Goal: Task Accomplishment & Management: Complete application form

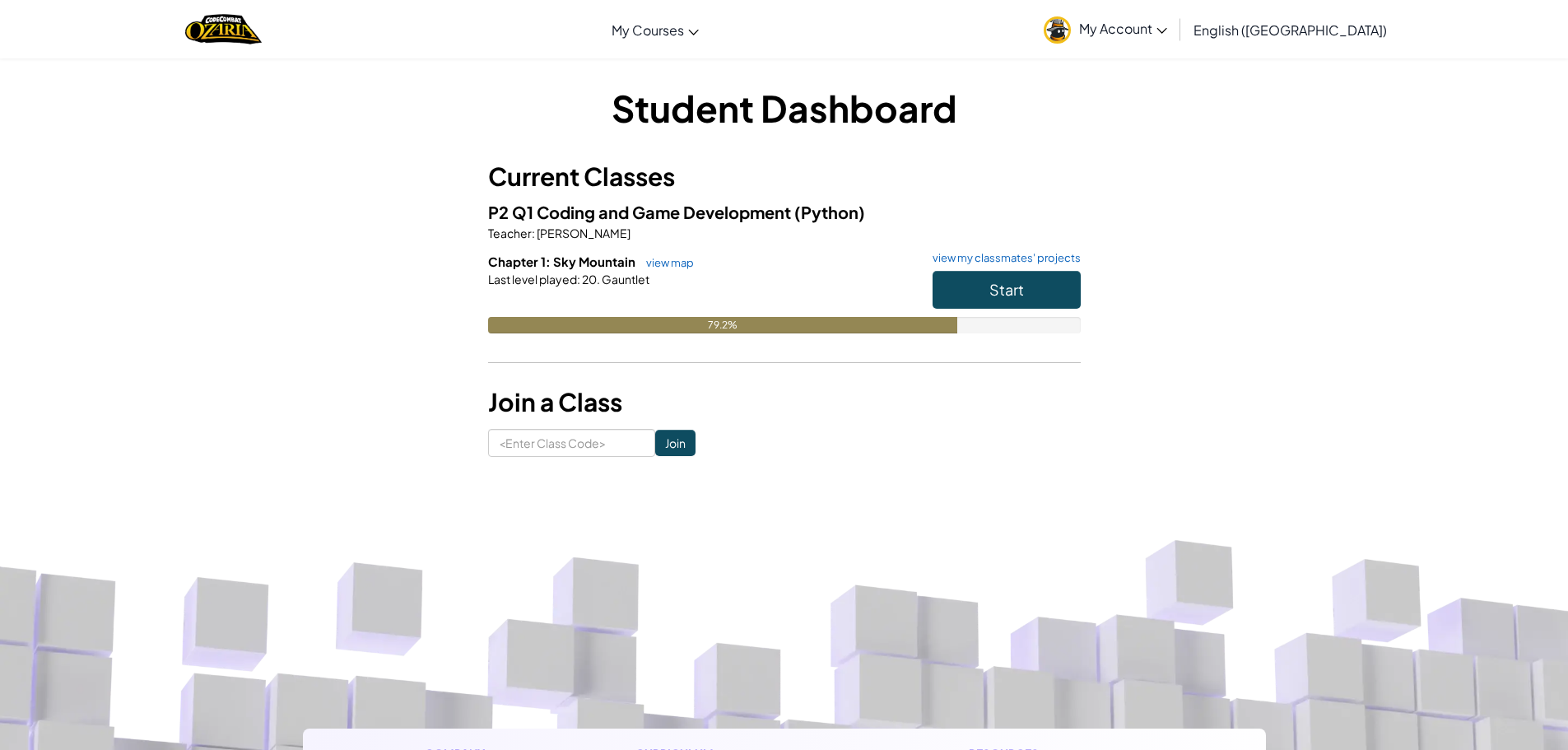
drag, startPoint x: 694, startPoint y: 317, endPoint x: 783, endPoint y: 296, distance: 91.4
click at [770, 307] on div "Chapter 1: Sky Mountain view map view my classmates' projects Start Last level …" at bounding box center [785, 305] width 593 height 105
click at [789, 289] on div at bounding box center [785, 302] width 593 height 30
click at [1035, 298] on button "Start" at bounding box center [1006, 290] width 148 height 38
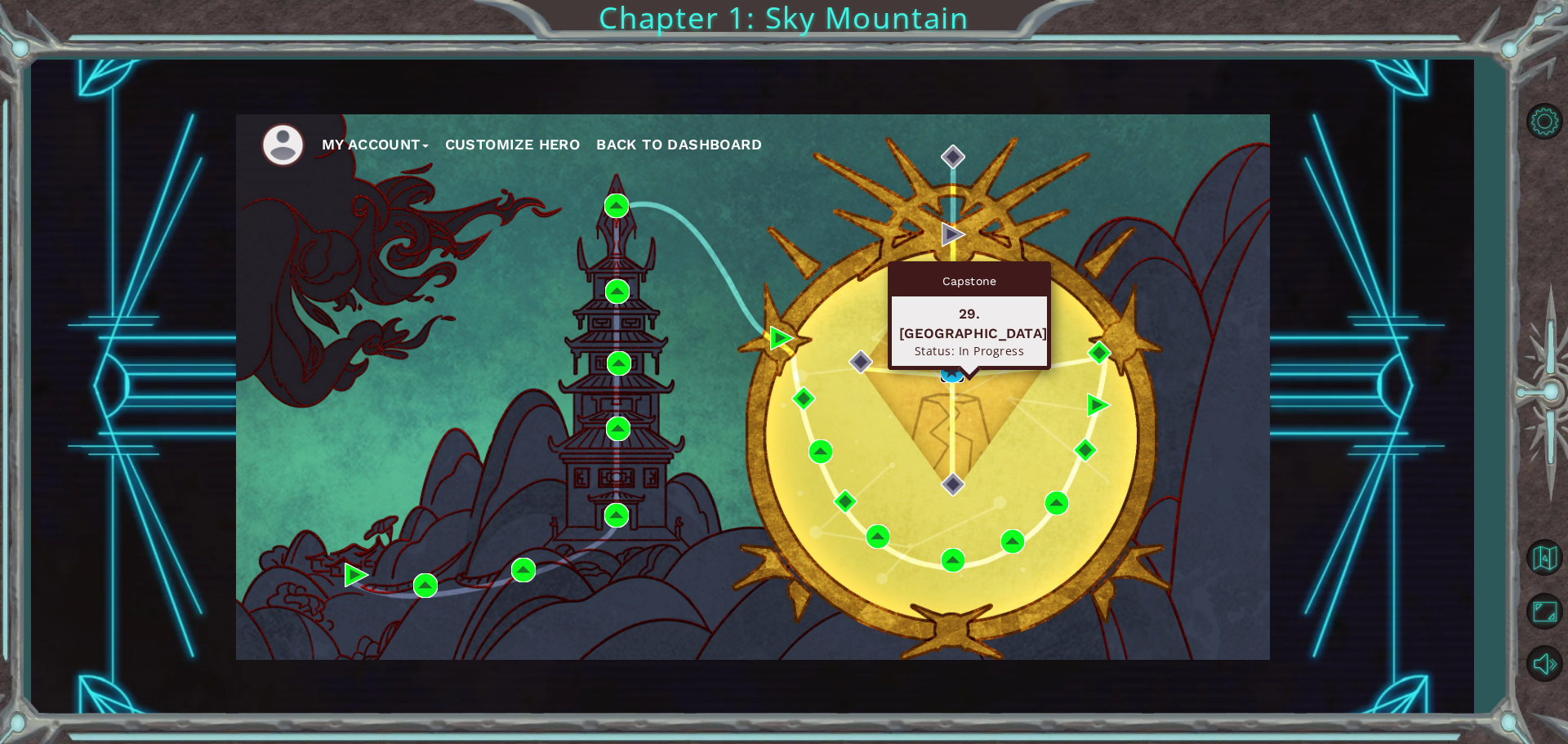
click at [940, 369] on img at bounding box center [952, 371] width 25 height 25
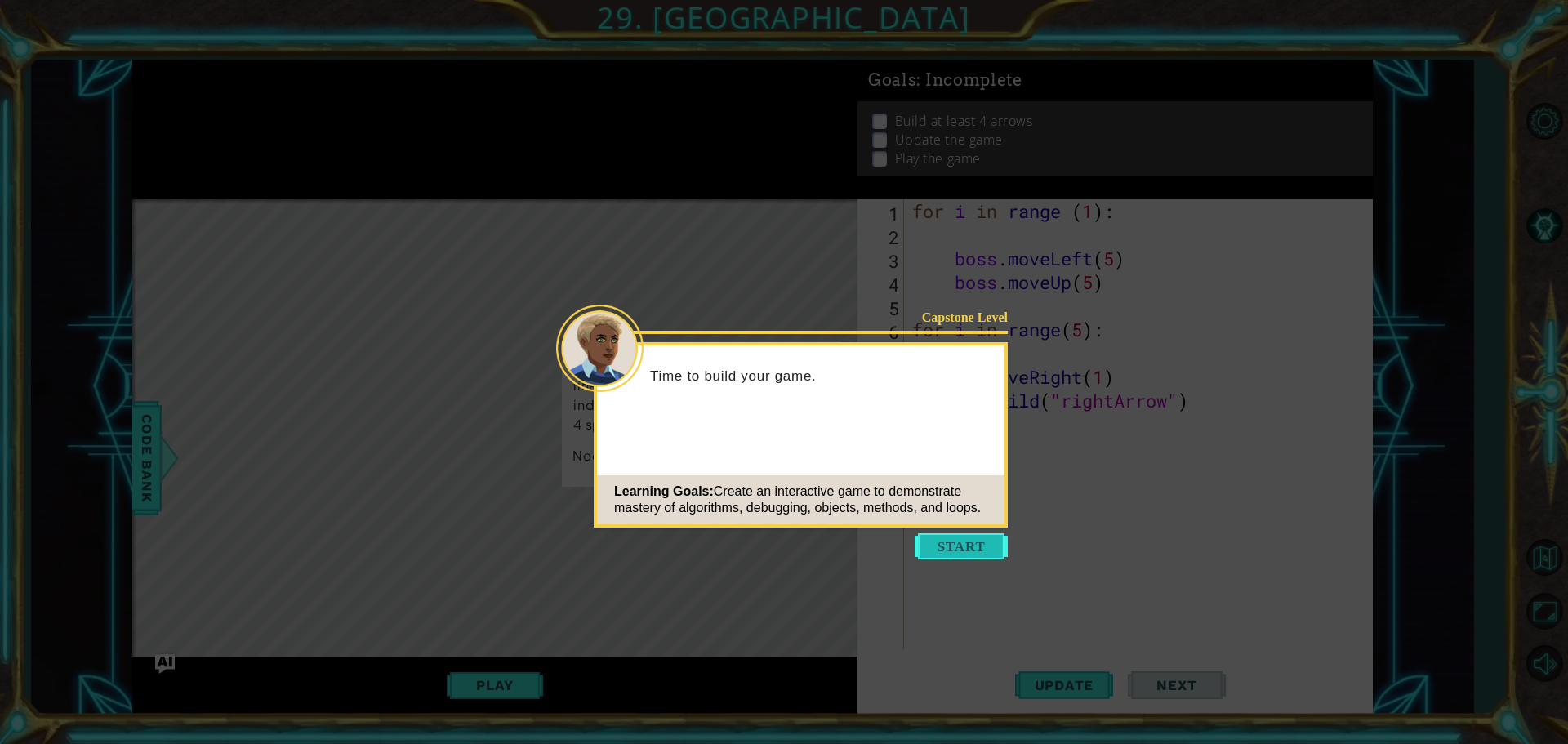
click at [966, 545] on button "Start" at bounding box center [961, 546] width 93 height 26
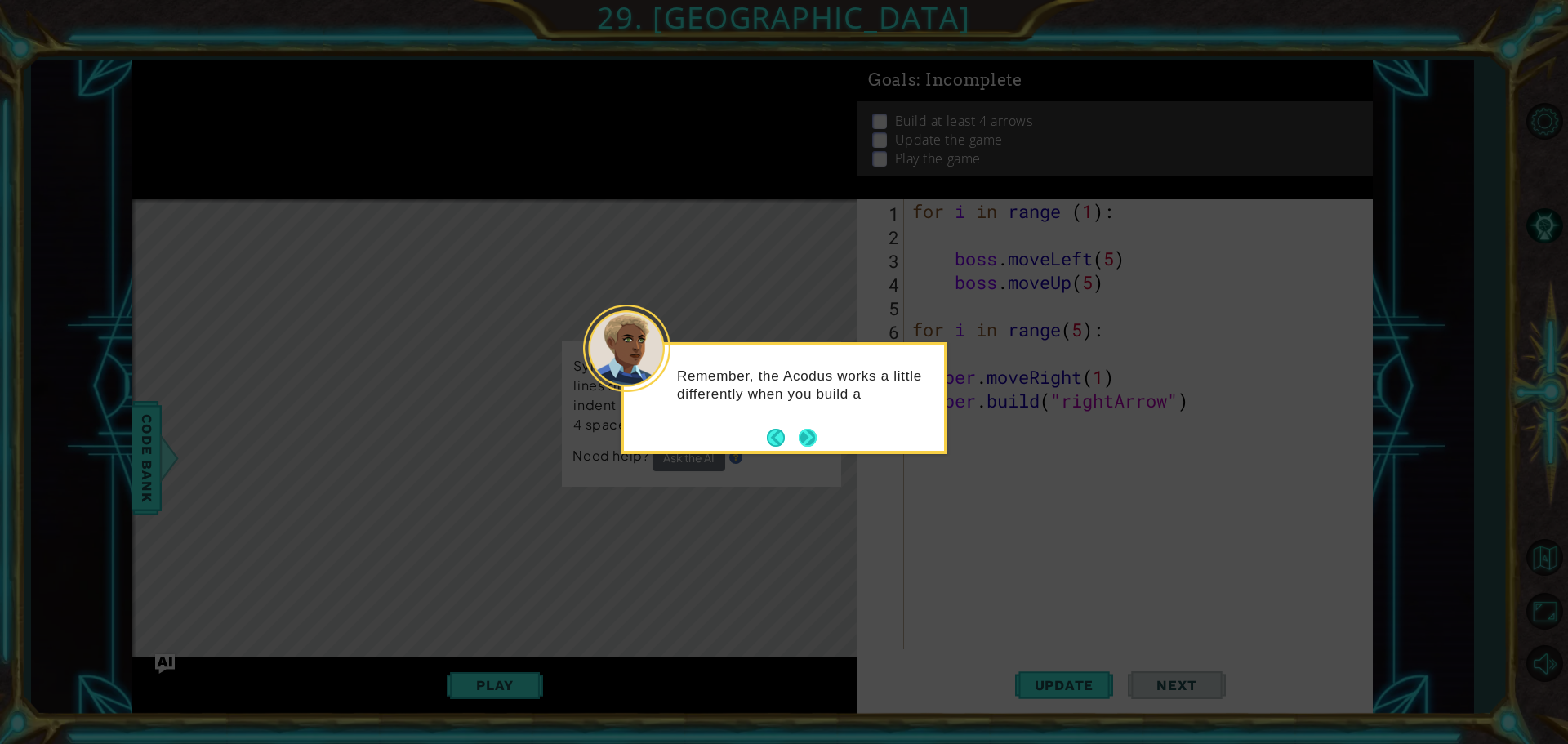
click at [812, 434] on button "Next" at bounding box center [807, 437] width 18 height 18
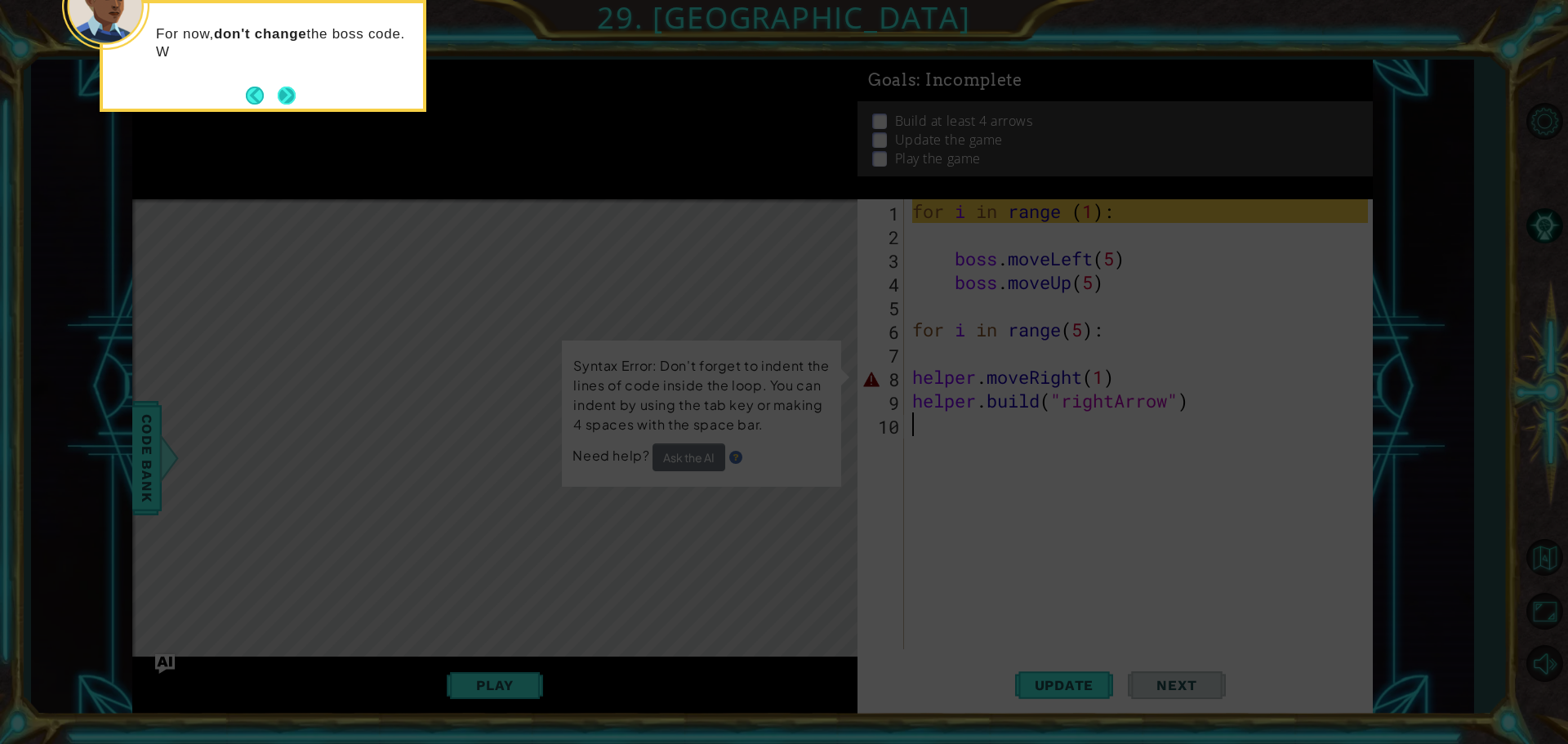
click at [278, 87] on button "Next" at bounding box center [287, 95] width 18 height 18
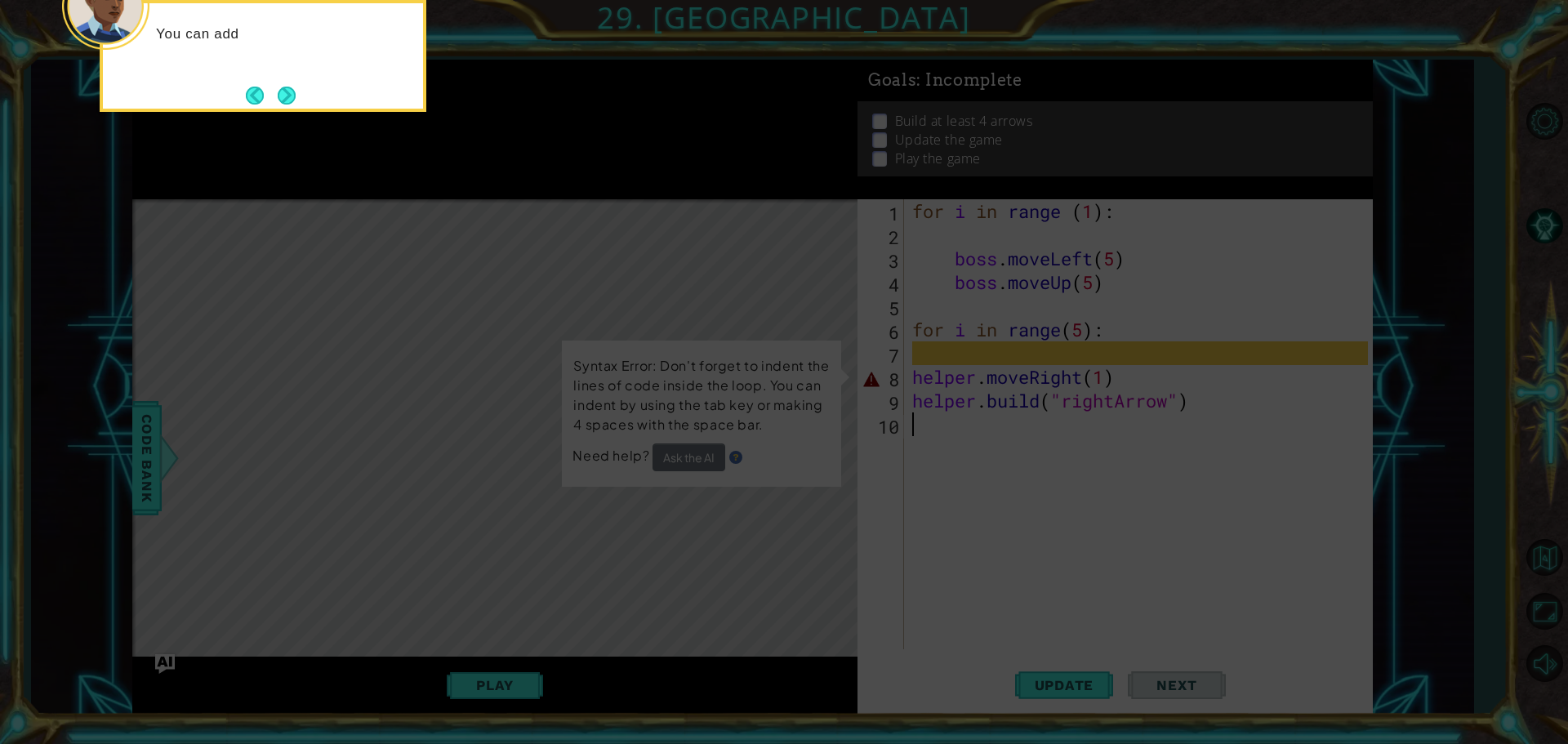
click at [278, 87] on button "Next" at bounding box center [287, 95] width 18 height 18
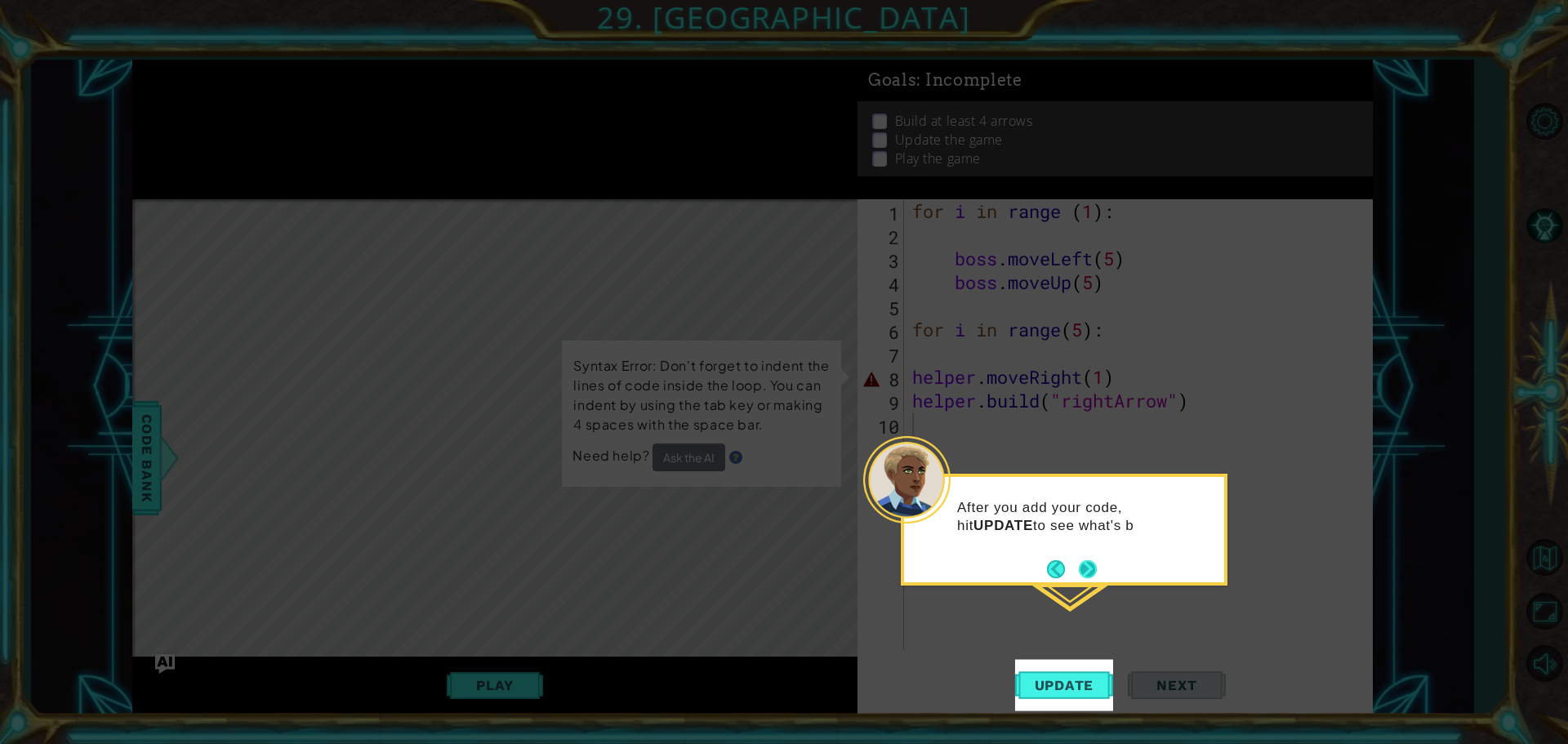
click at [1083, 560] on button "Next" at bounding box center [1088, 569] width 18 height 18
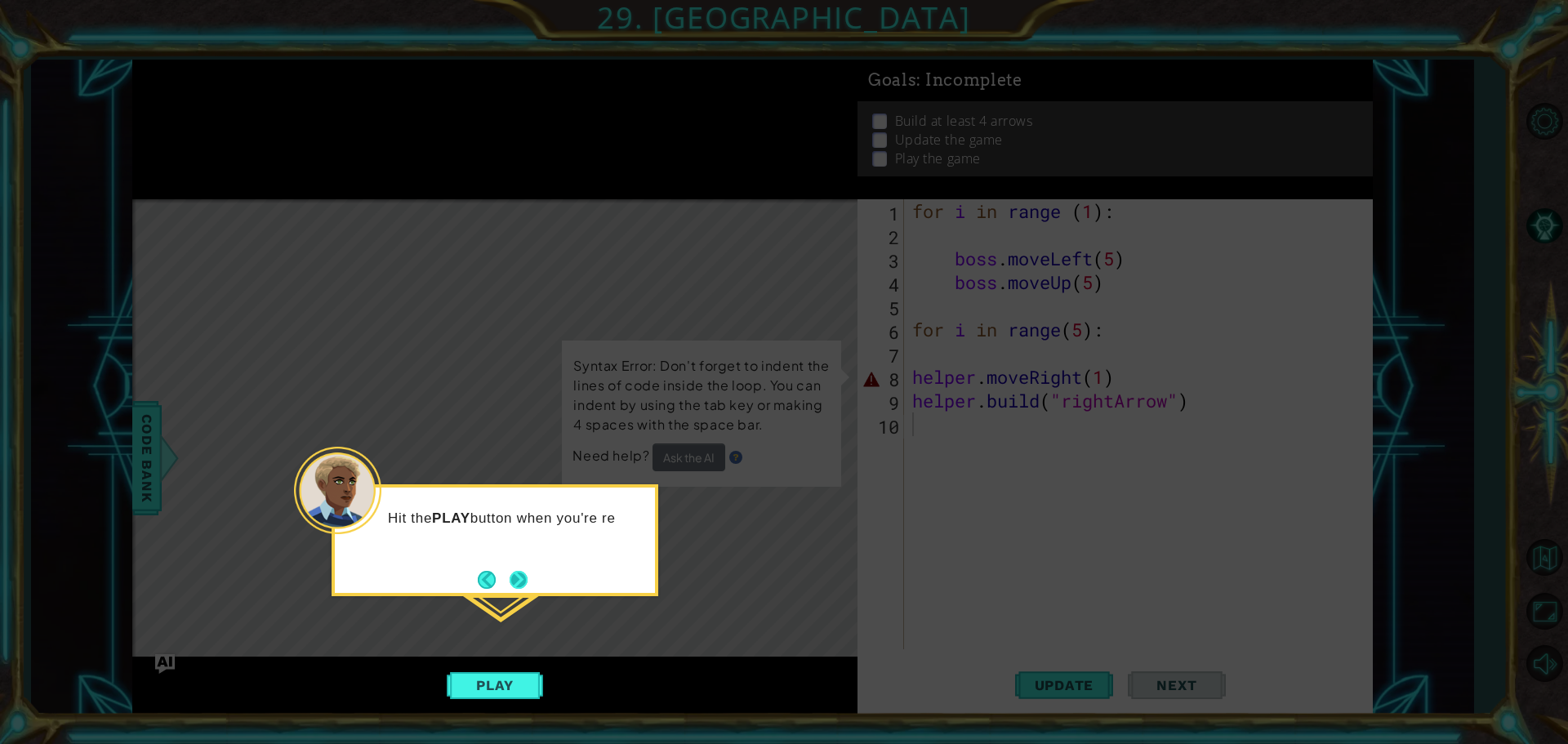
click at [515, 580] on button "Next" at bounding box center [518, 579] width 18 height 18
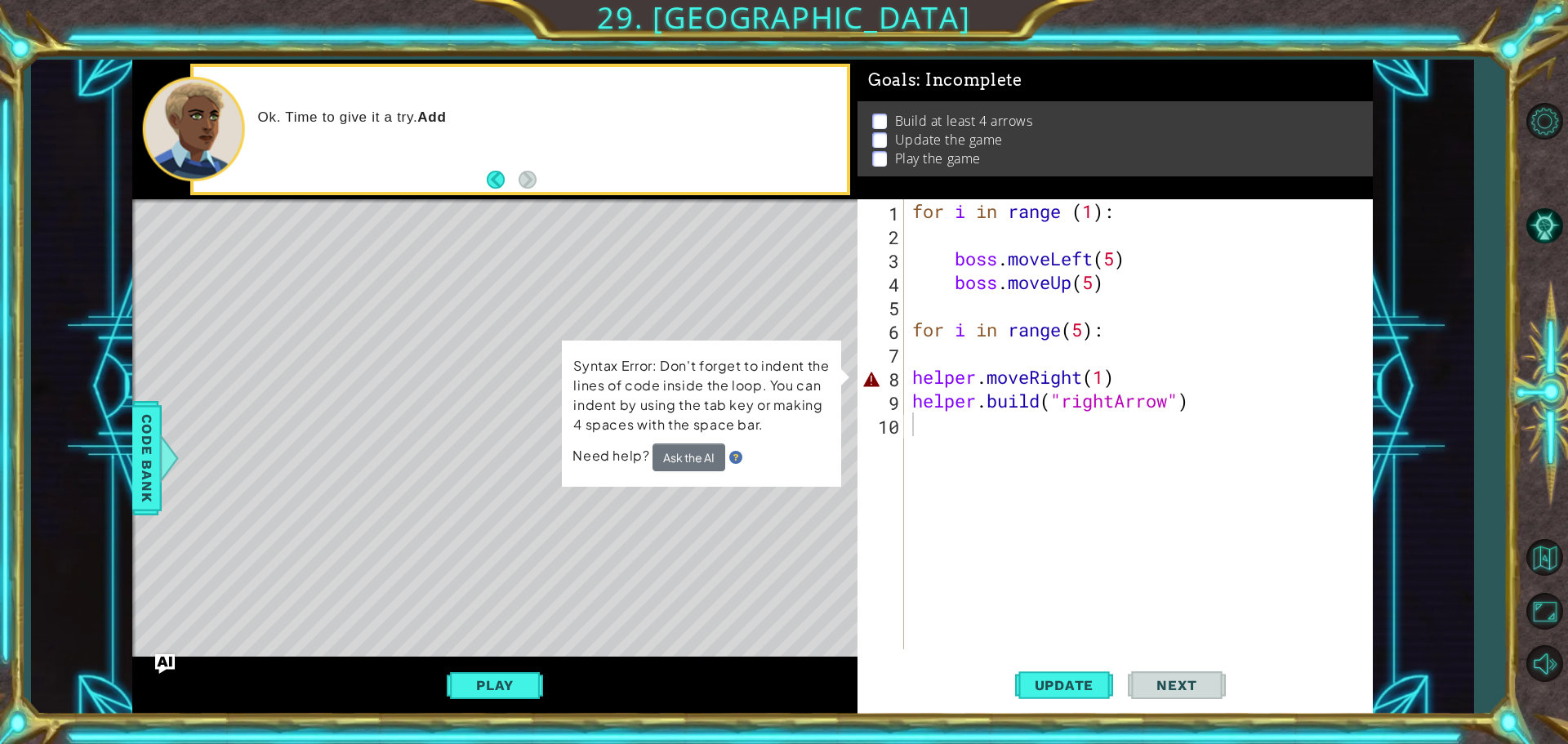
click at [1031, 650] on div "1 2 3 4 5 6 7 8 9 10 for i in range ( 1 ) : boss . moveLeft ( 5 ) boss . moveUp…" at bounding box center [1116, 457] width 515 height 515
click at [1040, 675] on button "Update" at bounding box center [1064, 684] width 98 height 52
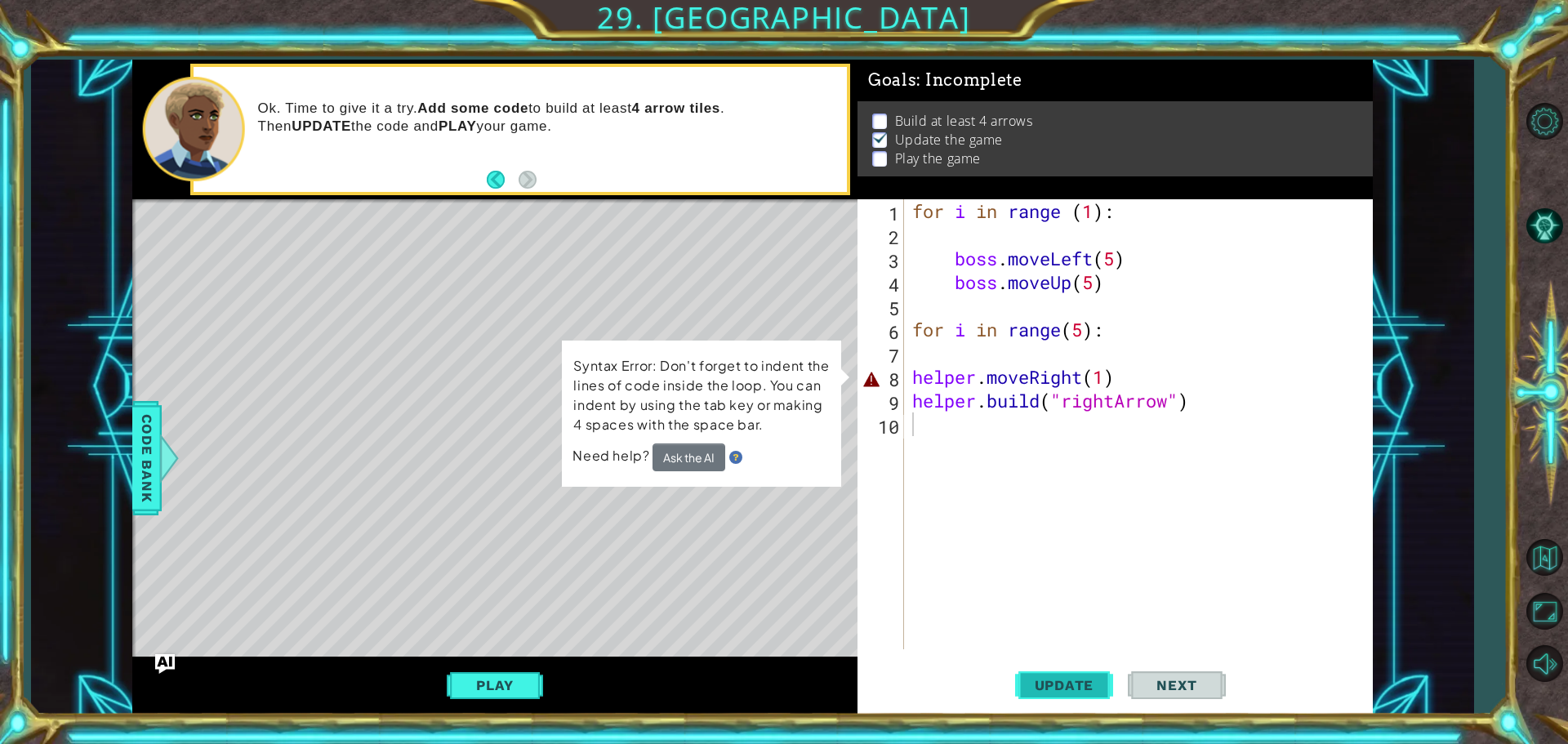
click at [1040, 675] on button "Update" at bounding box center [1064, 684] width 98 height 52
click at [1116, 373] on div "for i in range ( 1 ) : boss . moveLeft ( 5 ) boss . moveUp ( 5 ) for i in range…" at bounding box center [1142, 447] width 467 height 497
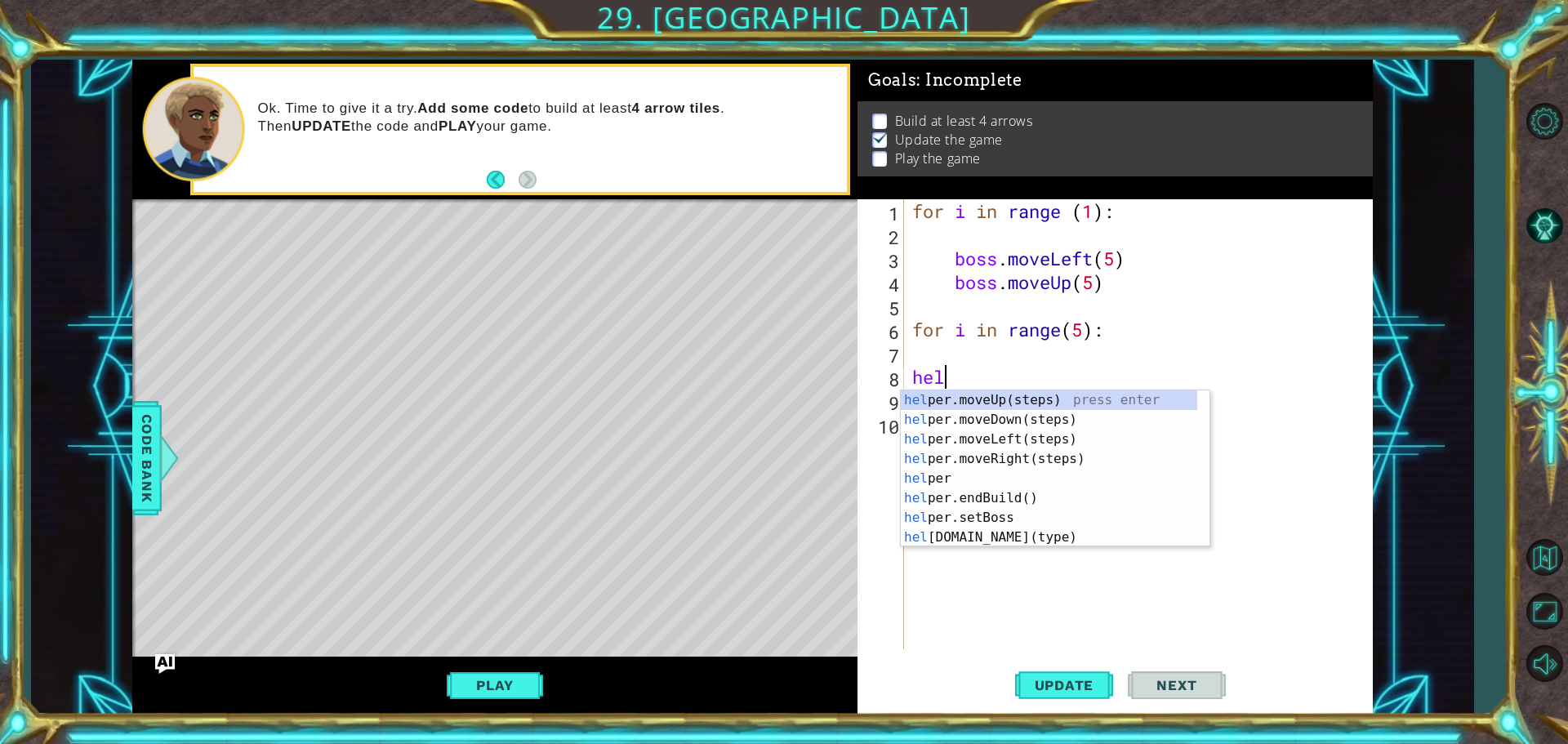
type textarea "h"
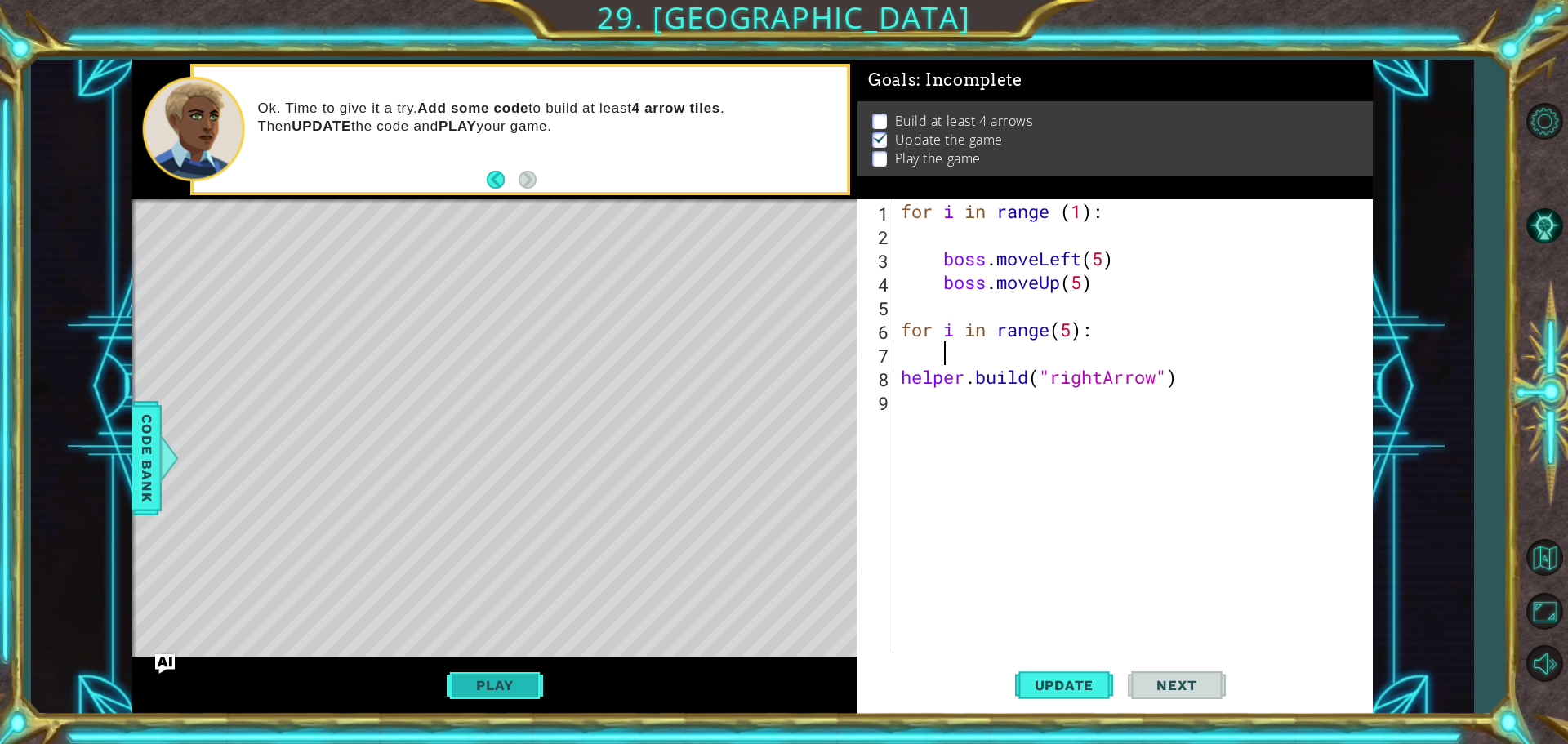
click at [466, 690] on button "Play" at bounding box center [494, 685] width 95 height 31
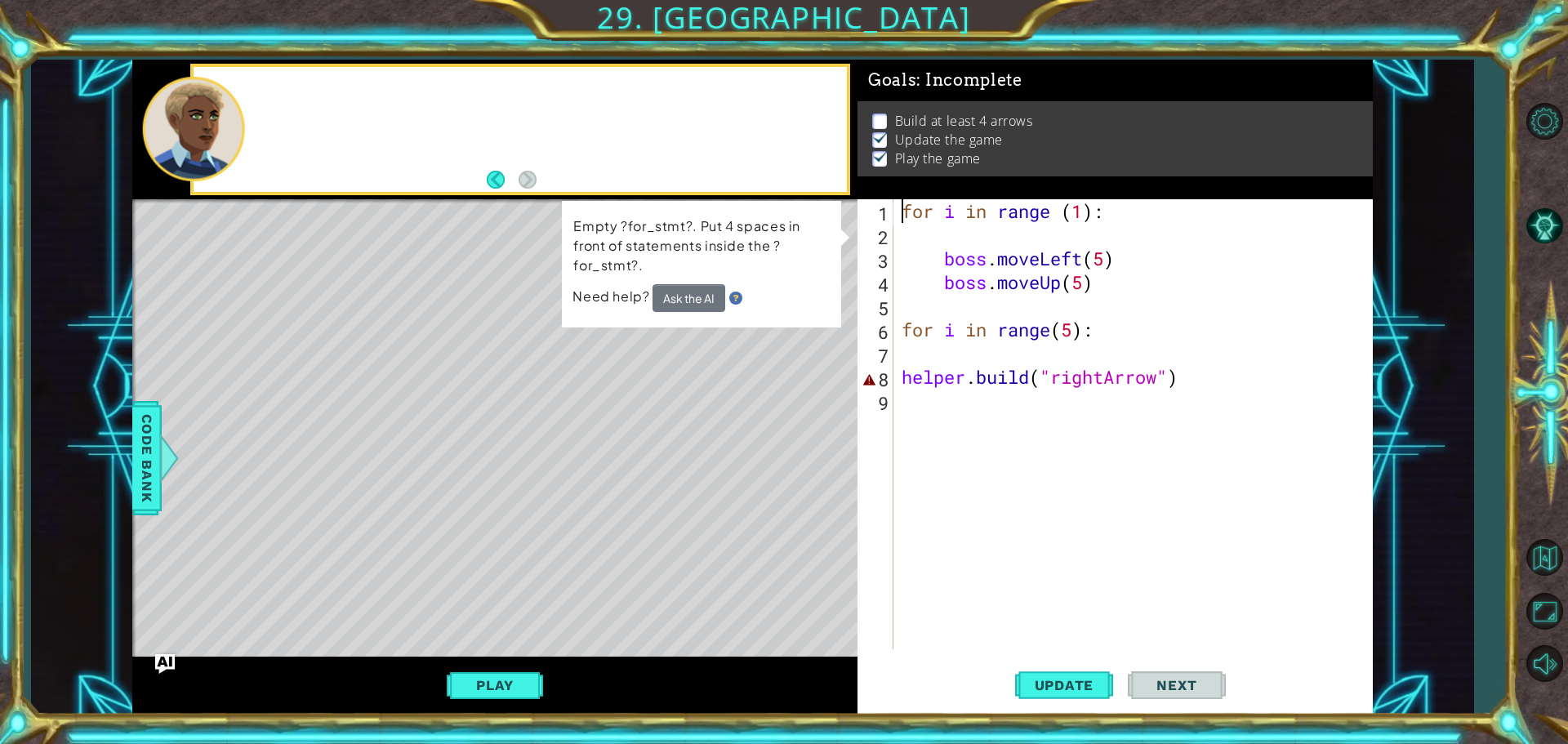
drag, startPoint x: 1236, startPoint y: 381, endPoint x: 752, endPoint y: 189, distance: 520.7
click at [750, 185] on div "1 ההההההההההההההההההההההההההההההההההההההההההההההההההההההההההההההההההההההההההההה…" at bounding box center [753, 387] width 1241 height 655
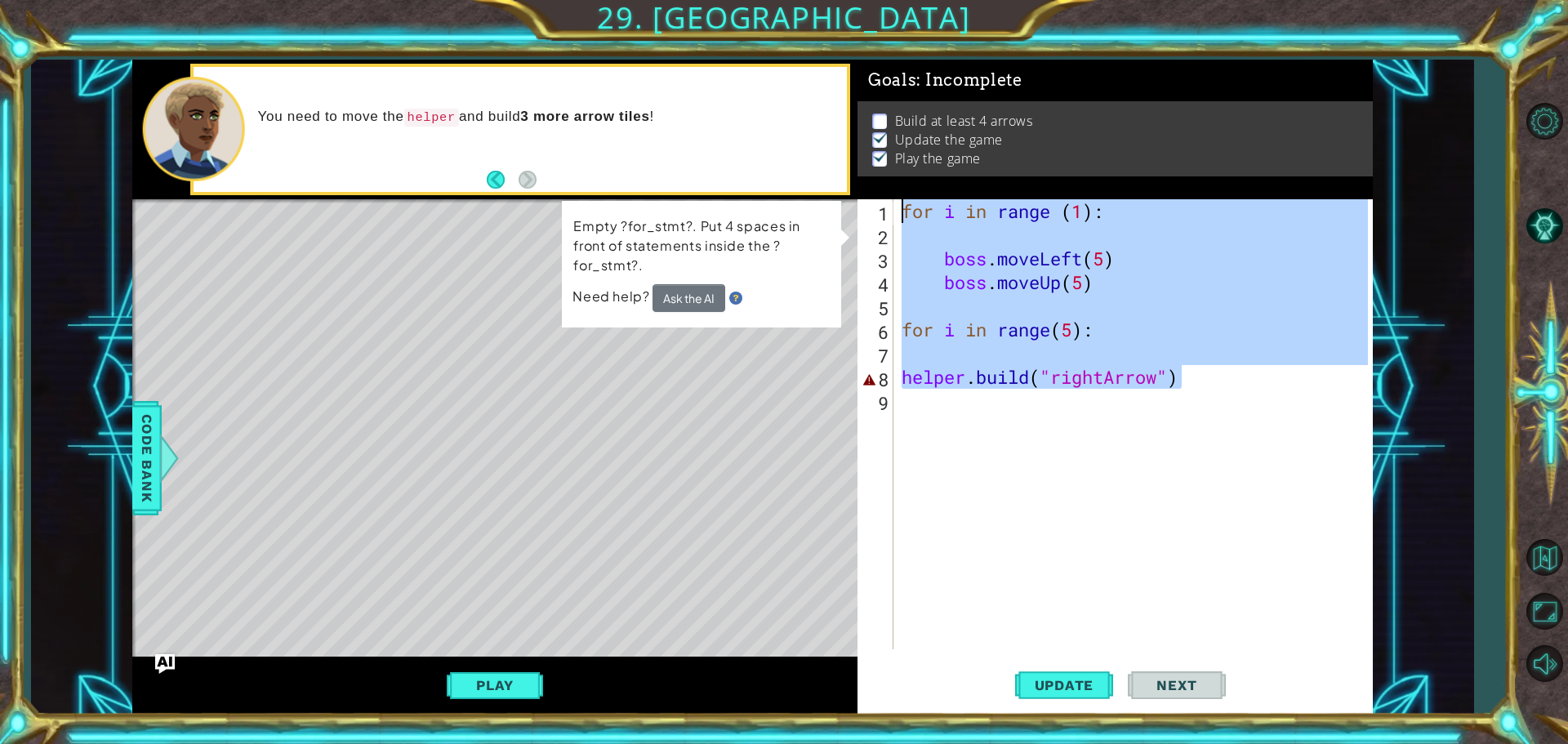
drag, startPoint x: 1202, startPoint y: 380, endPoint x: 894, endPoint y: 190, distance: 361.9
click at [894, 190] on div "Goals : Incomplete Build at least 4 arrows Update the game Play the game for i …" at bounding box center [1116, 387] width 515 height 655
type textarea "for i in range (1):"
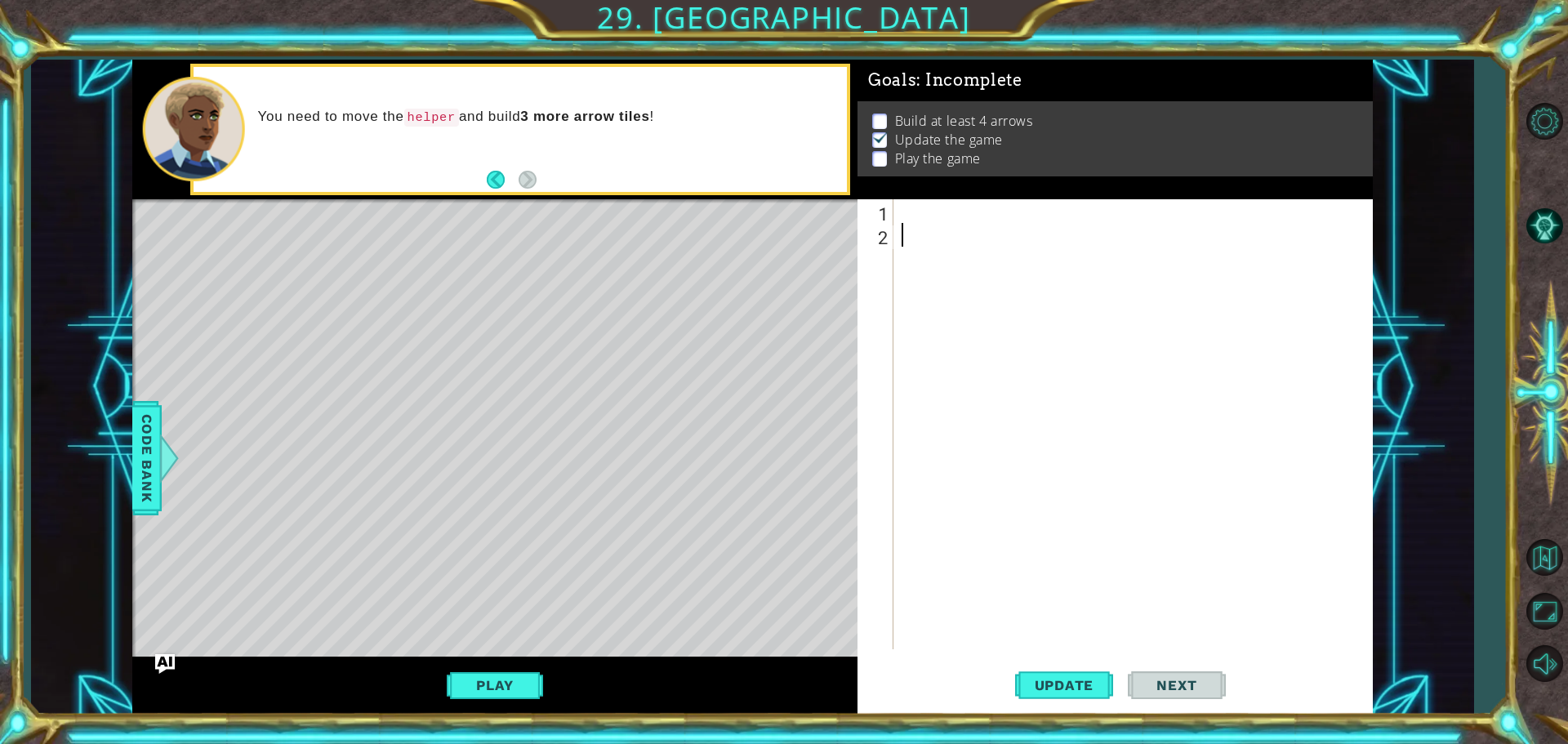
click at [1008, 264] on div at bounding box center [1138, 447] width 478 height 497
click at [524, 690] on button "Play" at bounding box center [494, 685] width 95 height 31
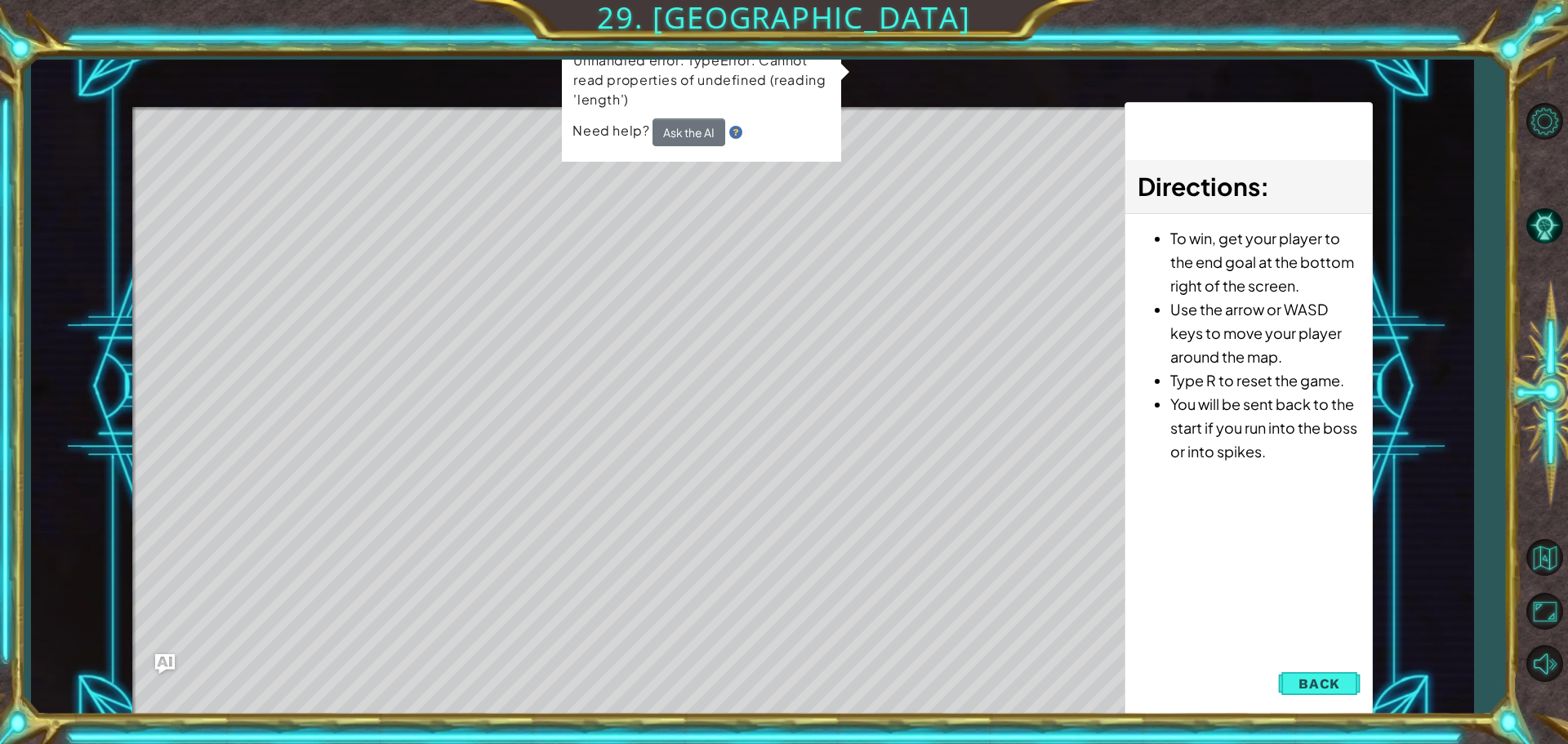
drag, startPoint x: 656, startPoint y: 36, endPoint x: 858, endPoint y: 103, distance: 212.8
click at [649, 39] on div "1 ההההההההההההההההההההההההההההההההההההההההההההההההההההההההההההההההההההההההההההה…" at bounding box center [784, 372] width 1568 height 744
drag, startPoint x: 858, startPoint y: 103, endPoint x: 875, endPoint y: 130, distance: 31.9
click at [875, 130] on div "helper methods moveLeft(steps) moveRight(steps) moveUp(steps) moveDown(steps) b…" at bounding box center [753, 387] width 1241 height 655
click at [1120, 138] on div "1 ההההההההההההההההההההההההההההההההההההההההההההההההההההההההההההההההההההההההההההה…" at bounding box center [753, 387] width 1241 height 655
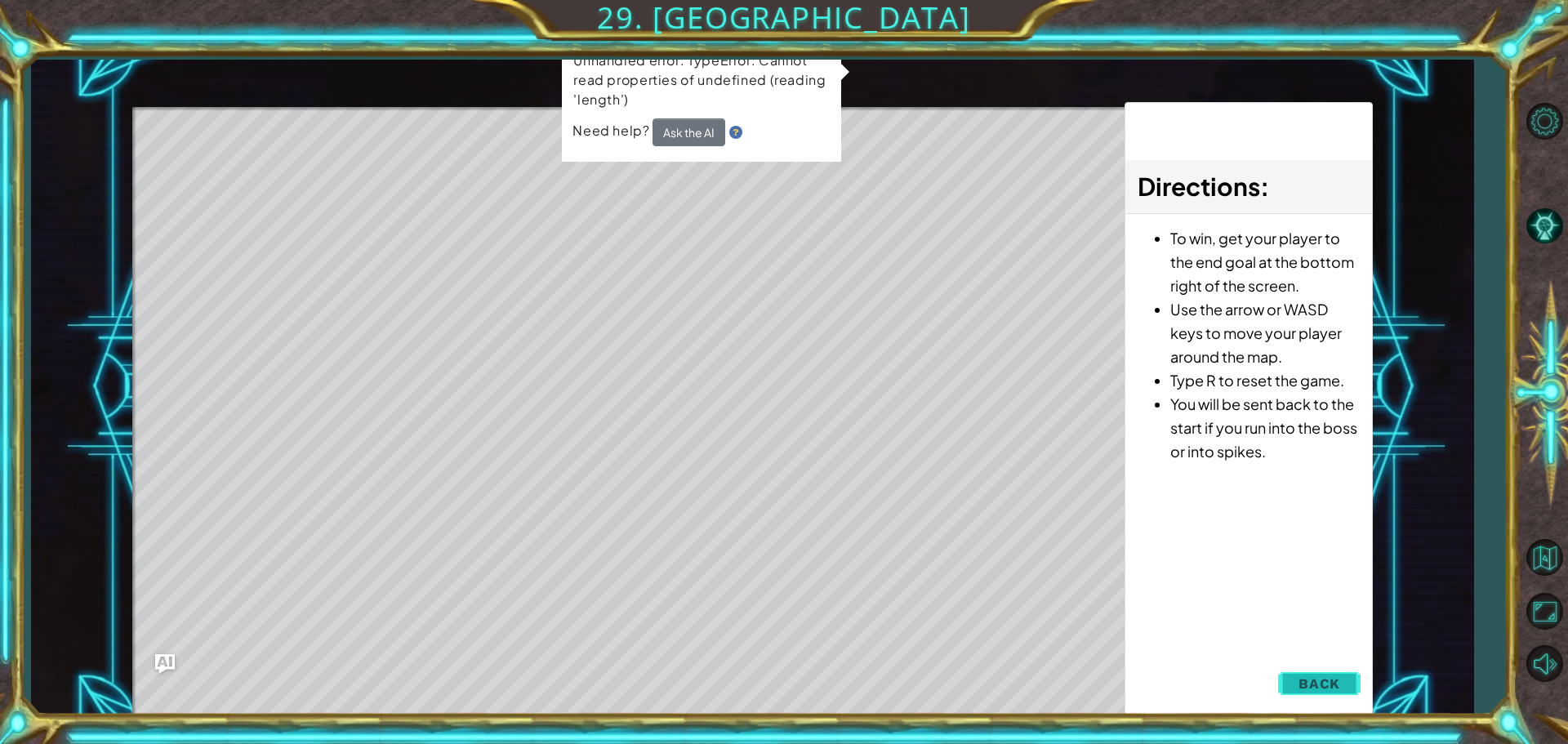
drag, startPoint x: 1351, startPoint y: 664, endPoint x: 1343, endPoint y: 689, distance: 26.2
click at [1344, 679] on div "1 ההההההההההההההההההההההההההההההההההההההההההההההההההההההההההההההההההההההההההההה…" at bounding box center [753, 387] width 1241 height 655
click at [1343, 689] on button "Back" at bounding box center [1319, 684] width 82 height 32
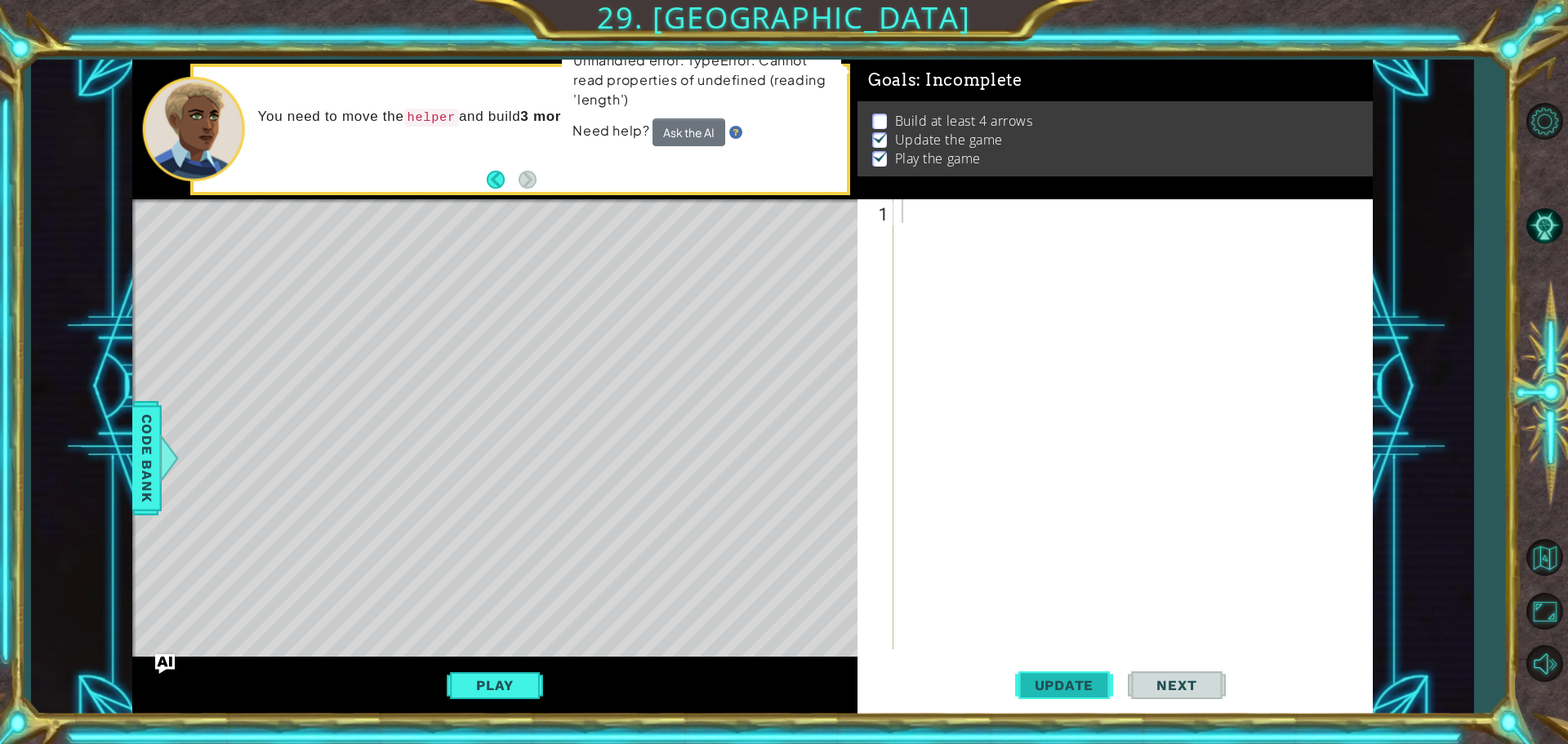
click at [1074, 677] on span "Update" at bounding box center [1065, 684] width 93 height 16
click at [1069, 672] on button "Update" at bounding box center [1064, 684] width 98 height 52
click at [1065, 690] on span "Update" at bounding box center [1065, 684] width 93 height 16
click at [1065, 688] on span "Update" at bounding box center [1065, 684] width 93 height 16
click at [1062, 684] on span "Update" at bounding box center [1065, 684] width 93 height 16
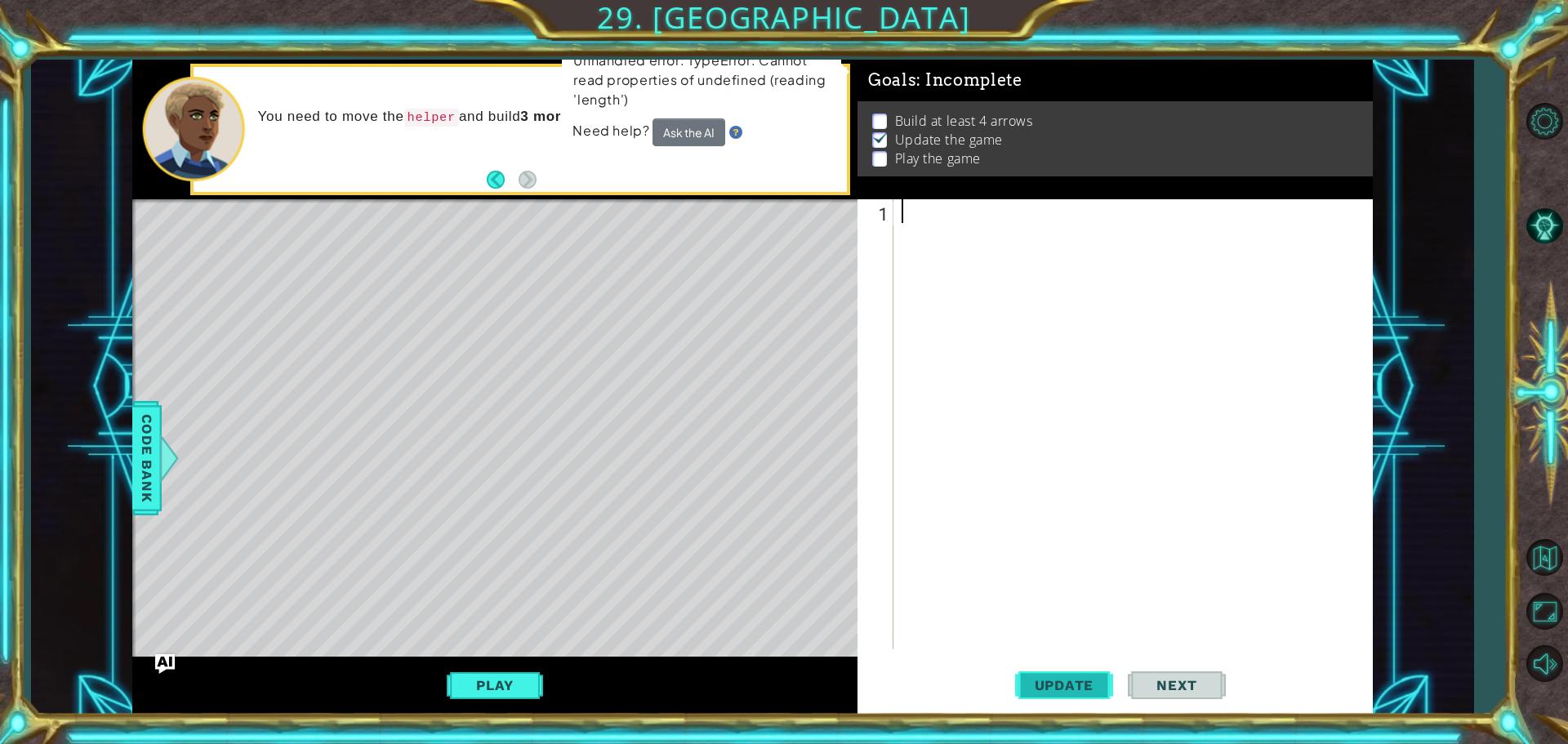
click at [1054, 684] on span "Update" at bounding box center [1065, 684] width 93 height 16
click at [1046, 686] on span "Update" at bounding box center [1065, 684] width 93 height 16
click at [1045, 684] on span "Update" at bounding box center [1065, 684] width 93 height 16
click at [1035, 688] on span "Update" at bounding box center [1065, 684] width 93 height 16
drag, startPoint x: 1035, startPoint y: 682, endPoint x: 1023, endPoint y: 693, distance: 16.3
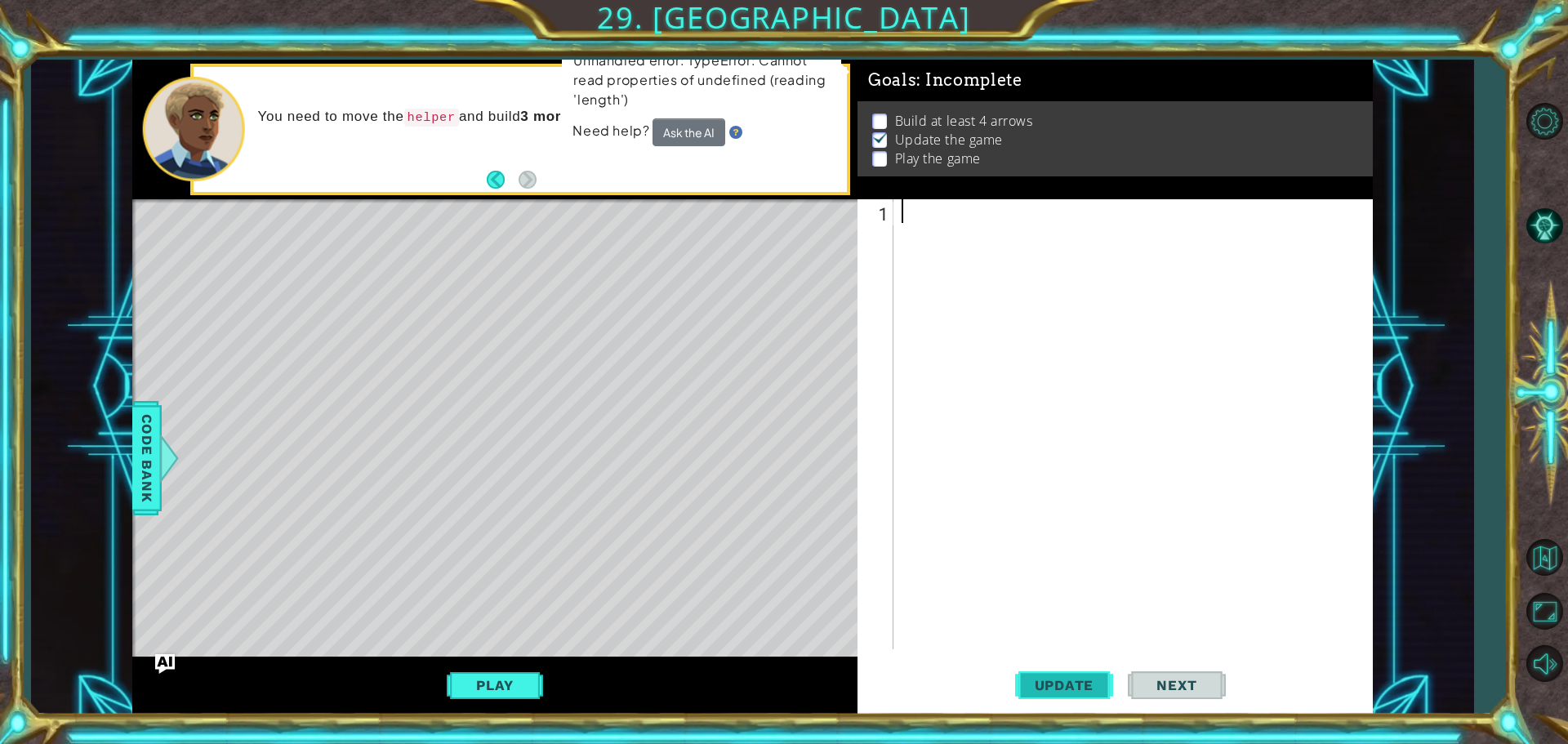
click at [1027, 691] on span "Update" at bounding box center [1065, 684] width 93 height 16
click at [1023, 693] on button "Update" at bounding box center [1064, 684] width 98 height 52
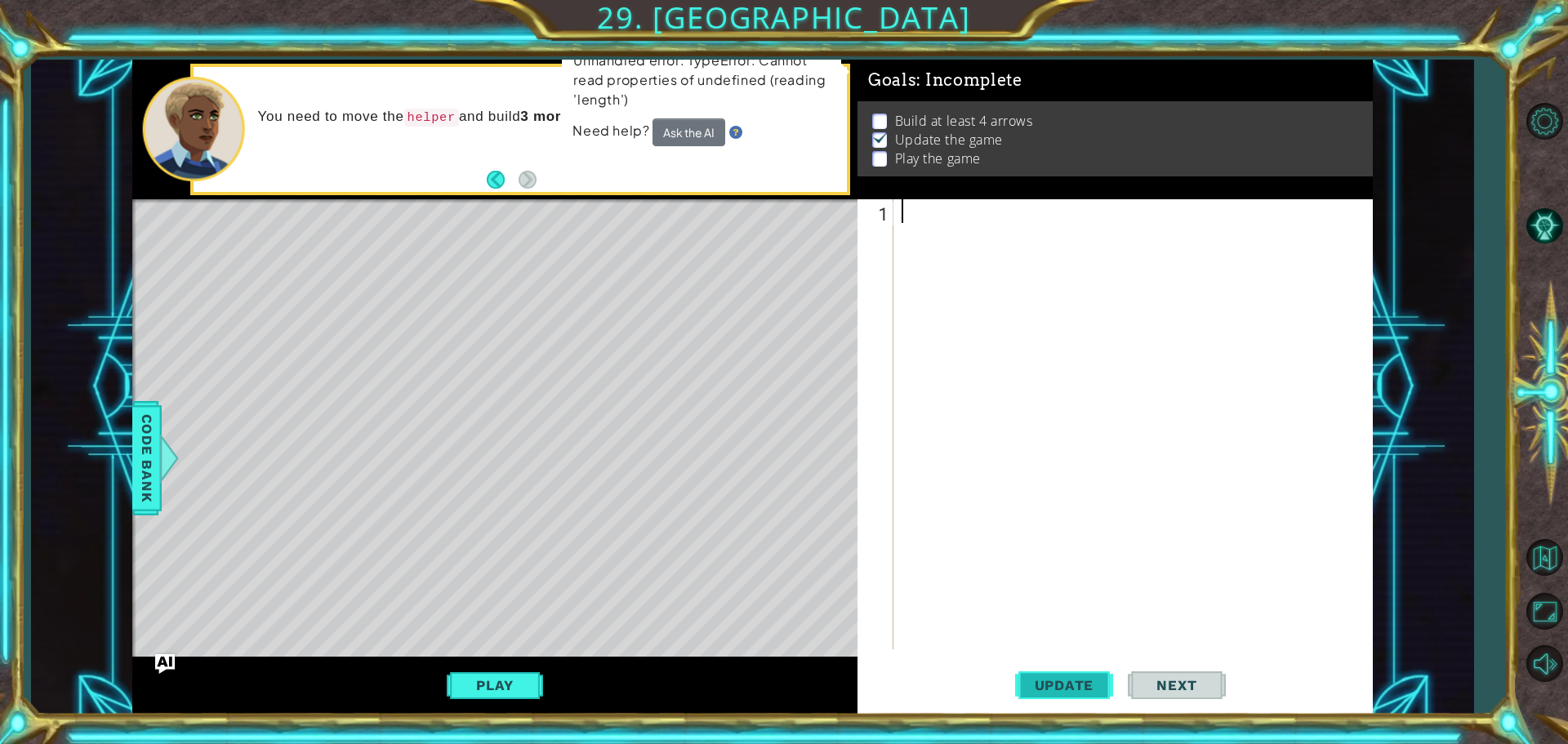
click at [1023, 693] on button "Update" at bounding box center [1064, 684] width 98 height 52
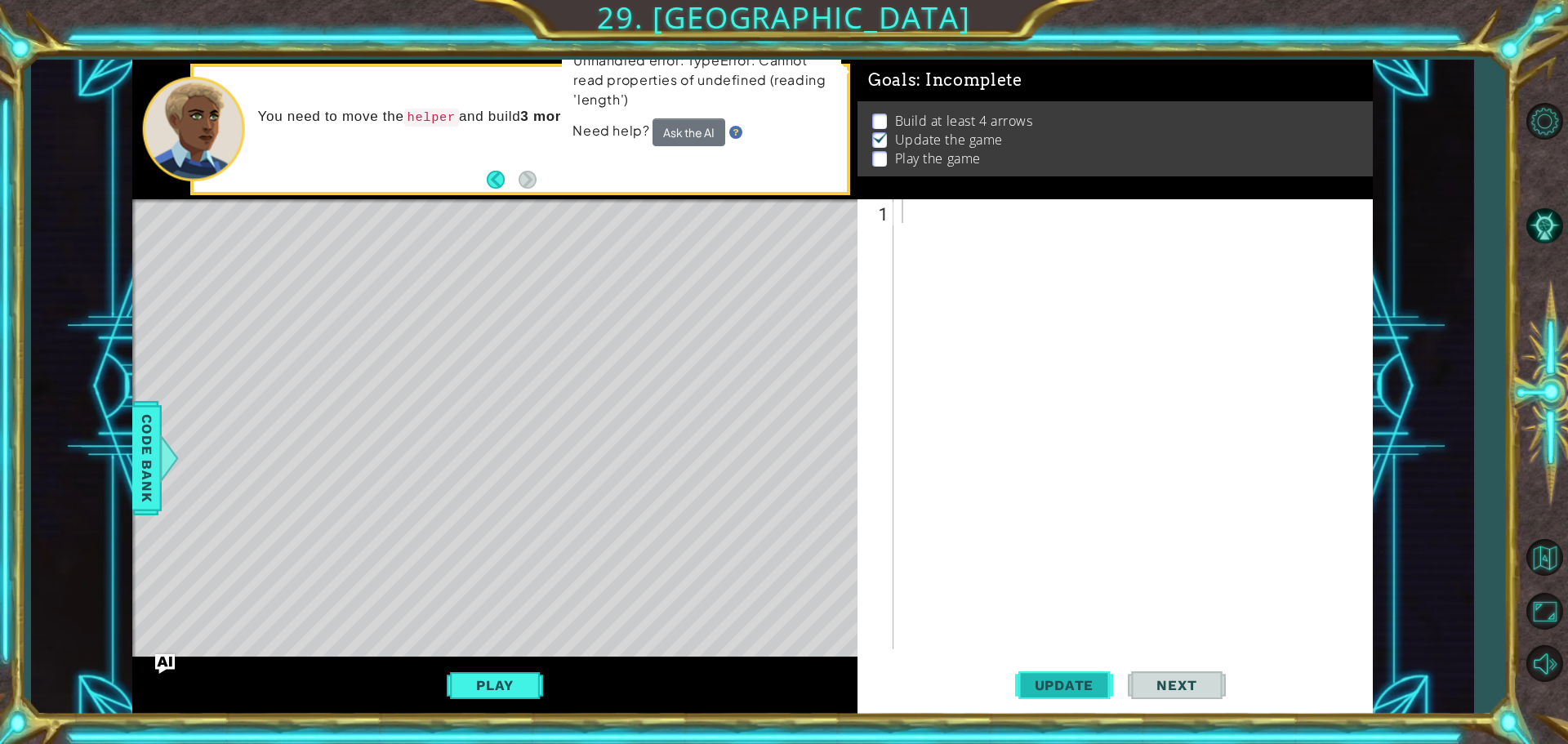
click at [1023, 693] on button "Update" at bounding box center [1064, 684] width 98 height 52
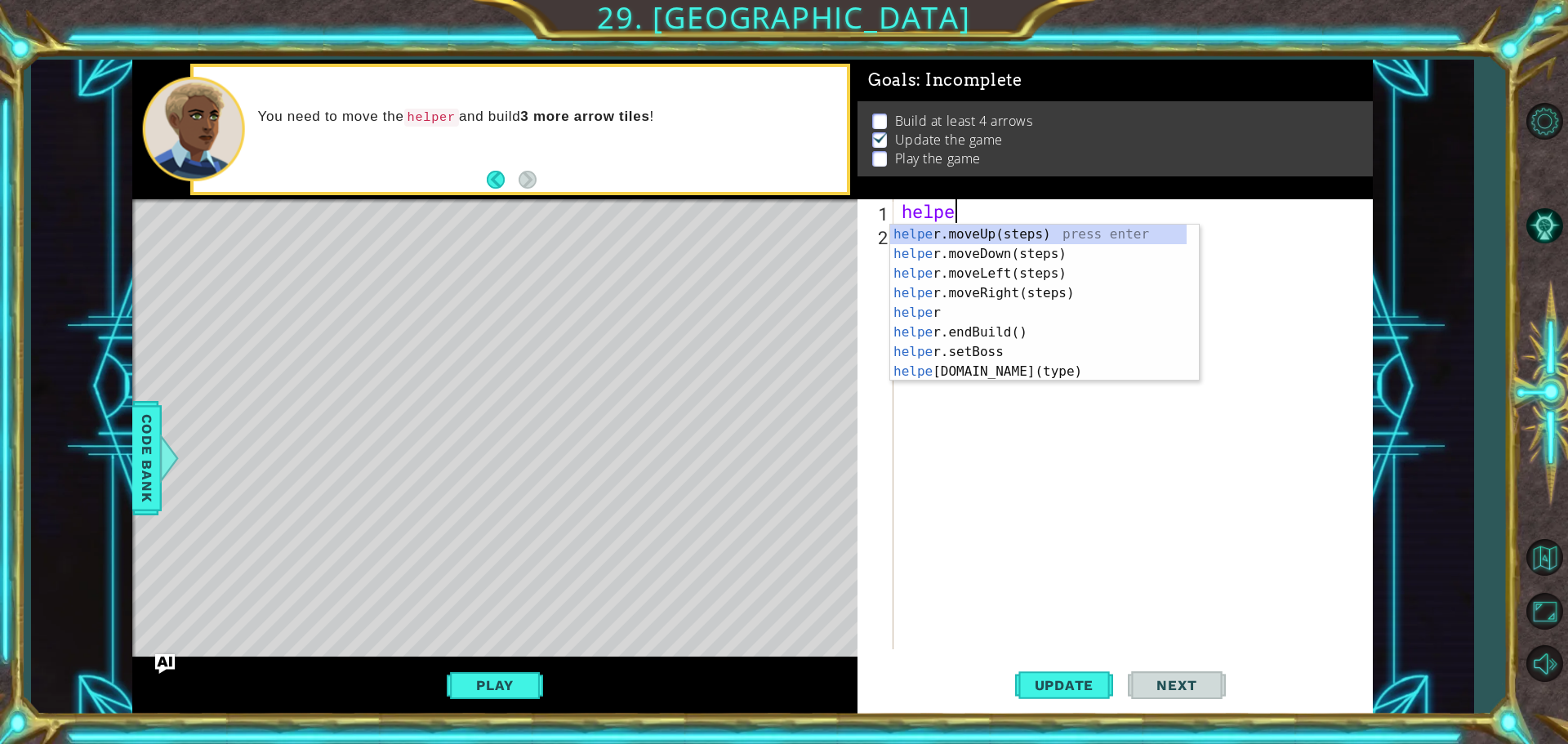
scroll to position [0, 1]
type textarea "h"
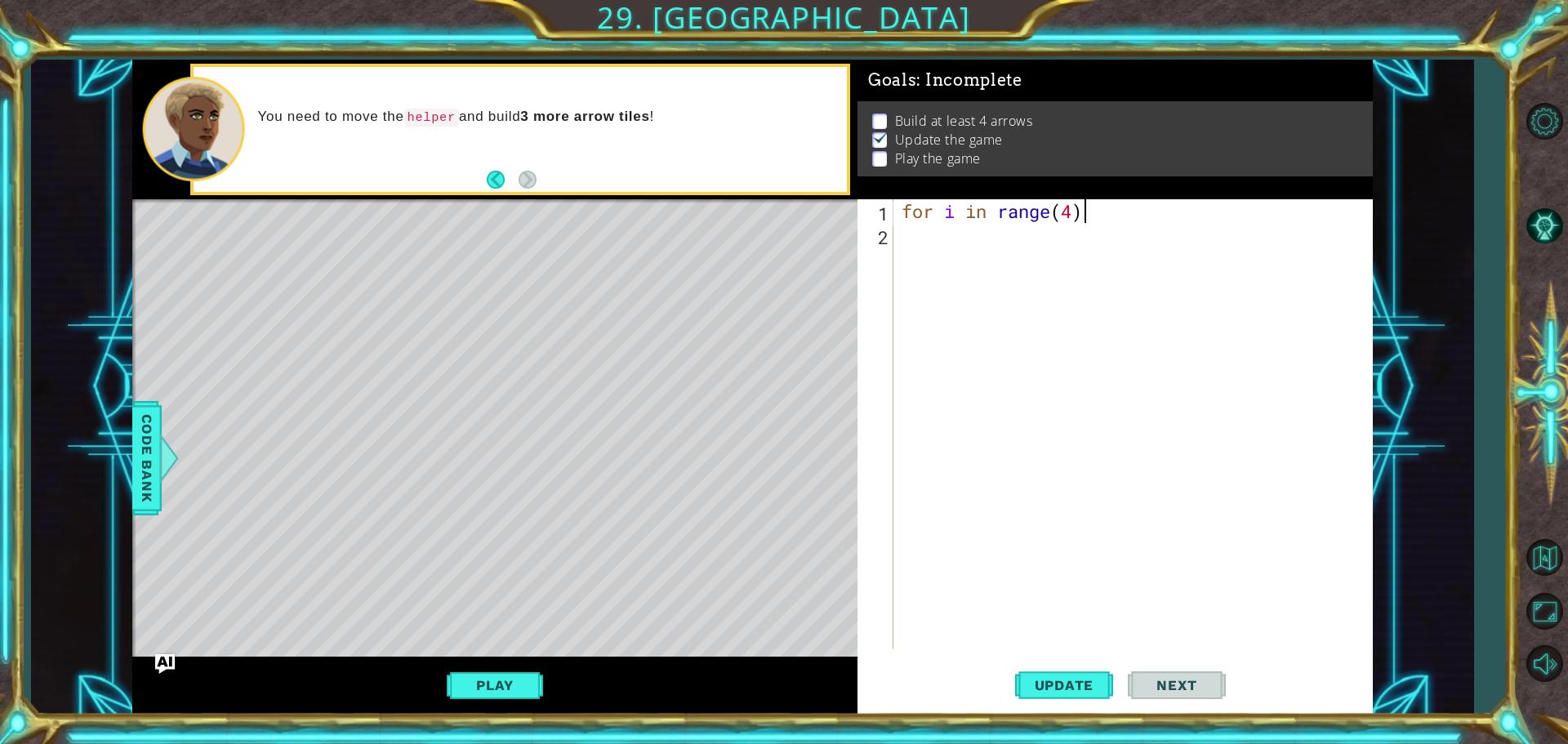
scroll to position [0, 8]
type textarea "for i in range(4):"
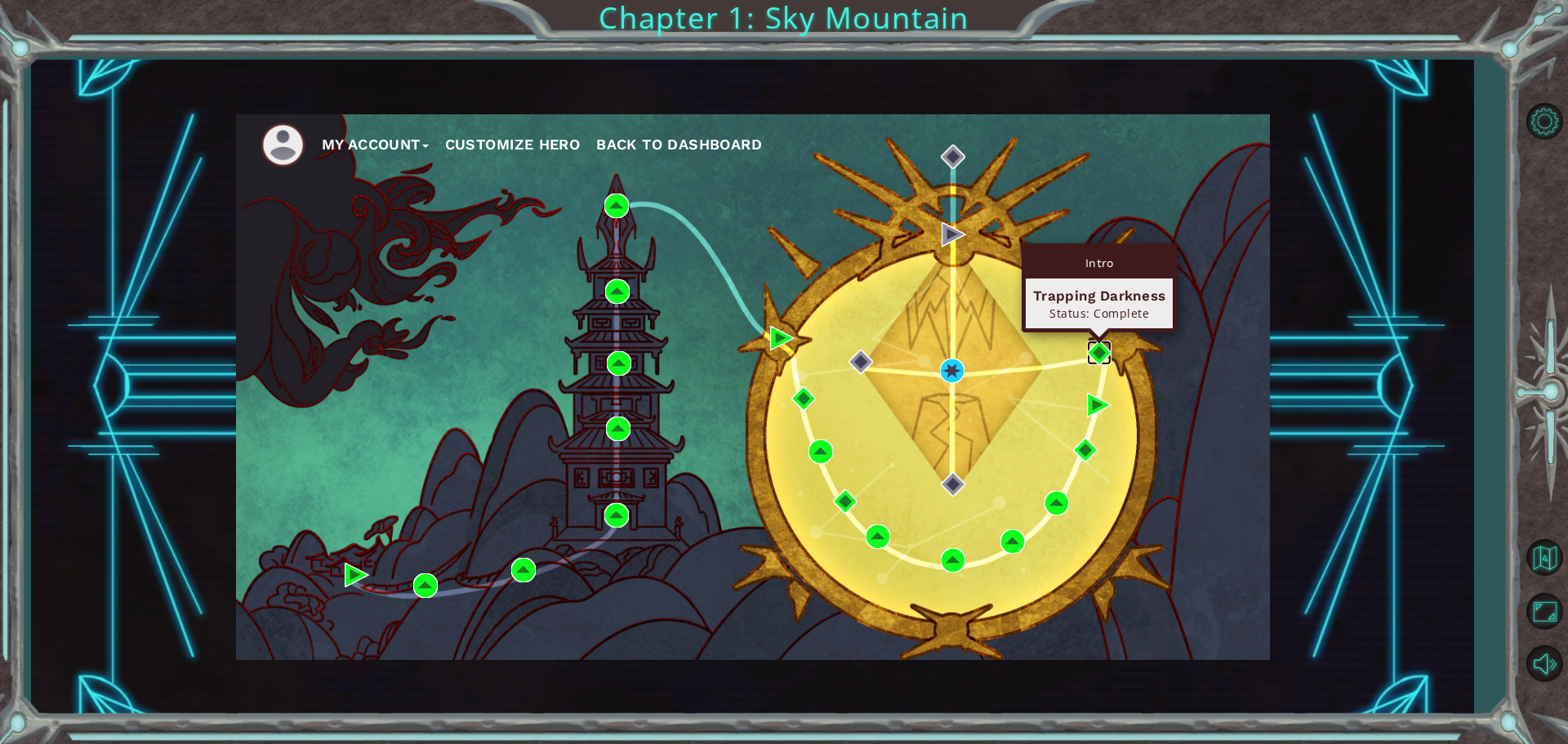
click at [1095, 357] on img at bounding box center [1099, 353] width 25 height 25
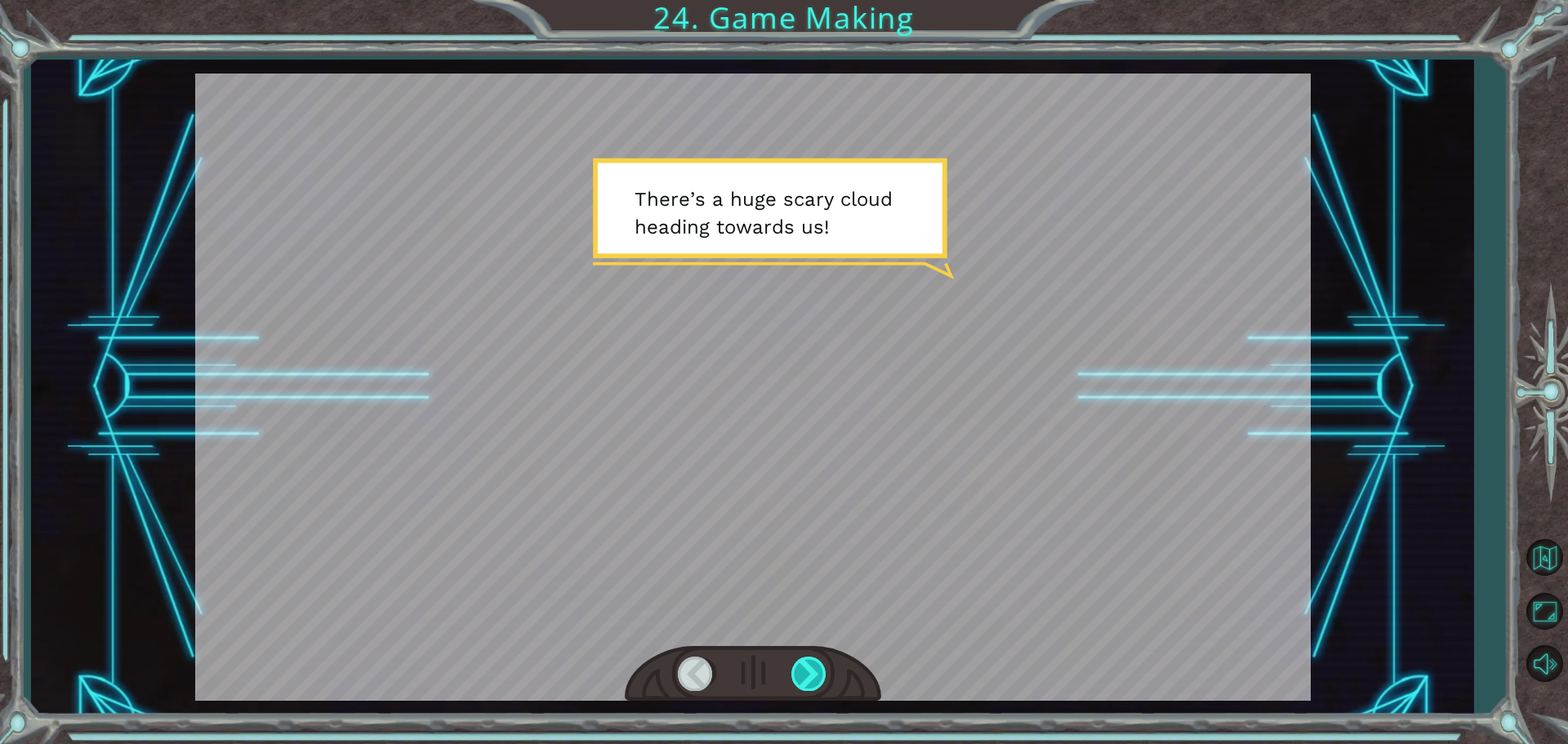
click at [821, 668] on div at bounding box center [810, 673] width 37 height 33
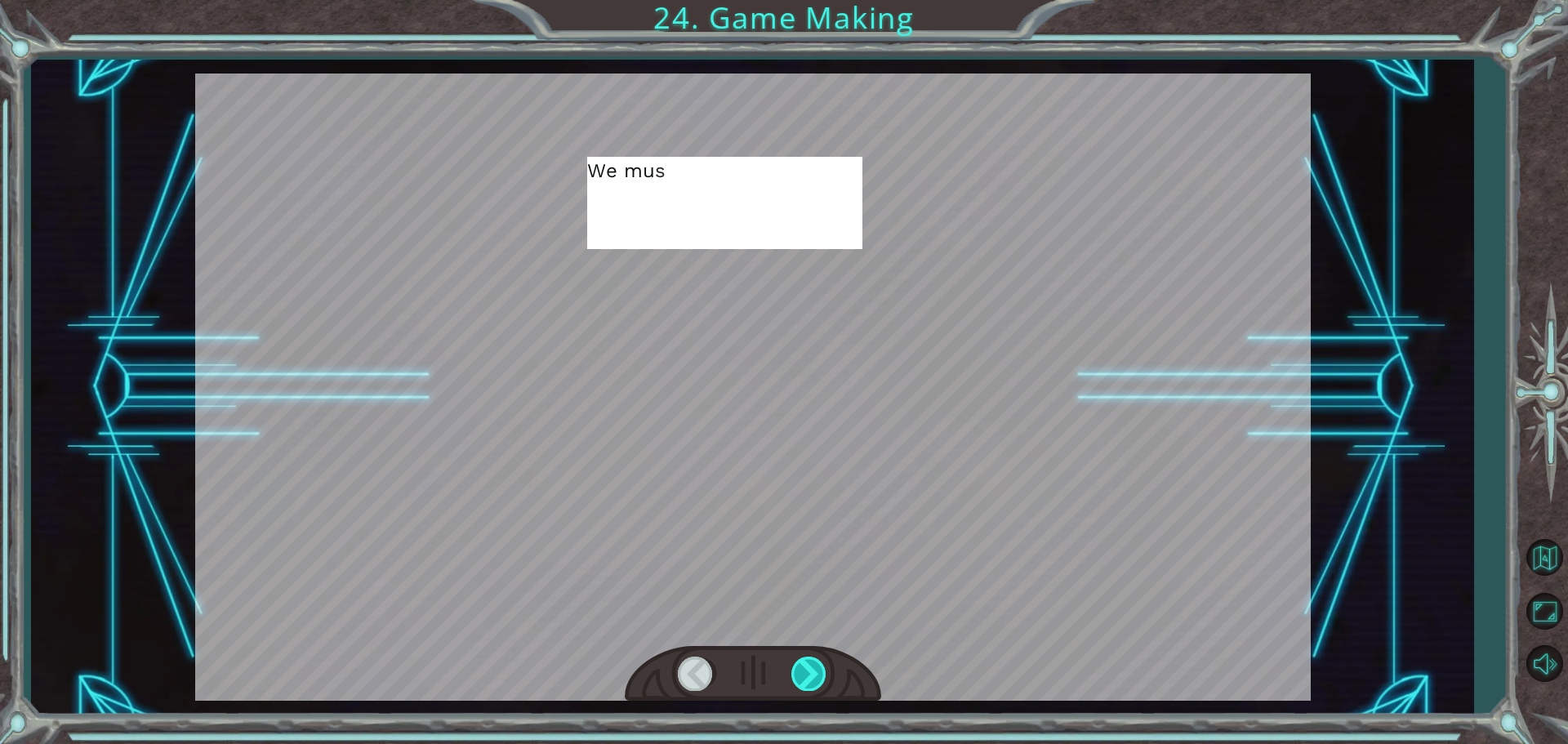
click at [823, 668] on div at bounding box center [810, 673] width 37 height 33
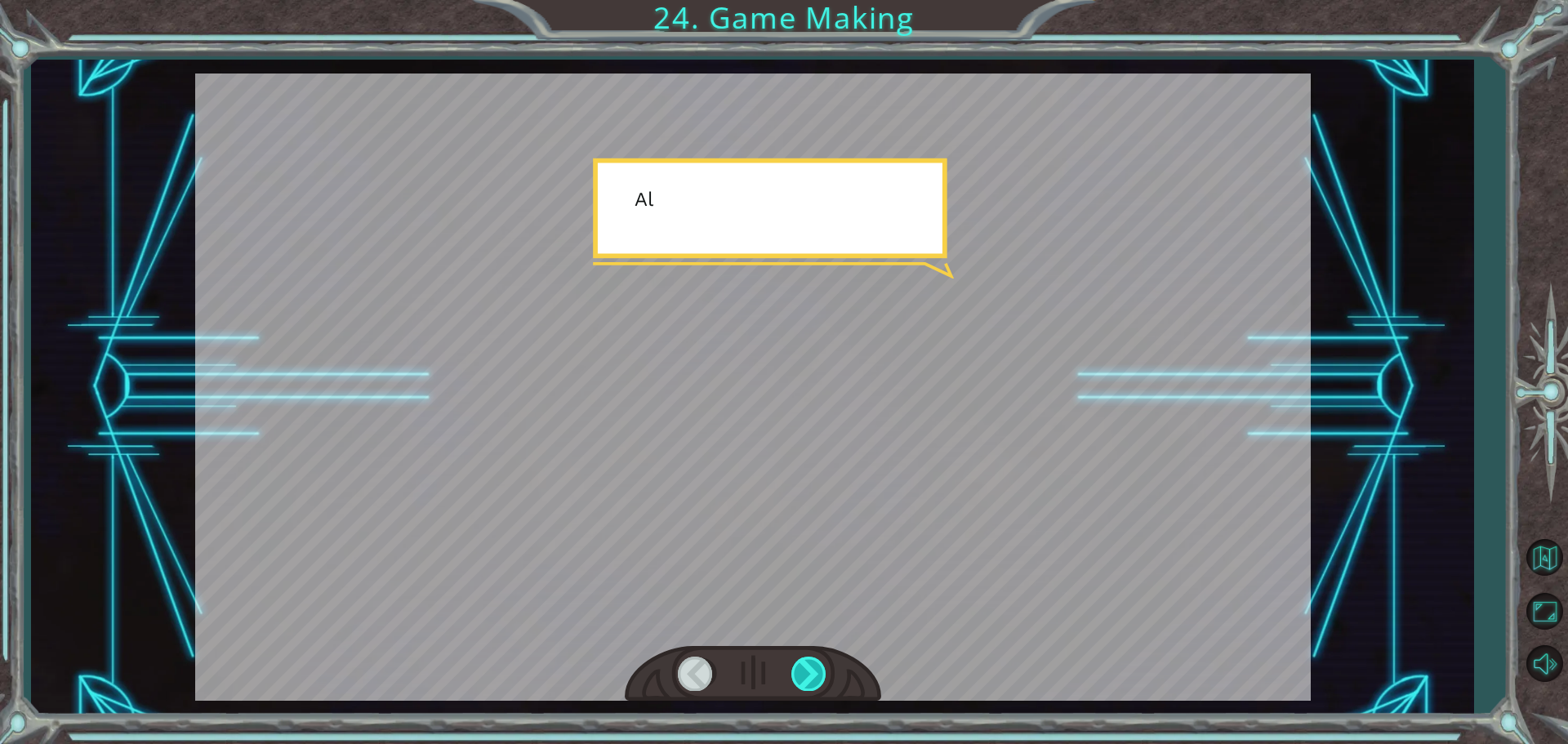
click at [823, 668] on div at bounding box center [810, 673] width 37 height 33
click at [816, 669] on div at bounding box center [810, 673] width 37 height 33
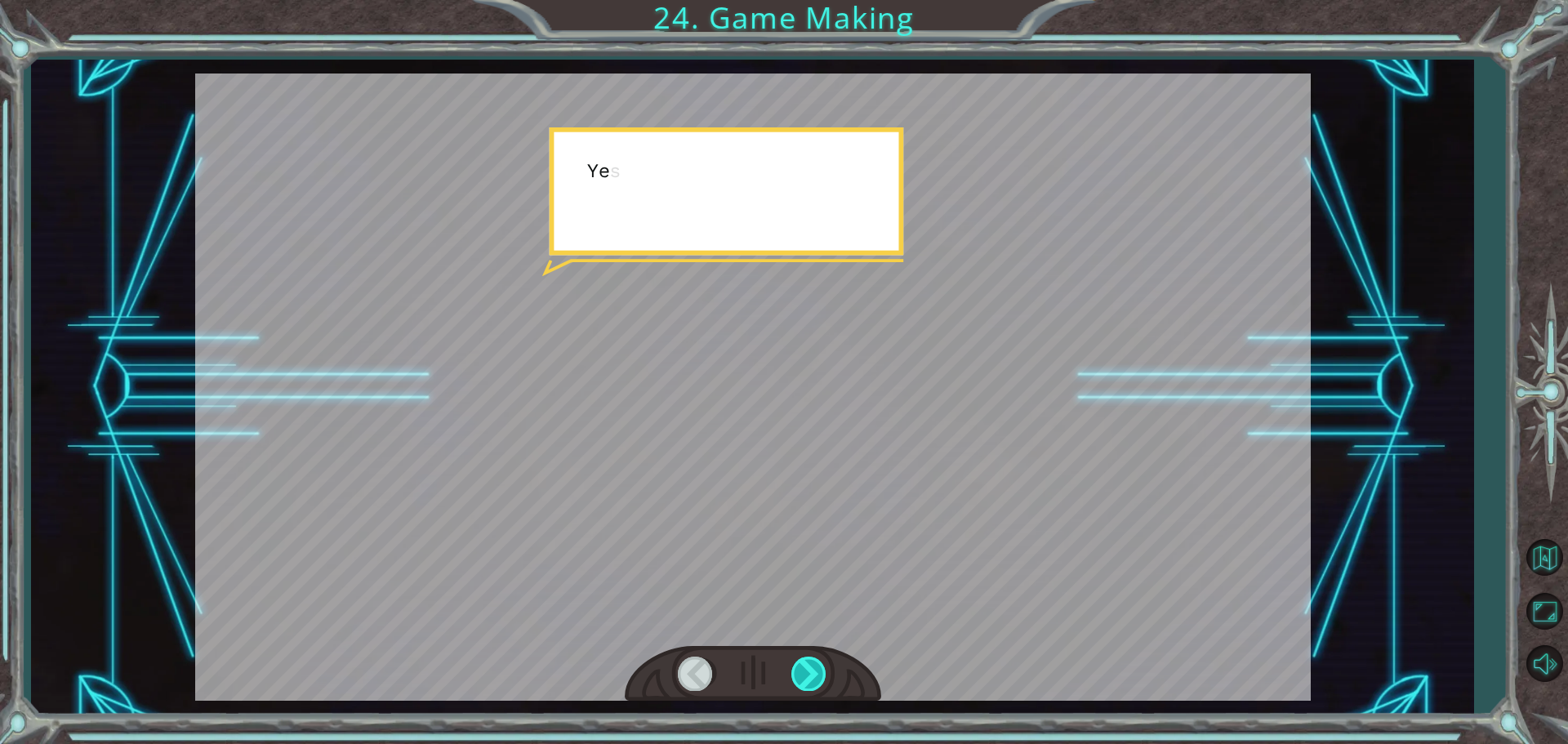
click at [816, 669] on div at bounding box center [810, 673] width 37 height 33
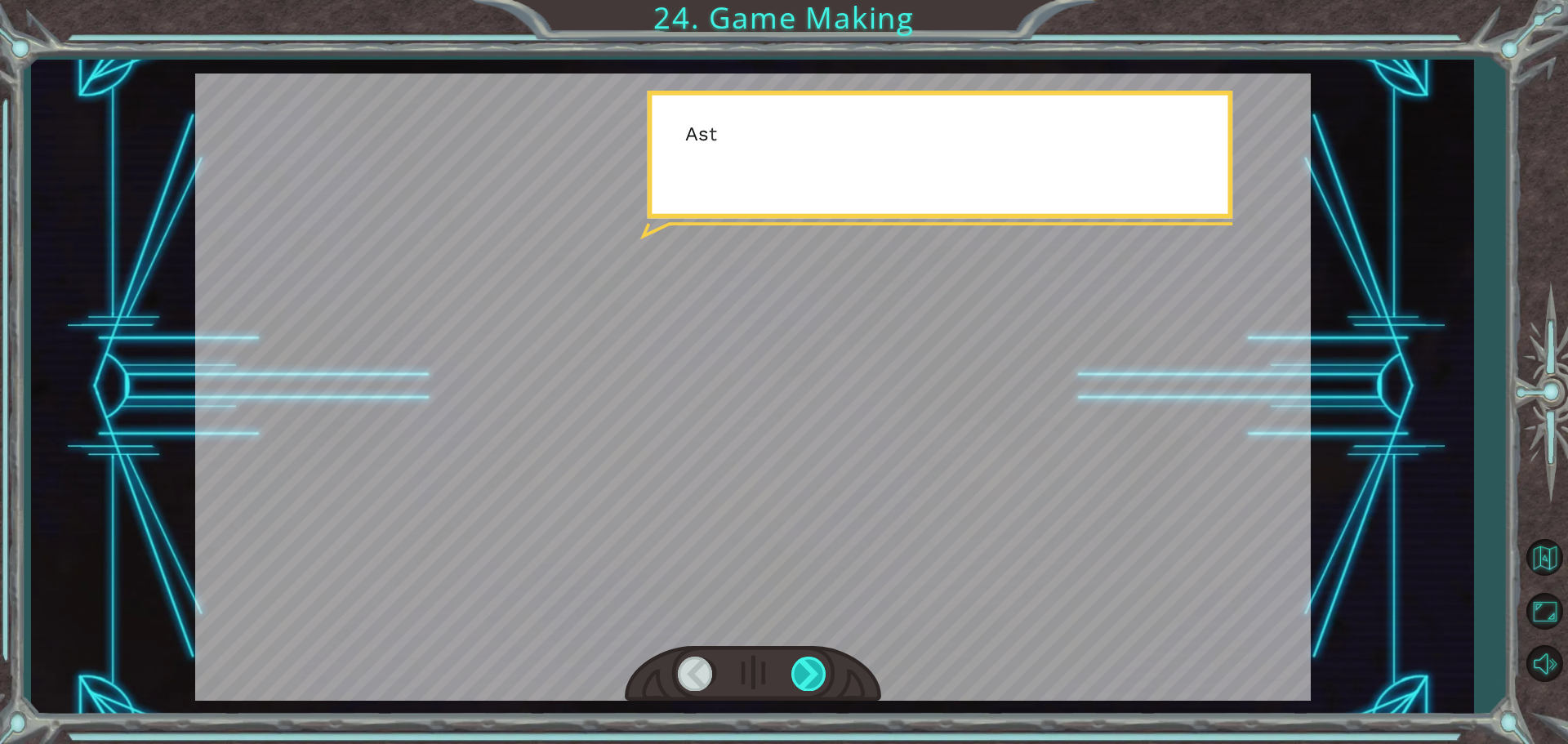
click at [816, 669] on div at bounding box center [810, 673] width 37 height 33
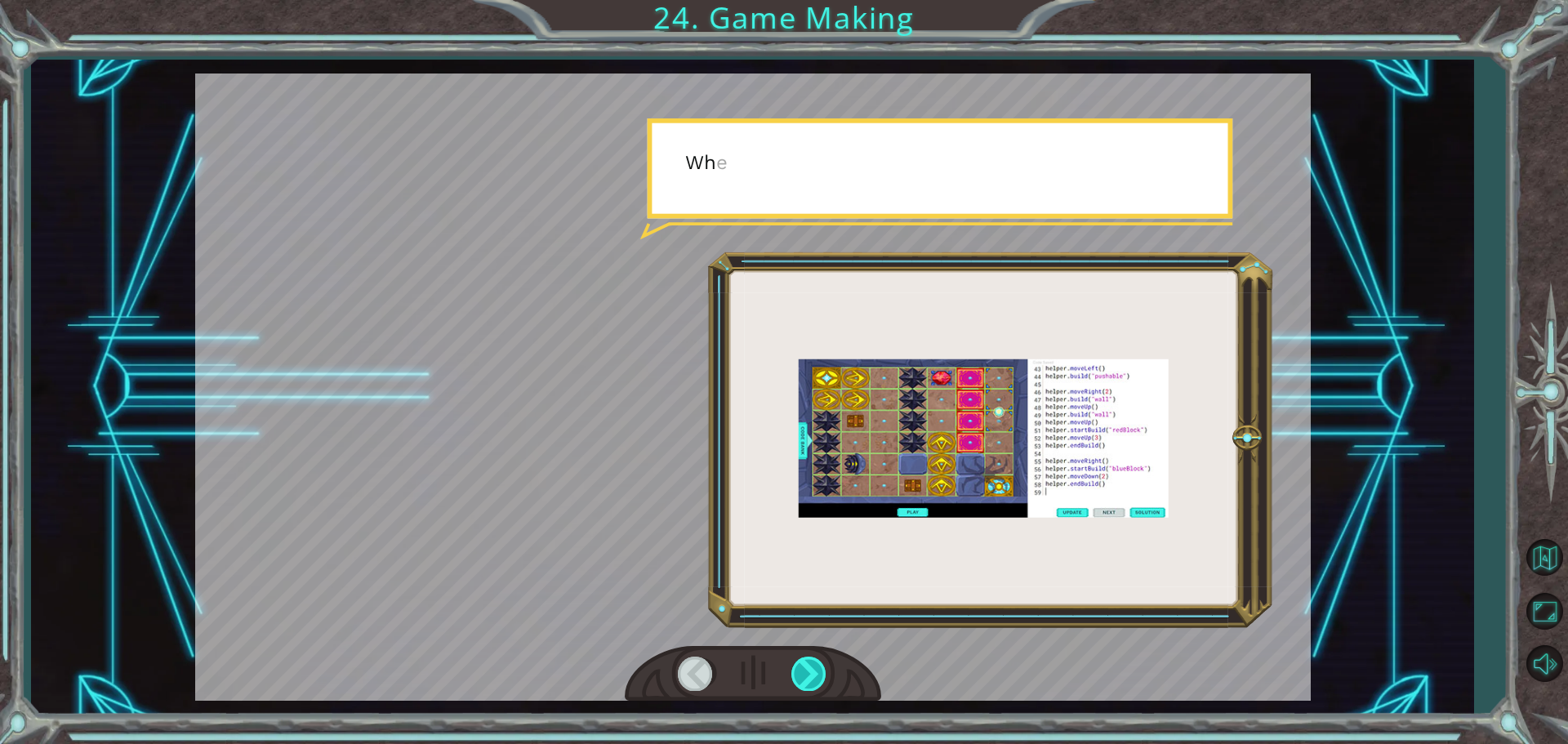
click at [816, 669] on div at bounding box center [810, 673] width 37 height 33
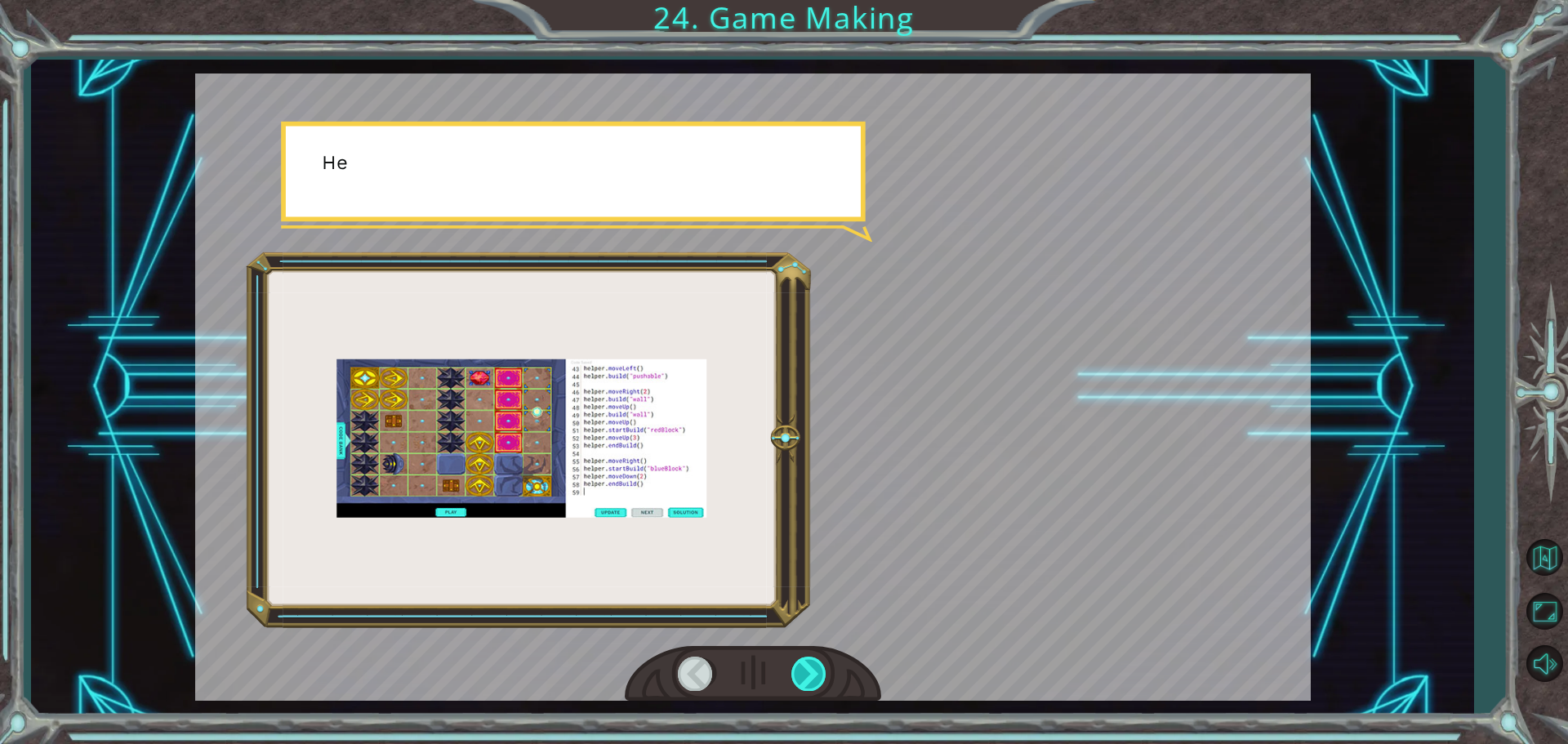
click at [816, 669] on div at bounding box center [810, 673] width 37 height 33
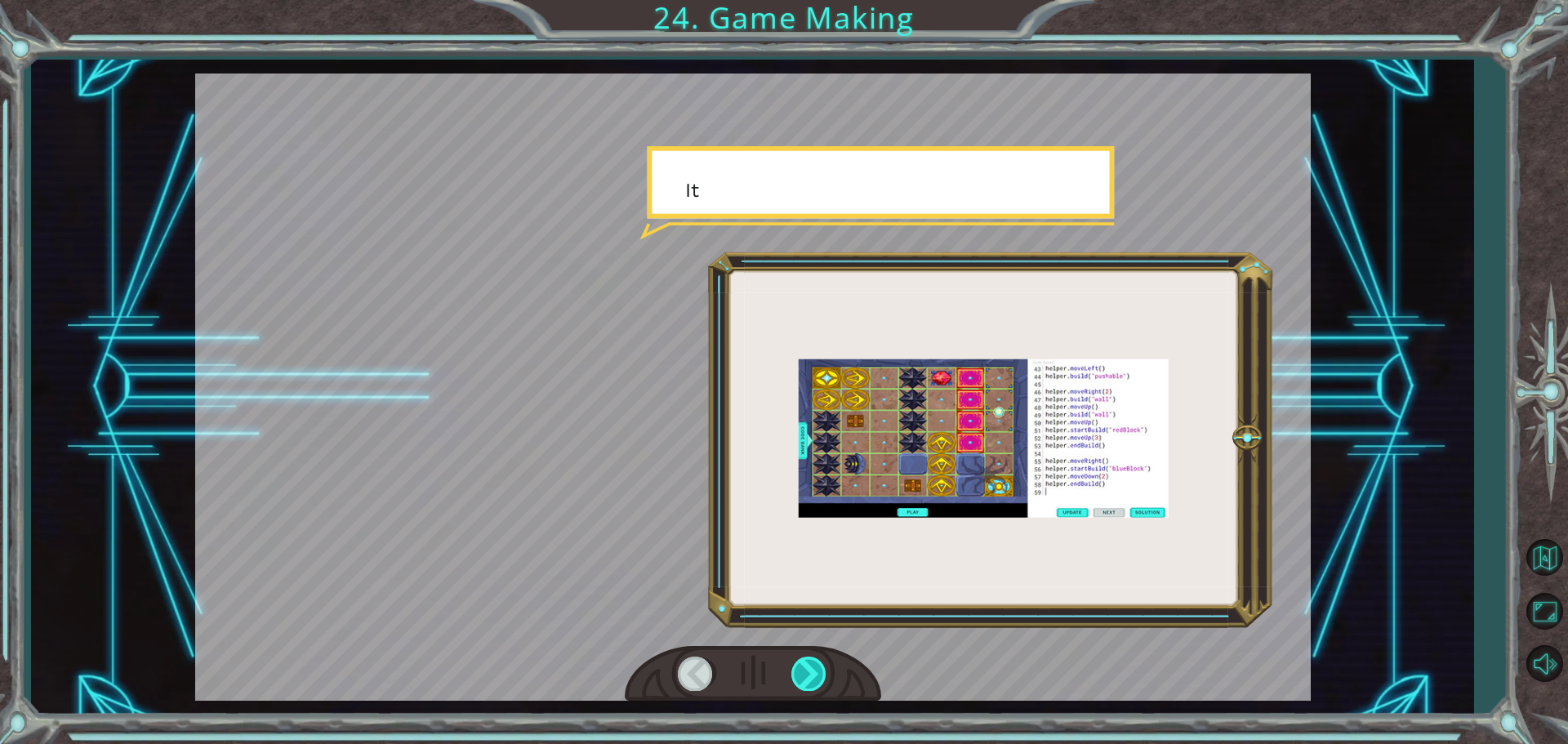
click at [816, 669] on div at bounding box center [810, 673] width 37 height 33
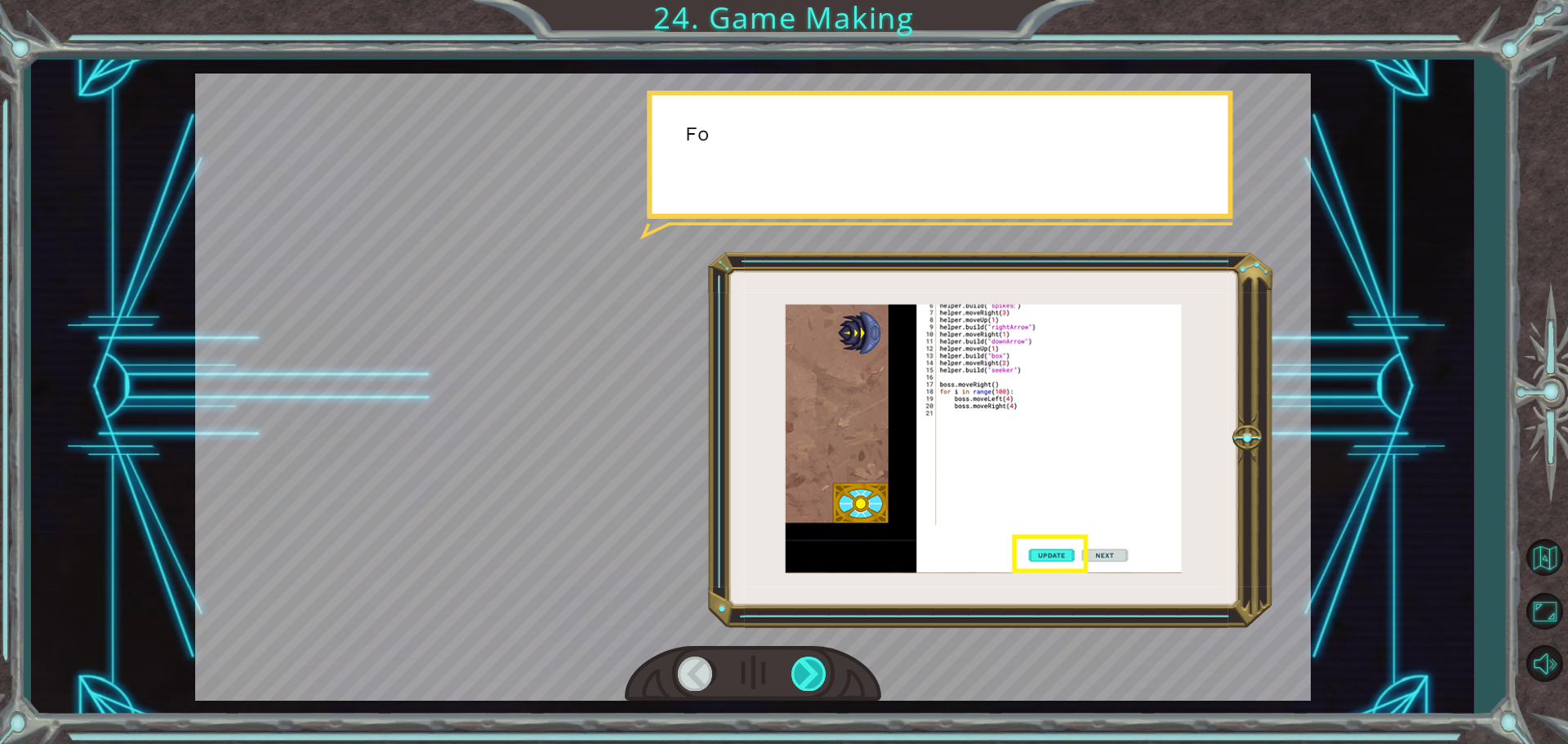
click at [816, 669] on div at bounding box center [810, 673] width 37 height 33
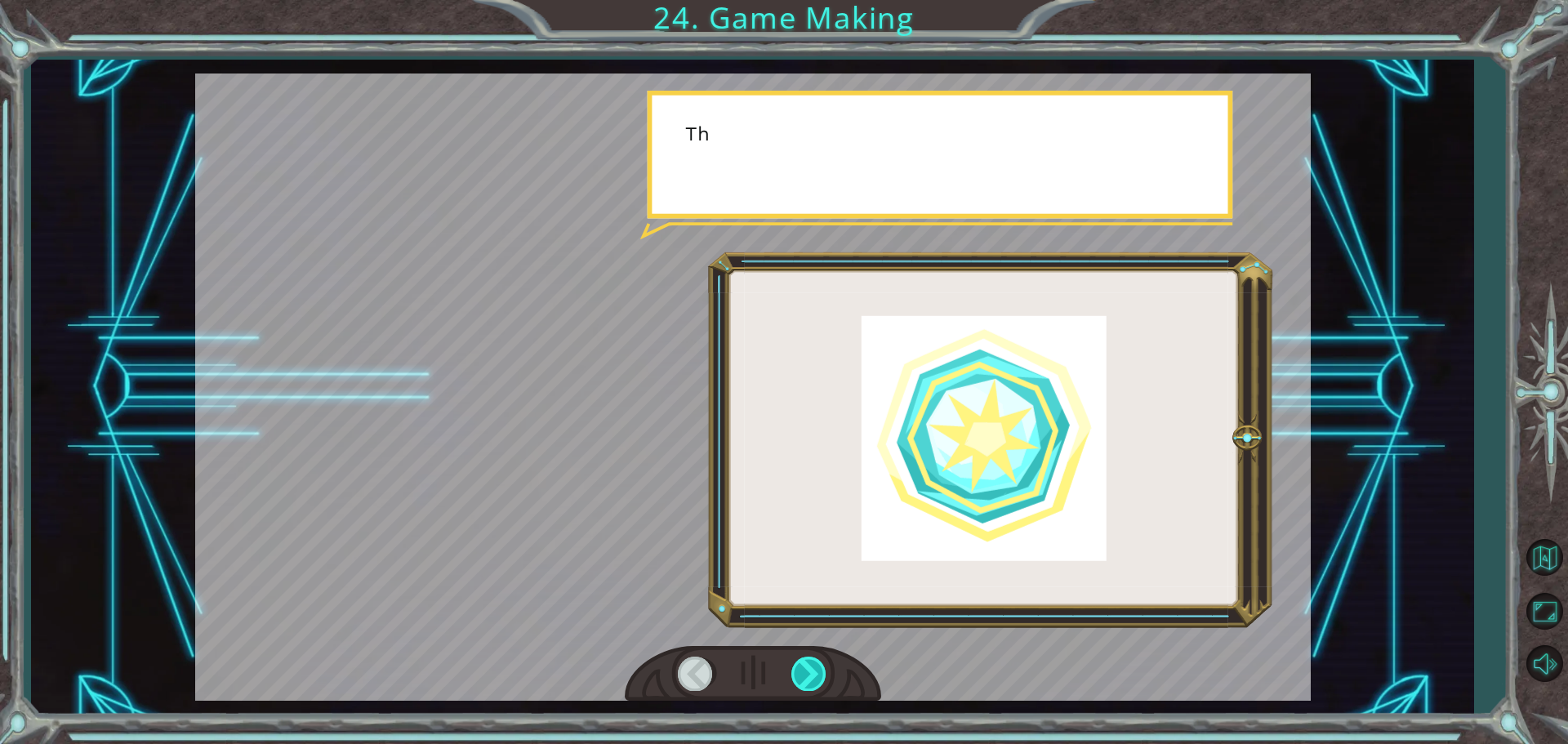
click at [816, 669] on div at bounding box center [810, 673] width 37 height 33
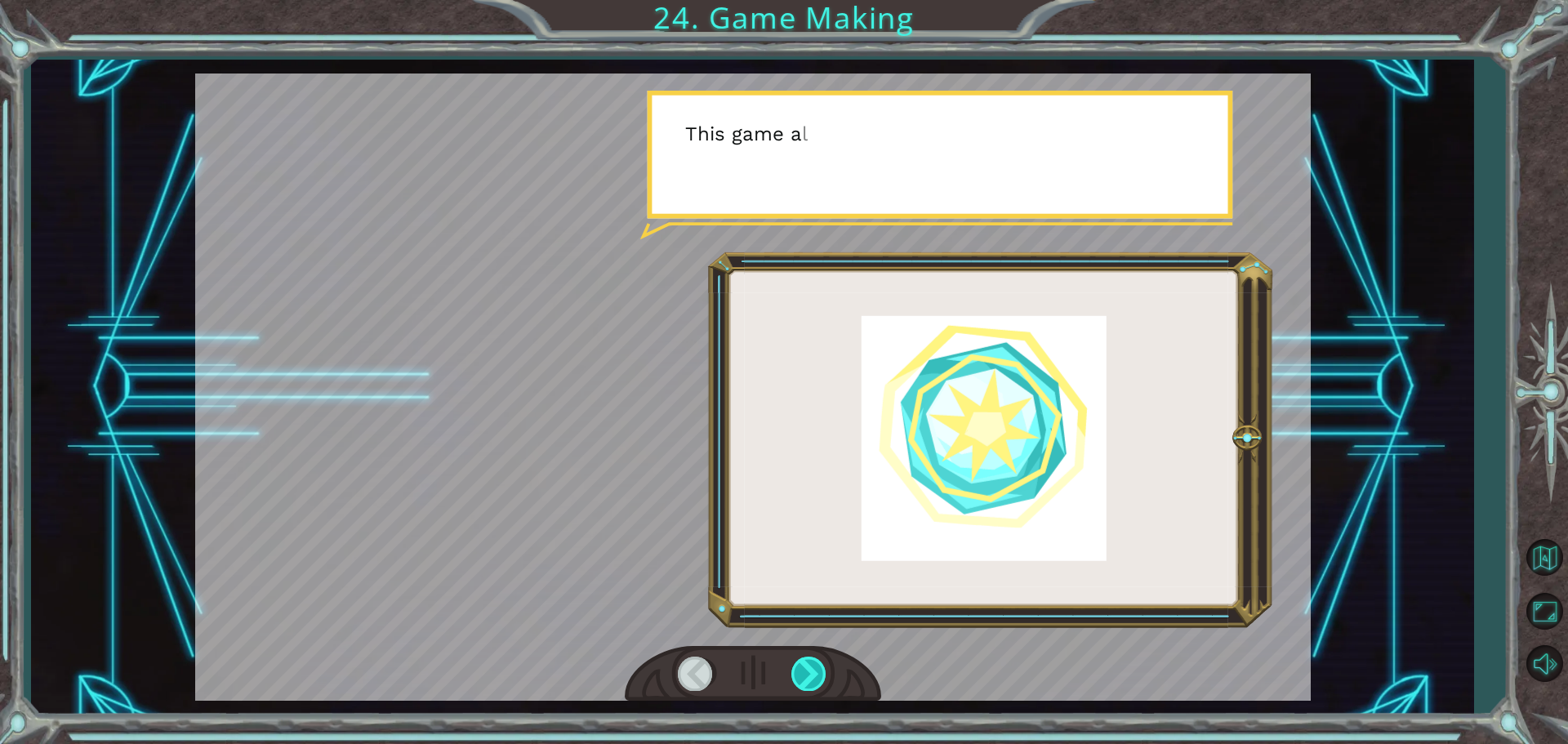
click at [816, 669] on div at bounding box center [810, 673] width 37 height 33
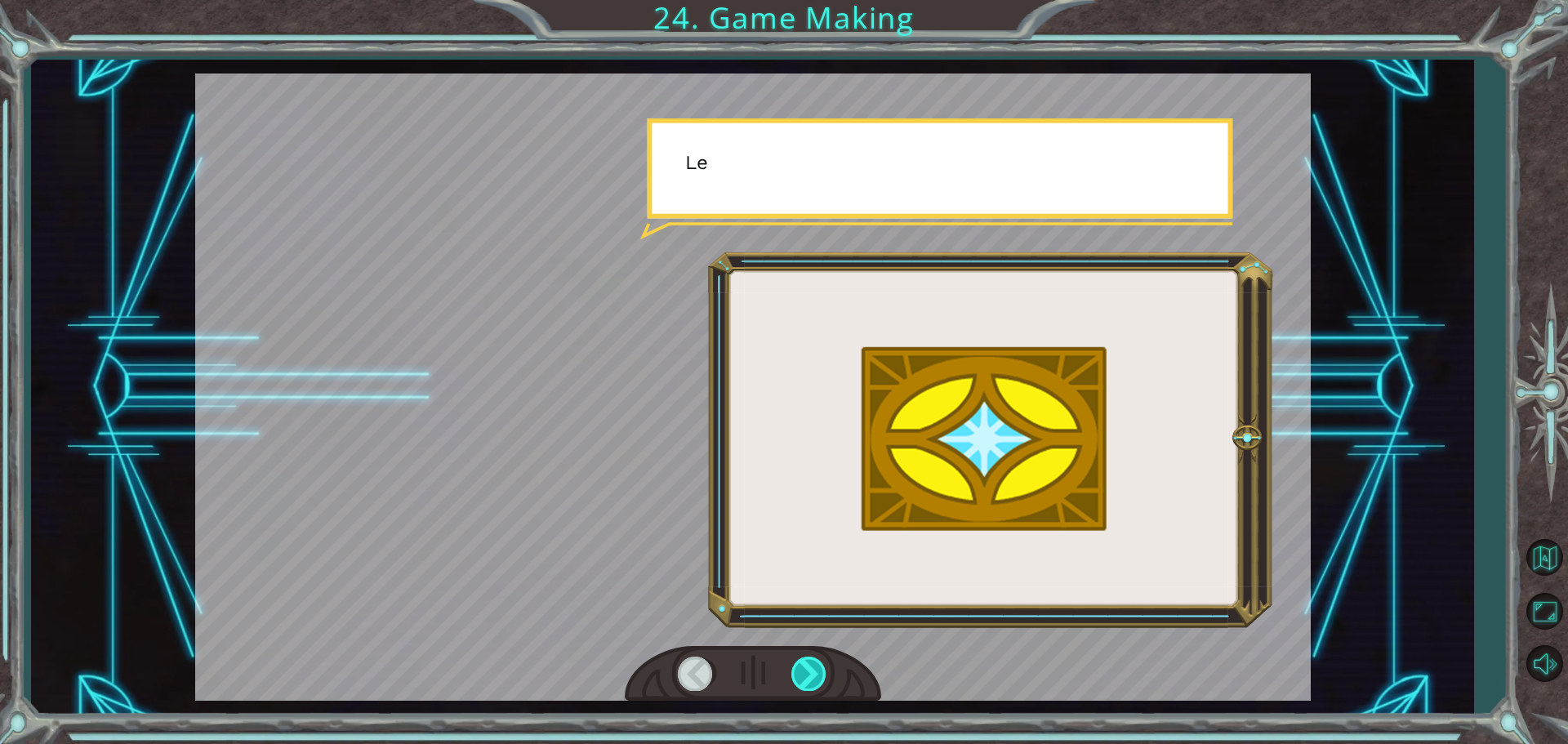
click at [816, 669] on div at bounding box center [810, 673] width 37 height 33
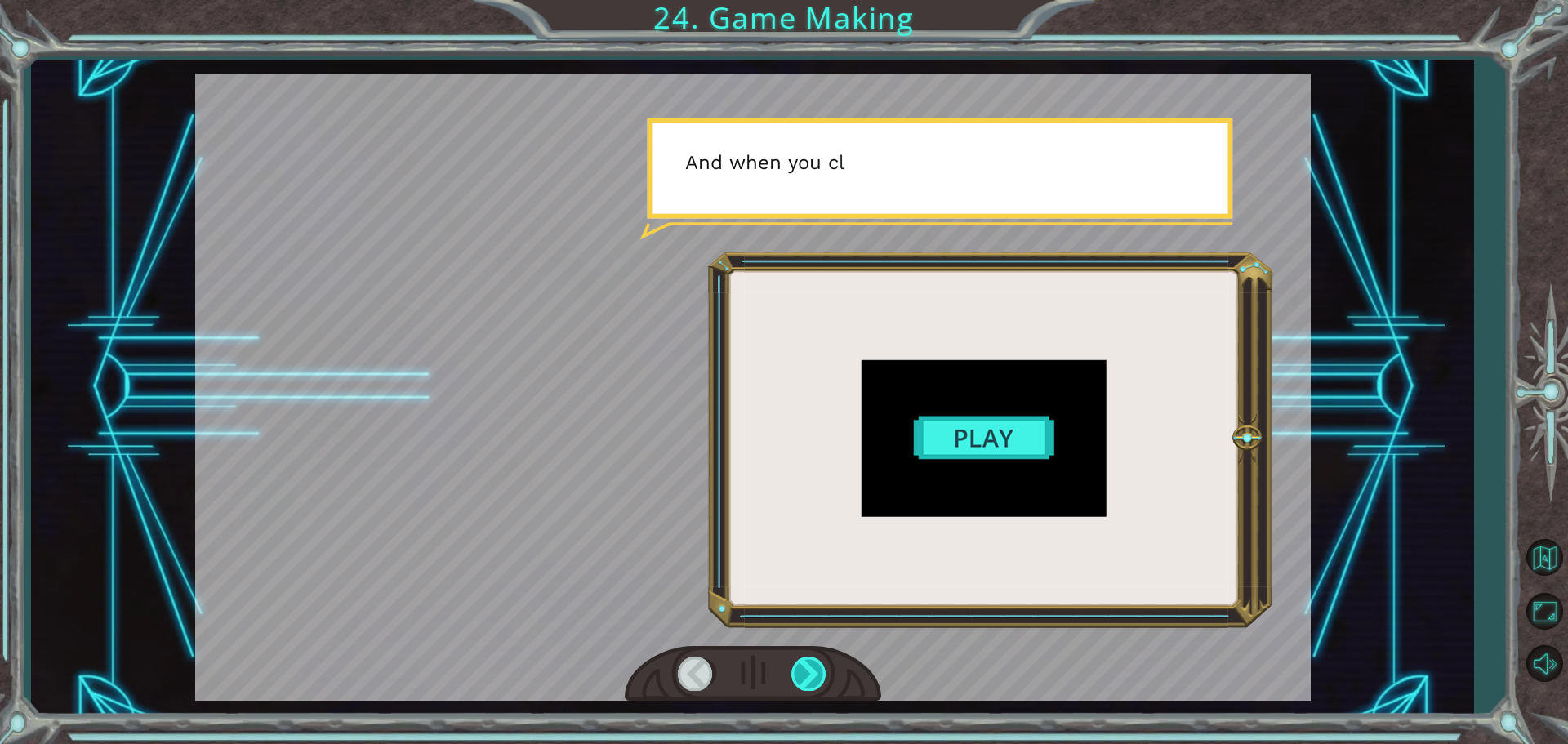
click at [816, 669] on div at bounding box center [810, 673] width 37 height 33
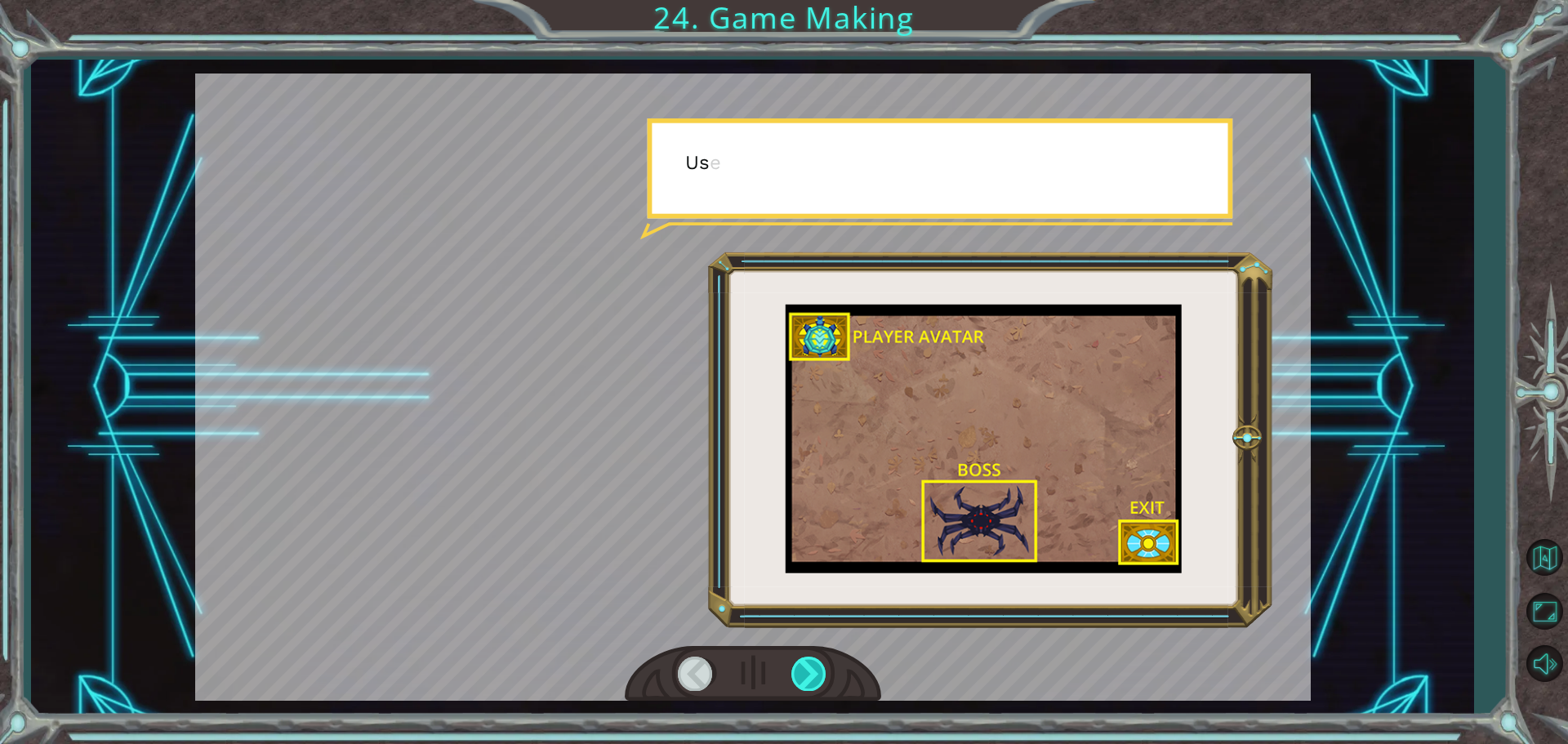
click at [816, 669] on div at bounding box center [810, 673] width 37 height 33
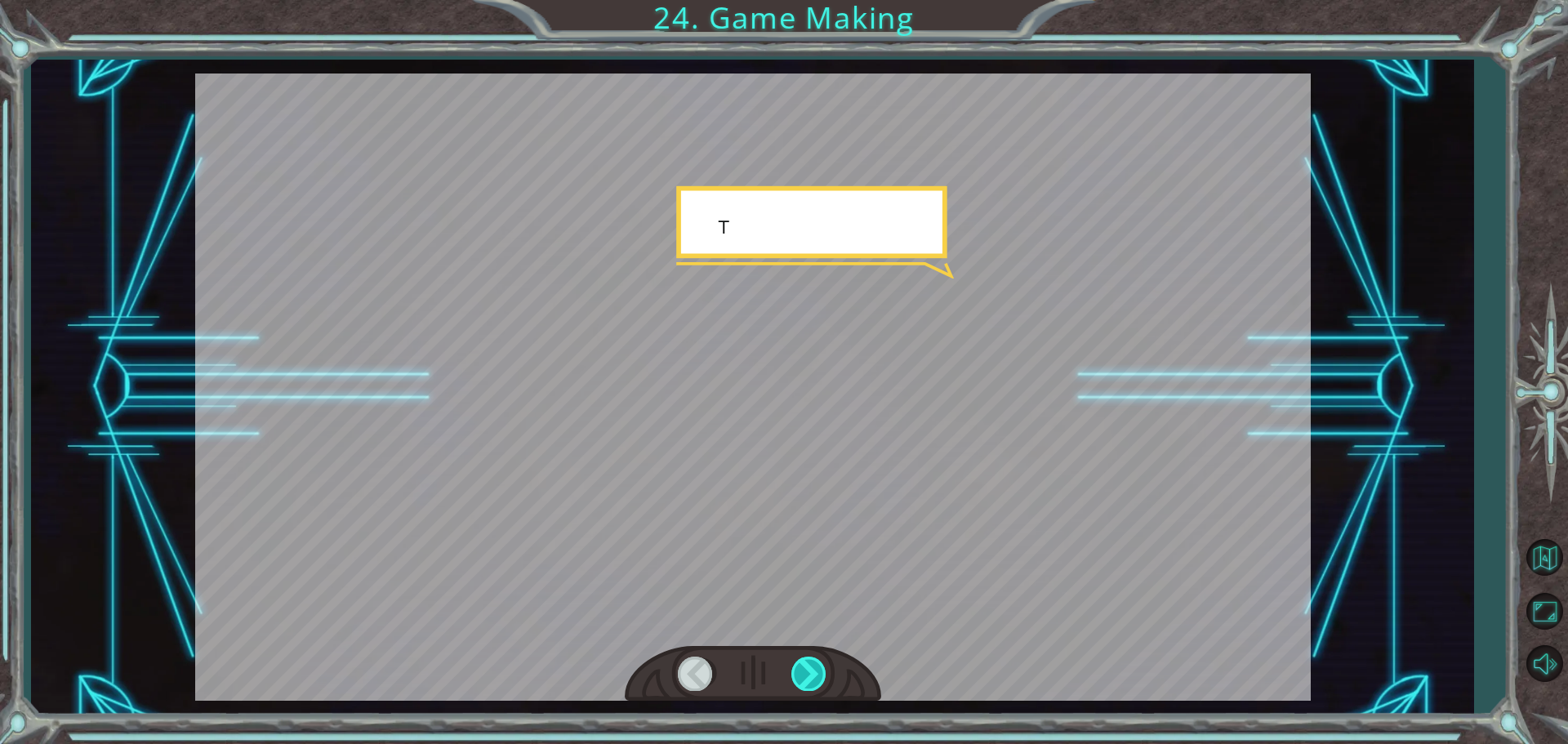
click at [816, 669] on div at bounding box center [810, 673] width 37 height 33
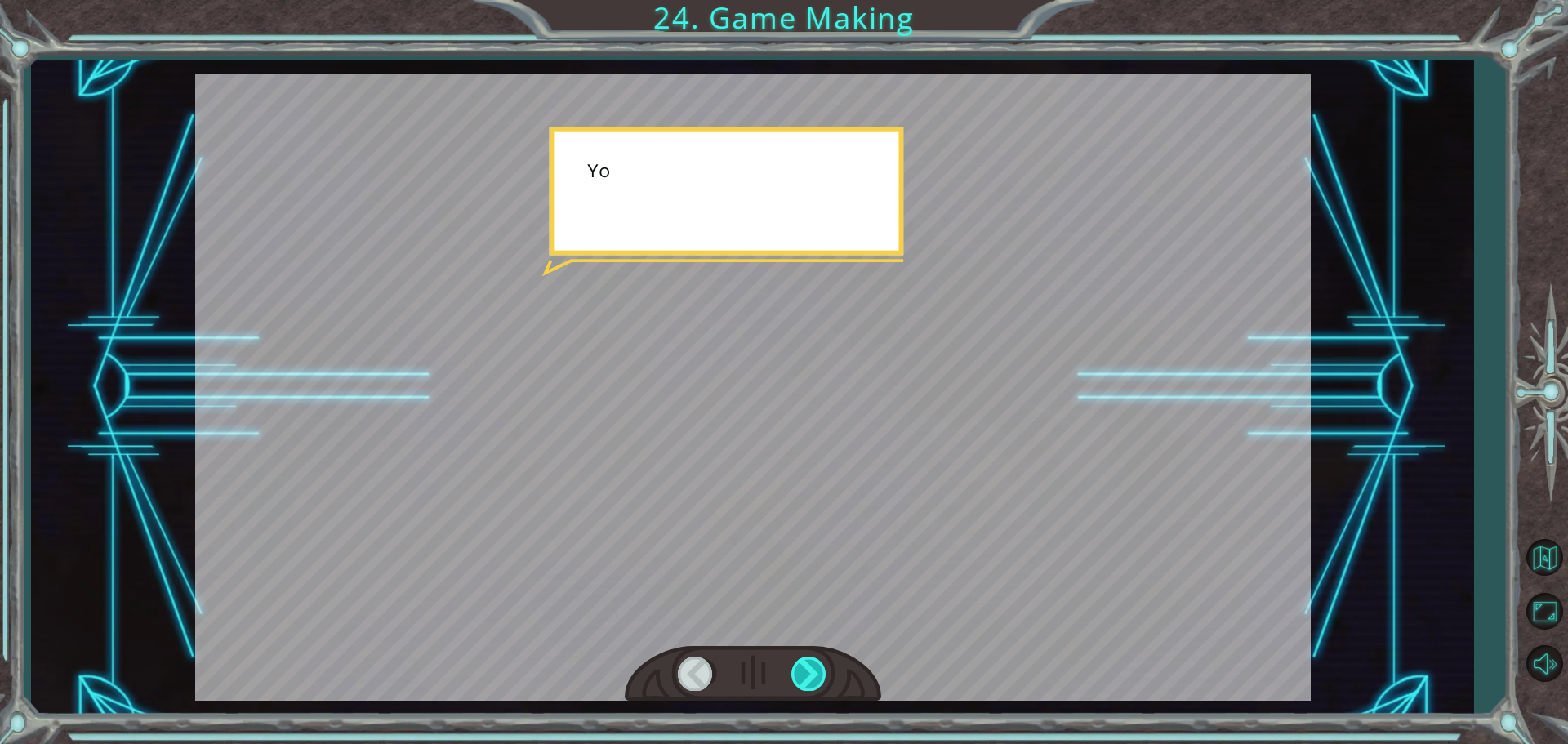
click at [816, 669] on div at bounding box center [810, 673] width 37 height 33
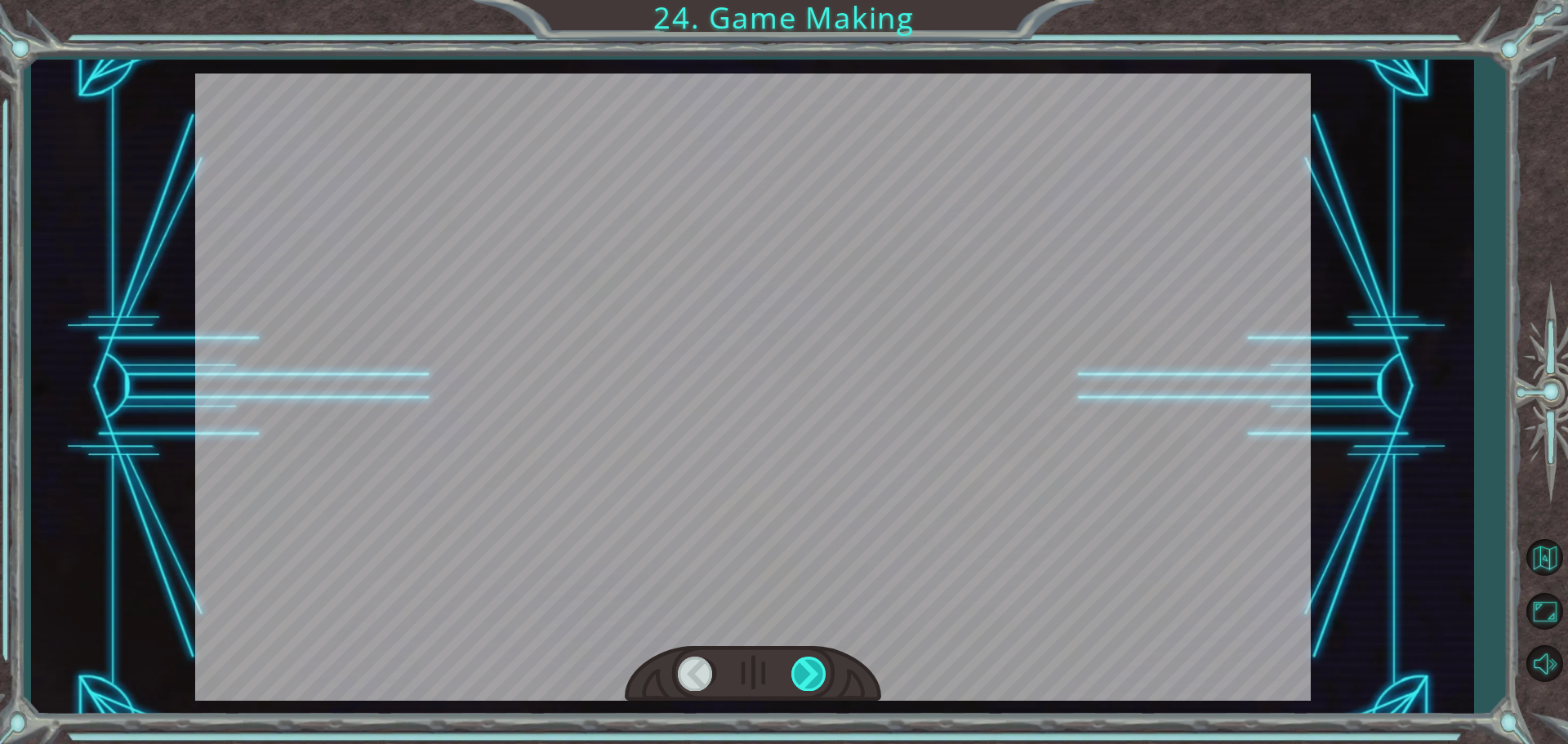
click at [816, 669] on div at bounding box center [810, 673] width 37 height 33
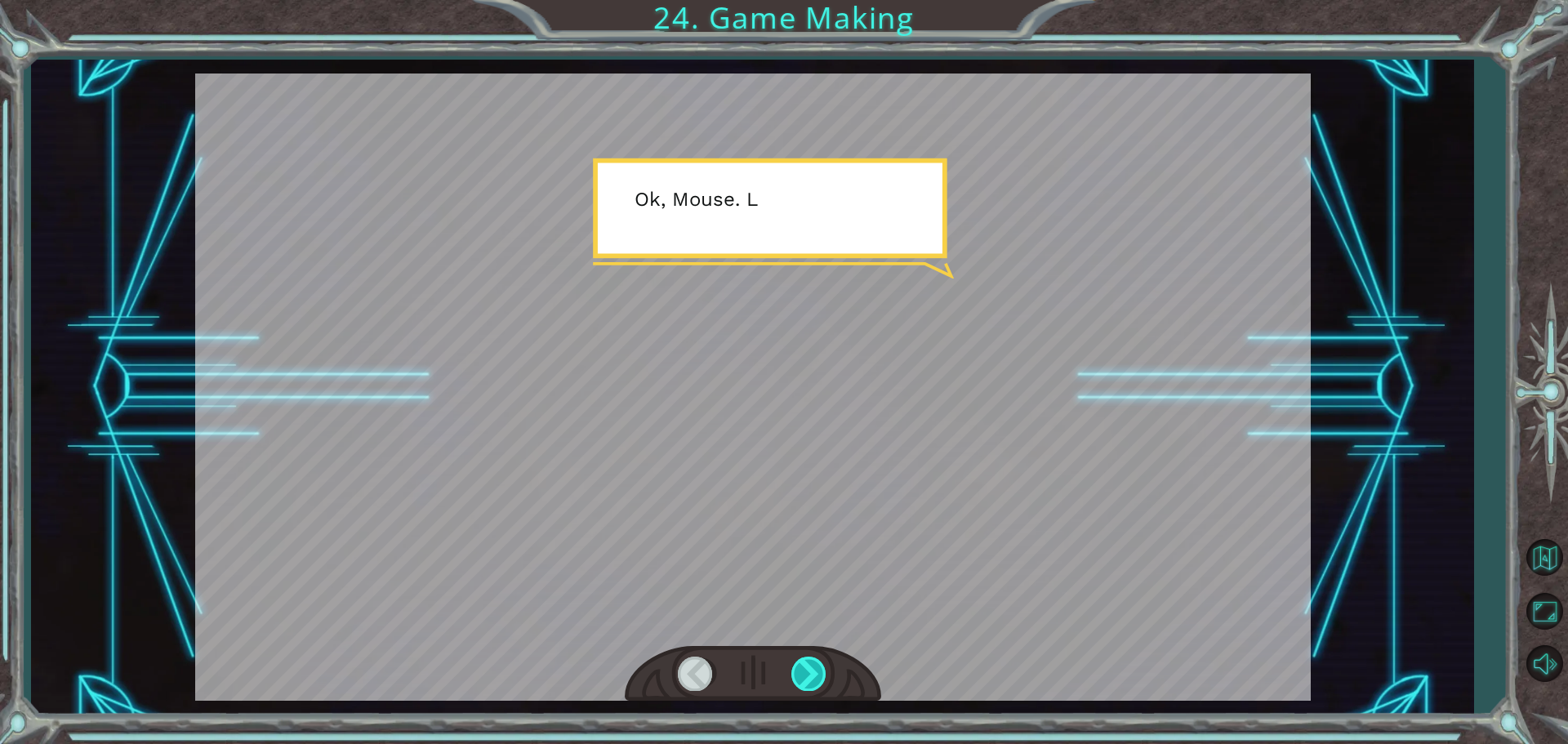
click at [816, 669] on div at bounding box center [810, 673] width 37 height 33
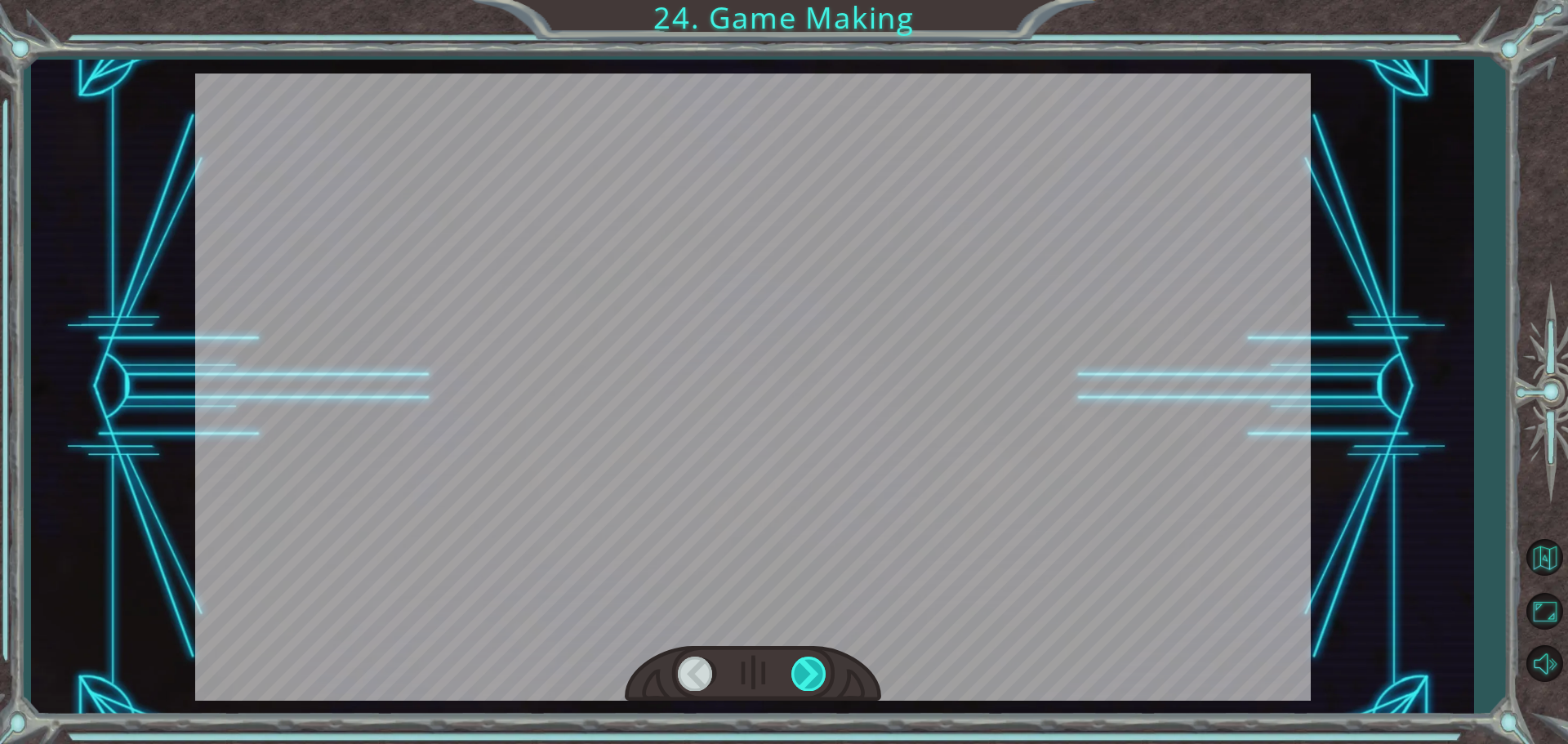
click at [816, 669] on div at bounding box center [810, 673] width 37 height 33
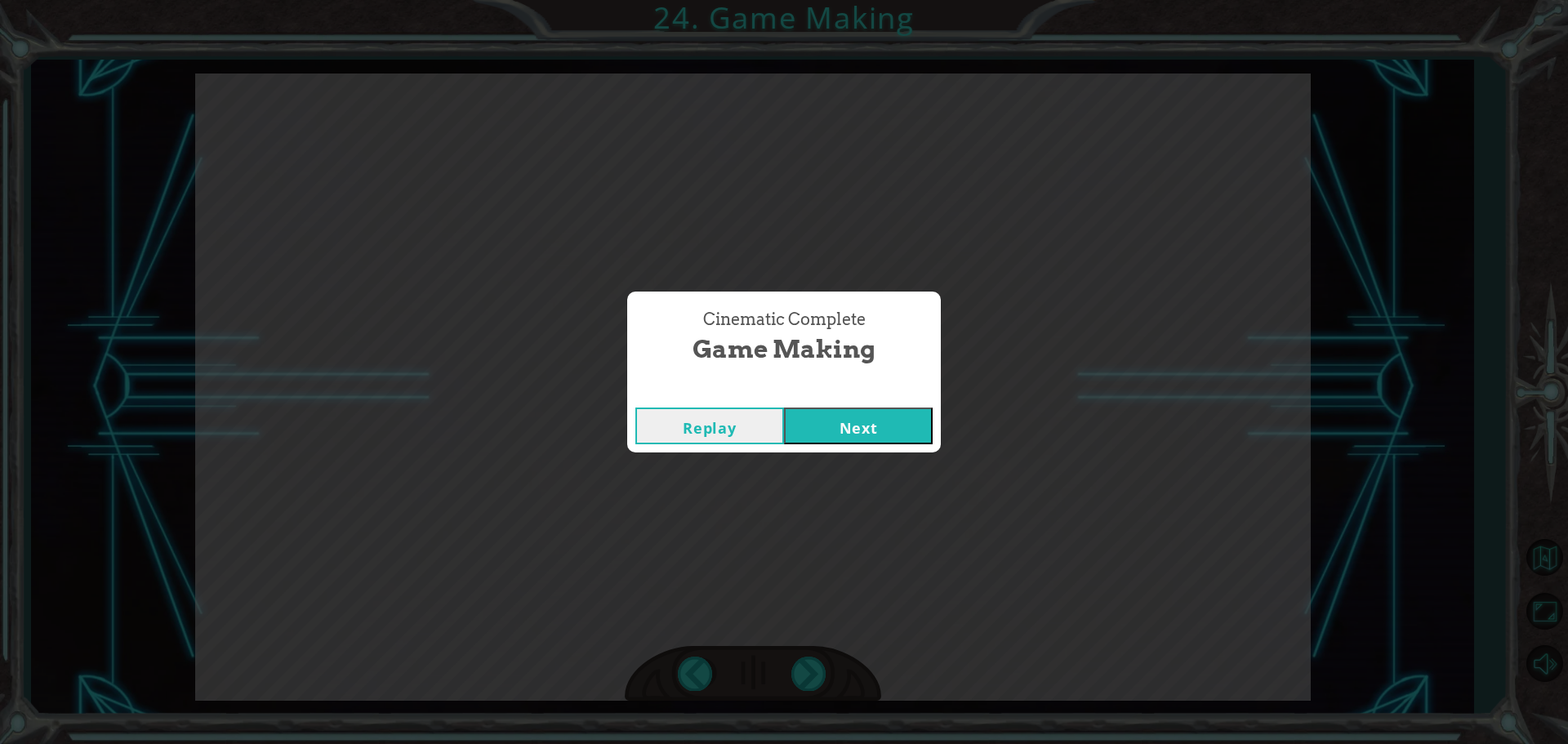
click at [822, 426] on button "Next" at bounding box center [858, 425] width 149 height 37
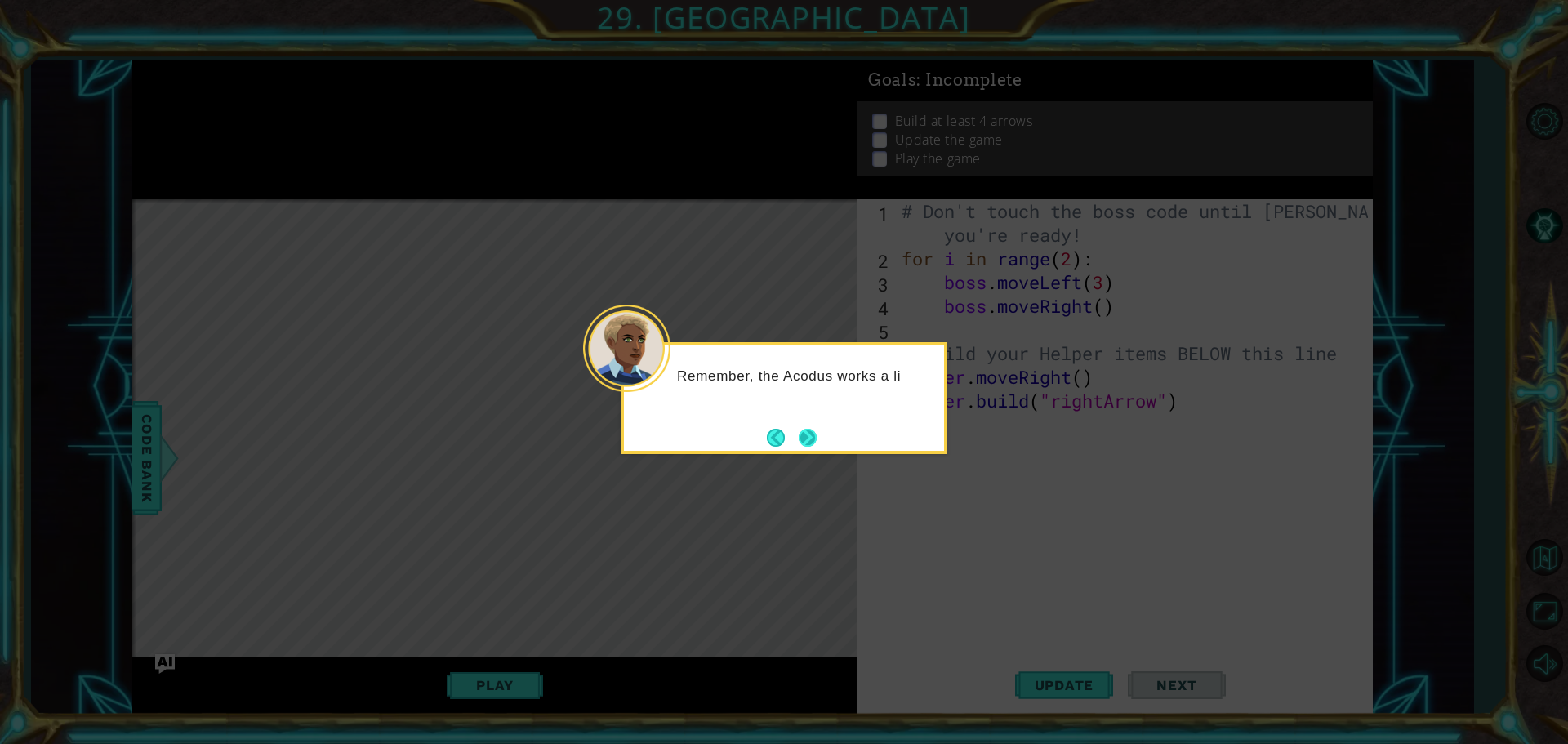
click at [806, 434] on button "Next" at bounding box center [807, 437] width 18 height 18
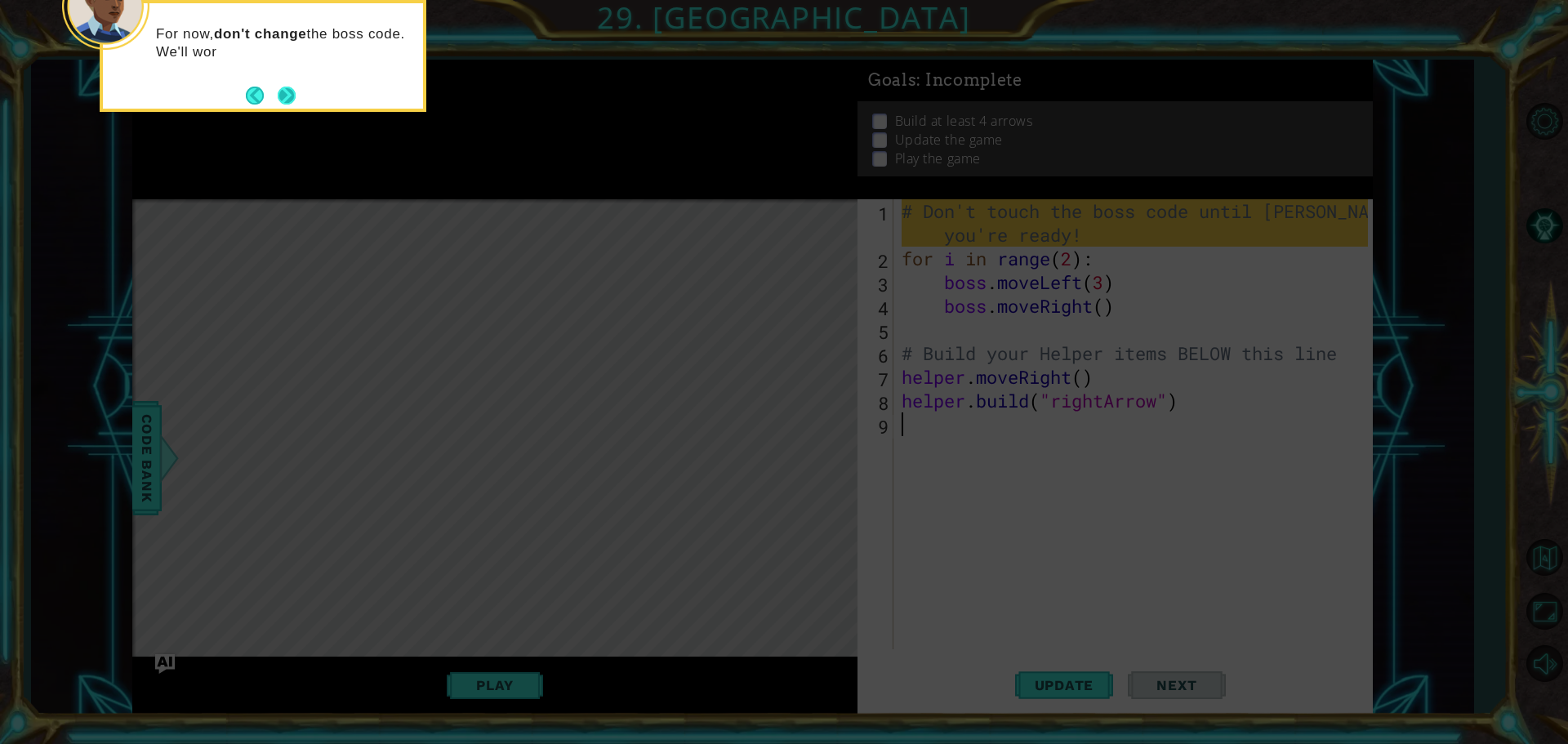
click at [288, 93] on button "Next" at bounding box center [287, 95] width 18 height 18
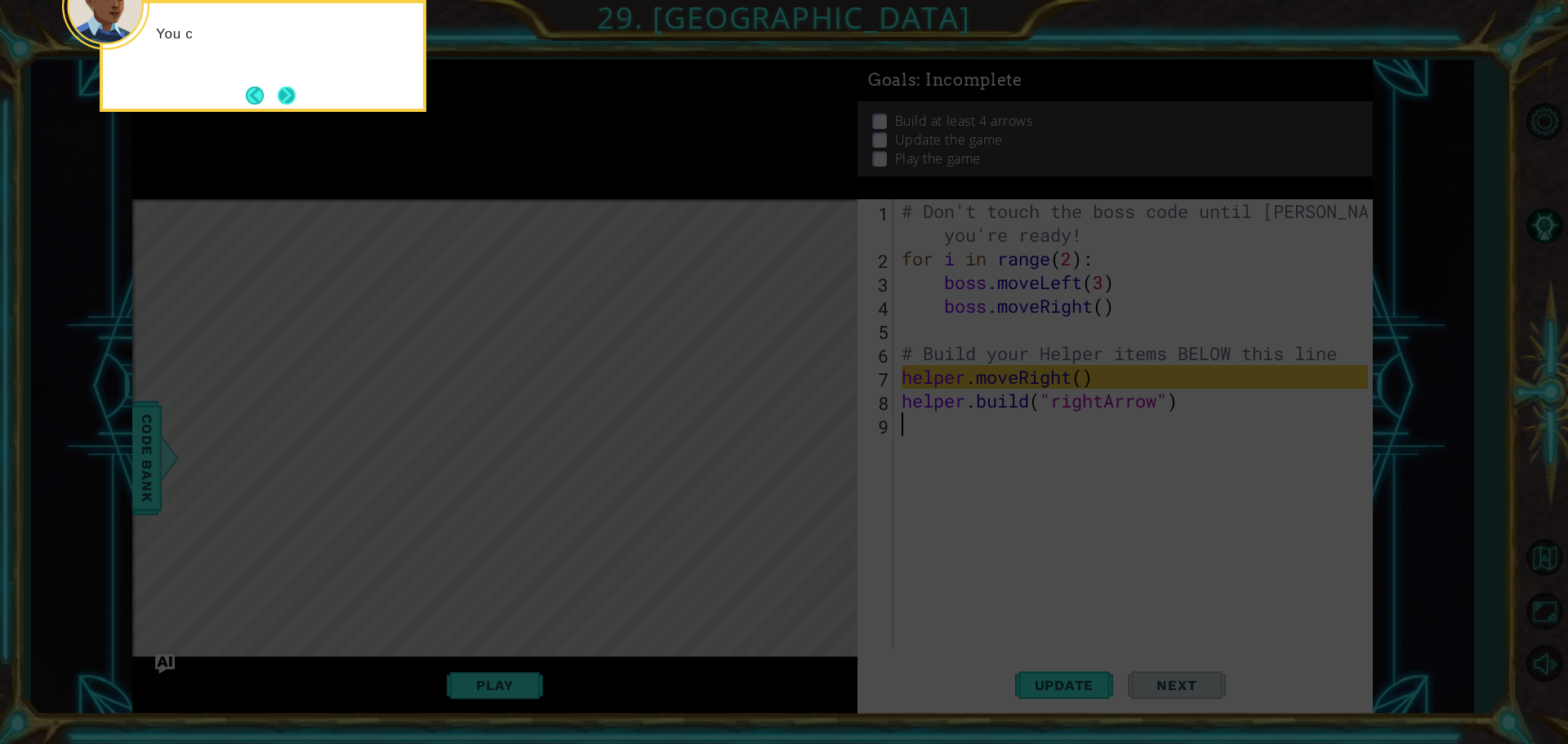
click at [296, 93] on button "Next" at bounding box center [287, 95] width 18 height 18
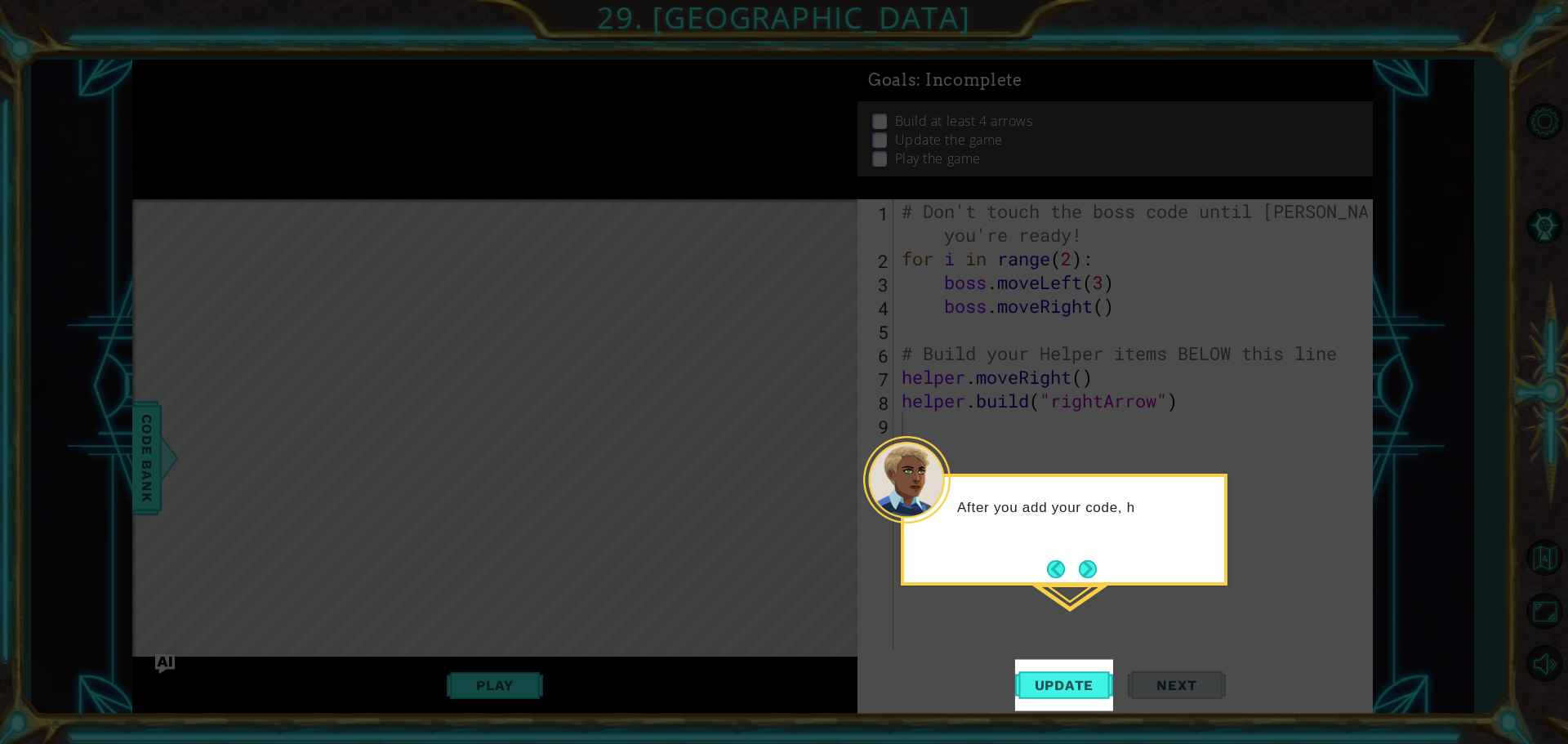
click at [1079, 569] on button "Next" at bounding box center [1088, 569] width 18 height 18
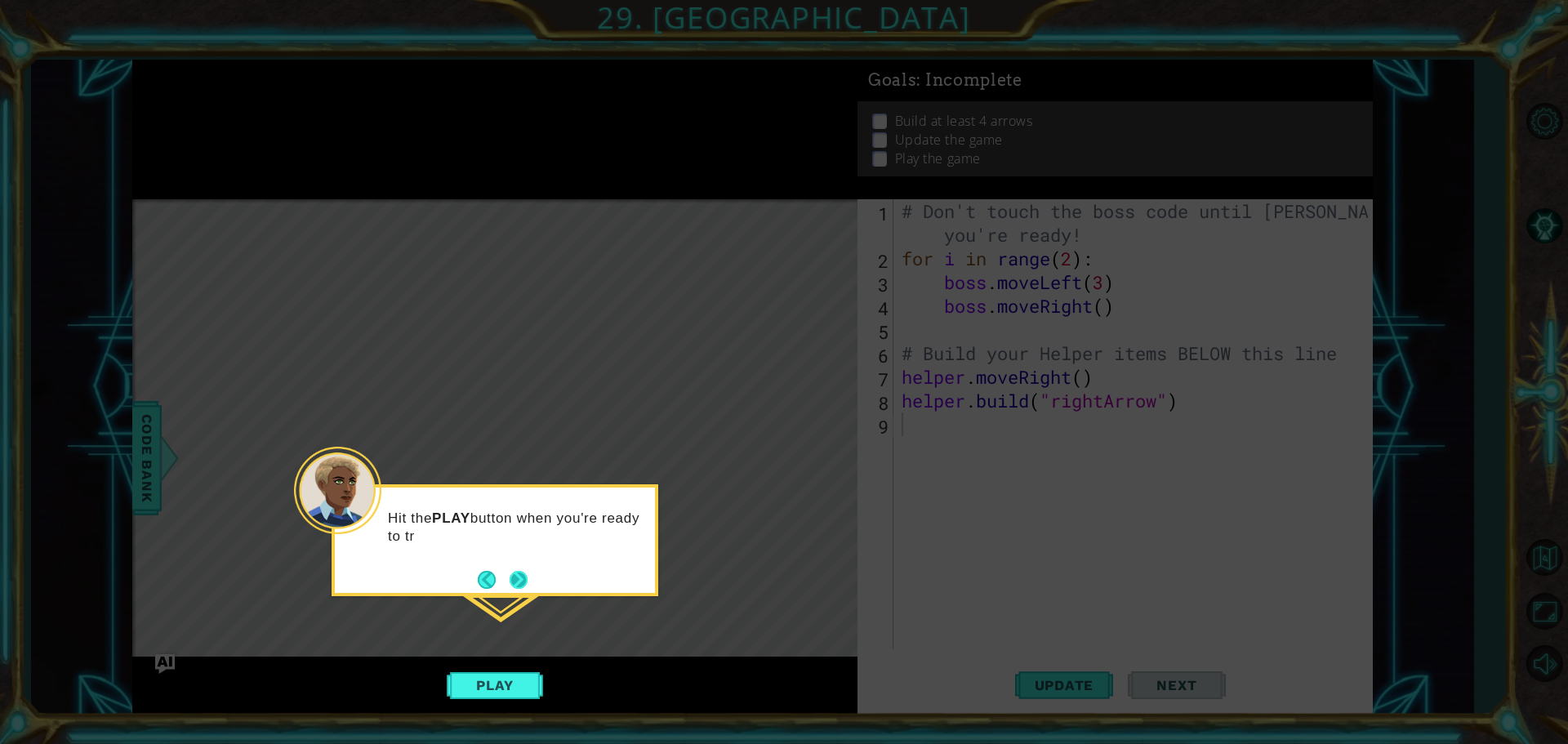
click at [520, 574] on button "Next" at bounding box center [518, 579] width 18 height 18
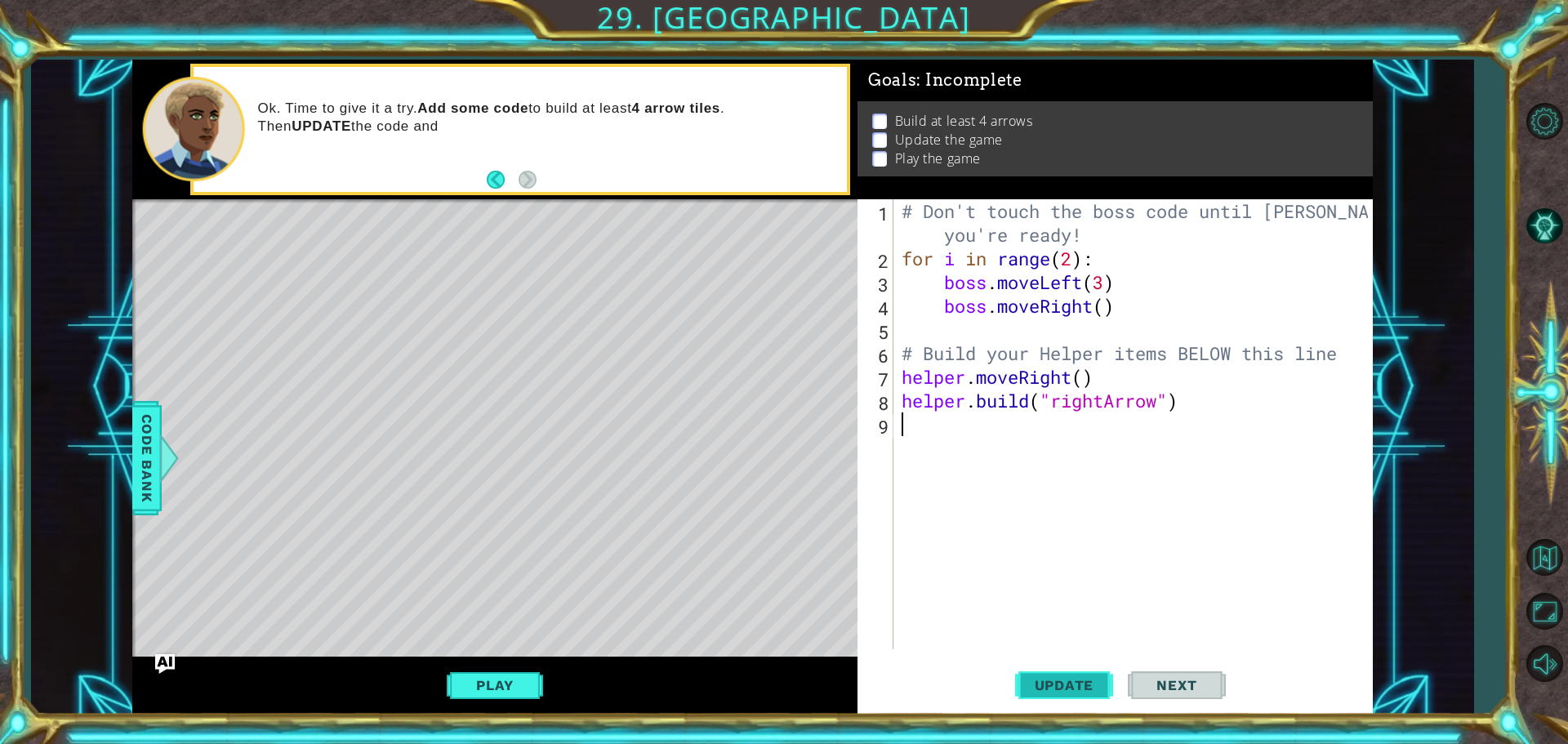
click at [1071, 679] on span "Update" at bounding box center [1065, 684] width 93 height 16
click at [492, 667] on div "Play" at bounding box center [495, 685] width 725 height 58
click at [493, 690] on button "Play" at bounding box center [494, 685] width 95 height 31
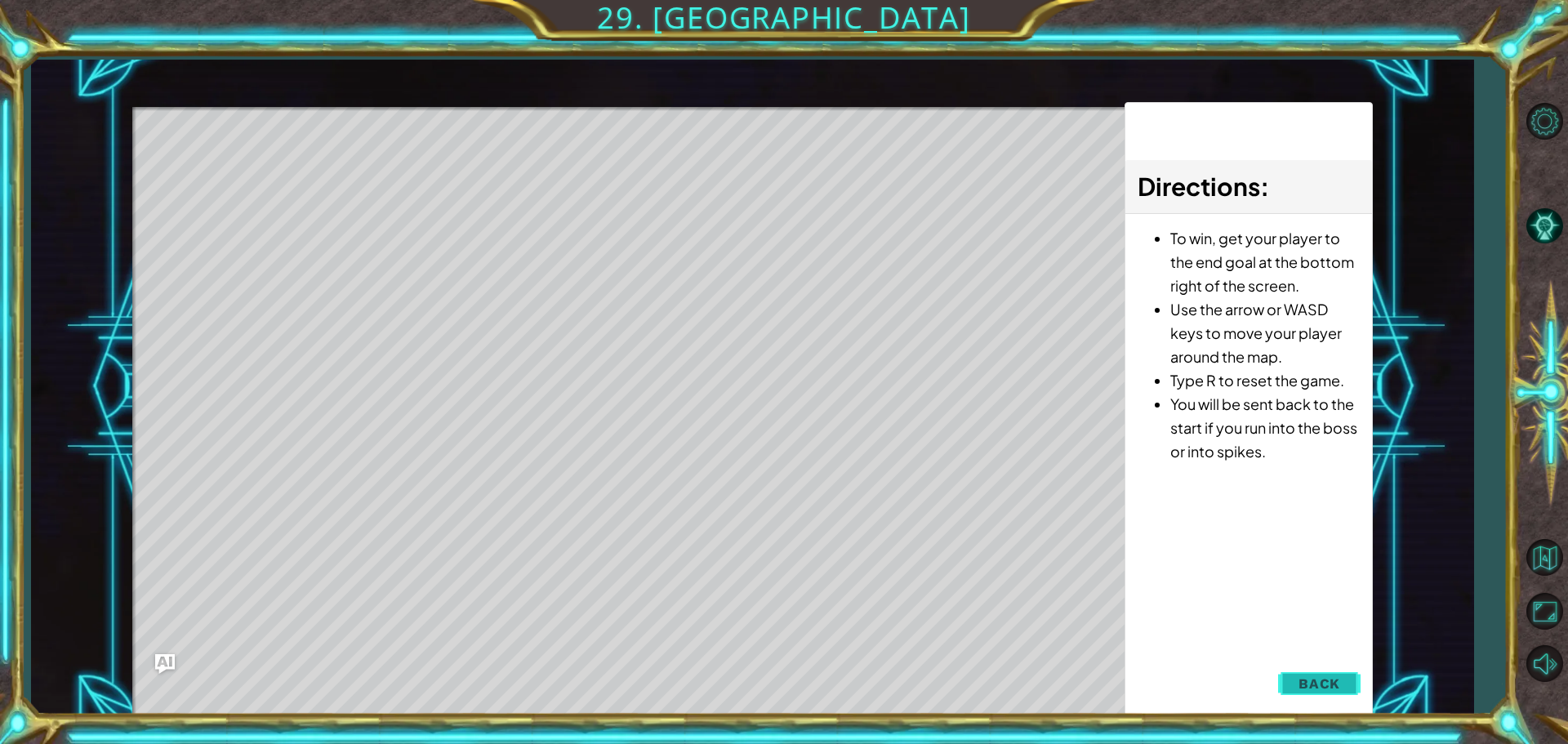
click at [1298, 683] on button "Back" at bounding box center [1319, 684] width 82 height 32
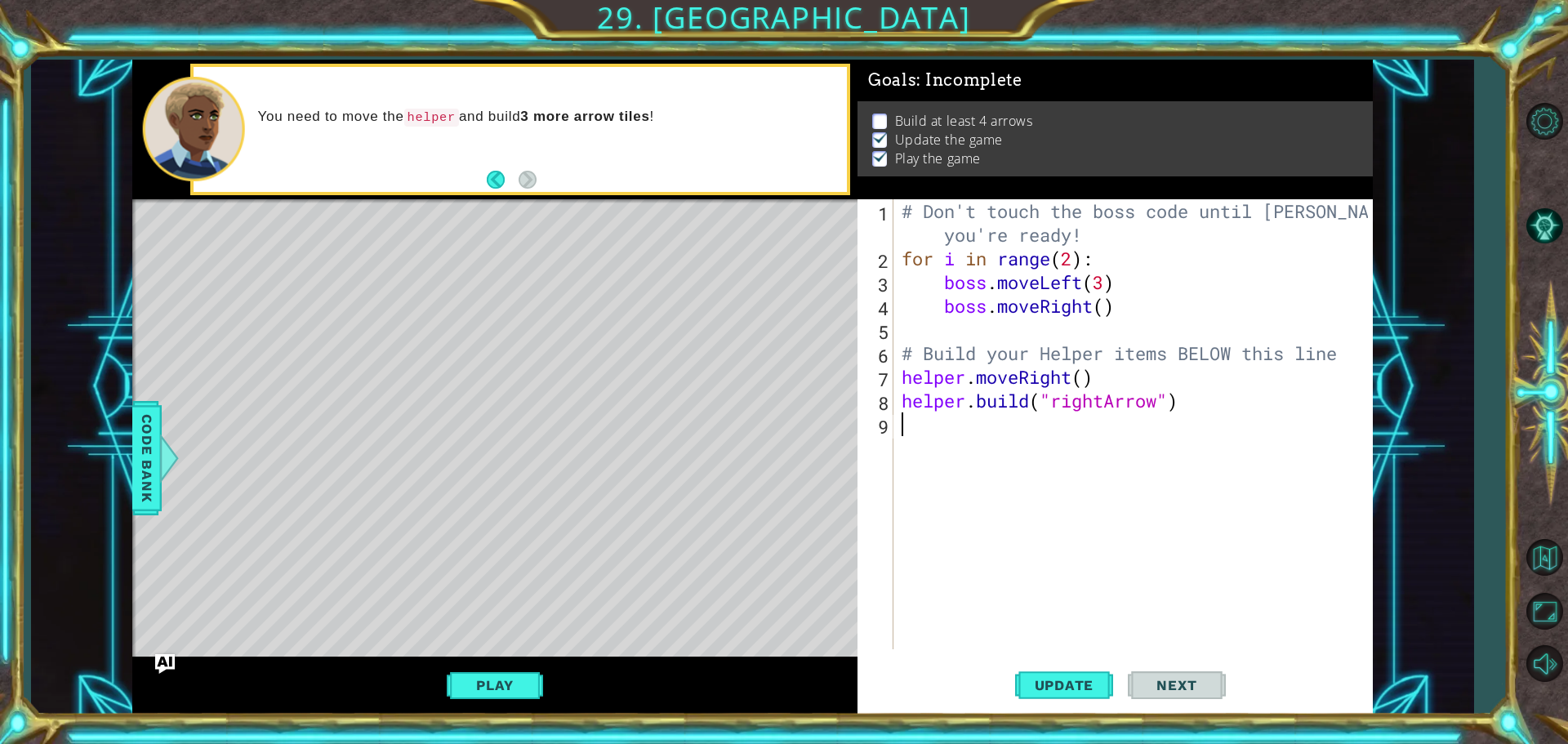
click at [1245, 428] on div "# Don't touch the boss code until [PERSON_NAME] says you're ready! for i in ran…" at bounding box center [1138, 459] width 478 height 521
click at [1203, 413] on div "# Don't touch the boss code until [PERSON_NAME] says you're ready! for i in ran…" at bounding box center [1138, 459] width 478 height 521
click at [1171, 310] on div "# Don't touch the boss code until [PERSON_NAME] says you're ready! for i in ran…" at bounding box center [1138, 459] width 478 height 521
click at [1215, 396] on div "# Don't touch the boss code until [PERSON_NAME] says you're ready! for i in ran…" at bounding box center [1138, 459] width 478 height 521
click at [1101, 374] on div "# Don't touch the boss code until [PERSON_NAME] says you're ready! for i in ran…" at bounding box center [1138, 459] width 478 height 521
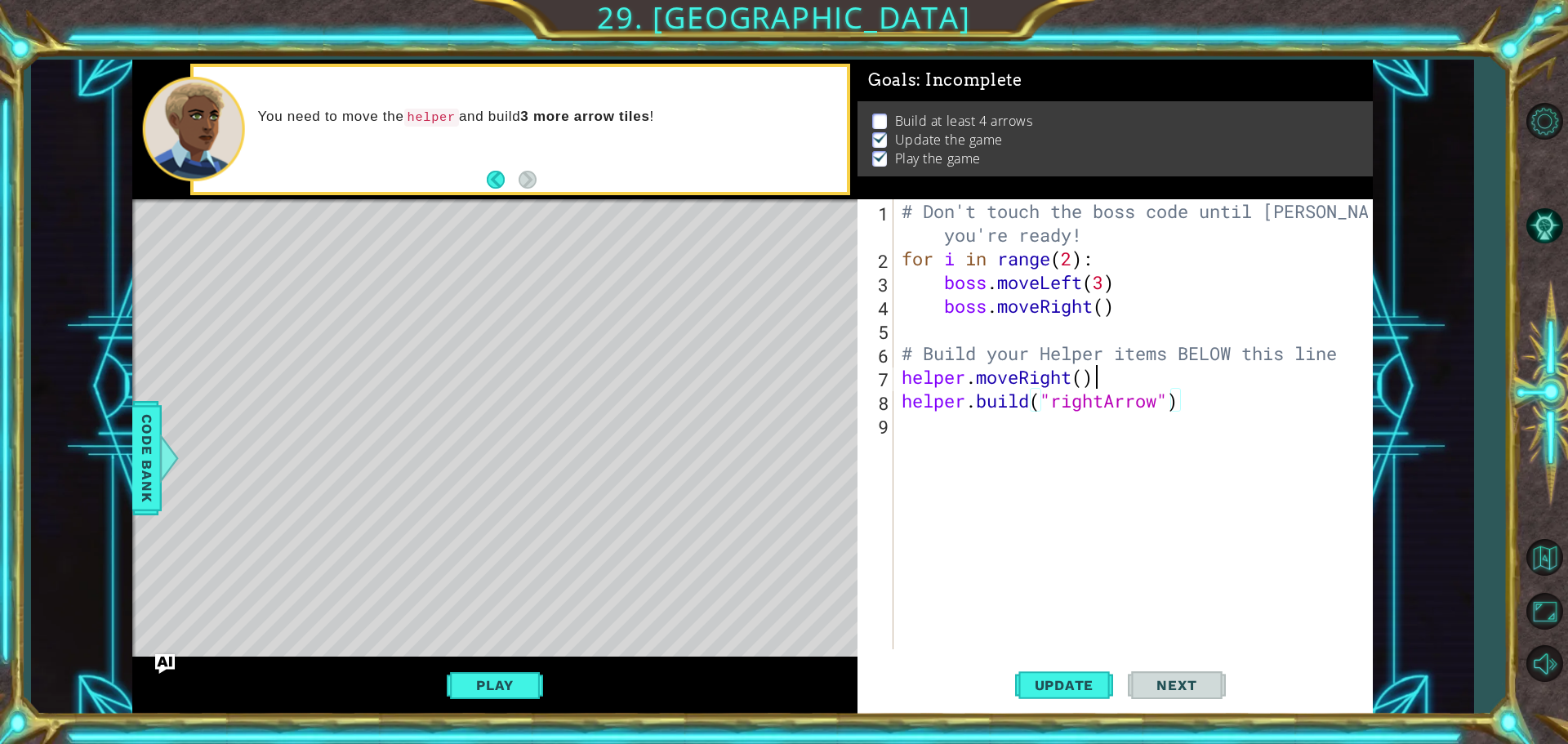
type textarea "helper.moveRight()"
click at [1349, 355] on div "# Don't touch the boss code until [PERSON_NAME] says you're ready! for i in ran…" at bounding box center [1137, 459] width 479 height 521
type textarea "# Build your Helper items BELOW this line"
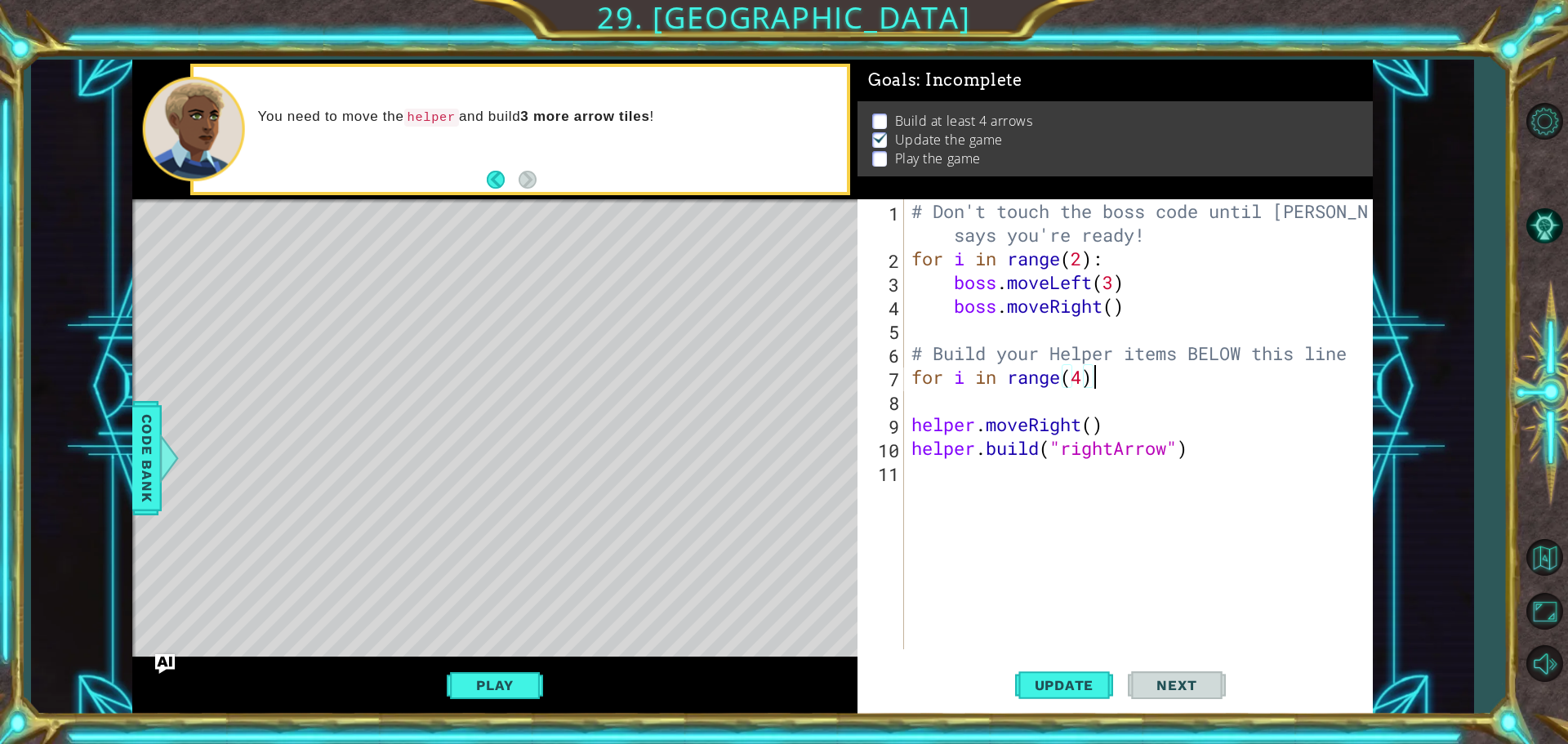
scroll to position [0, 8]
click at [1070, 692] on span "Update" at bounding box center [1065, 684] width 93 height 16
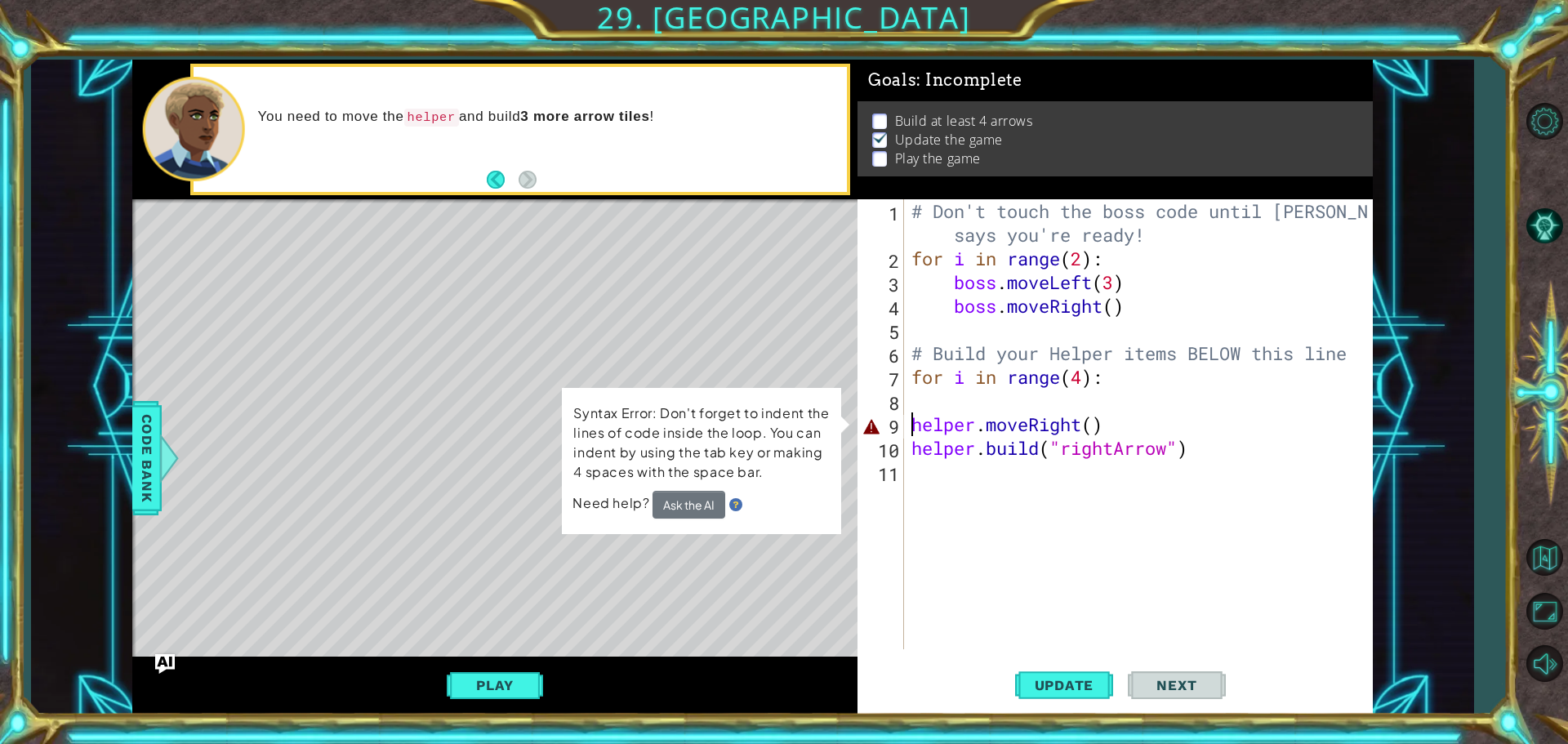
click at [912, 427] on div "# Don't touch the boss code until [PERSON_NAME] says you're ready! for i in ran…" at bounding box center [1142, 459] width 468 height 521
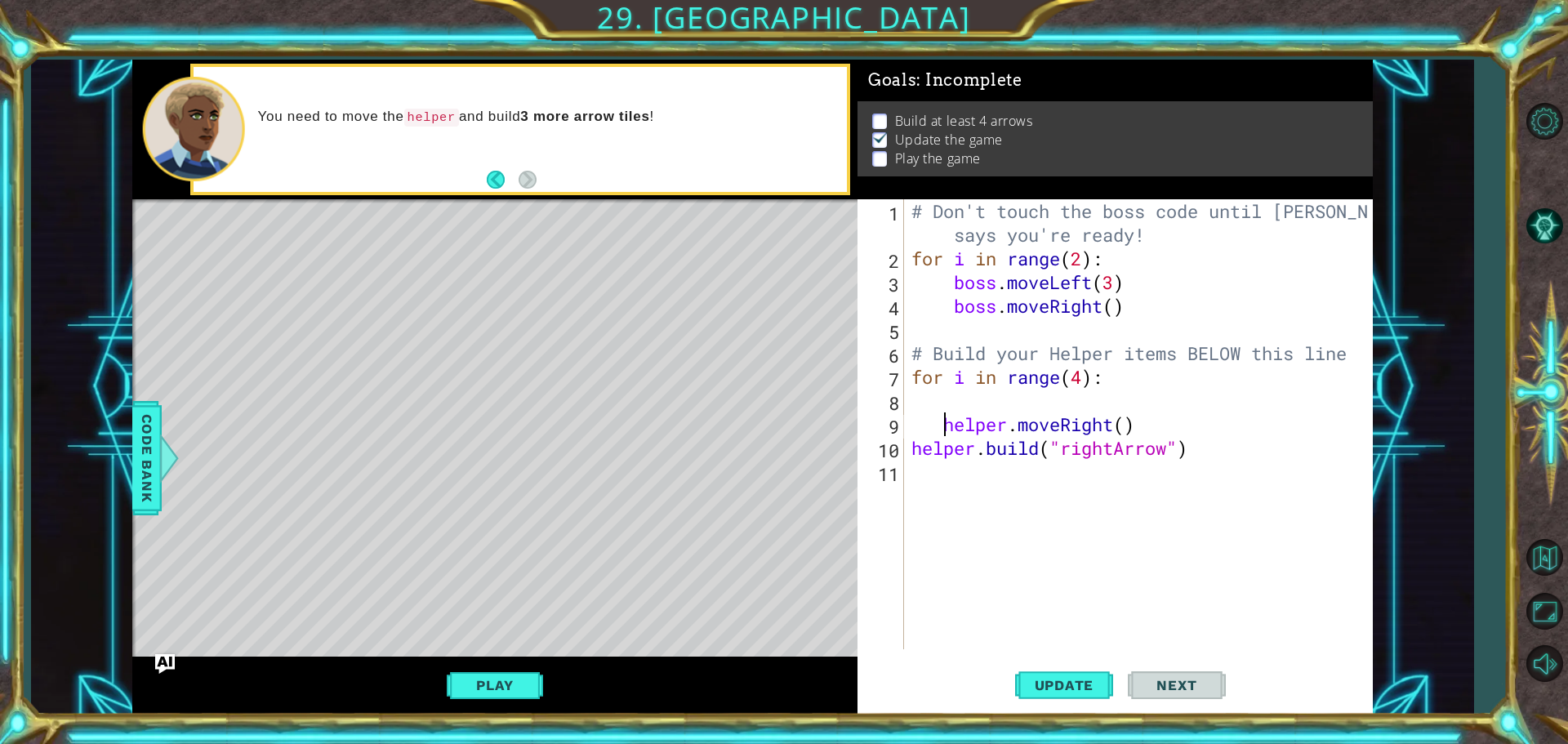
type textarea "helper.moveRight()"
click at [1029, 679] on span "Update" at bounding box center [1065, 684] width 93 height 16
click at [496, 690] on button "Play" at bounding box center [494, 685] width 95 height 31
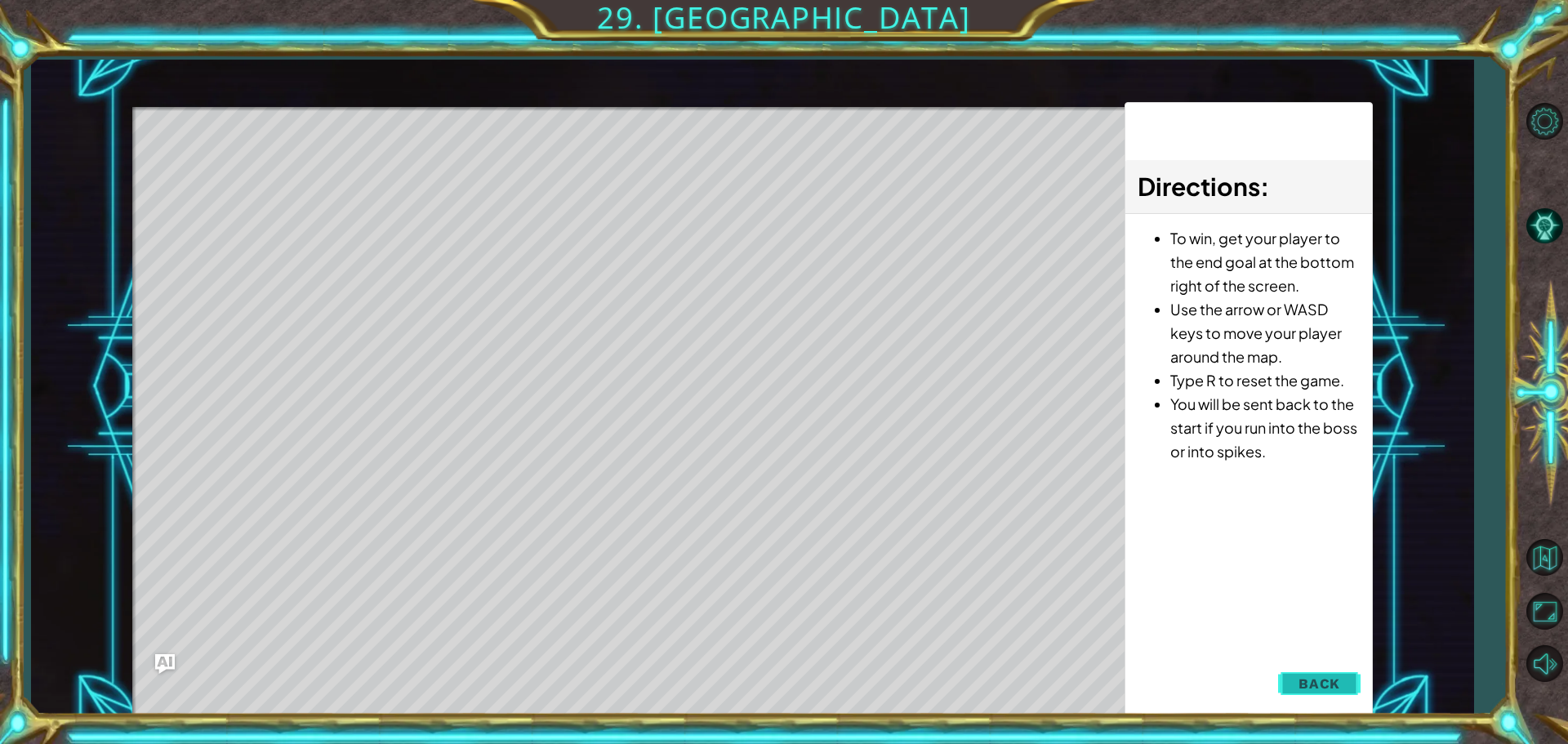
click at [1308, 679] on span "Back" at bounding box center [1319, 683] width 42 height 16
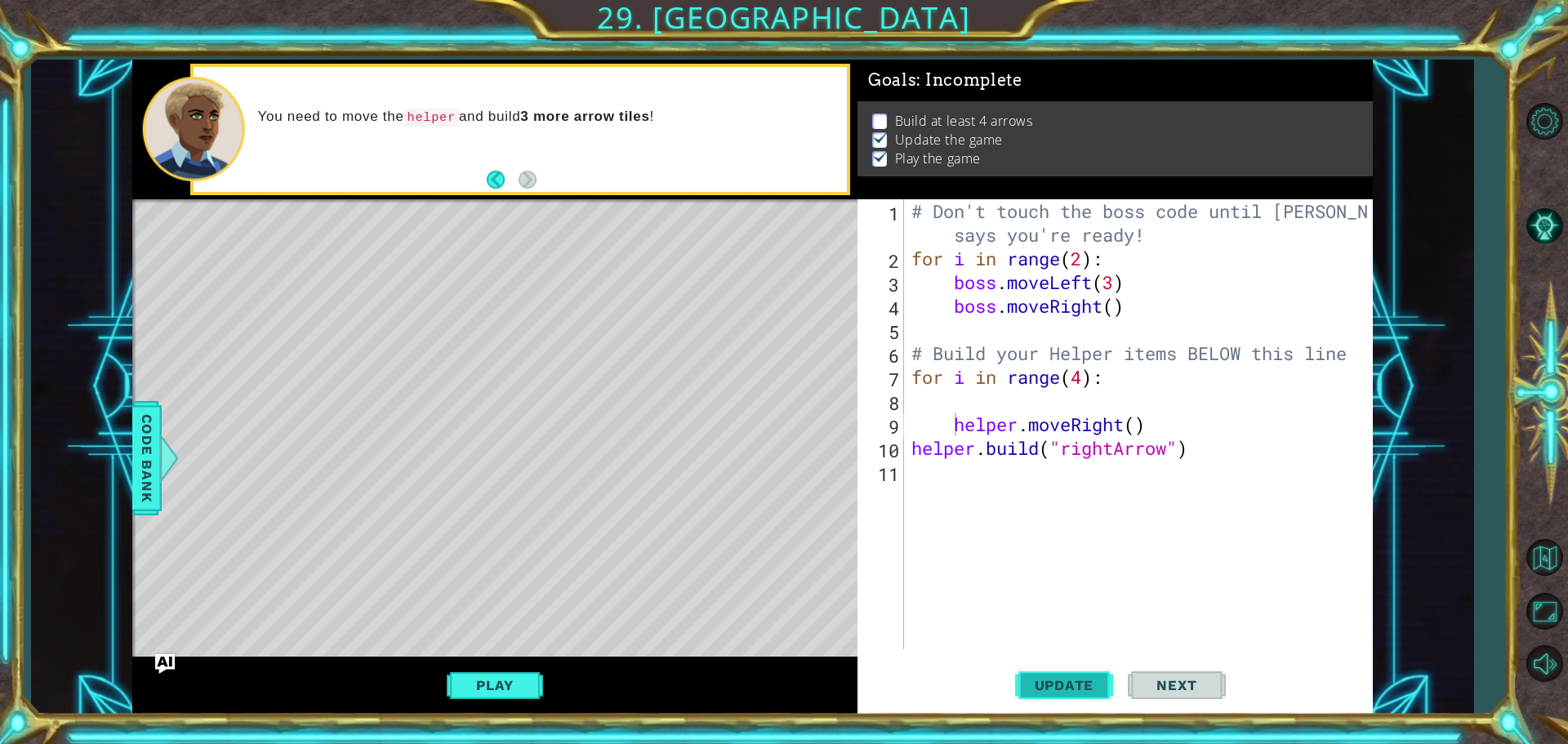
click at [1072, 693] on button "Update" at bounding box center [1064, 684] width 98 height 52
click at [489, 684] on button "Play" at bounding box center [494, 685] width 95 height 31
click at [1112, 484] on div "# Don't touch the boss code until [PERSON_NAME] says you're ready! for i in ran…" at bounding box center [1142, 459] width 468 height 521
click at [1114, 463] on div "# Don't touch the boss code until [PERSON_NAME] says you're ready! for i in ran…" at bounding box center [1142, 459] width 468 height 521
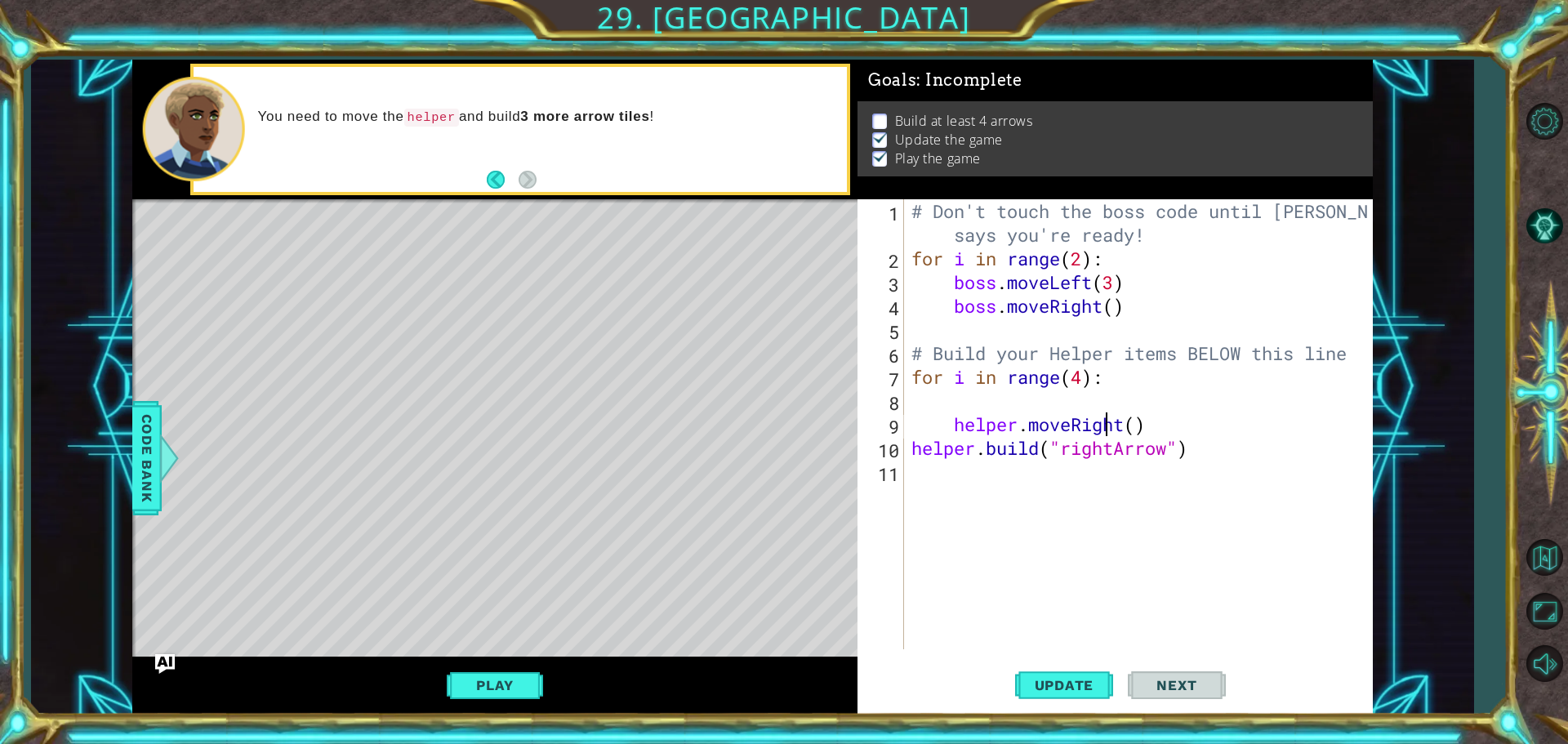
click at [1106, 432] on div "# Don't touch the boss code until [PERSON_NAME] says you're ready! for i in ran…" at bounding box center [1142, 459] width 468 height 521
click at [1082, 376] on div "# Don't touch the boss code until [PERSON_NAME] says you're ready! for i in ran…" at bounding box center [1142, 459] width 468 height 521
type textarea "for i in range(1):"
click at [1071, 690] on span "Update" at bounding box center [1065, 684] width 93 height 16
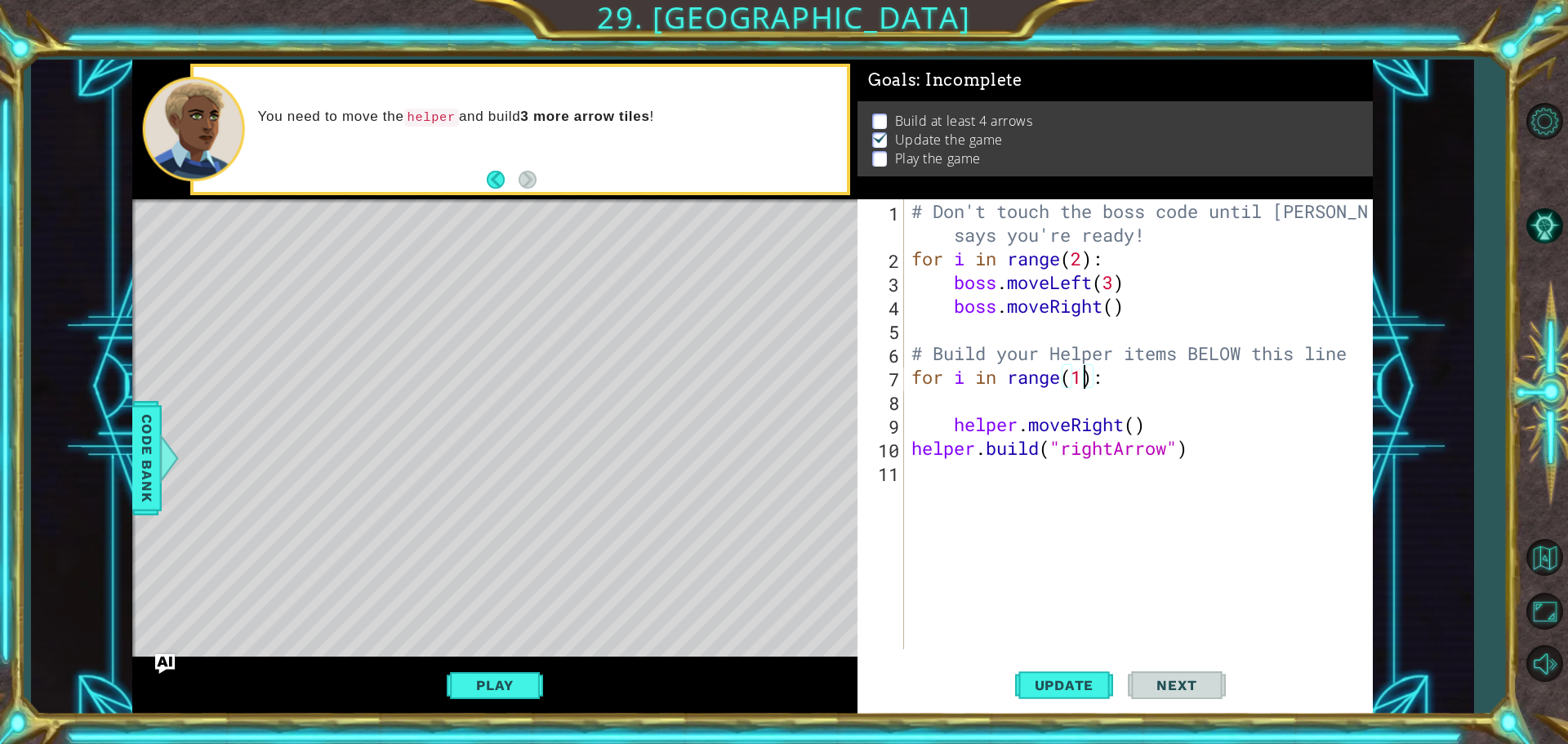
click at [471, 672] on button "Play" at bounding box center [494, 685] width 95 height 31
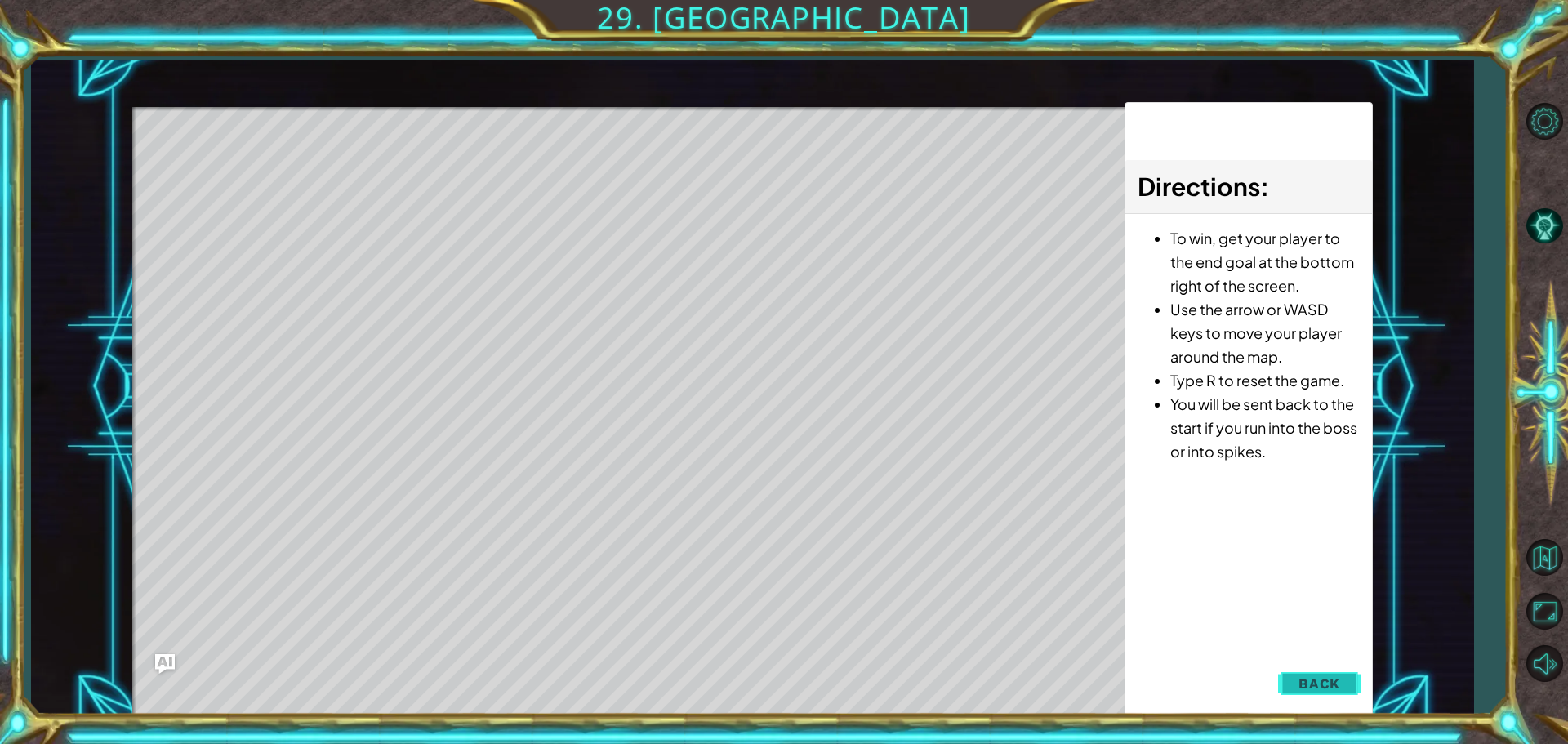
click at [1317, 681] on span "Back" at bounding box center [1319, 683] width 42 height 16
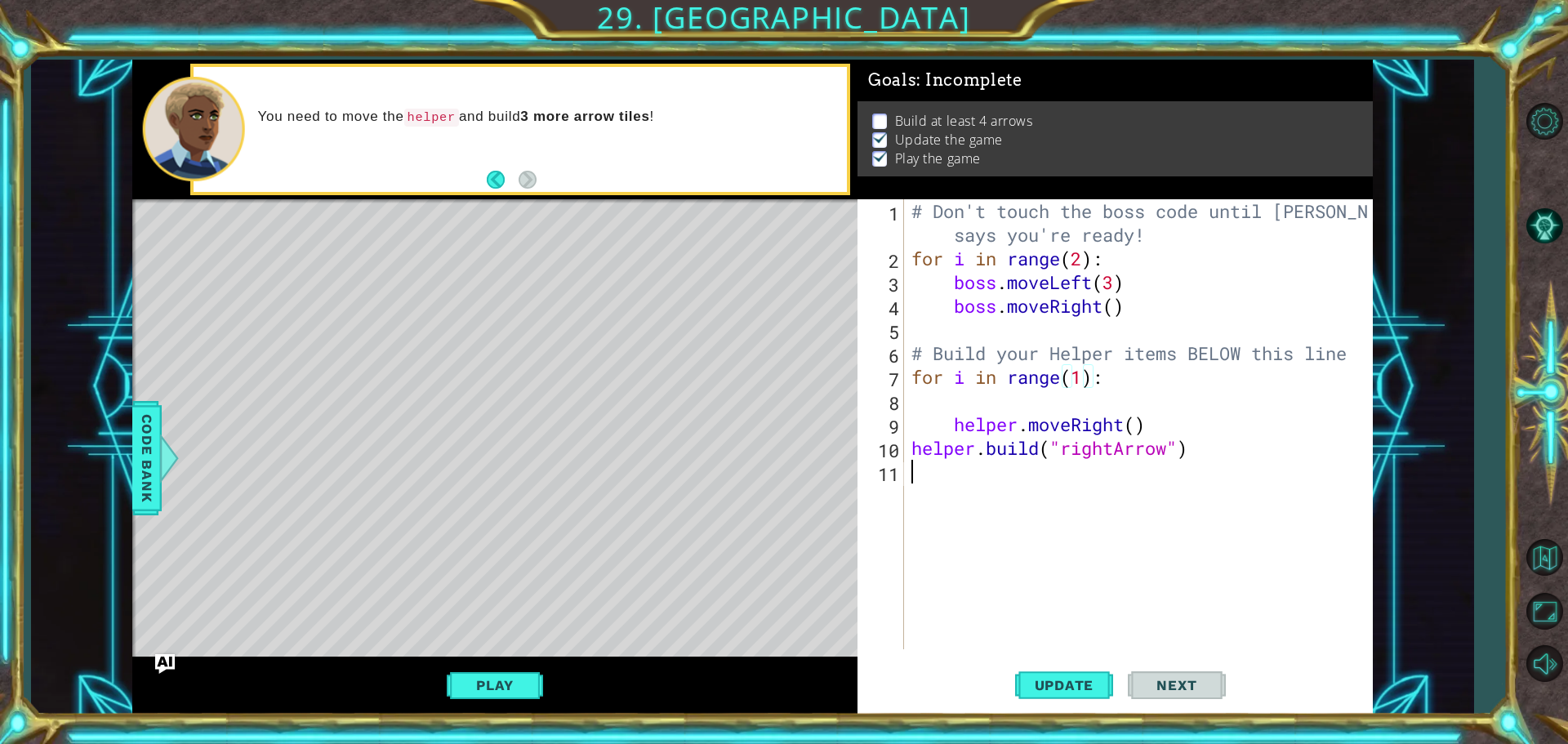
scroll to position [0, 0]
click at [1055, 485] on div "# Don't touch the boss code until [PERSON_NAME] says you're ready! for i in ran…" at bounding box center [1142, 459] width 468 height 521
click at [1118, 379] on div "# Don't touch the boss code until [PERSON_NAME] says you're ready! for i in ran…" at bounding box center [1142, 459] width 468 height 521
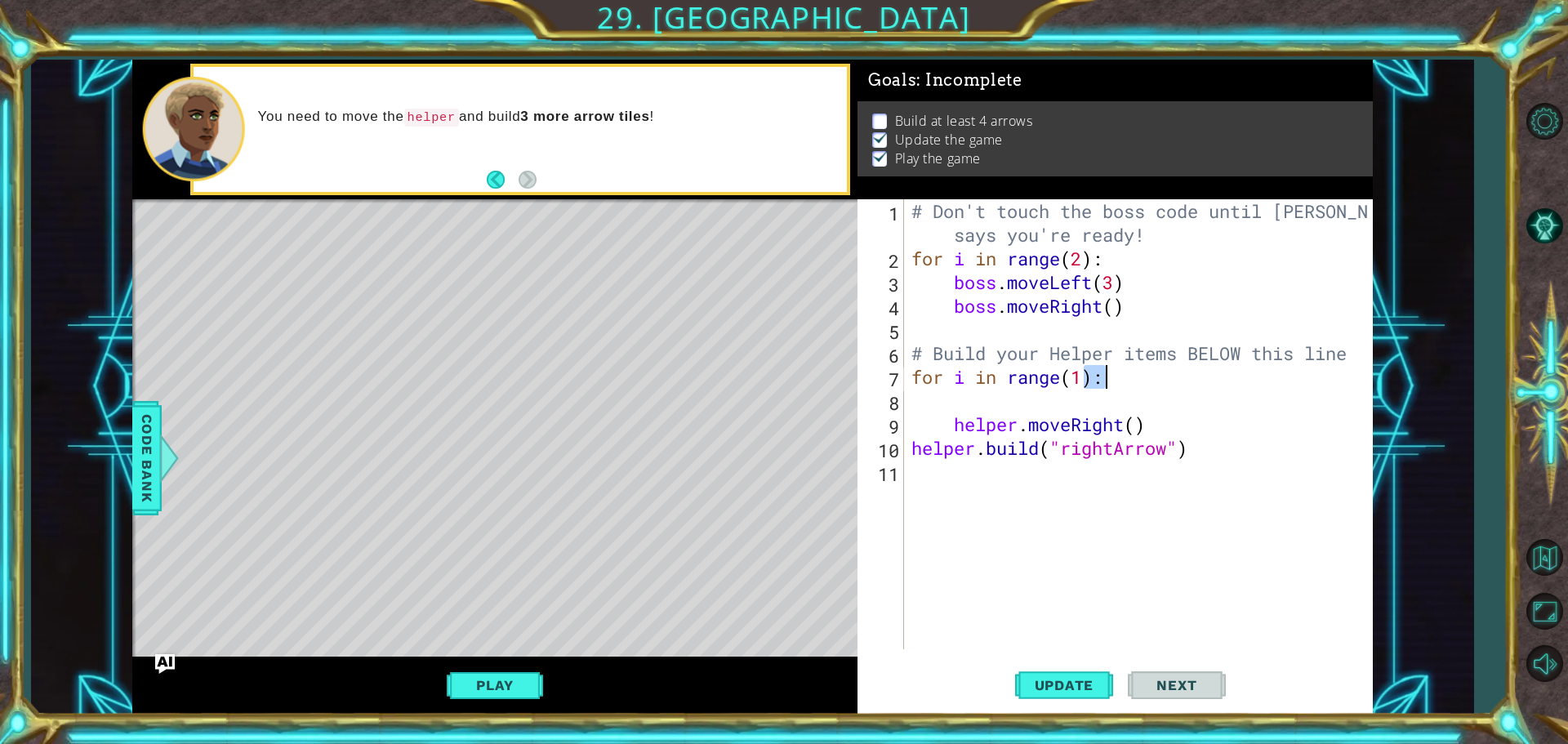
click at [1118, 379] on div "# Don't touch the boss code until [PERSON_NAME] says you're ready! for i in ran…" at bounding box center [1142, 459] width 468 height 521
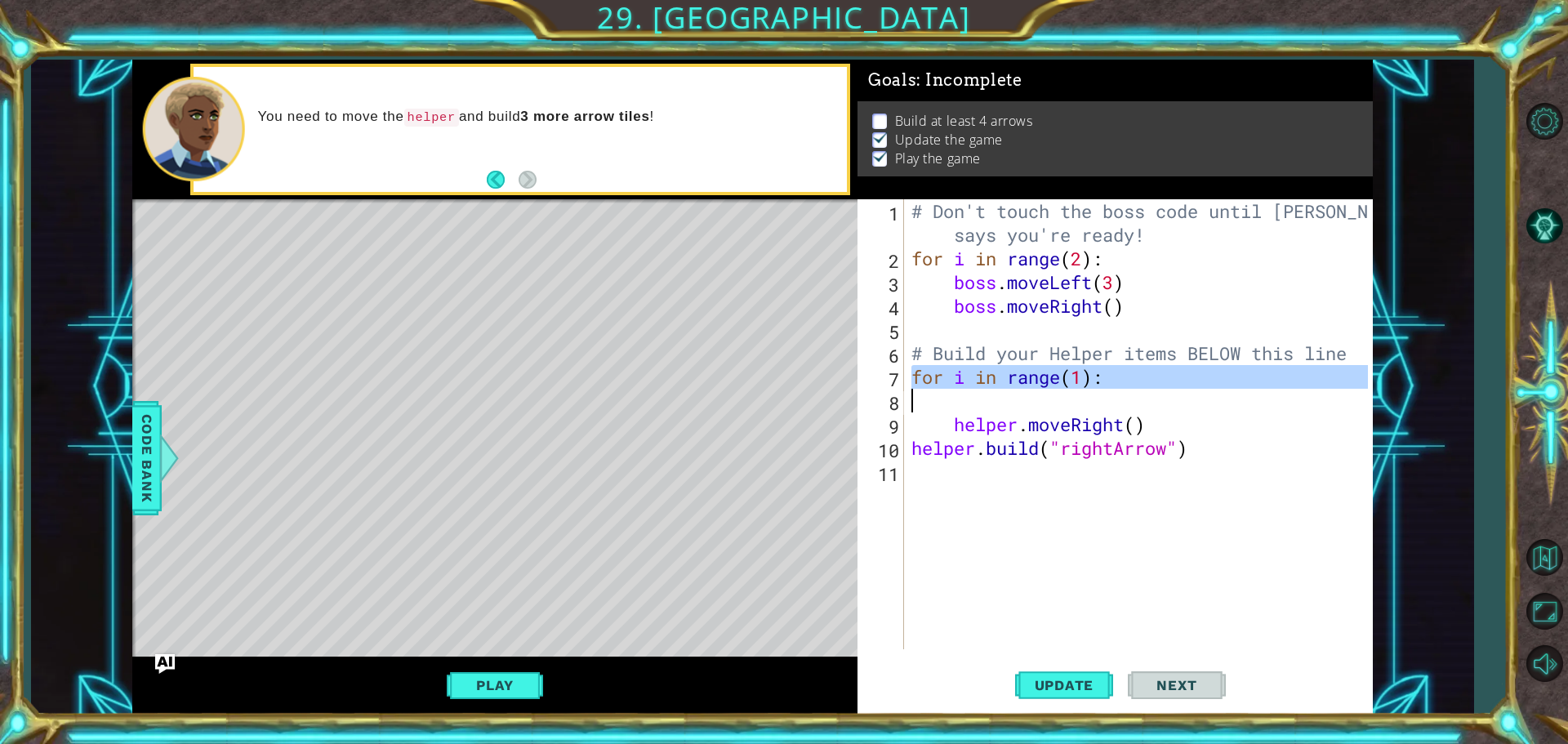
click at [1118, 379] on div "# Don't touch the boss code until [PERSON_NAME] says you're ready! for i in ran…" at bounding box center [1142, 459] width 468 height 521
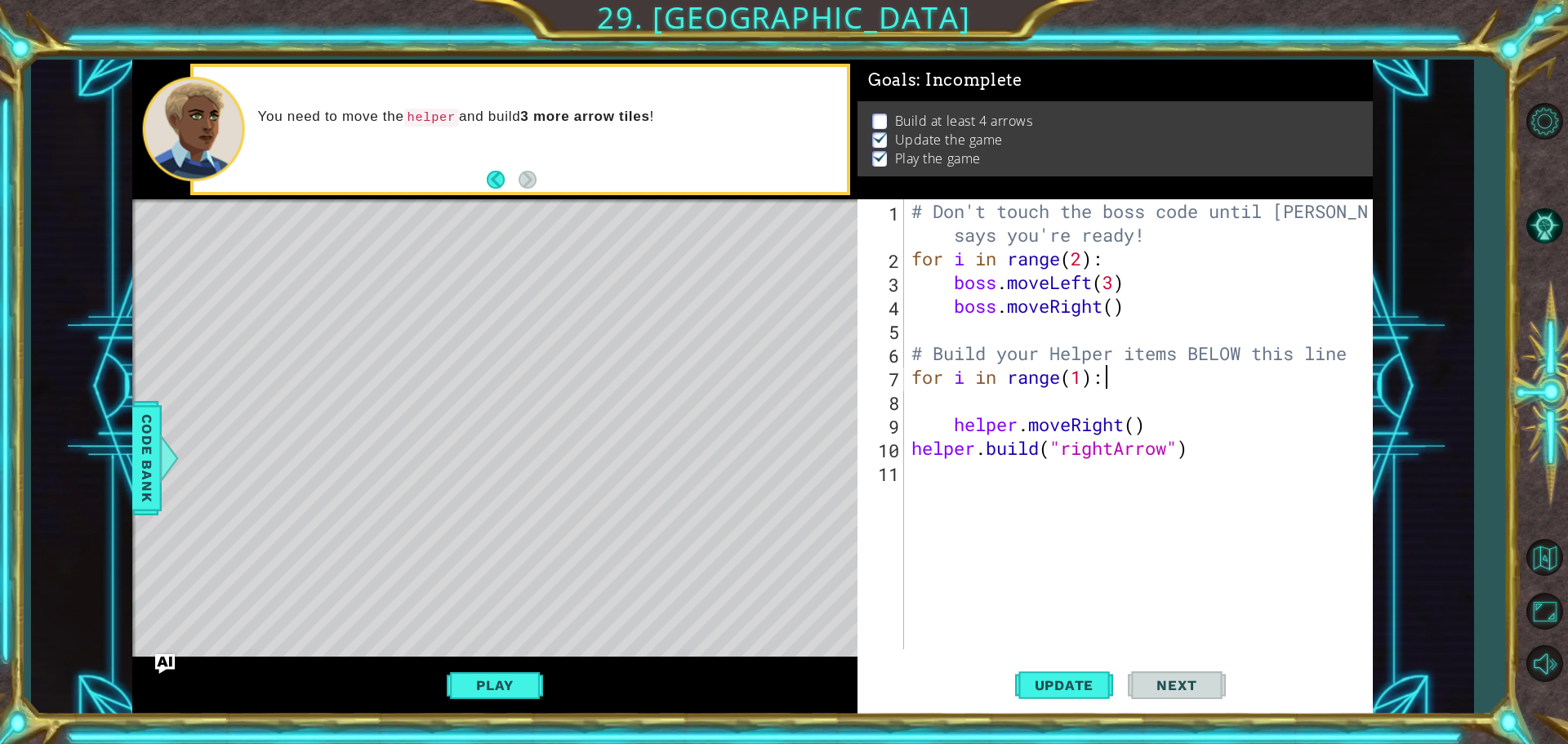
click at [1118, 379] on div "# Don't touch the boss code until [PERSON_NAME] says you're ready! for i in ran…" at bounding box center [1142, 459] width 468 height 521
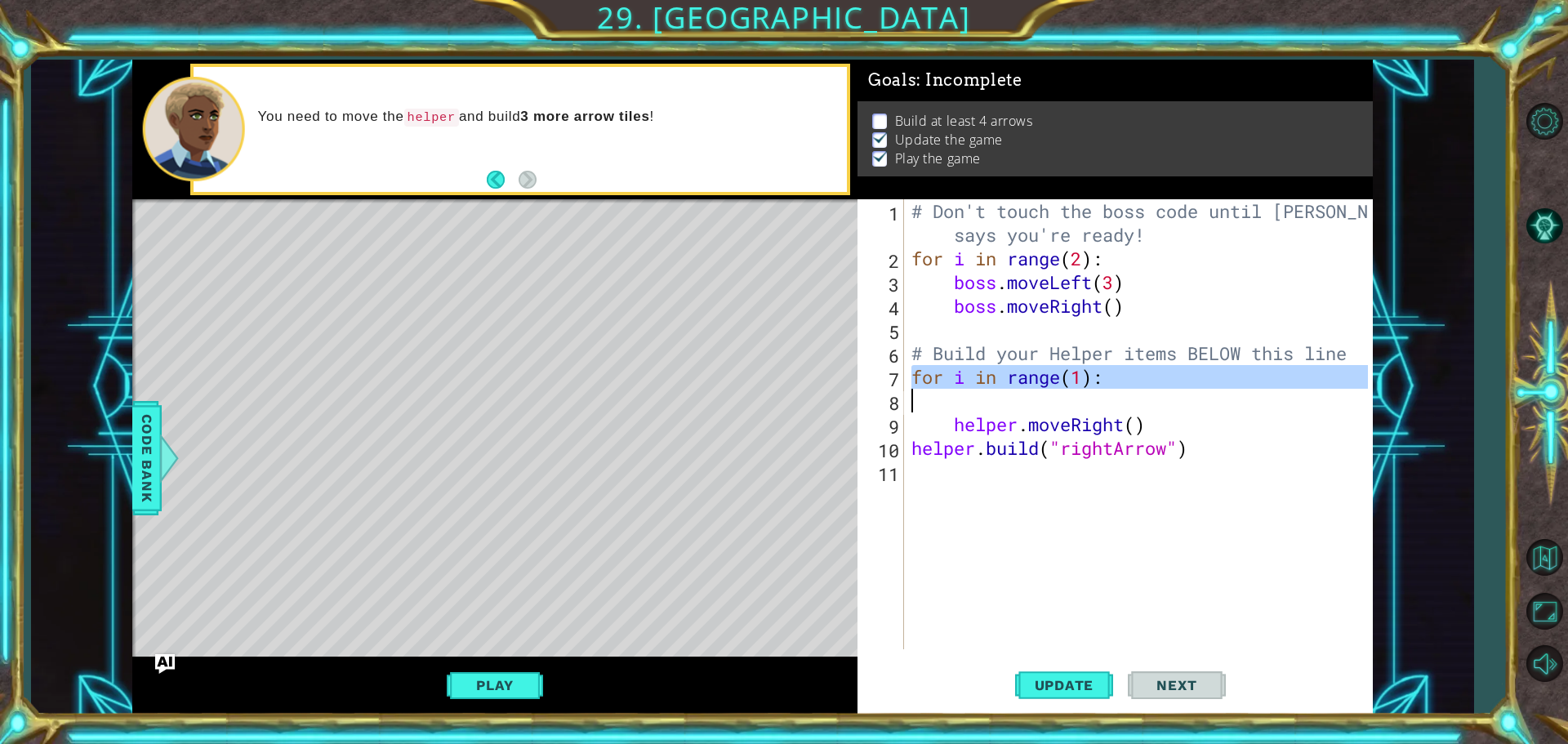
click at [1118, 379] on div "# Don't touch the boss code until [PERSON_NAME] says you're ready! for i in ran…" at bounding box center [1138, 423] width 460 height 450
type textarea "for i in range(1):"
drag, startPoint x: 1118, startPoint y: 379, endPoint x: 902, endPoint y: 373, distance: 216.1
click at [902, 373] on div "for i in range(1): 1 2 3 4 5 6 7 8 9 10 11 # Don't touch the boss code until [P…" at bounding box center [1113, 423] width 510 height 450
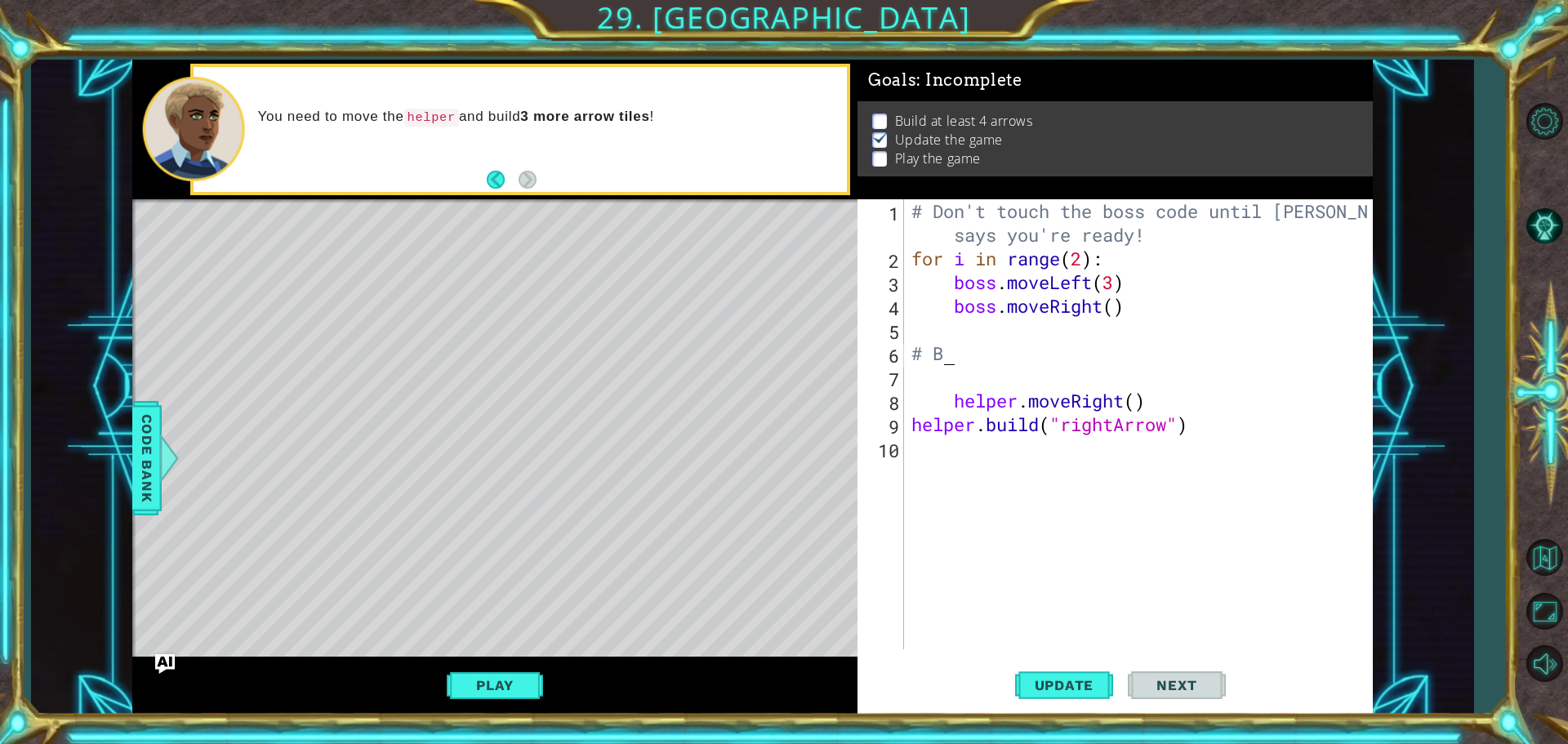
type textarea "#"
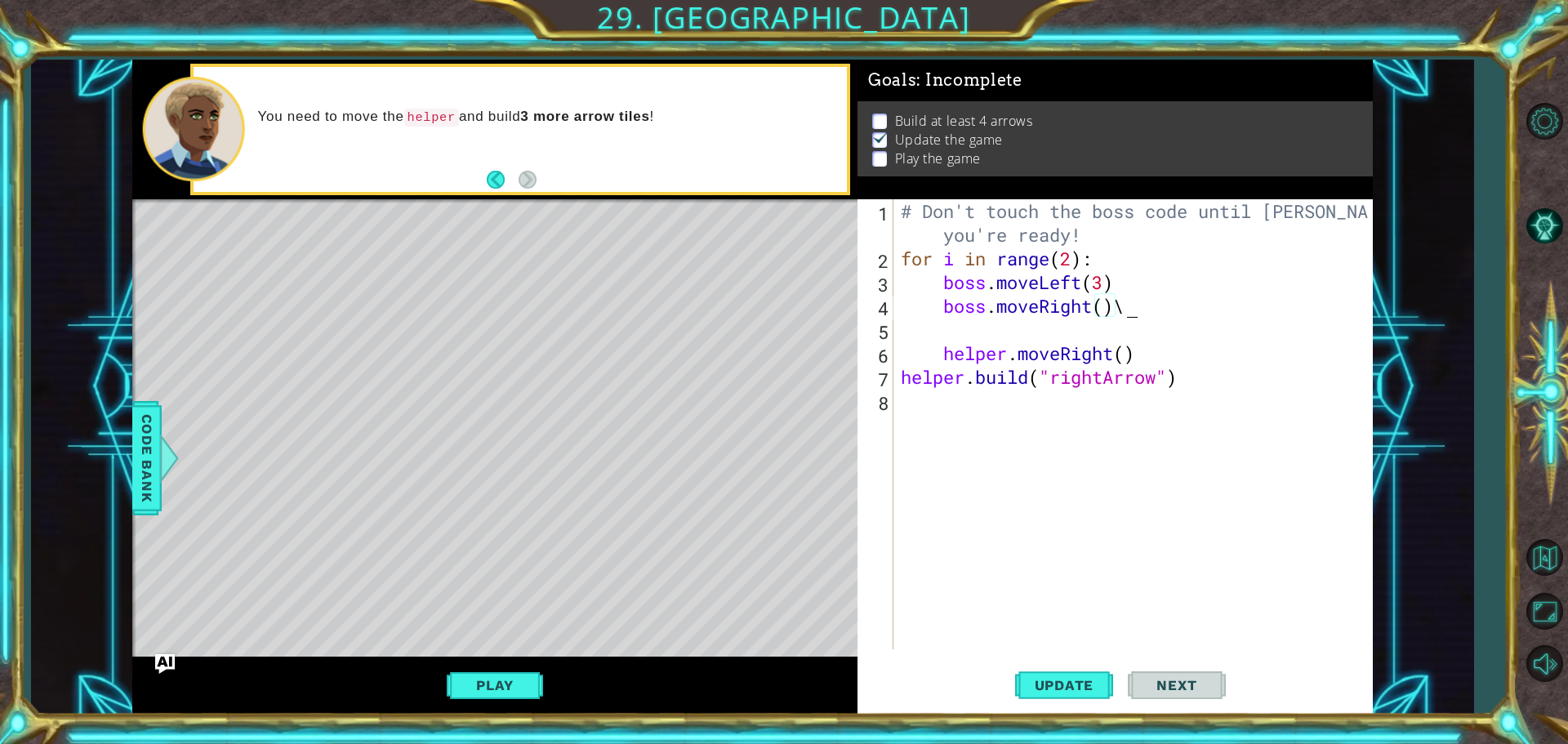
scroll to position [0, 9]
type textarea "boss.moveRight()"
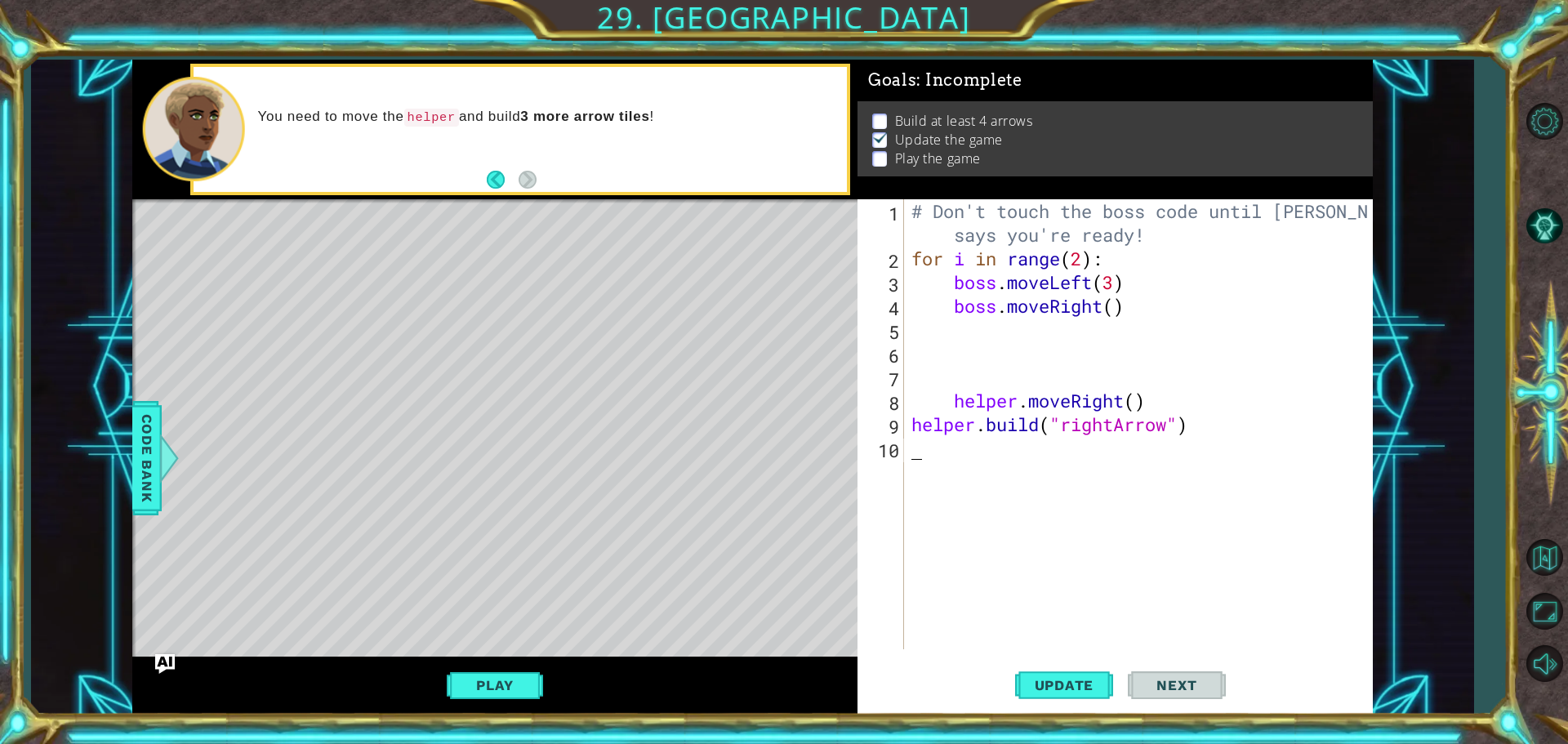
click at [1049, 455] on div "# Don't touch the boss code until [PERSON_NAME] says you're ready! for i in ran…" at bounding box center [1142, 459] width 468 height 521
type textarea "helper.moveRight()"
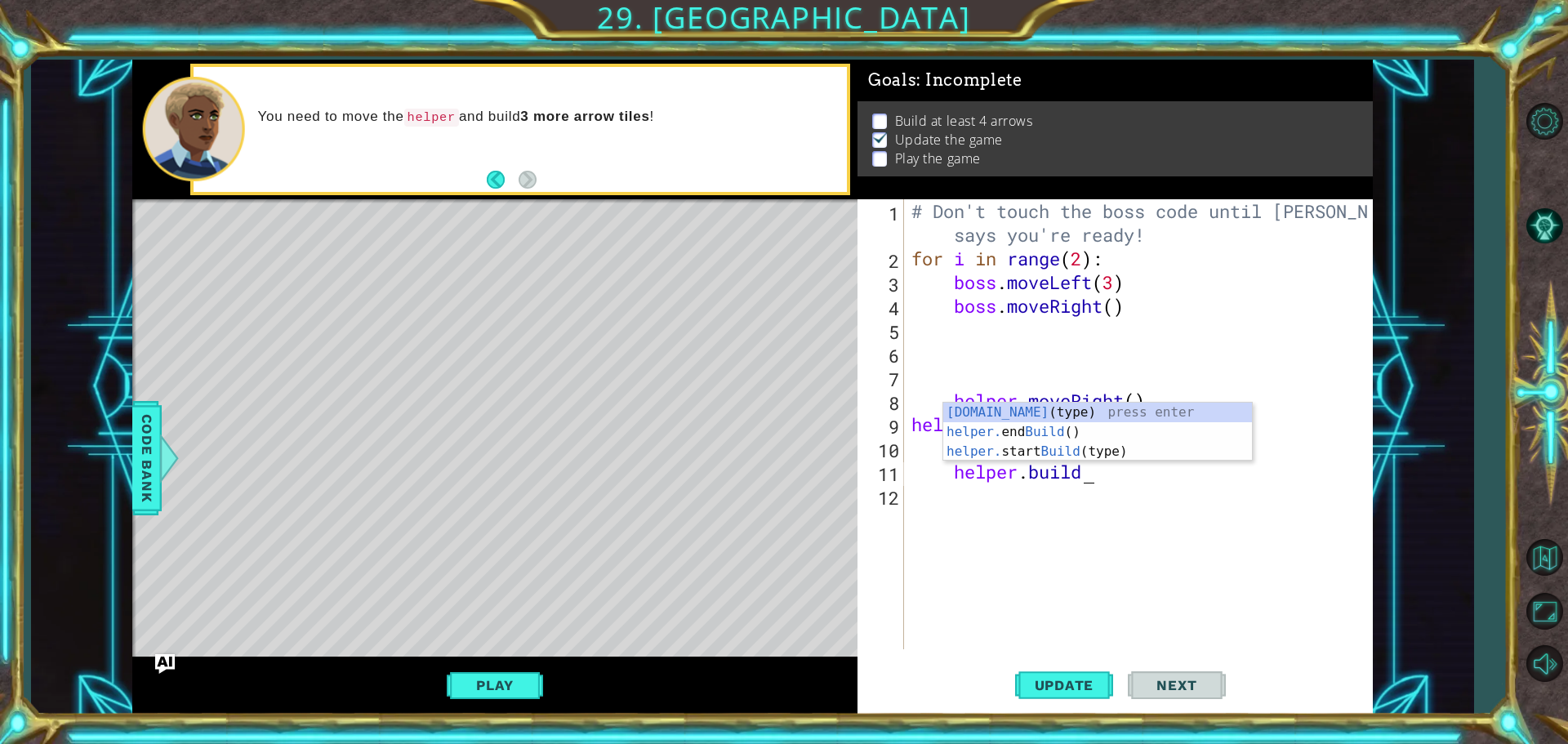
scroll to position [0, 8]
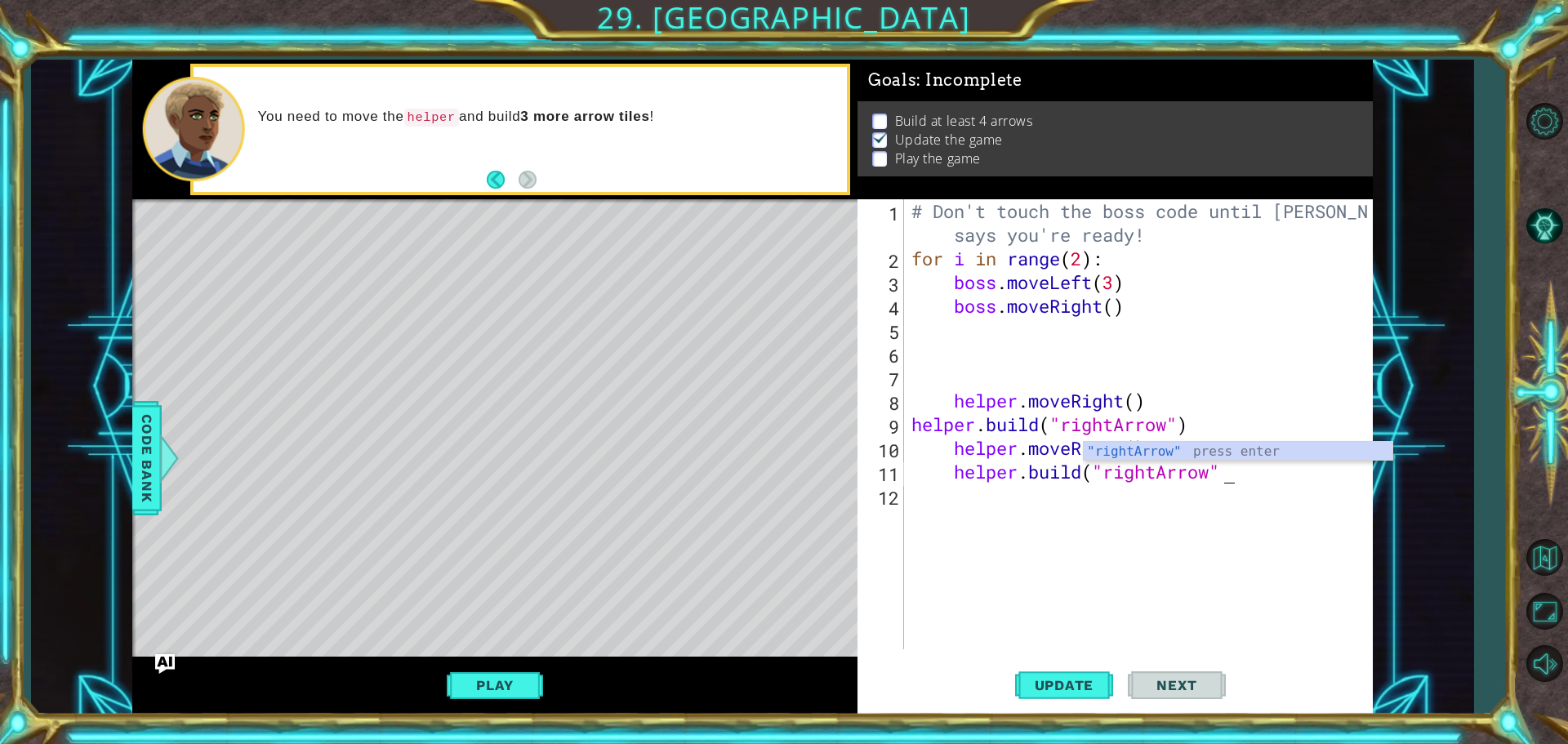
type textarea "[DOMAIN_NAME]("rightArrow")"
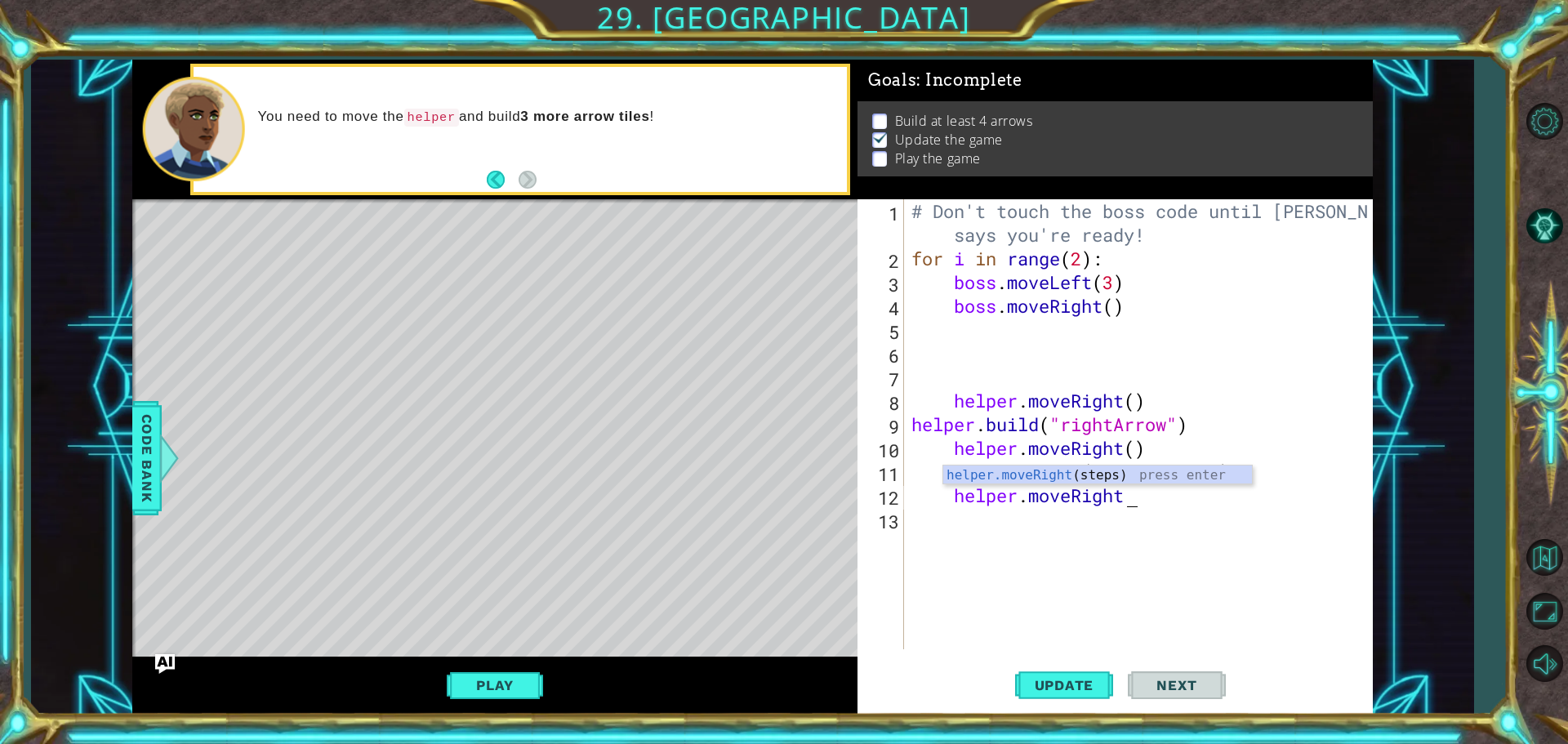
type textarea "helper.moveRight()"
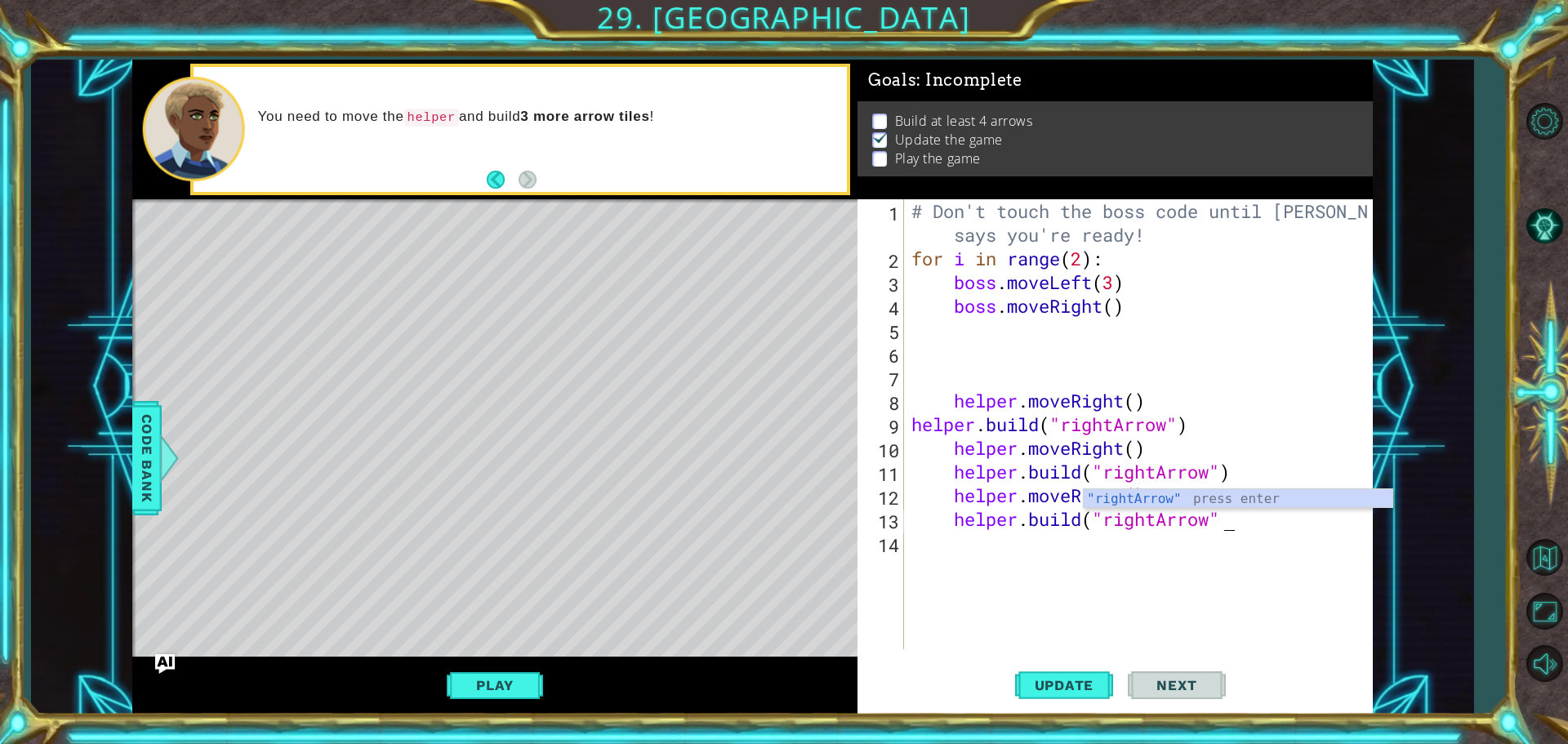
type textarea "[DOMAIN_NAME]("rightArrow")"
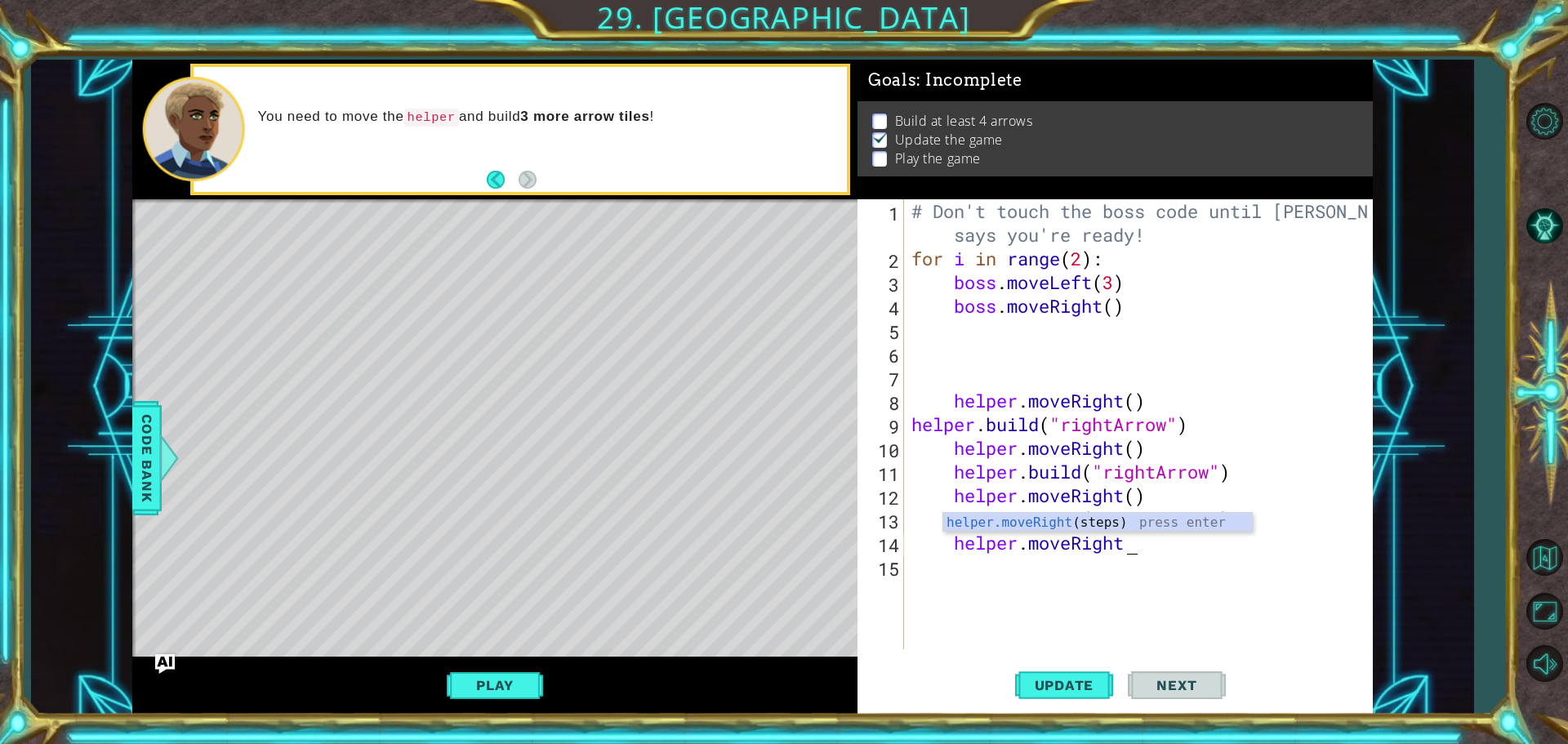
type textarea "helper.moveRight()"
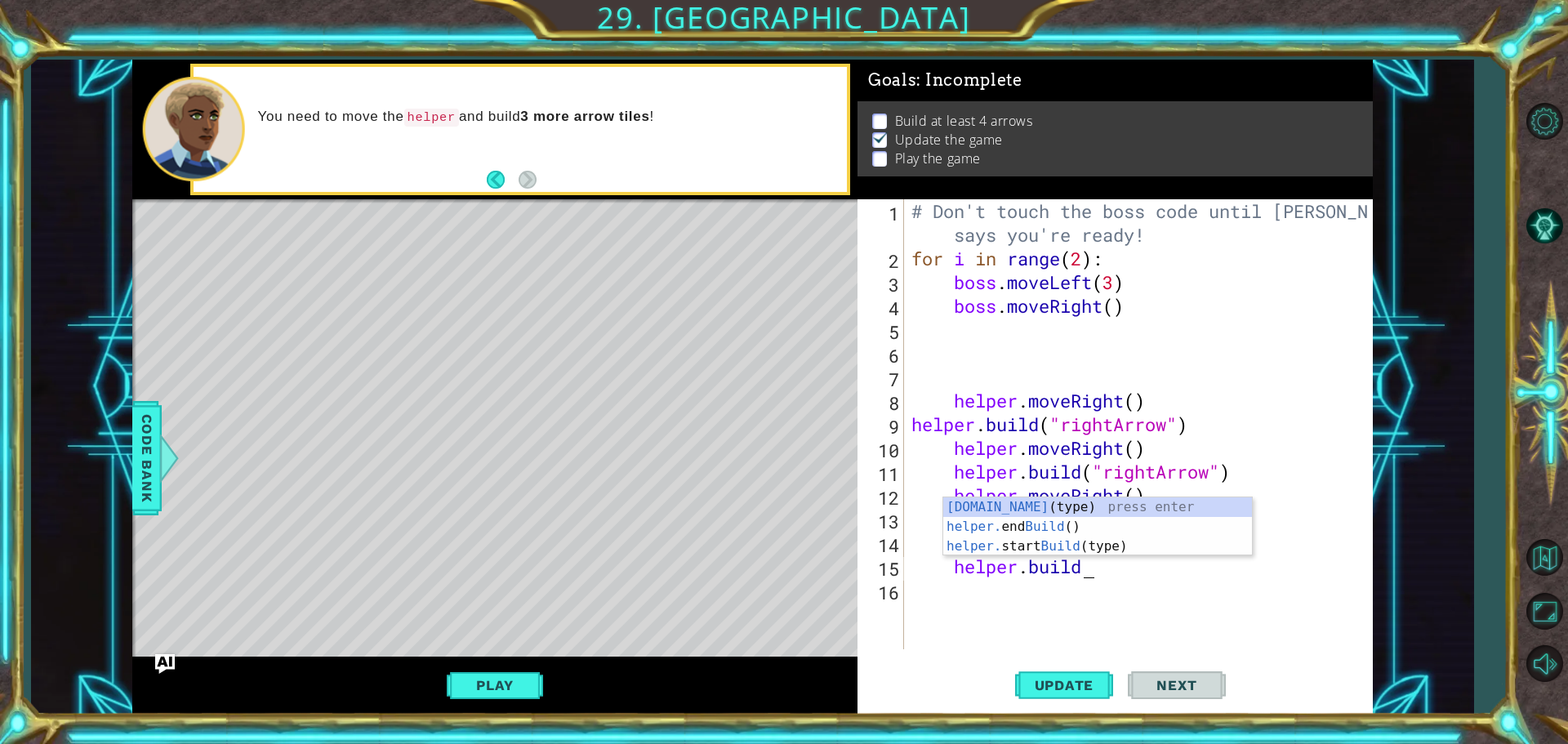
type textarea "[DOMAIN_NAME]("
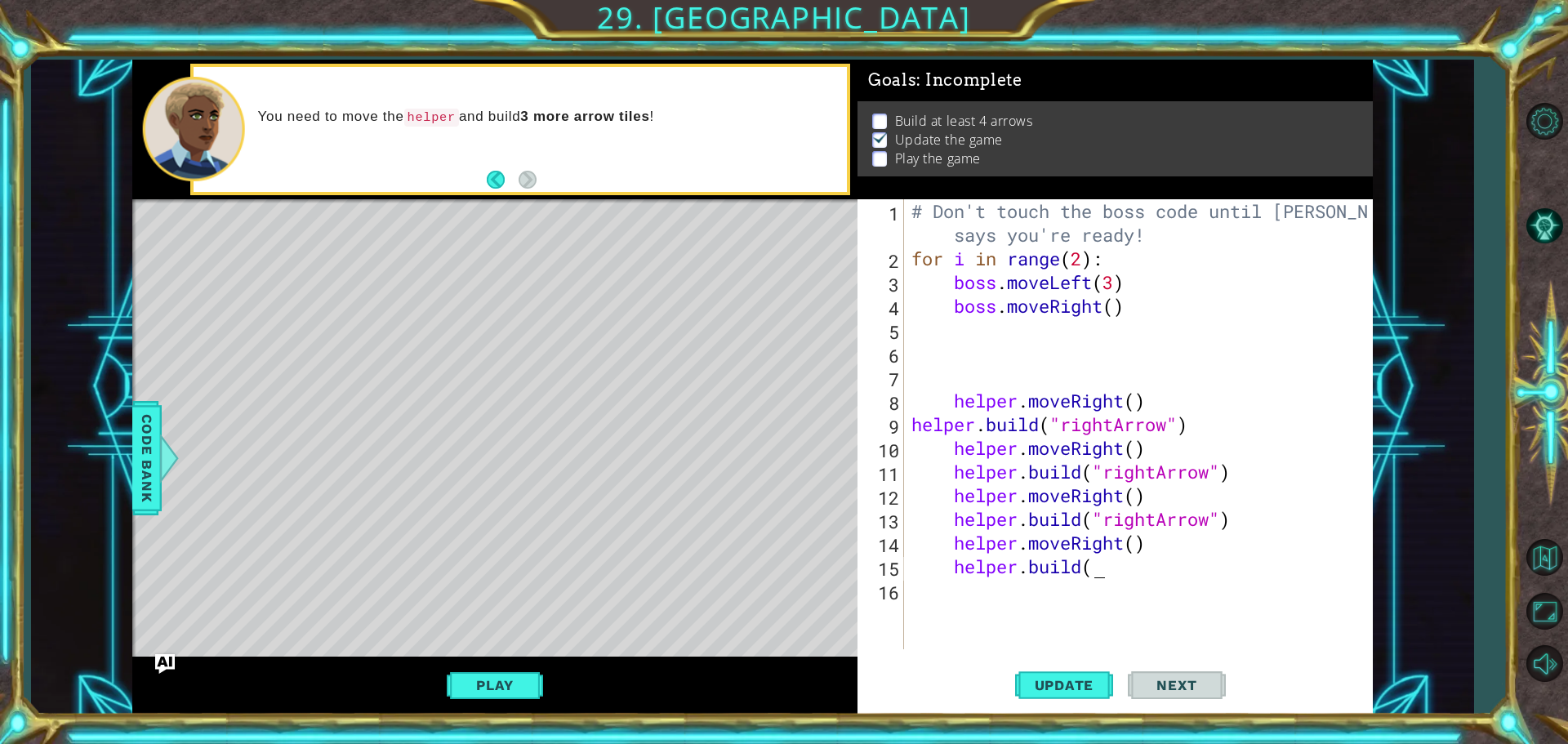
scroll to position [0, 8]
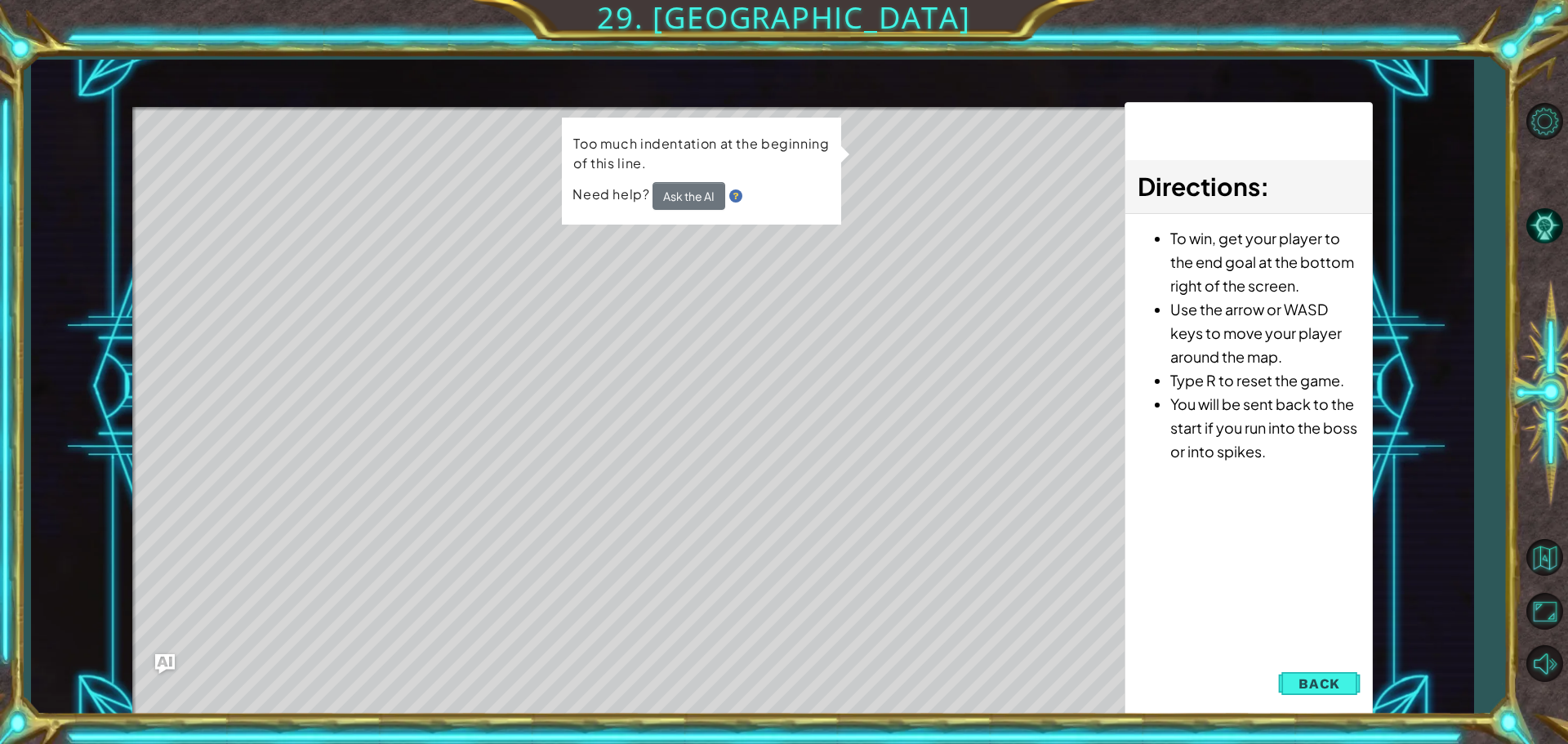
click at [1334, 679] on span "Back" at bounding box center [1319, 683] width 42 height 16
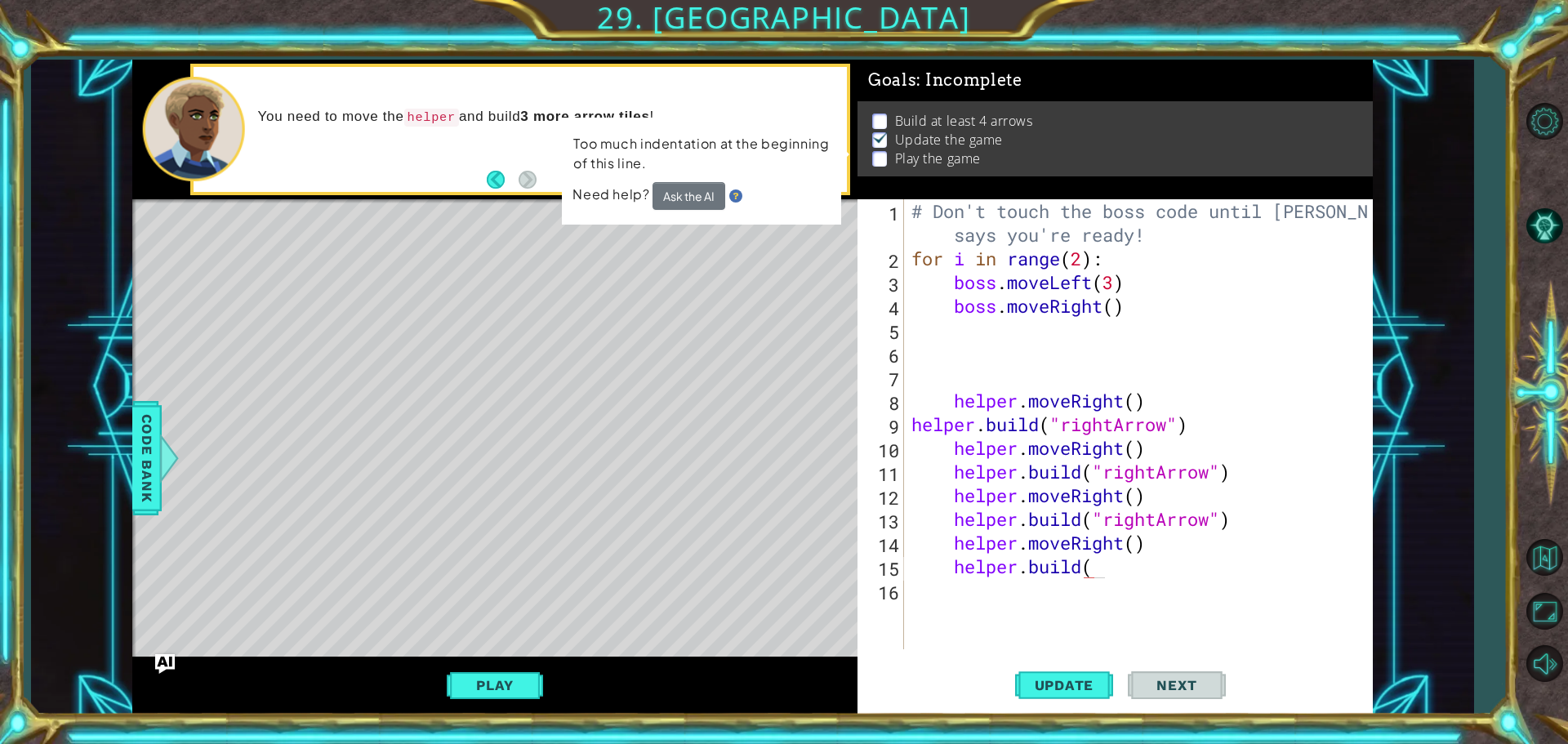
scroll to position [0, 0]
click at [1140, 569] on div "# Don't touch the boss code until [PERSON_NAME] says you're ready! for i in ran…" at bounding box center [1142, 459] width 468 height 521
click at [1140, 569] on div "# Don't touch the boss code until [PERSON_NAME] says you're ready! for i in ran…" at bounding box center [1139, 423] width 459 height 450
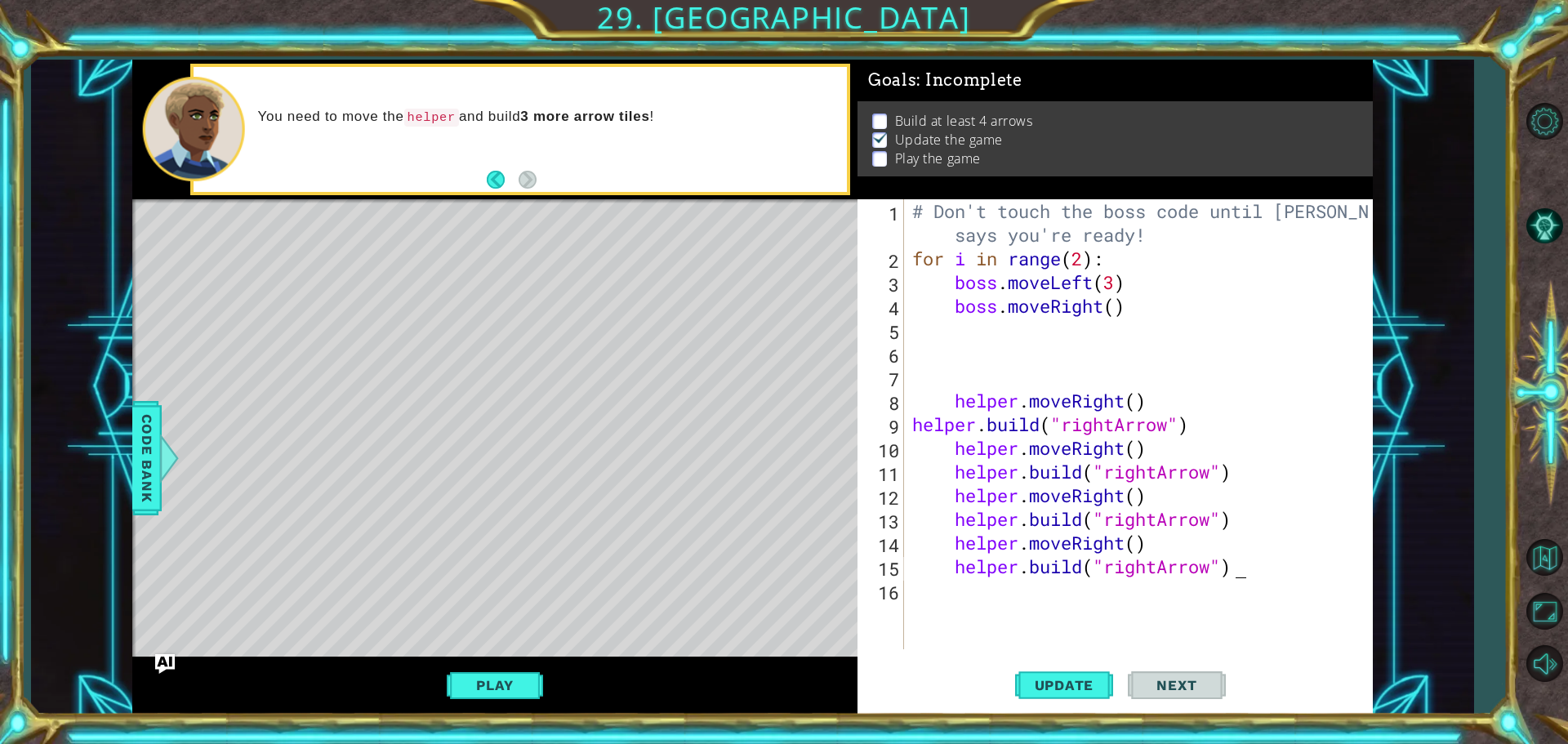
scroll to position [0, 14]
click at [1072, 685] on span "Update" at bounding box center [1065, 684] width 93 height 16
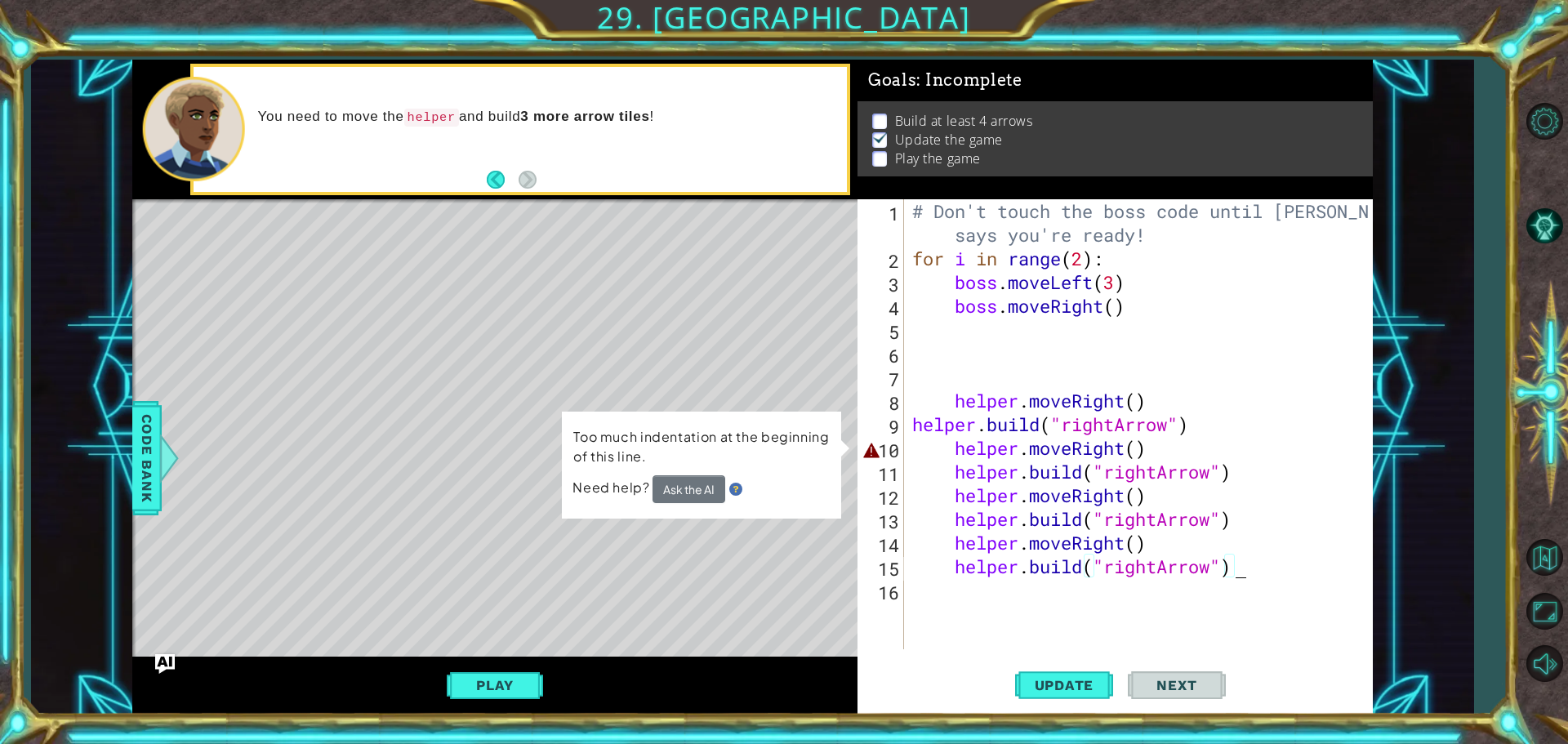
click at [954, 452] on div "# Don't touch the boss code until [PERSON_NAME] says you're ready! for i in ran…" at bounding box center [1142, 459] width 467 height 521
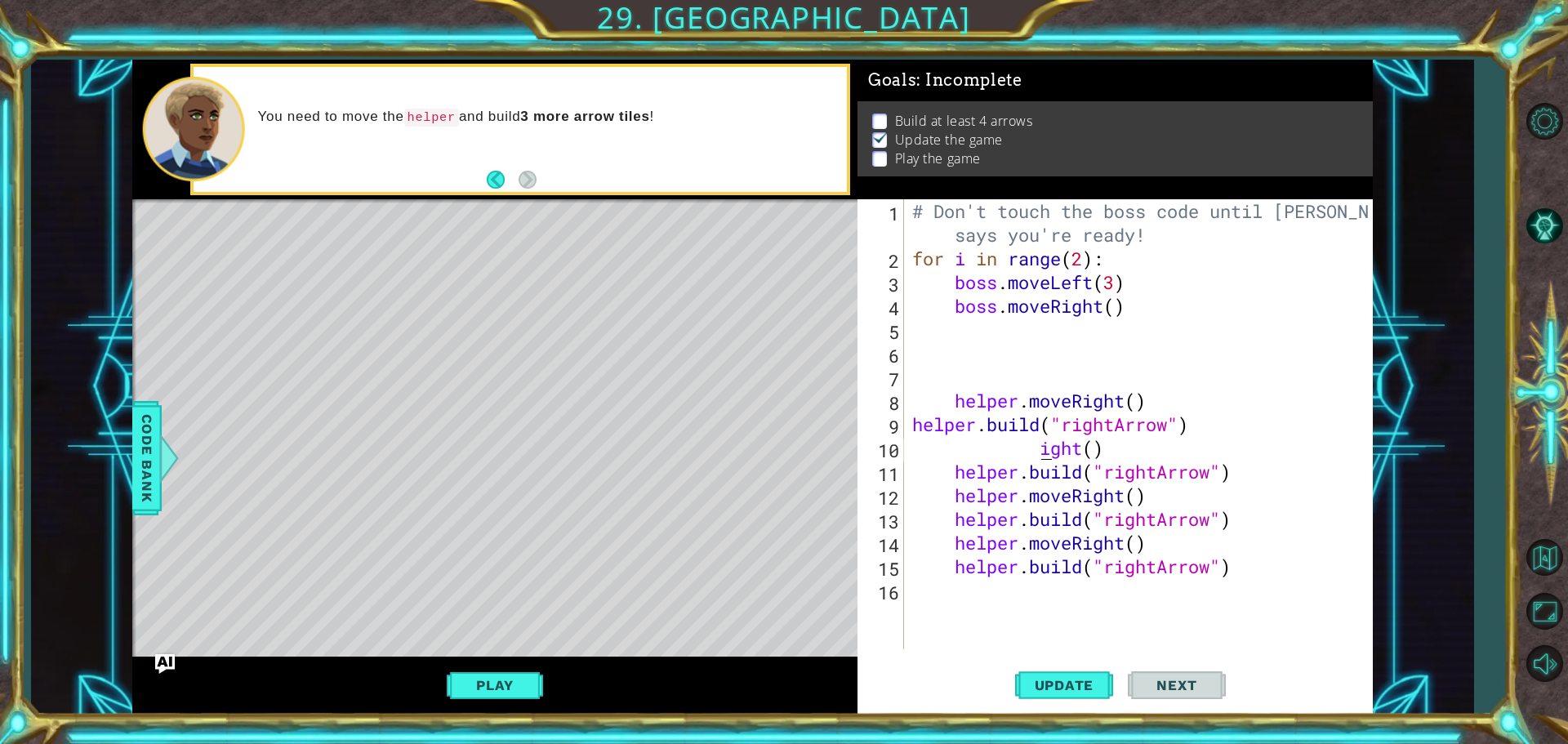
type textarea "()"
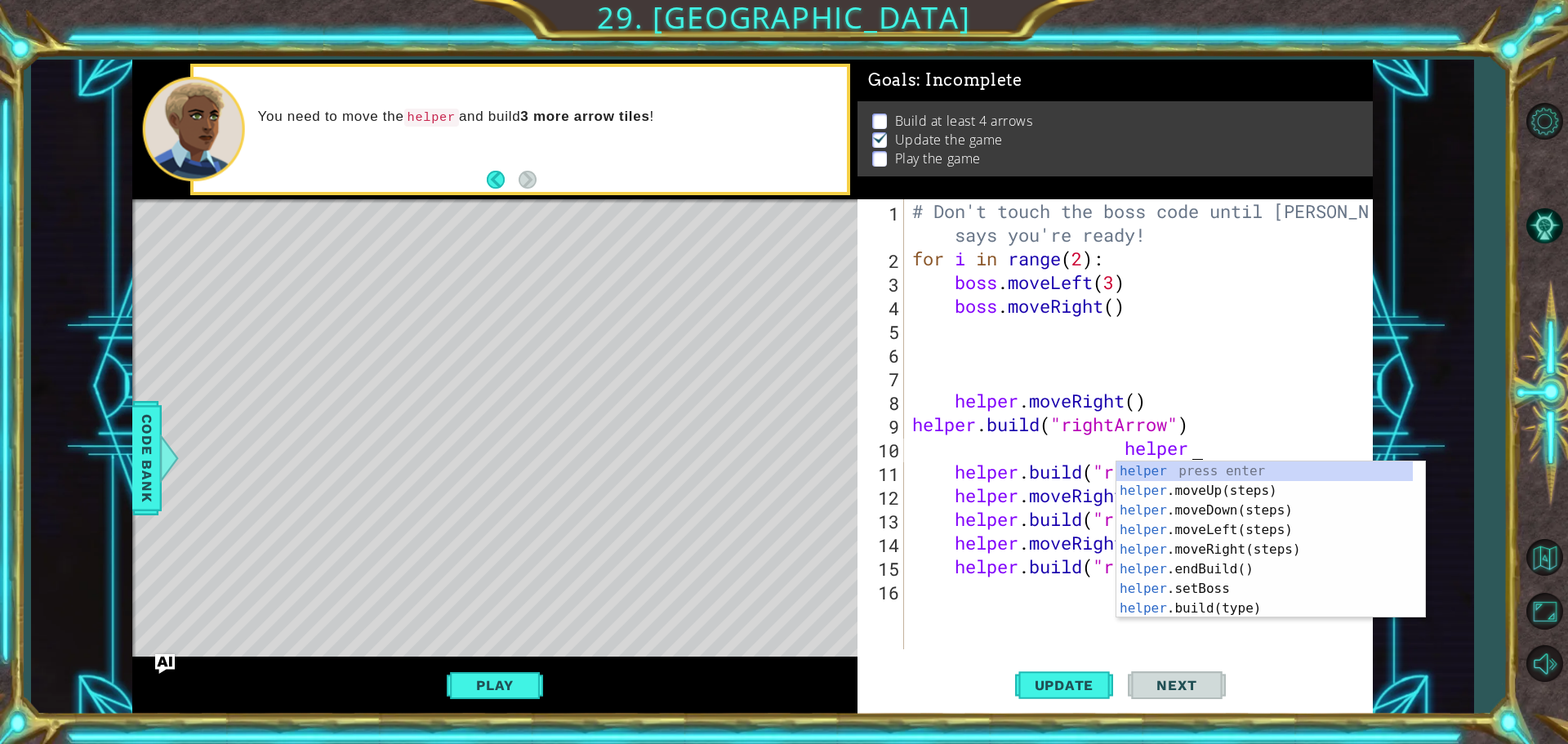
type textarea "h"
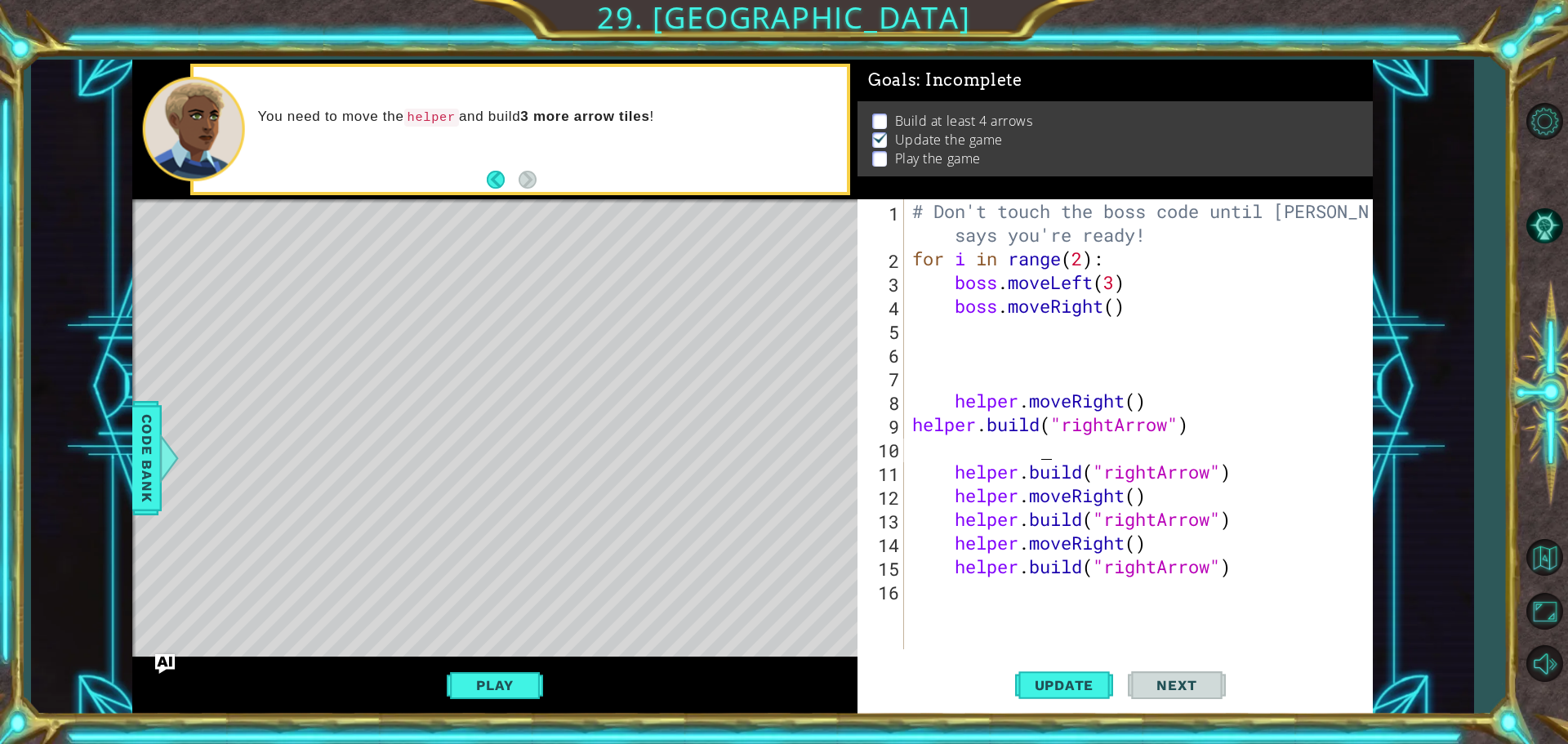
scroll to position [0, 0]
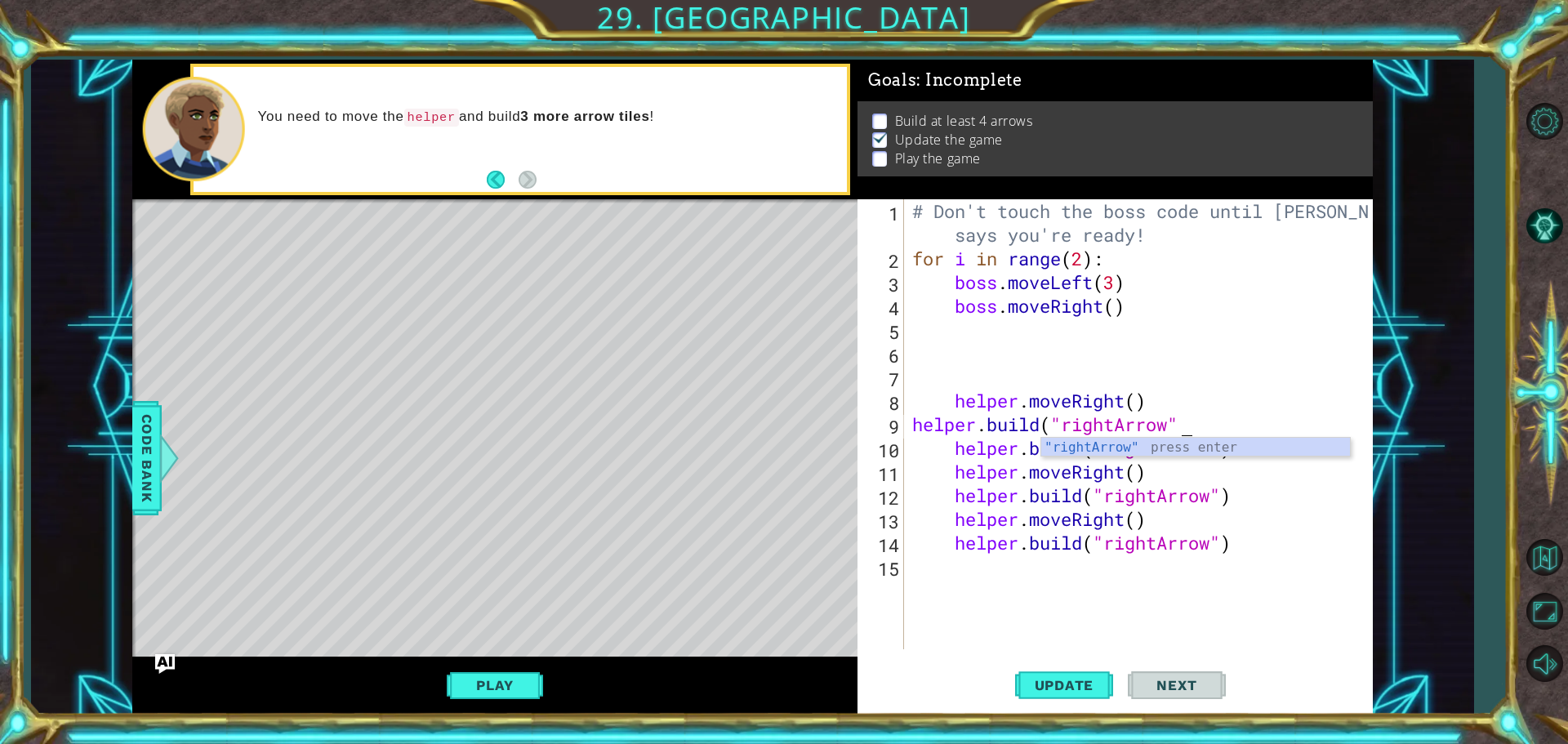
type textarea "[DOMAIN_NAME]("rightArrow")"
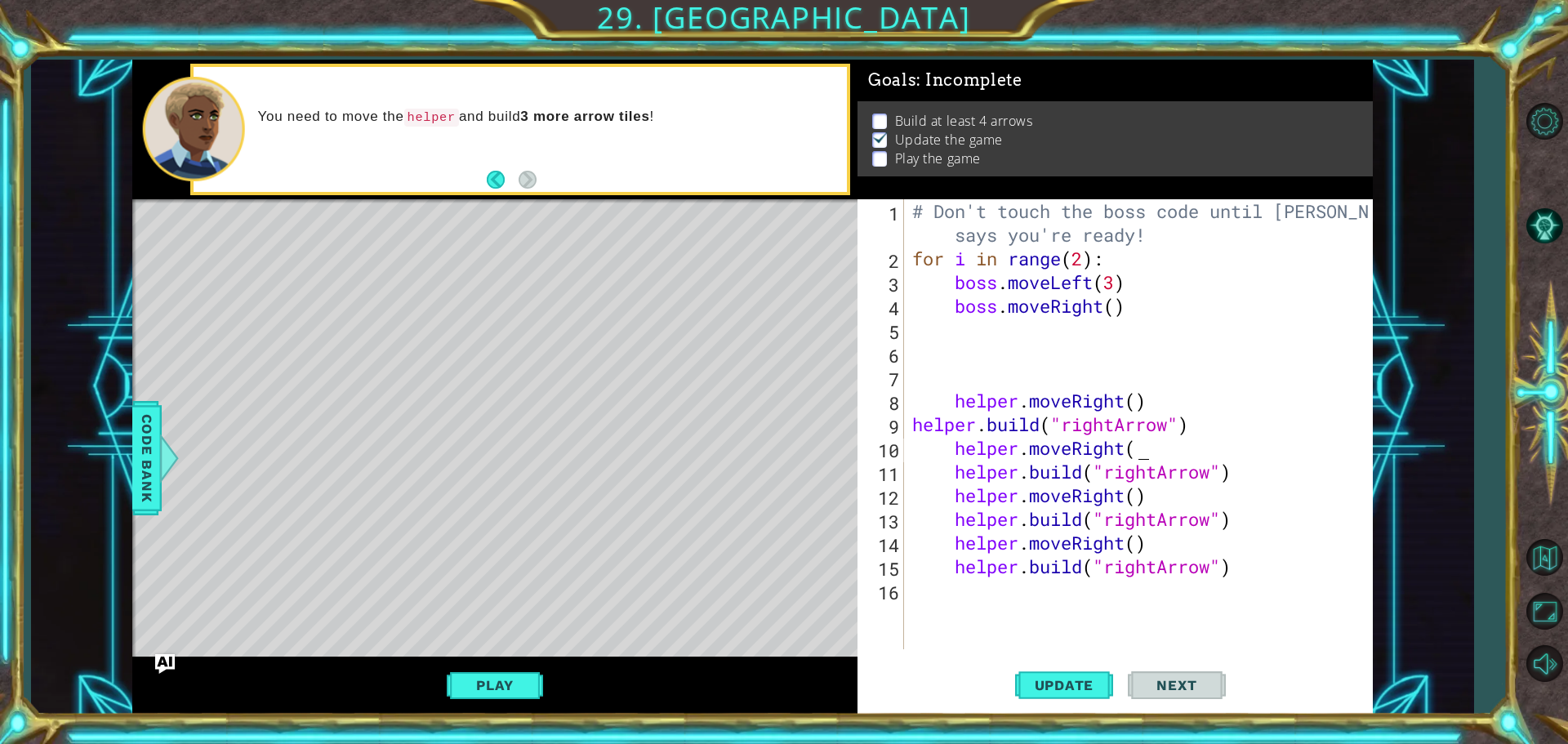
scroll to position [0, 10]
click at [1061, 688] on span "Update" at bounding box center [1065, 684] width 93 height 16
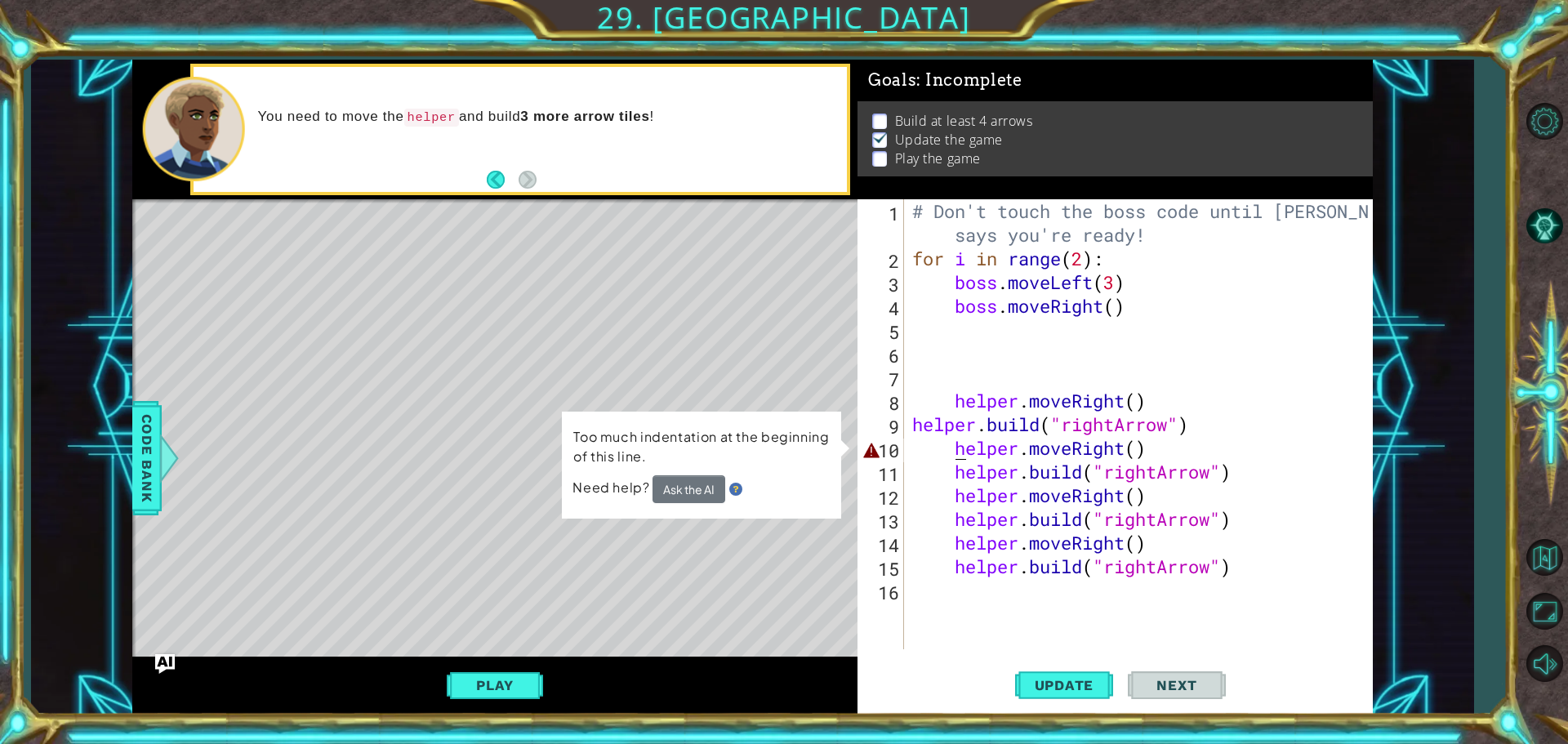
click at [961, 447] on div "# Don't touch the boss code until [PERSON_NAME] says you're ready! for i in ran…" at bounding box center [1142, 459] width 467 height 521
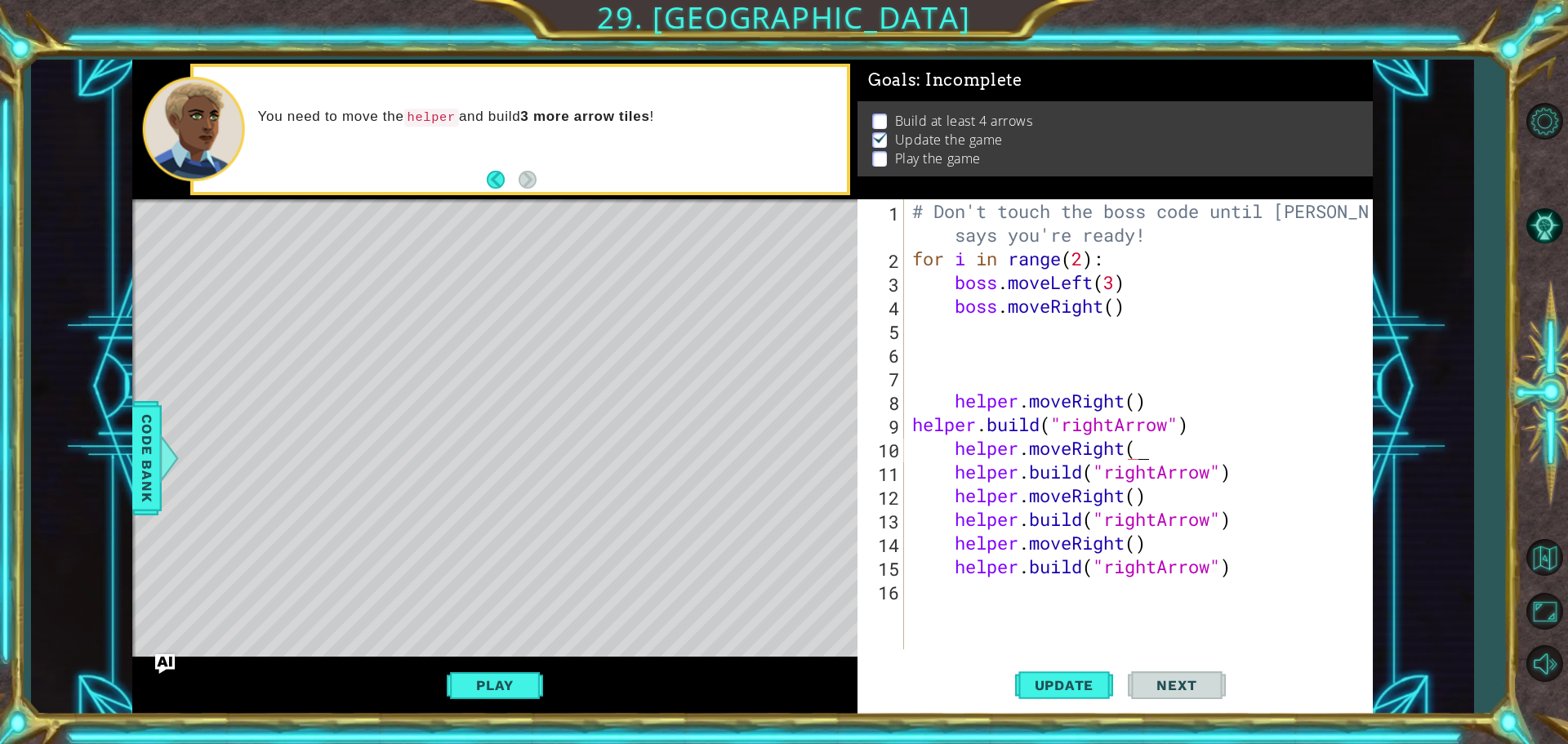
scroll to position [0, 10]
click at [1053, 682] on span "Update" at bounding box center [1065, 684] width 93 height 16
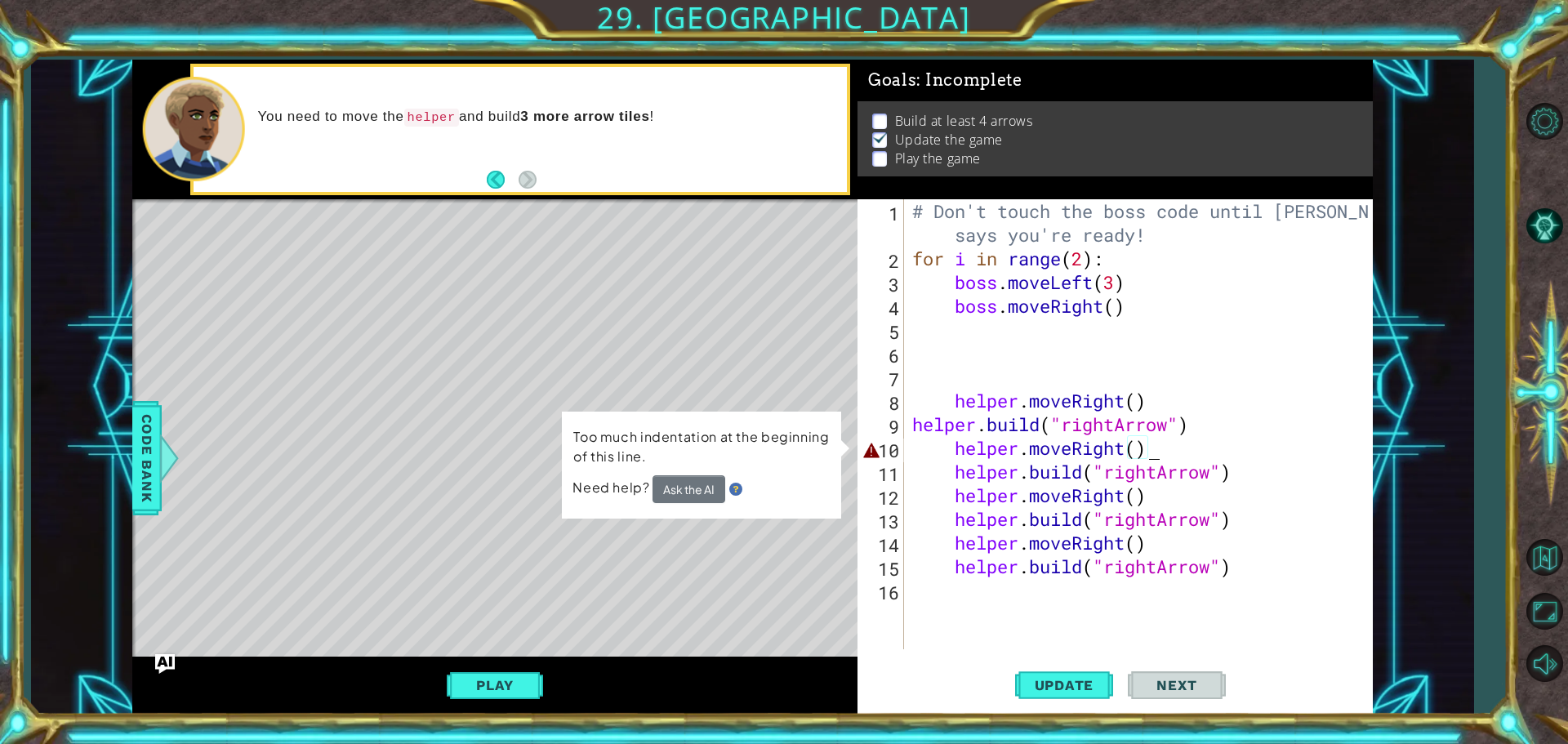
click at [955, 444] on div "# Don't touch the boss code until [PERSON_NAME] says you're ready! for i in ran…" at bounding box center [1142, 459] width 467 height 521
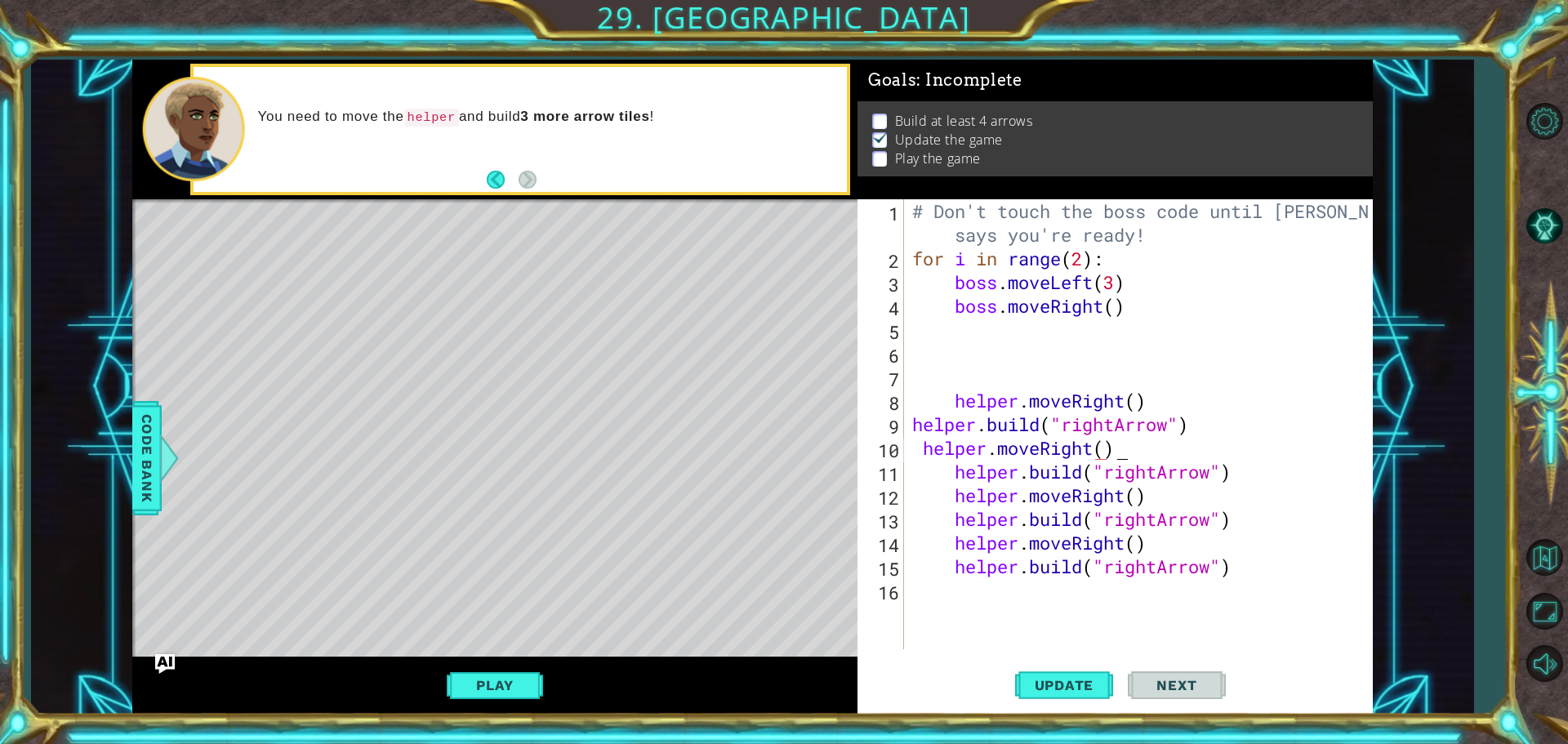
scroll to position [0, 9]
click at [1074, 682] on span "Update" at bounding box center [1065, 684] width 93 height 16
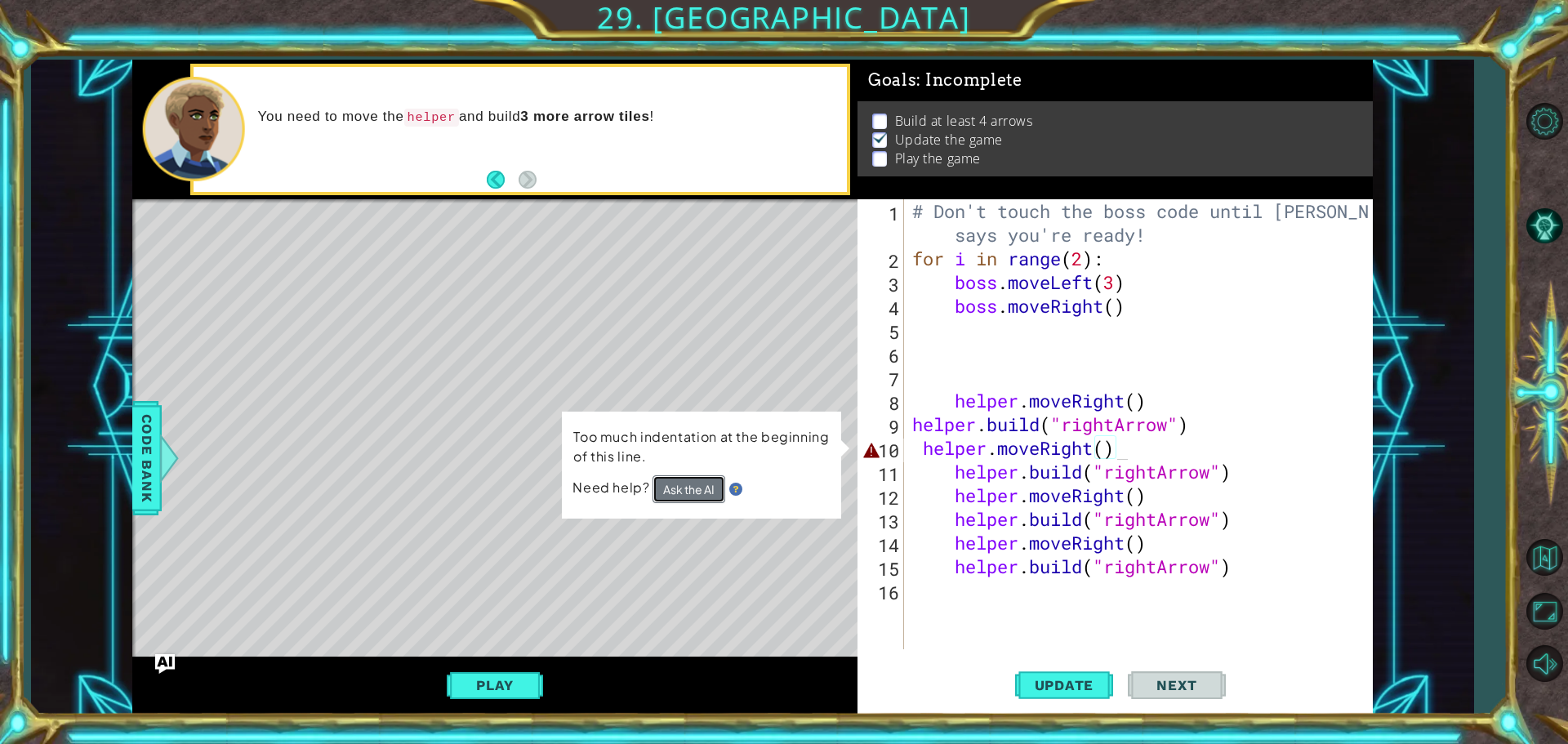
click at [698, 485] on button "Ask the AI" at bounding box center [688, 489] width 72 height 28
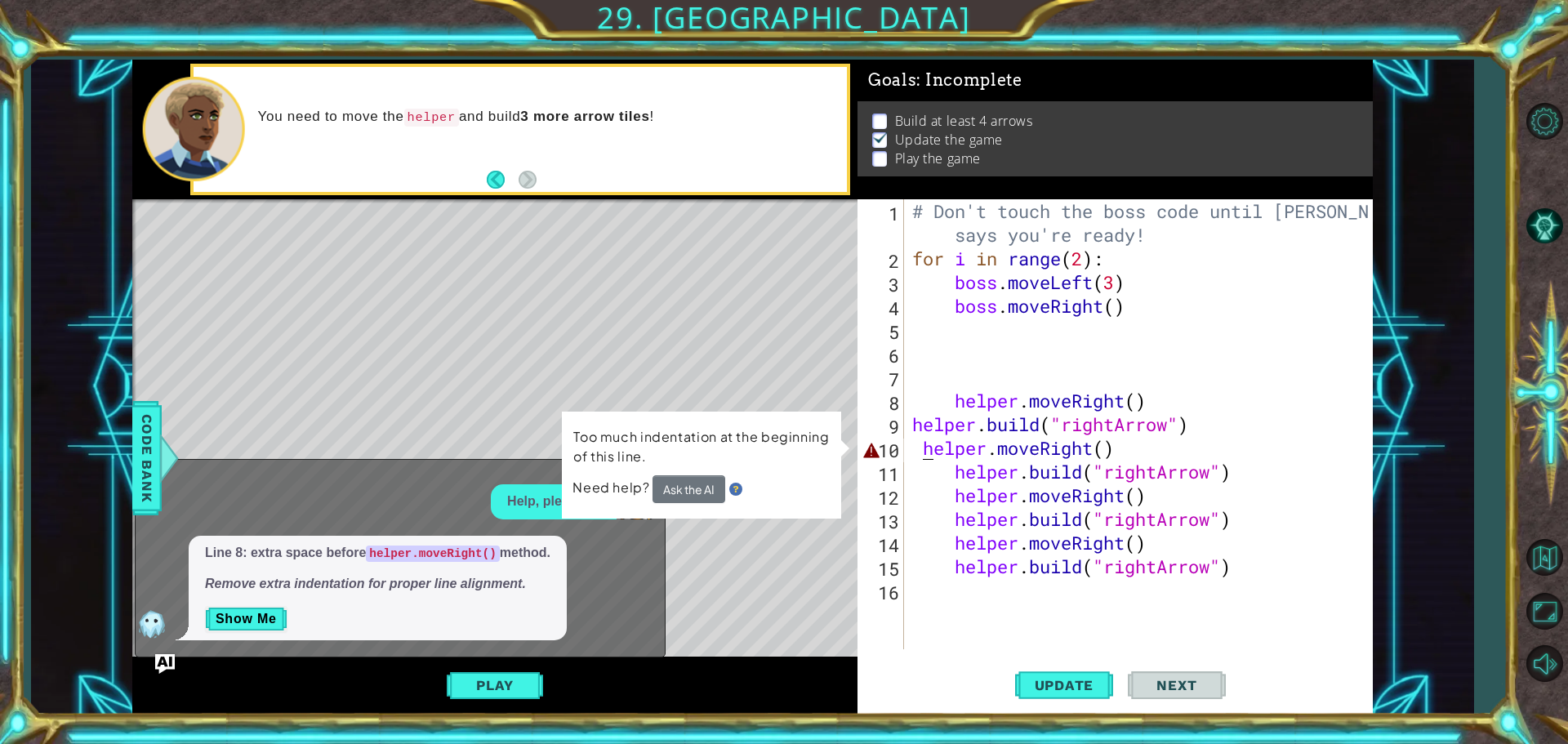
click at [919, 450] on div "# Don't touch the boss code until [PERSON_NAME] says you're ready! for i in ran…" at bounding box center [1142, 459] width 467 height 521
click at [1223, 424] on div "# Don't touch the boss code until [PERSON_NAME] says you're ready! for i in ran…" at bounding box center [1142, 459] width 467 height 521
type textarea "[DOMAIN_NAME]("rightArrow")"
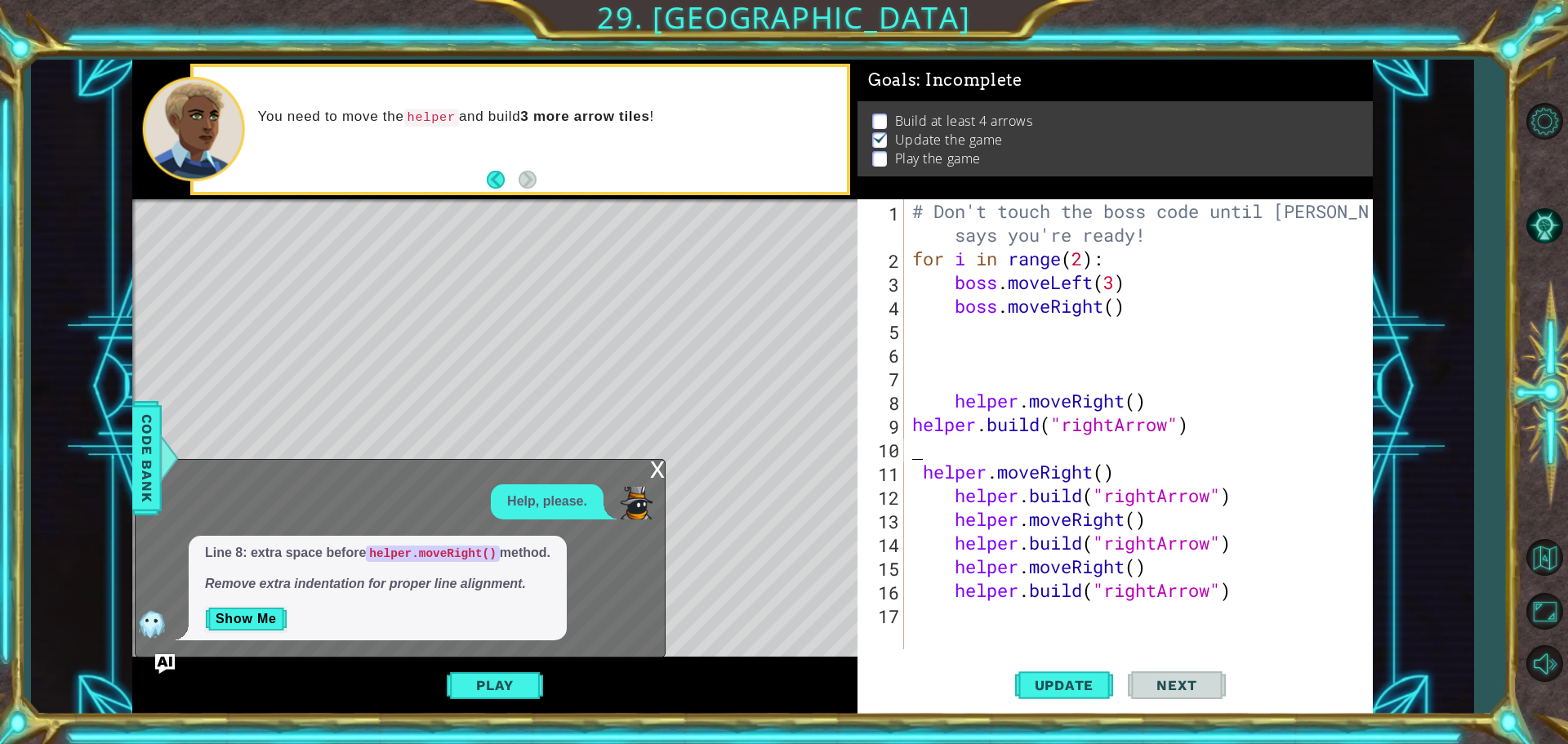
scroll to position [0, 0]
click at [1037, 684] on span "Update" at bounding box center [1065, 684] width 93 height 16
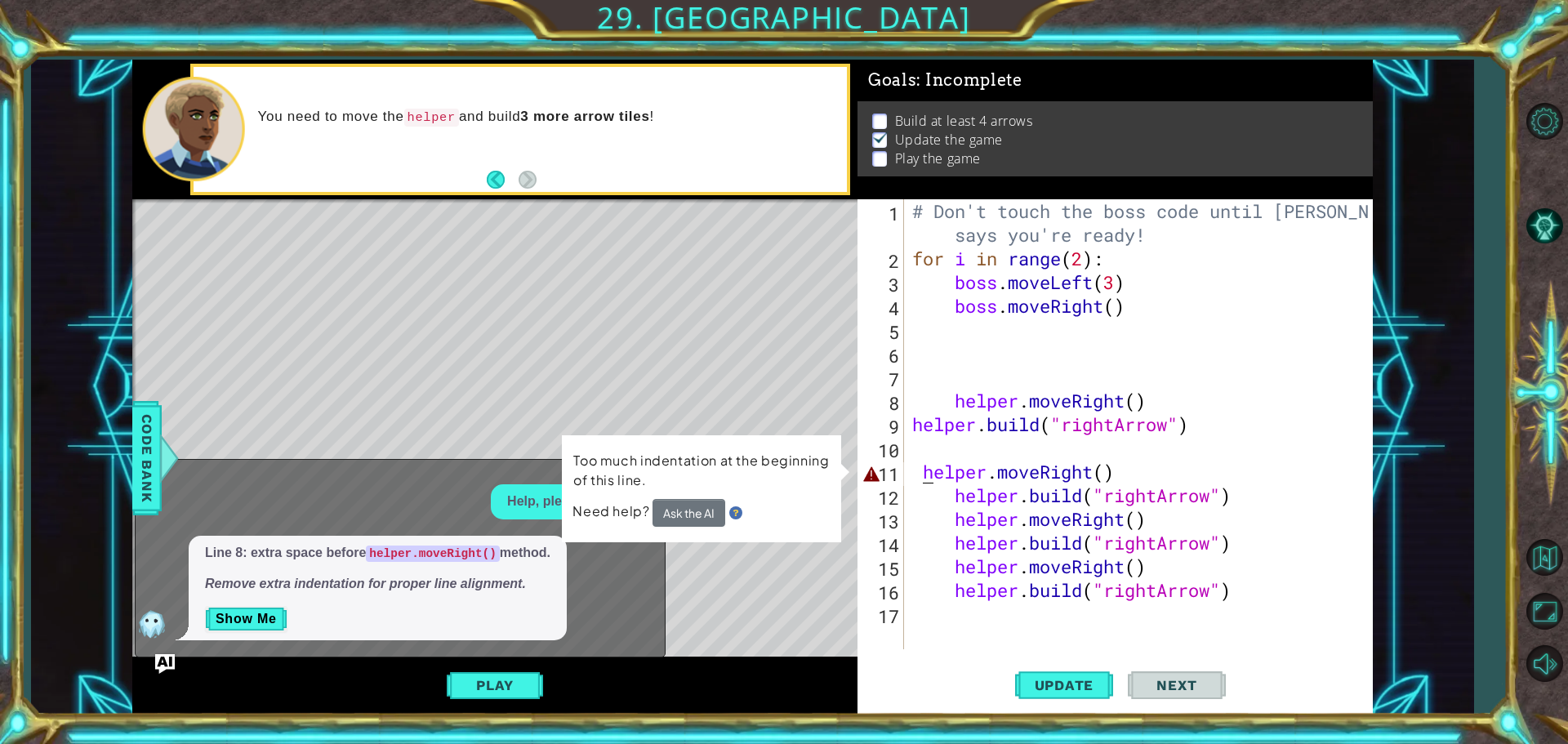
click at [921, 477] on div "# Don't touch the boss code until [PERSON_NAME] says you're ready! for i in ran…" at bounding box center [1142, 459] width 467 height 521
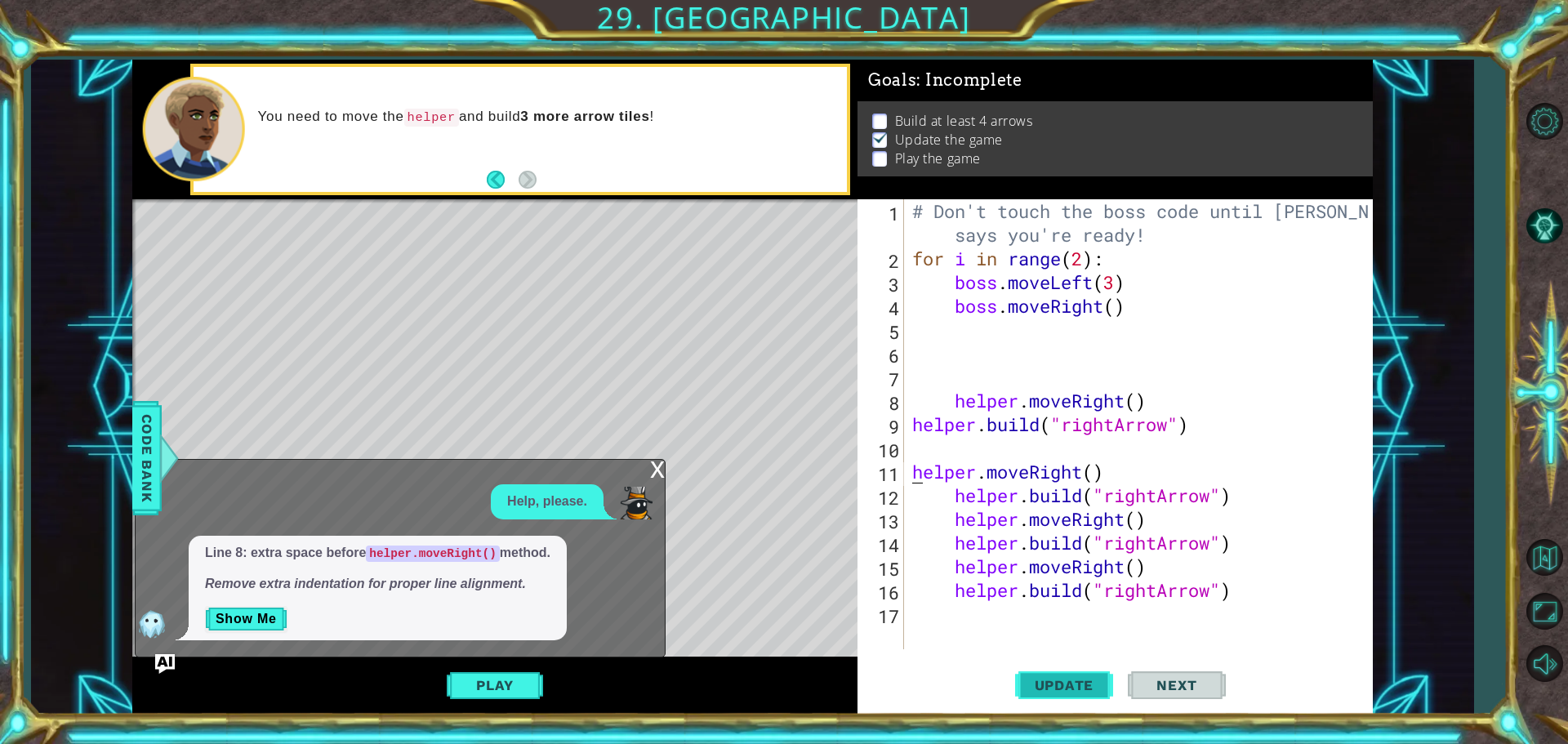
click at [1064, 682] on span "Update" at bounding box center [1065, 684] width 93 height 16
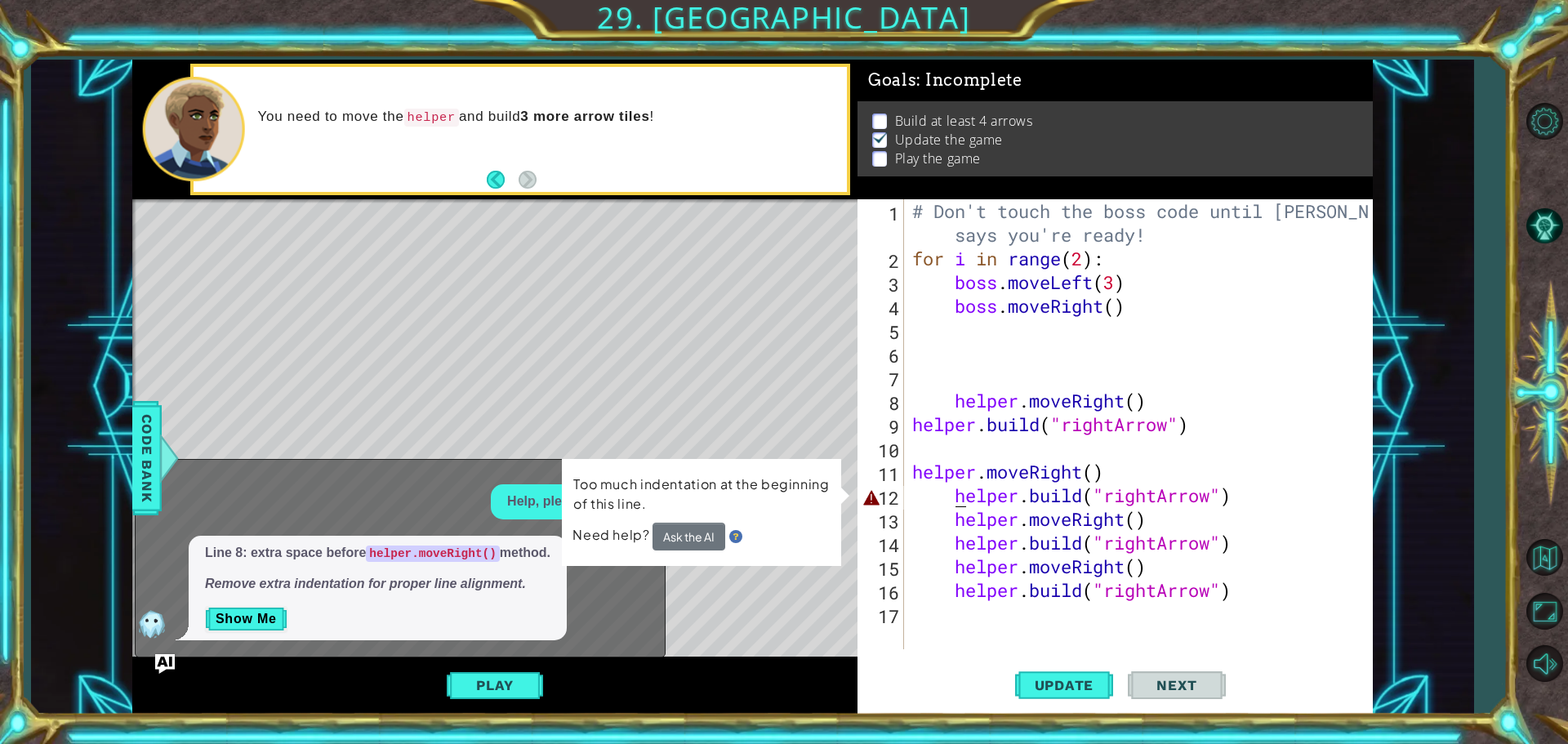
click at [957, 500] on div "# Don't touch the boss code until [PERSON_NAME] says you're ready! for i in ran…" at bounding box center [1142, 459] width 467 height 521
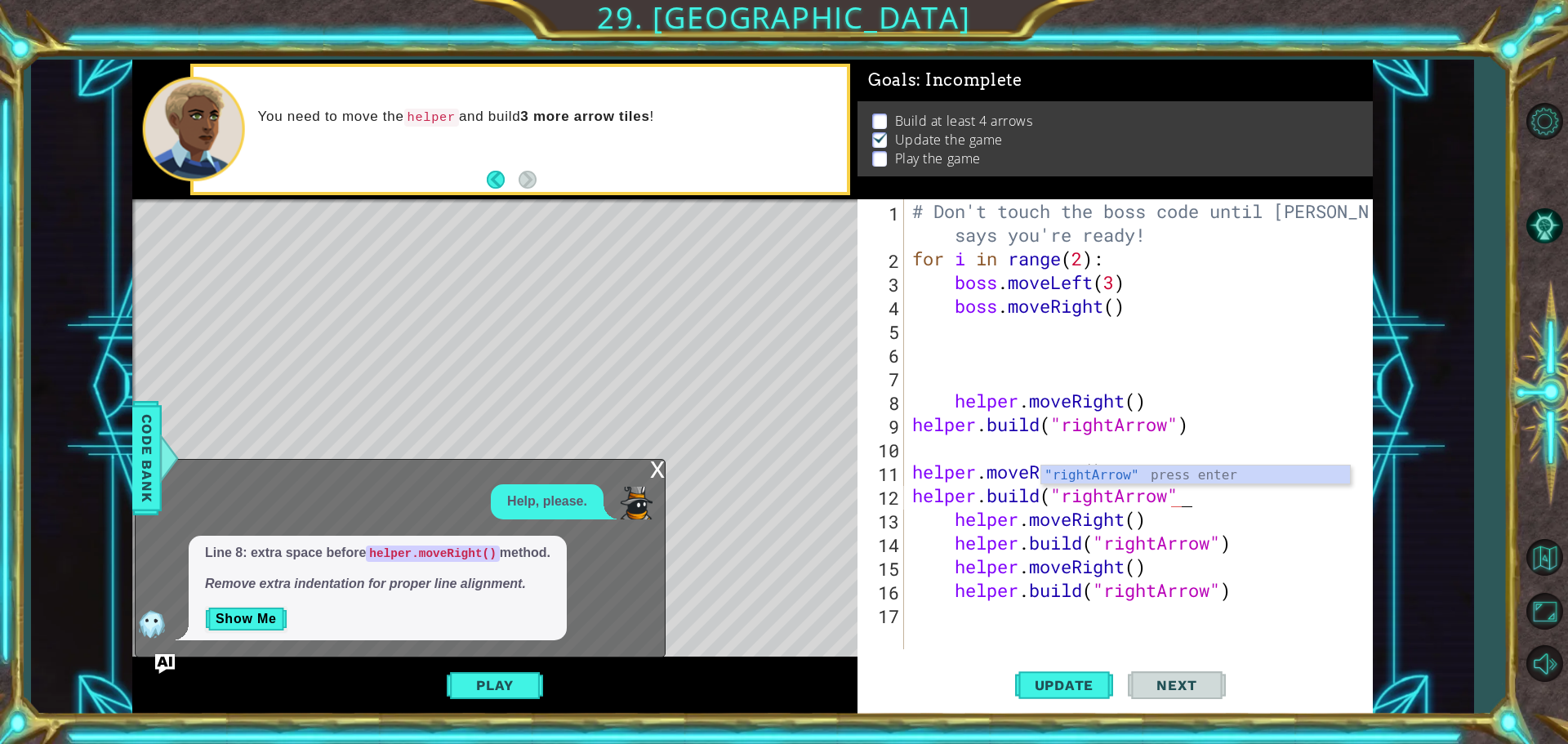
scroll to position [0, 12]
click at [954, 526] on div "# Don't touch the boss code until [PERSON_NAME] says you're ready! for i in ran…" at bounding box center [1142, 459] width 467 height 521
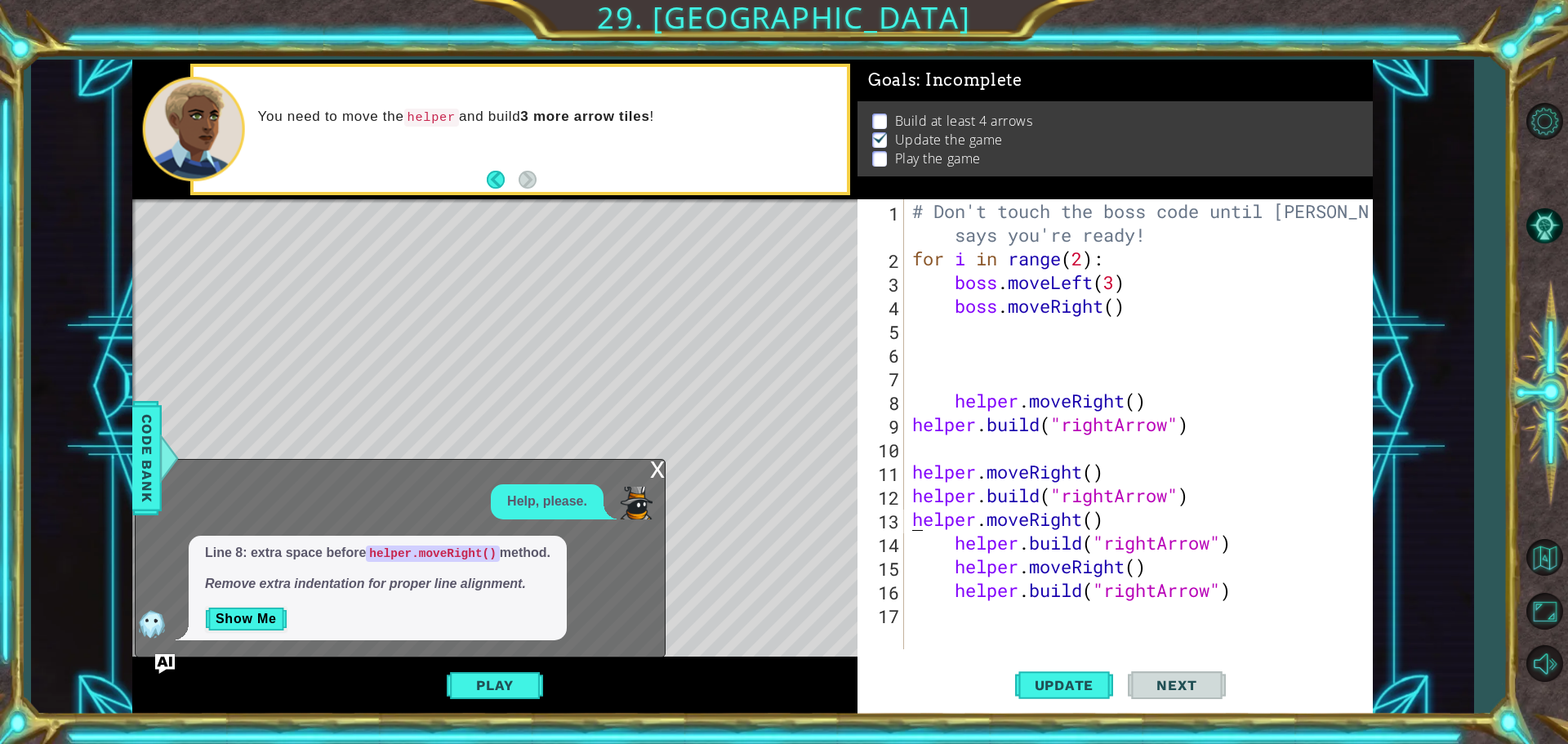
scroll to position [0, 9]
click at [953, 547] on div "# Don't touch the boss code until [PERSON_NAME] says you're ready! for i in ran…" at bounding box center [1142, 459] width 467 height 521
click at [953, 566] on div "# Don't touch the boss code until [PERSON_NAME] says you're ready! for i in ran…" at bounding box center [1142, 459] width 467 height 521
click at [953, 595] on div "# Don't touch the boss code until [PERSON_NAME] says you're ready! for i in ran…" at bounding box center [1142, 459] width 467 height 521
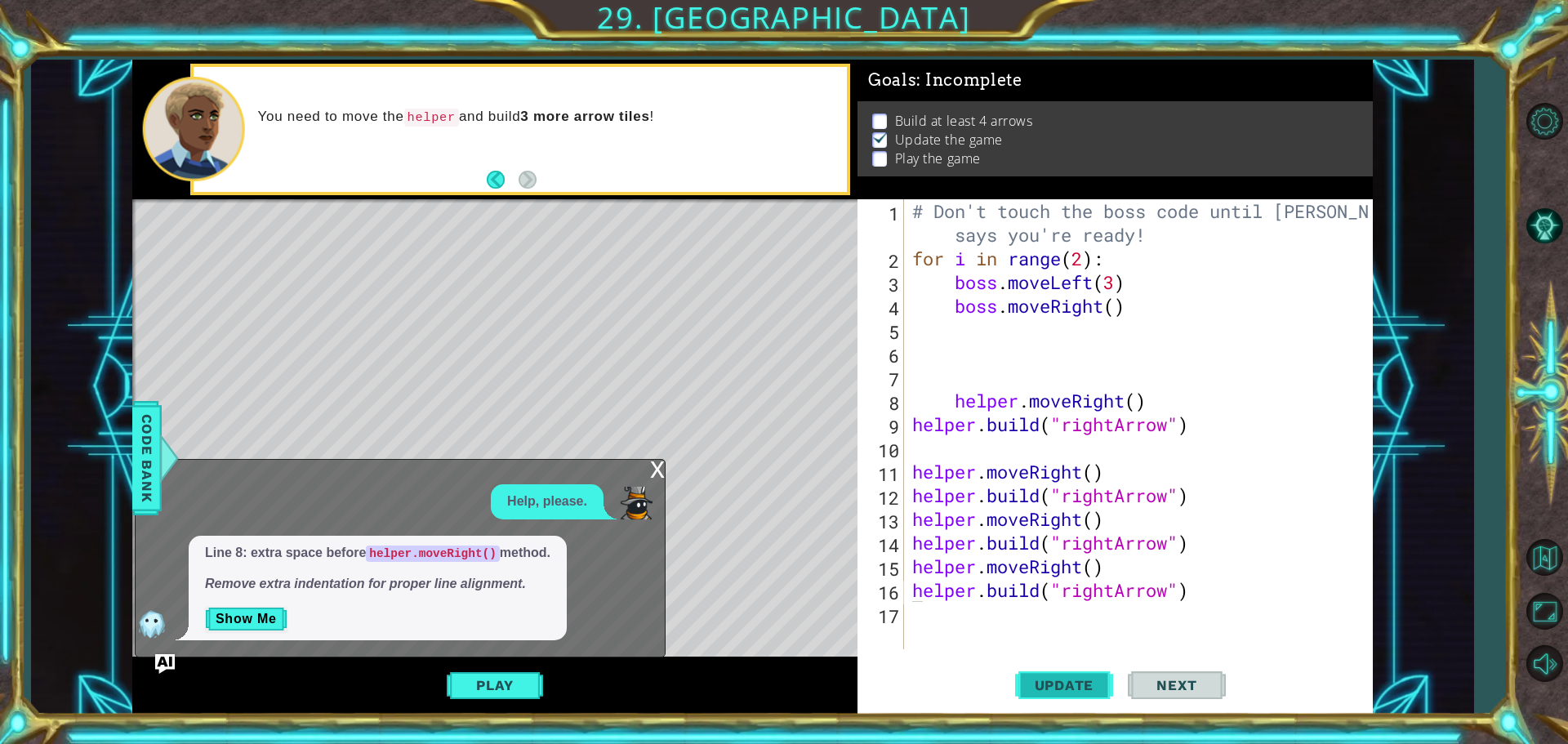
click at [1065, 682] on span "Update" at bounding box center [1065, 684] width 93 height 16
click at [508, 683] on button "Play" at bounding box center [494, 685] width 95 height 31
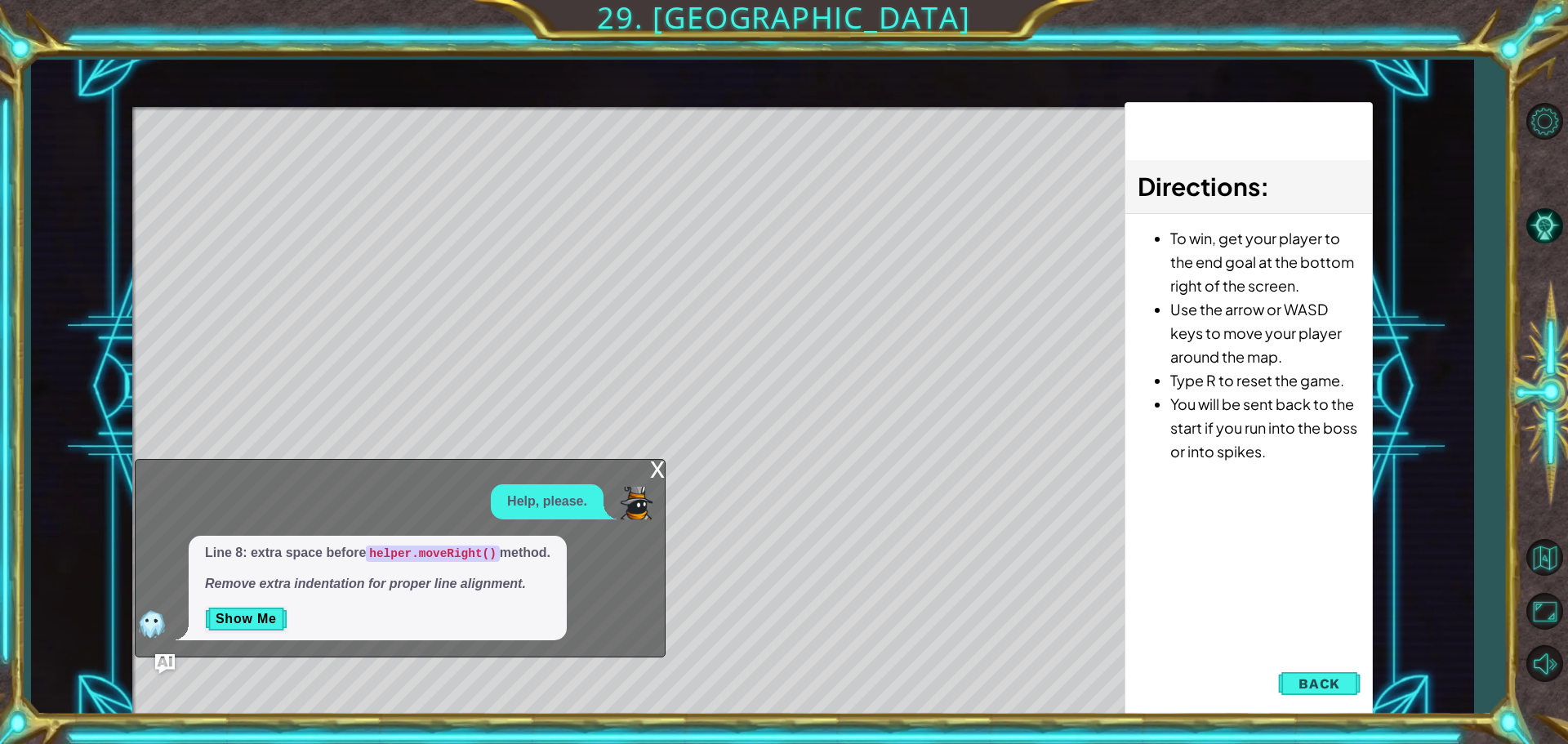
click at [1333, 681] on span "Back" at bounding box center [1319, 683] width 42 height 16
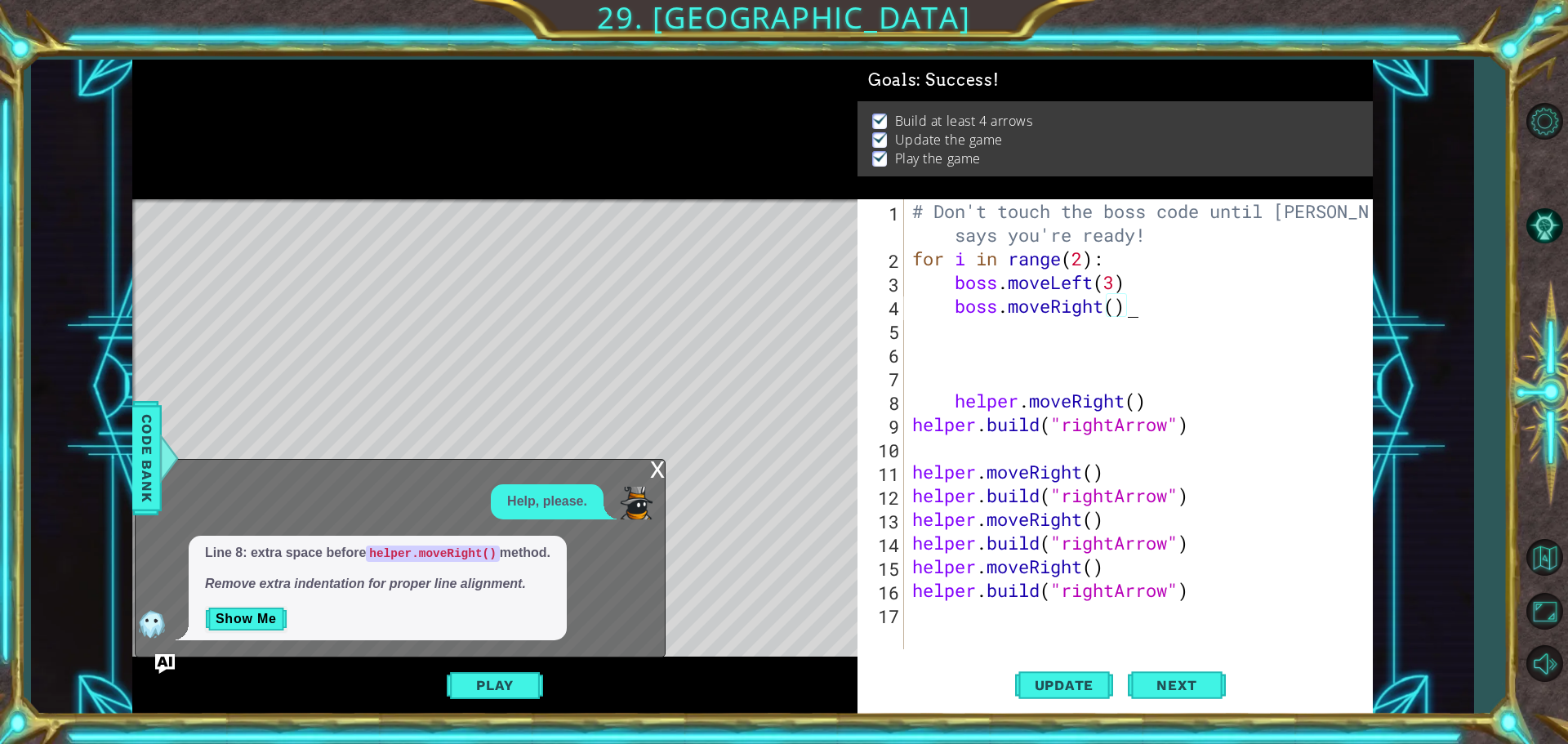
click at [1134, 312] on div "# Don't touch the boss code until [PERSON_NAME] says you're ready! for i in ran…" at bounding box center [1142, 459] width 467 height 521
click at [1114, 312] on div "# Don't touch the boss code until [PERSON_NAME] says you're ready! for i in ran…" at bounding box center [1142, 459] width 467 height 521
click at [1087, 270] on div "# Don't touch the boss code until [PERSON_NAME] says you're ready! for i in ran…" at bounding box center [1142, 459] width 467 height 521
click at [1086, 255] on div "# Don't touch the boss code until [PERSON_NAME] says you're ready! for i in ran…" at bounding box center [1142, 459] width 467 height 521
click at [1079, 679] on span "Update" at bounding box center [1065, 684] width 93 height 16
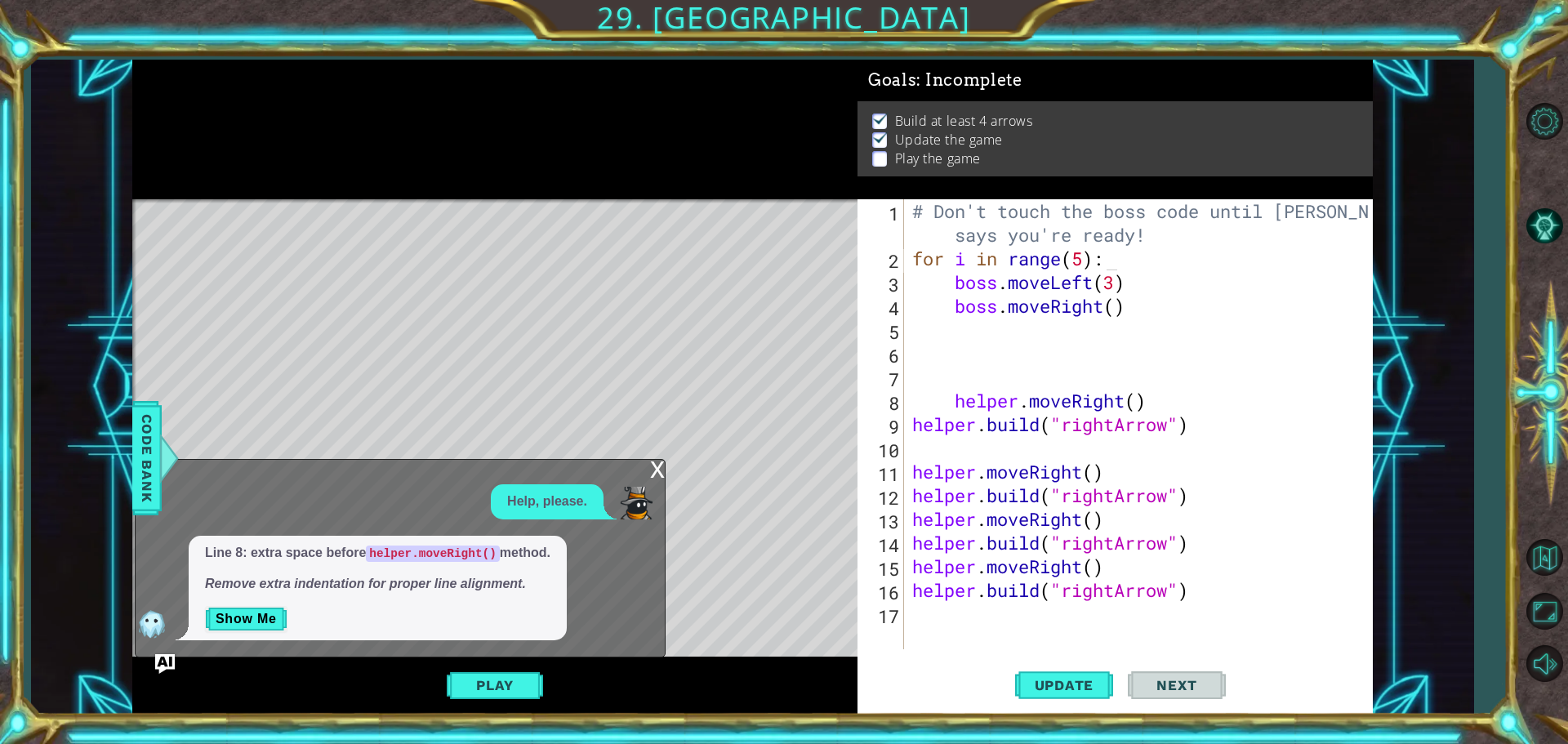
click at [1169, 686] on span "Next" at bounding box center [1176, 684] width 72 height 16
click at [1068, 674] on button "Update" at bounding box center [1064, 684] width 98 height 52
click at [1190, 691] on span "Next" at bounding box center [1176, 684] width 72 height 16
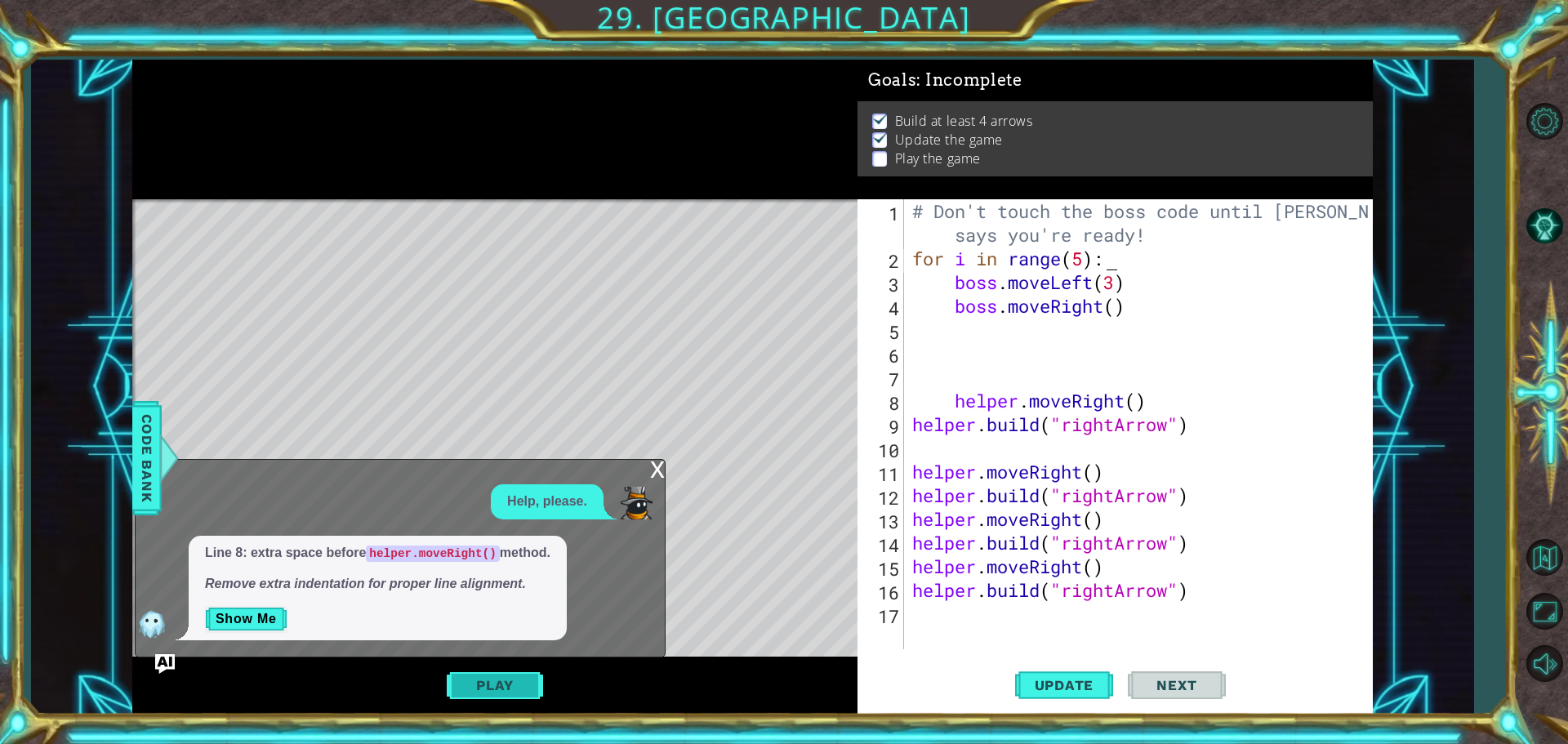
click at [520, 678] on button "Play" at bounding box center [494, 685] width 95 height 31
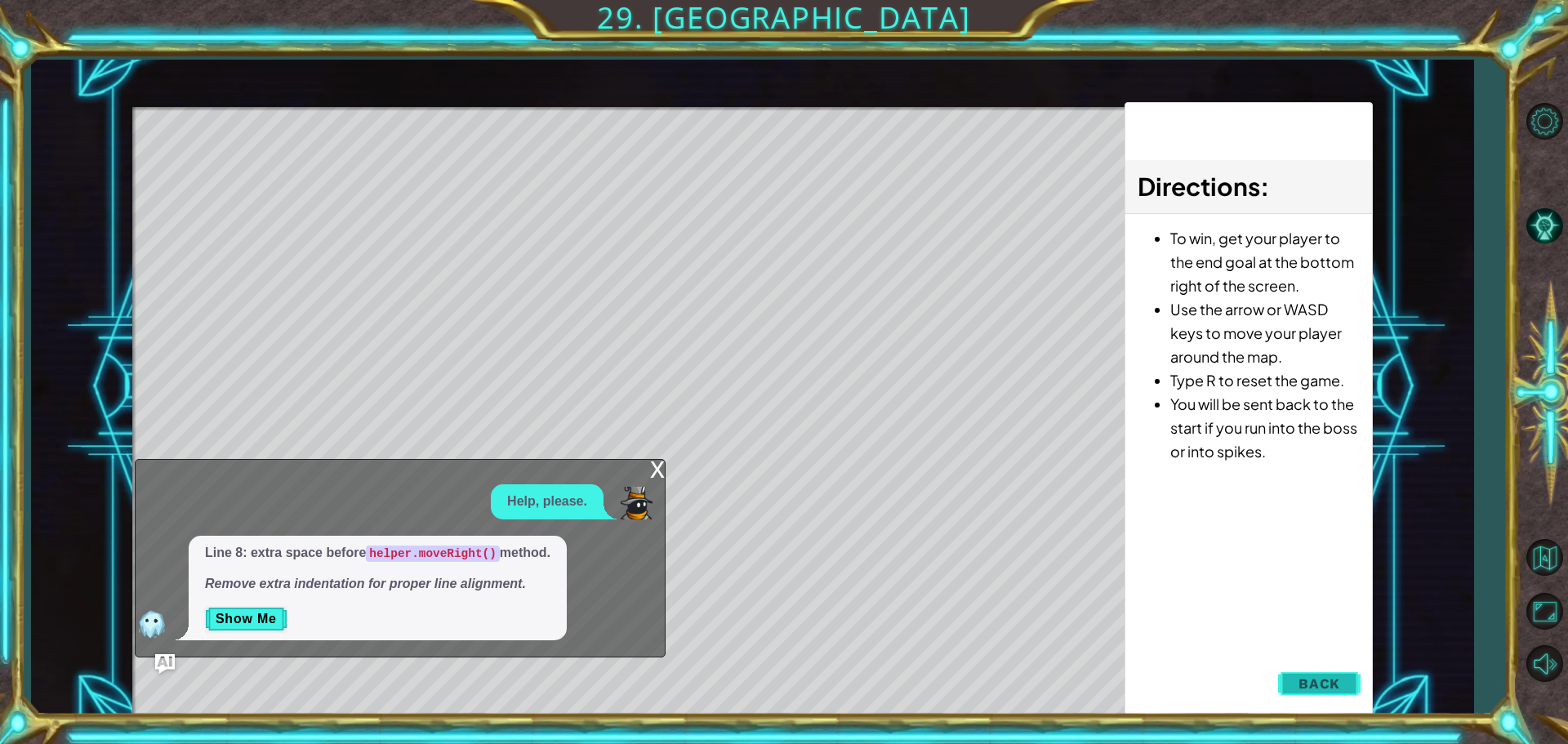
click at [1345, 691] on button "Back" at bounding box center [1319, 684] width 82 height 32
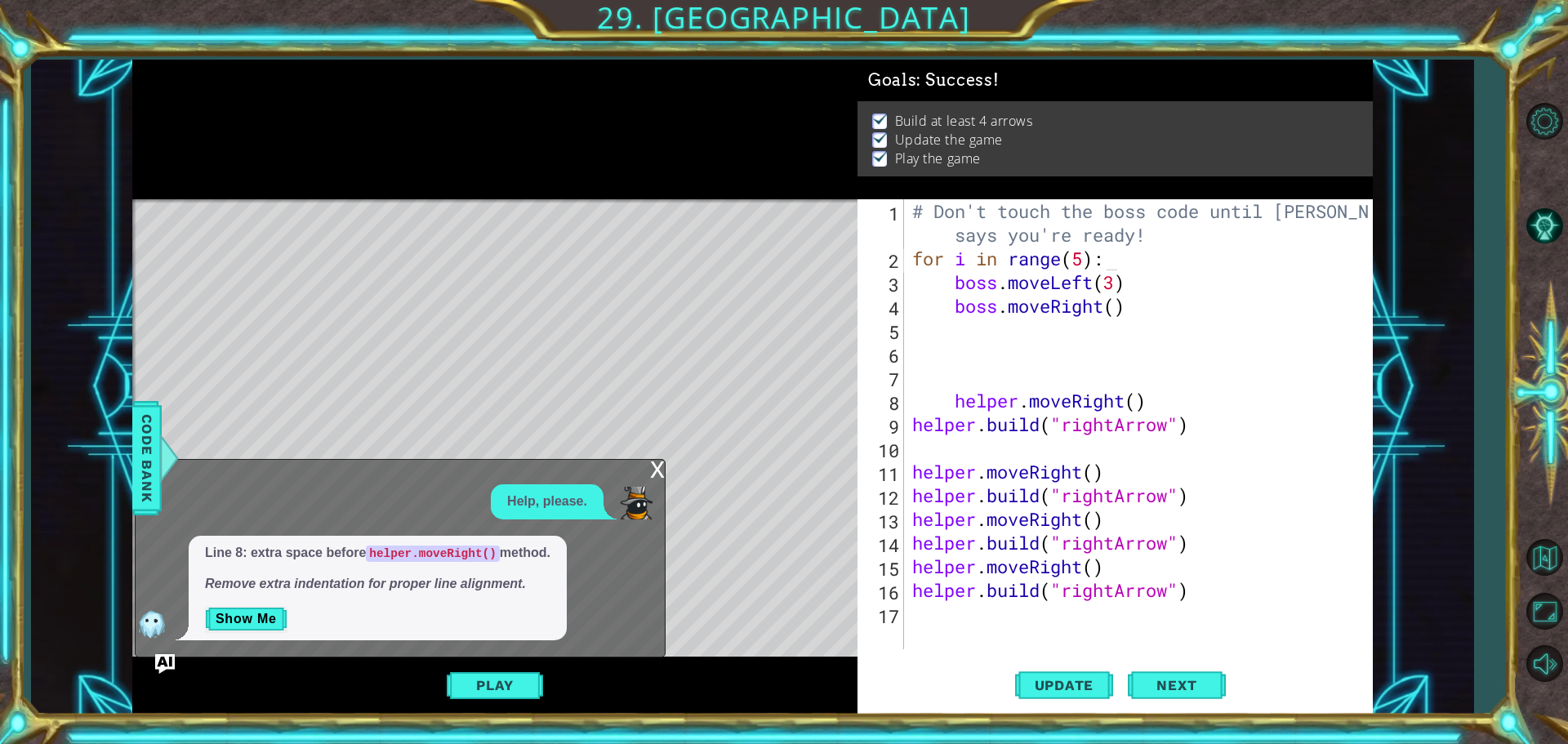
click at [651, 476] on div "x" at bounding box center [657, 468] width 14 height 16
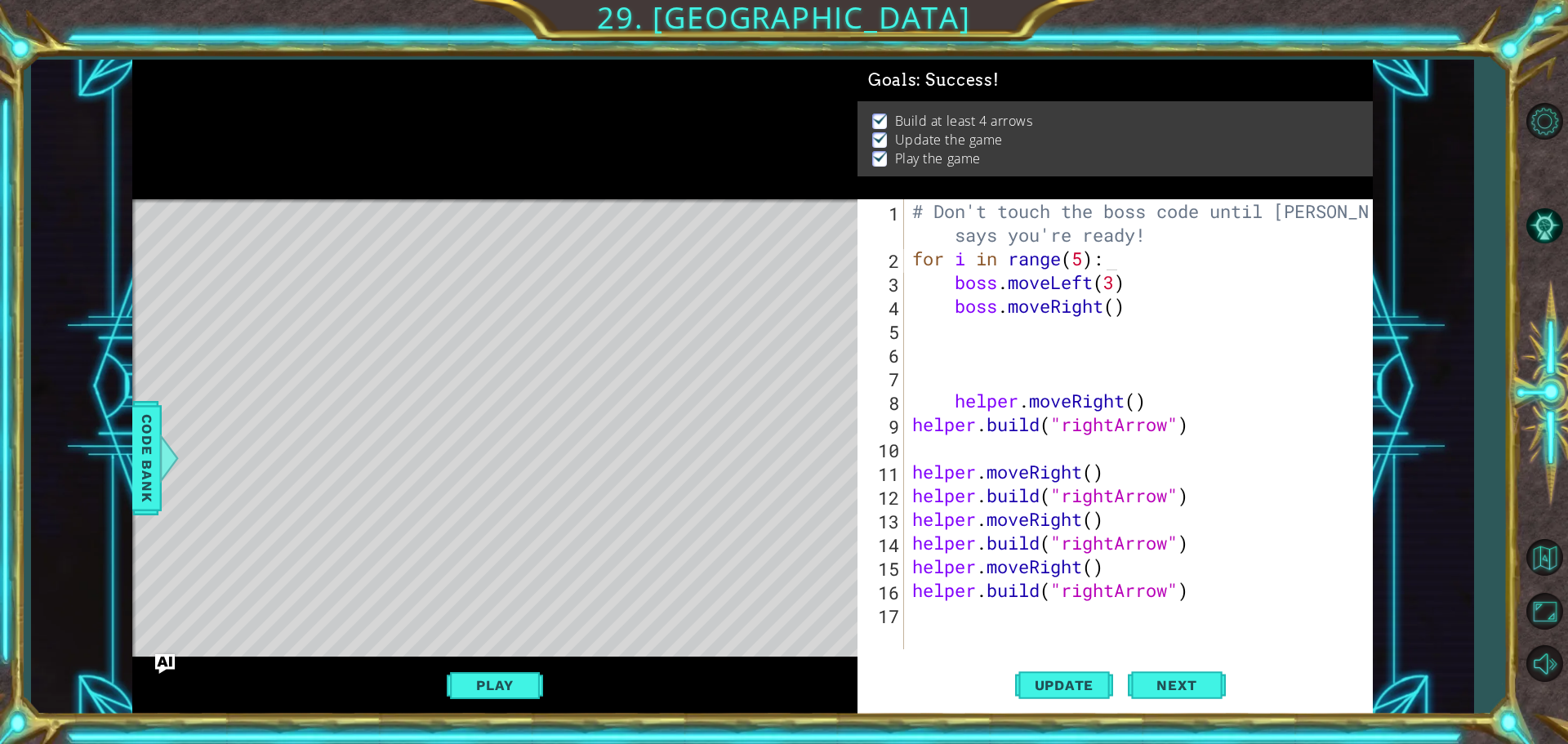
click at [906, 426] on div "for i in range(5): 1 2 3 4 5 6 7 8 9 10 11 12 13 14 15 16 17 # Don't touch the …" at bounding box center [1113, 423] width 510 height 450
click at [910, 423] on div "# Don't touch the boss code until [PERSON_NAME] says you're ready! for i in ran…" at bounding box center [1142, 459] width 467 height 521
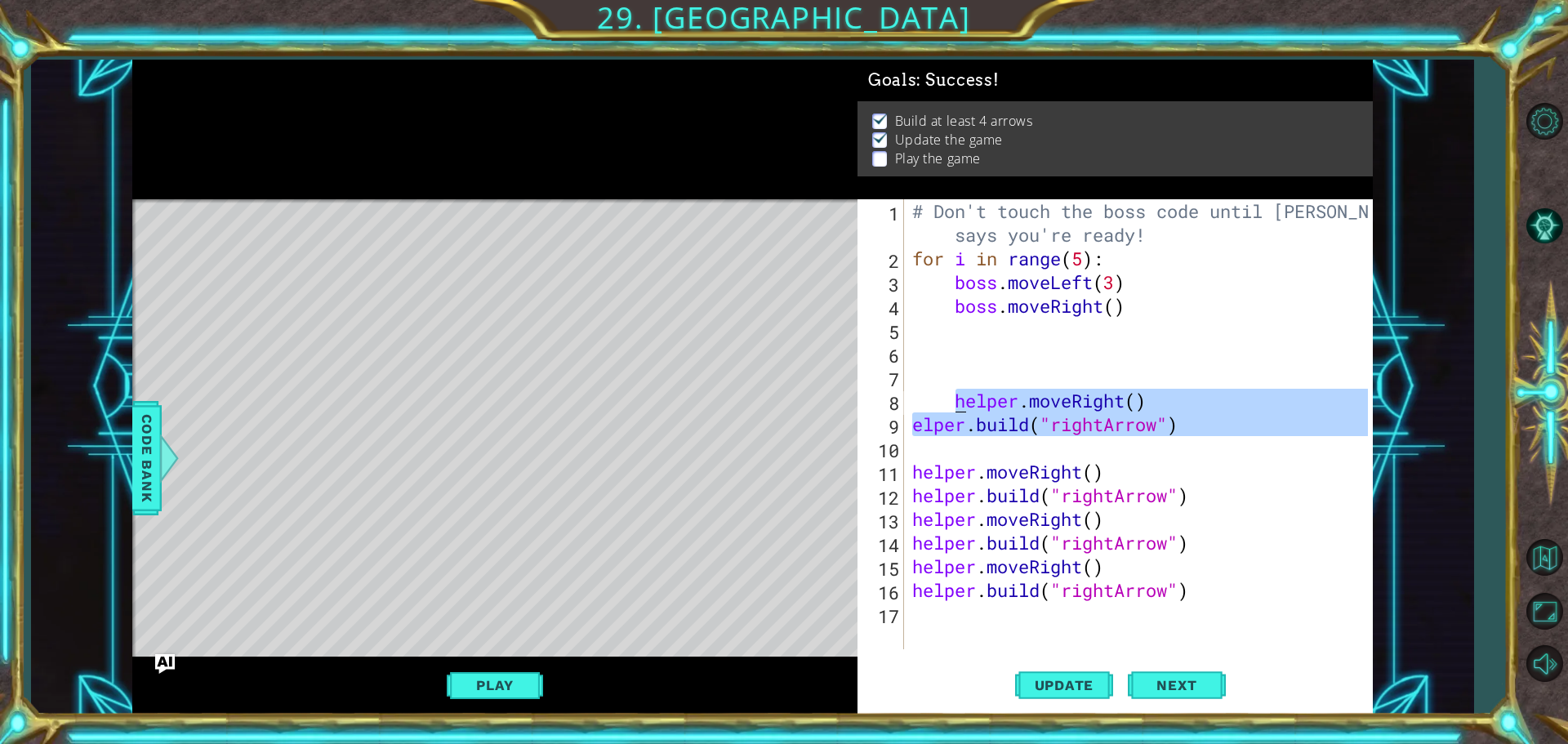
drag, startPoint x: 1229, startPoint y: 455, endPoint x: 935, endPoint y: 338, distance: 316.4
click at [957, 400] on div "# Don't touch the boss code until [PERSON_NAME] says you're ready! for i in ran…" at bounding box center [1142, 459] width 467 height 521
type textarea "helper.moveRight() [DOMAIN_NAME]("rightArrow")"
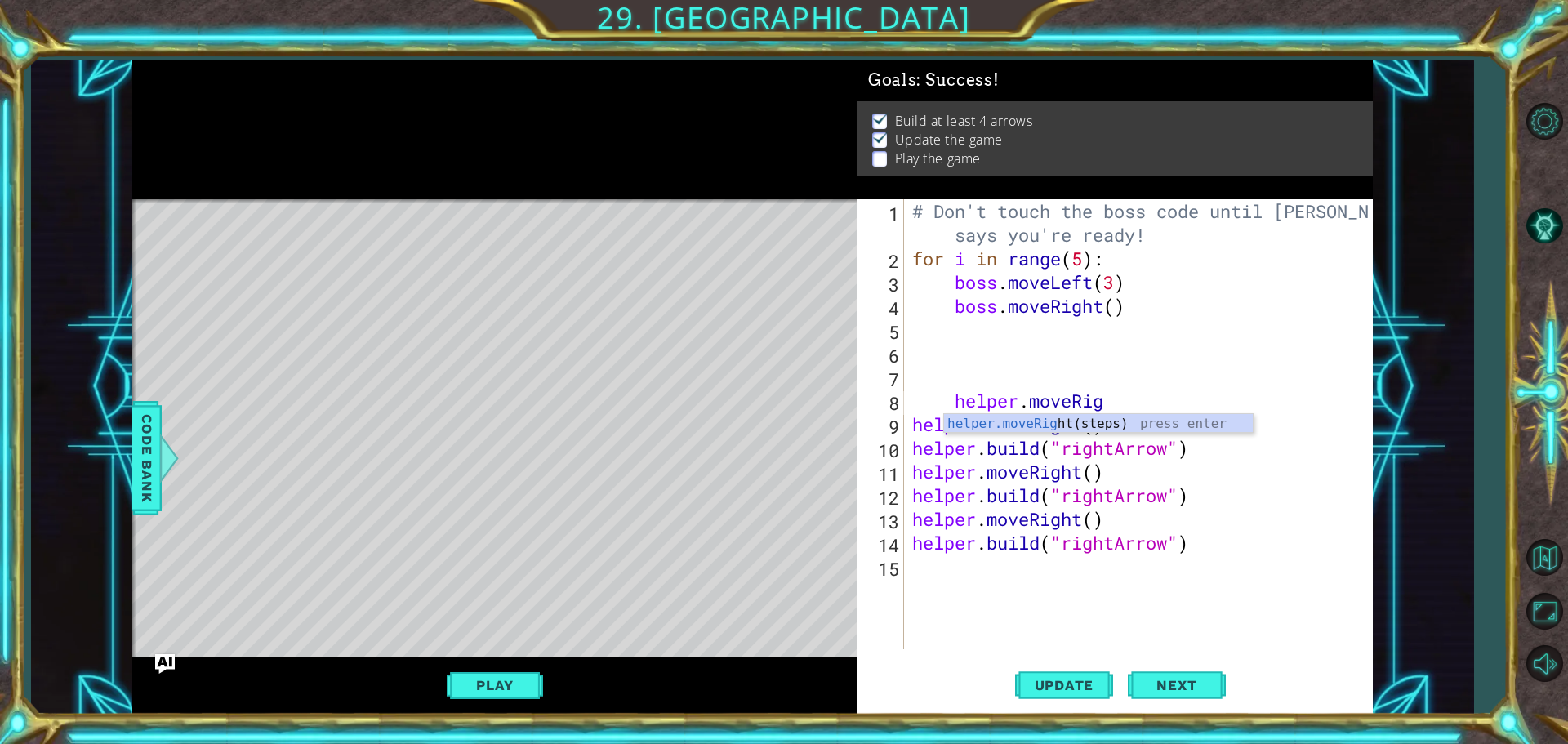
scroll to position [0, 9]
type textarea "helper.moveRight()"
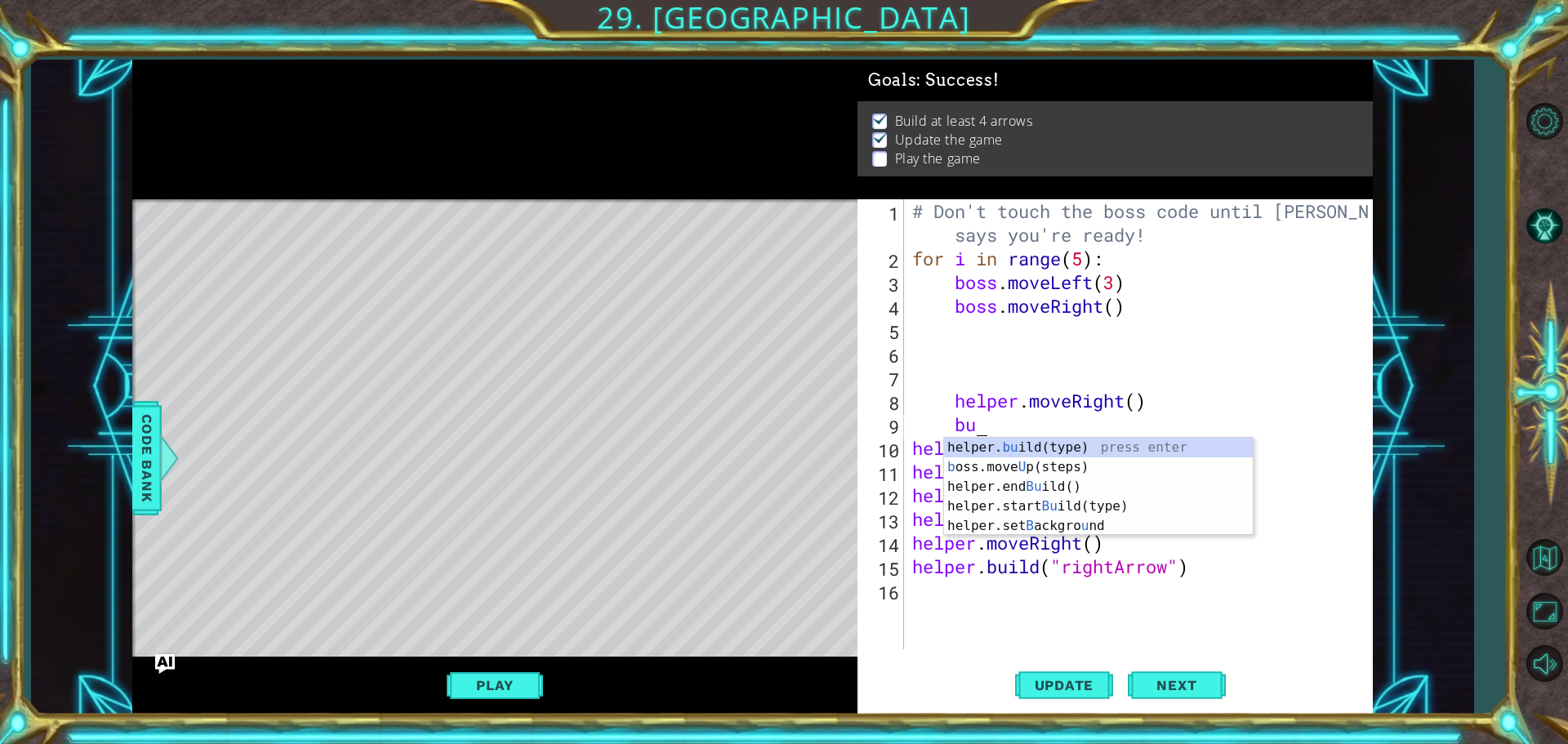
type textarea "b"
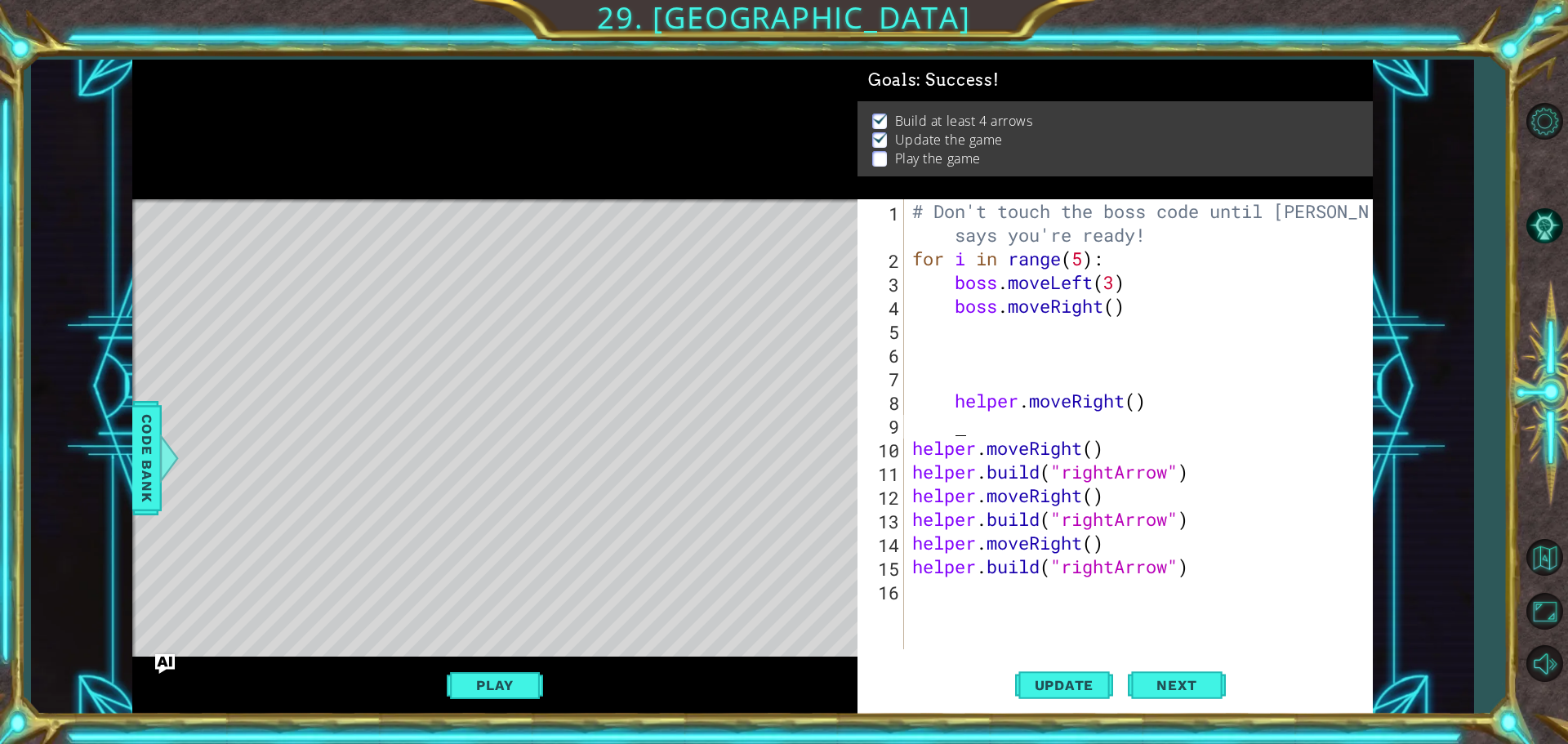
type textarea "e"
click at [956, 423] on div "# Don't touch the boss code until [PERSON_NAME] says you're ready! for i in ran…" at bounding box center [1142, 459] width 467 height 521
click at [958, 399] on div "# Don't touch the boss code until [PERSON_NAME] says you're ready! for i in ran…" at bounding box center [1142, 459] width 467 height 521
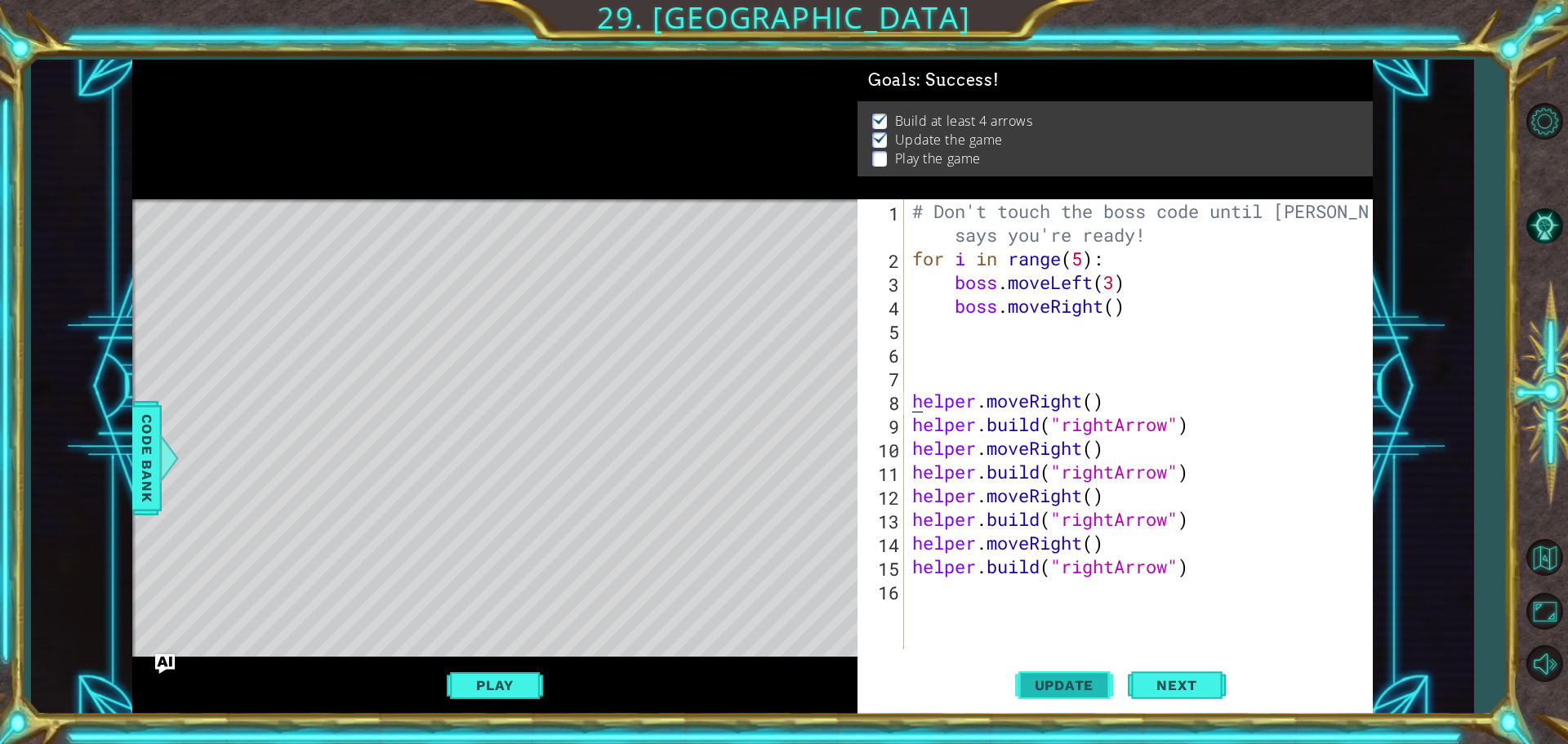
type textarea "helper.moveRight()"
click at [1074, 690] on span "Update" at bounding box center [1065, 684] width 93 height 16
click at [1157, 690] on span "Next" at bounding box center [1176, 684] width 72 height 16
click at [486, 673] on button "Play" at bounding box center [494, 685] width 95 height 31
click at [1177, 694] on button "Next" at bounding box center [1176, 684] width 98 height 52
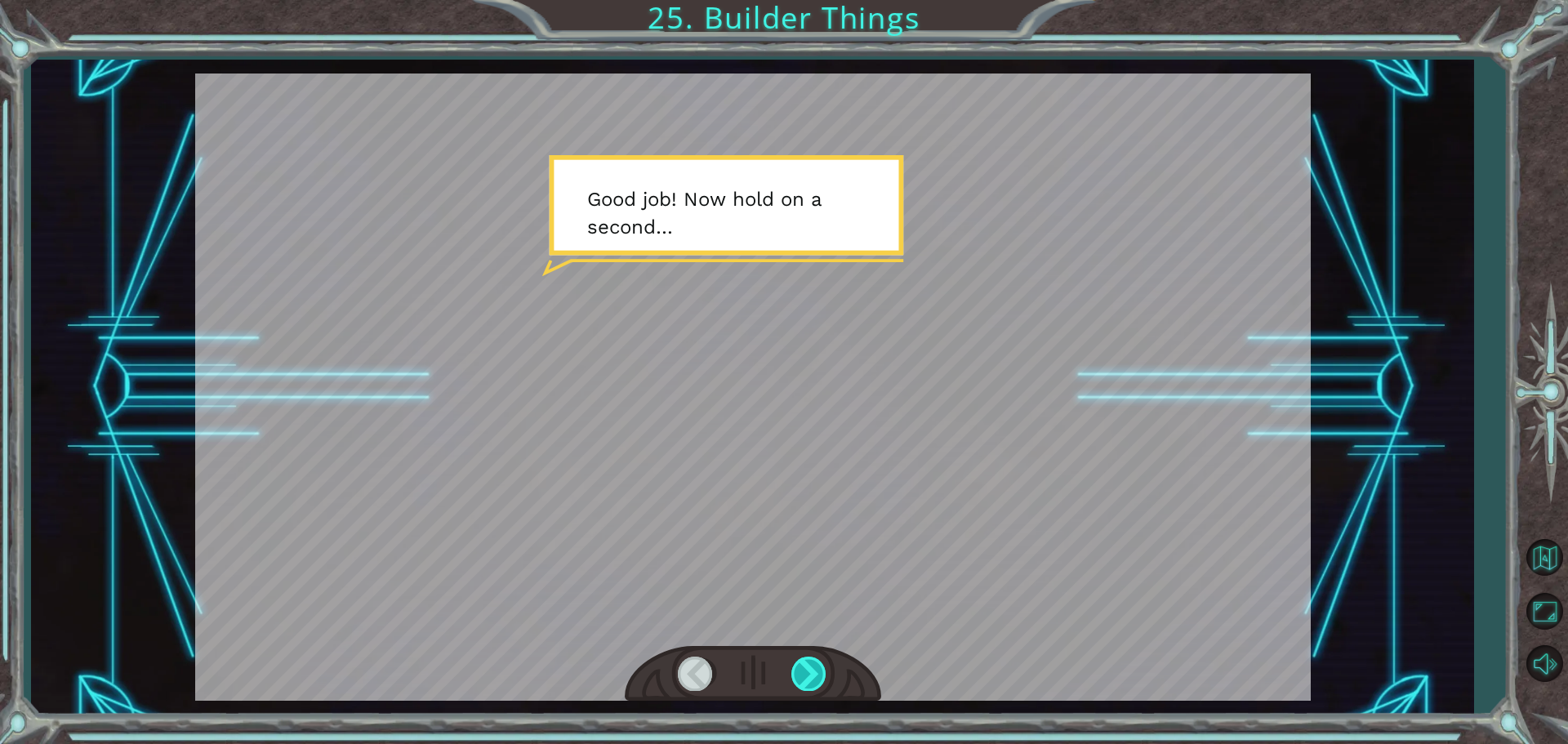
click at [816, 671] on div at bounding box center [810, 673] width 37 height 33
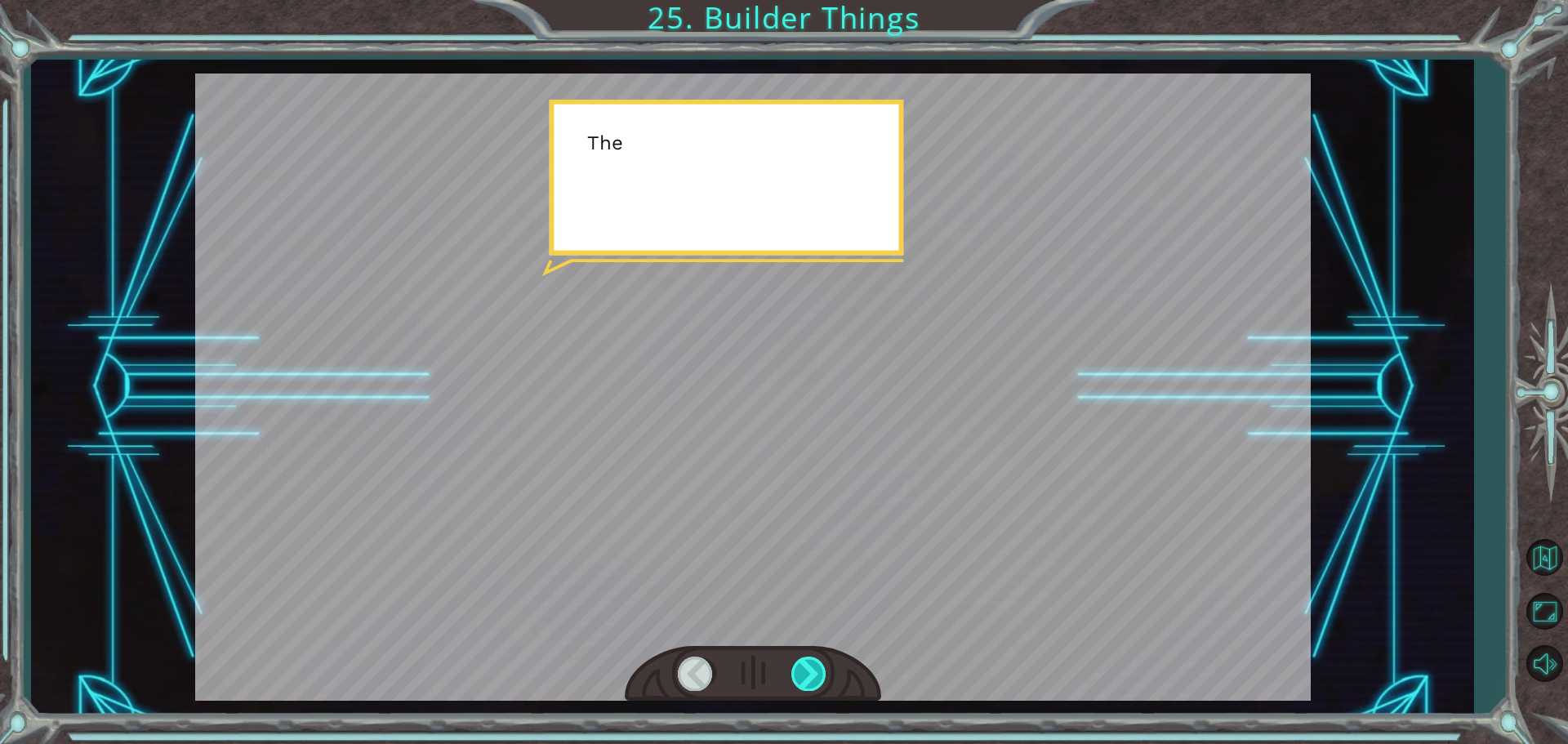
click at [816, 671] on div at bounding box center [810, 673] width 37 height 33
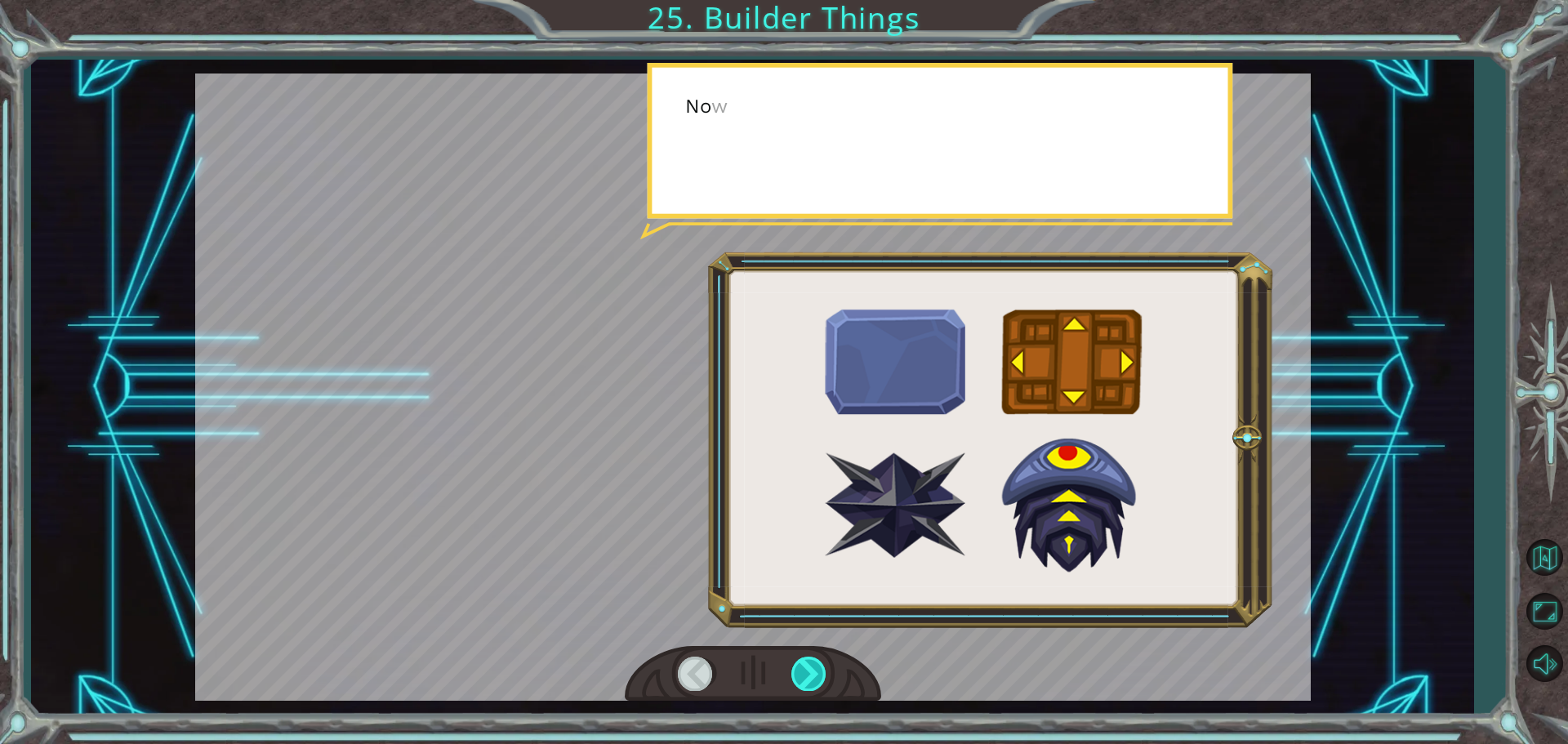
click at [816, 671] on div at bounding box center [810, 673] width 37 height 33
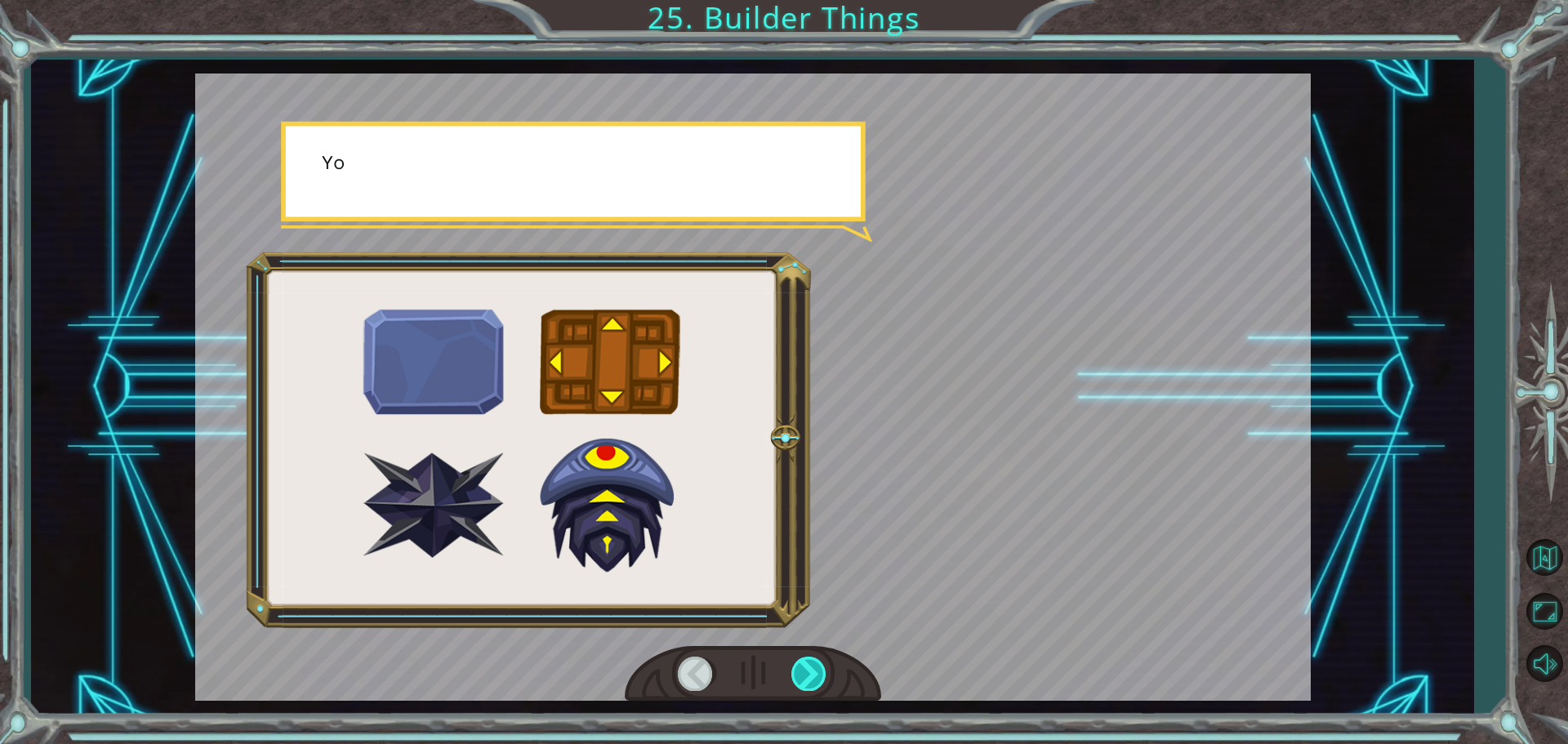
click at [816, 671] on div at bounding box center [810, 673] width 37 height 33
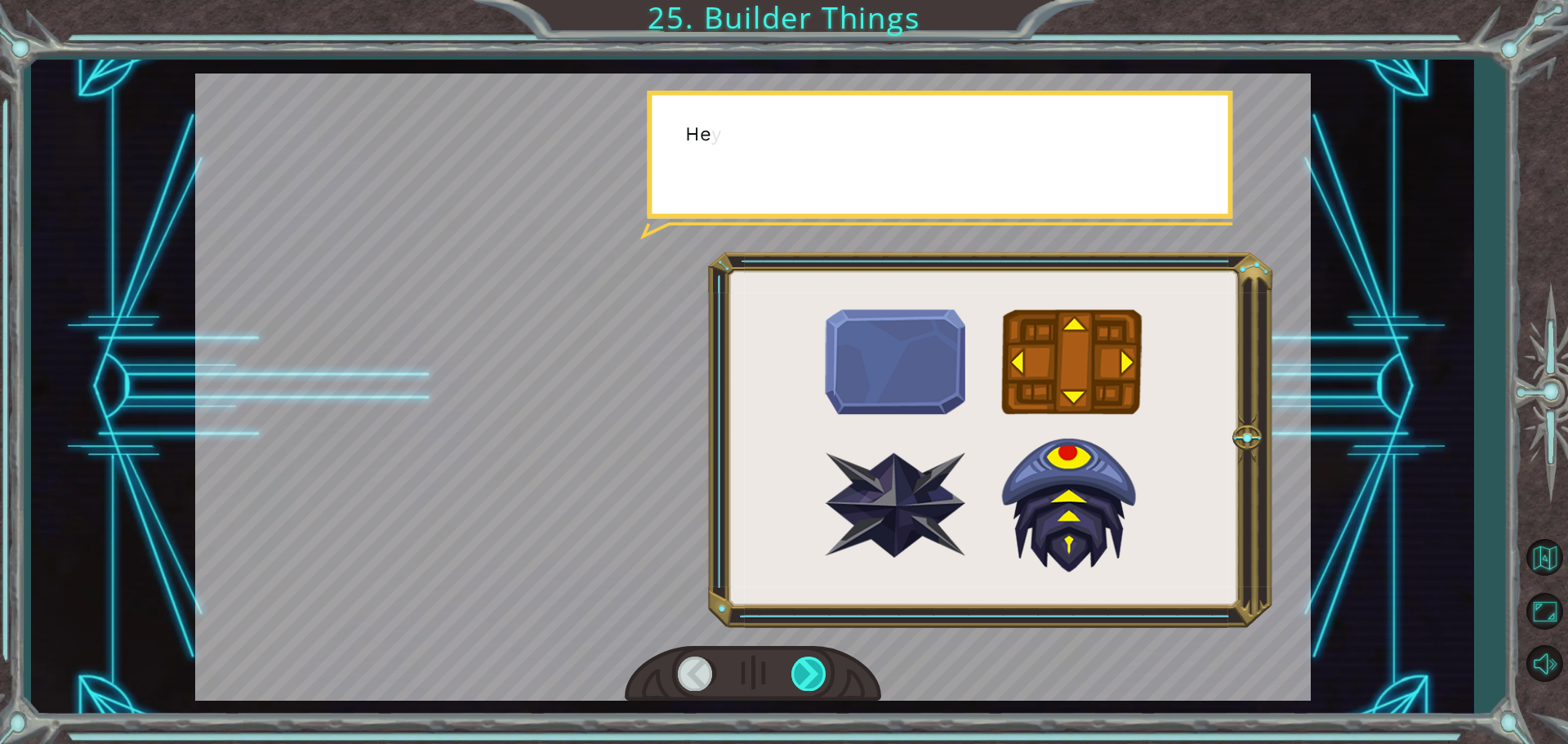
click at [816, 671] on div at bounding box center [810, 673] width 37 height 33
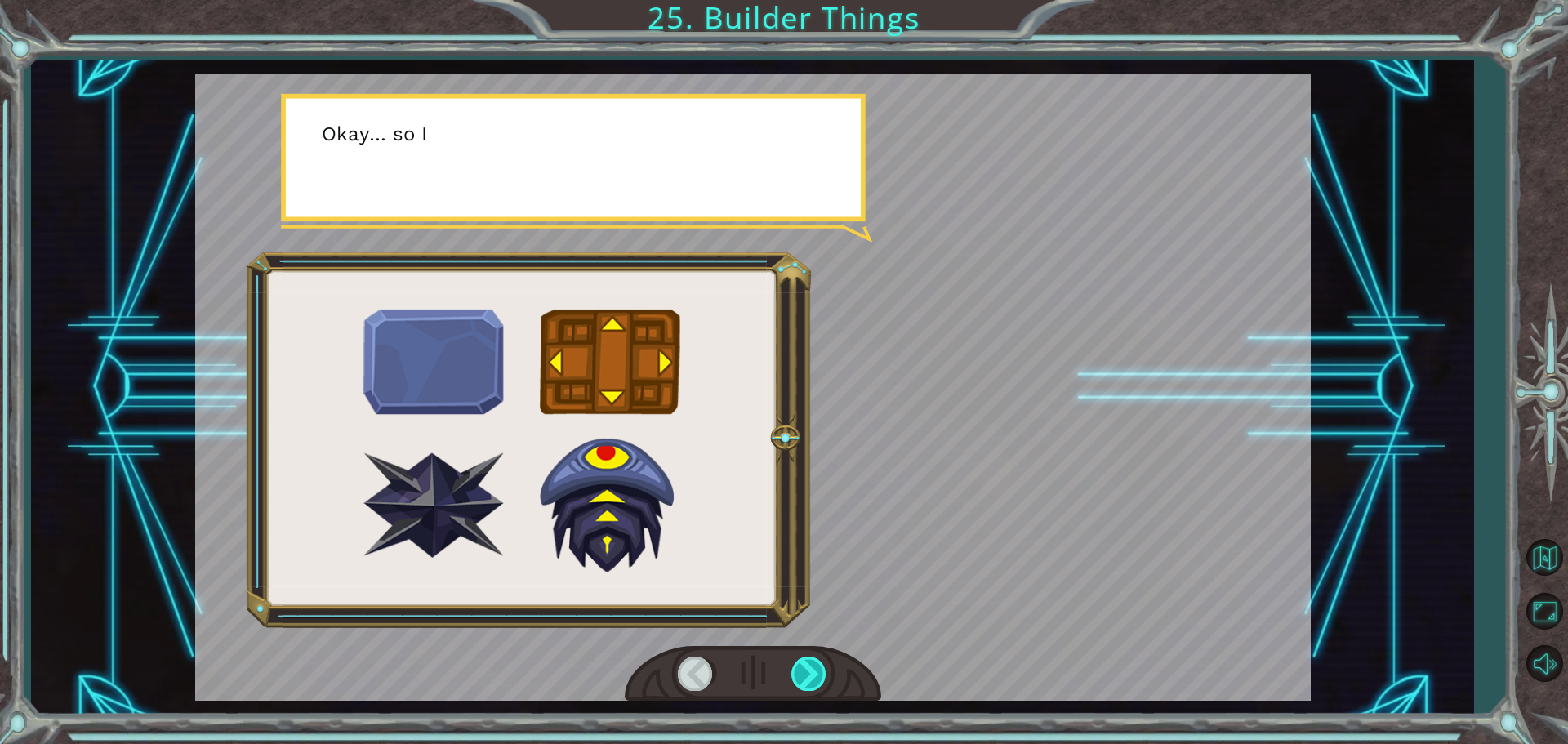
click at [816, 671] on div at bounding box center [810, 673] width 37 height 33
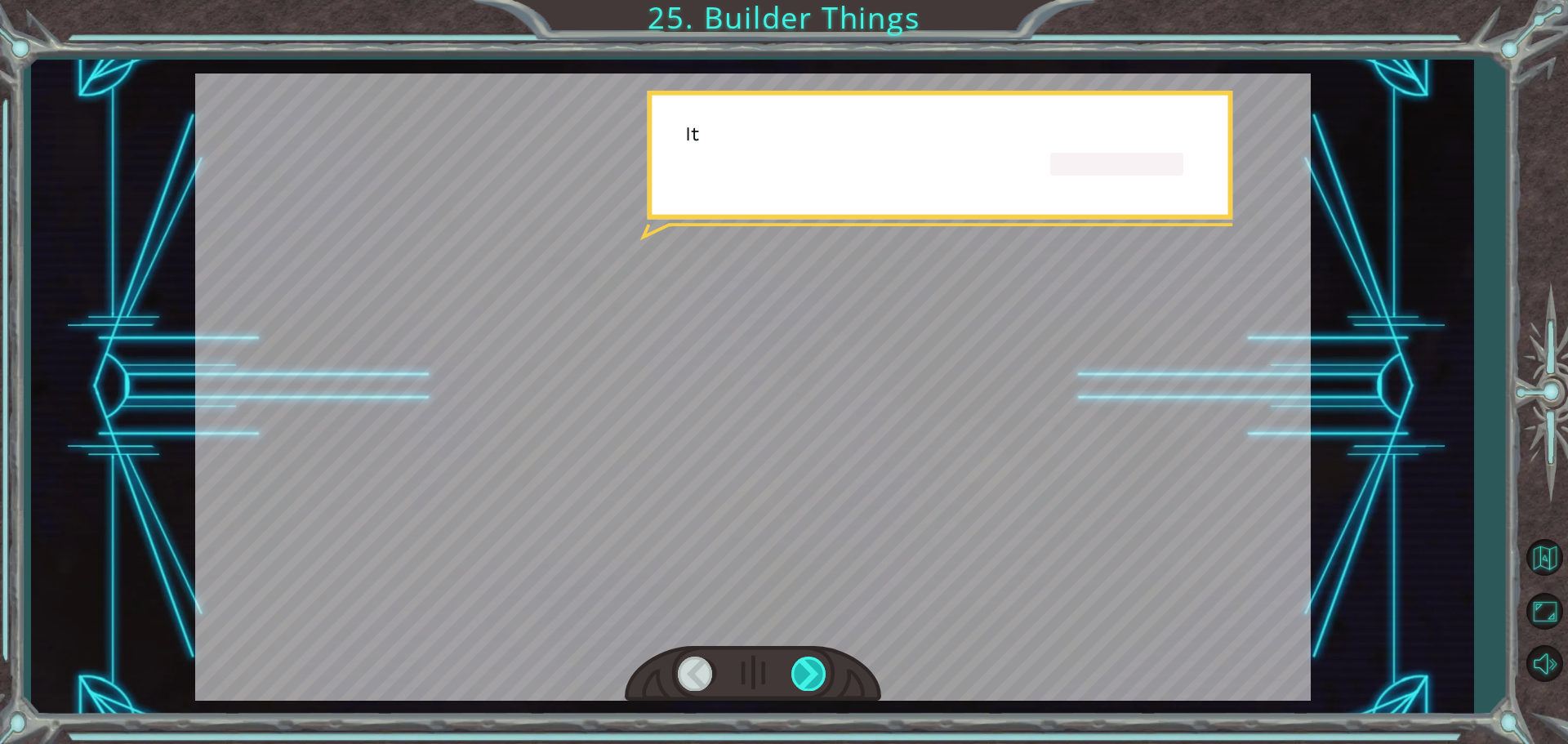
click at [816, 671] on div at bounding box center [810, 673] width 37 height 33
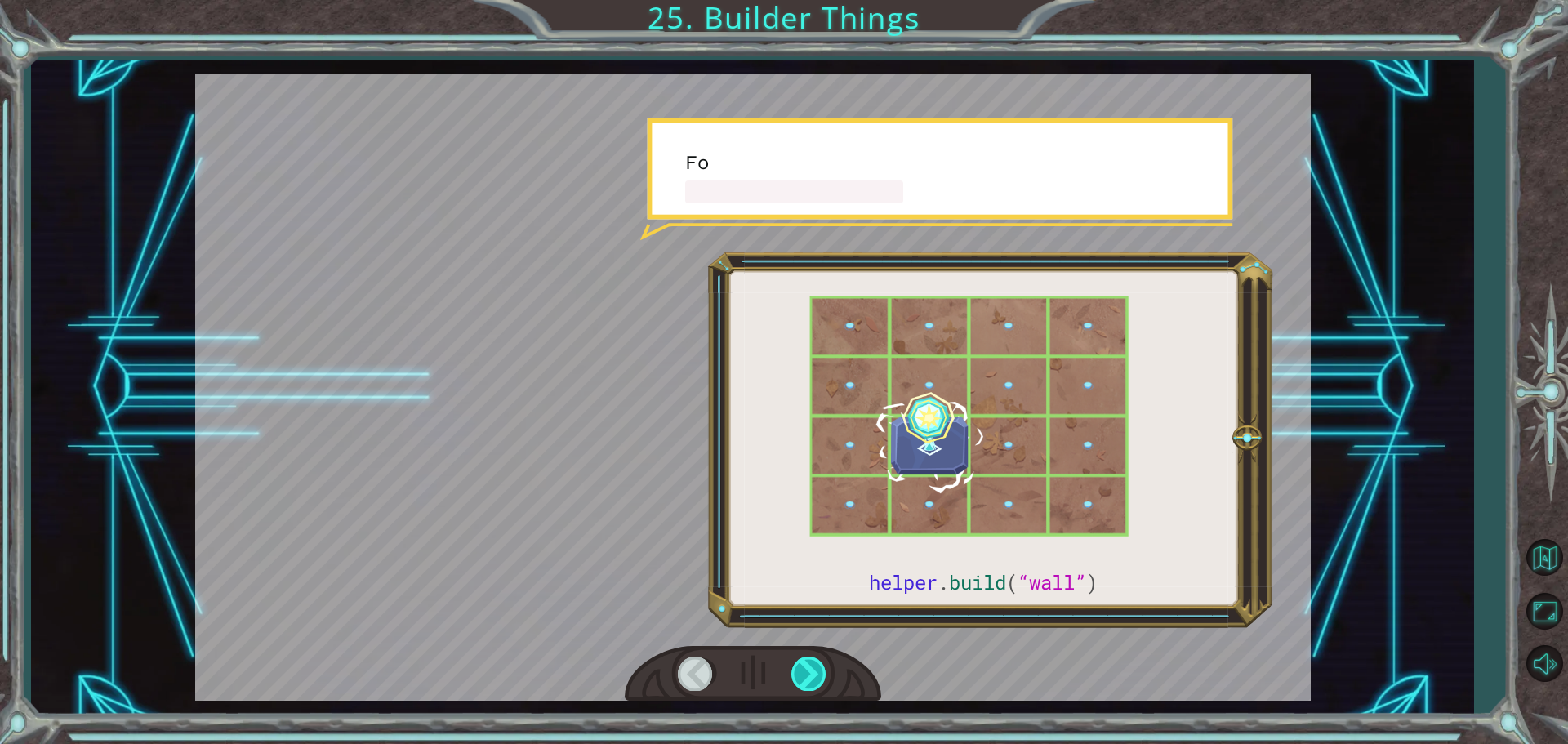
click at [816, 671] on div at bounding box center [810, 673] width 37 height 33
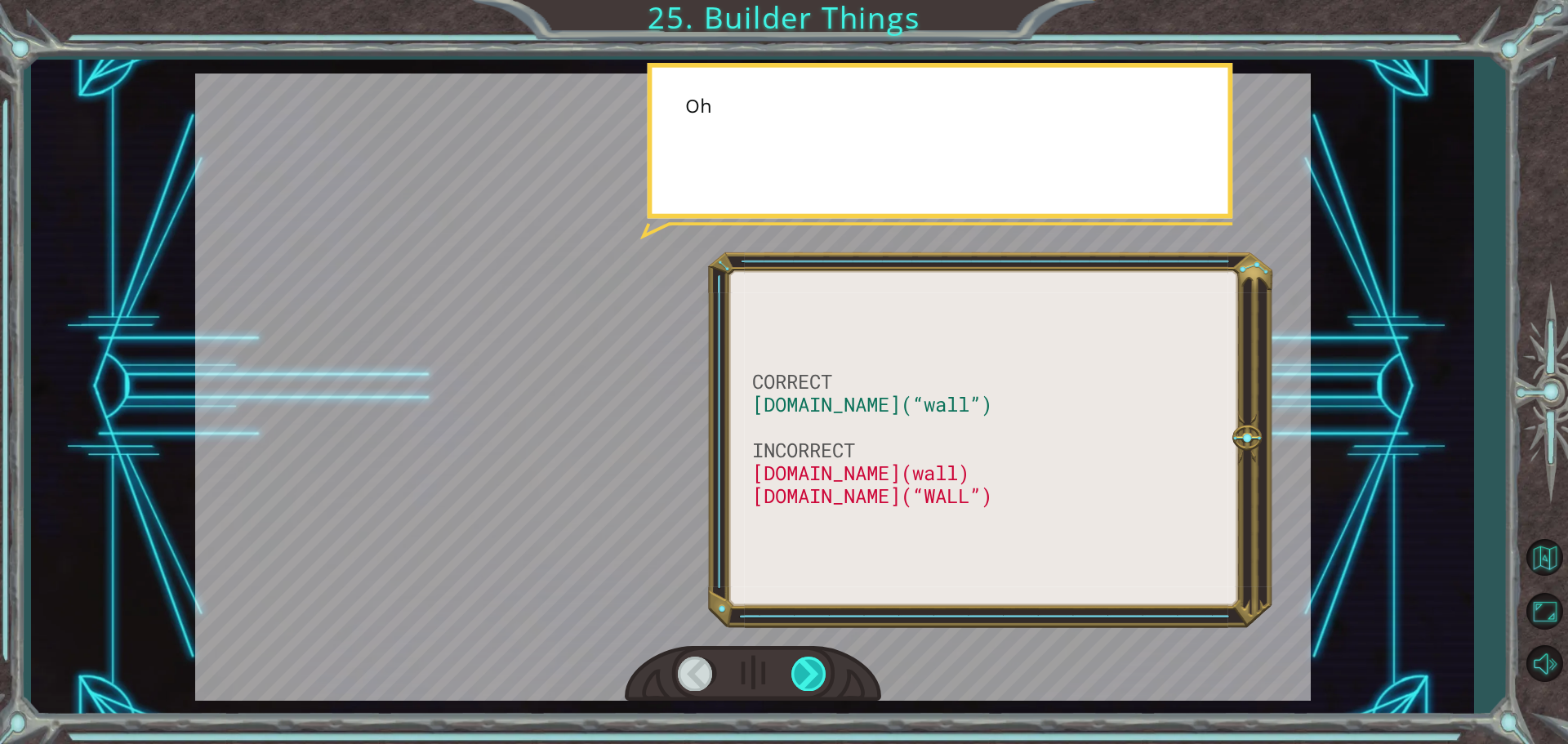
click at [816, 671] on div at bounding box center [810, 673] width 37 height 33
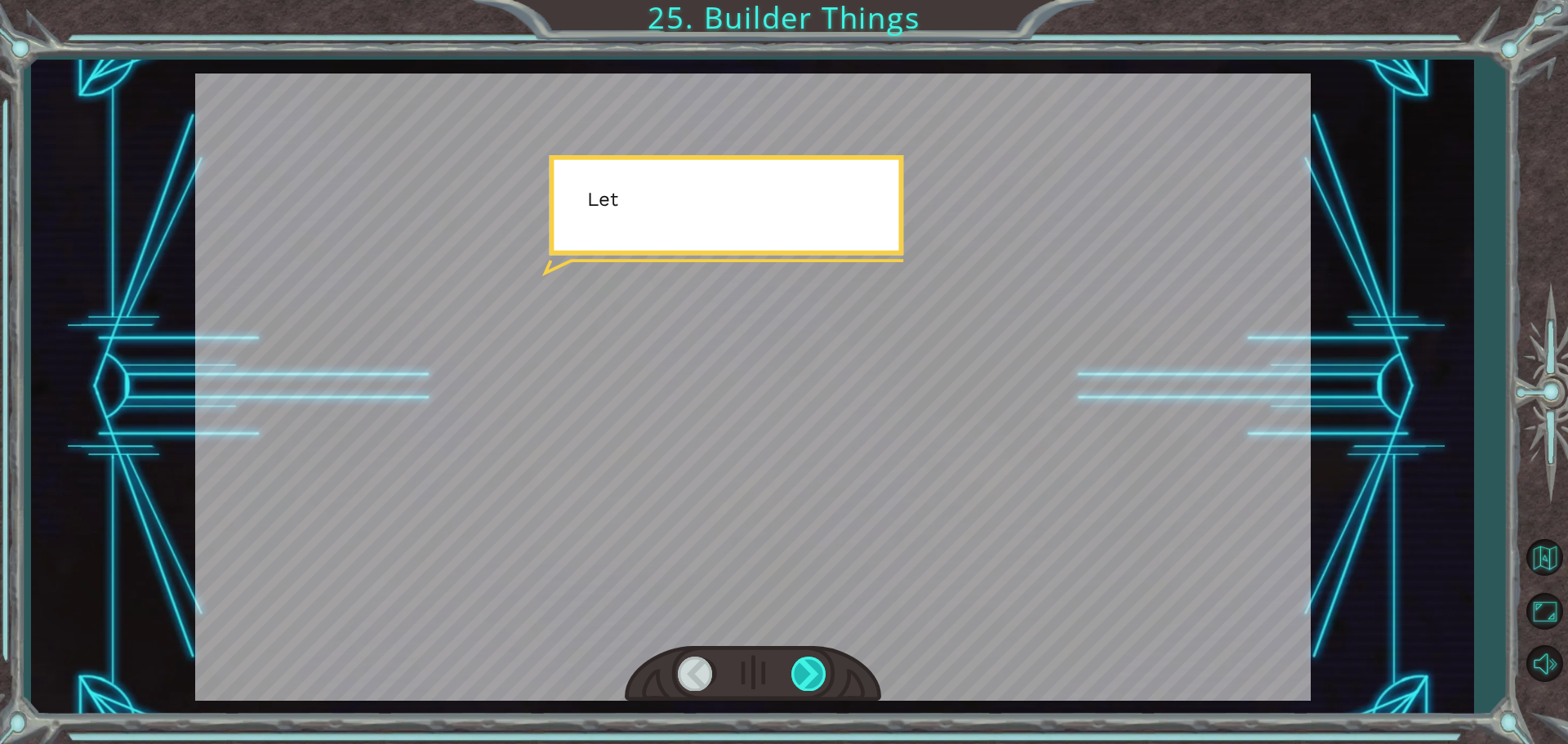
click at [816, 671] on div at bounding box center [810, 673] width 37 height 33
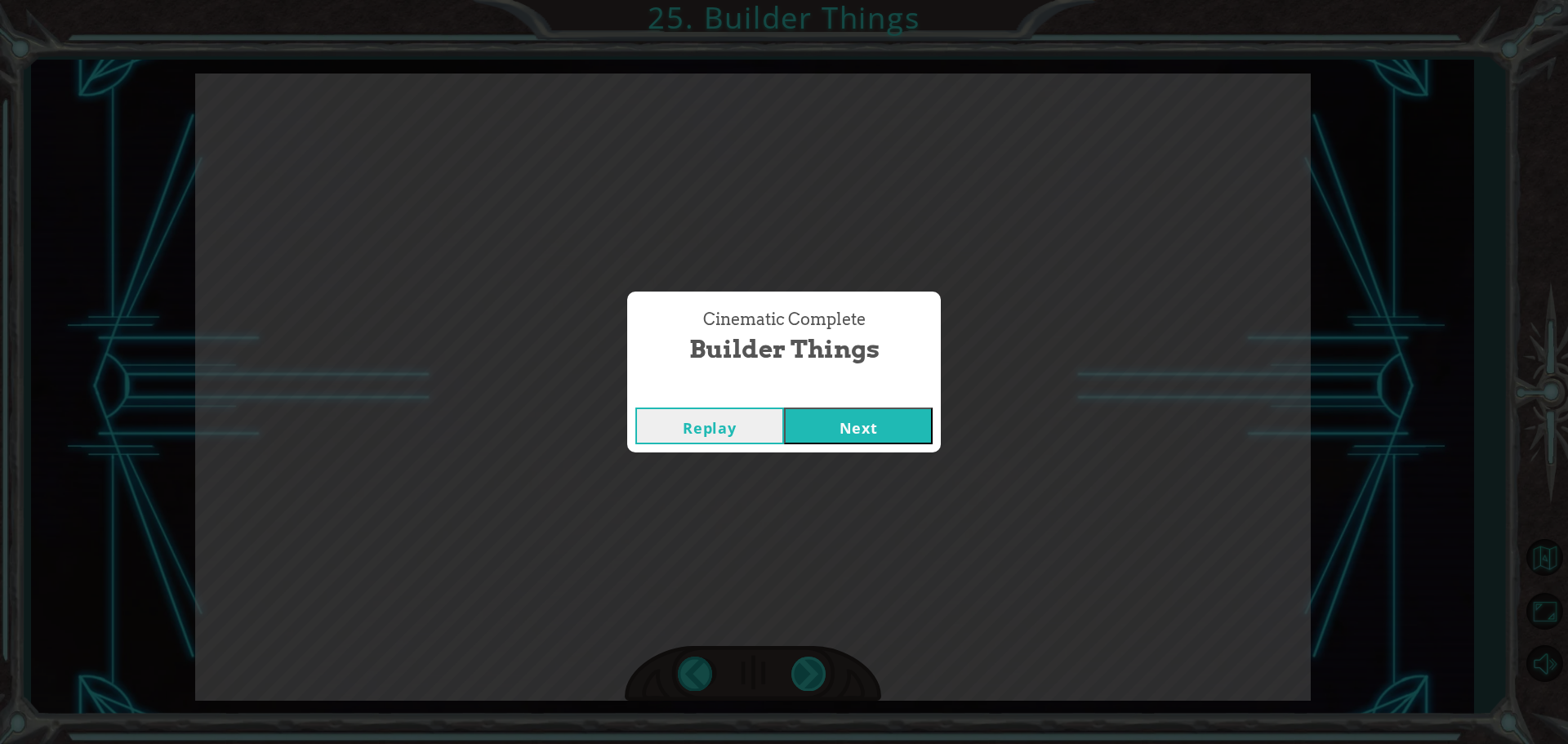
click at [816, 671] on div "Cinematic Complete Builder Things Replay Next" at bounding box center [784, 372] width 1568 height 744
click at [880, 430] on button "Next" at bounding box center [858, 425] width 149 height 37
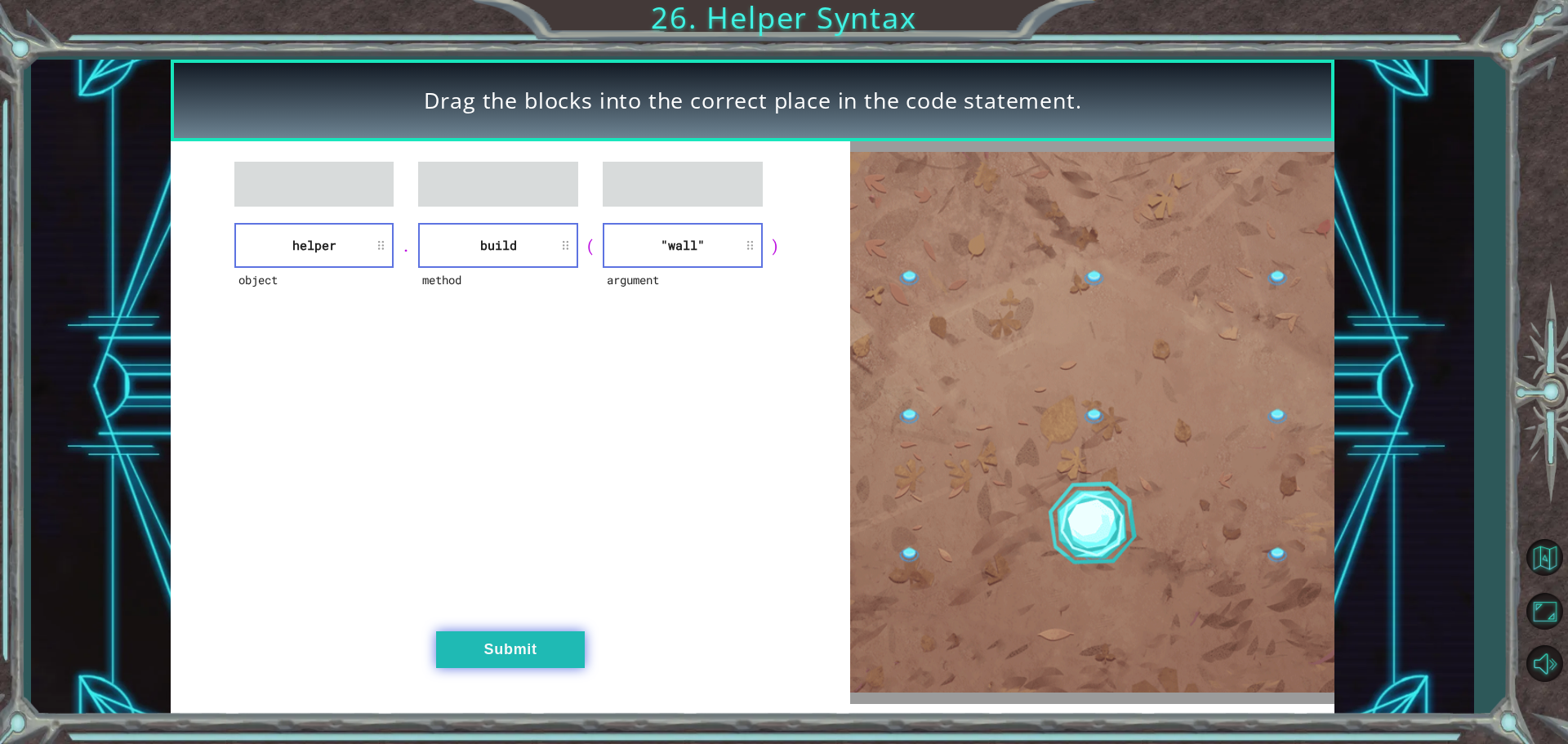
click at [534, 645] on button "Submit" at bounding box center [510, 649] width 149 height 37
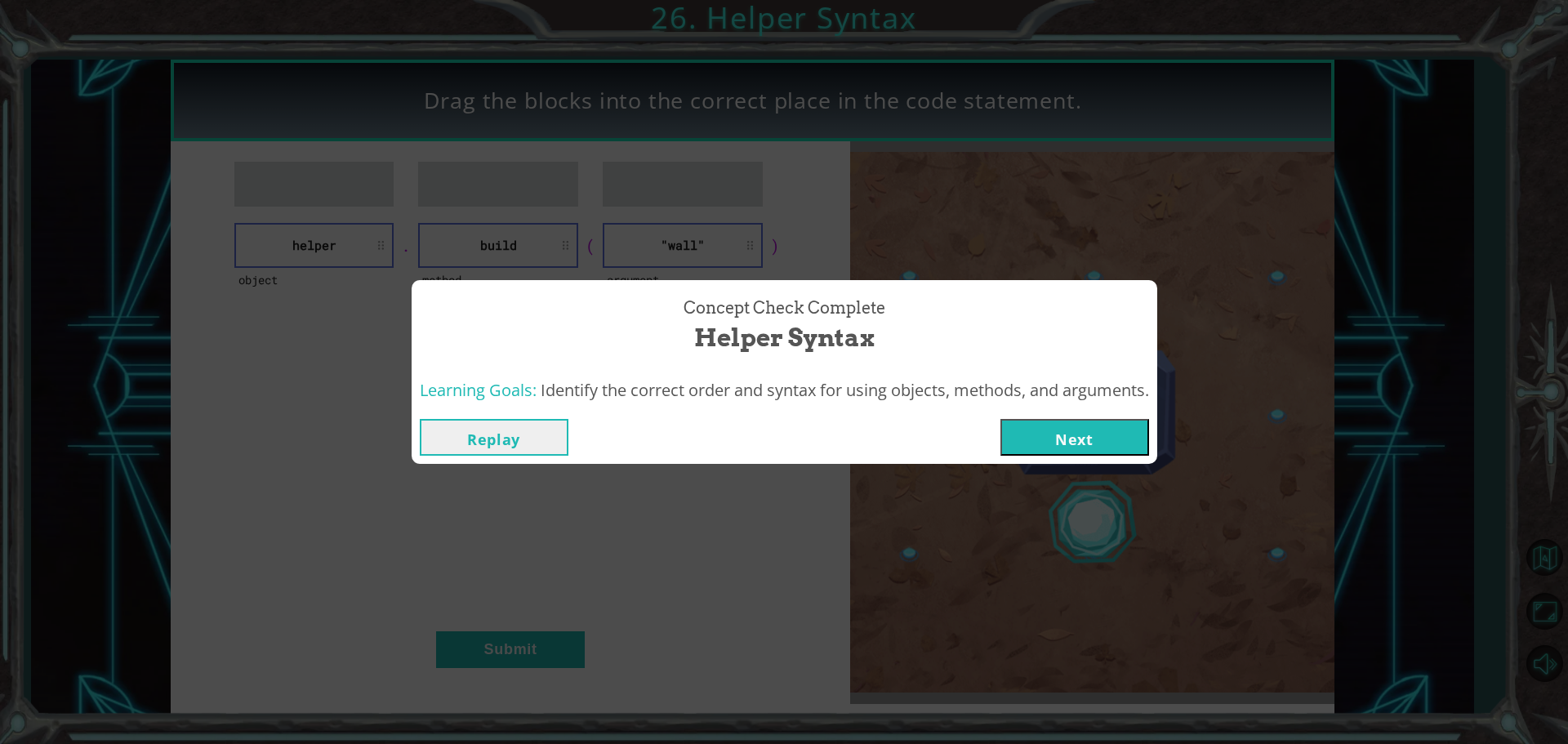
click at [1117, 441] on button "Next" at bounding box center [1075, 437] width 149 height 37
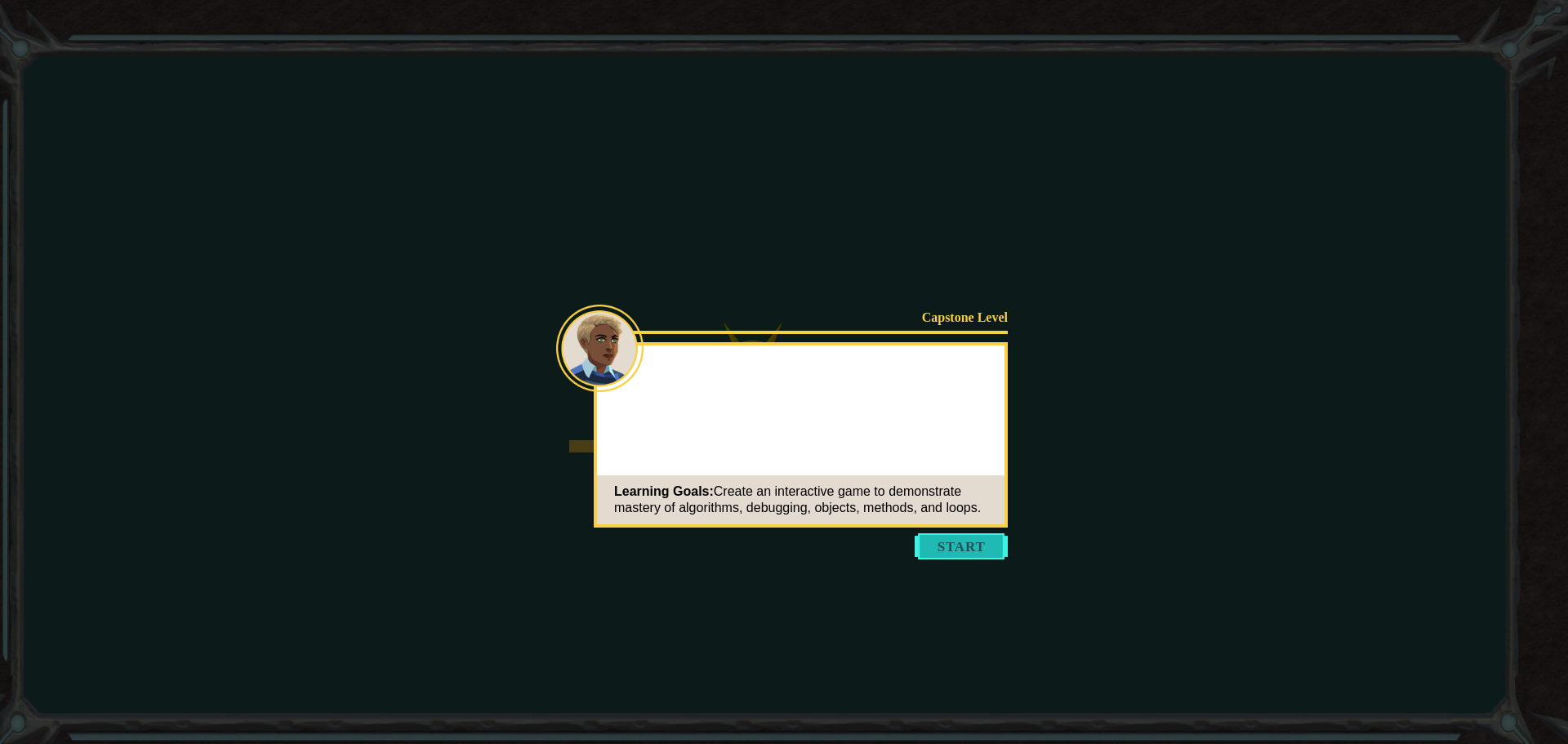
click at [939, 543] on button "Start" at bounding box center [961, 546] width 93 height 26
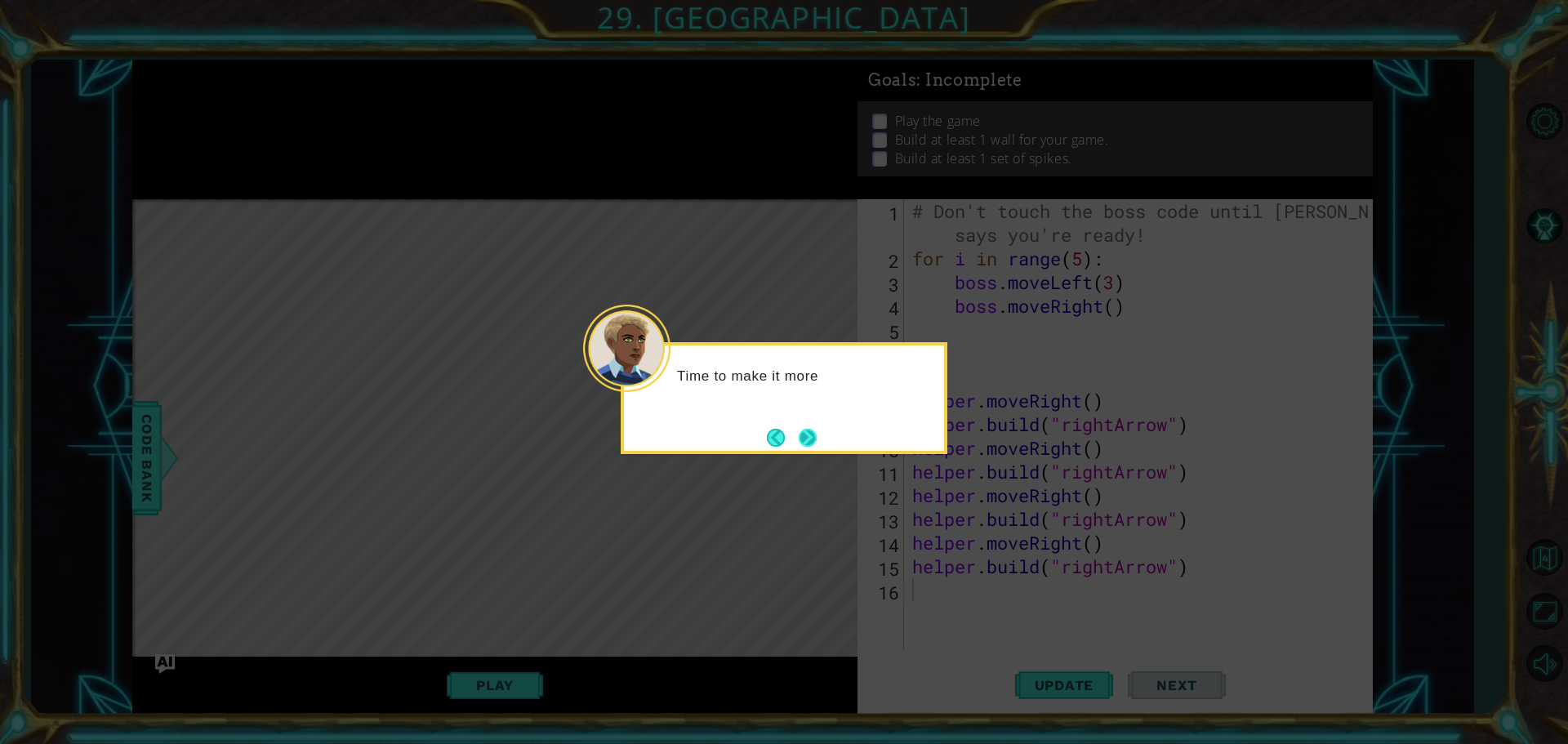
click at [807, 431] on button "Next" at bounding box center [807, 437] width 18 height 18
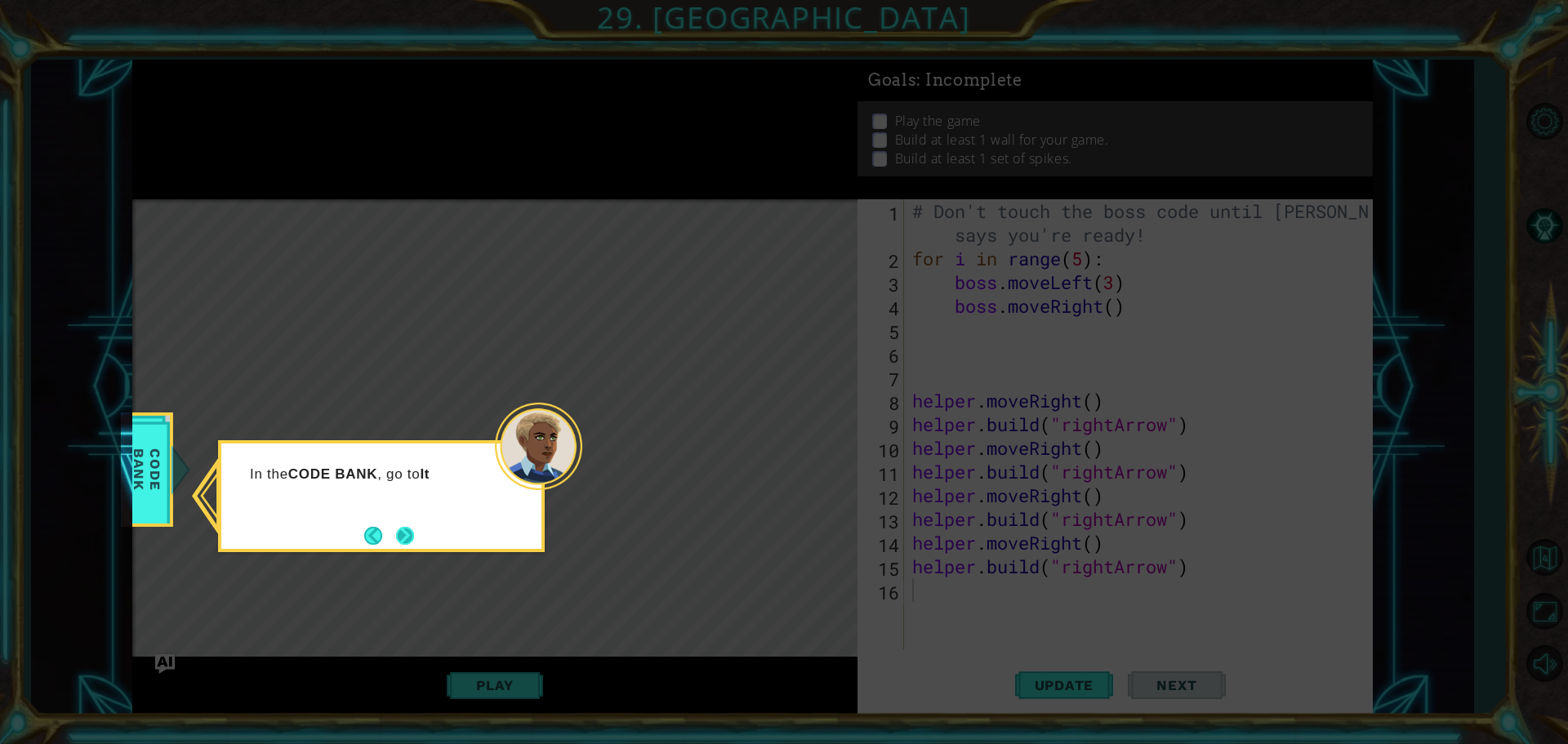
click at [407, 531] on button "Next" at bounding box center [405, 536] width 18 height 18
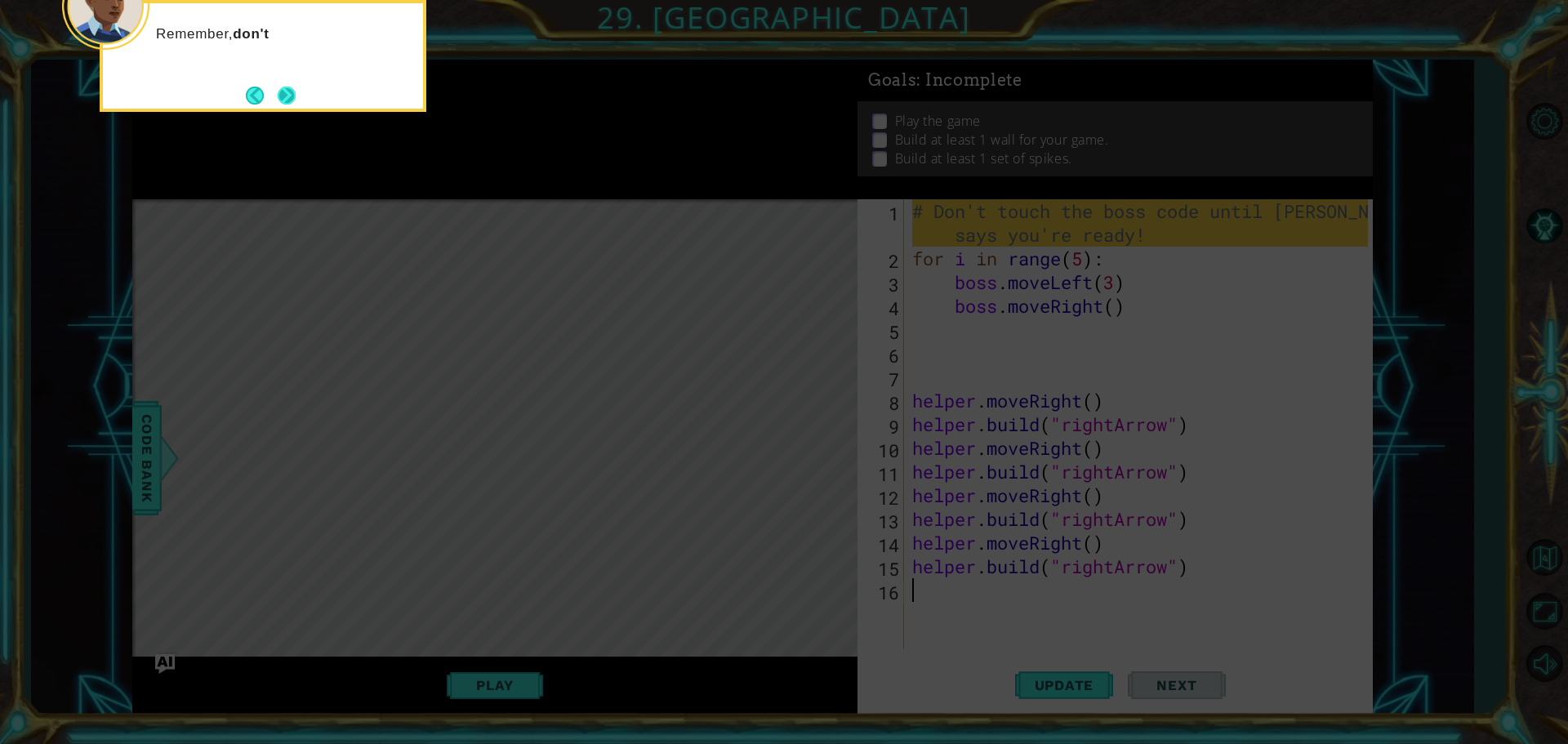
click at [282, 93] on button "Next" at bounding box center [287, 95] width 18 height 18
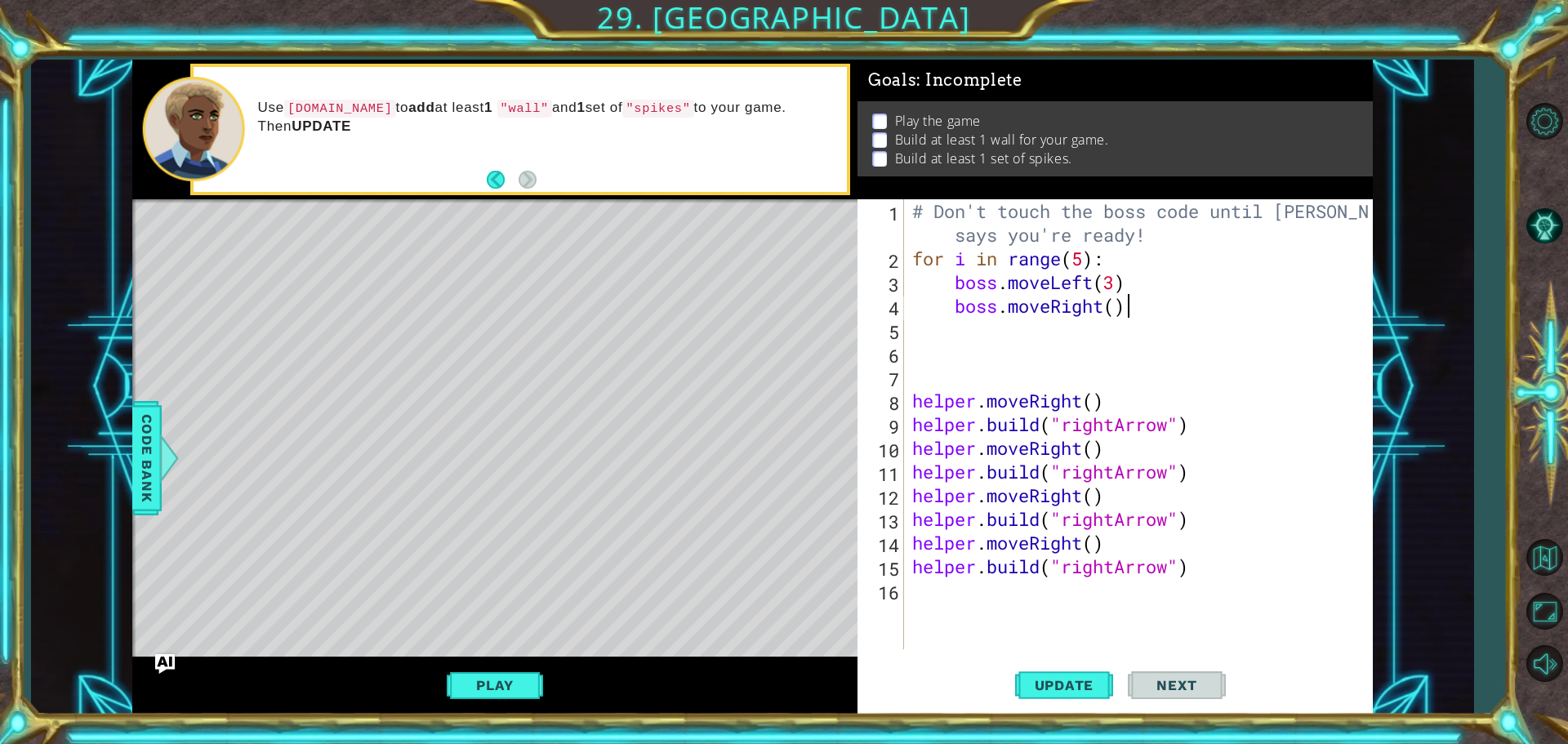
click at [1153, 297] on div "# Don't touch the boss code until [PERSON_NAME] says you're ready! for i in ran…" at bounding box center [1142, 459] width 467 height 521
click at [1146, 273] on div "# Don't touch the boss code until [PERSON_NAME] says you're ready! for i in ran…" at bounding box center [1142, 459] width 467 height 521
click at [1143, 258] on div "# Don't touch the boss code until [PERSON_NAME] says you're ready! for i in ran…" at bounding box center [1142, 459] width 467 height 521
click at [1137, 306] on div "# Don't touch the boss code until [PERSON_NAME] says you're ready! for i in ran…" at bounding box center [1142, 459] width 467 height 521
type textarea "boss.moveRight()"
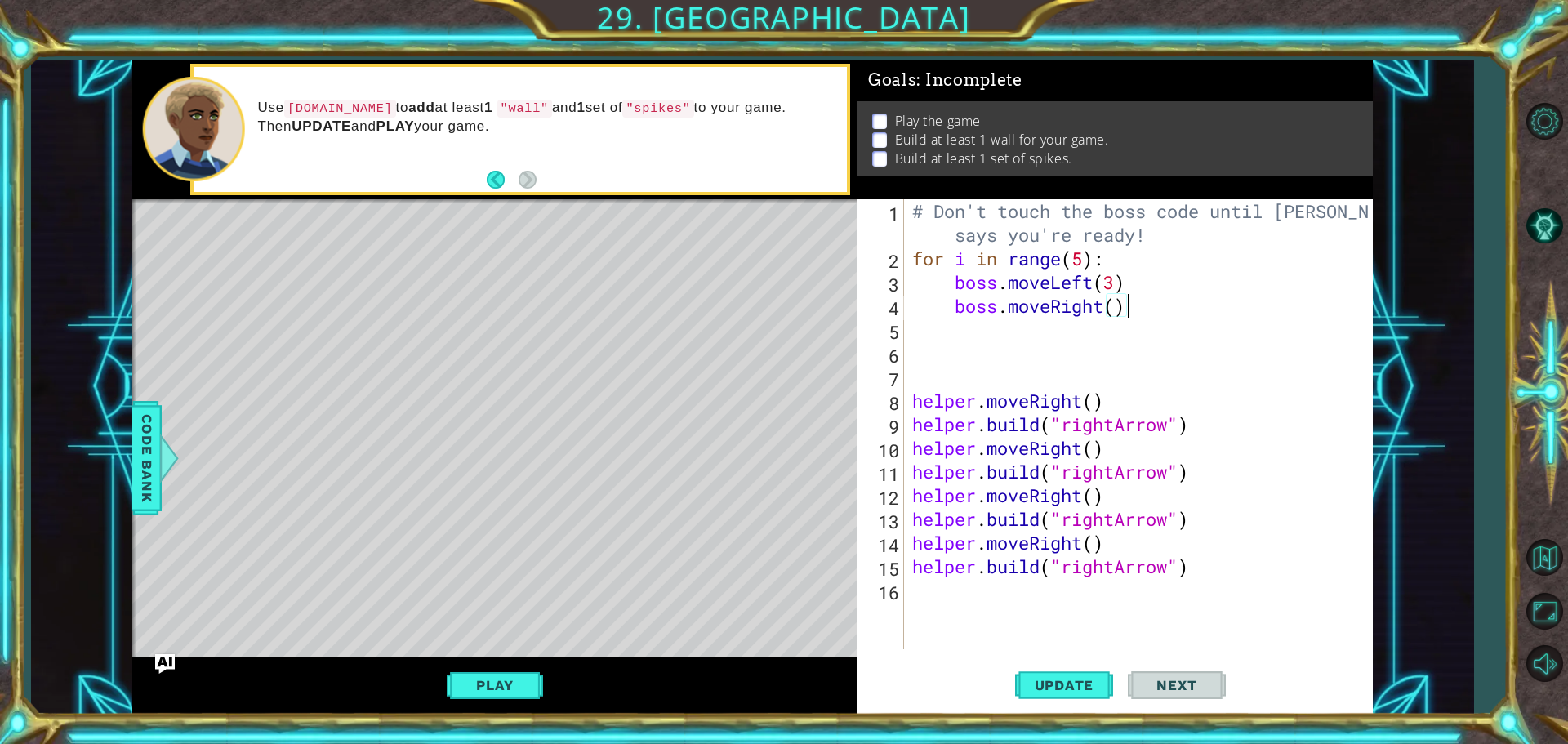
click at [1134, 334] on div "# Don't touch the boss code until [PERSON_NAME] says you're ready! for i in ran…" at bounding box center [1142, 459] width 467 height 521
click at [1147, 286] on div "# Don't touch the boss code until [PERSON_NAME] says you're ready! for i in ran…" at bounding box center [1142, 459] width 467 height 521
click at [1145, 265] on div "# Don't touch the boss code until [PERSON_NAME] says you're ready! for i in ran…" at bounding box center [1142, 459] width 467 height 521
click at [1143, 290] on div "# Don't touch the boss code until [PERSON_NAME] says you're ready! for i in ran…" at bounding box center [1142, 459] width 467 height 521
click at [1145, 277] on div "# Don't touch the boss code until [PERSON_NAME] says you're ready! for i in ran…" at bounding box center [1142, 459] width 467 height 521
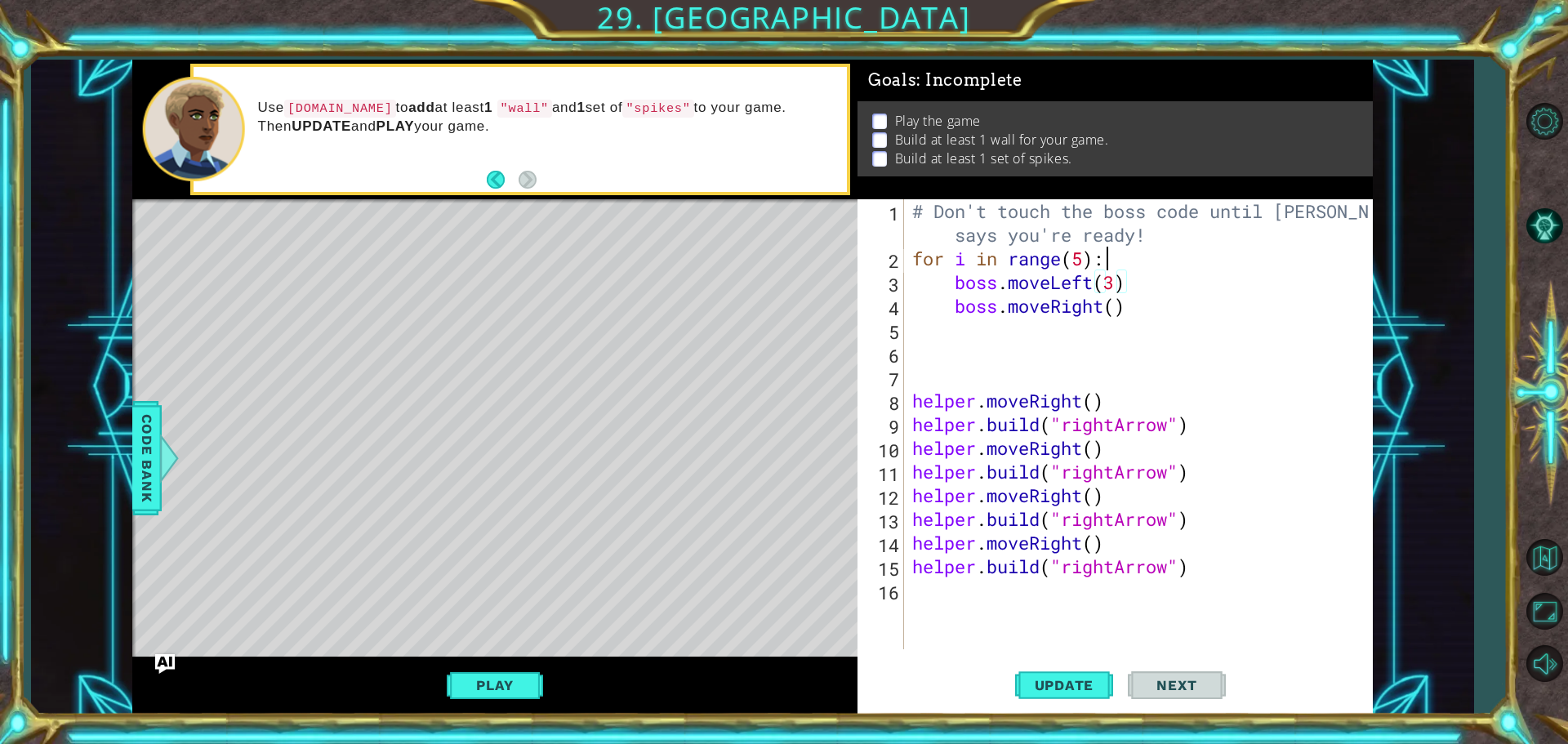
click at [1140, 258] on div "# Don't touch the boss code until [PERSON_NAME] says you're ready! for i in ran…" at bounding box center [1142, 459] width 467 height 521
click at [1138, 281] on div "# Don't touch the boss code until [PERSON_NAME] says you're ready! for i in ran…" at bounding box center [1142, 459] width 467 height 521
click at [1129, 310] on div "# Don't touch the boss code until [PERSON_NAME] says you're ready! for i in ran…" at bounding box center [1142, 459] width 467 height 521
click at [1128, 279] on div "# Don't touch the boss code until [PERSON_NAME] says you're ready! for i in ran…" at bounding box center [1142, 459] width 467 height 521
click at [1125, 250] on div "# Don't touch the boss code until [PERSON_NAME] says you're ready! for i in ran…" at bounding box center [1142, 459] width 467 height 521
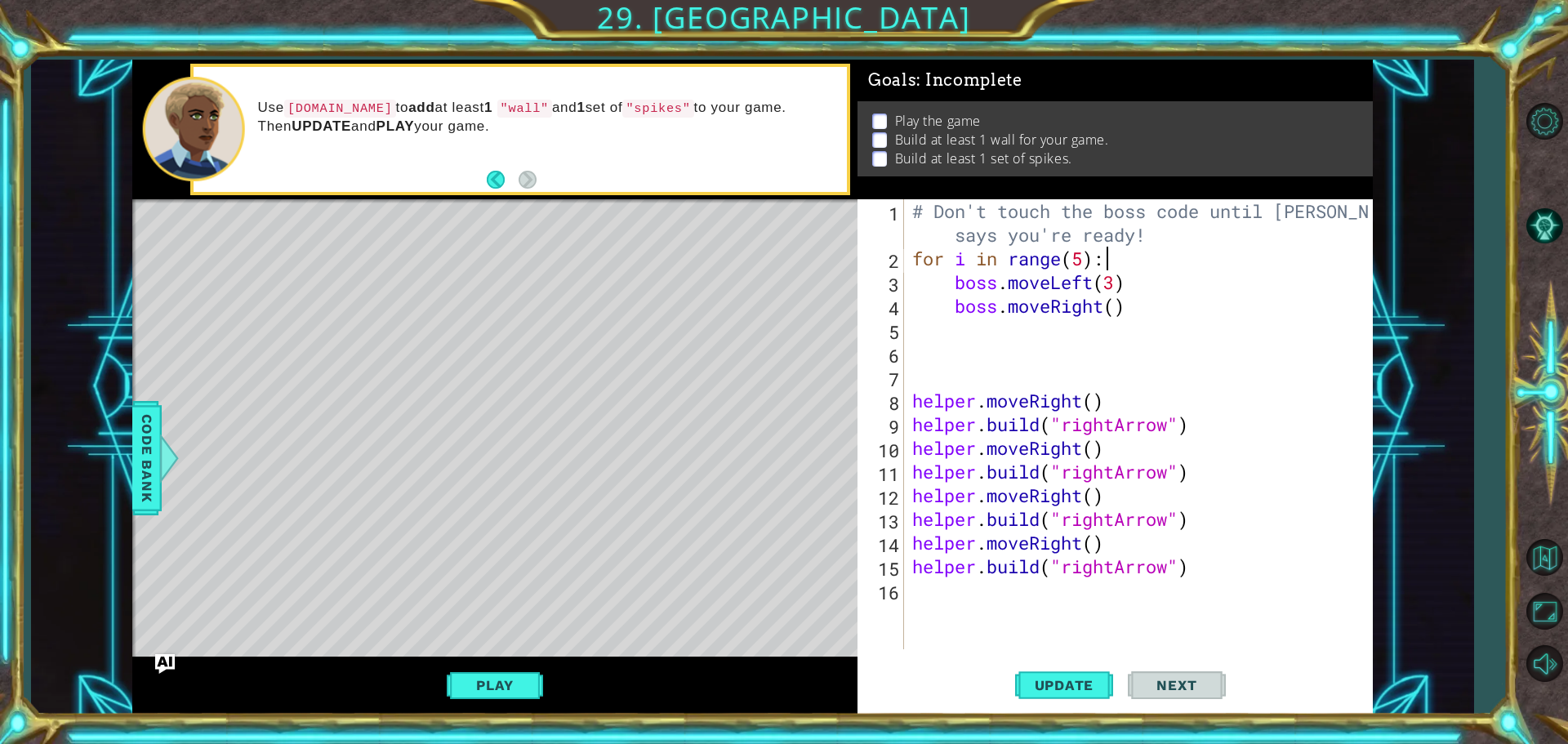
click at [1125, 294] on div "# Don't touch the boss code until [PERSON_NAME] says you're ready! for i in ran…" at bounding box center [1142, 459] width 467 height 521
type textarea "boss.moveRight()"
click at [1120, 326] on div "# Don't touch the boss code until [PERSON_NAME] says you're ready! for i in ran…" at bounding box center [1142, 459] width 467 height 521
click at [1081, 675] on button "Update" at bounding box center [1064, 684] width 98 height 52
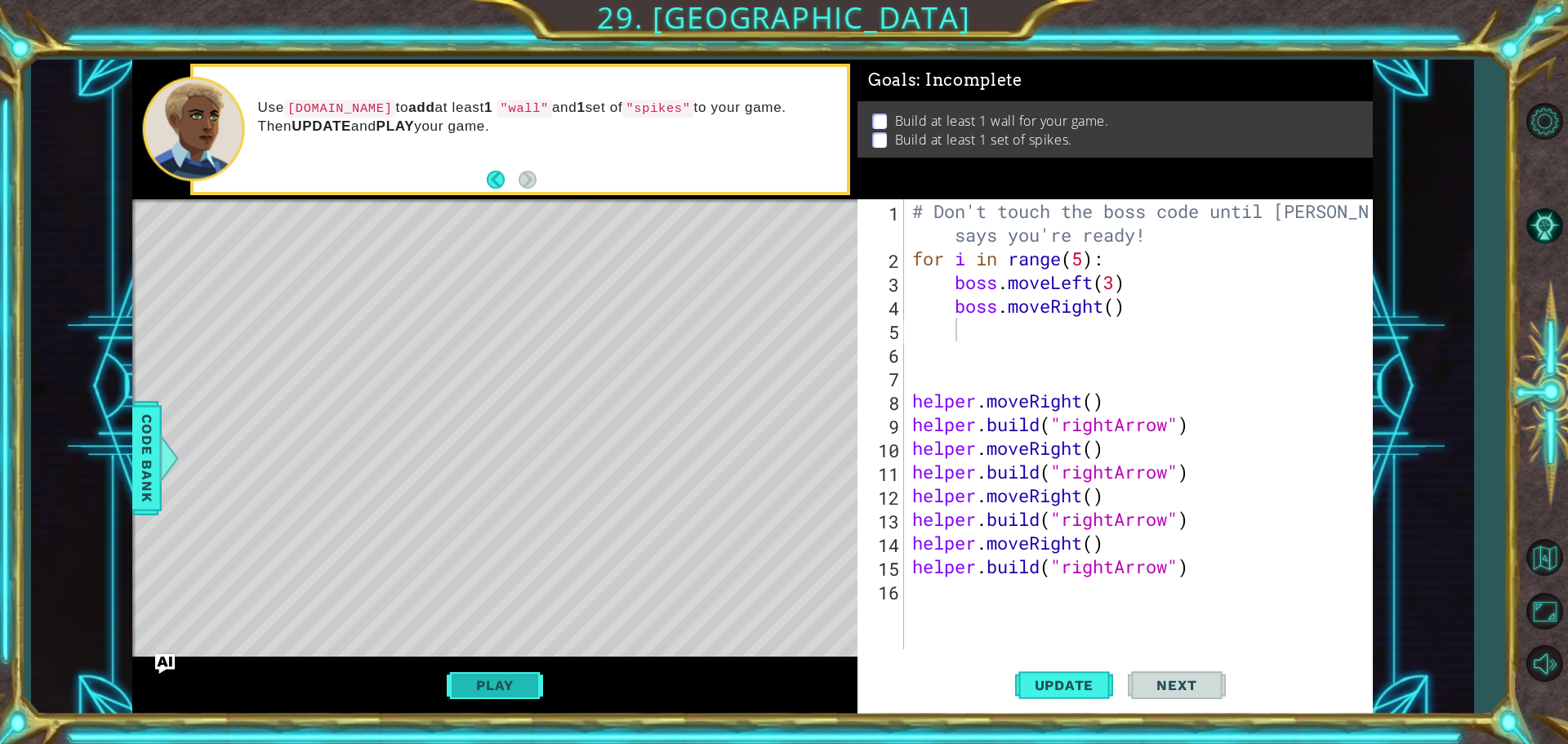
click at [482, 684] on button "Play" at bounding box center [494, 685] width 95 height 31
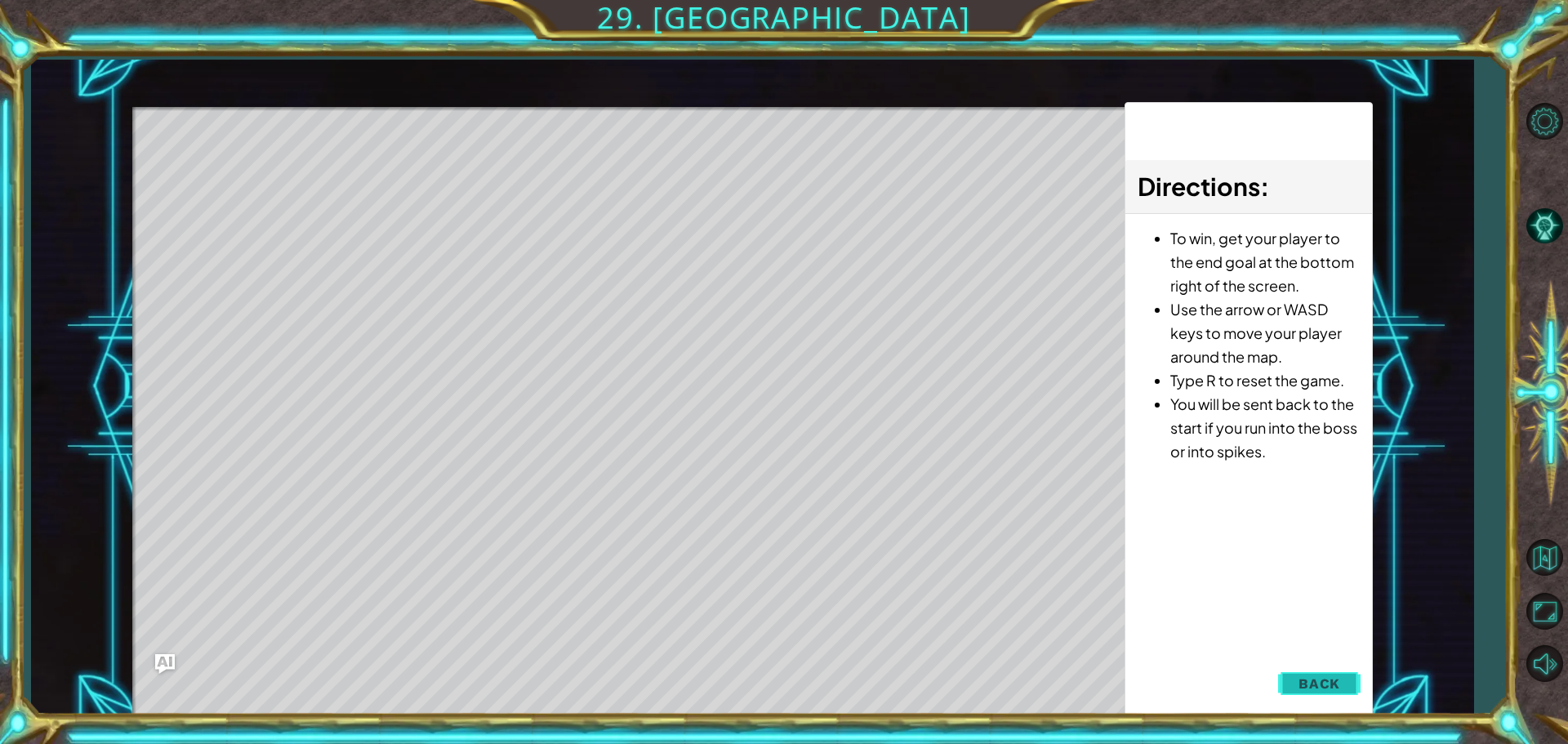
click at [1316, 672] on button "Back" at bounding box center [1319, 684] width 82 height 32
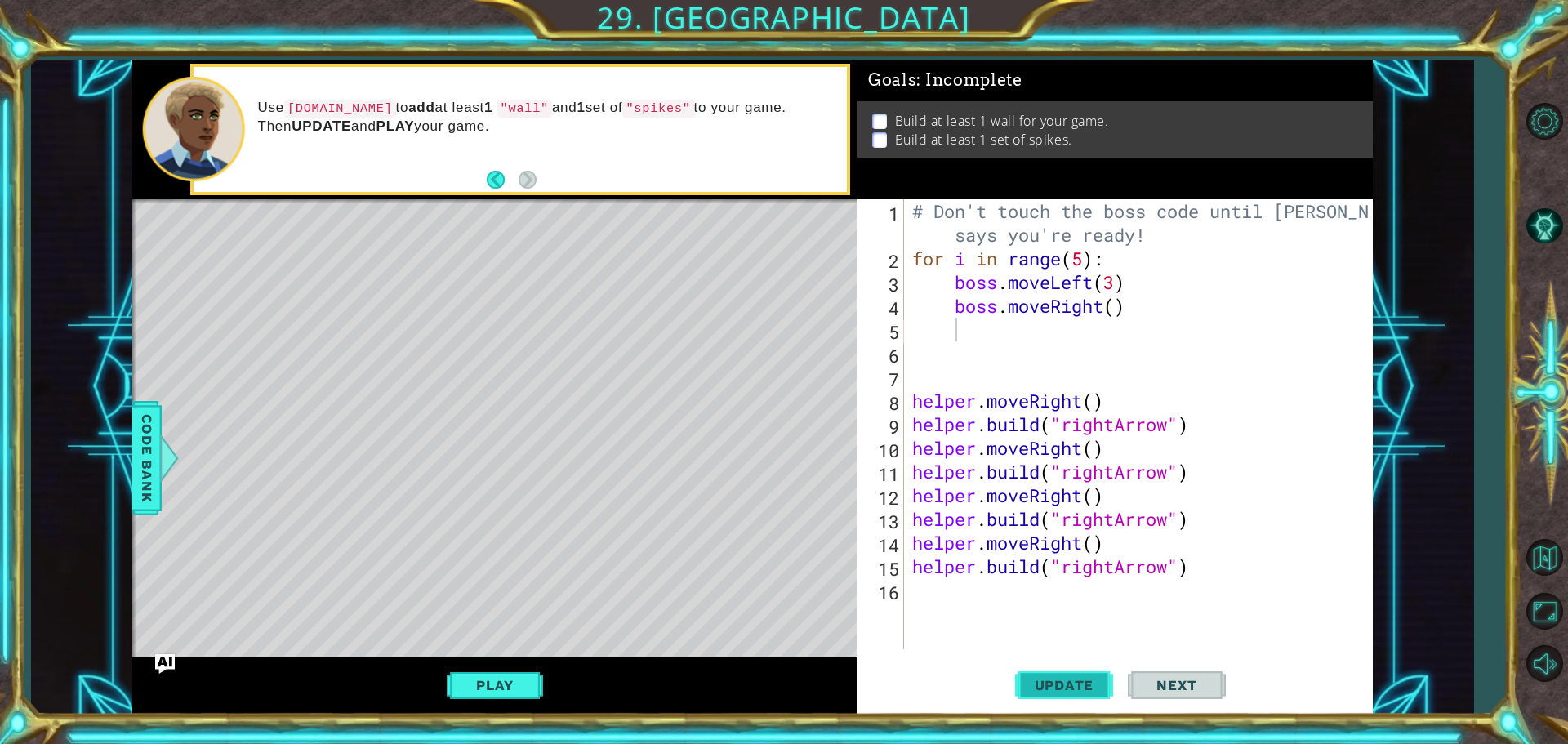
click at [1055, 683] on span "Update" at bounding box center [1065, 684] width 93 height 16
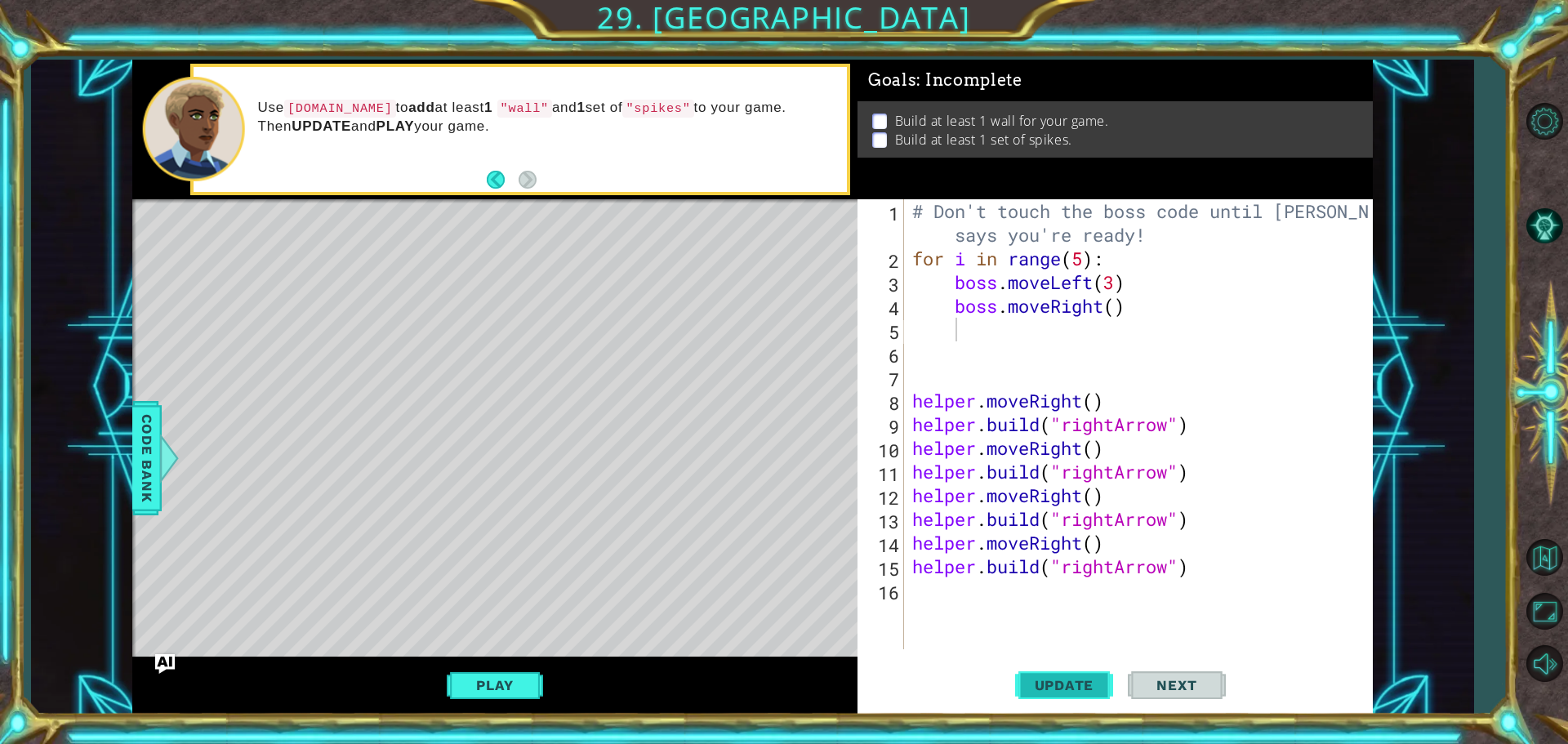
click at [1055, 683] on span "Update" at bounding box center [1065, 684] width 93 height 16
click at [521, 679] on button "Play" at bounding box center [494, 685] width 95 height 31
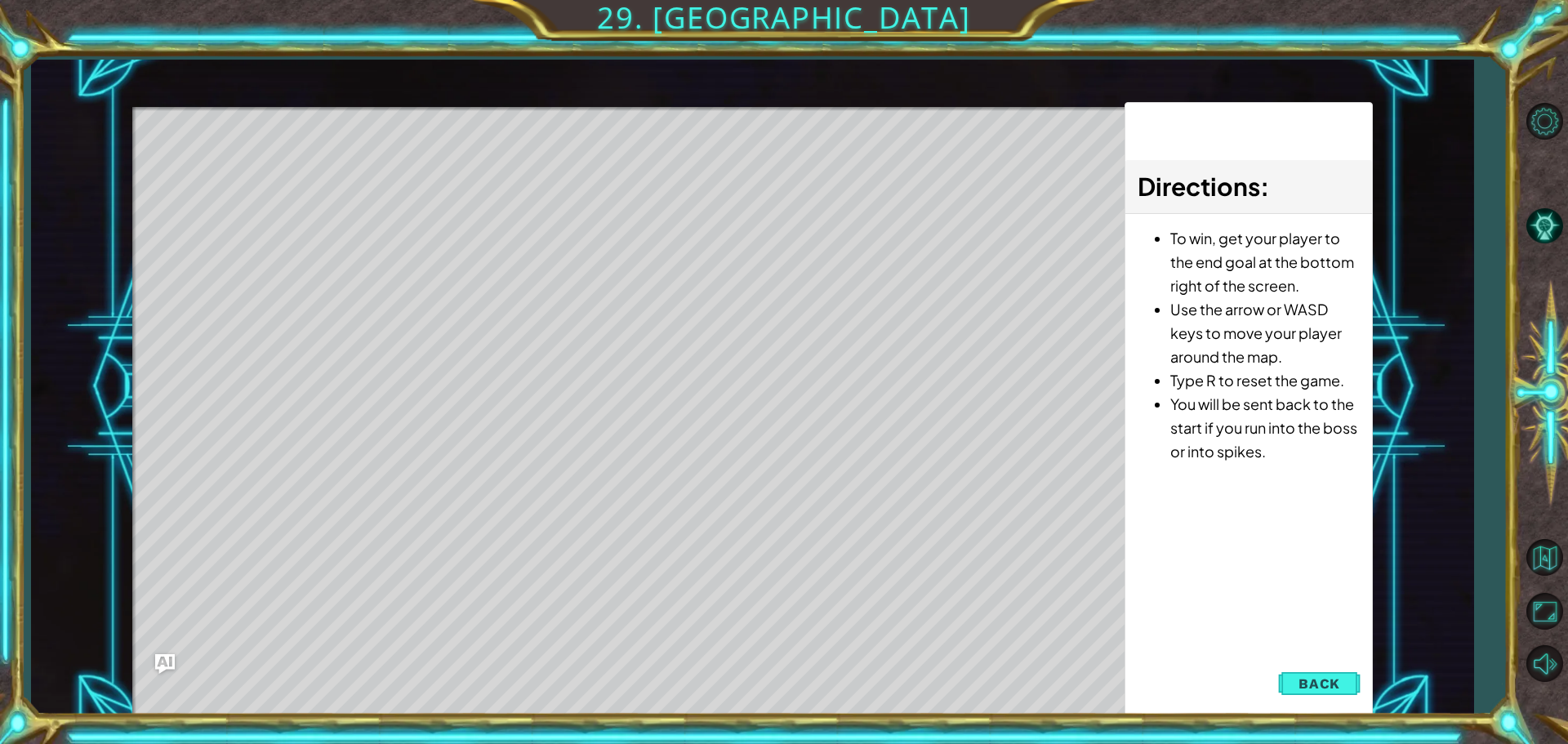
click at [1300, 672] on button "Back" at bounding box center [1319, 684] width 82 height 32
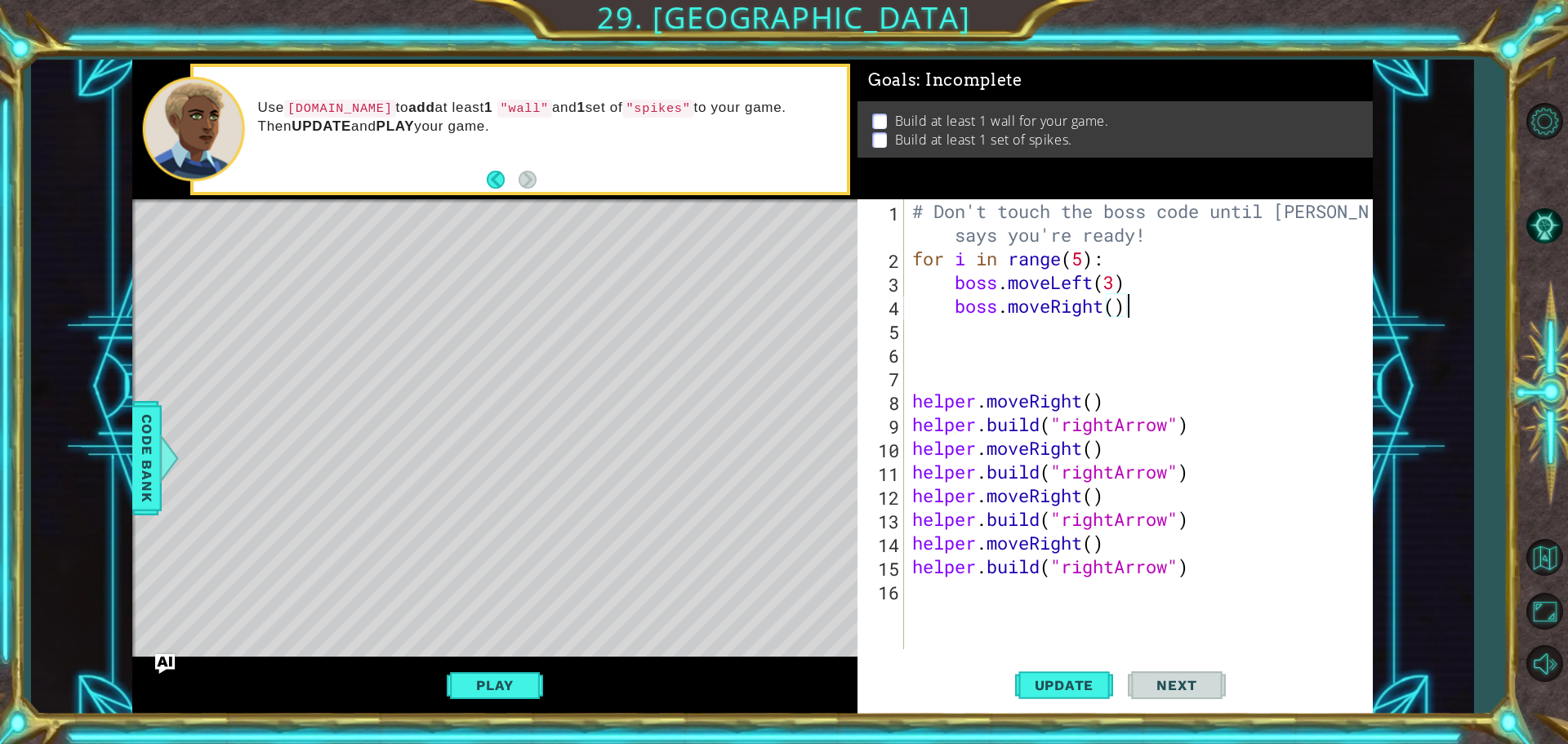
click at [1171, 294] on div "# Don't touch the boss code until [PERSON_NAME] says you're ready! for i in ran…" at bounding box center [1142, 459] width 467 height 521
click at [515, 683] on button "Play" at bounding box center [494, 685] width 95 height 31
click at [1061, 678] on span "Update" at bounding box center [1065, 684] width 93 height 16
click at [1018, 576] on div "# Don't touch the boss code until [PERSON_NAME] says you're ready! for i in ran…" at bounding box center [1142, 459] width 467 height 521
type textarea "[DOMAIN_NAME]("rightArrow")"
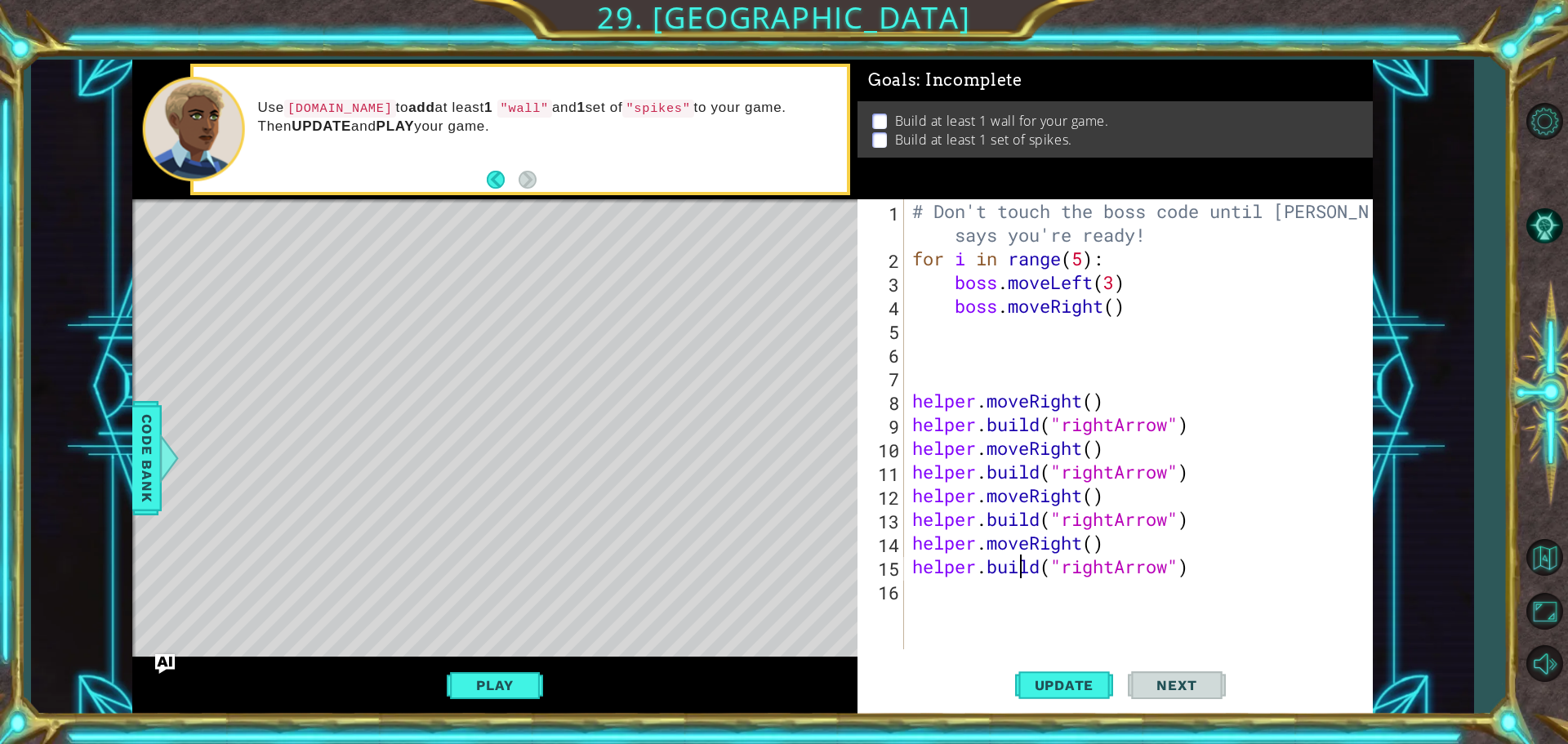
click at [1013, 604] on div "# Don't touch the boss code until [PERSON_NAME] says you're ready! for i in ran…" at bounding box center [1142, 459] width 467 height 521
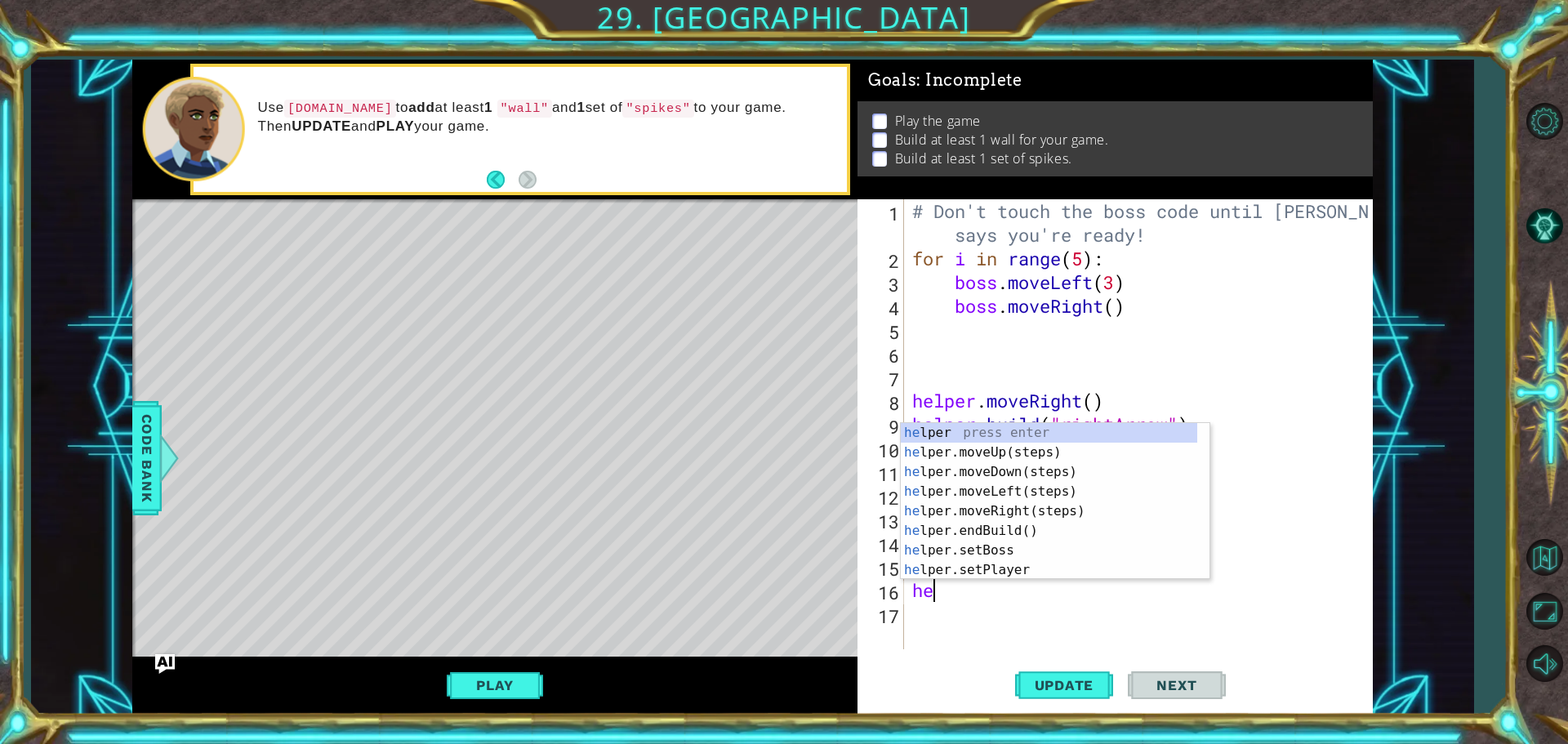
type textarea "h"
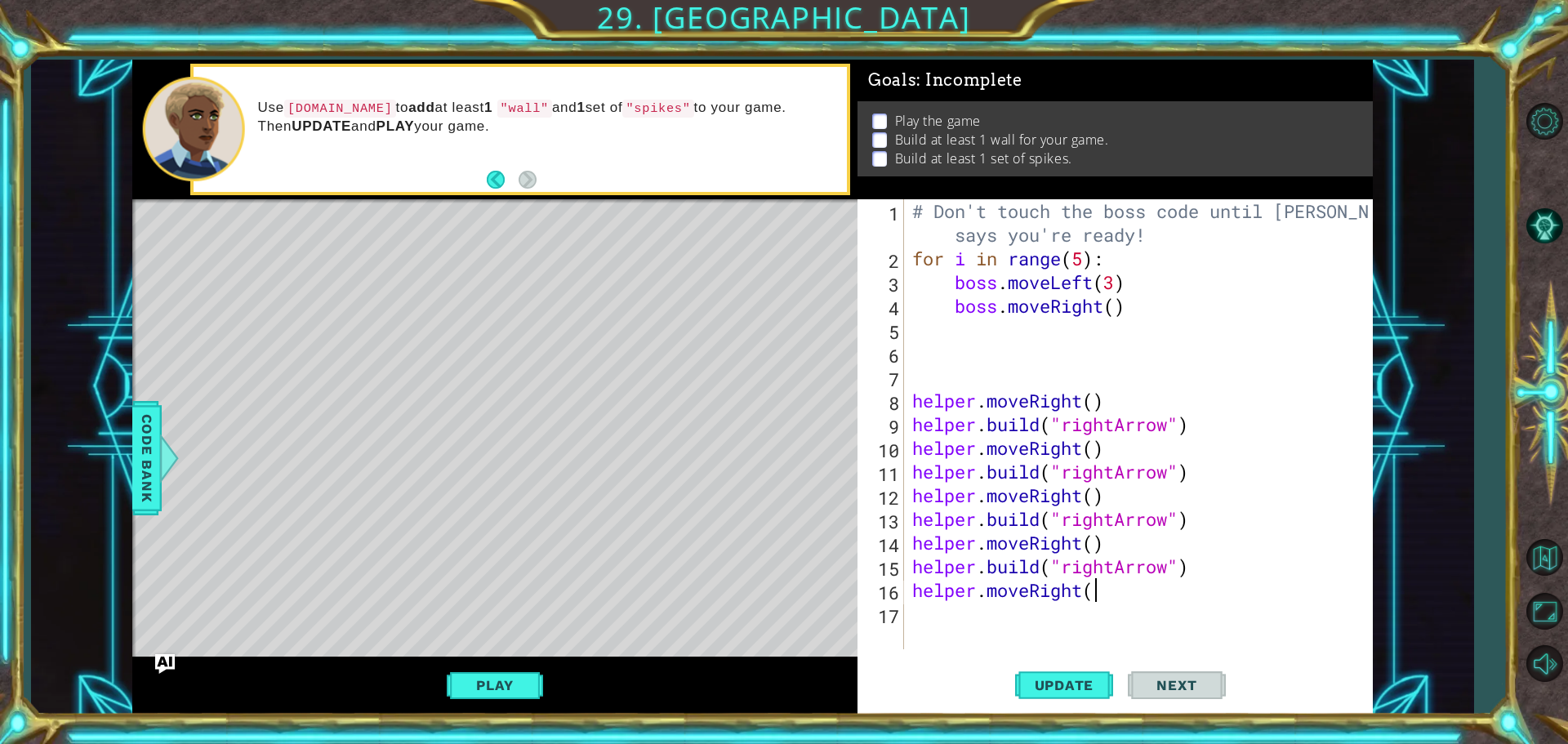
scroll to position [0, 8]
type textarea "helper.moveRight()"
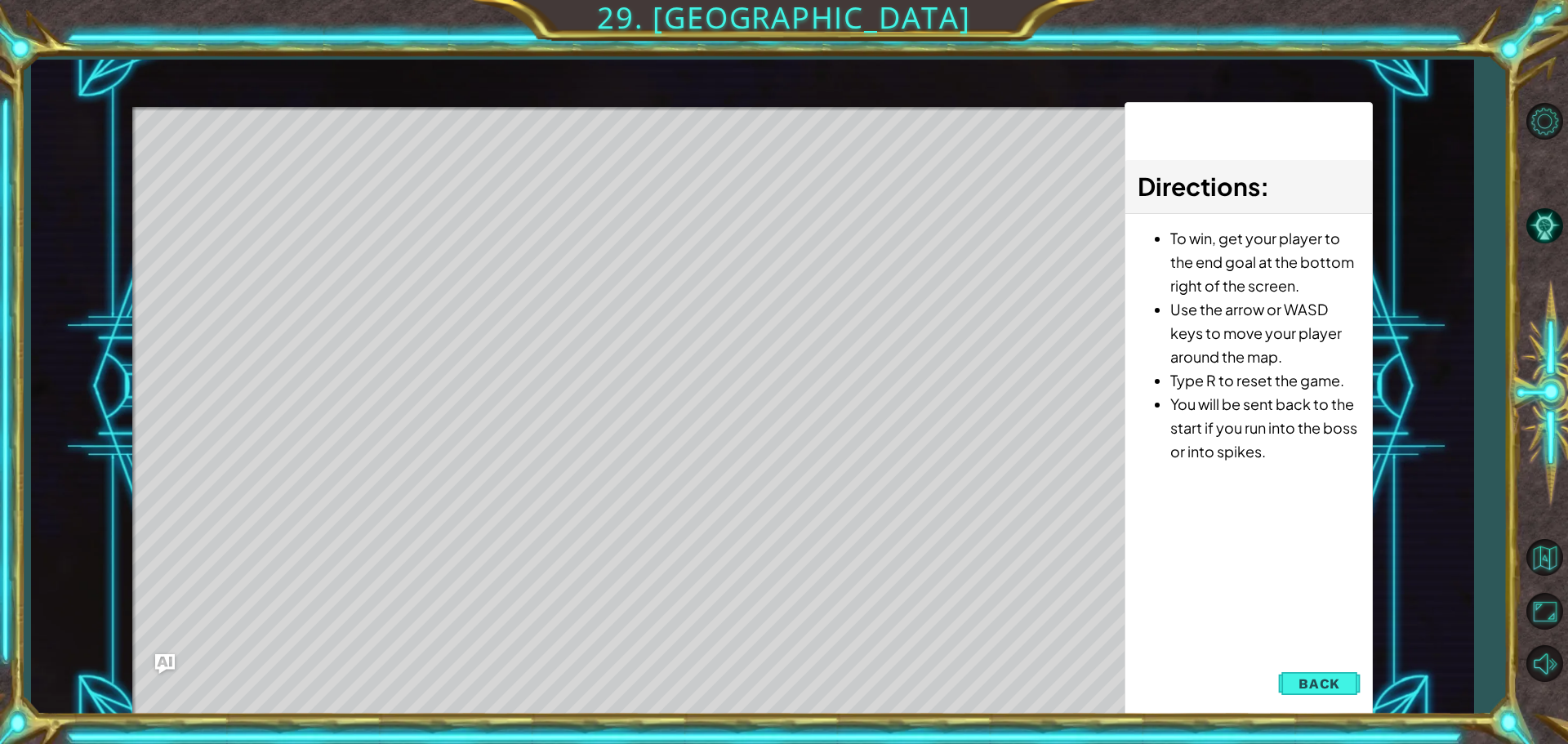
click at [1320, 679] on span "Back" at bounding box center [1319, 683] width 42 height 16
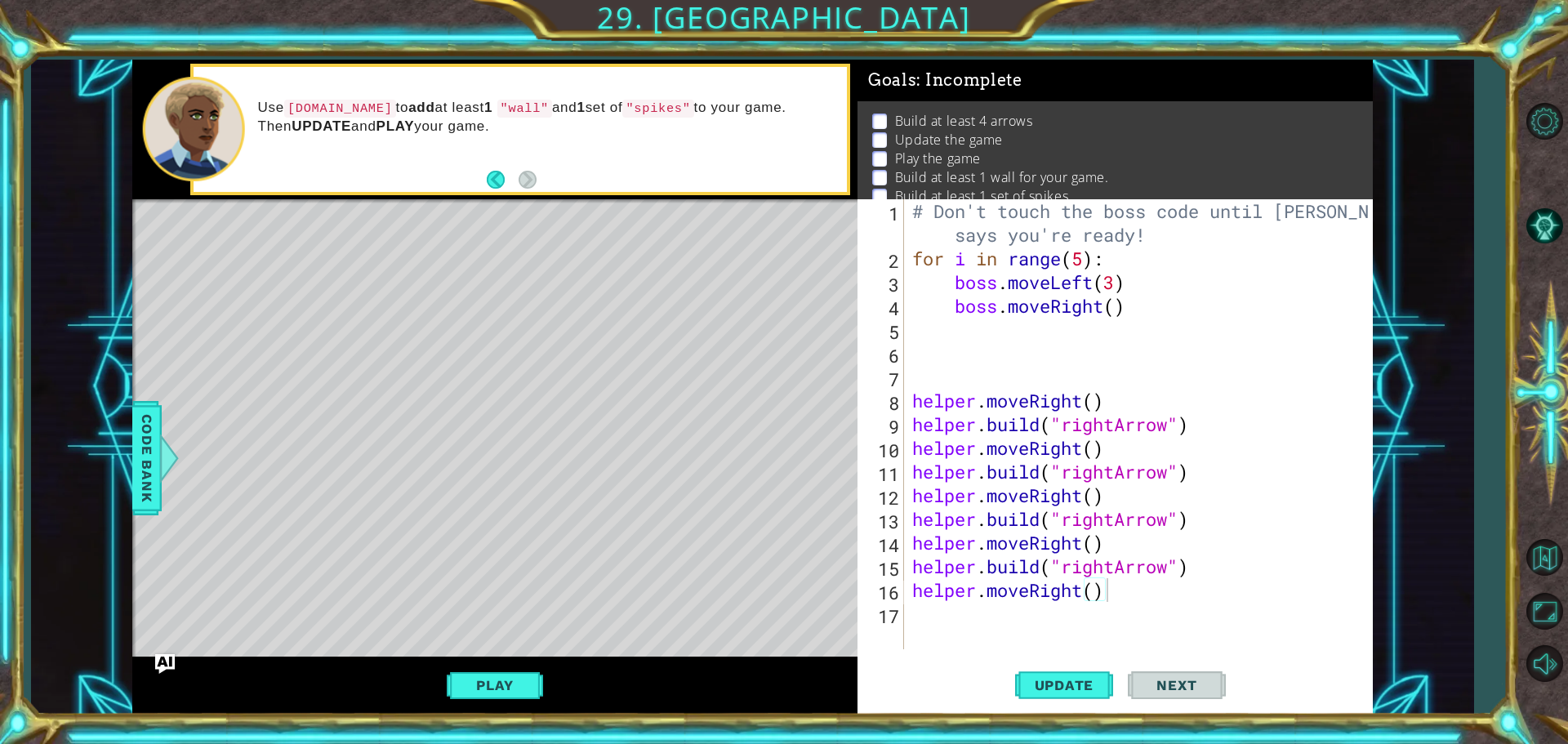
click at [1112, 597] on div "# Don't touch the boss code until [PERSON_NAME] says you're ready! for i in ran…" at bounding box center [1142, 459] width 467 height 521
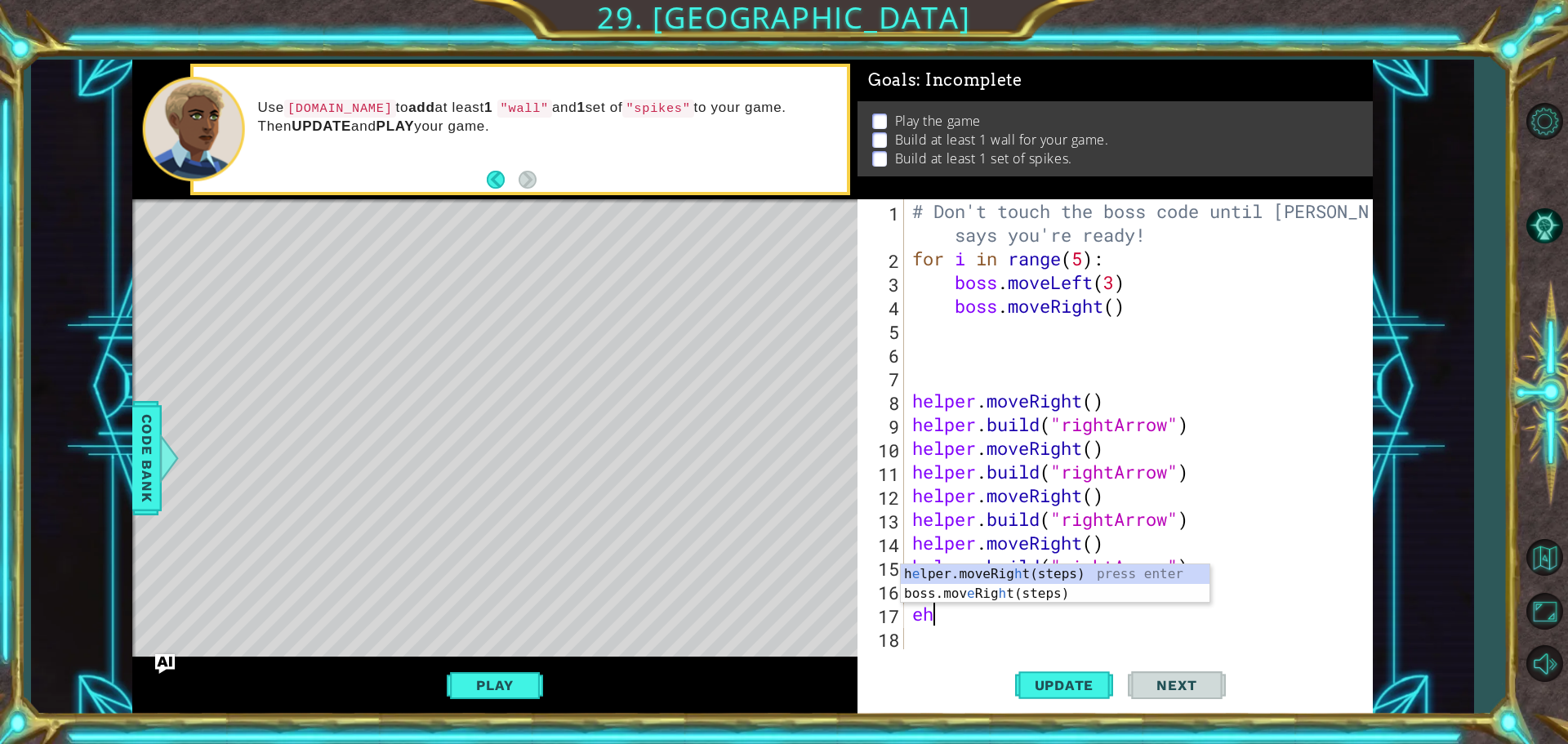
type textarea "e"
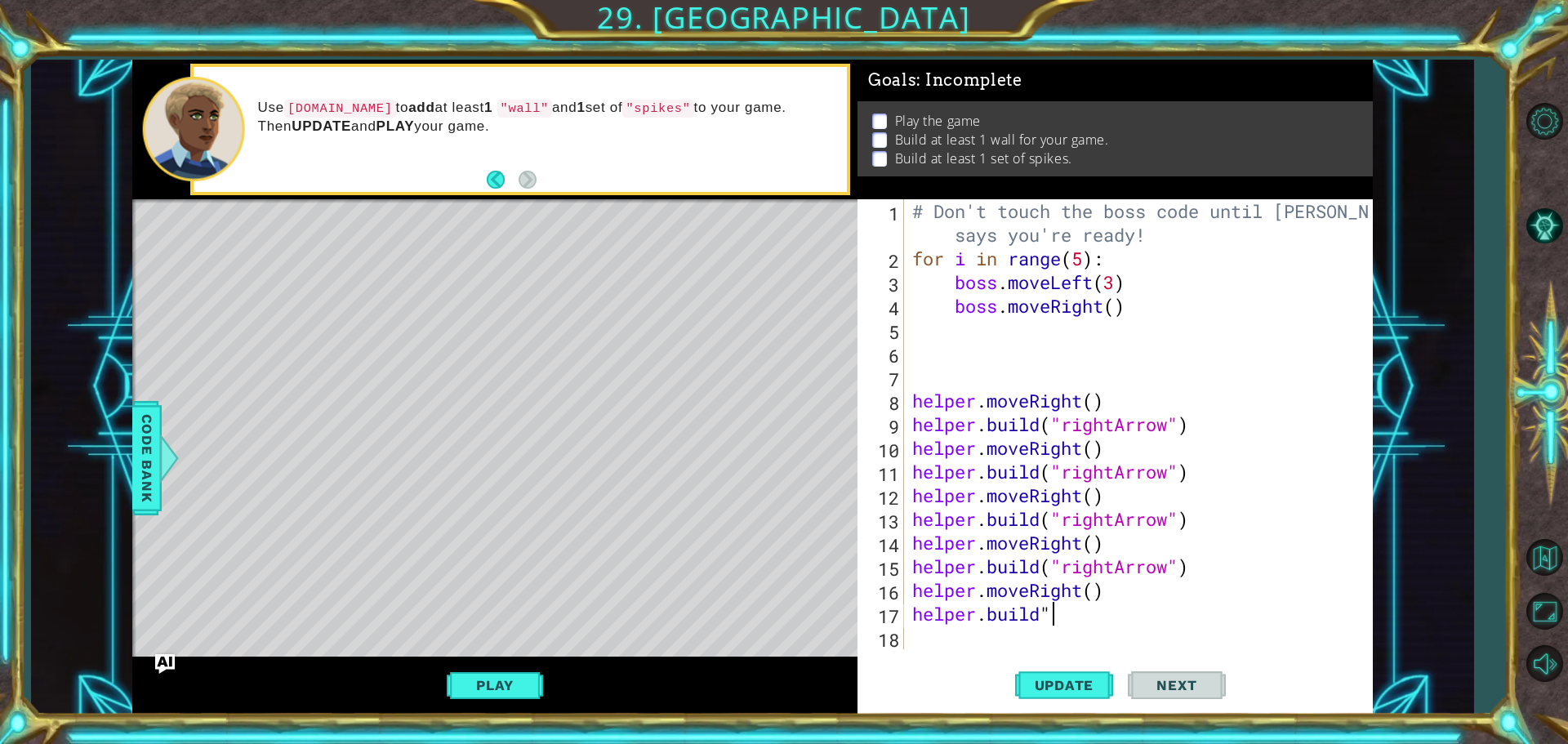
scroll to position [0, 5]
type textarea "[DOMAIN_NAME]("wall")"
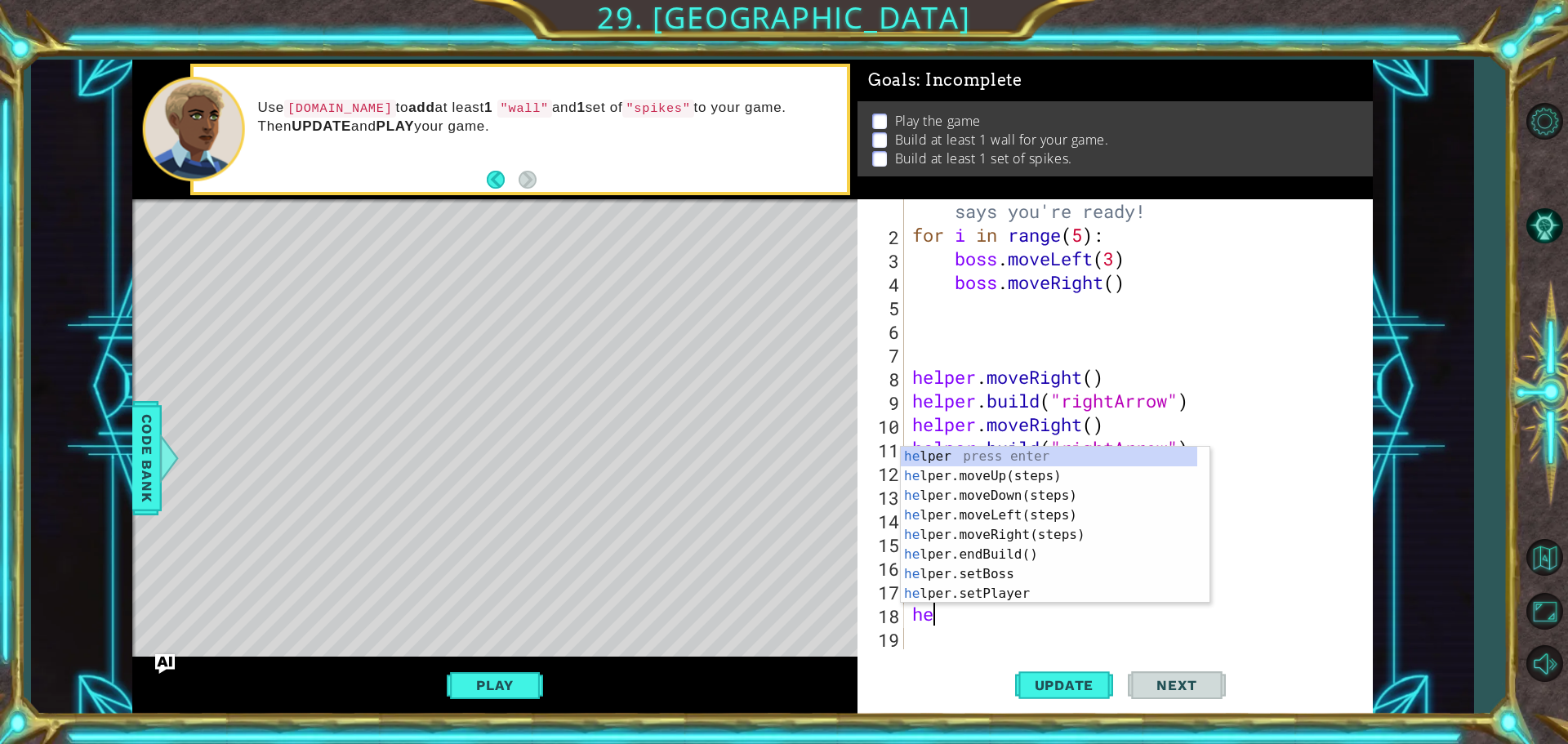
scroll to position [0, 0]
type textarea "h"
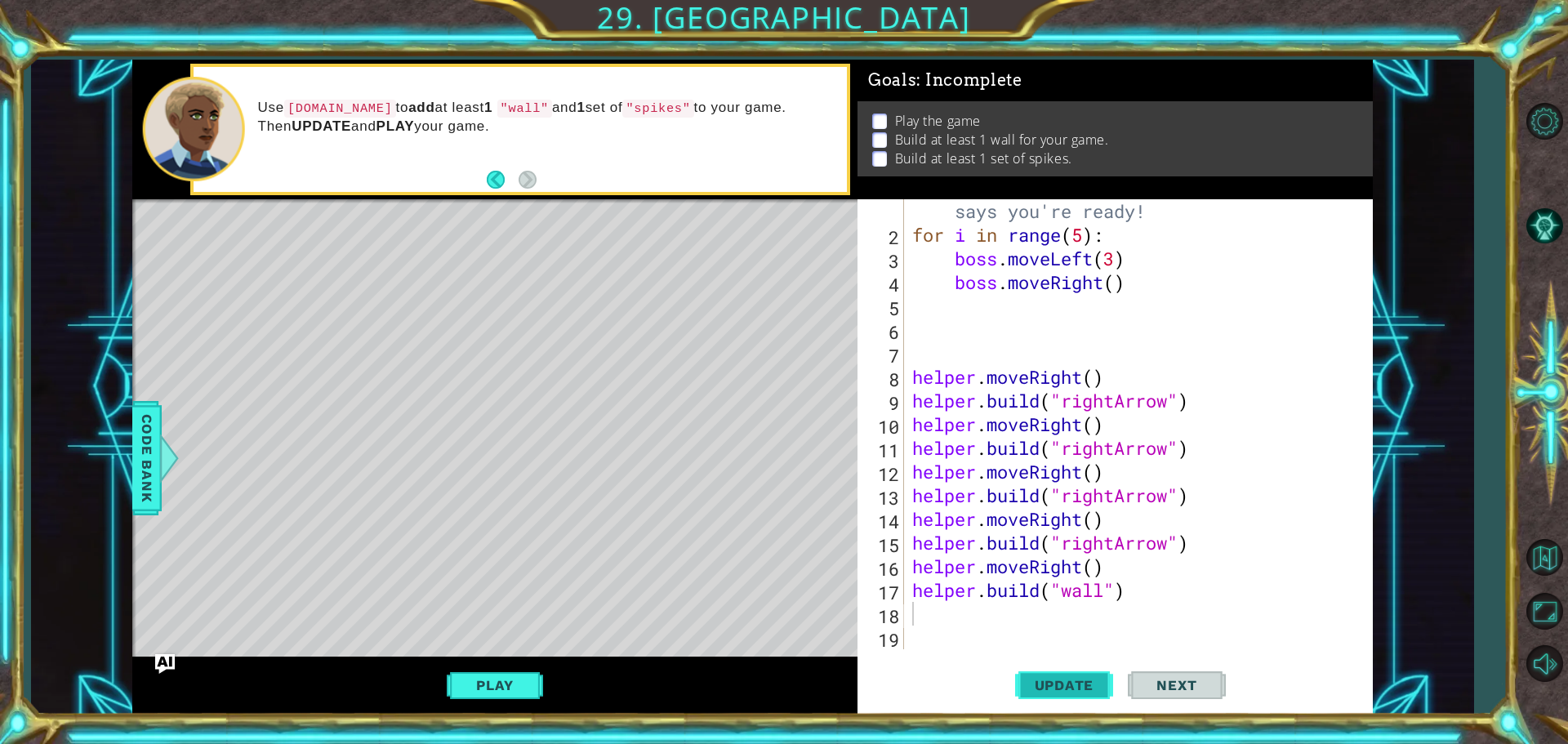
click at [1079, 680] on span "Update" at bounding box center [1065, 684] width 93 height 16
click at [497, 687] on button "Play" at bounding box center [494, 685] width 95 height 31
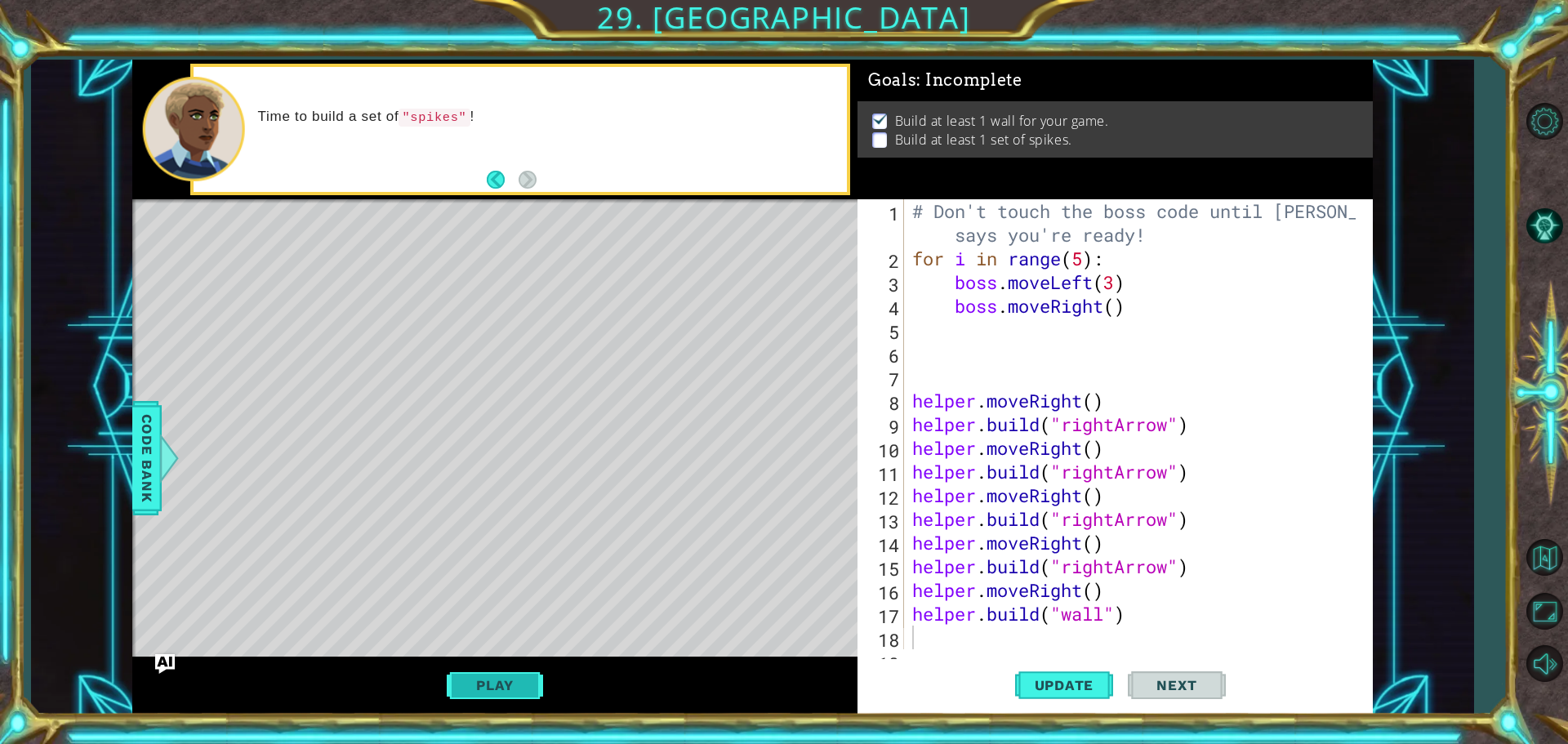
click at [494, 684] on button "Play" at bounding box center [494, 685] width 95 height 31
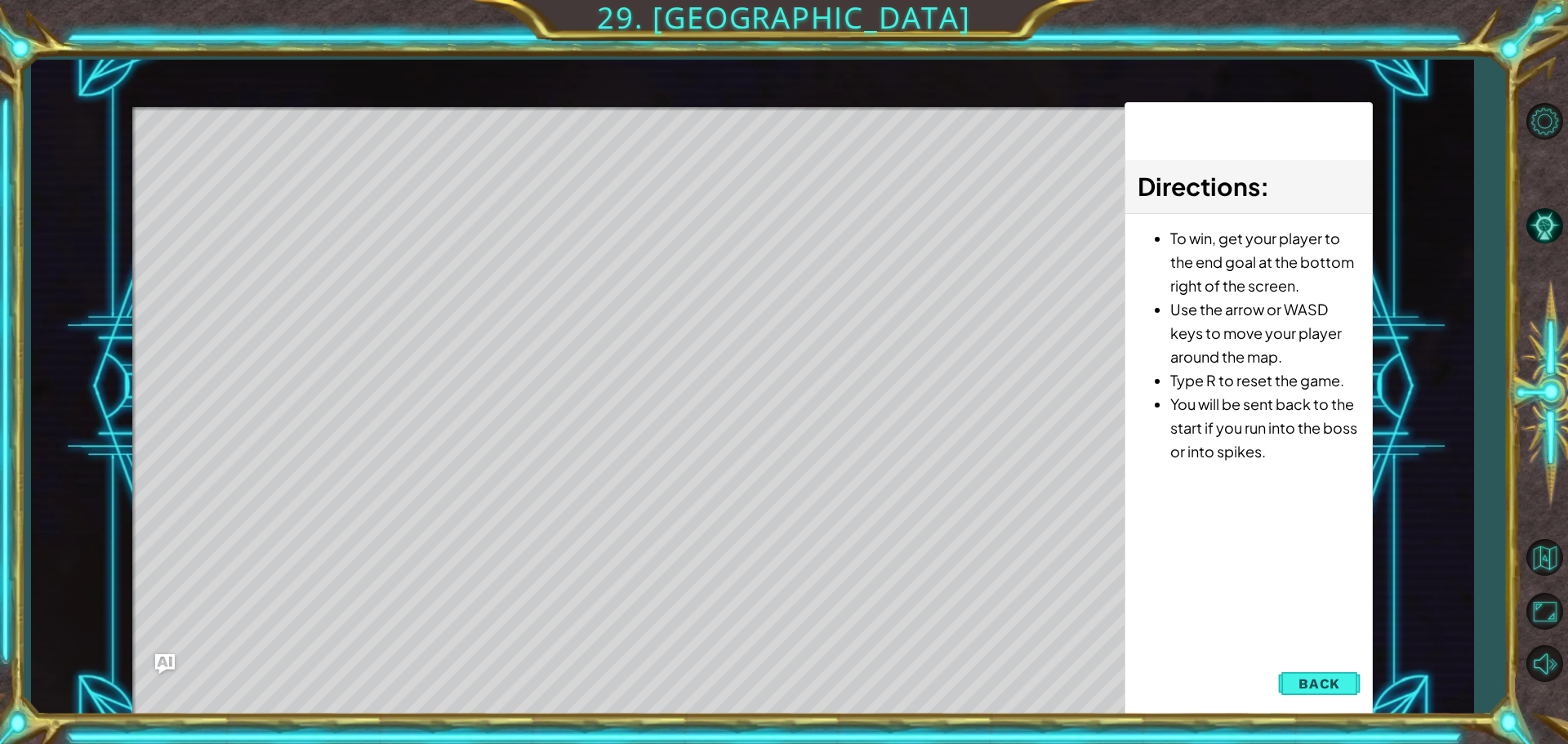
click at [1338, 687] on span "Back" at bounding box center [1319, 683] width 42 height 16
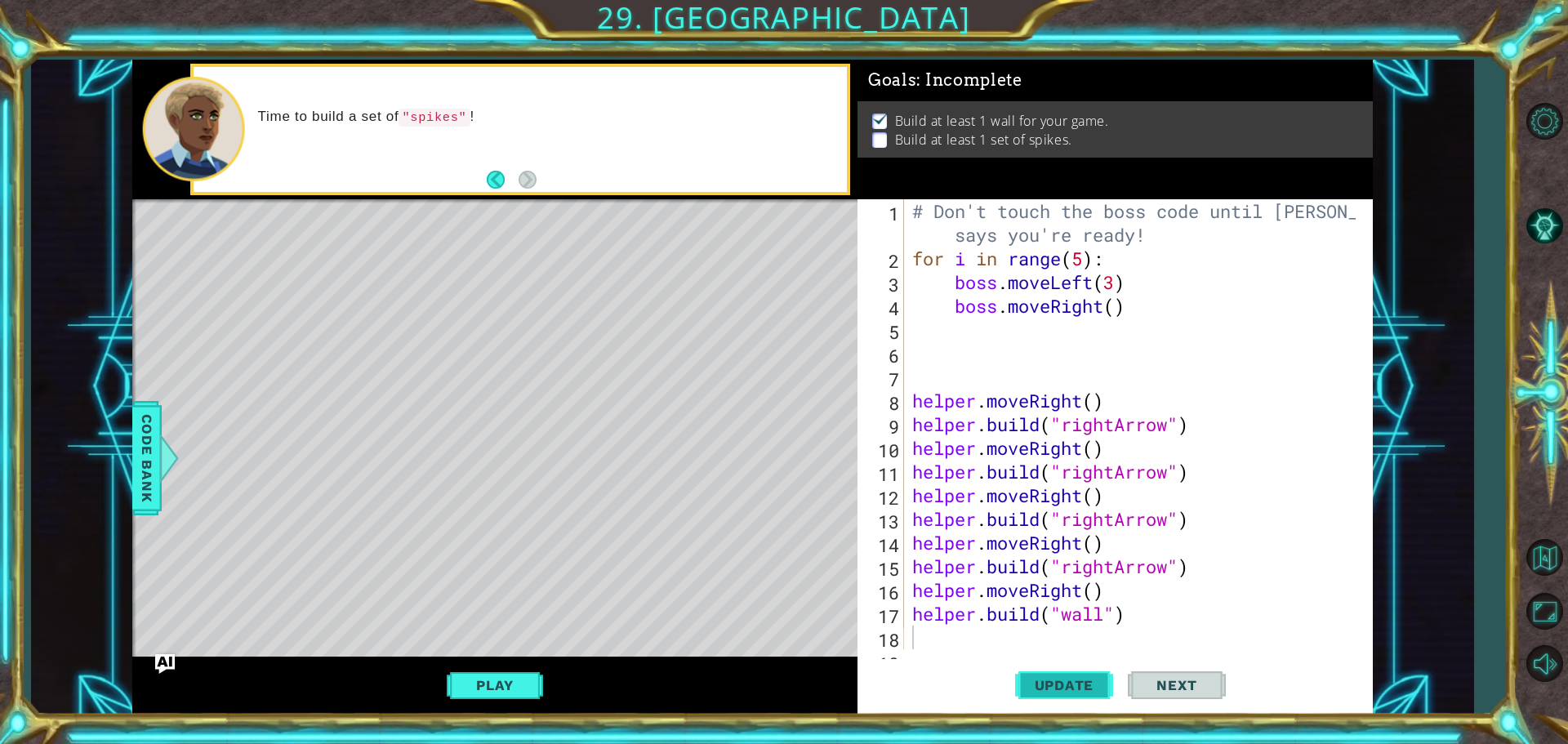
click at [1068, 681] on span "Update" at bounding box center [1065, 684] width 93 height 16
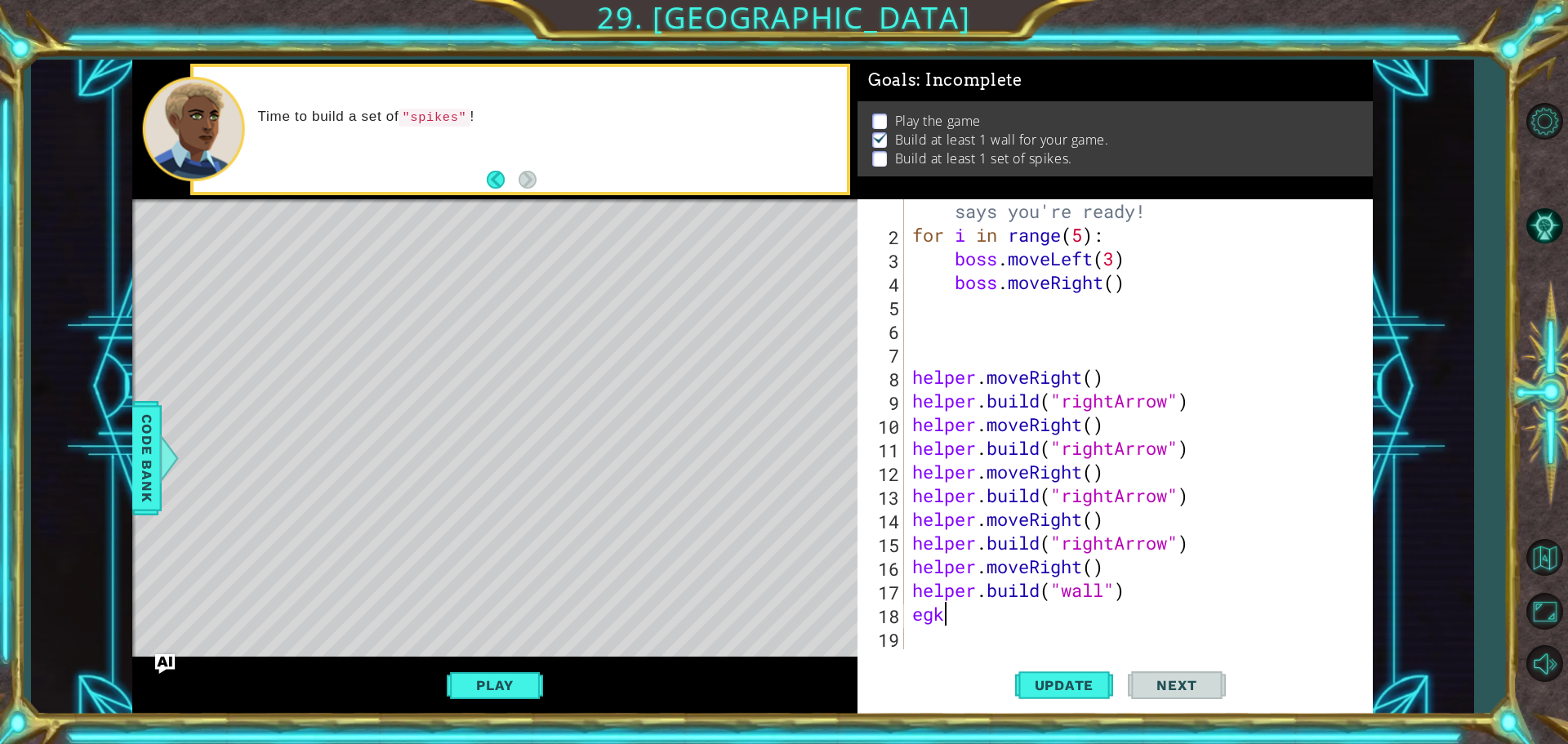
type textarea "e"
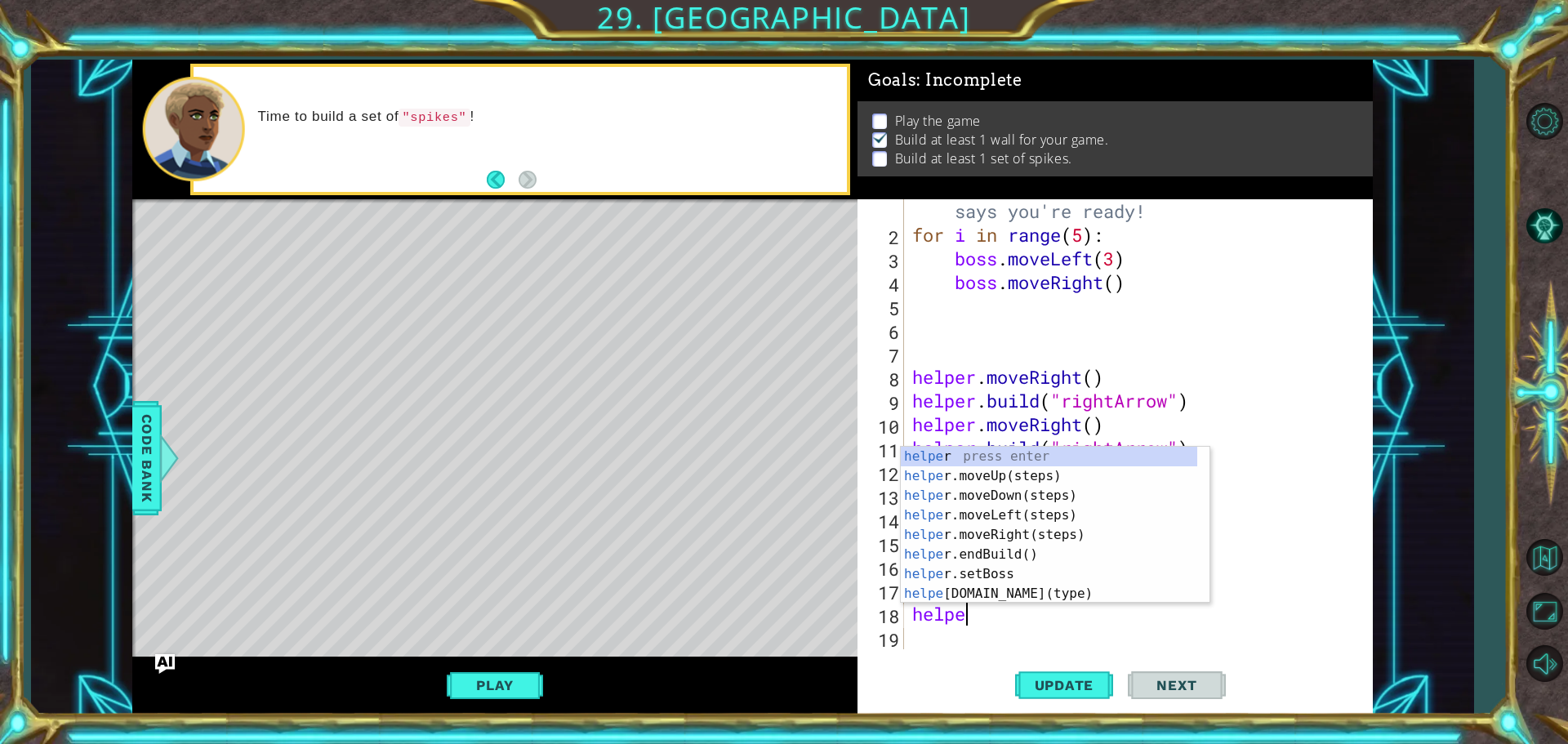
scroll to position [0, 3]
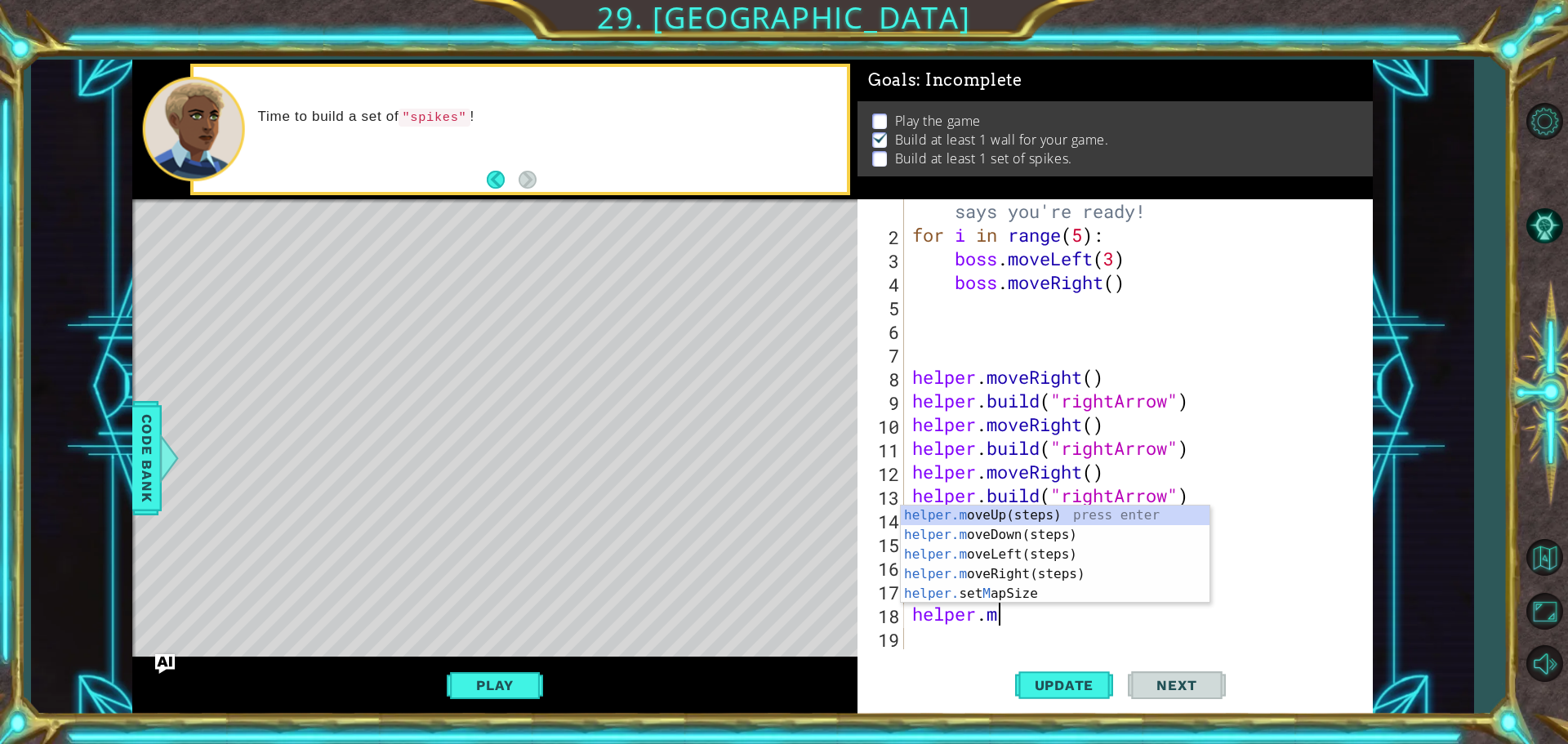
type textarea "[DOMAIN_NAME]"
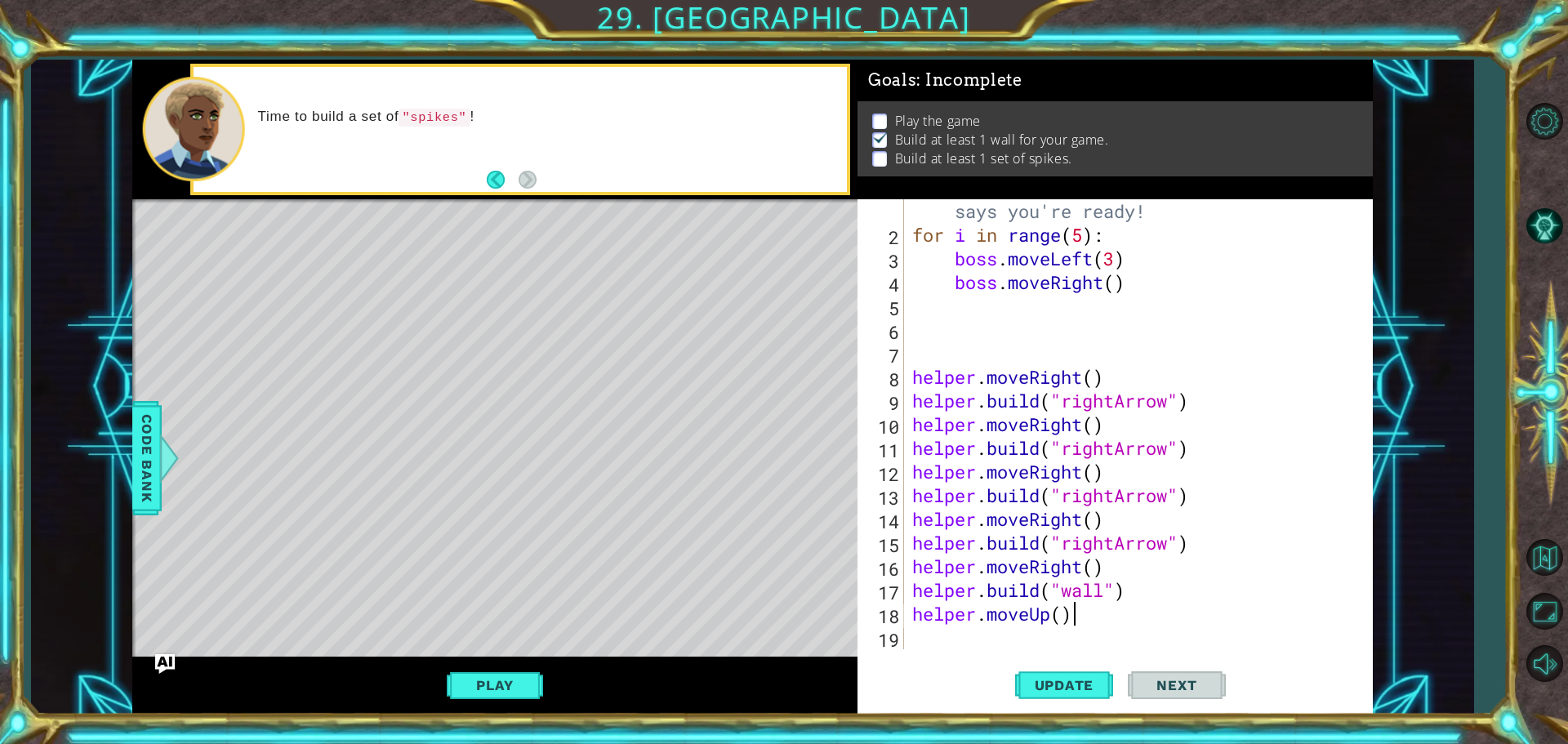
scroll to position [24, 0]
type textarea "helper.moveUp()"
type textarea "helper.moveDown()"
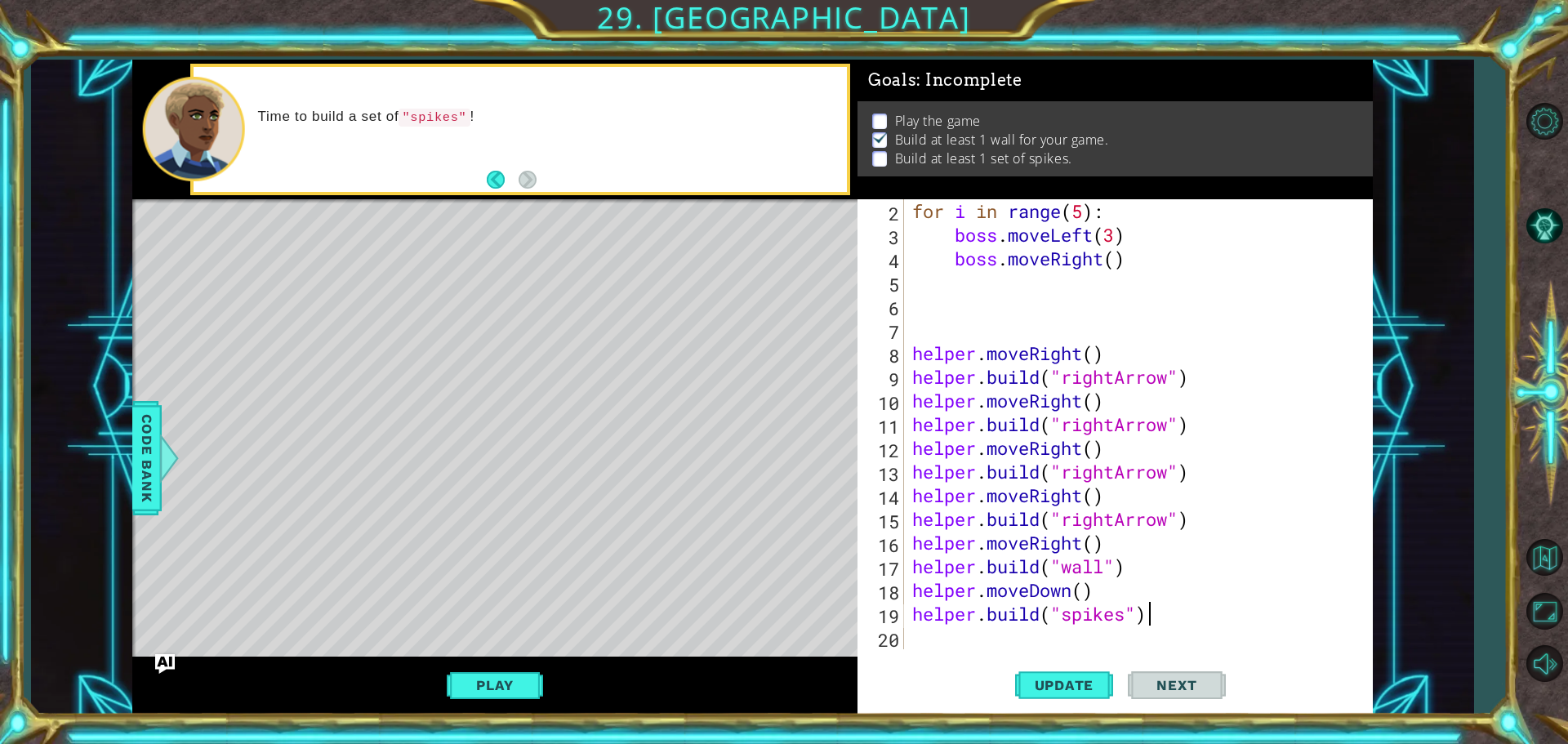
scroll to position [0, 10]
click at [1050, 690] on span "Update" at bounding box center [1065, 684] width 93 height 16
click at [499, 690] on button "Play" at bounding box center [494, 685] width 95 height 31
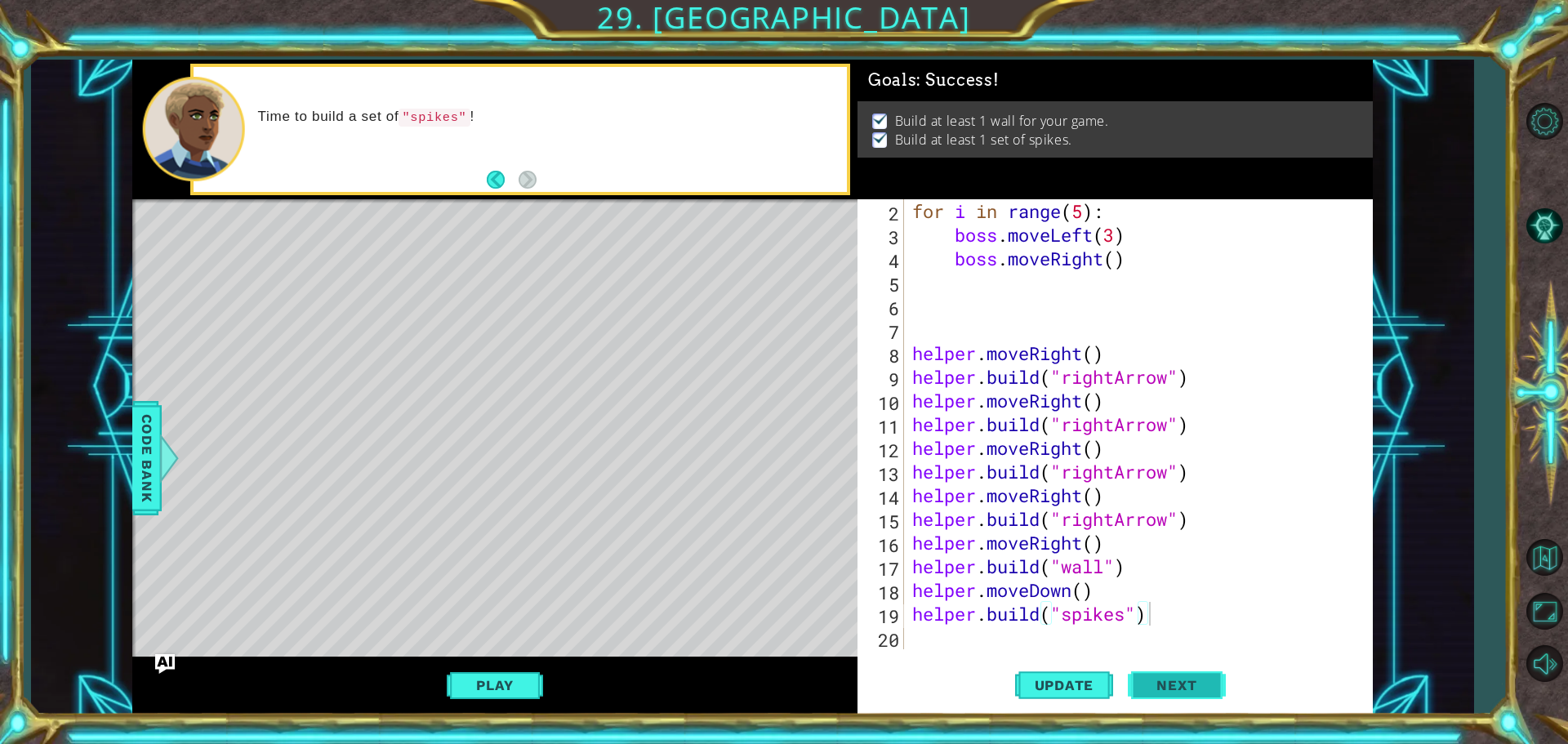
click at [1168, 687] on span "Next" at bounding box center [1176, 684] width 72 height 16
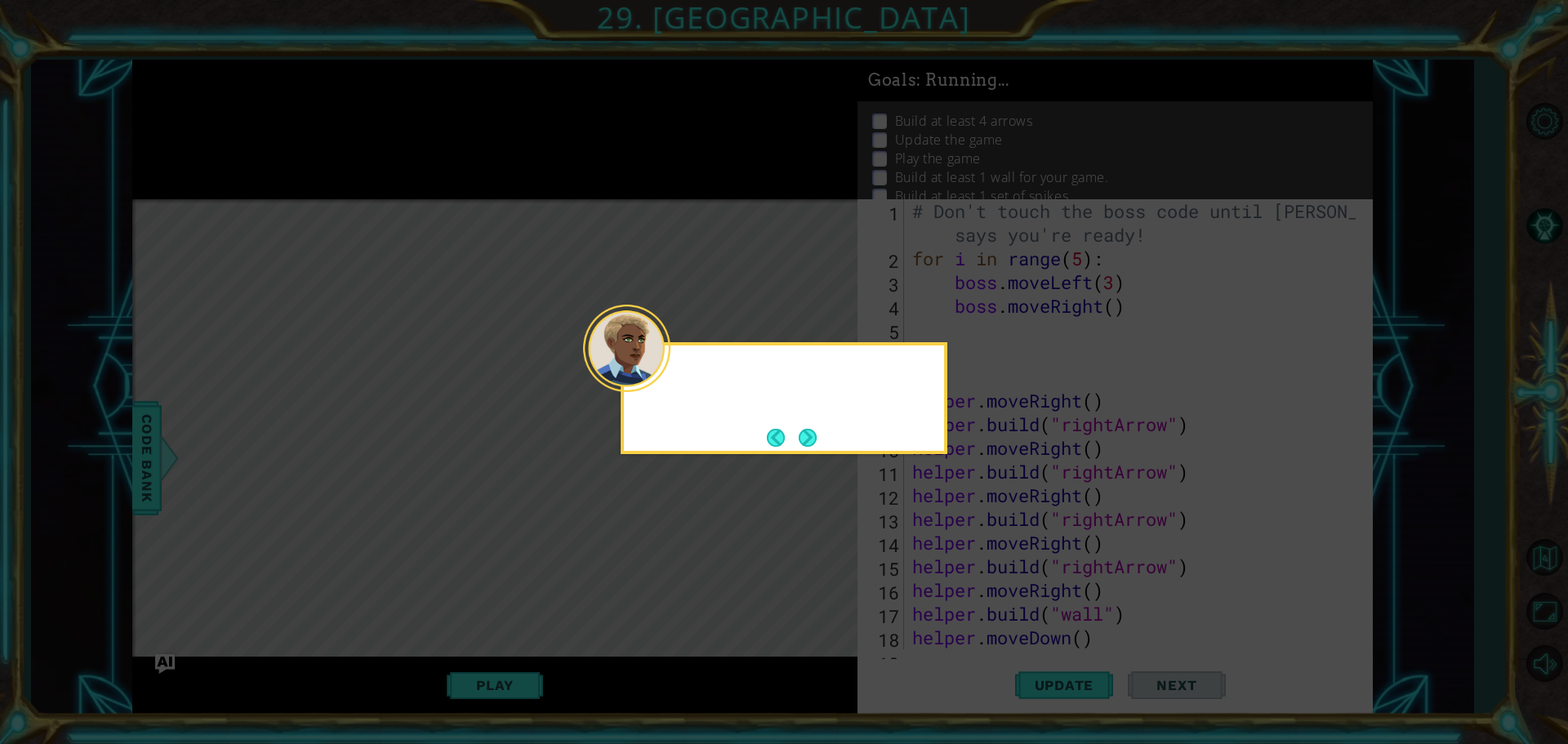
scroll to position [0, 0]
click at [796, 434] on button "Back" at bounding box center [782, 437] width 31 height 18
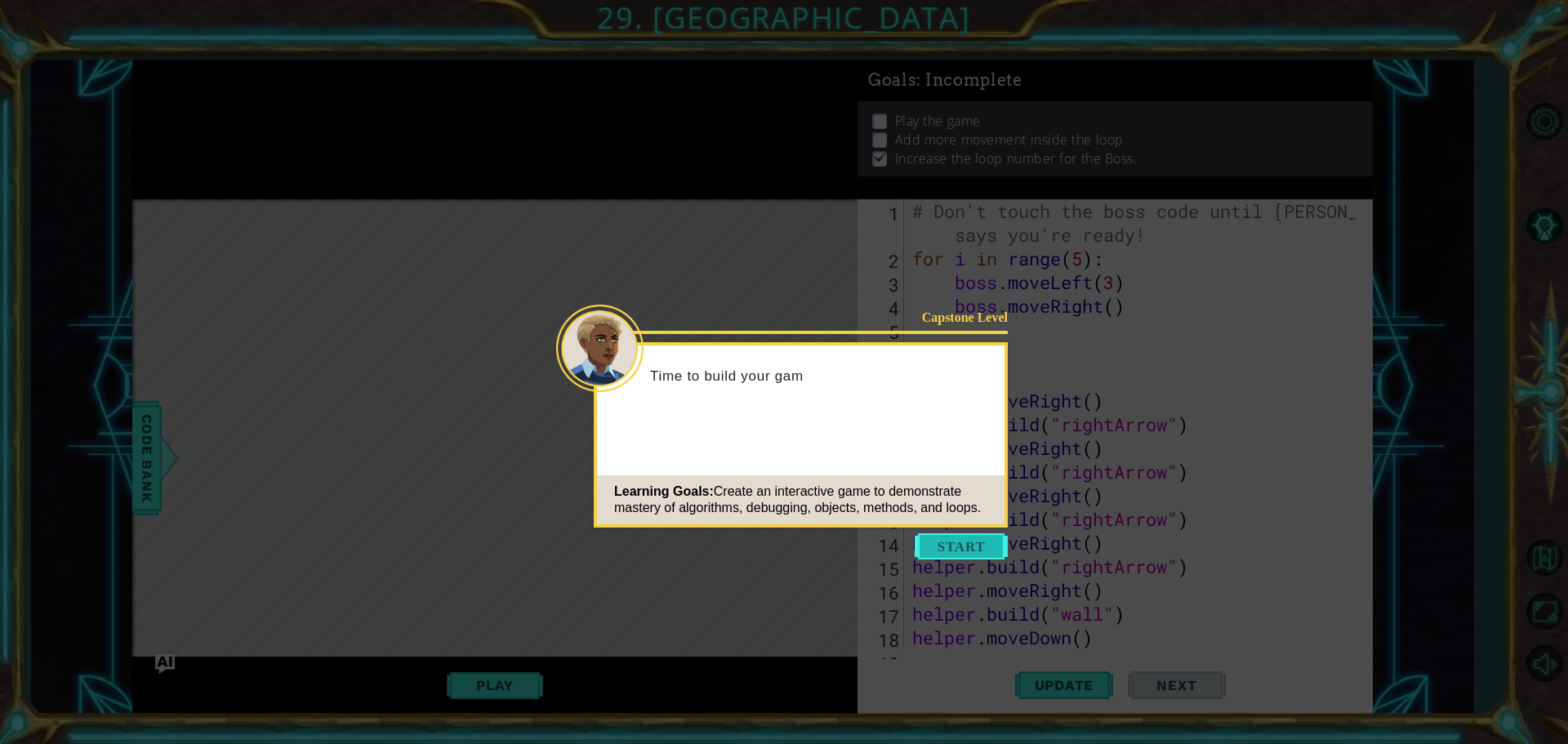
click at [969, 544] on button "Start" at bounding box center [961, 546] width 93 height 26
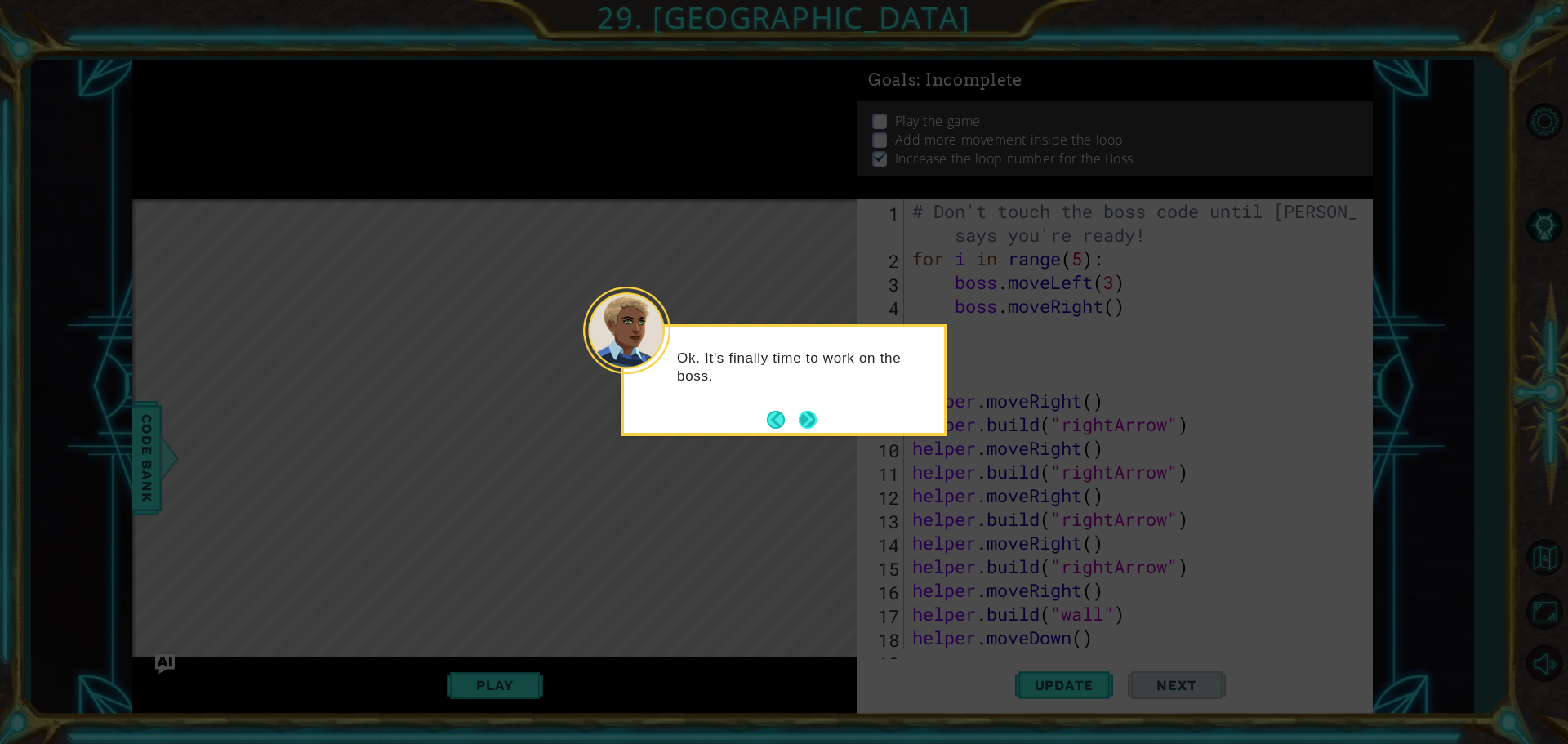
click at [803, 426] on button "Next" at bounding box center [807, 419] width 18 height 18
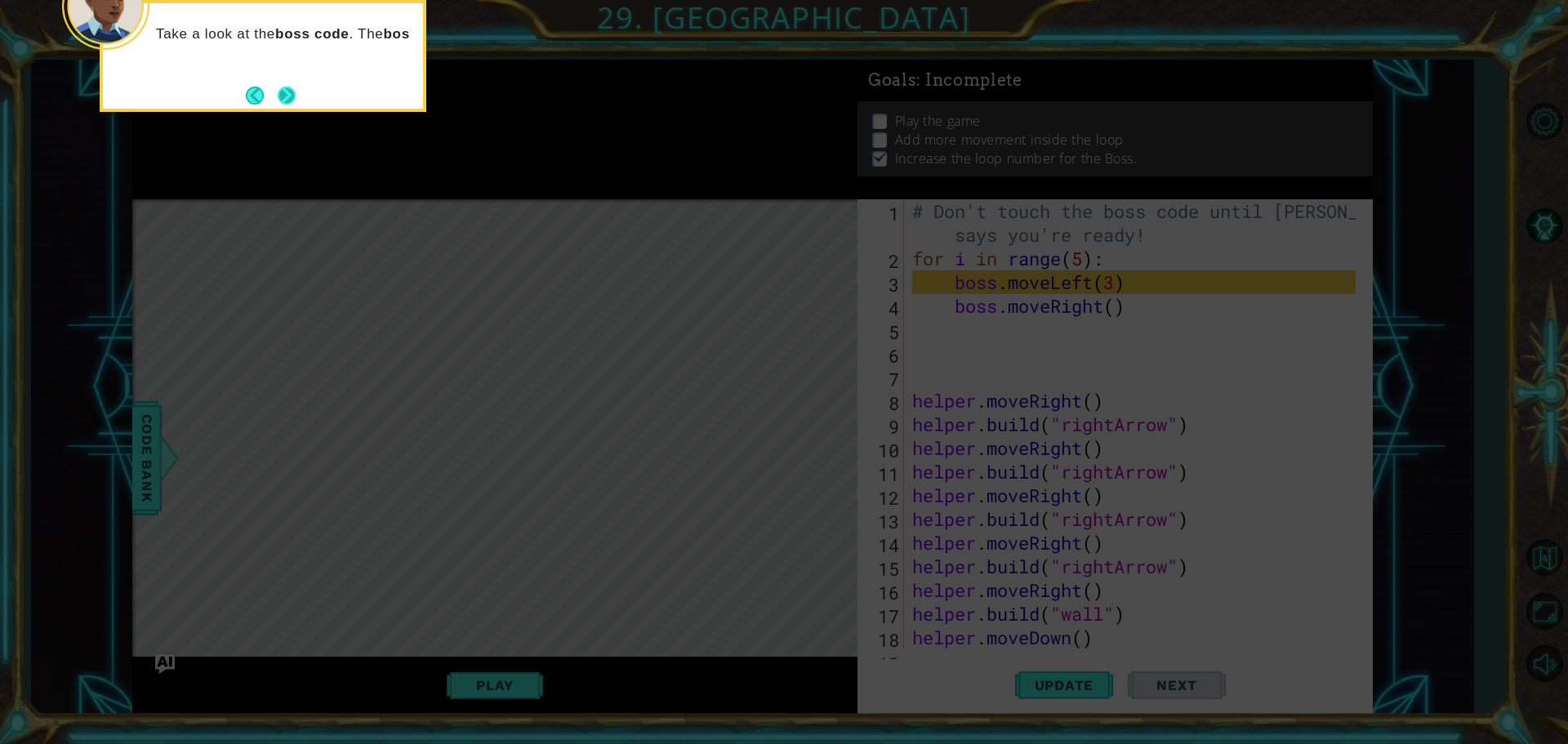
click at [288, 90] on button "Next" at bounding box center [287, 95] width 18 height 18
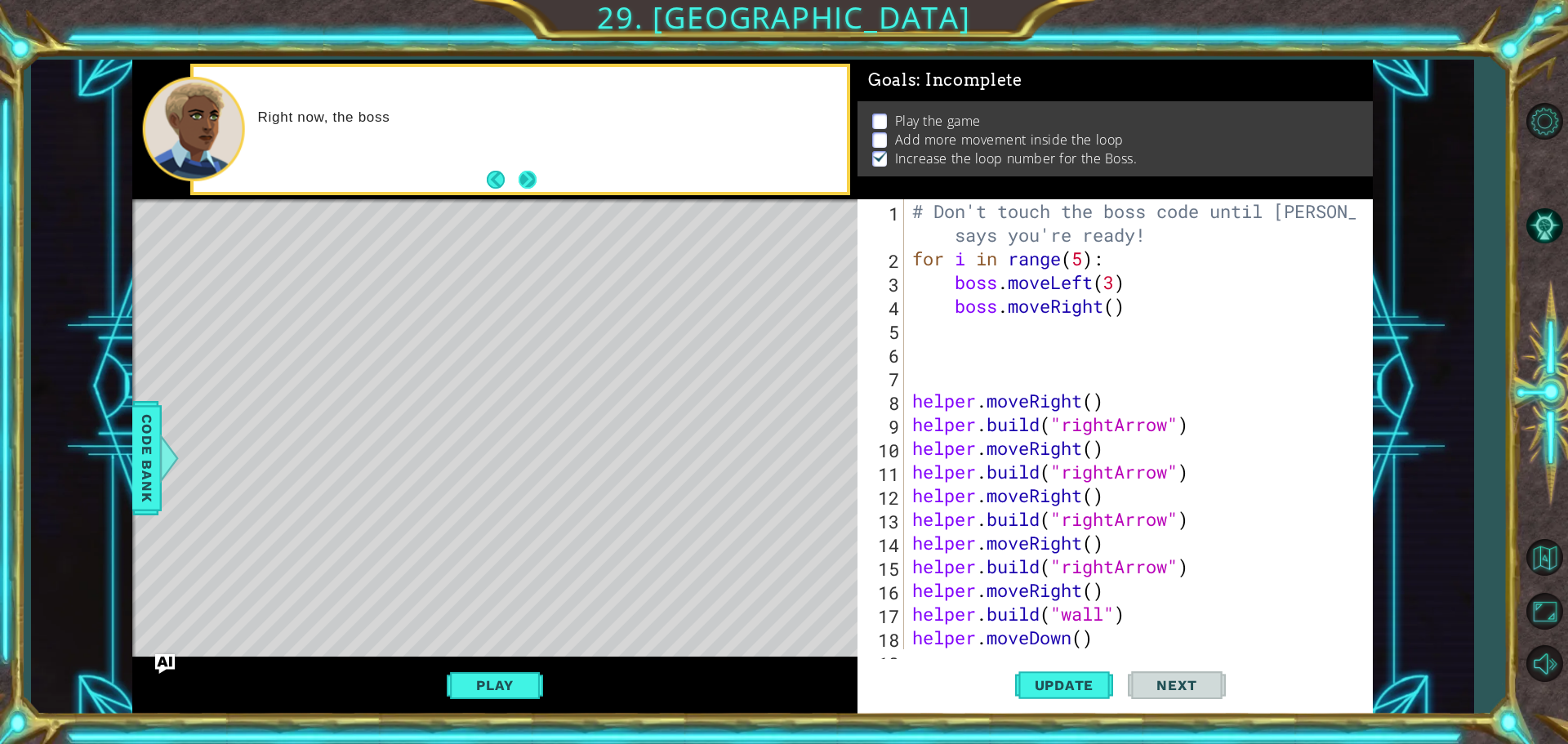
click at [525, 176] on button "Next" at bounding box center [527, 179] width 18 height 18
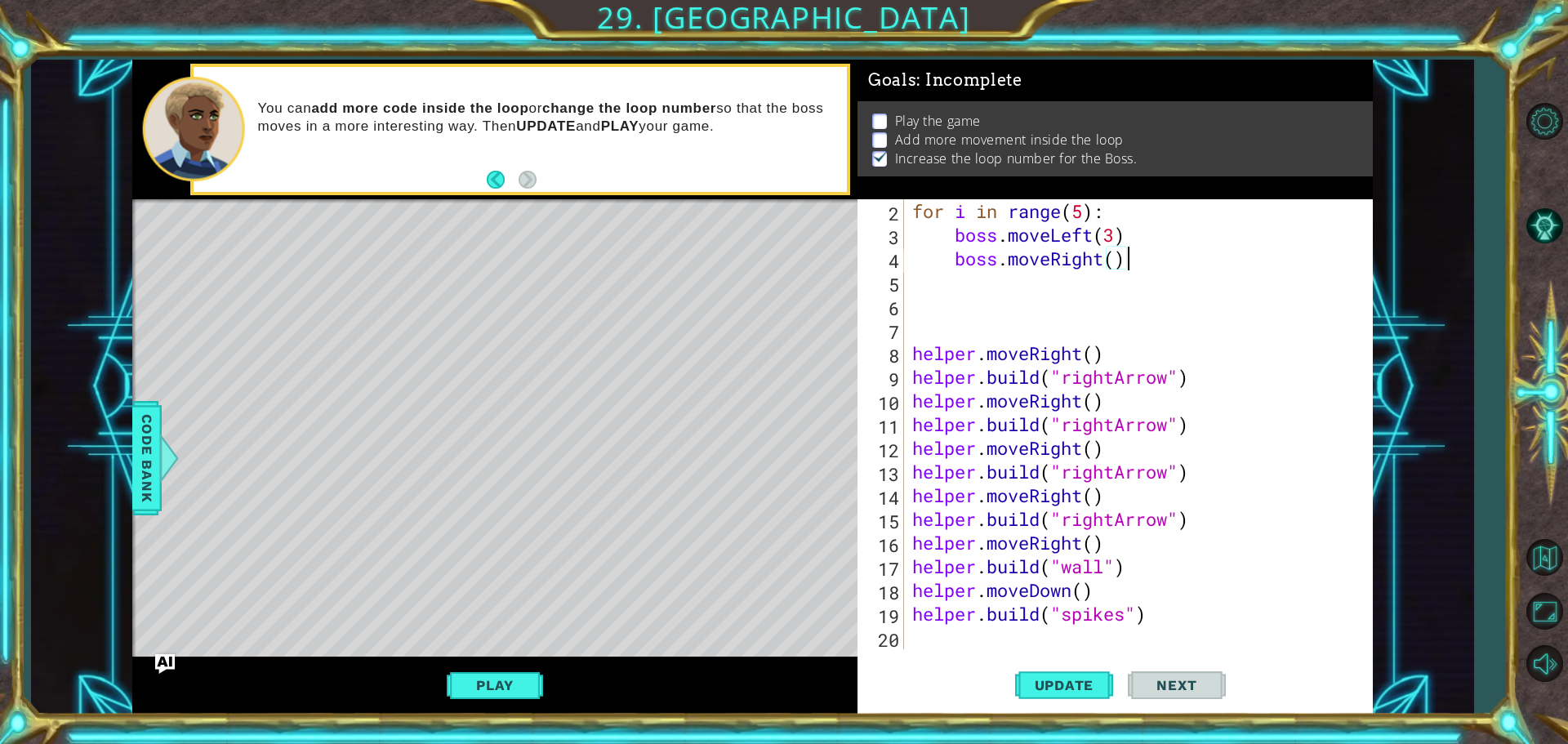
click at [1192, 259] on div "for i in range ( 5 ) : boss . moveLeft ( 3 ) boss . moveRight ( ) helper . move…" at bounding box center [1136, 447] width 455 height 497
click at [1139, 232] on div "for i in range ( 5 ) : boss . moveLeft ( 3 ) boss . moveRight ( ) helper . move…" at bounding box center [1136, 447] width 455 height 497
click at [1144, 264] on div "for i in range ( 5 ) : boss . moveLeft ( 3 ) boss . moveRight ( ) helper . move…" at bounding box center [1136, 447] width 455 height 497
type textarea "boss.moveRight()"
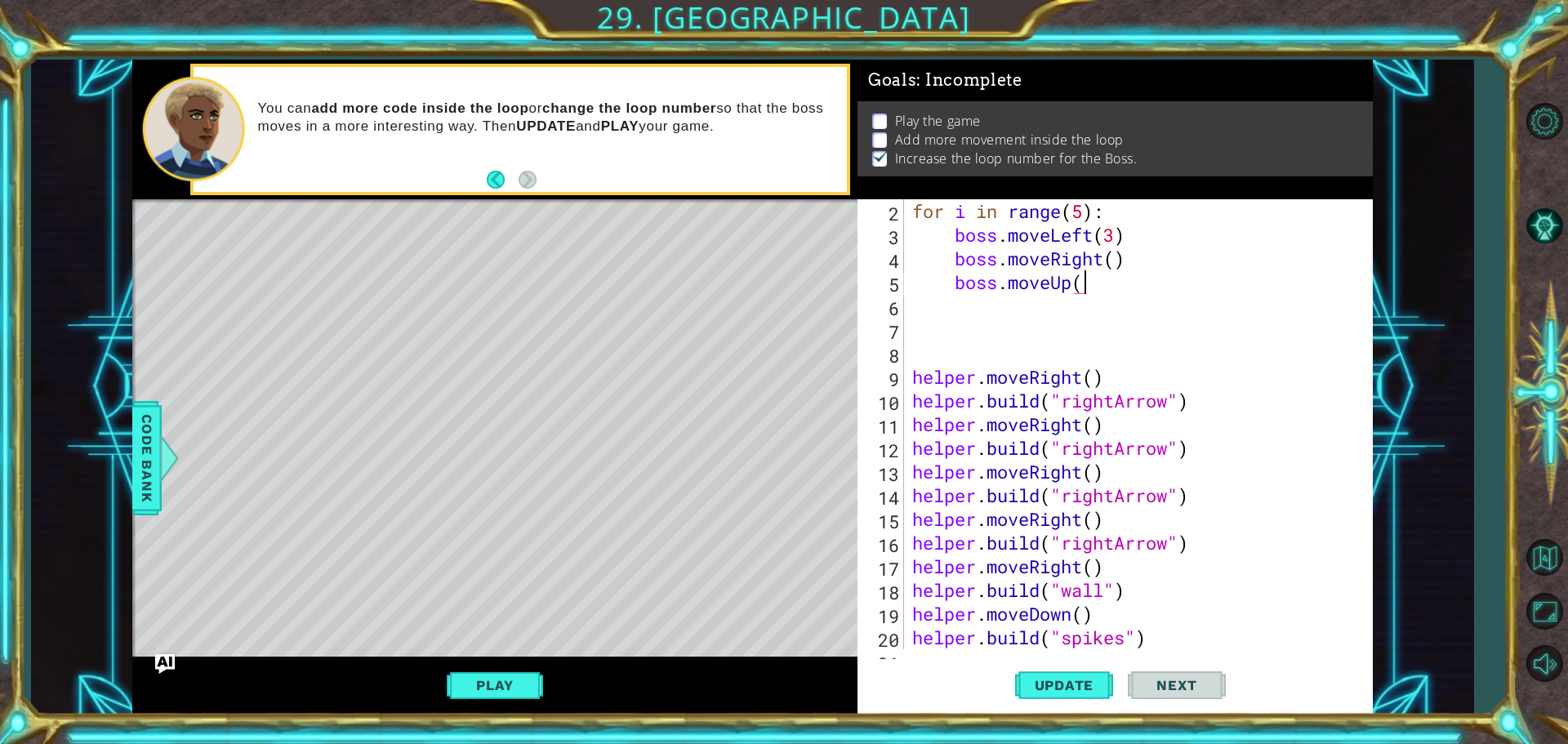
type textarea "boss.moveUp()"
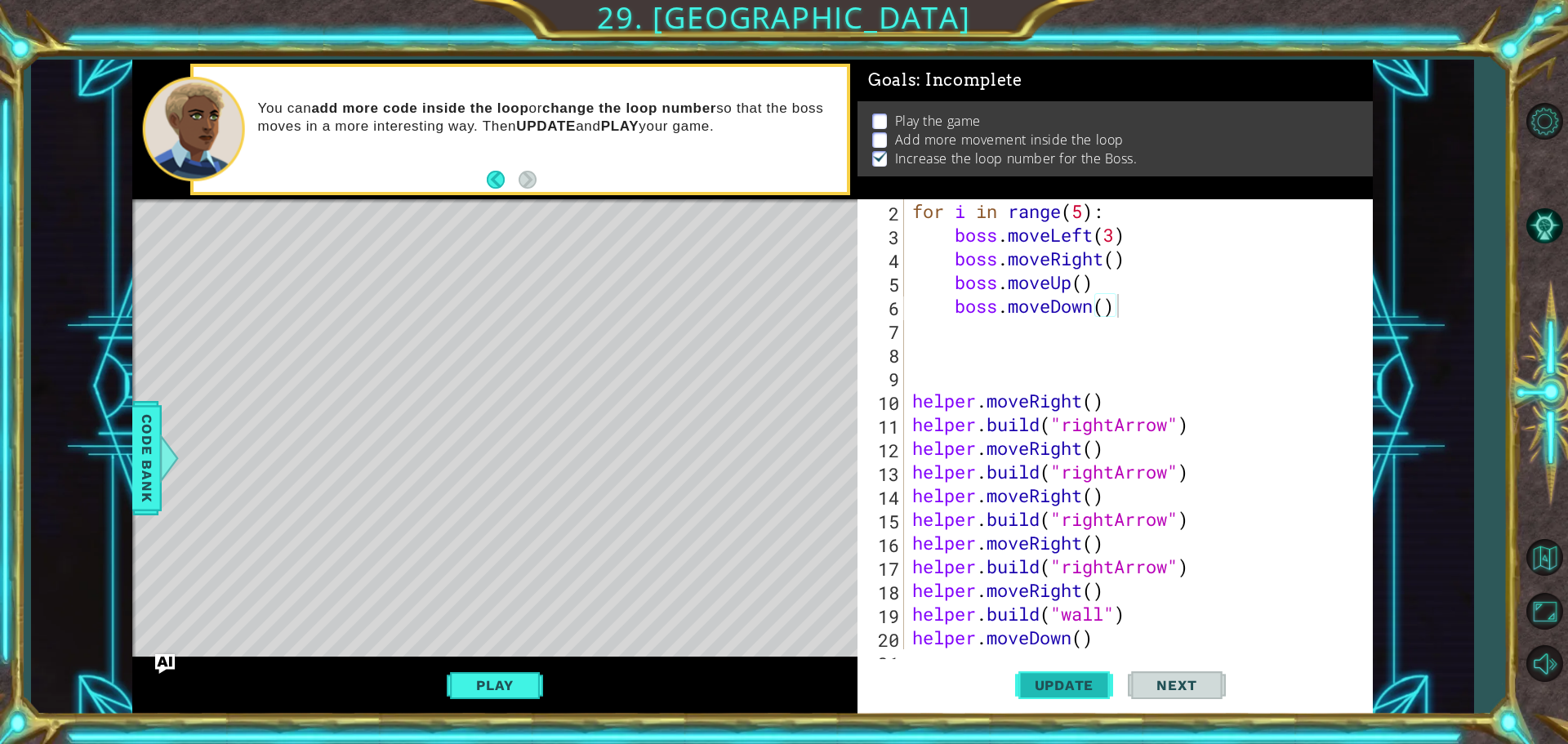
click at [1054, 691] on span "Update" at bounding box center [1065, 684] width 93 height 16
click at [471, 682] on button "Play" at bounding box center [494, 685] width 95 height 31
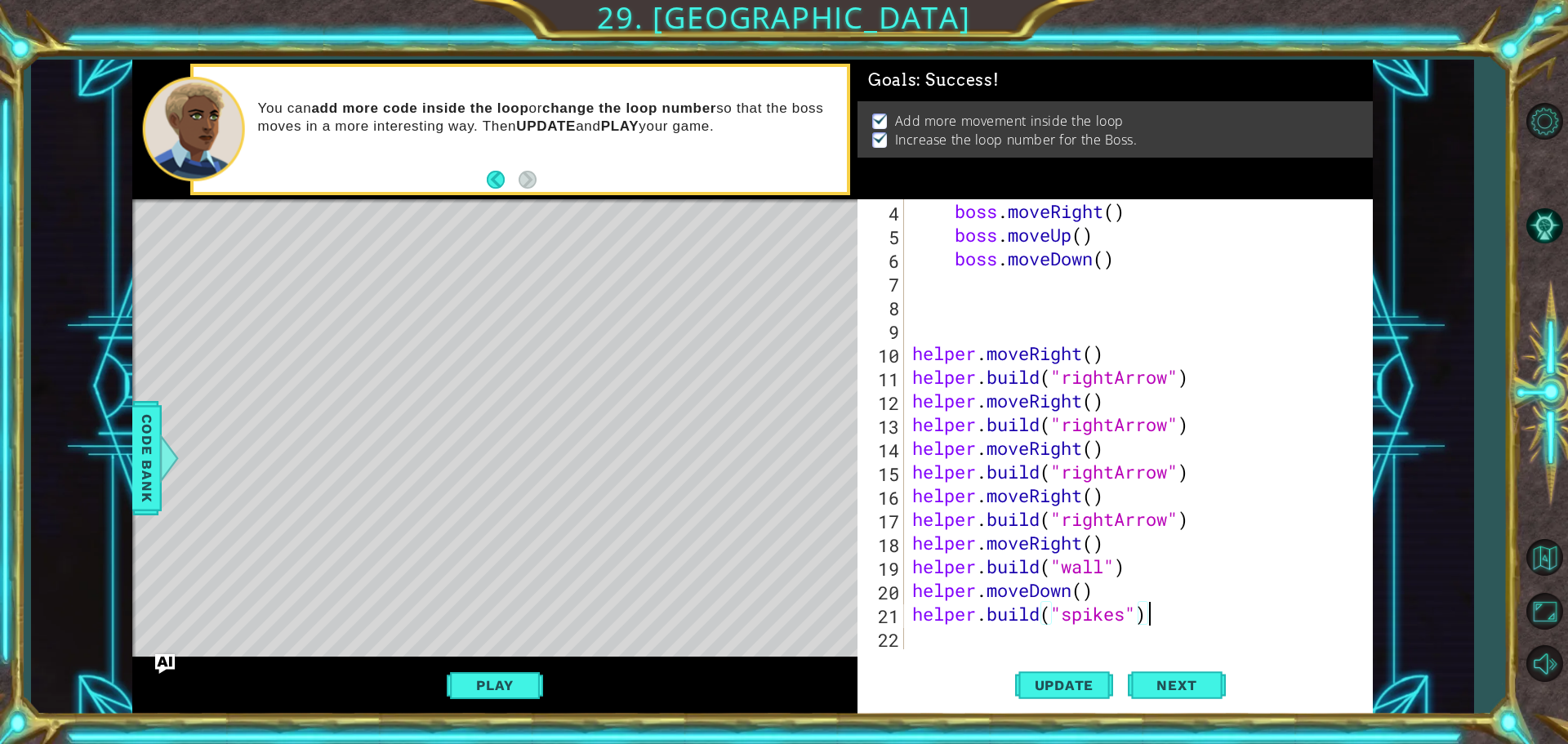
click at [1155, 609] on div "boss . moveRight ( ) boss . moveUp ( ) boss . moveDown ( ) helper . moveRight (…" at bounding box center [1136, 447] width 455 height 497
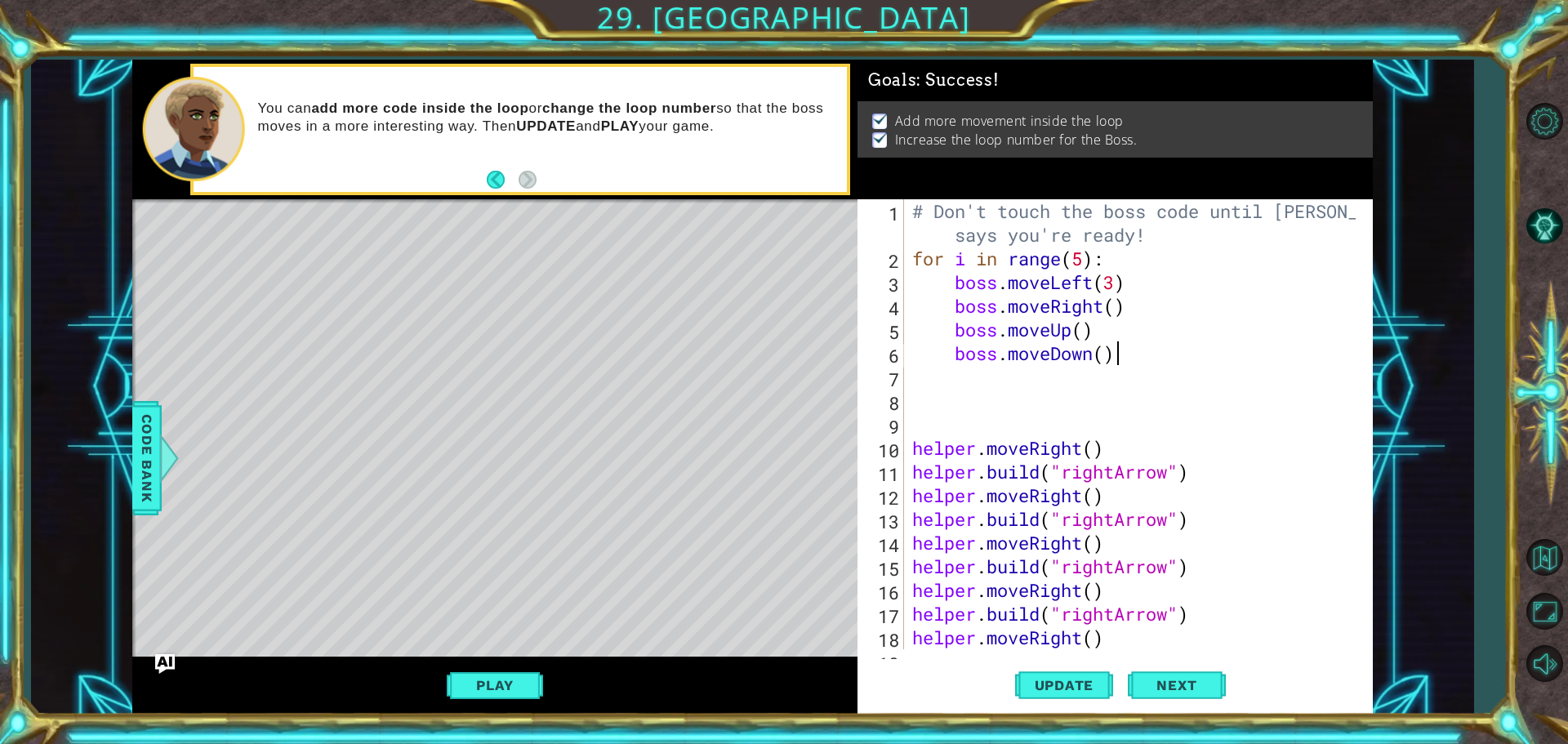
click at [1117, 356] on div "# Don't touch the boss code until [PERSON_NAME] says you're ready! for i in ran…" at bounding box center [1136, 459] width 455 height 521
drag, startPoint x: 1107, startPoint y: 356, endPoint x: 951, endPoint y: 359, distance: 156.0
click at [951, 359] on div "# Don't touch the boss code until [PERSON_NAME] says you're ready! for i in ran…" at bounding box center [1136, 459] width 455 height 521
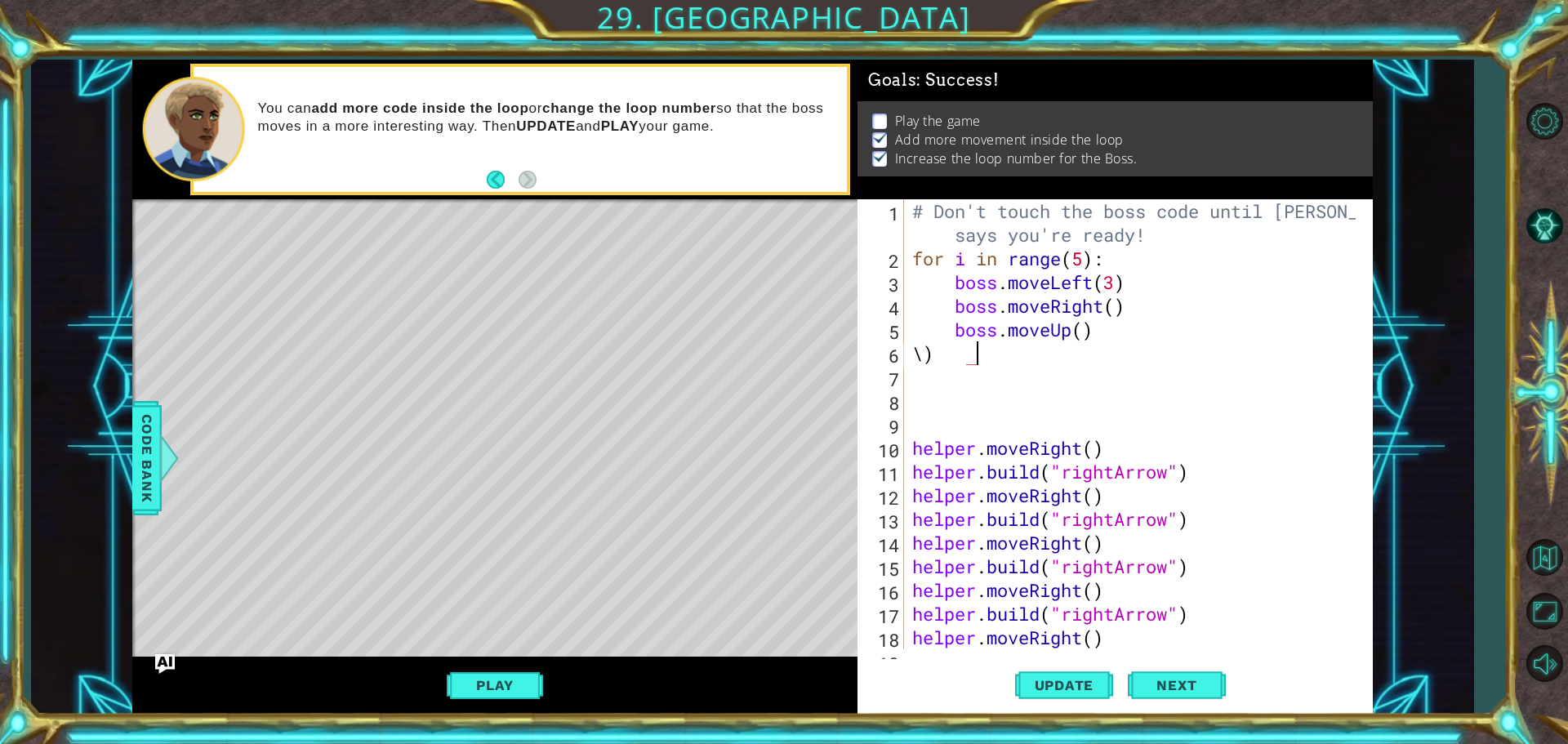
click at [1009, 356] on div "# Don't touch the boss code until [PERSON_NAME] says you're ready! for i in ran…" at bounding box center [1136, 459] width 455 height 521
type textarea "\"
click at [1077, 332] on div "# Don't touch the boss code until [PERSON_NAME] says you're ready! for i in ran…" at bounding box center [1136, 459] width 455 height 521
click at [1087, 328] on div "# Don't touch the boss code until [PERSON_NAME] says you're ready! for i in ran…" at bounding box center [1136, 459] width 455 height 521
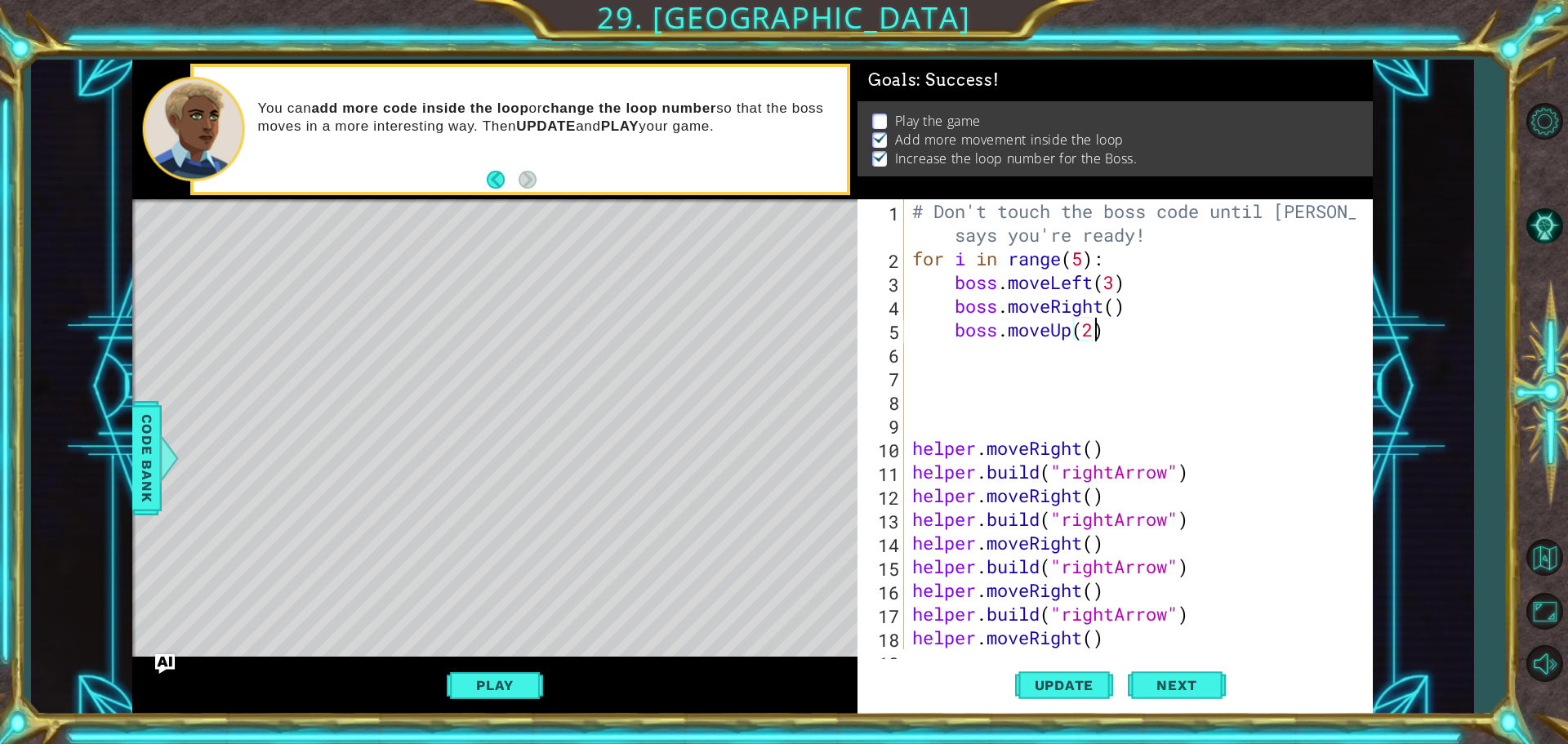
scroll to position [0, 8]
type textarea "boss.moveUp(2)"
click at [1067, 681] on span "Update" at bounding box center [1065, 684] width 93 height 16
click at [507, 699] on button "Play" at bounding box center [494, 685] width 95 height 31
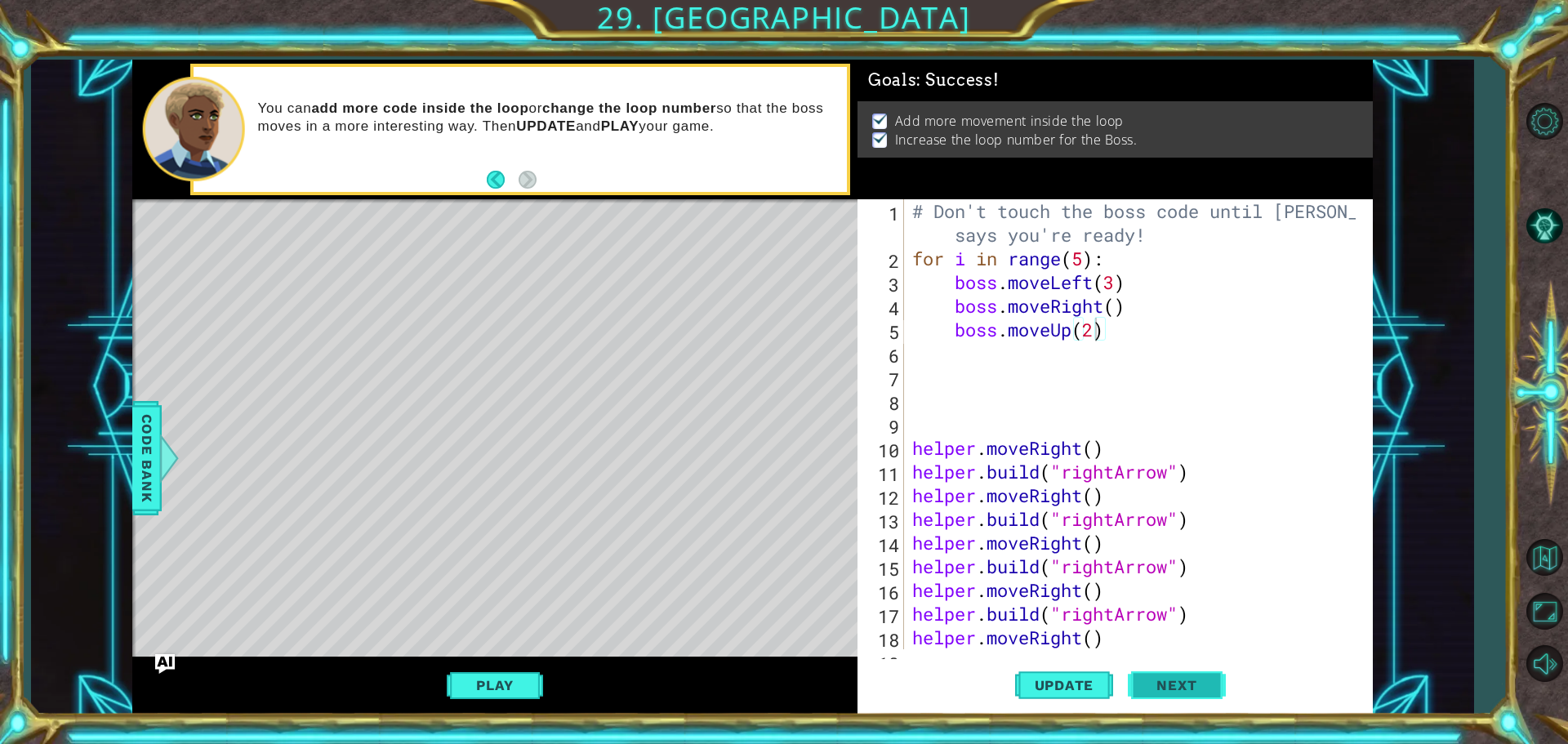
click at [1182, 672] on button "Next" at bounding box center [1176, 685] width 98 height 52
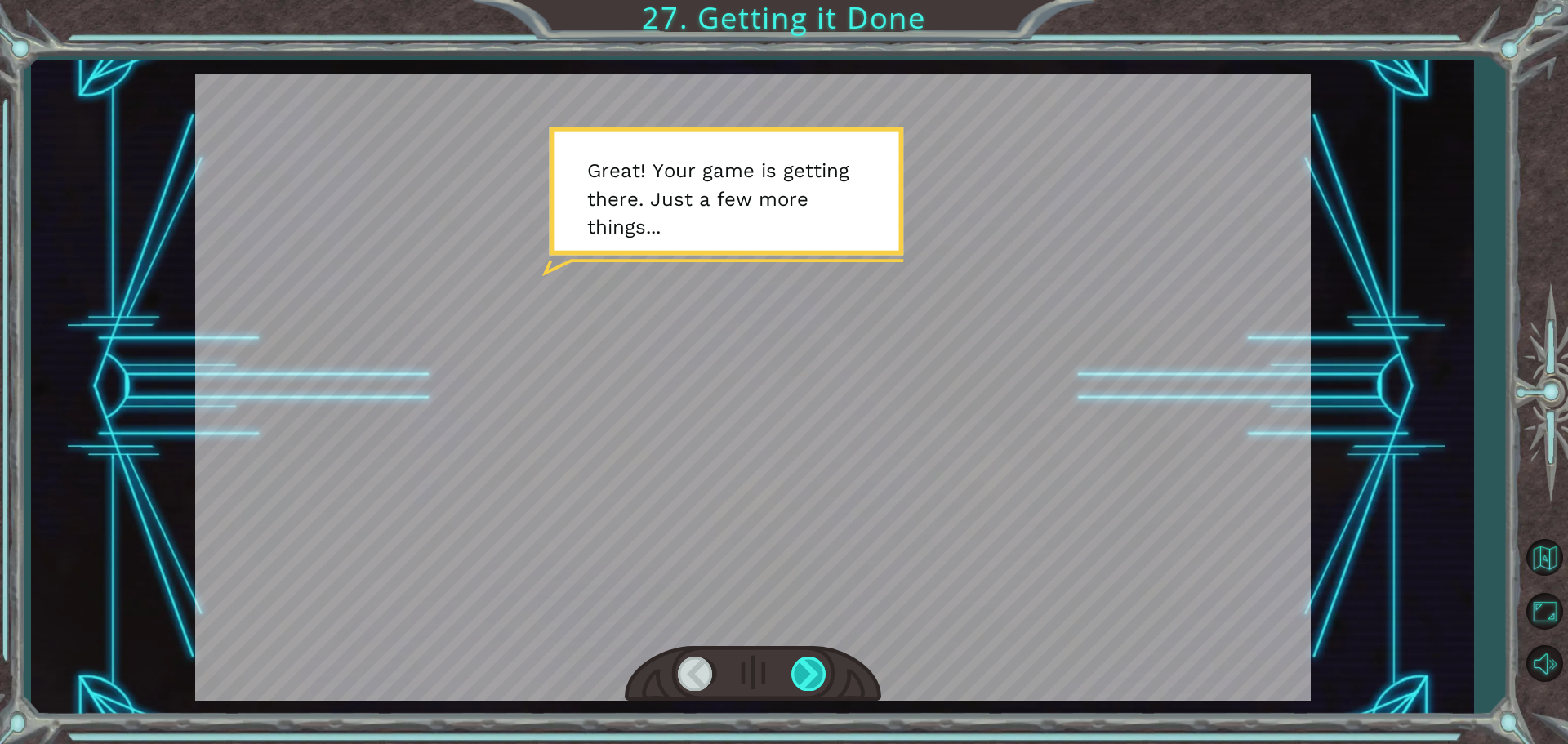
click at [809, 665] on div at bounding box center [810, 673] width 37 height 33
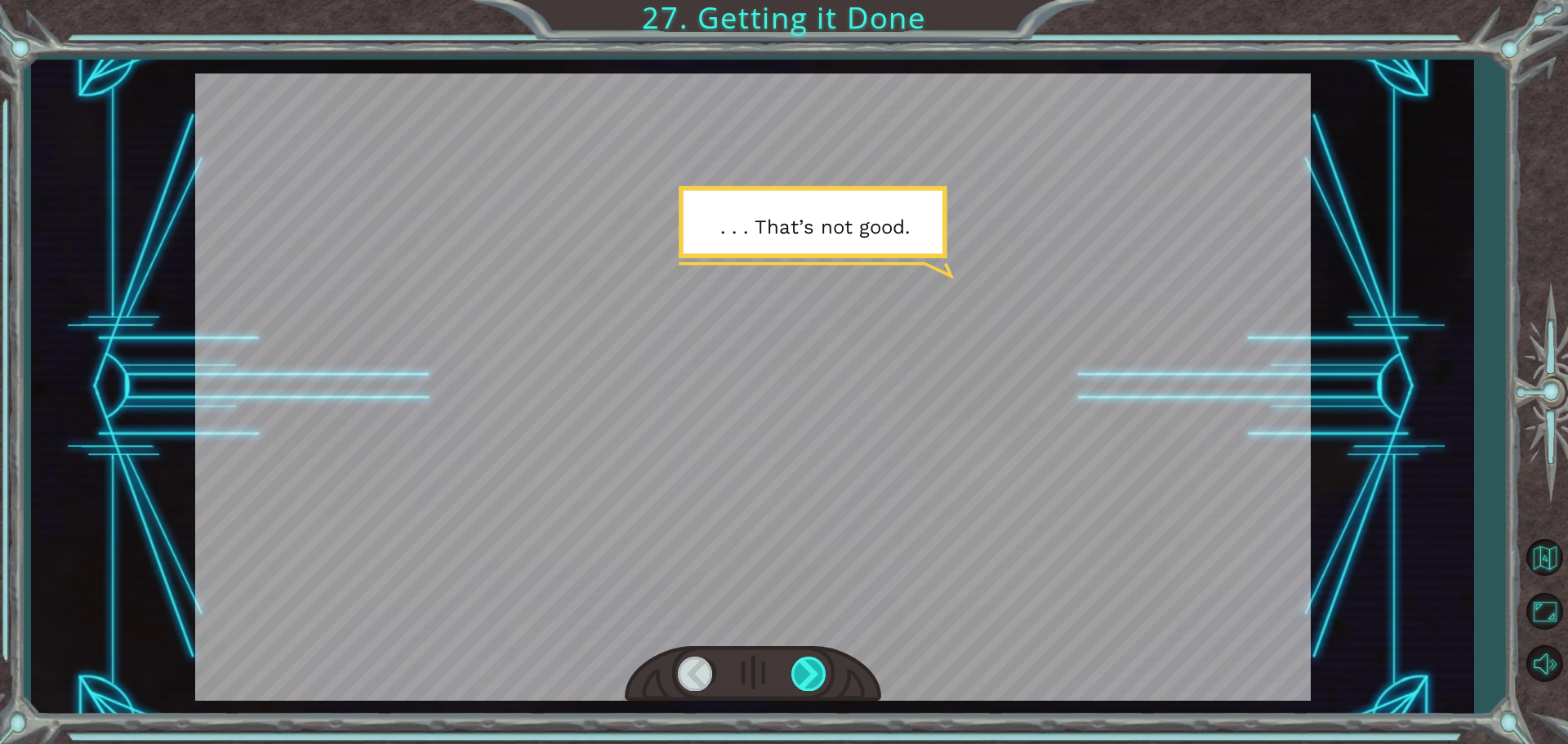
click at [809, 665] on div at bounding box center [810, 673] width 37 height 33
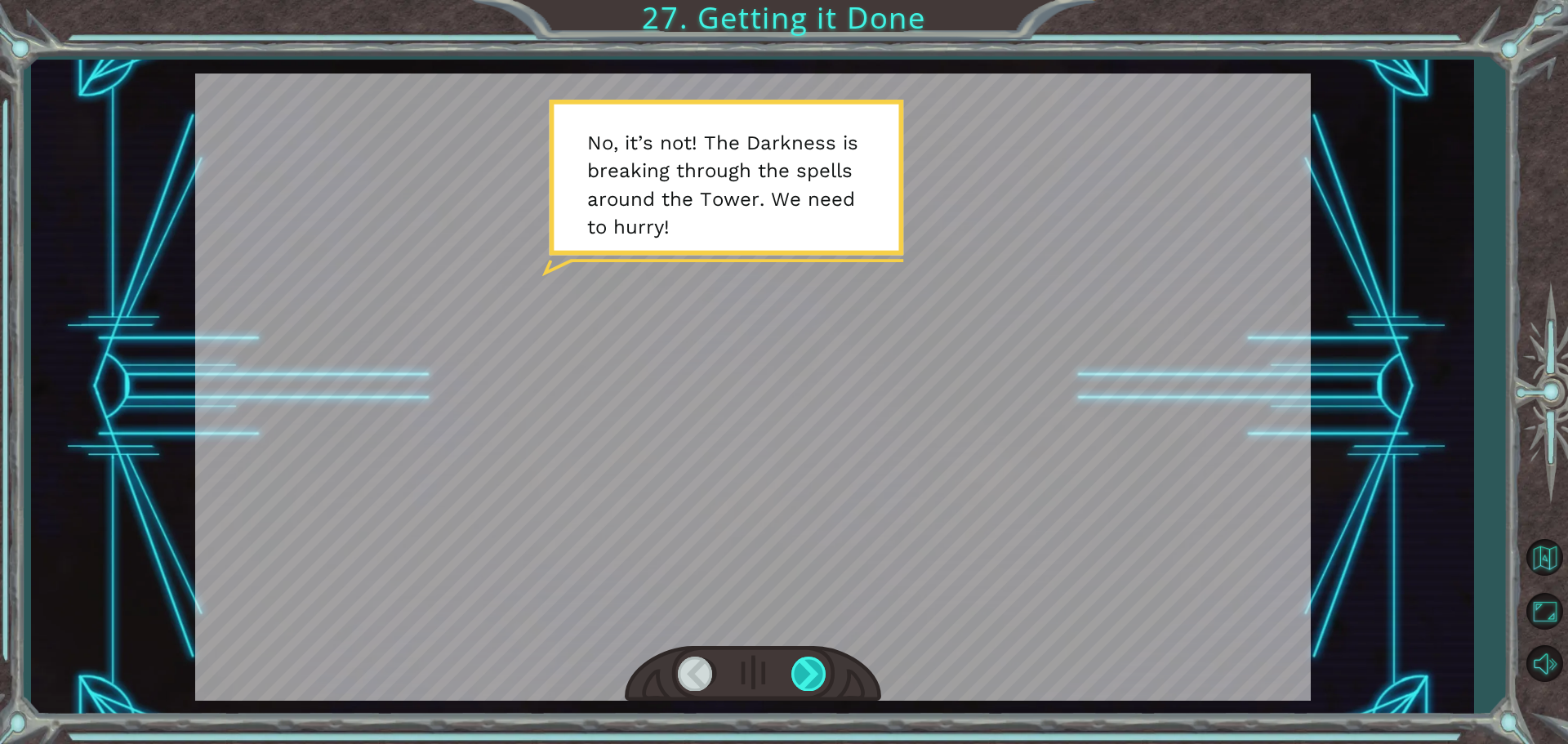
click at [809, 665] on div at bounding box center [810, 673] width 37 height 33
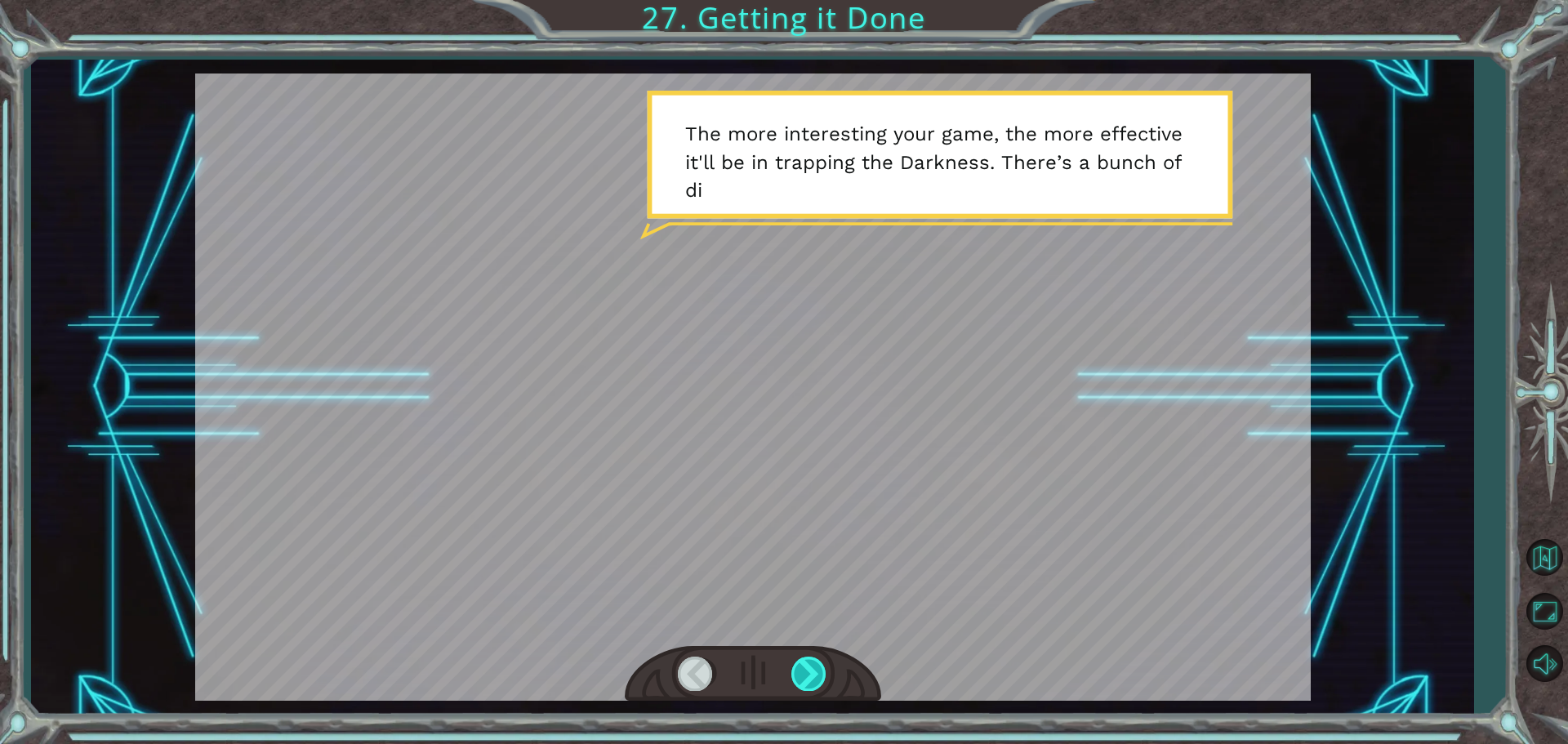
click at [809, 665] on div at bounding box center [810, 673] width 37 height 33
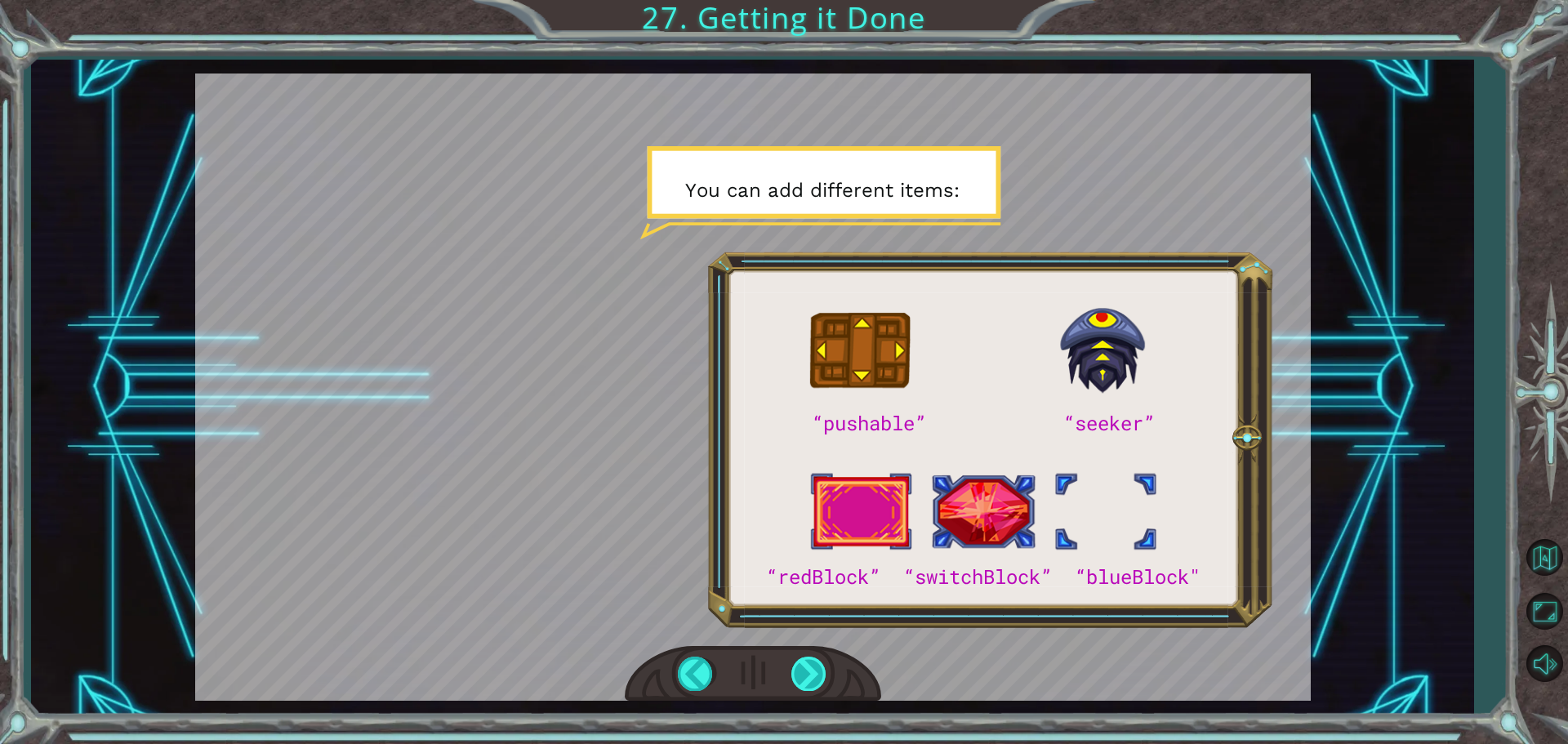
click at [809, 665] on div at bounding box center [810, 673] width 37 height 33
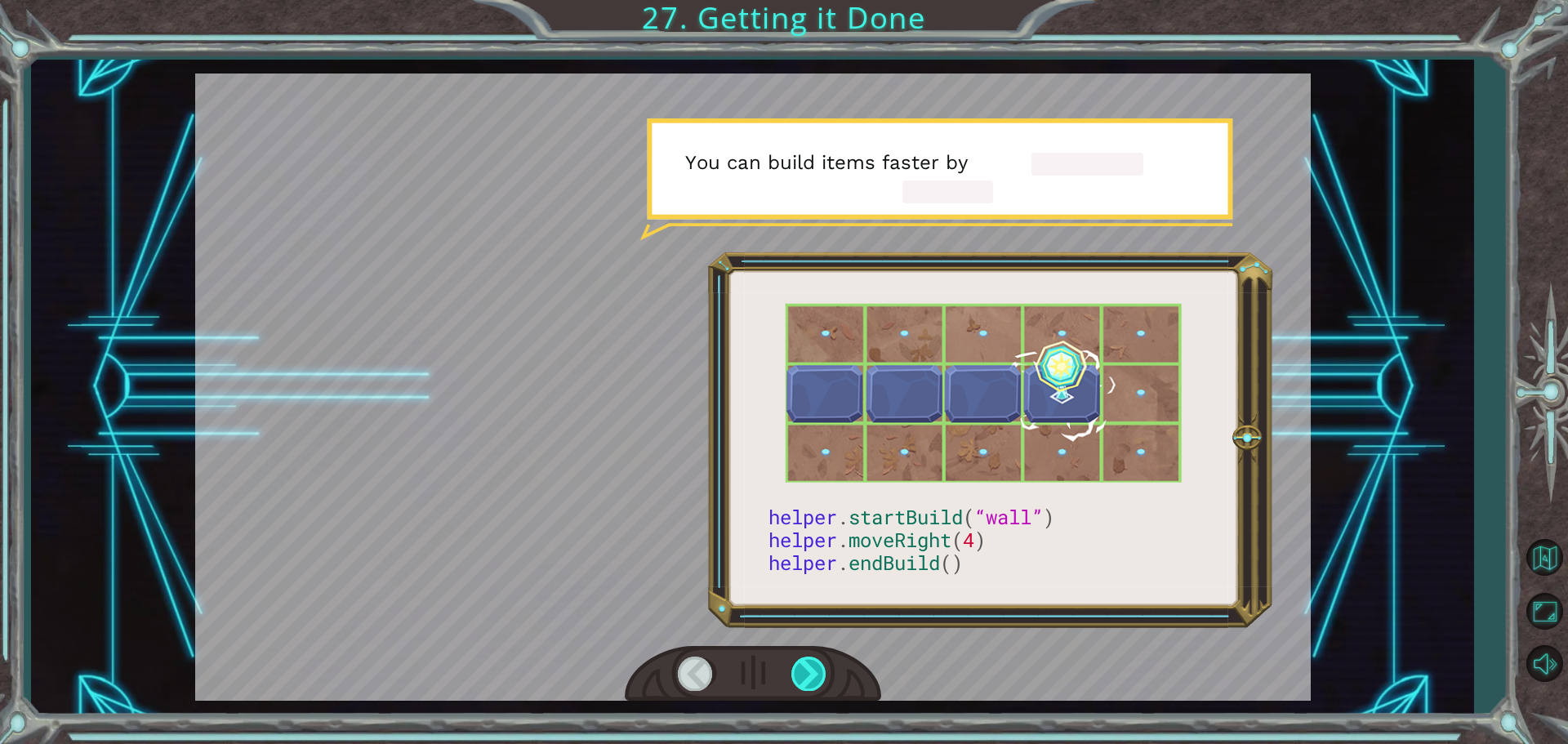
click at [809, 665] on div at bounding box center [810, 673] width 37 height 33
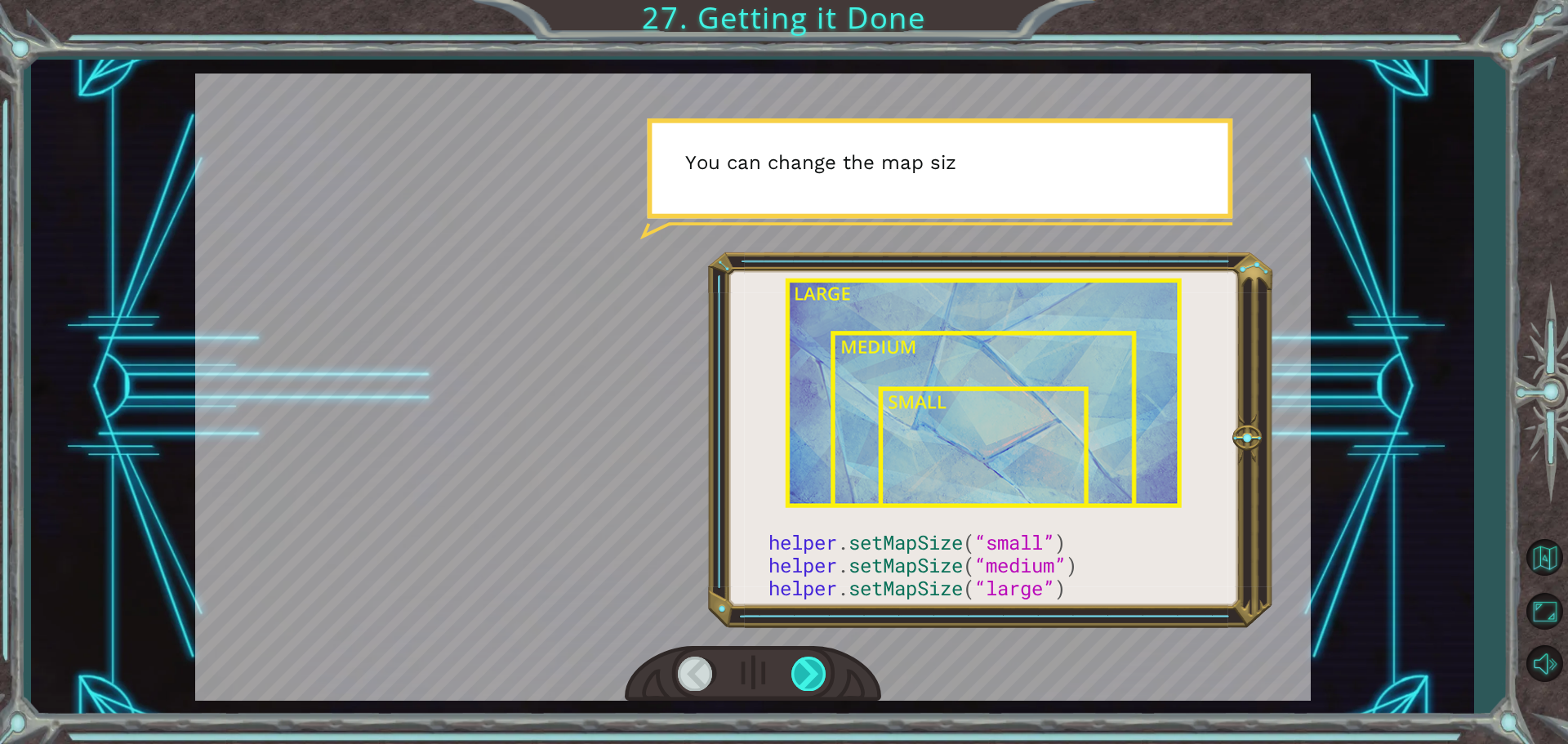
click at [809, 665] on div at bounding box center [810, 673] width 37 height 33
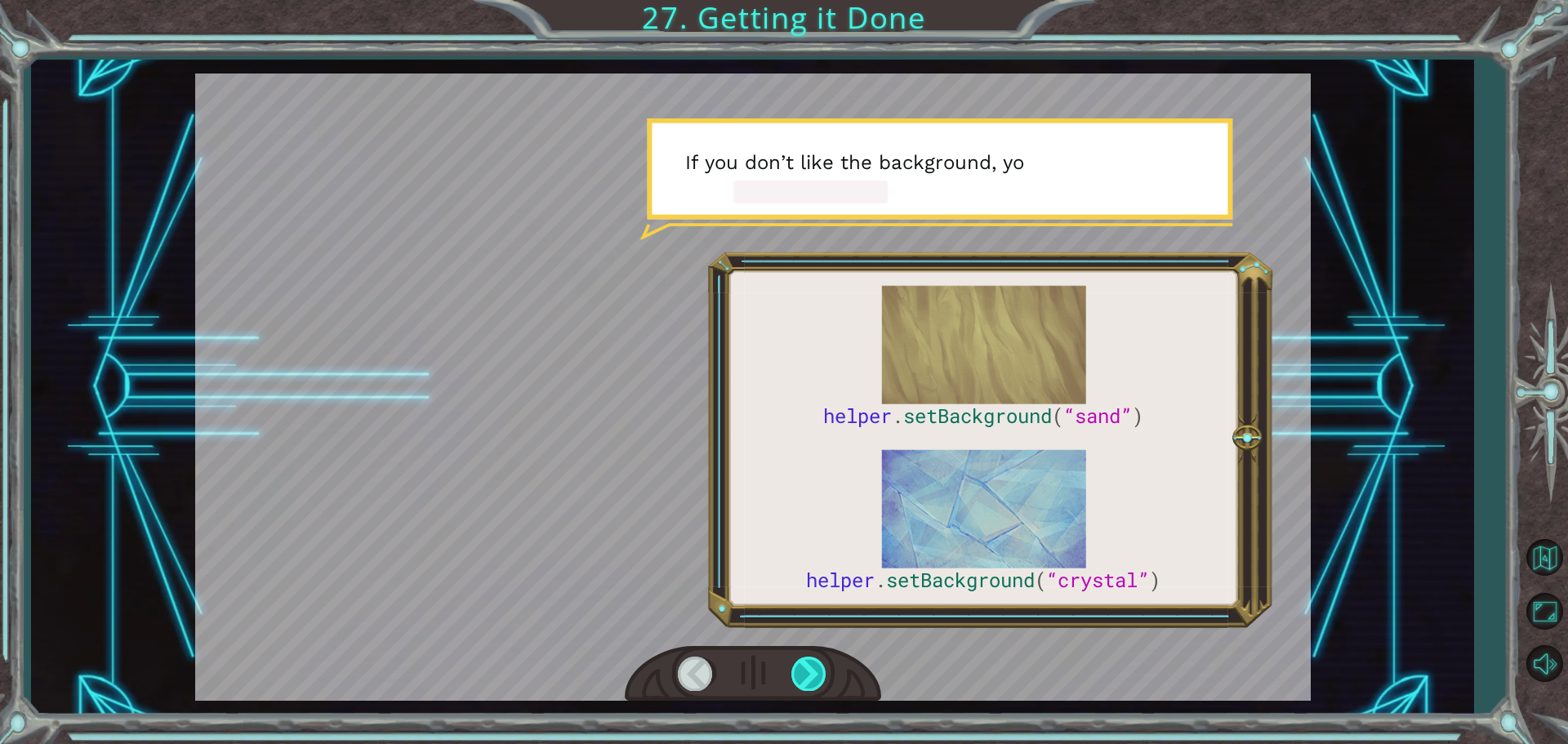
click at [809, 665] on div at bounding box center [810, 673] width 37 height 33
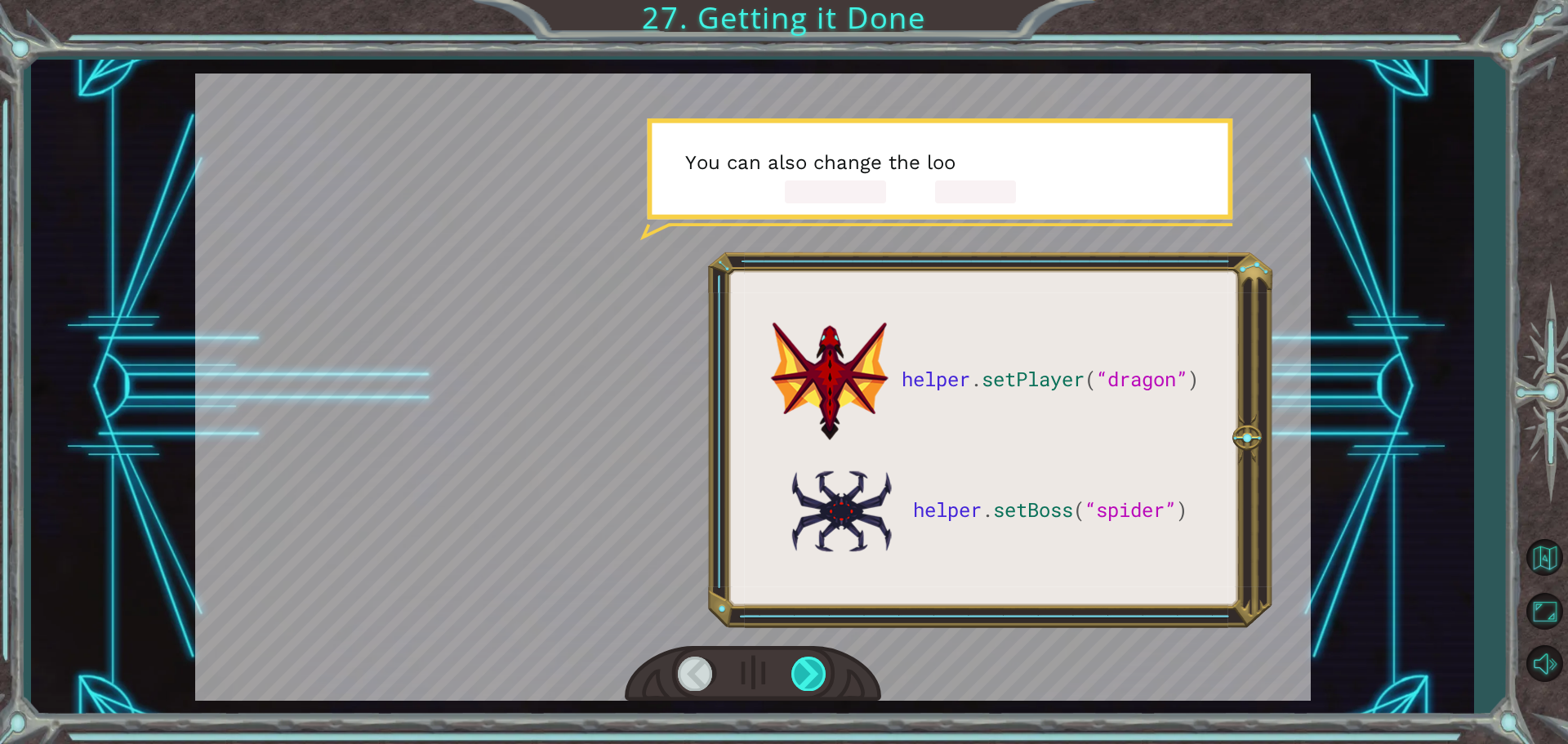
click at [809, 665] on div at bounding box center [810, 673] width 37 height 33
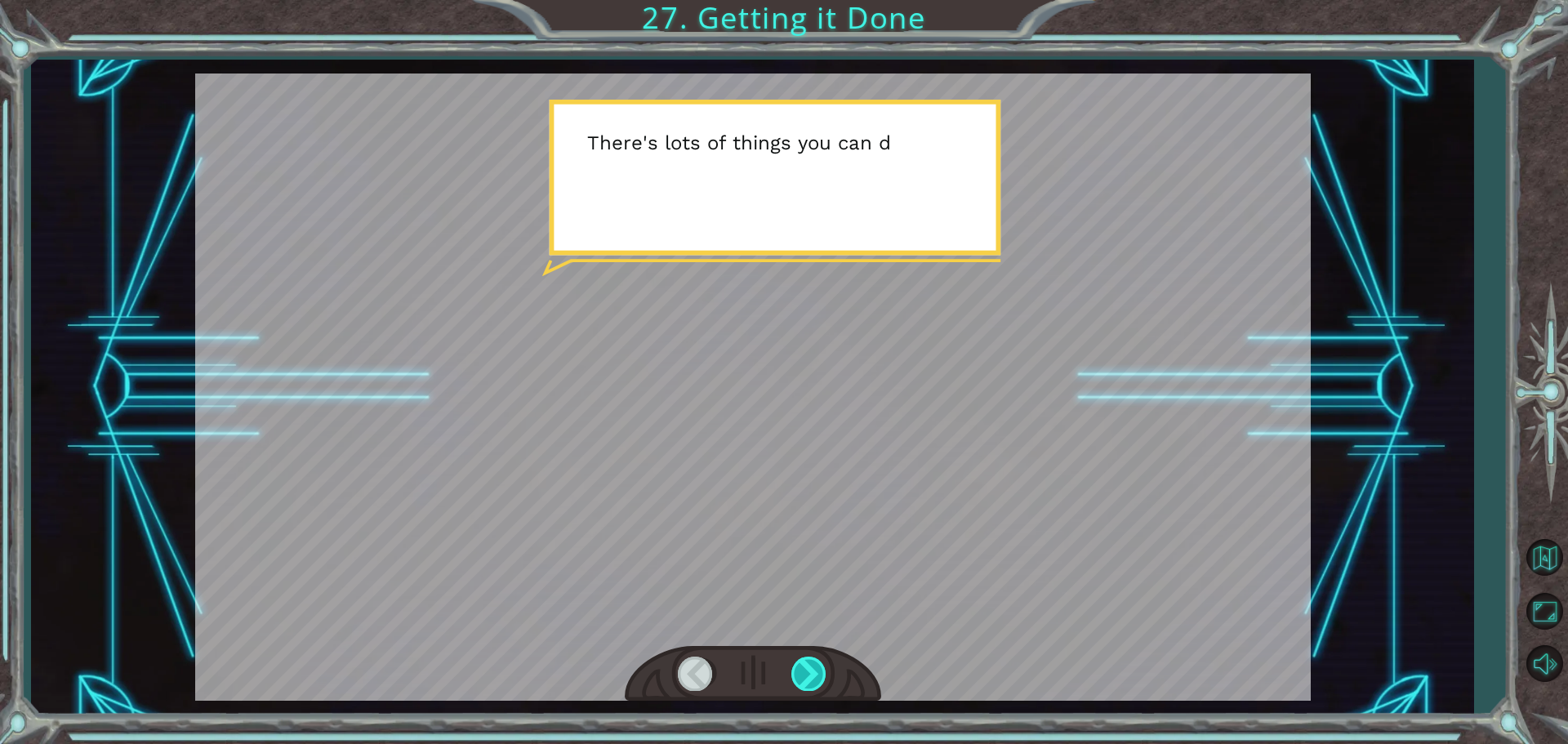
click at [809, 665] on div at bounding box center [810, 673] width 37 height 33
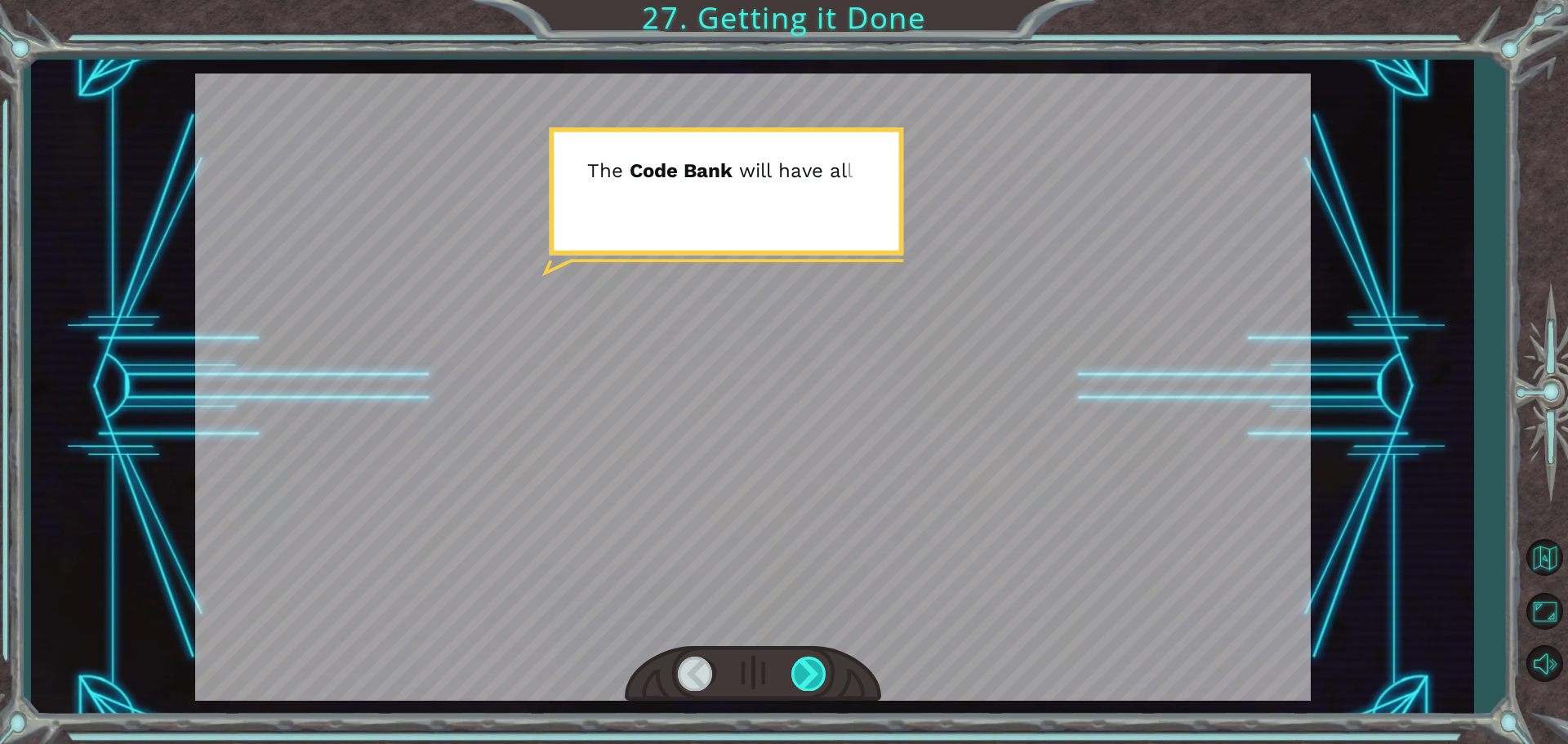
click at [809, 665] on div at bounding box center [810, 673] width 37 height 33
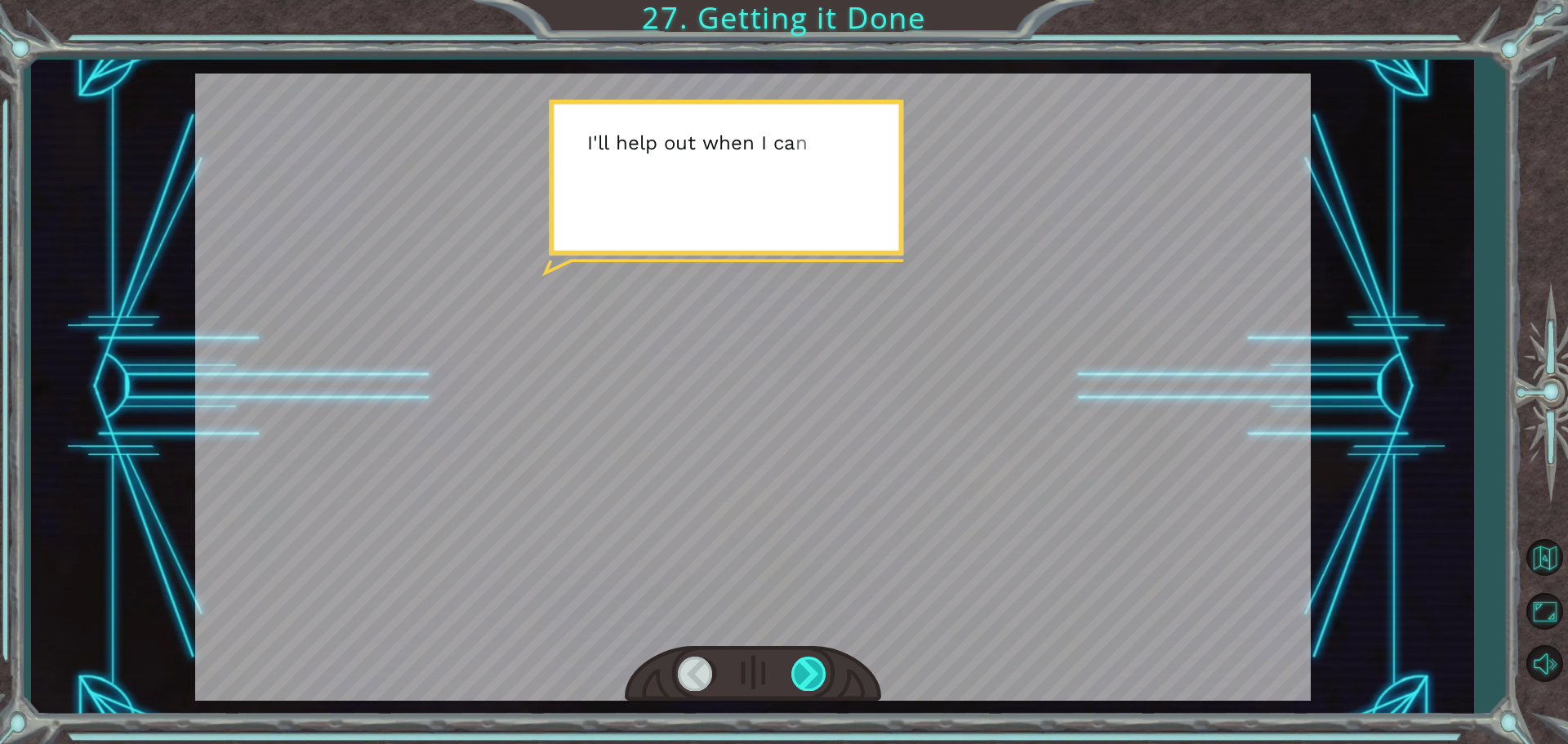
click at [809, 665] on div at bounding box center [810, 673] width 37 height 33
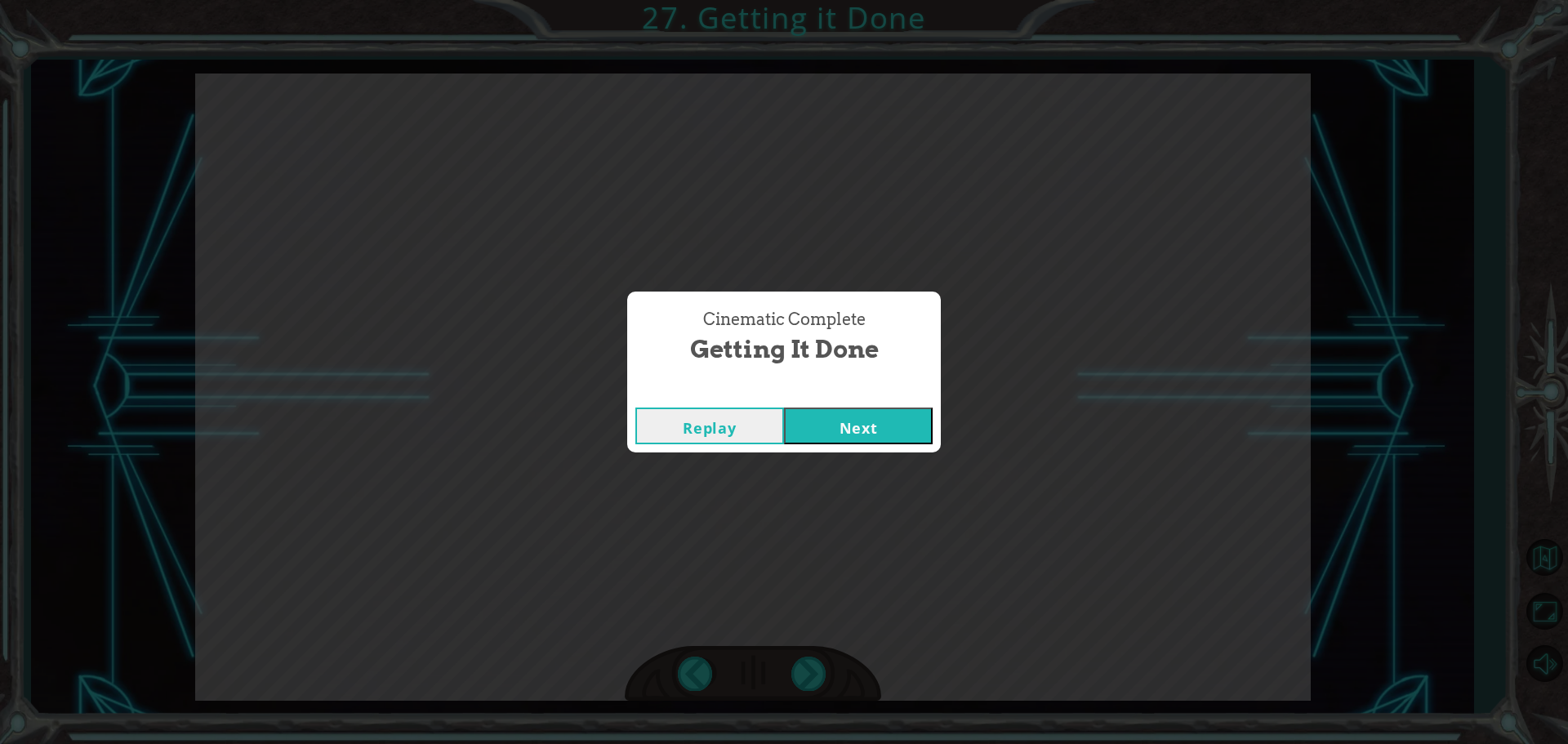
click at [842, 430] on button "Next" at bounding box center [858, 425] width 149 height 37
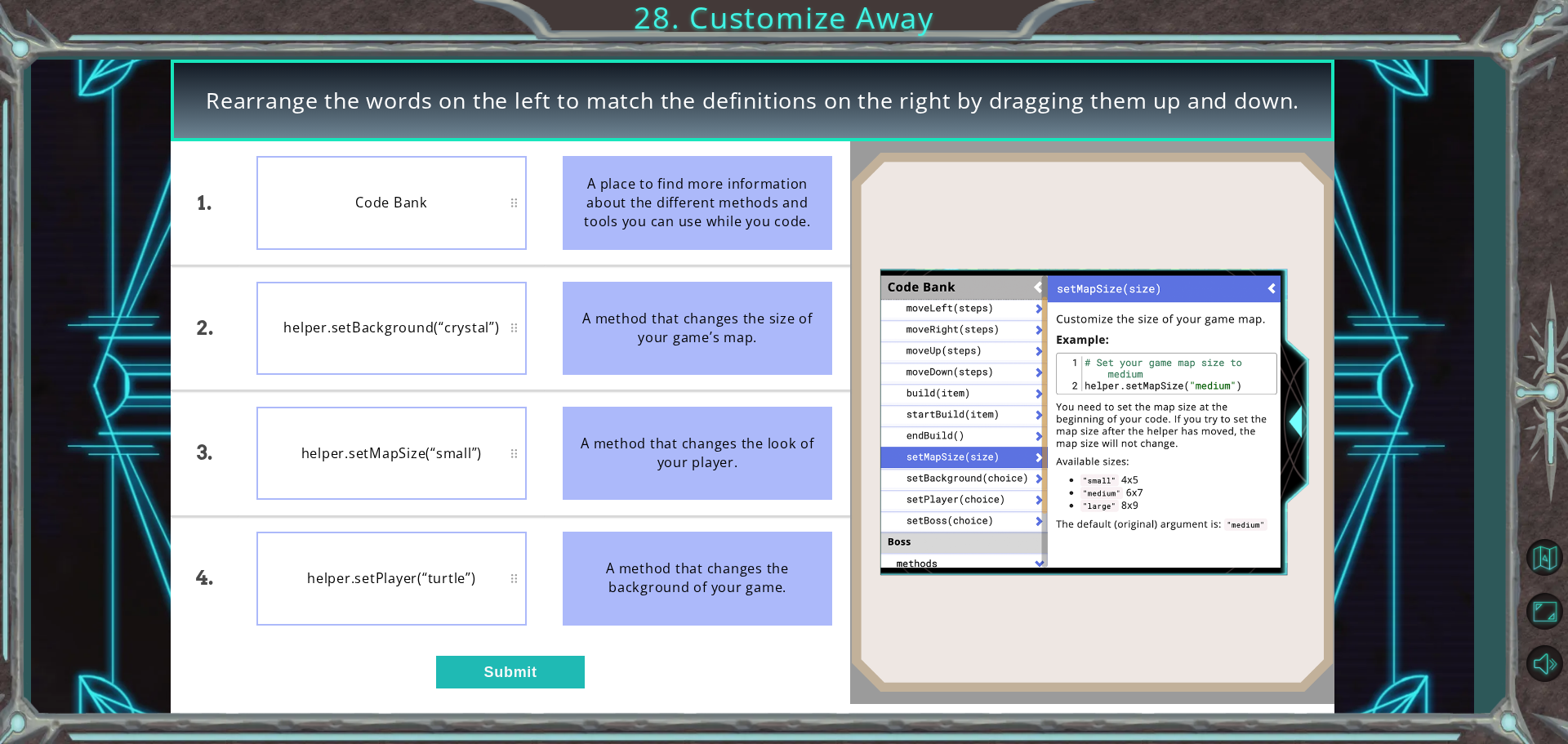
click at [428, 213] on div "Code Bank" at bounding box center [392, 202] width 270 height 93
click at [781, 185] on div "A place to find more information about the different methods and tools you can …" at bounding box center [698, 202] width 270 height 93
drag, startPoint x: 781, startPoint y: 185, endPoint x: 536, endPoint y: 211, distance: 246.4
click at [536, 211] on div "1. 2. 3. 4. Code Bank helper.setBackground(“crystal”) helper.setMapSize(“small”…" at bounding box center [510, 390] width 679 height 499
click at [401, 436] on div "helper.setMapSize(“small”)" at bounding box center [392, 452] width 270 height 93
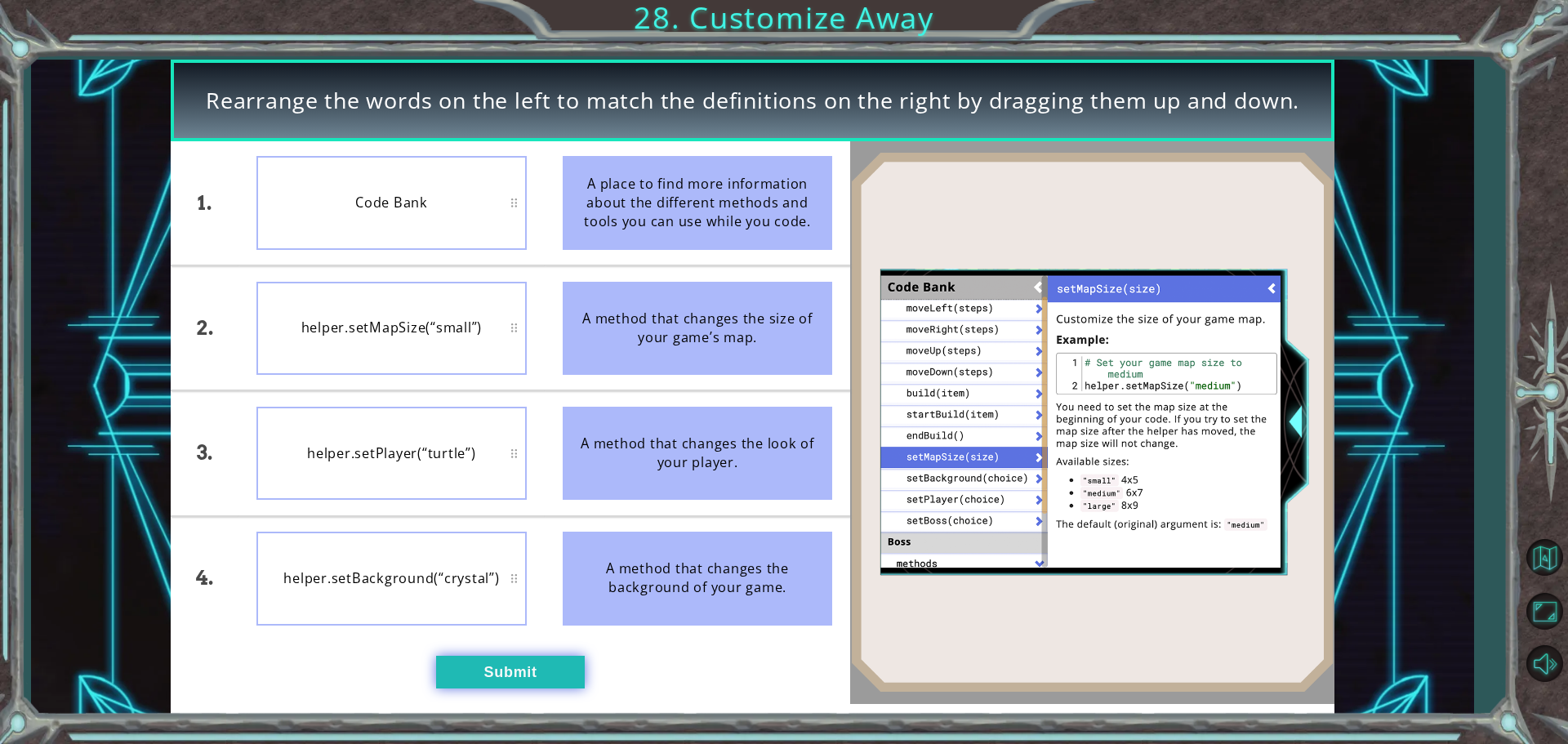
click at [504, 683] on button "Submit" at bounding box center [510, 672] width 149 height 32
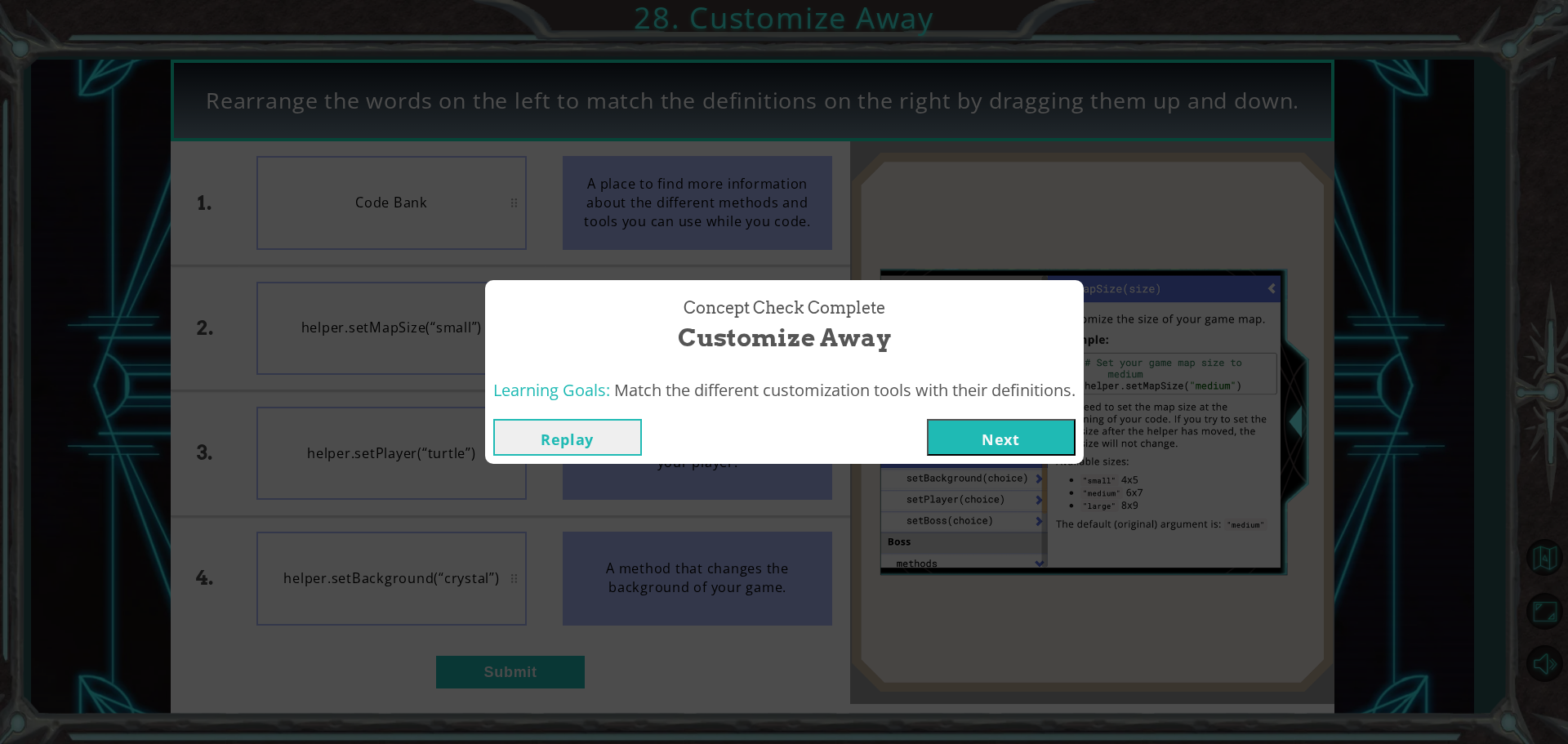
click at [1003, 429] on button "Next" at bounding box center [1001, 437] width 149 height 37
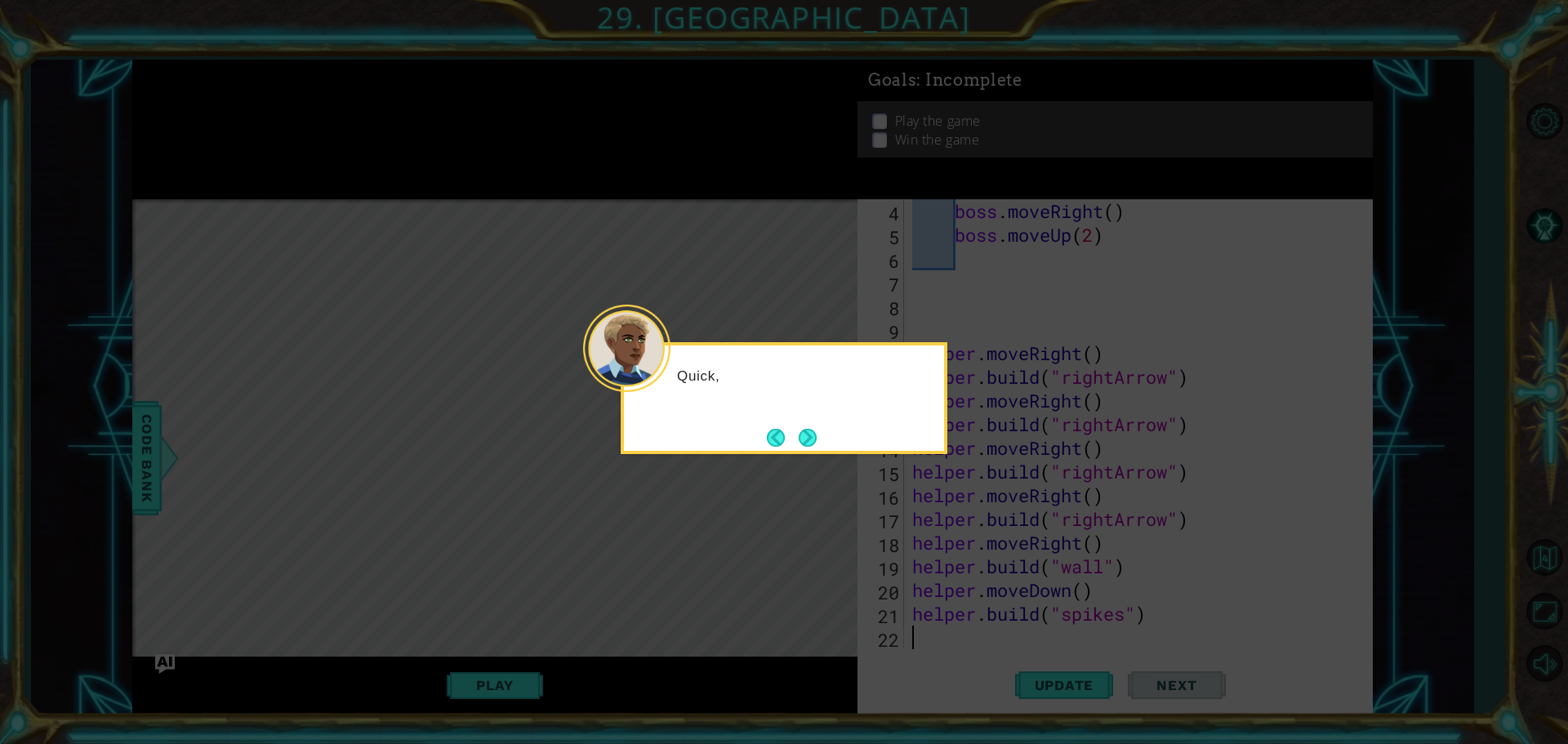
scroll to position [94, 0]
click at [810, 438] on button "Next" at bounding box center [807, 437] width 18 height 18
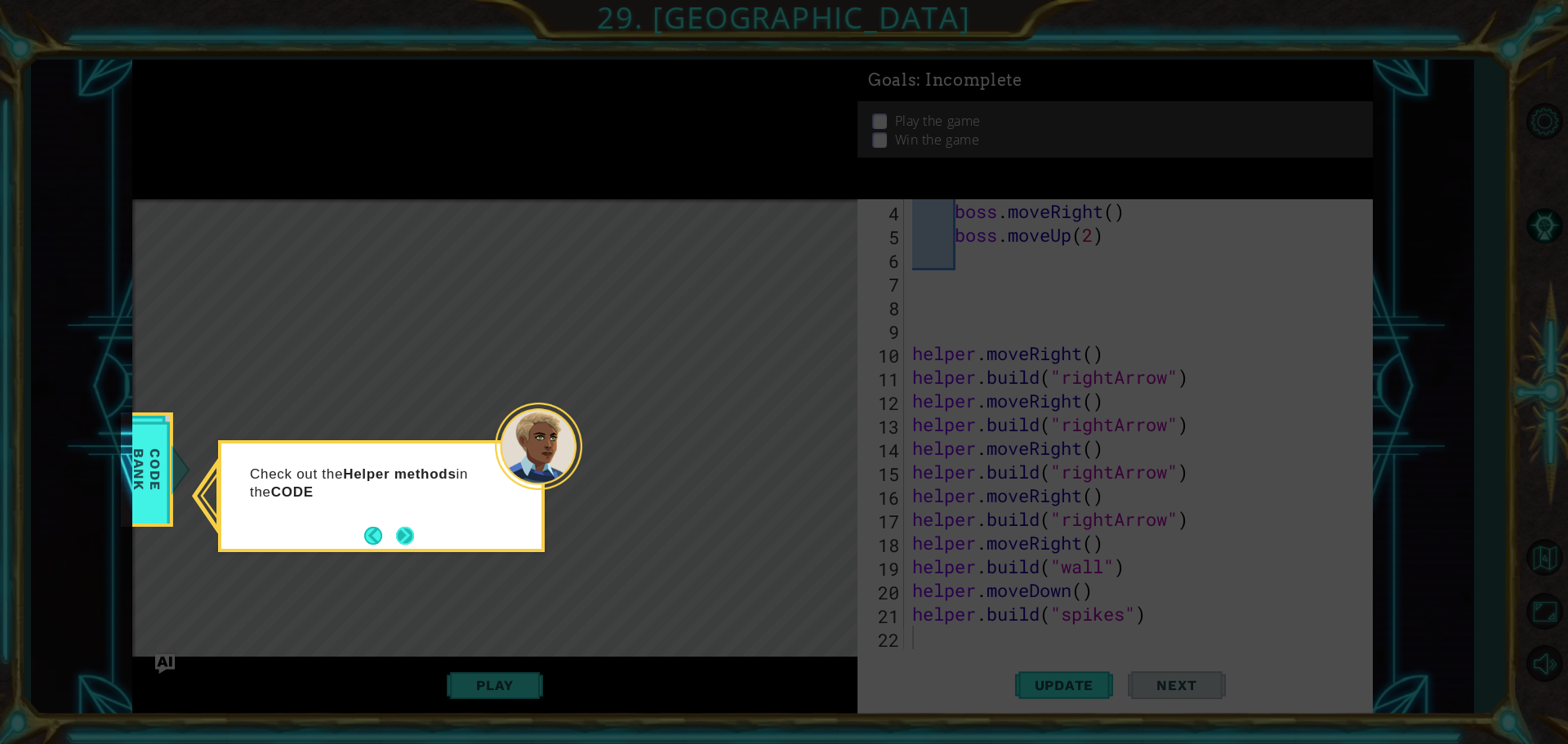
click at [412, 544] on button "Next" at bounding box center [405, 536] width 18 height 18
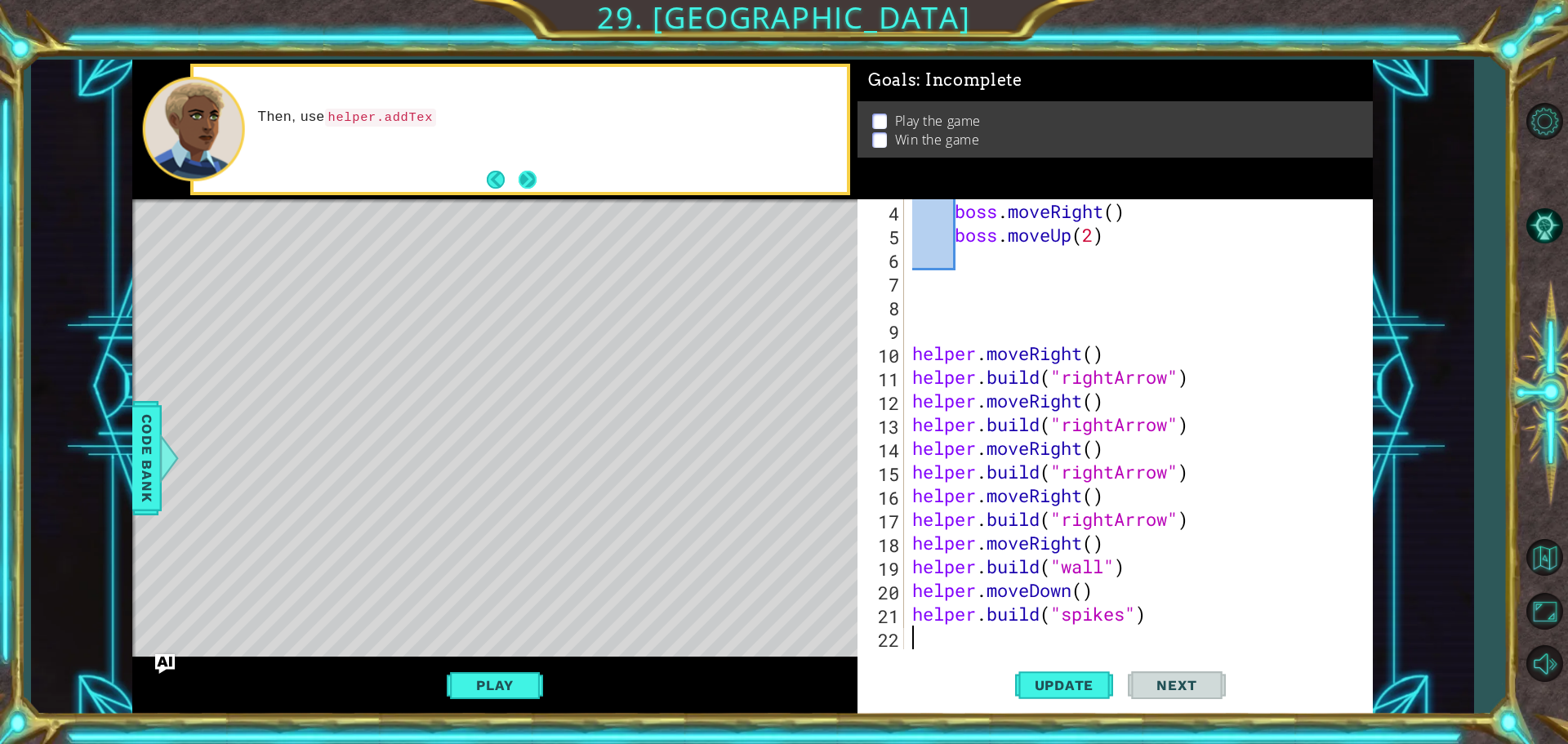
click at [536, 179] on button "Next" at bounding box center [527, 179] width 18 height 18
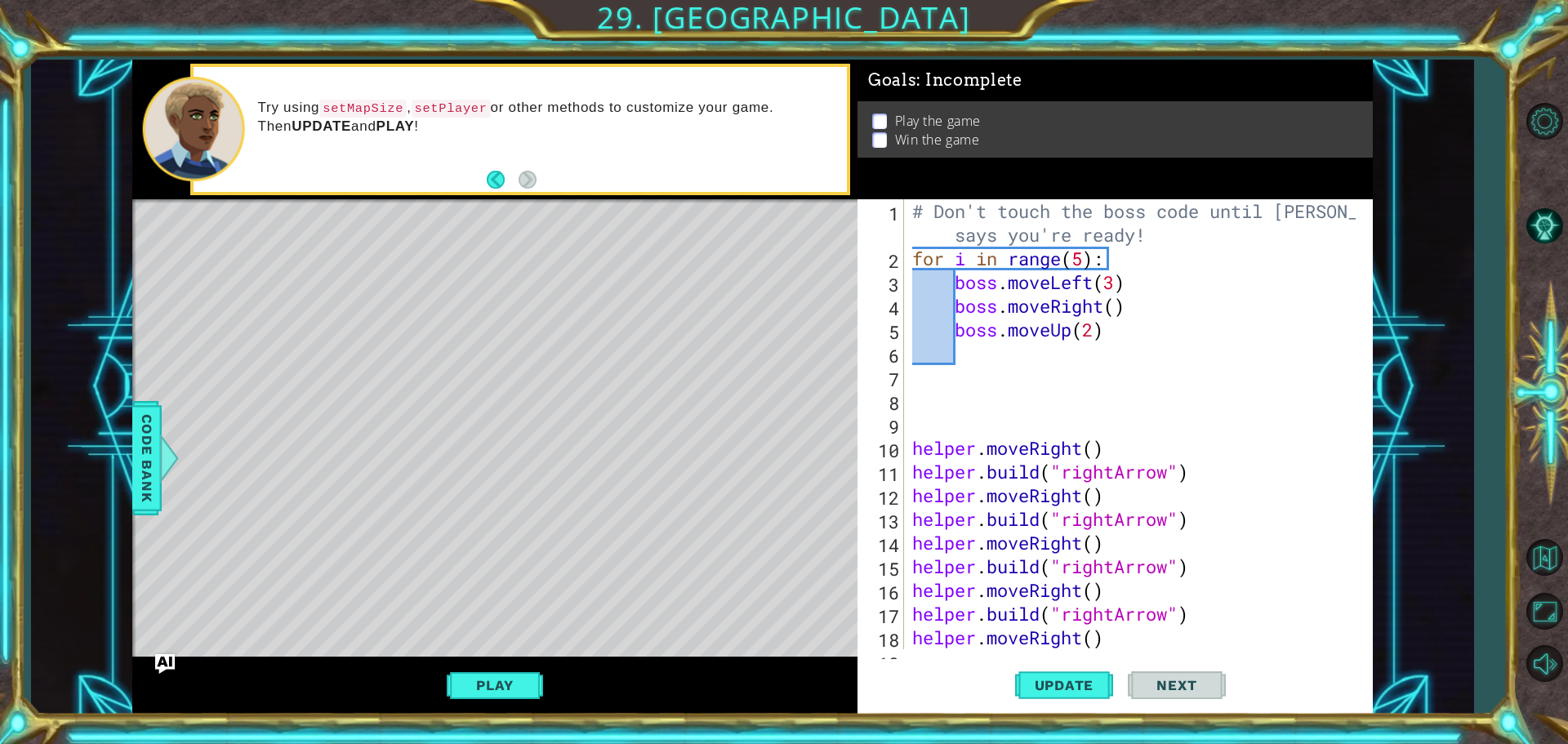
scroll to position [0, 0]
click at [1031, 673] on button "Update" at bounding box center [1064, 684] width 98 height 52
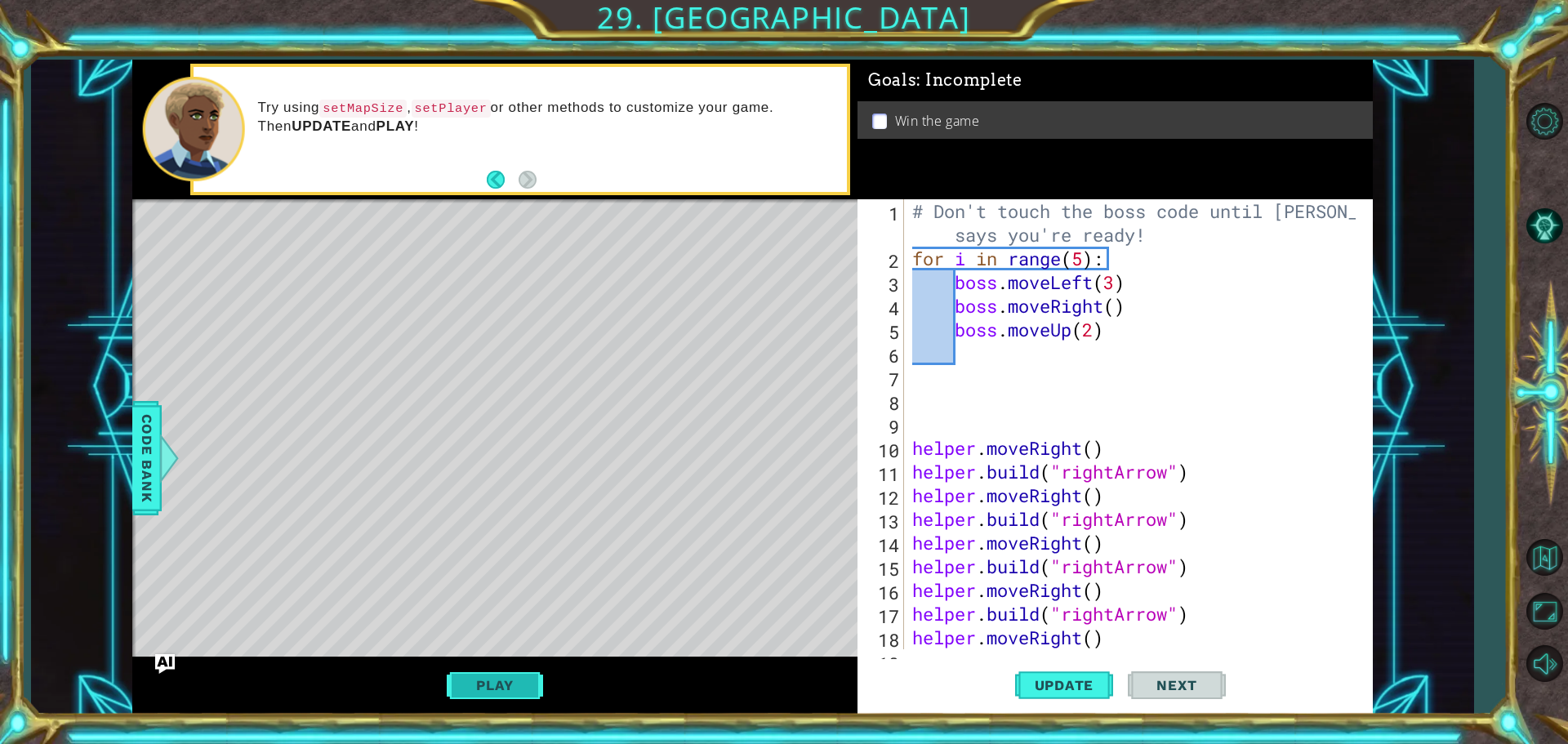
click at [529, 678] on button "Play" at bounding box center [494, 685] width 95 height 31
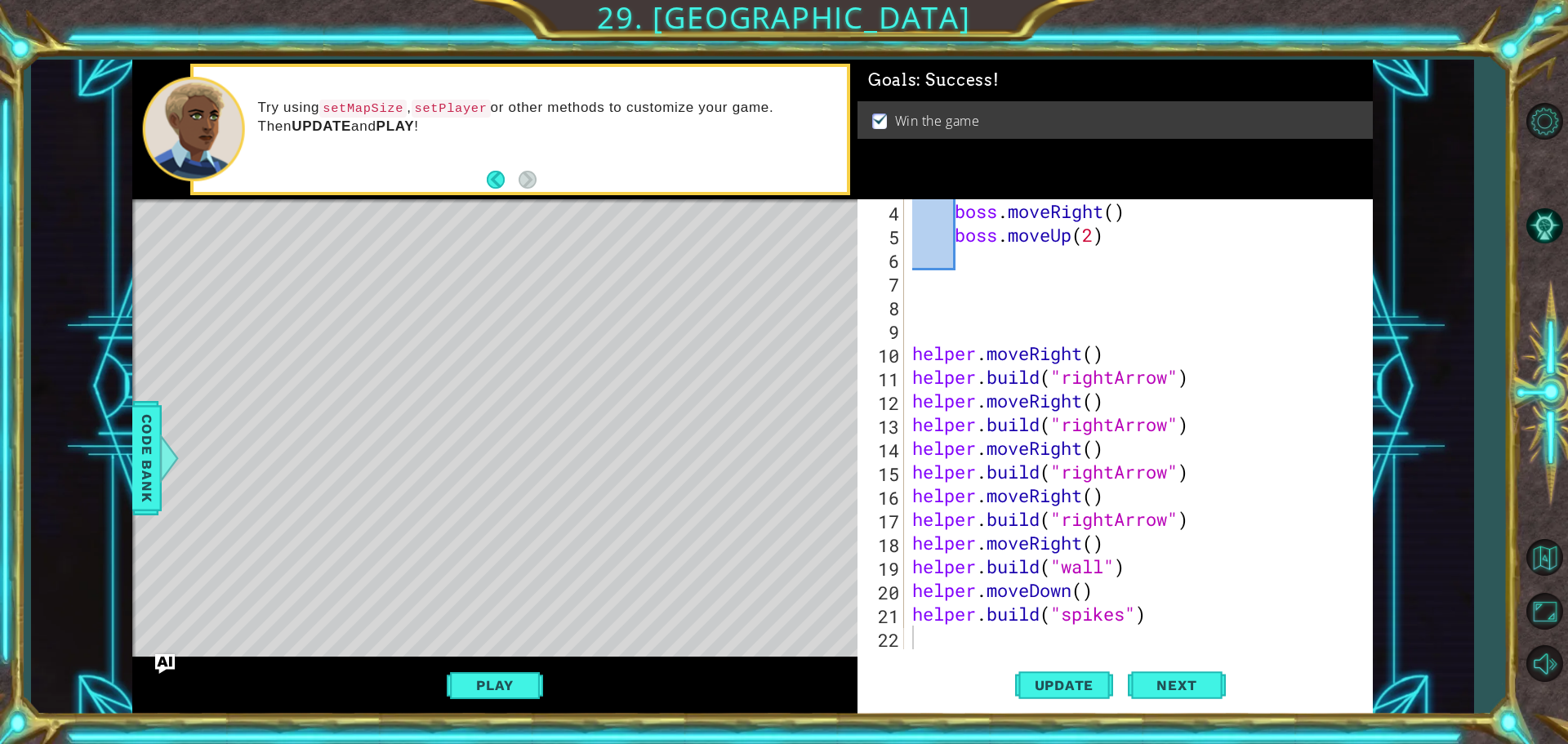
scroll to position [94, 0]
click at [1027, 646] on div "boss . moveRight ( ) boss . moveUp ( 2 ) helper . moveRight ( ) helper . build …" at bounding box center [1136, 447] width 455 height 497
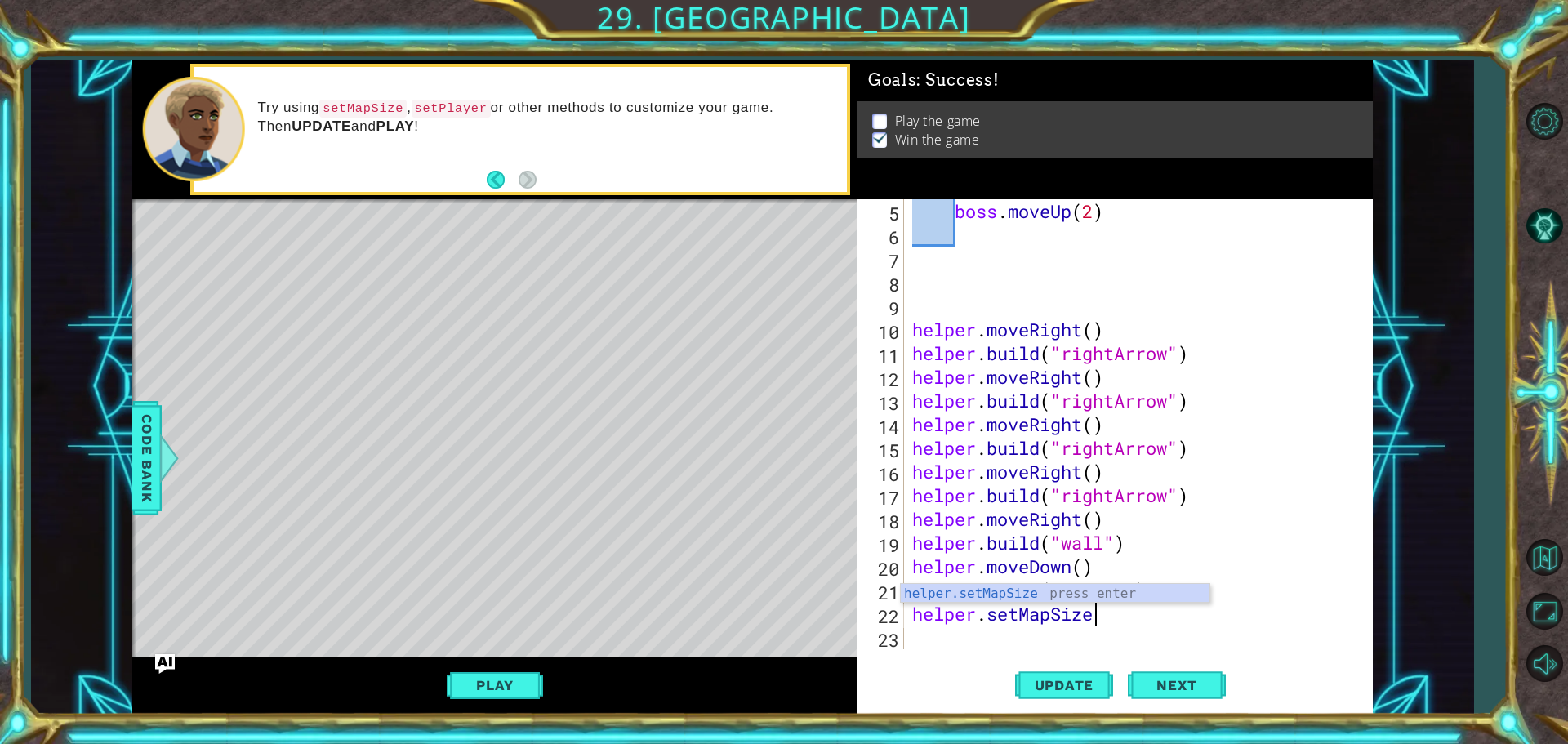
scroll to position [0, 8]
type textarea "helper.setMapSize(7)"
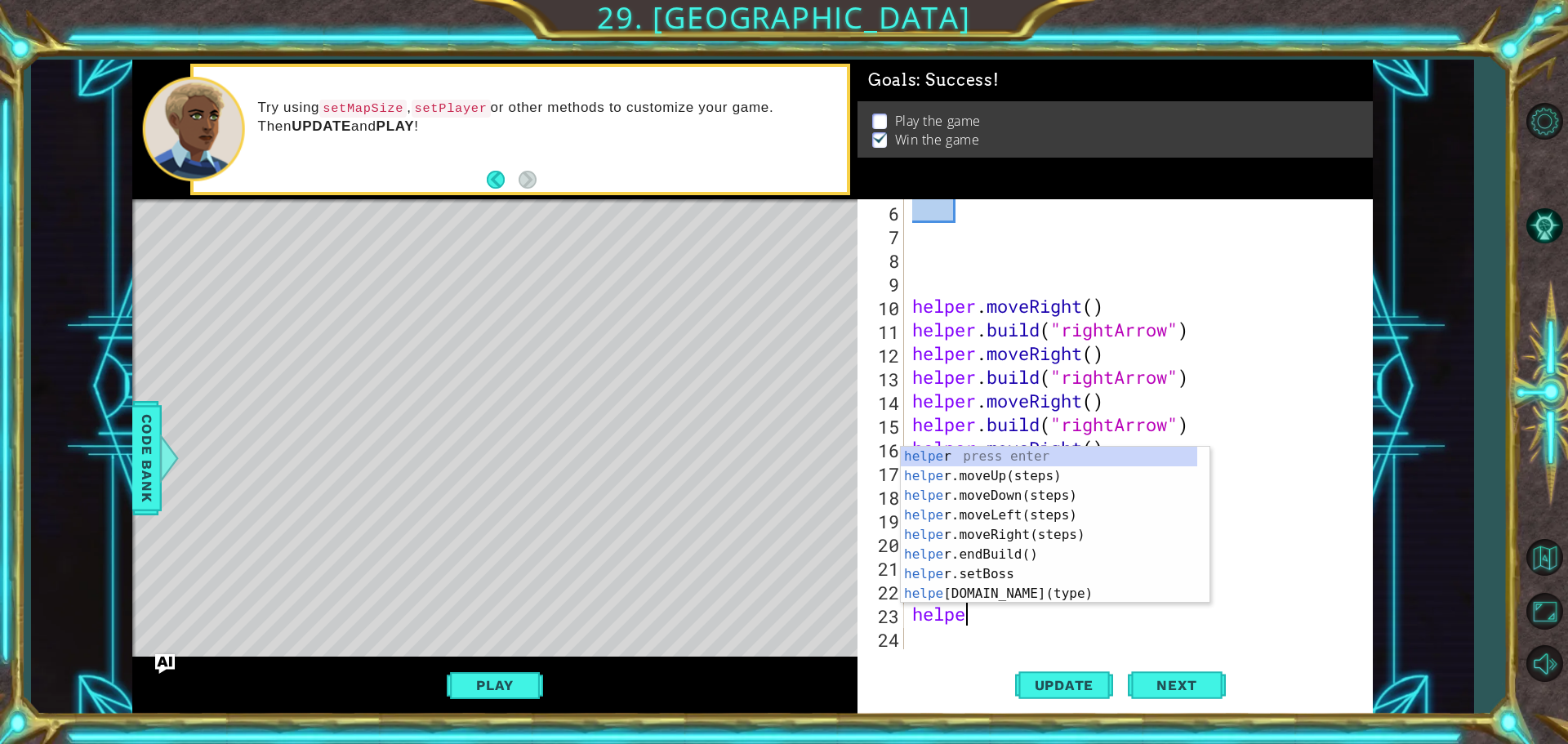
scroll to position [0, 2]
type textarea "helper"
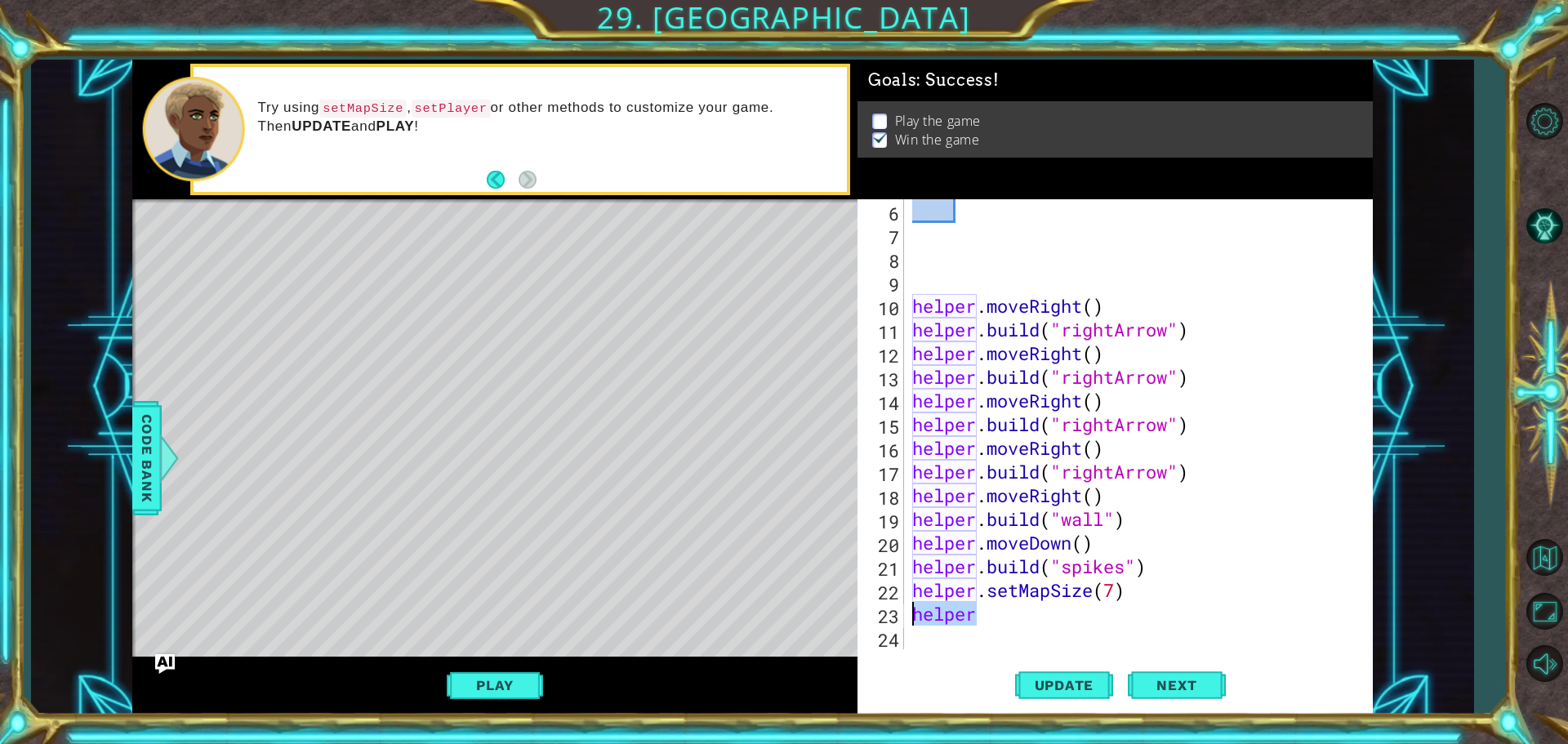
drag, startPoint x: 1002, startPoint y: 622, endPoint x: 911, endPoint y: 617, distance: 91.1
click at [911, 617] on div "helper . moveRight ( ) helper . build ( "rightArrow" ) helper . moveRight ( ) h…" at bounding box center [1136, 447] width 455 height 497
click at [1173, 684] on span "Next" at bounding box center [1176, 685] width 72 height 16
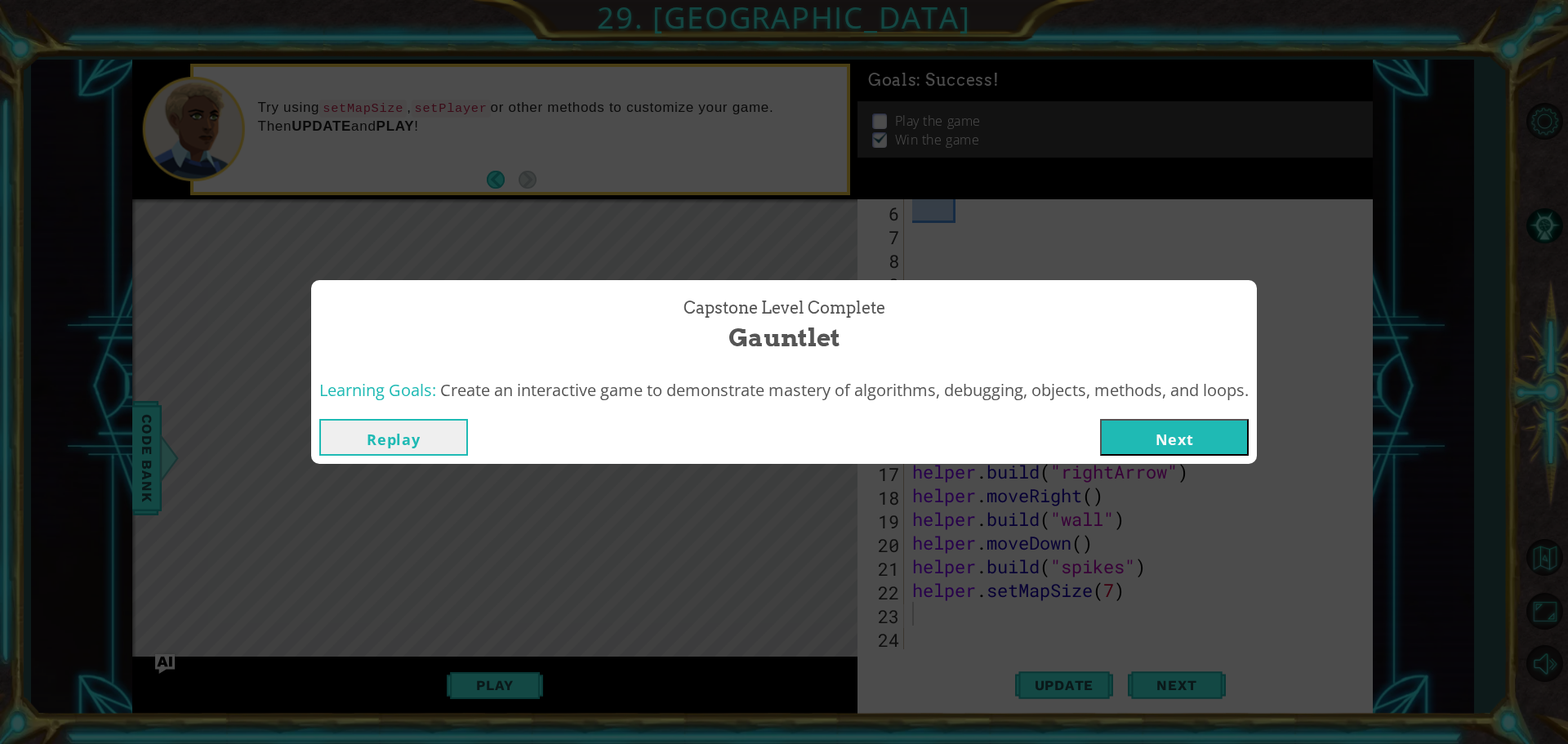
click at [423, 438] on button "Replay" at bounding box center [394, 437] width 149 height 37
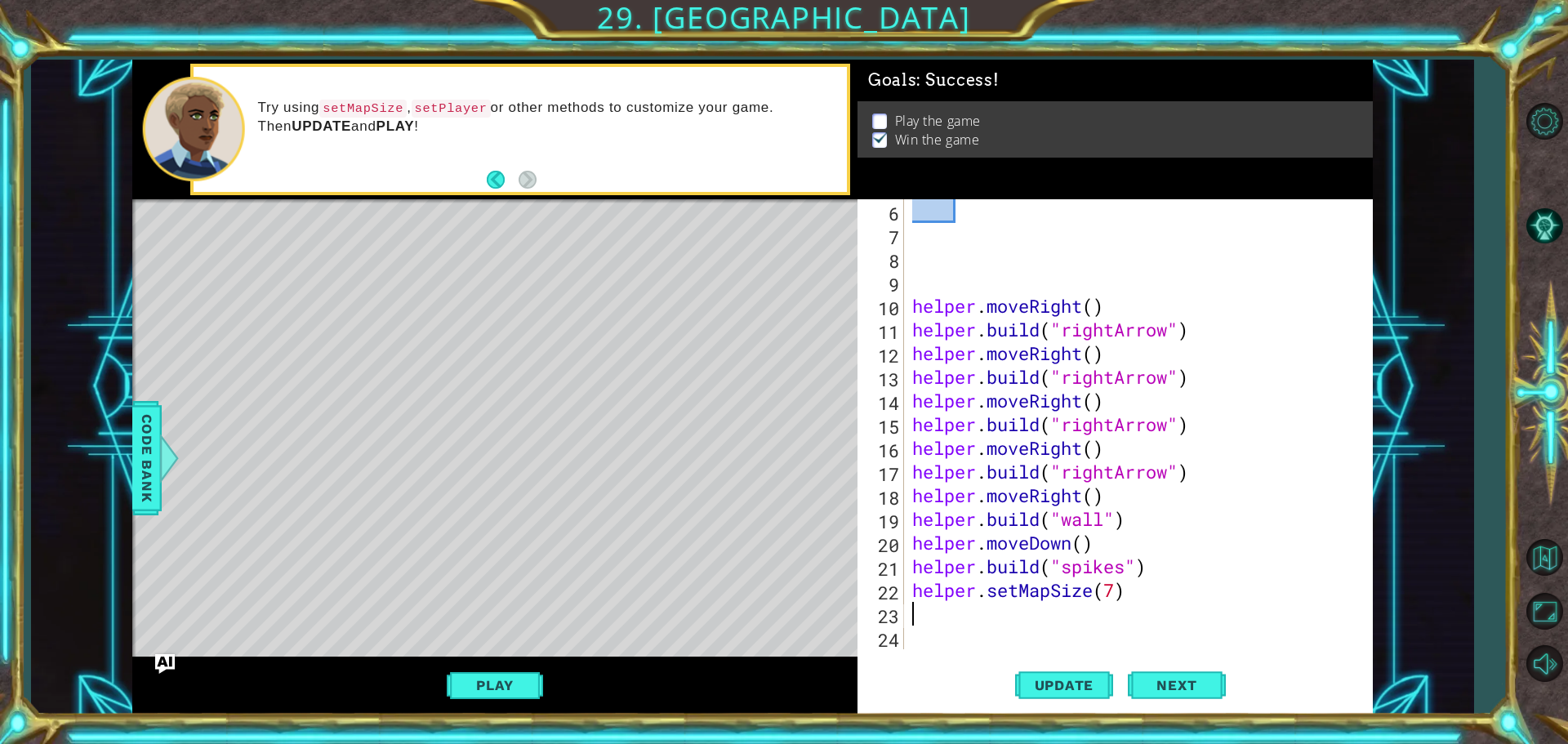
click at [114, 430] on div "1 ההההההההההההההההההההההההההההההההההההההההההההההההההההההההההההההההההההההההההההה…" at bounding box center [752, 387] width 1442 height 655
click at [144, 441] on span "Code Bank" at bounding box center [147, 457] width 26 height 99
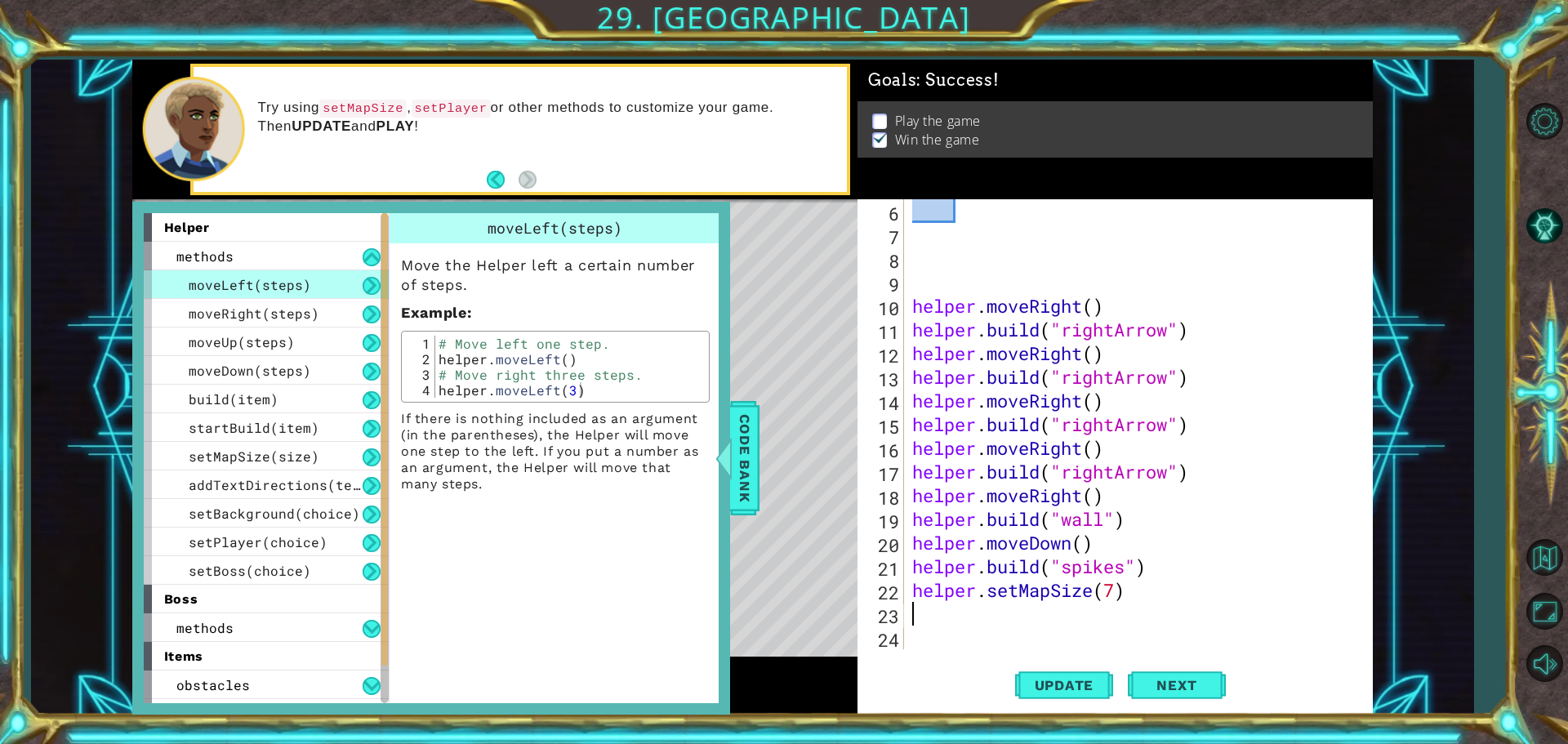
click at [925, 611] on div "helper . moveRight ( ) helper . build ( "rightArrow" ) helper . moveRight ( ) h…" at bounding box center [1136, 447] width 455 height 497
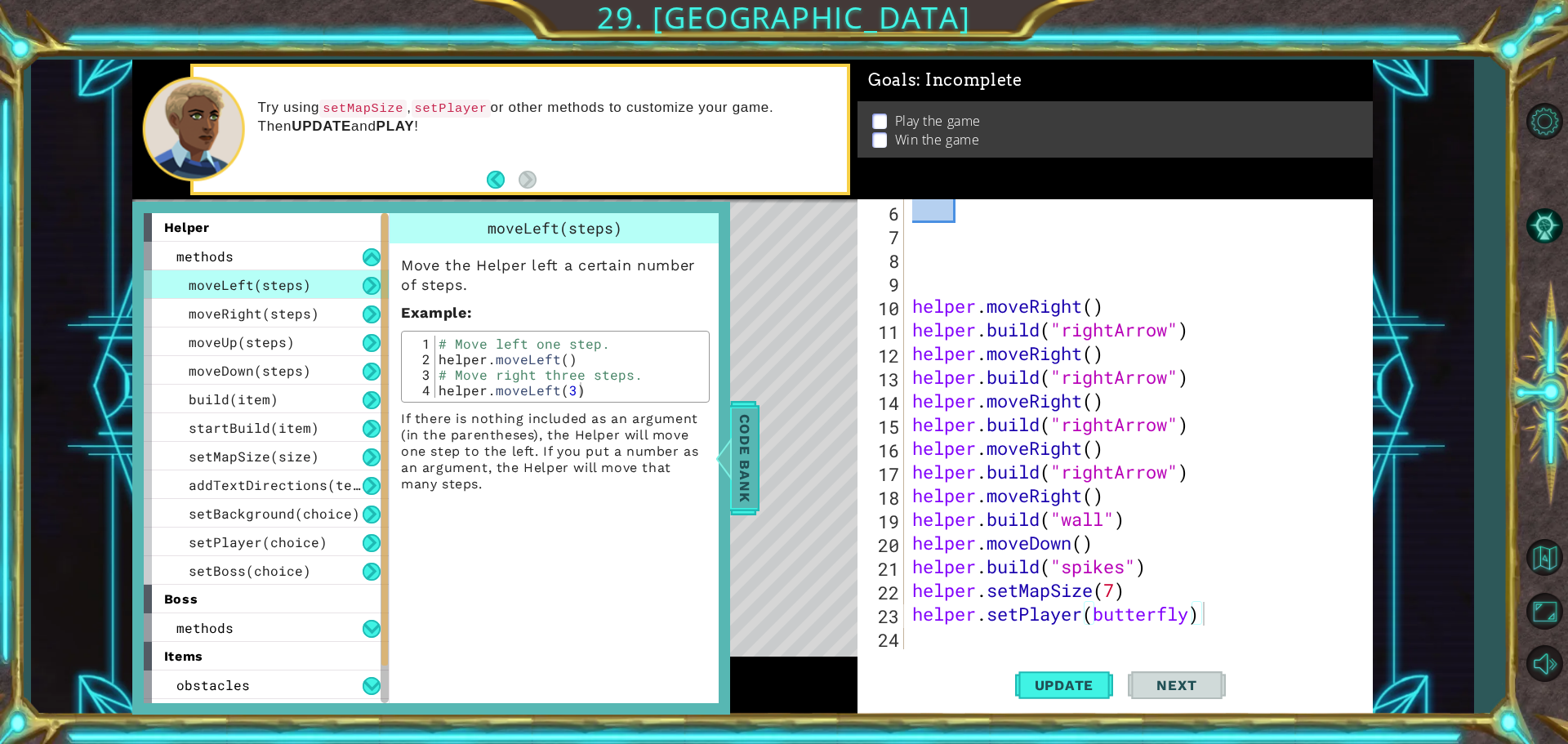
click at [753, 463] on span "Code Bank" at bounding box center [745, 457] width 26 height 99
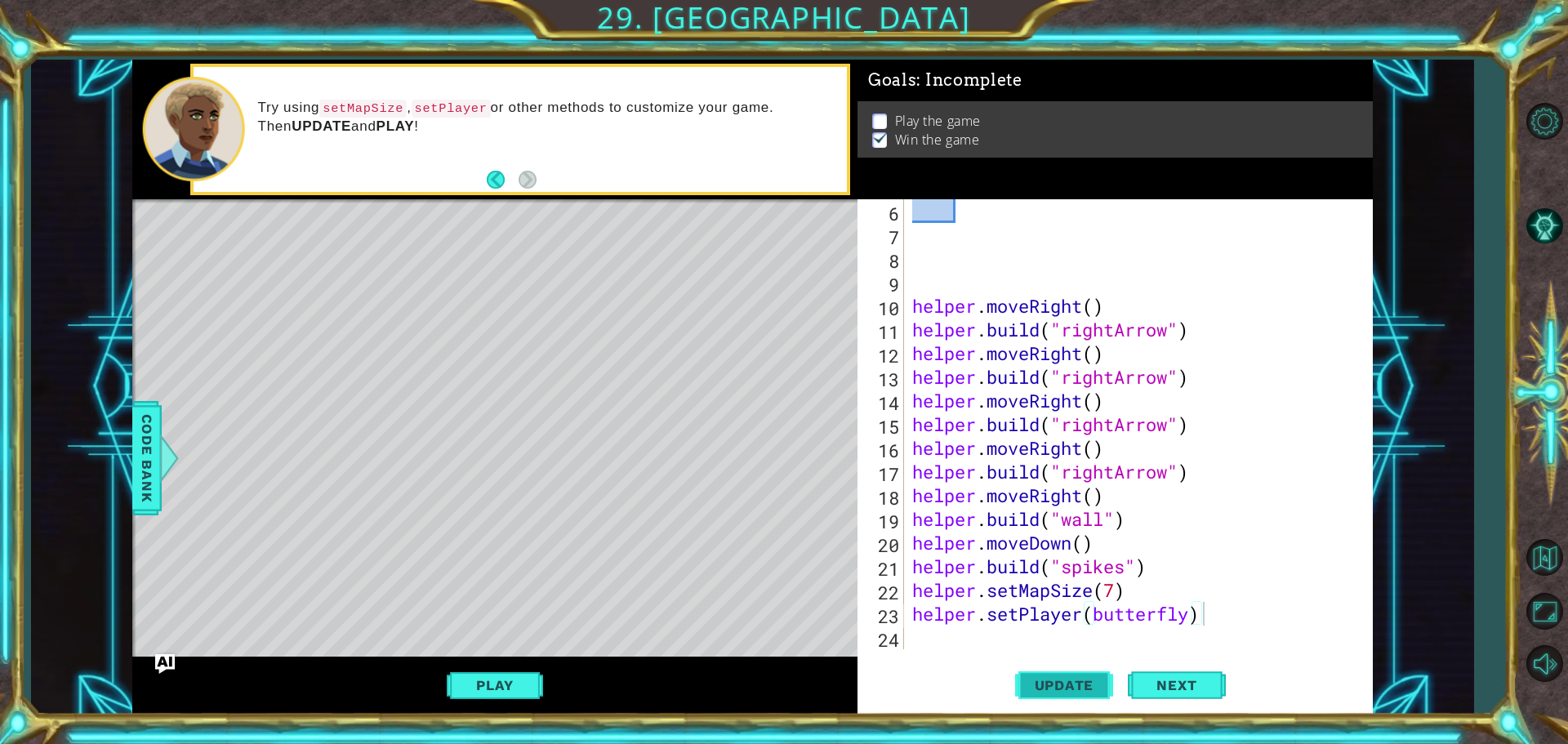
click at [1063, 692] on span "Update" at bounding box center [1065, 684] width 93 height 16
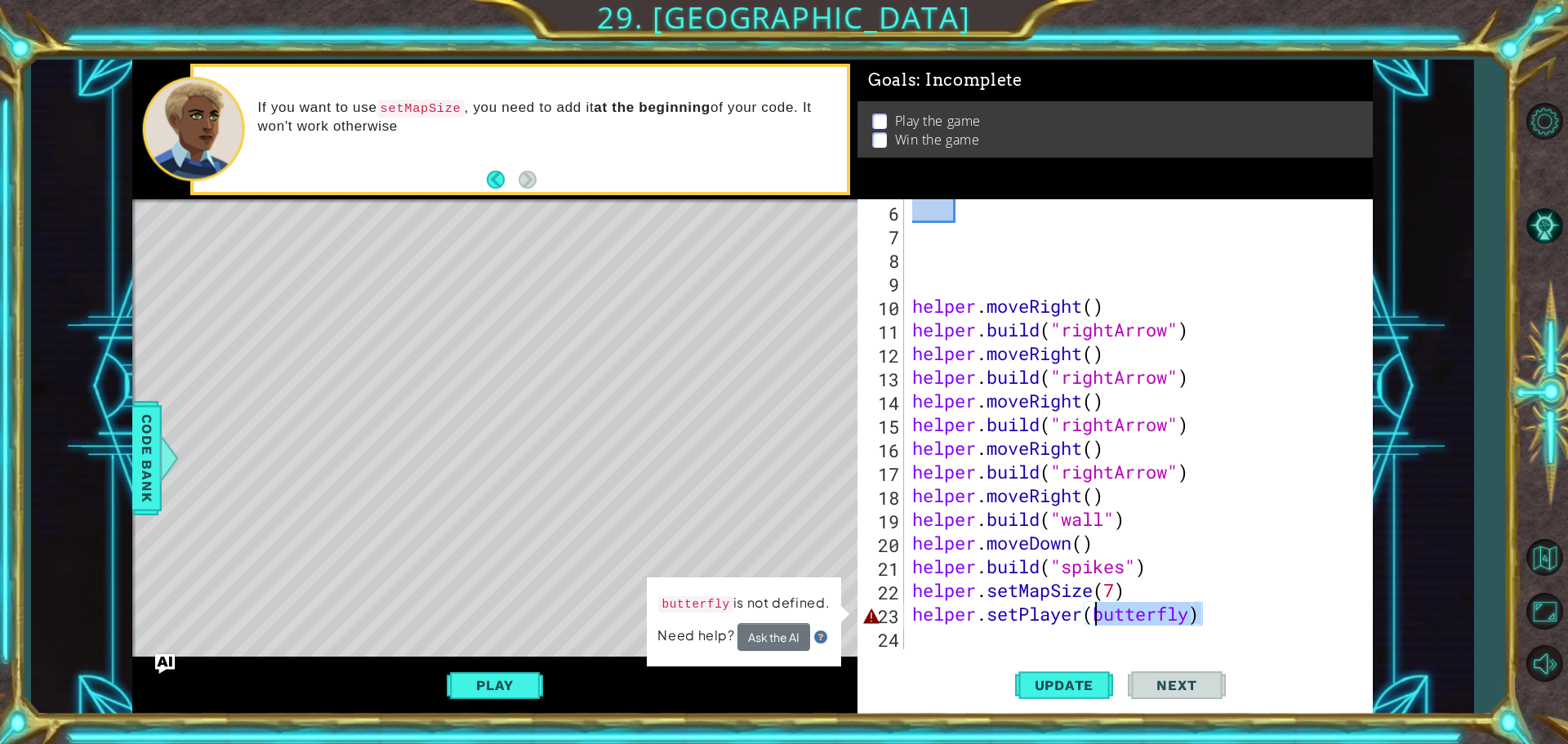
drag, startPoint x: 1233, startPoint y: 619, endPoint x: 1094, endPoint y: 620, distance: 139.0
click at [1094, 620] on div "helper . moveRight ( ) helper . build ( "rightArrow" ) helper . moveRight ( ) h…" at bounding box center [1136, 447] width 455 height 497
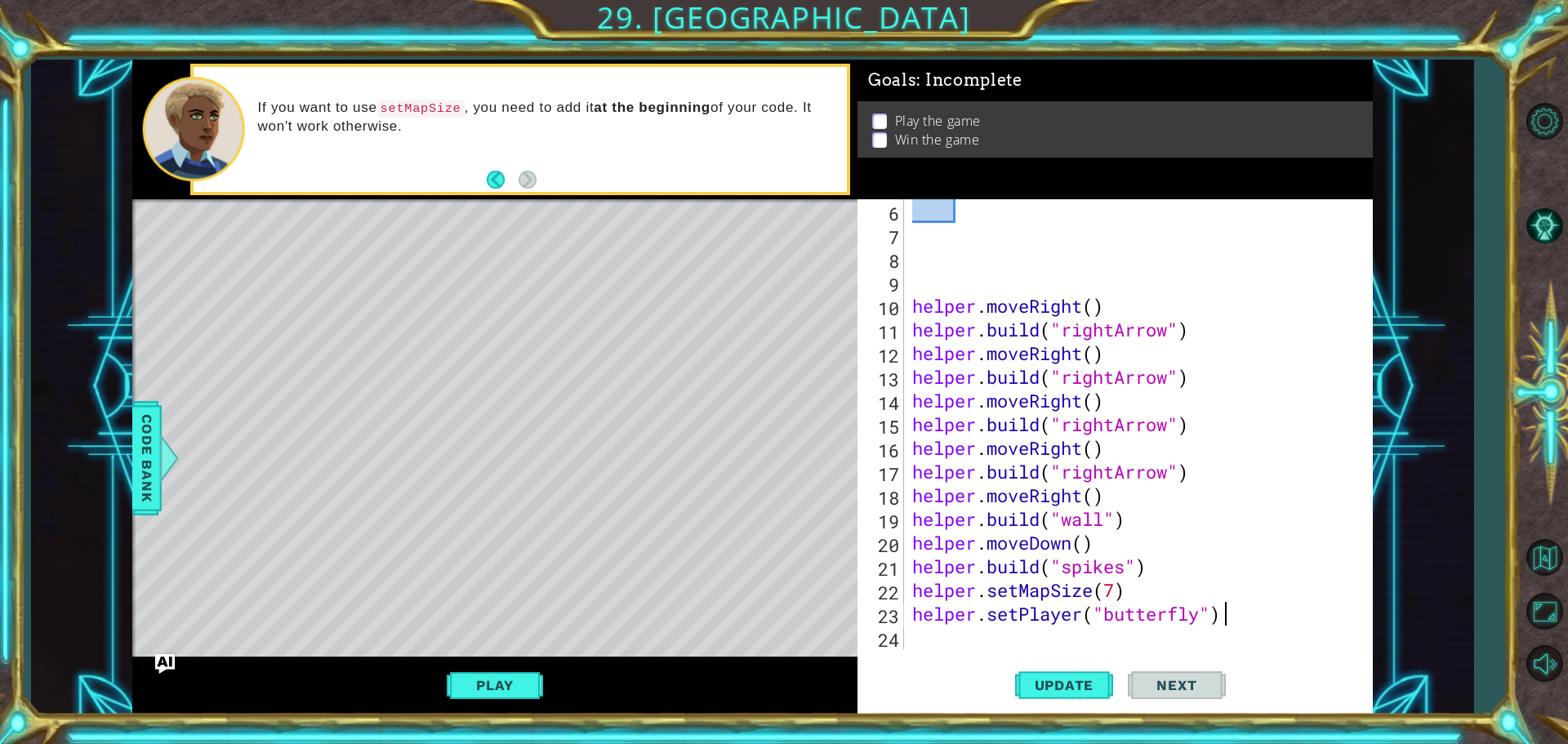
scroll to position [0, 13]
click at [1074, 688] on span "Update" at bounding box center [1065, 684] width 93 height 16
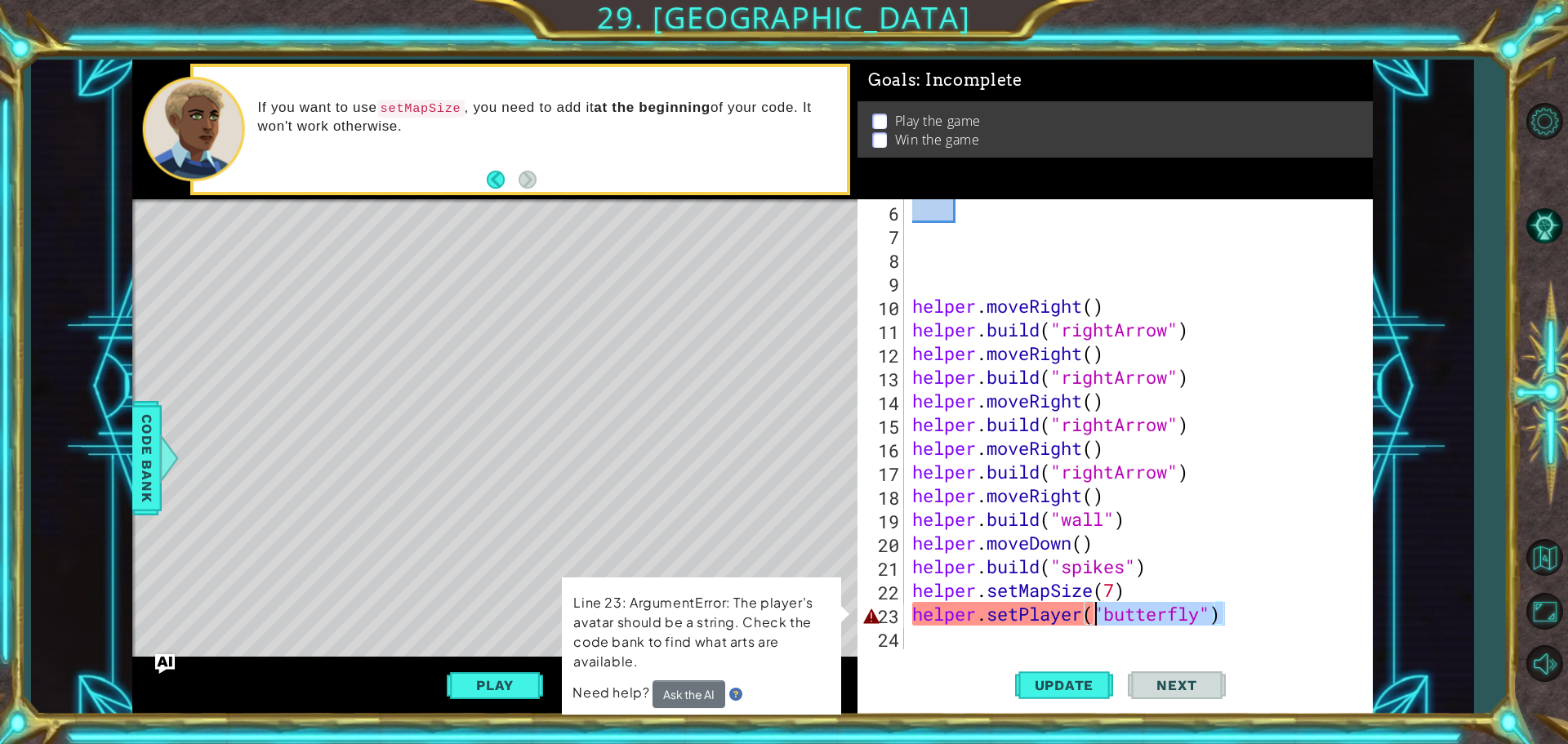
drag, startPoint x: 1271, startPoint y: 621, endPoint x: 1094, endPoint y: 612, distance: 177.2
click at [1094, 612] on div "helper . moveRight ( ) helper . build ( "rightArrow" ) helper . moveRight ( ) h…" at bounding box center [1136, 447] width 455 height 497
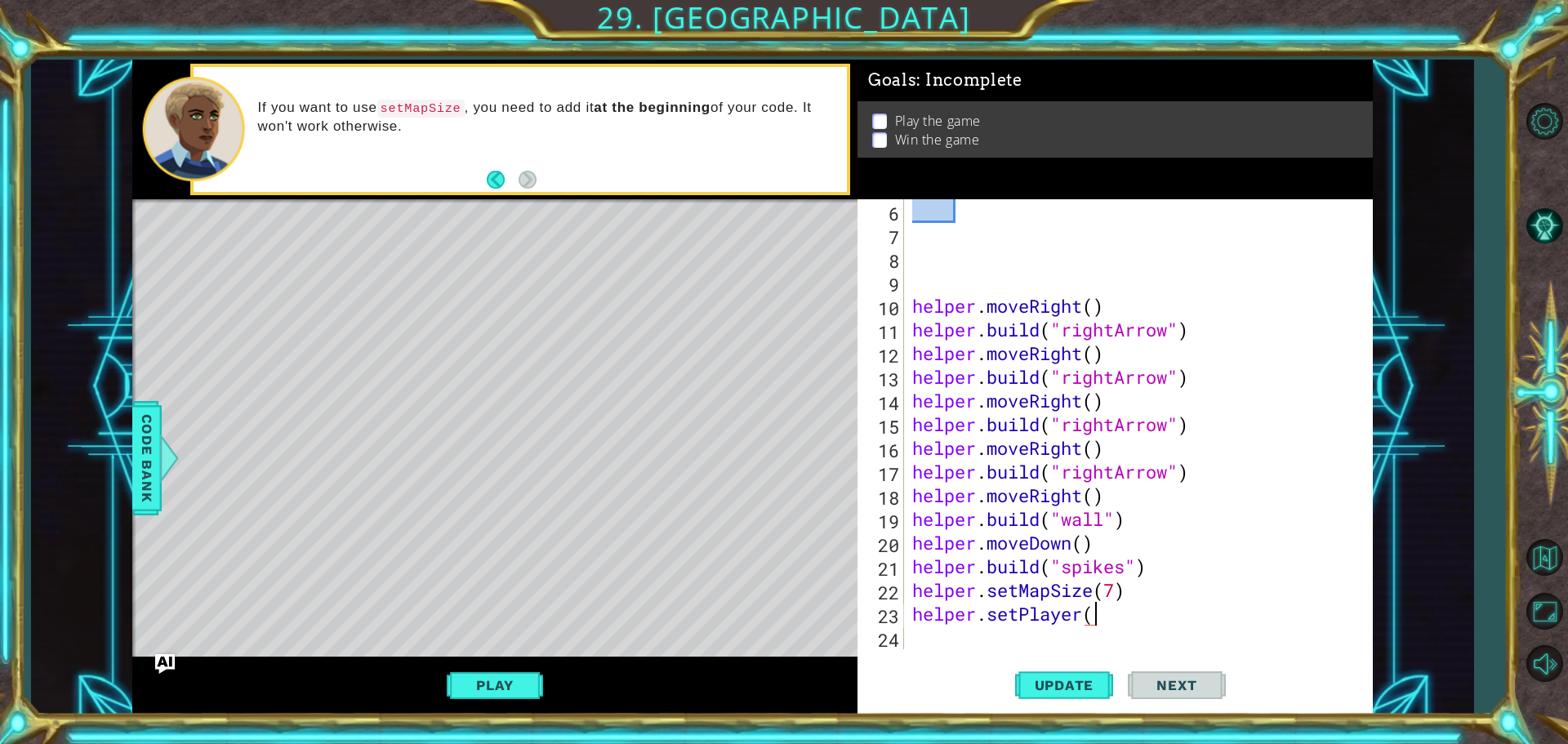
scroll to position [0, 8]
click at [141, 434] on span "Code Bank" at bounding box center [147, 457] width 26 height 99
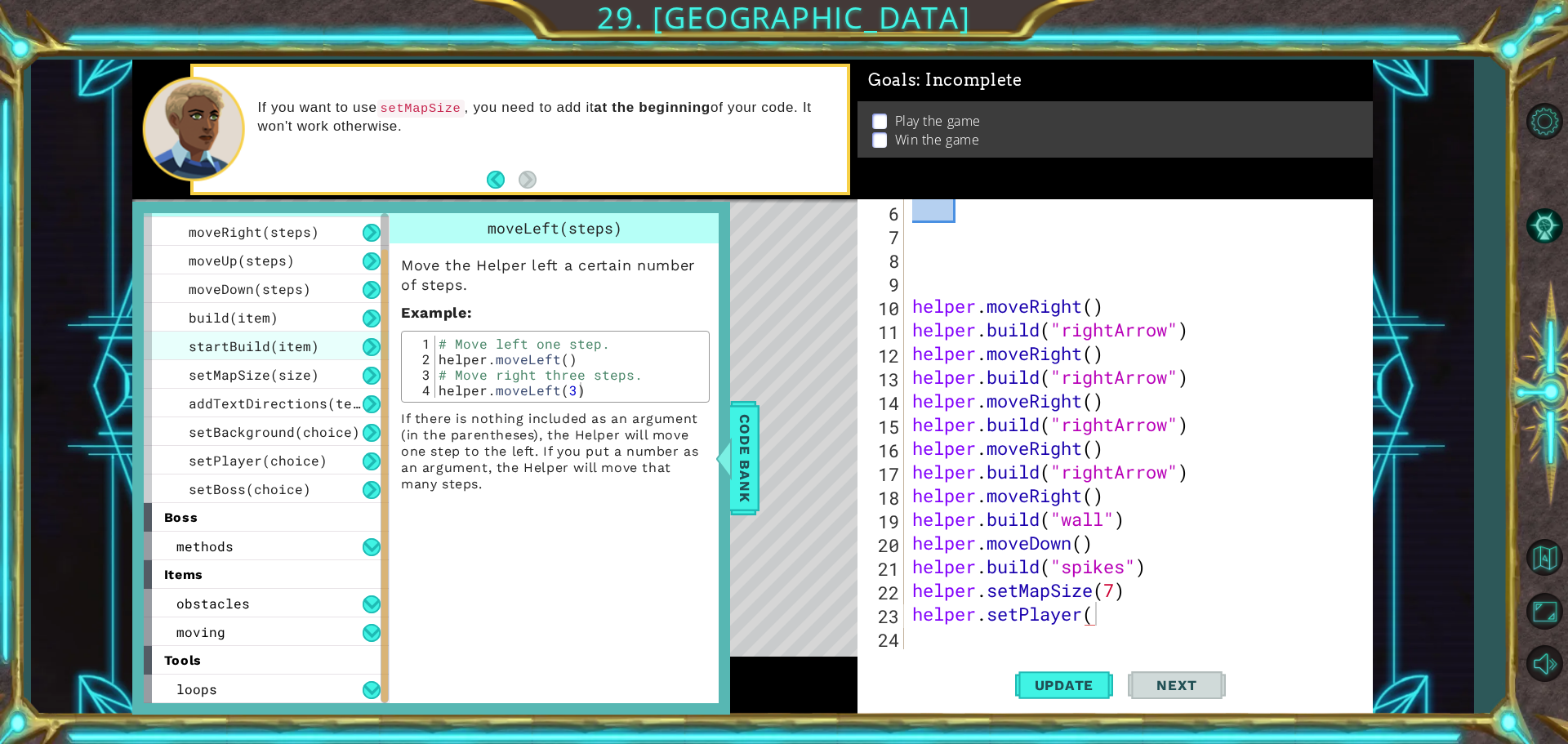
scroll to position [0, 0]
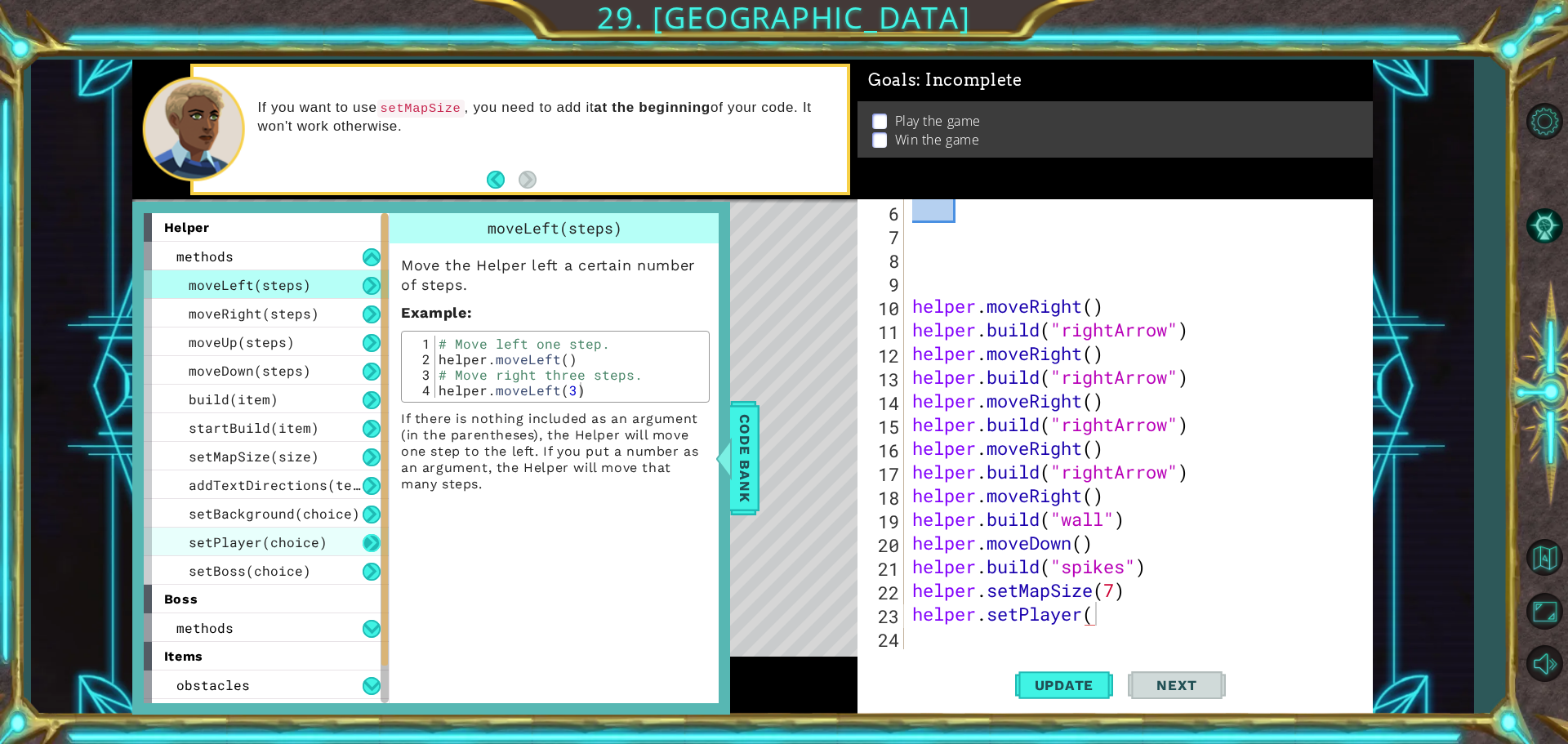
click at [372, 540] on button at bounding box center [371, 542] width 18 height 18
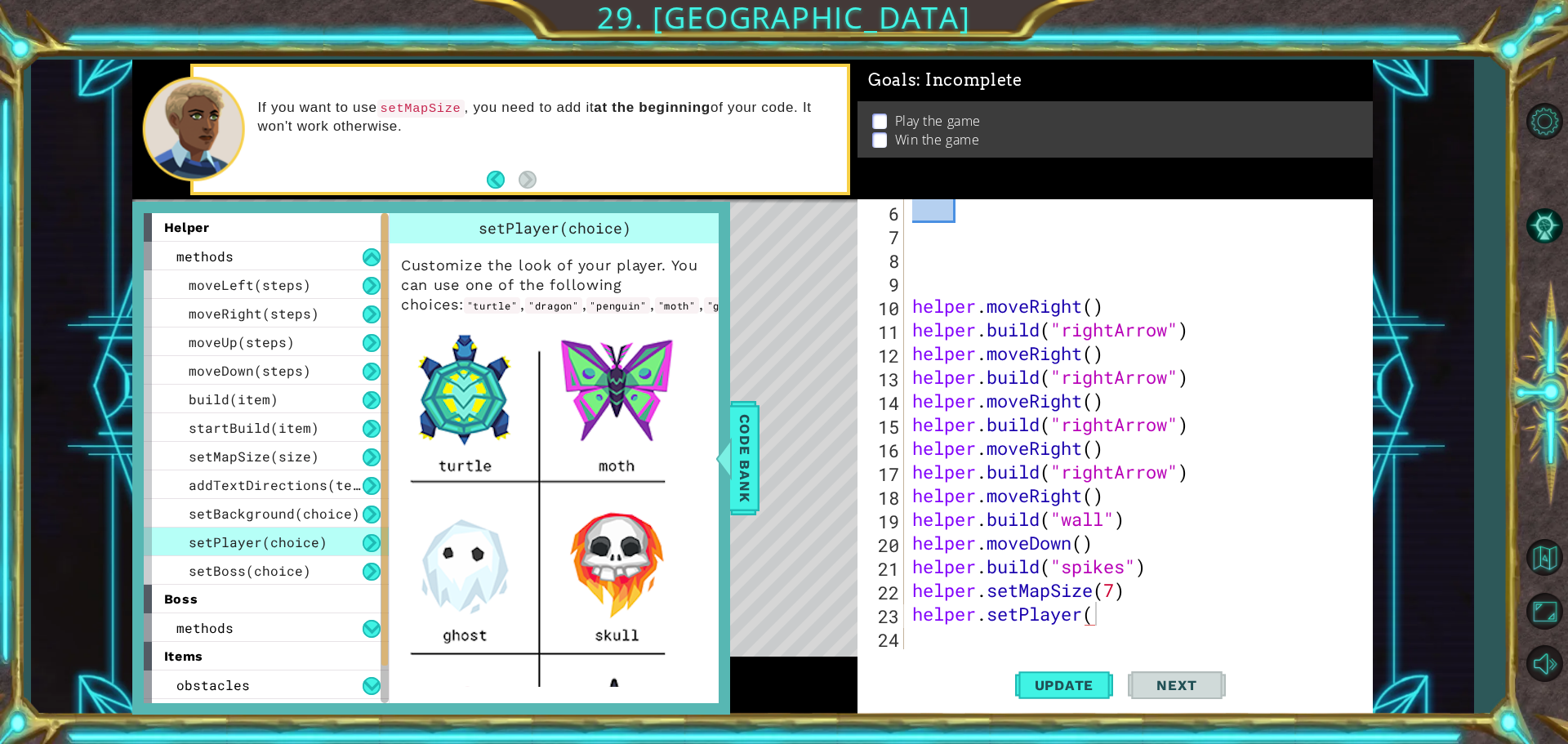
click at [1147, 622] on div "helper . moveRight ( ) helper . build ( "rightArrow" ) helper . moveRight ( ) h…" at bounding box center [1136, 447] width 455 height 497
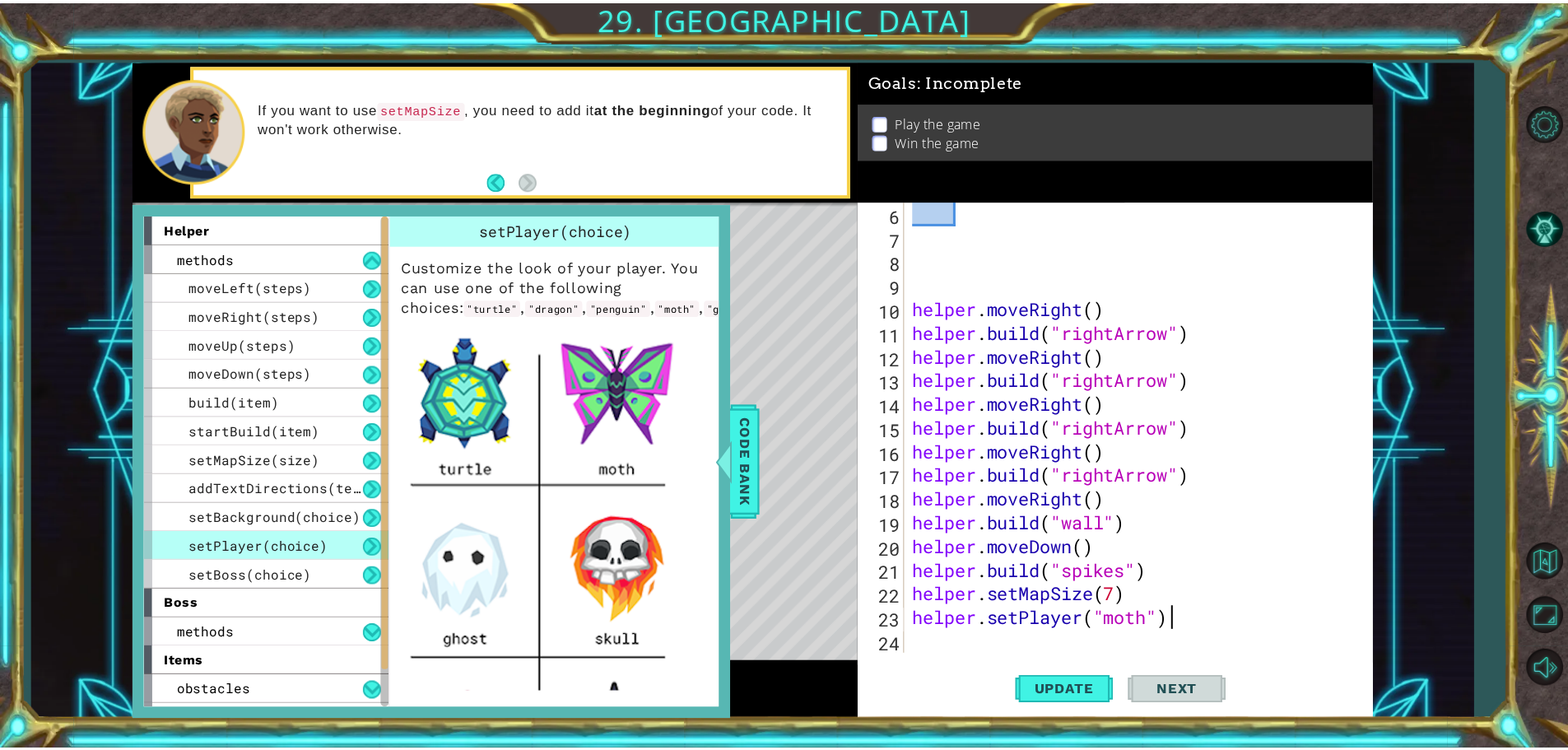
scroll to position [0, 10]
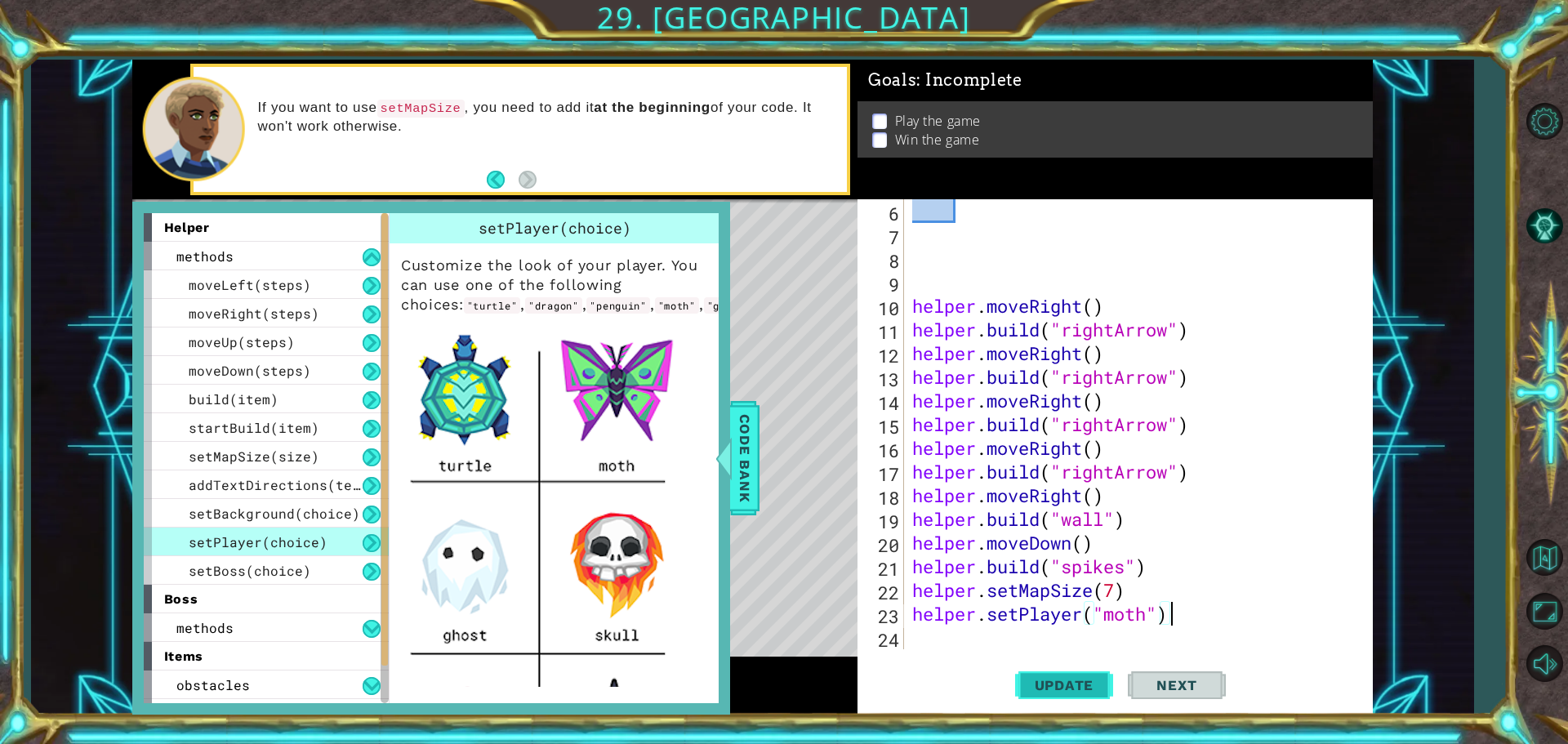
type textarea "helper.setPlayer("moth")"
click at [1038, 684] on span "Update" at bounding box center [1065, 684] width 93 height 16
click at [736, 474] on span "Code Bank" at bounding box center [745, 457] width 26 height 99
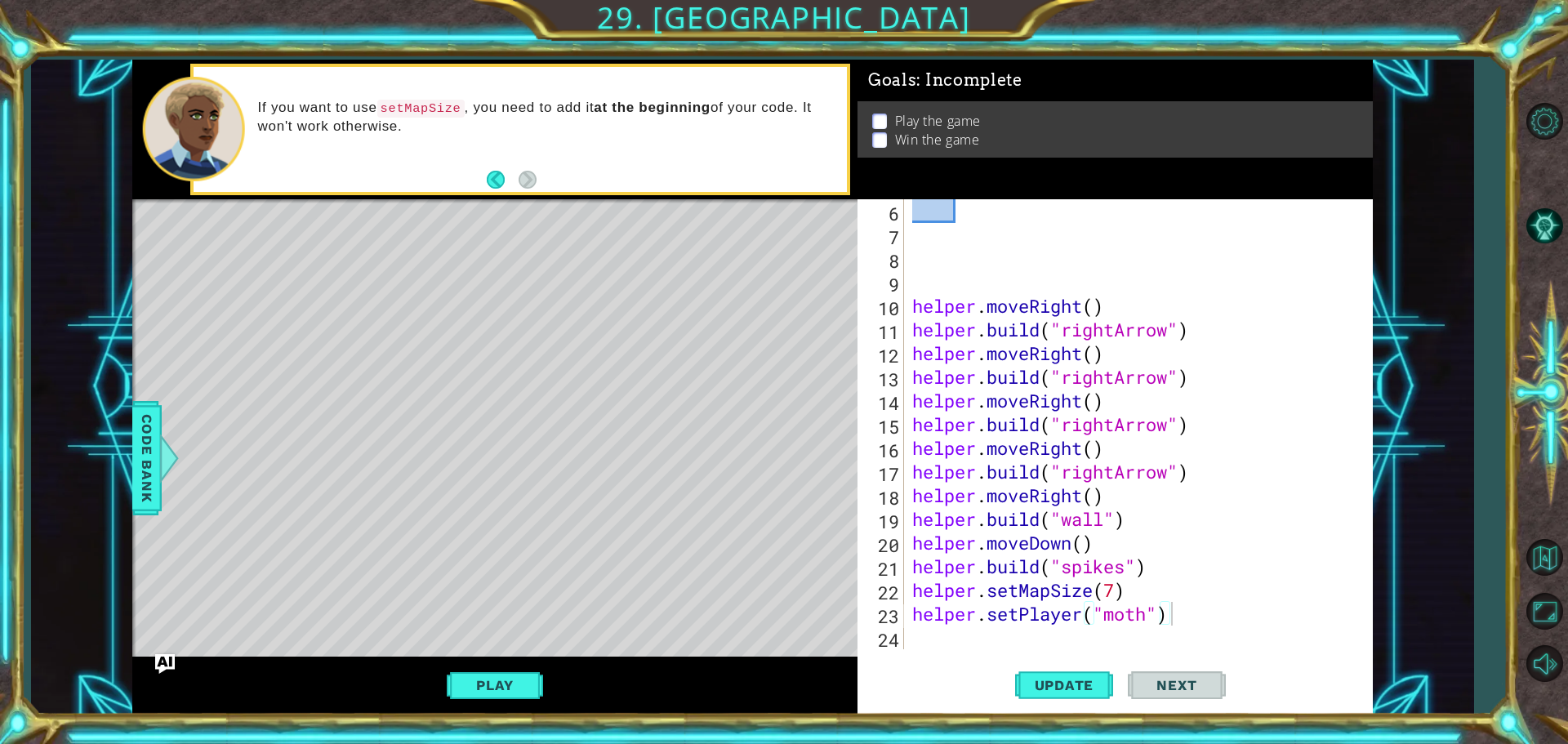
click at [527, 668] on div "Play" at bounding box center [495, 685] width 725 height 58
click at [518, 686] on button "Play" at bounding box center [494, 685] width 95 height 31
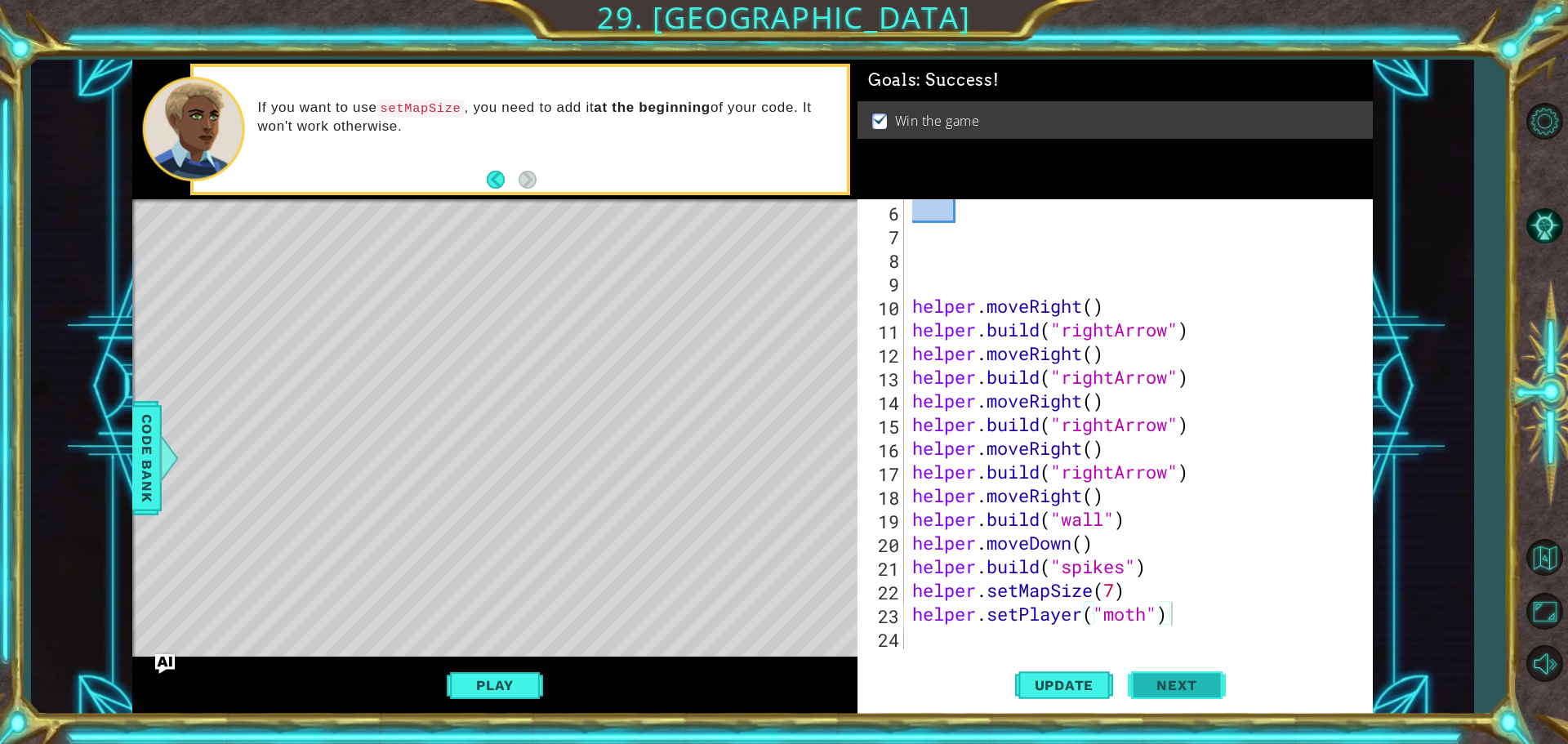
click at [1163, 685] on span "Next" at bounding box center [1176, 685] width 72 height 16
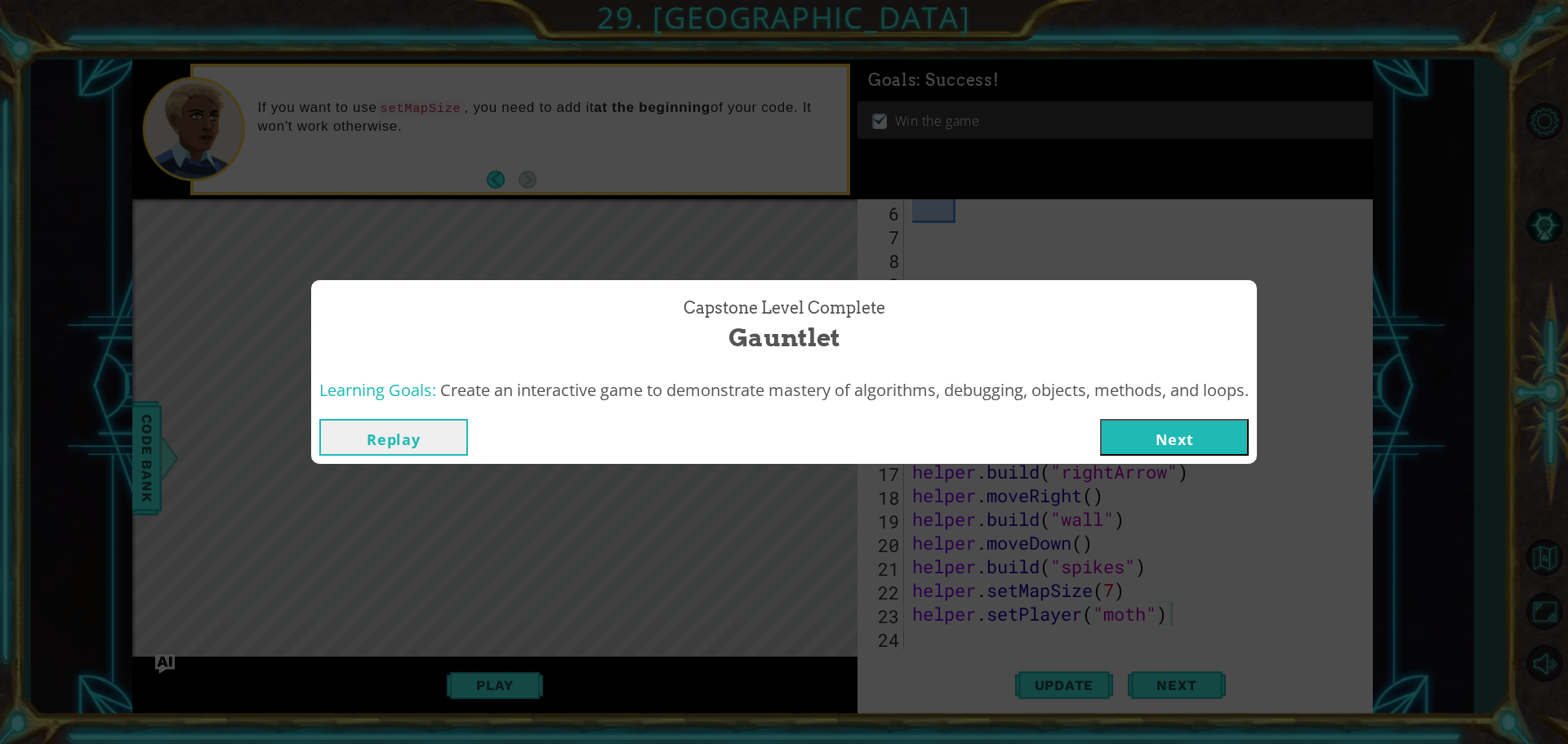
click at [1168, 439] on button "Next" at bounding box center [1174, 437] width 149 height 37
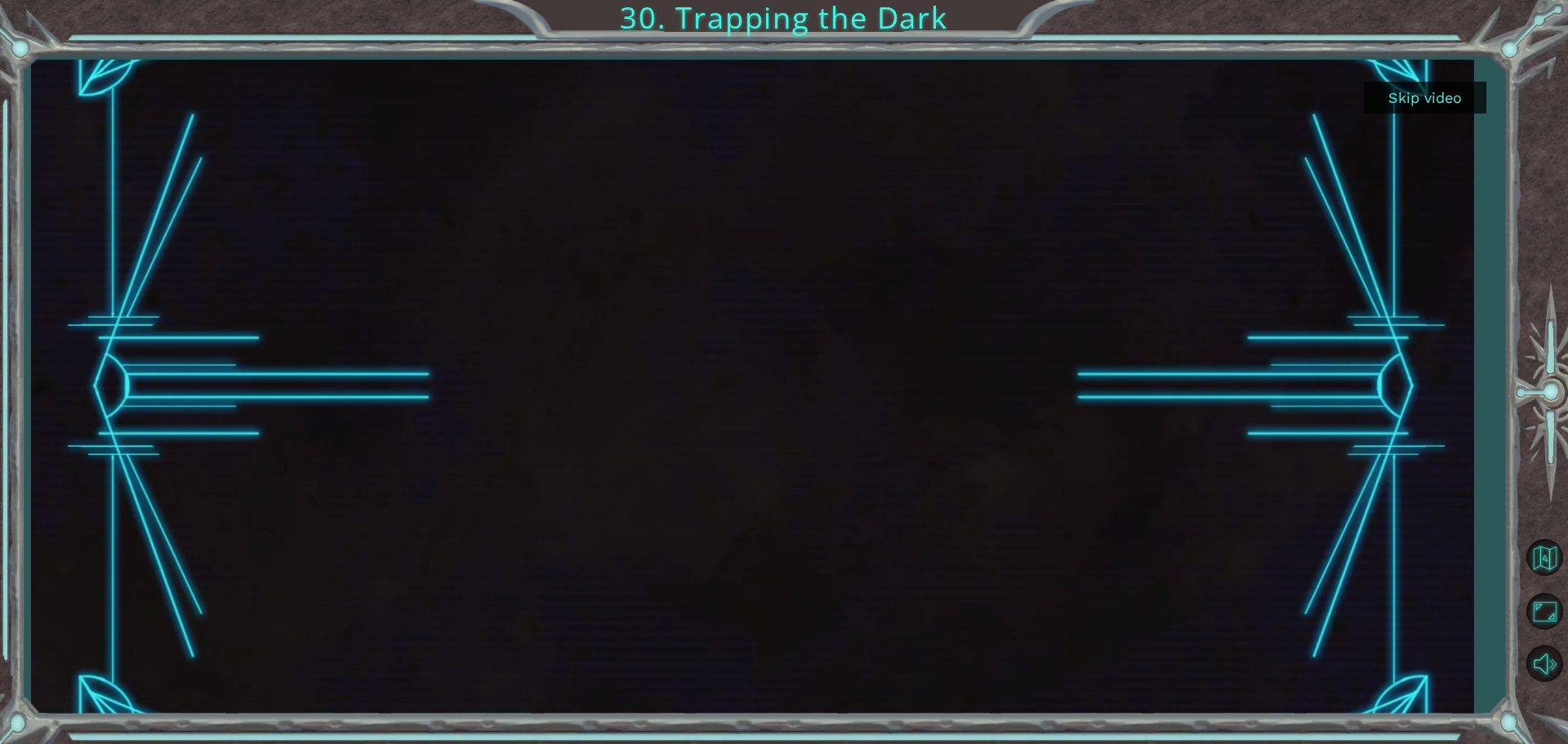
drag, startPoint x: 1394, startPoint y: 146, endPoint x: 1452, endPoint y: 253, distance: 121.7
click at [1452, 253] on div at bounding box center [752, 387] width 1442 height 655
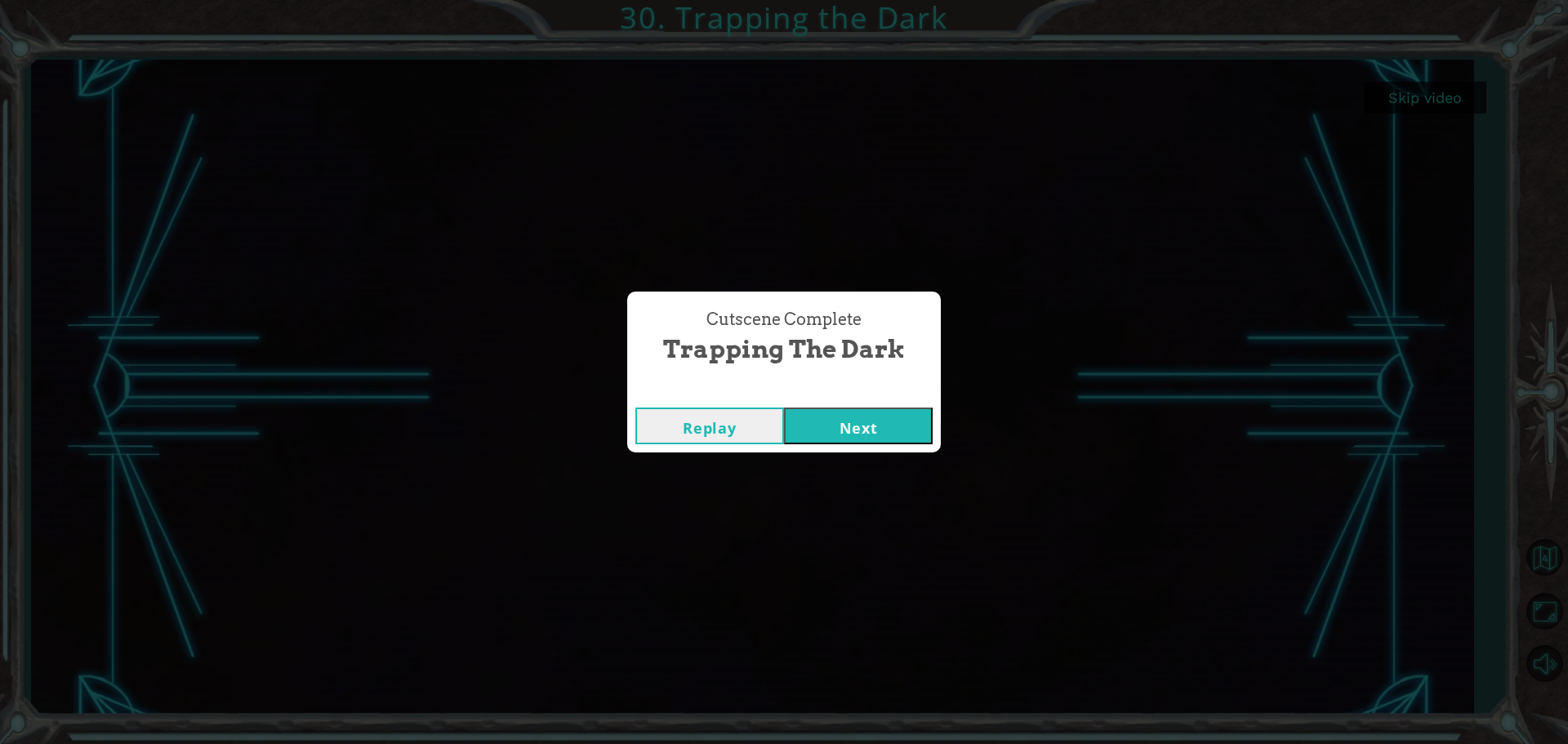
click at [829, 423] on button "Next" at bounding box center [858, 425] width 149 height 37
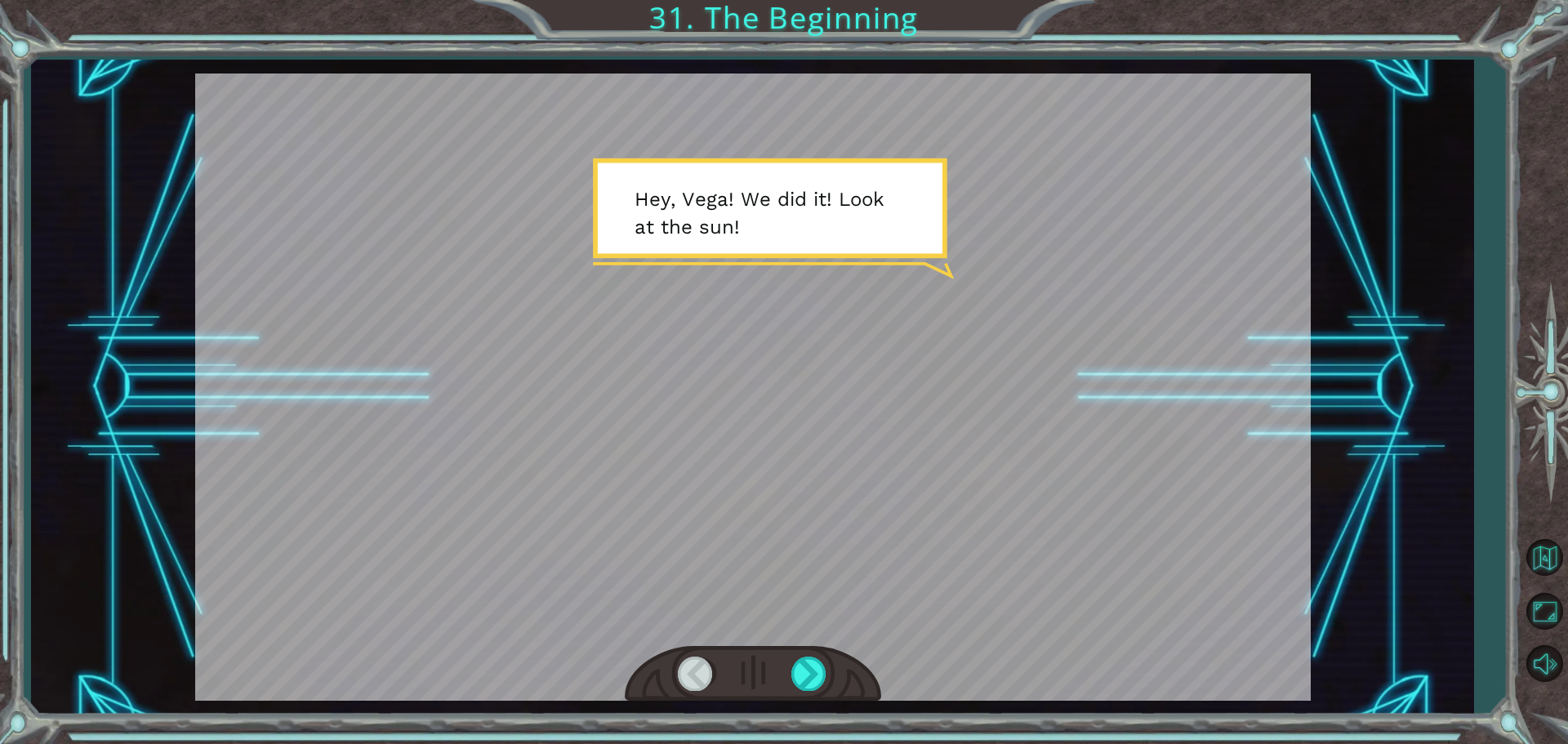
click at [622, 192] on div at bounding box center [753, 387] width 1116 height 628
click at [639, 200] on div at bounding box center [753, 387] width 1116 height 628
click at [815, 671] on div at bounding box center [810, 673] width 37 height 33
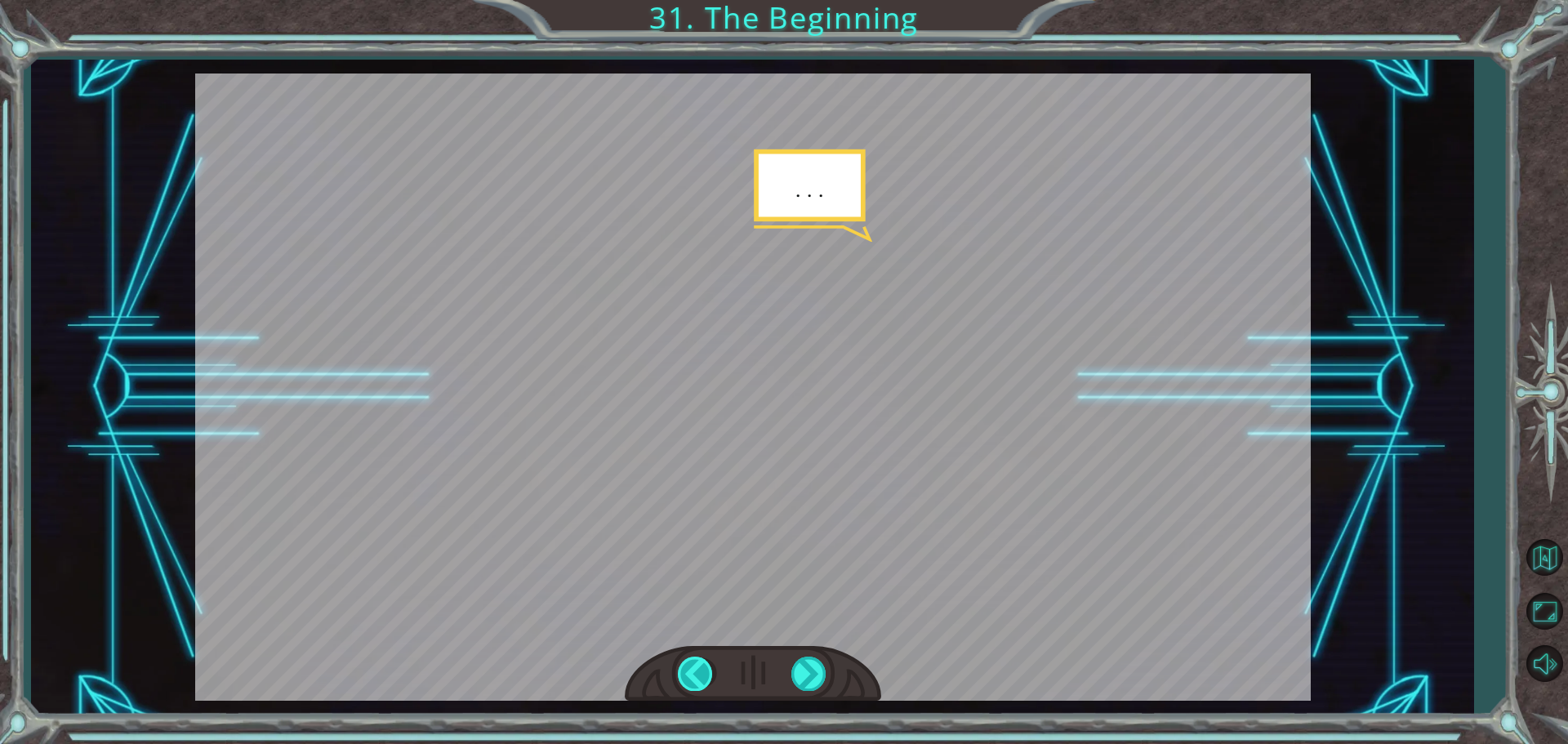
click at [703, 675] on div at bounding box center [696, 673] width 37 height 33
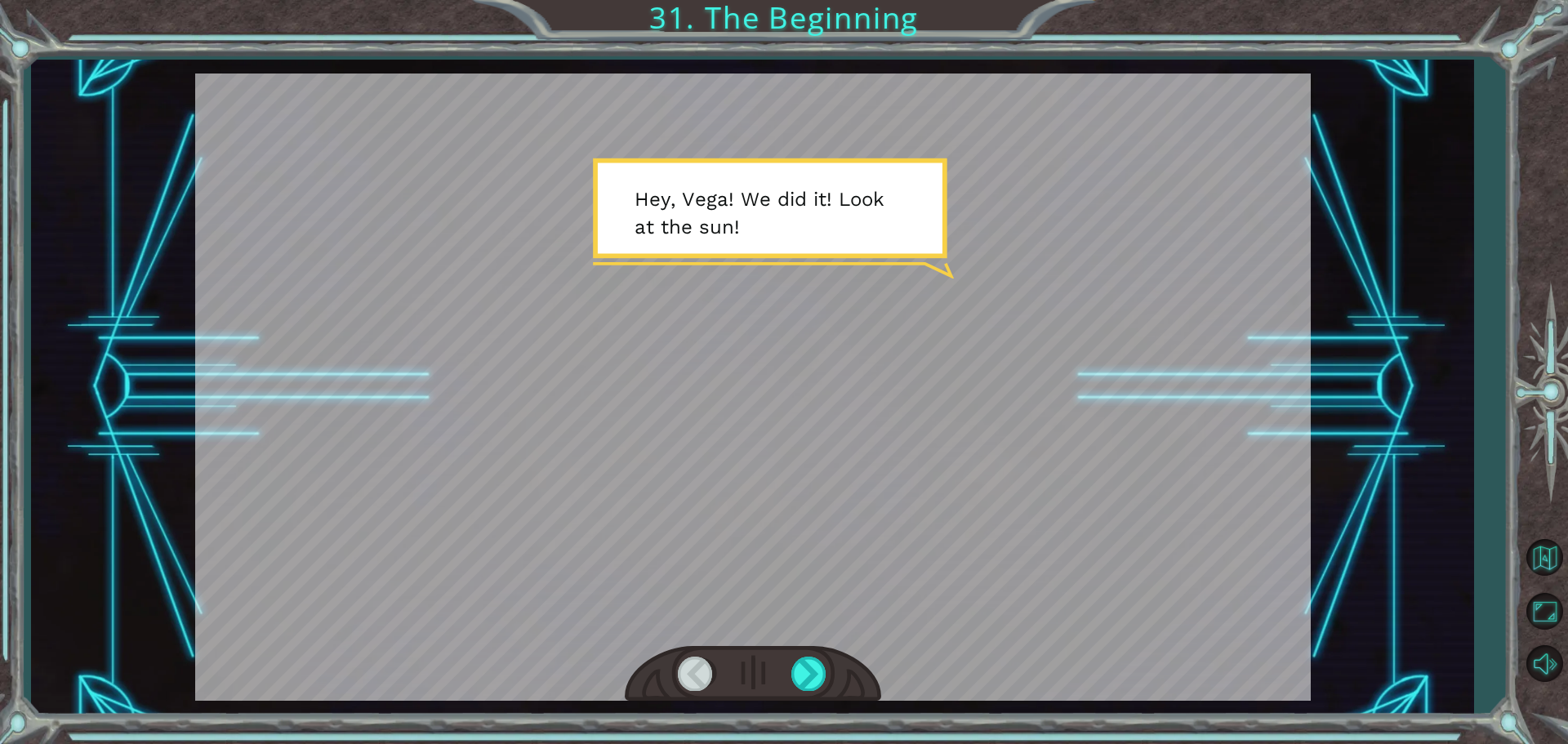
click at [703, 675] on div at bounding box center [696, 673] width 37 height 33
click at [810, 666] on div at bounding box center [810, 673] width 37 height 33
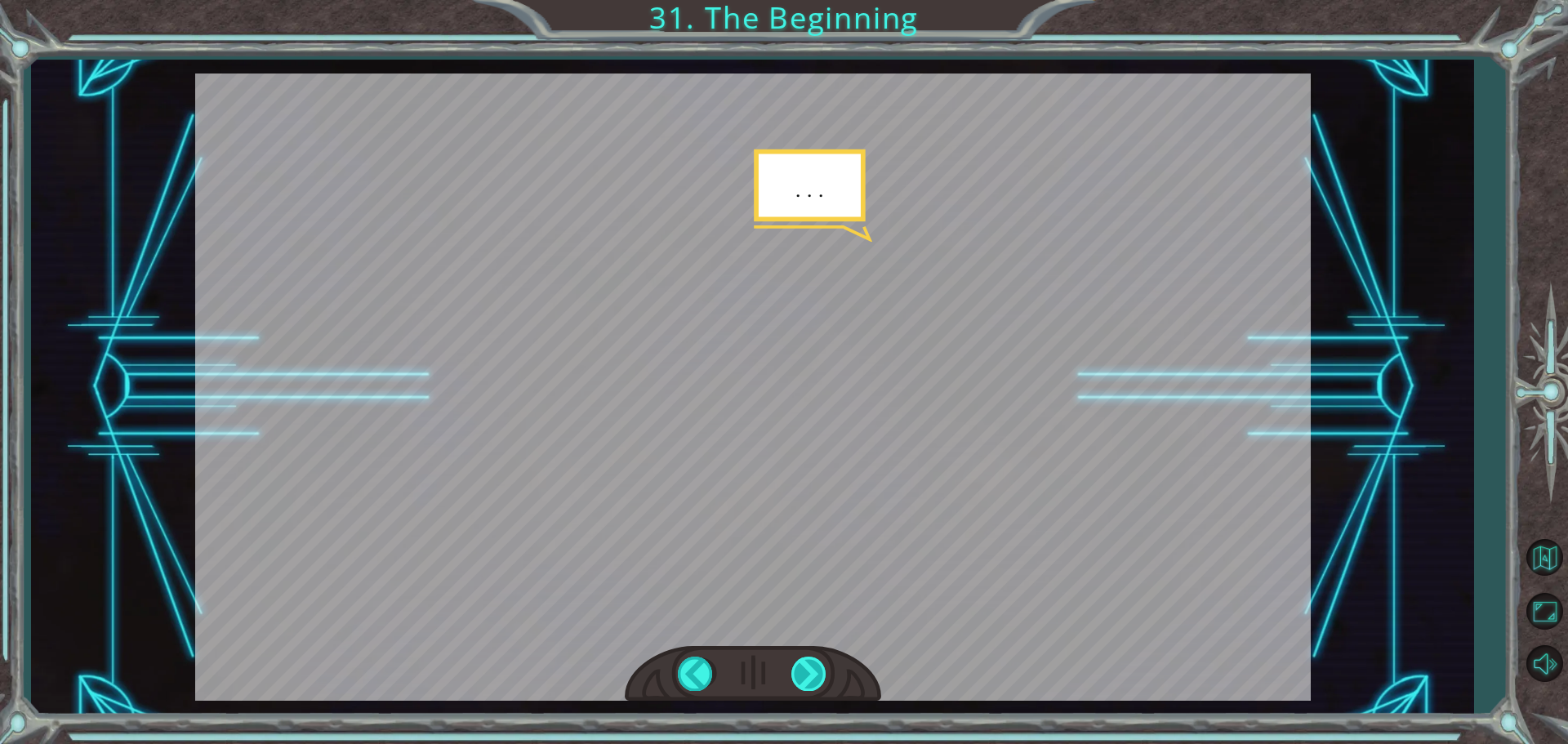
click at [810, 666] on div at bounding box center [810, 673] width 37 height 33
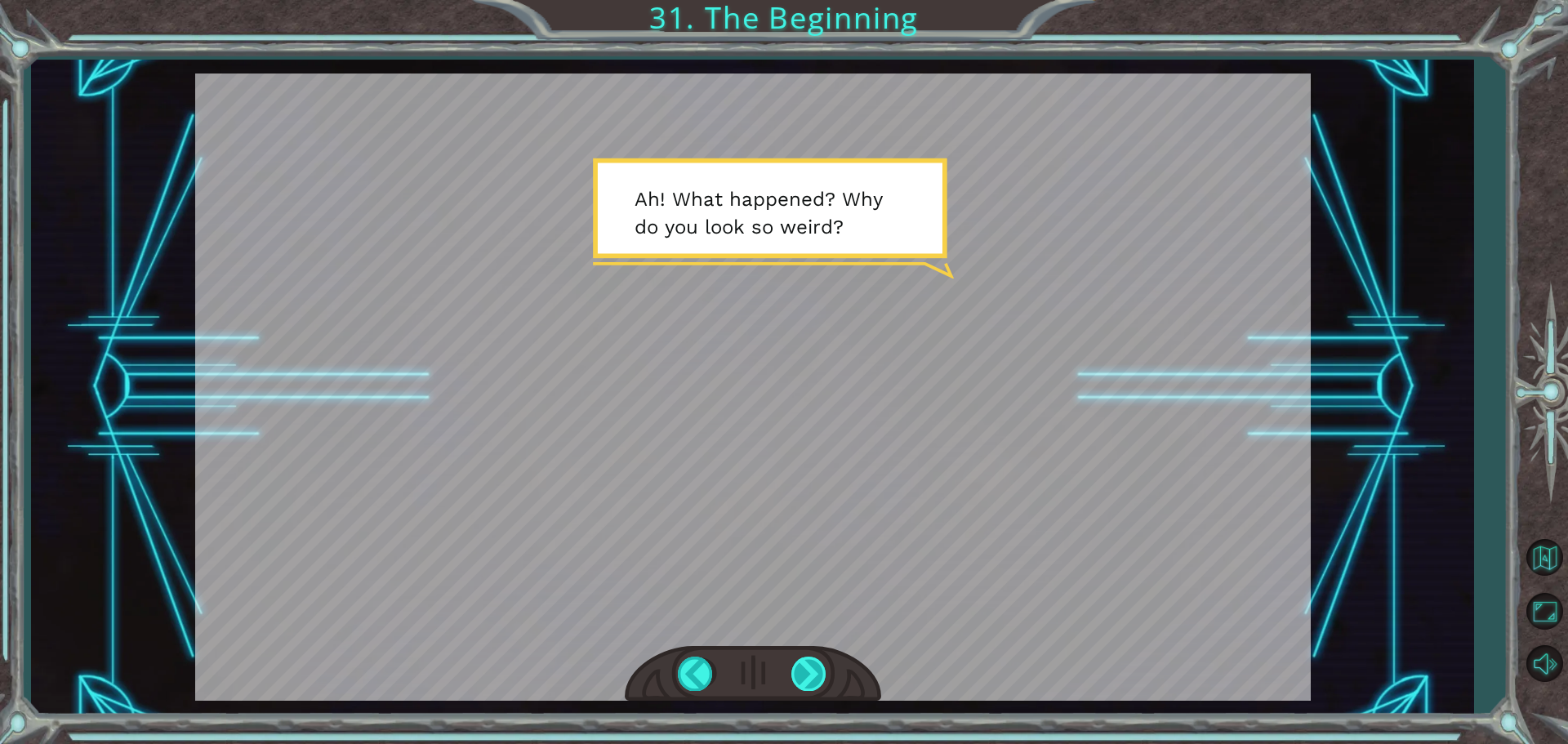
click at [810, 666] on div at bounding box center [810, 673] width 37 height 33
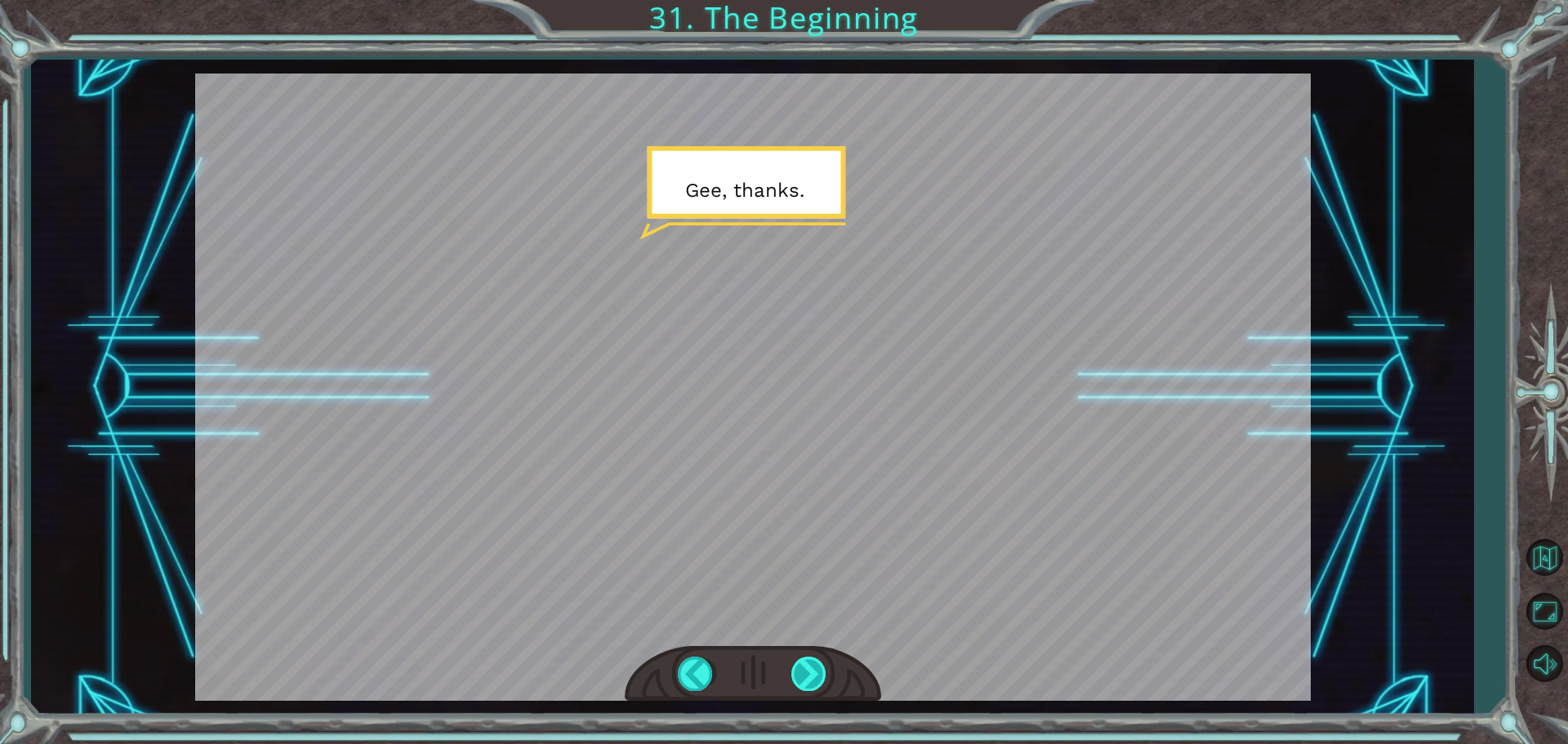
click at [810, 666] on div at bounding box center [810, 673] width 37 height 33
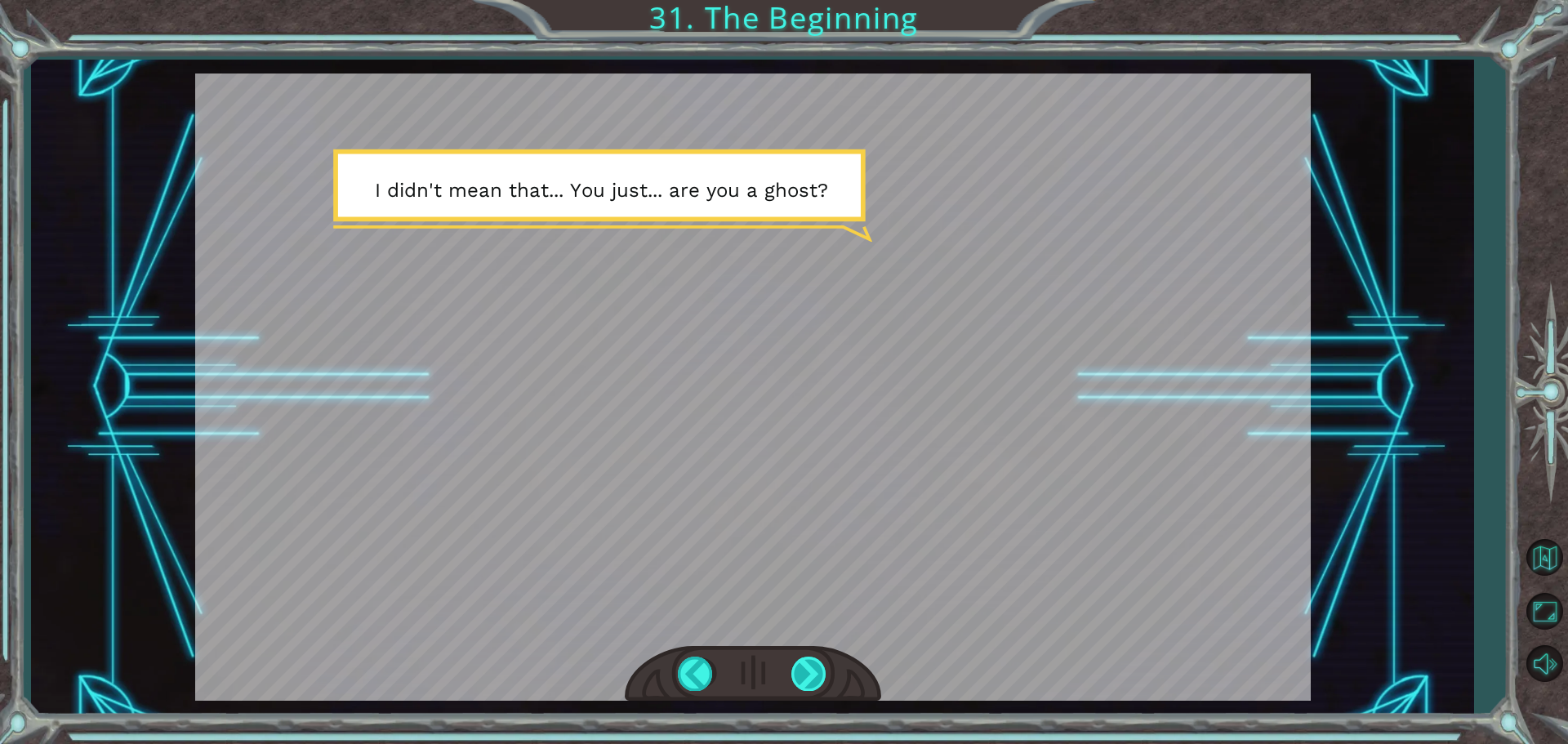
click at [810, 666] on div at bounding box center [810, 673] width 37 height 33
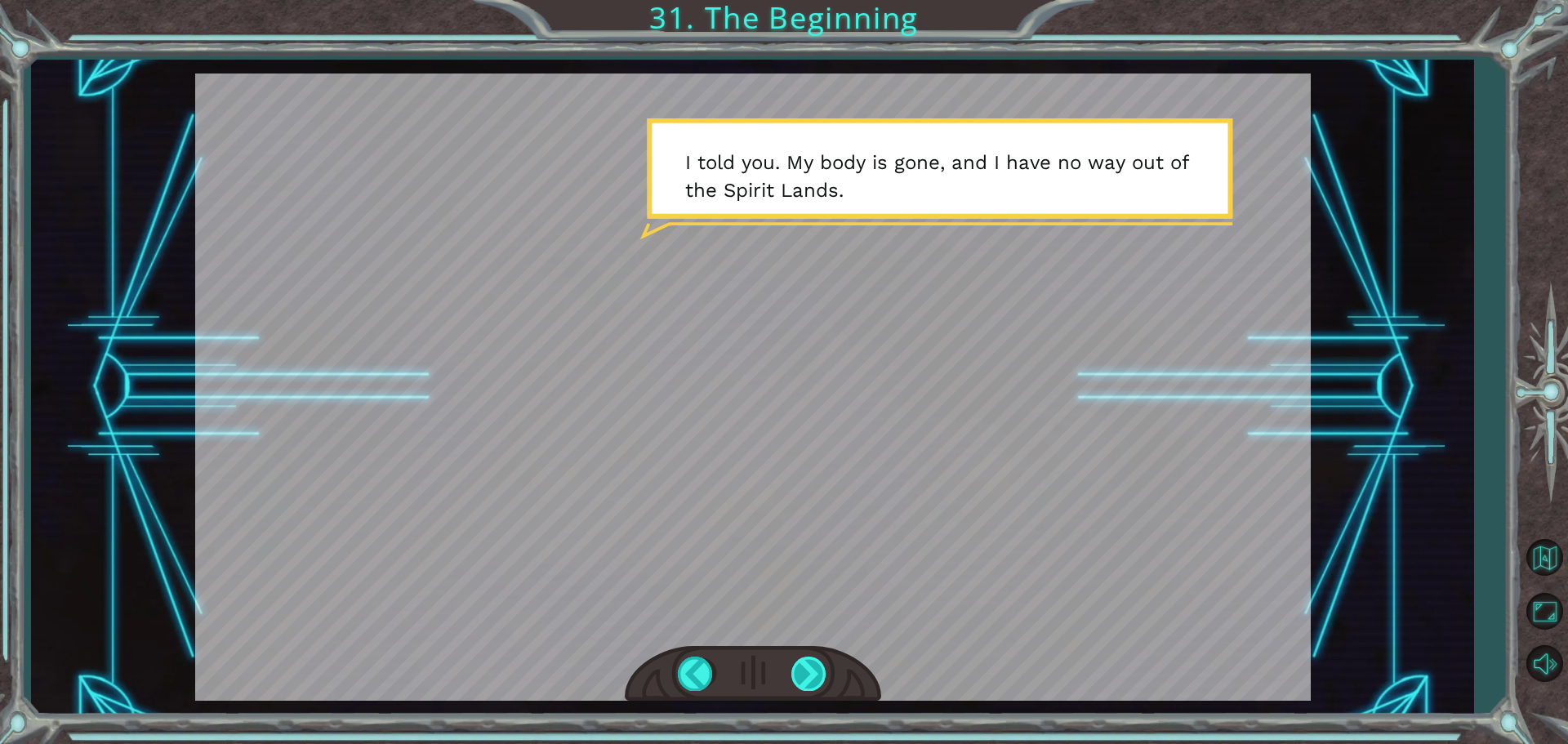
click at [810, 666] on div at bounding box center [810, 673] width 37 height 33
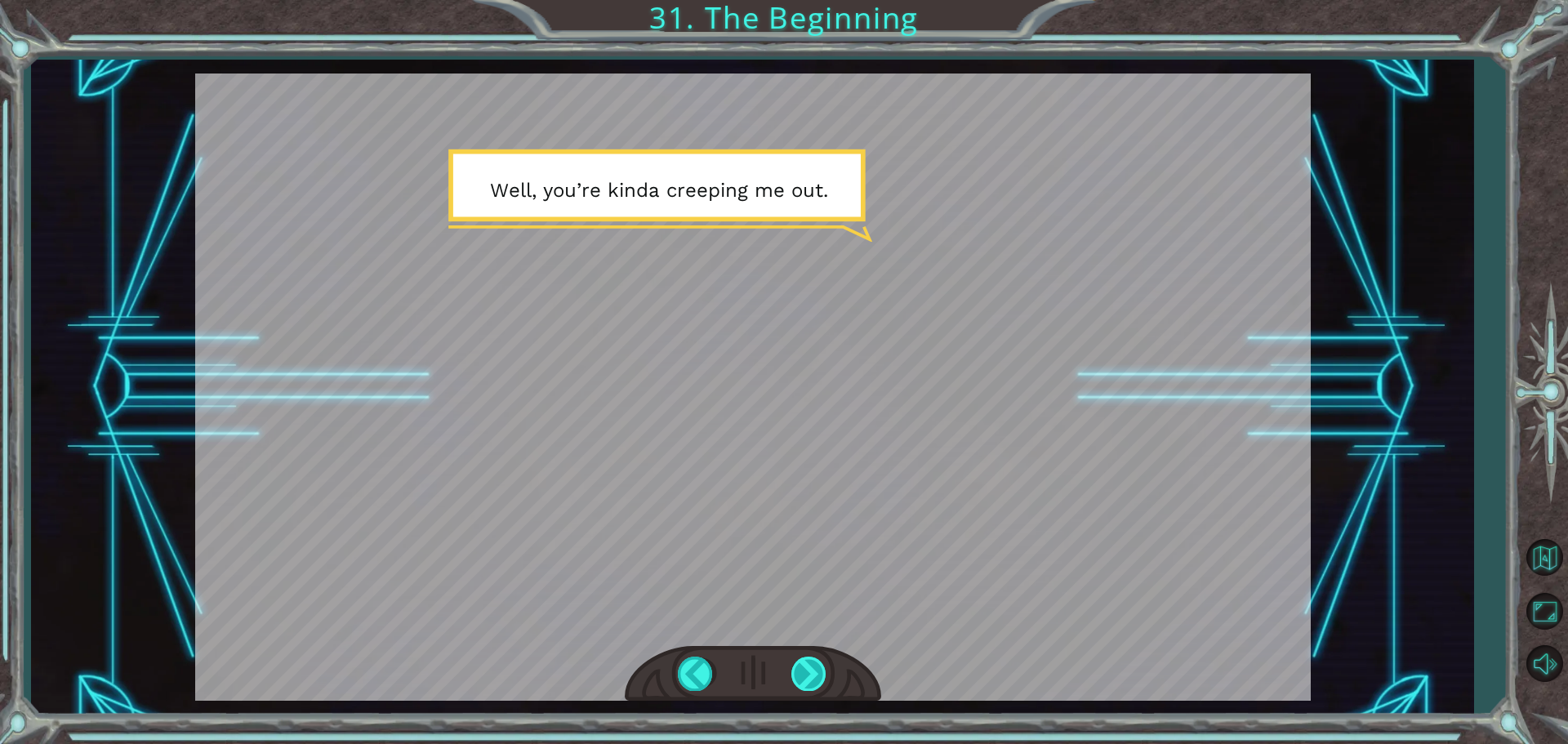
click at [810, 666] on div at bounding box center [810, 673] width 37 height 33
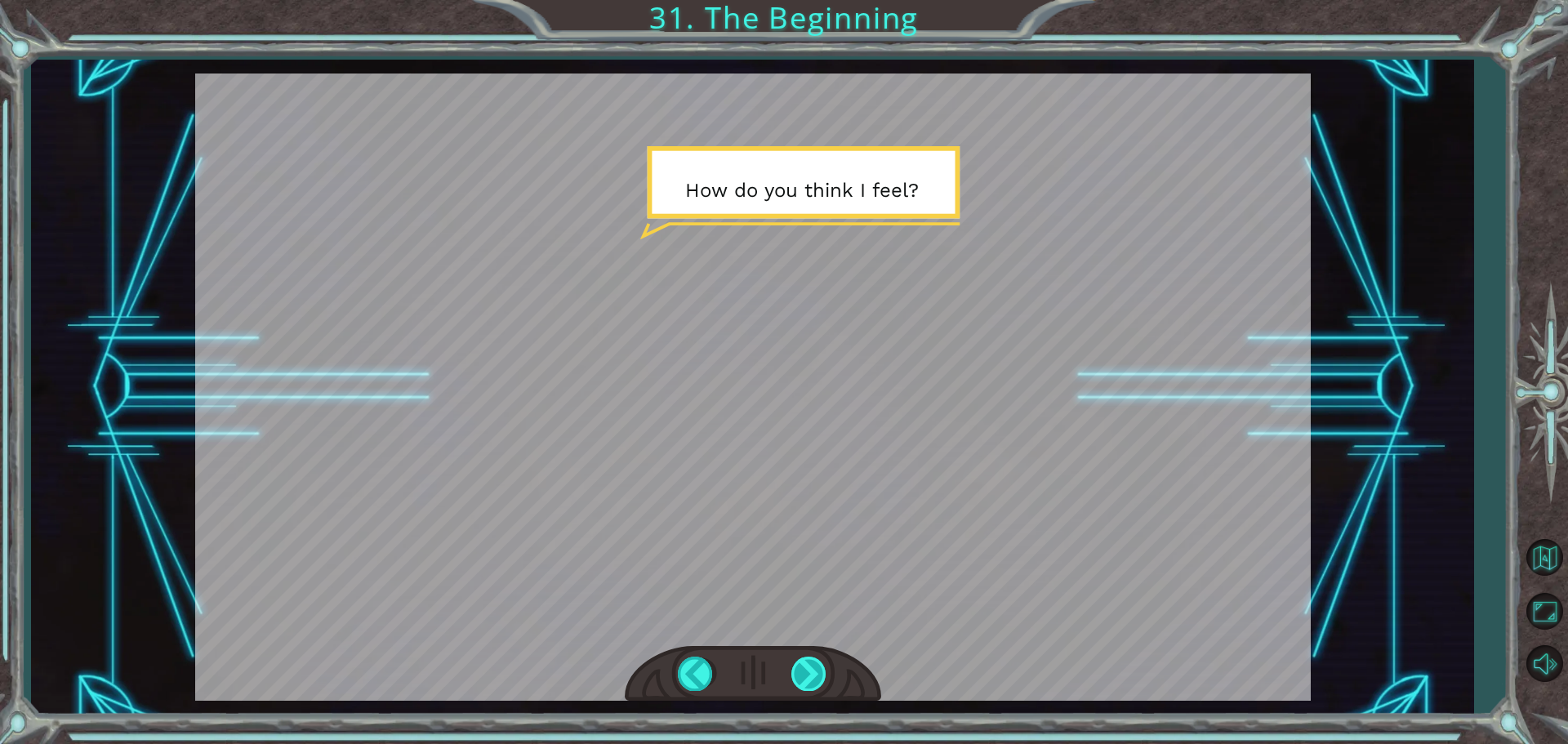
click at [810, 666] on div at bounding box center [810, 673] width 37 height 33
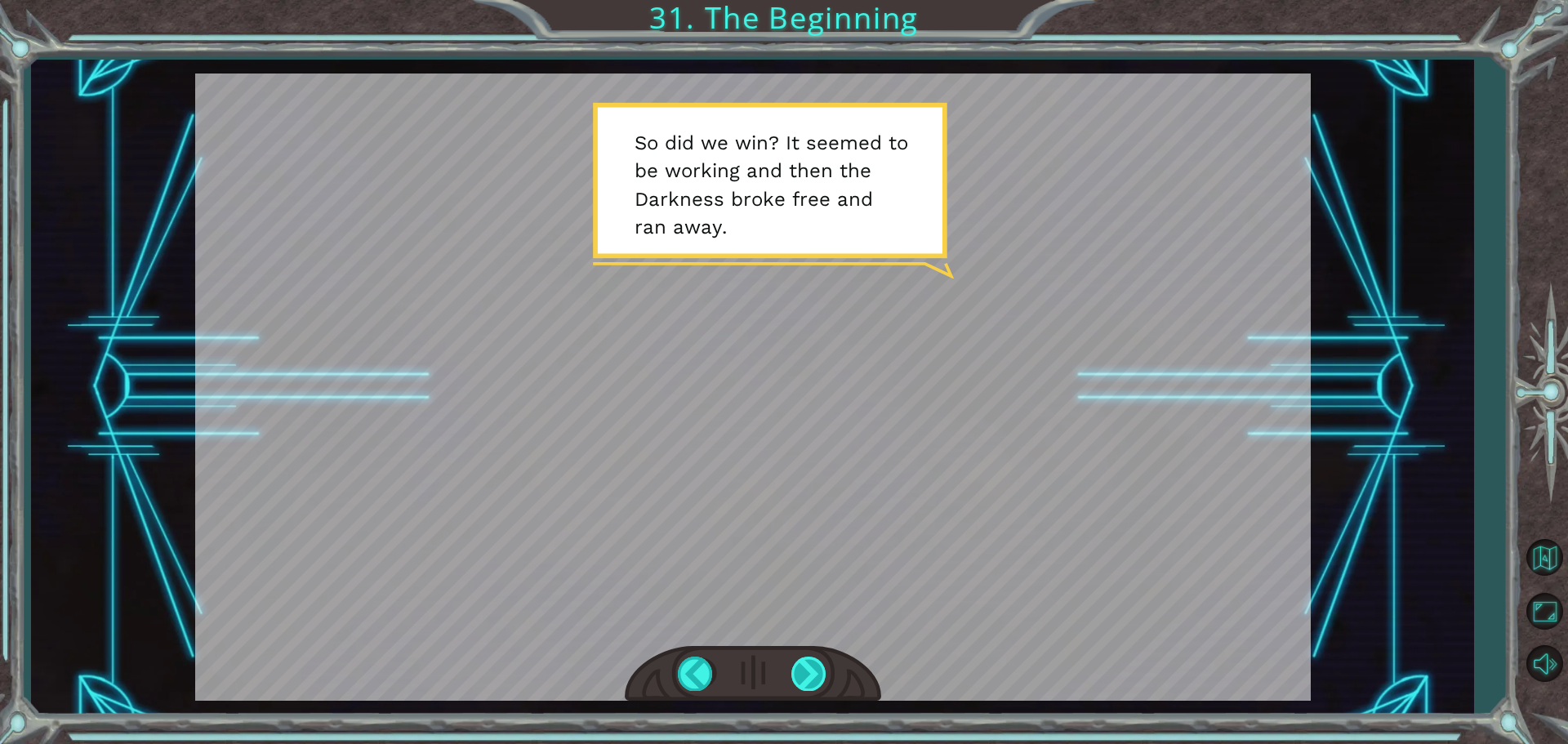
click at [808, 673] on div at bounding box center [810, 673] width 37 height 33
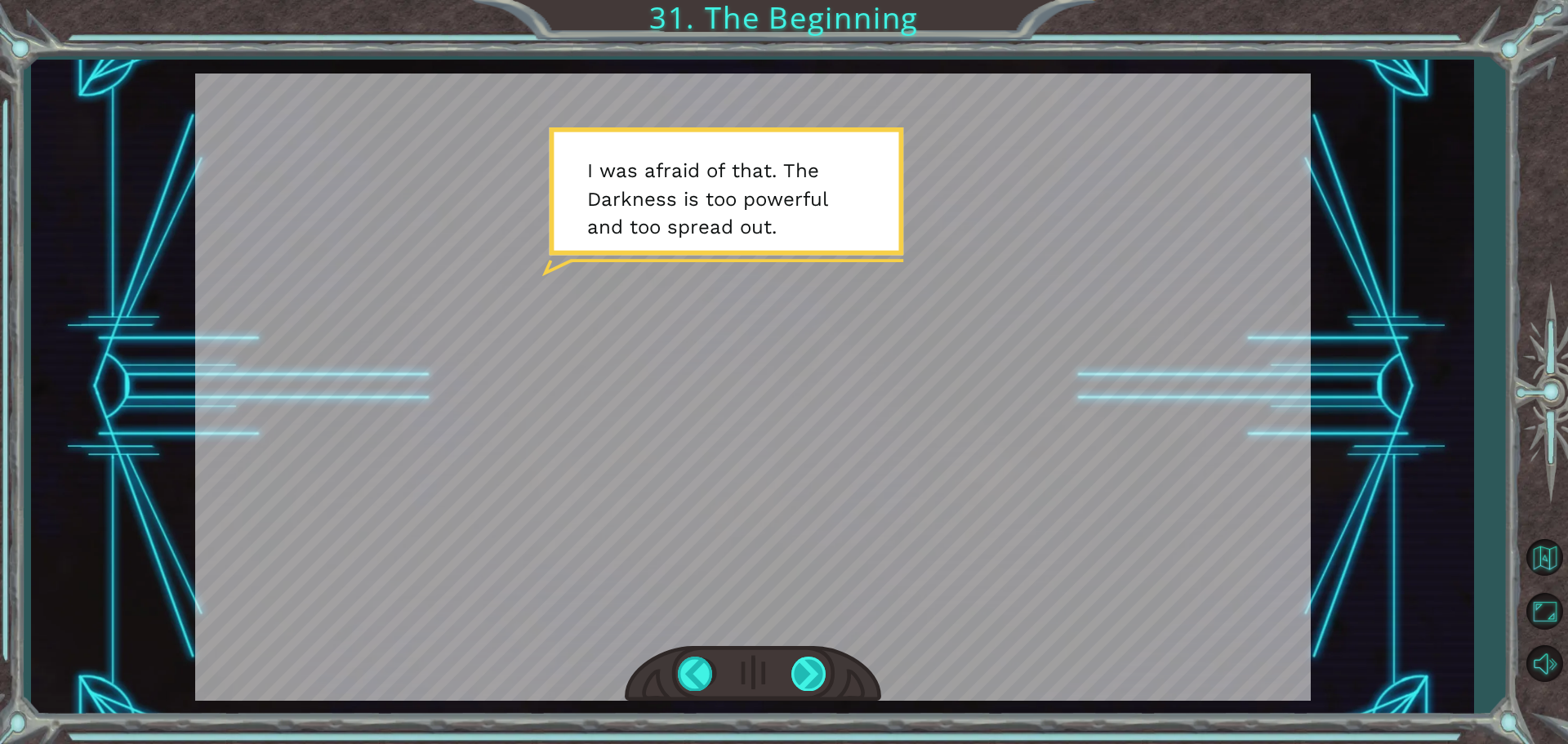
click at [808, 673] on div at bounding box center [810, 673] width 37 height 33
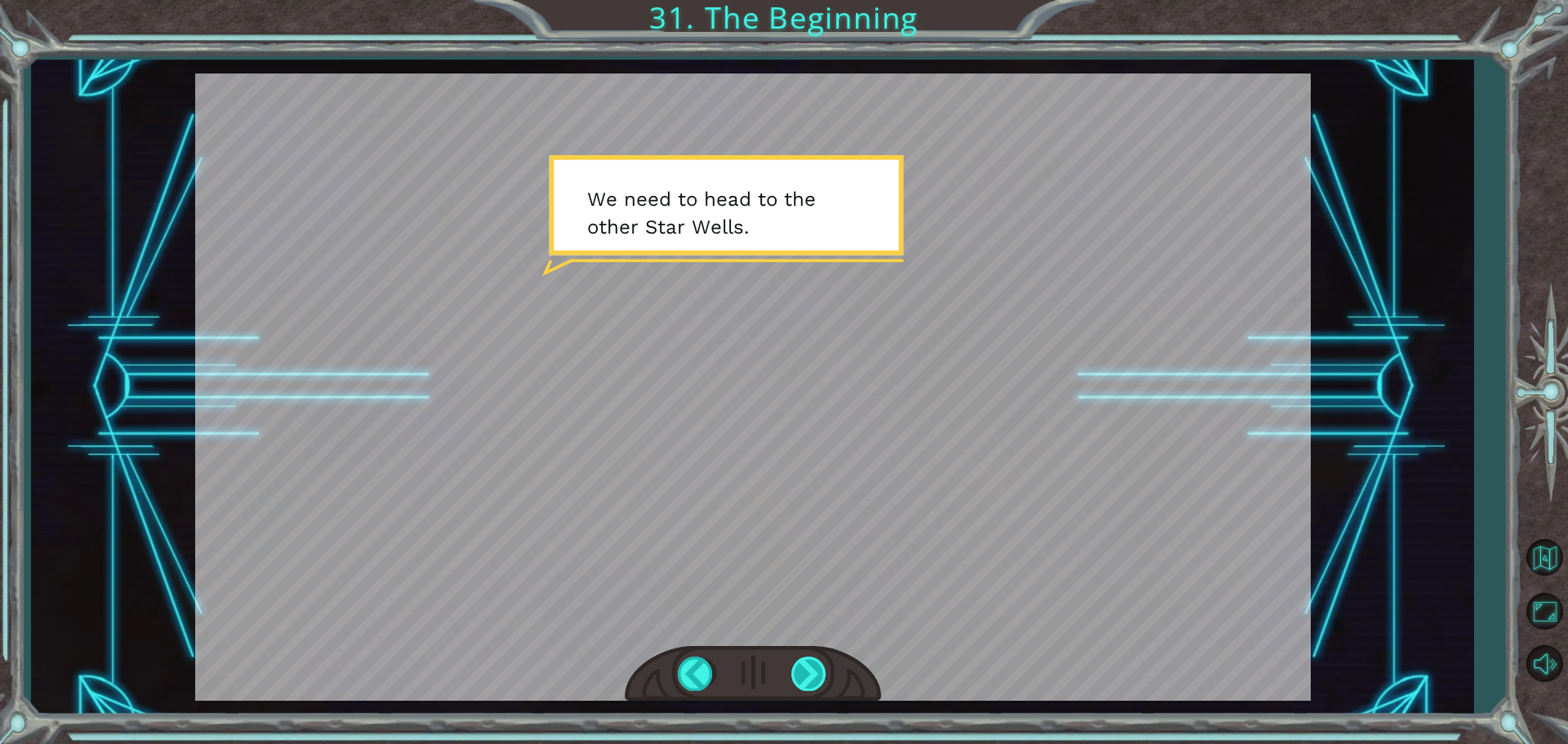
click at [808, 673] on div at bounding box center [810, 673] width 37 height 33
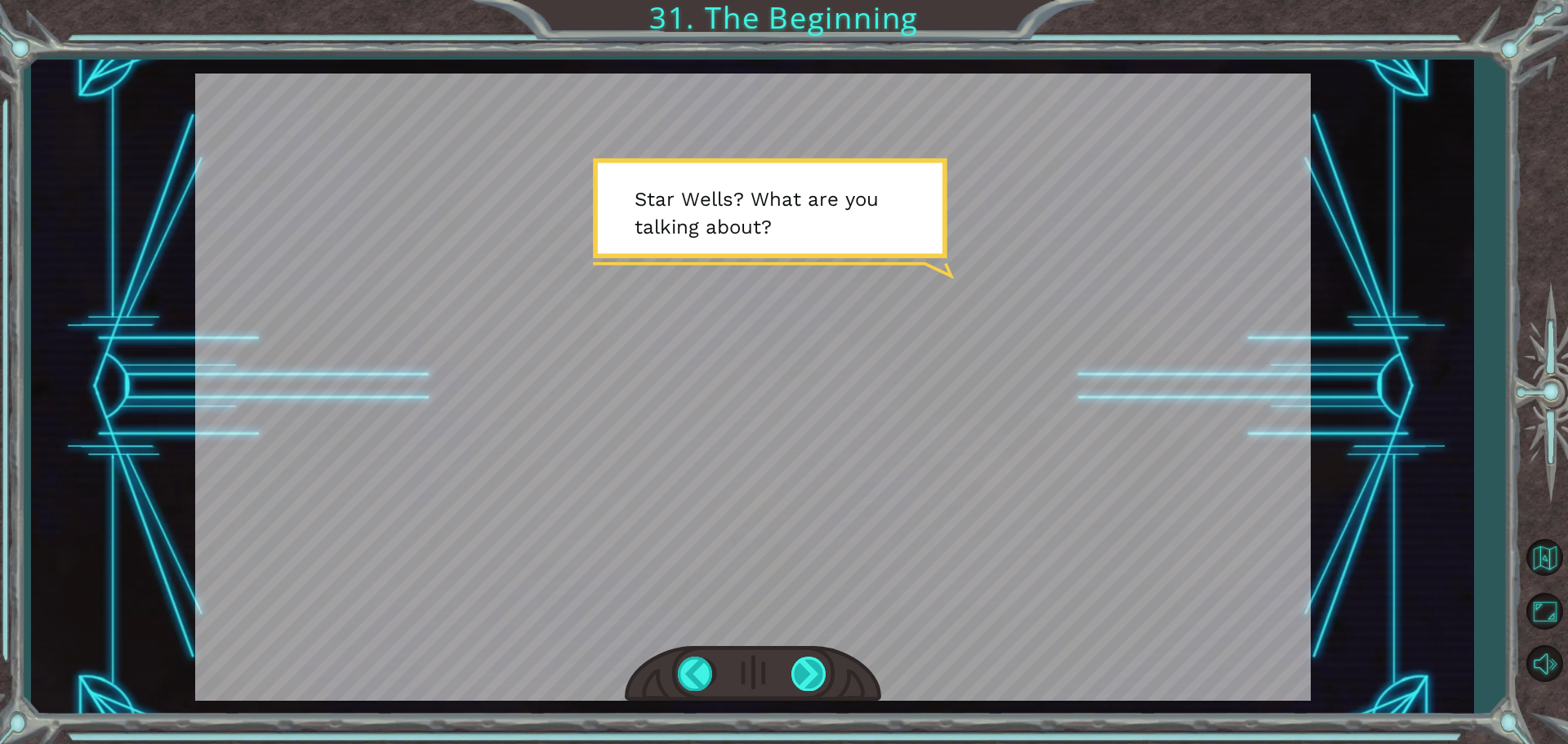
click at [808, 673] on div at bounding box center [810, 673] width 37 height 33
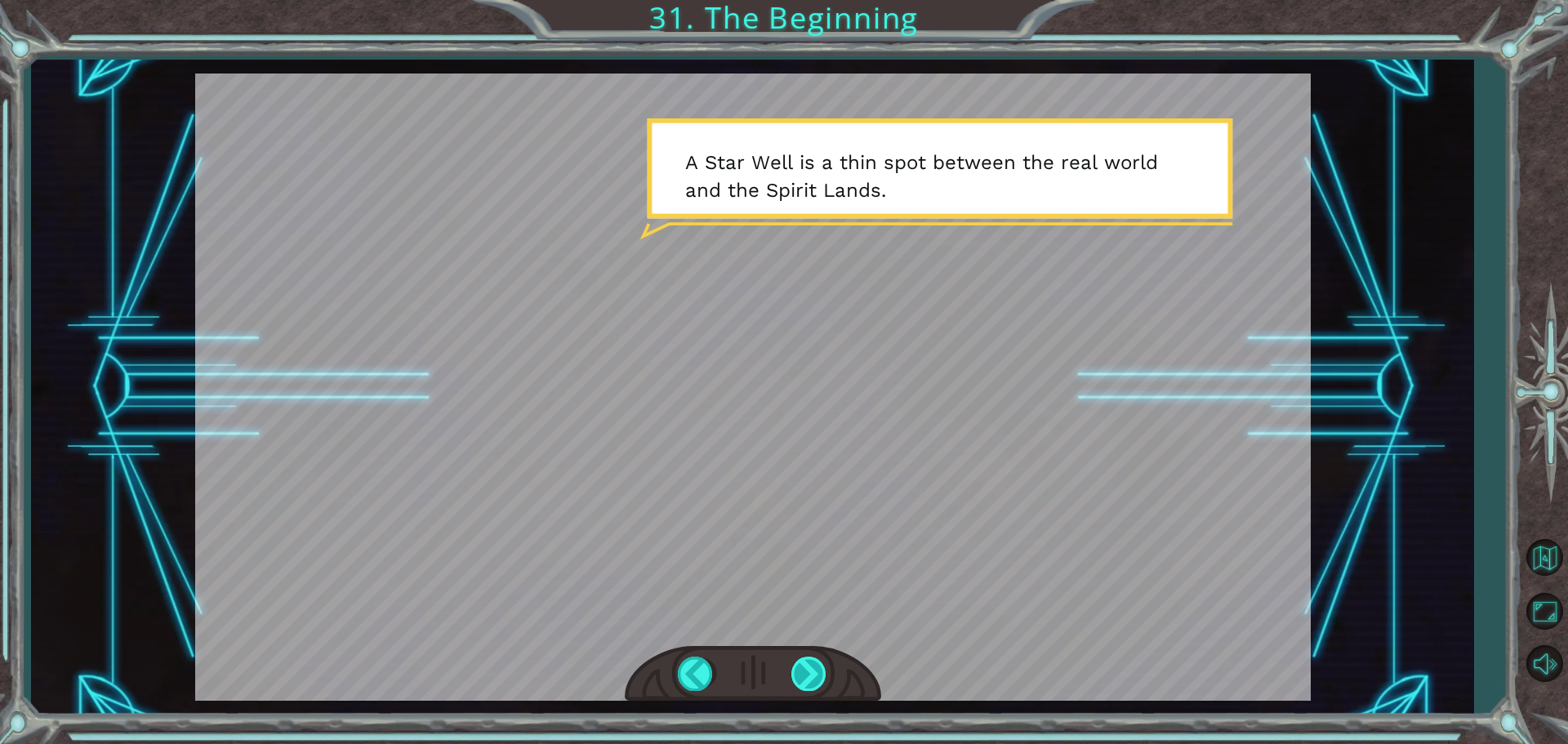
click at [808, 673] on div at bounding box center [810, 673] width 37 height 33
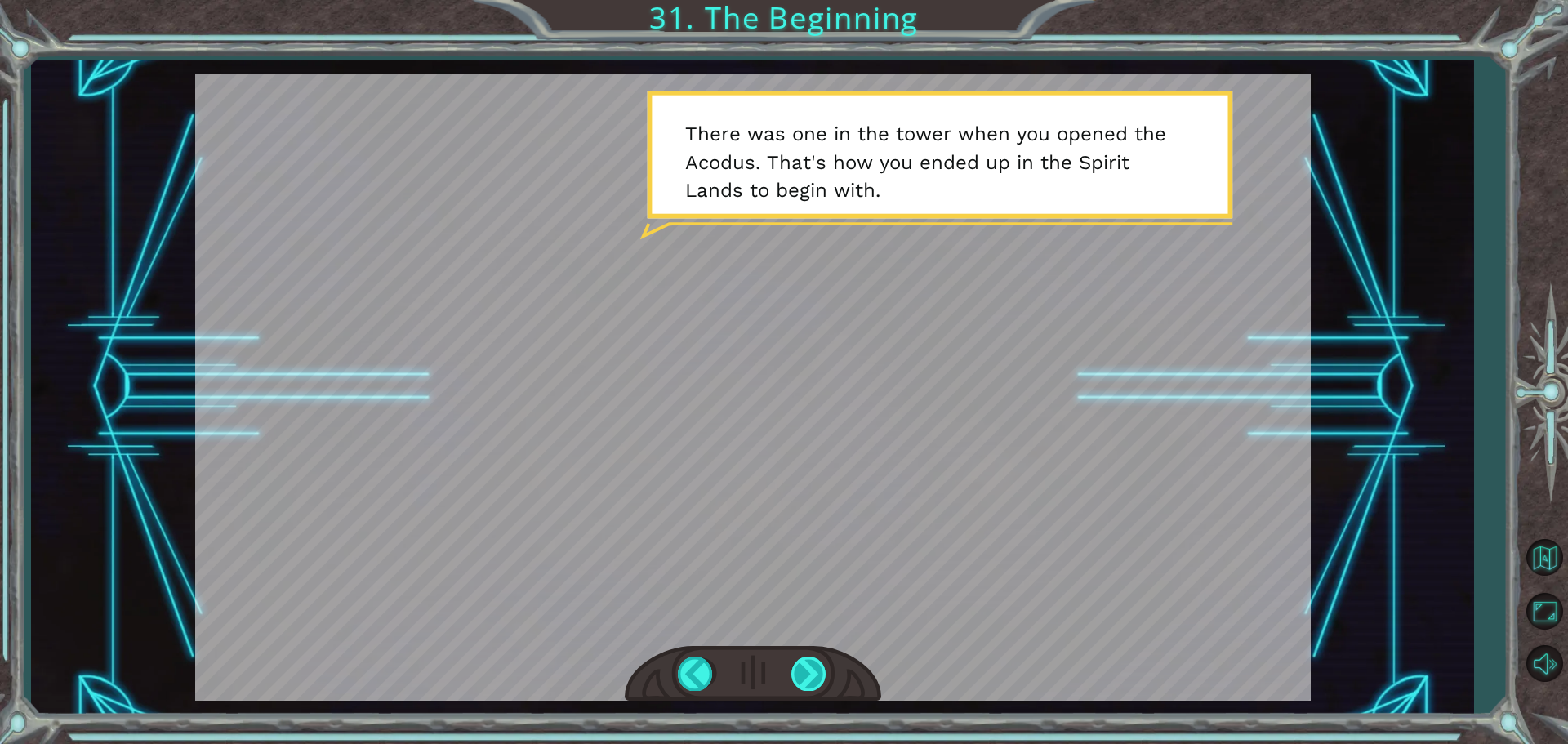
click at [808, 673] on div at bounding box center [810, 673] width 37 height 33
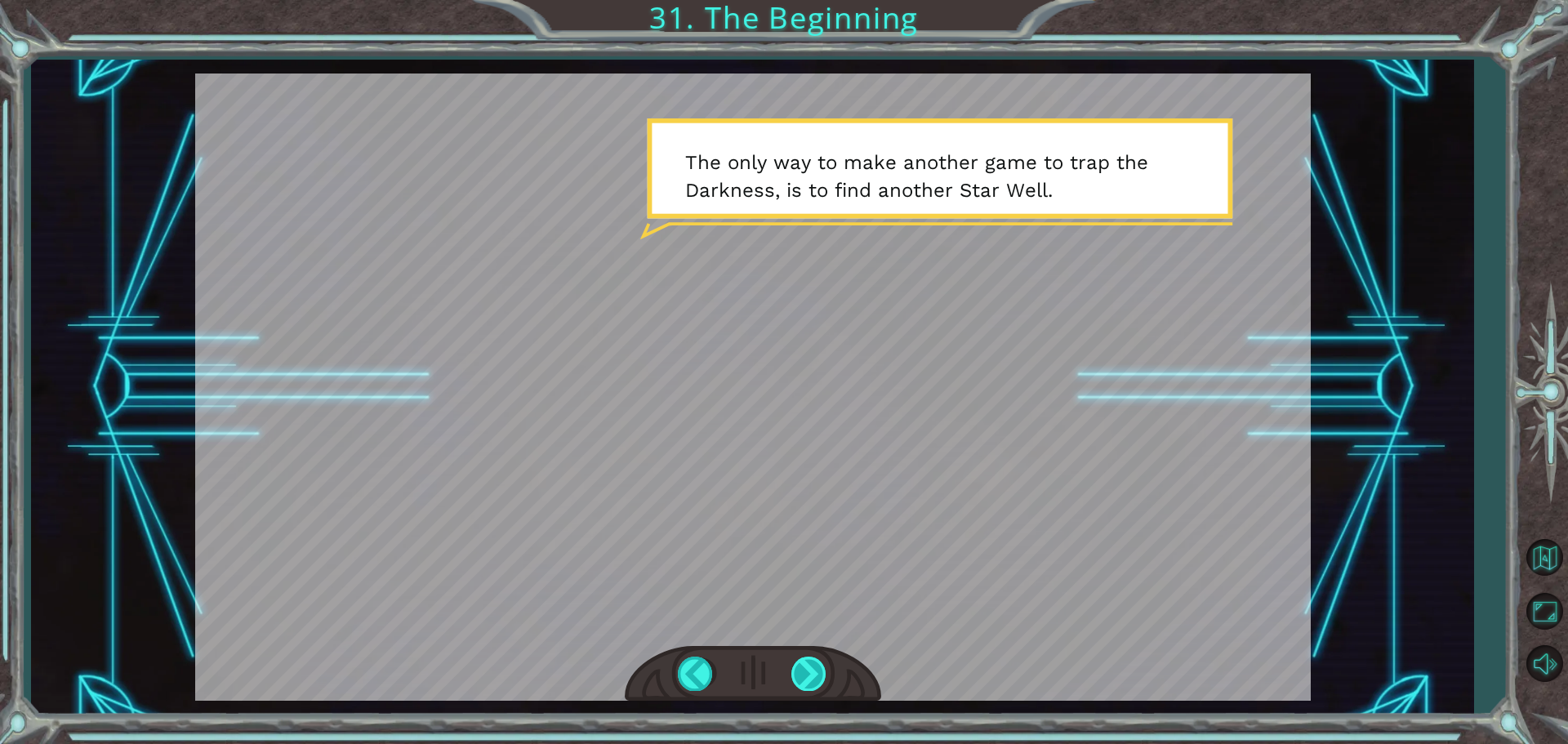
click at [808, 673] on div at bounding box center [810, 673] width 37 height 33
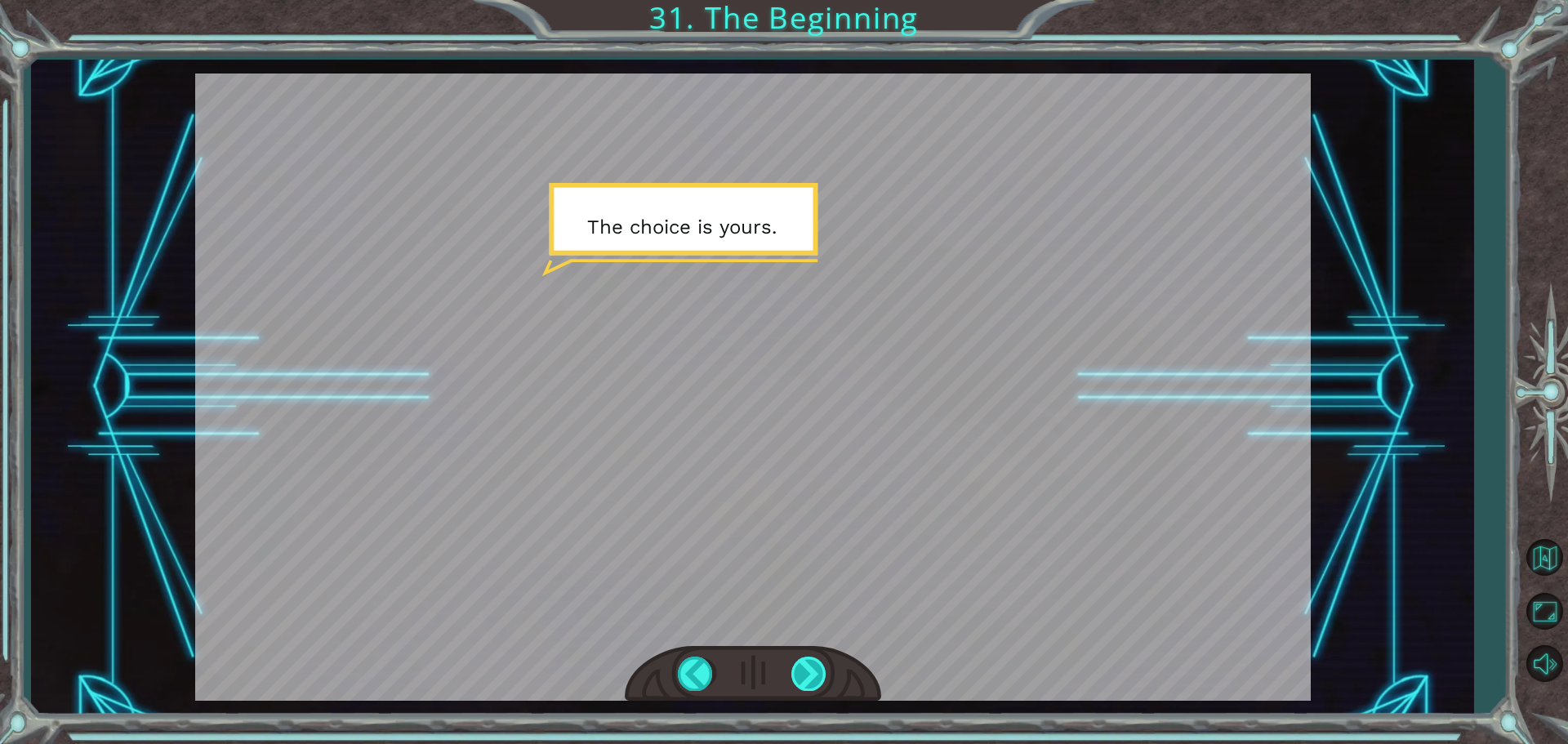
click at [808, 673] on div at bounding box center [810, 673] width 37 height 33
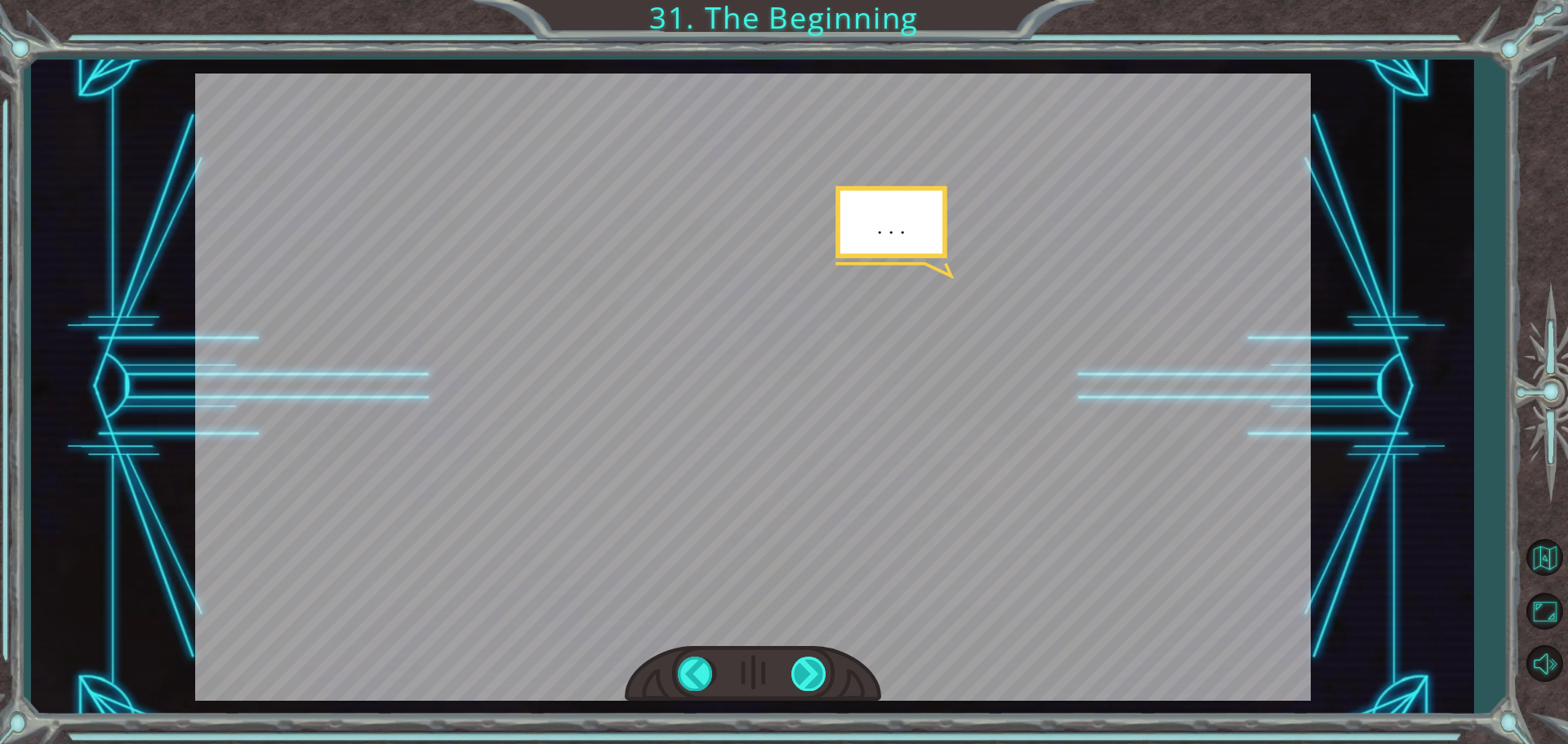
click at [808, 673] on div at bounding box center [810, 673] width 37 height 33
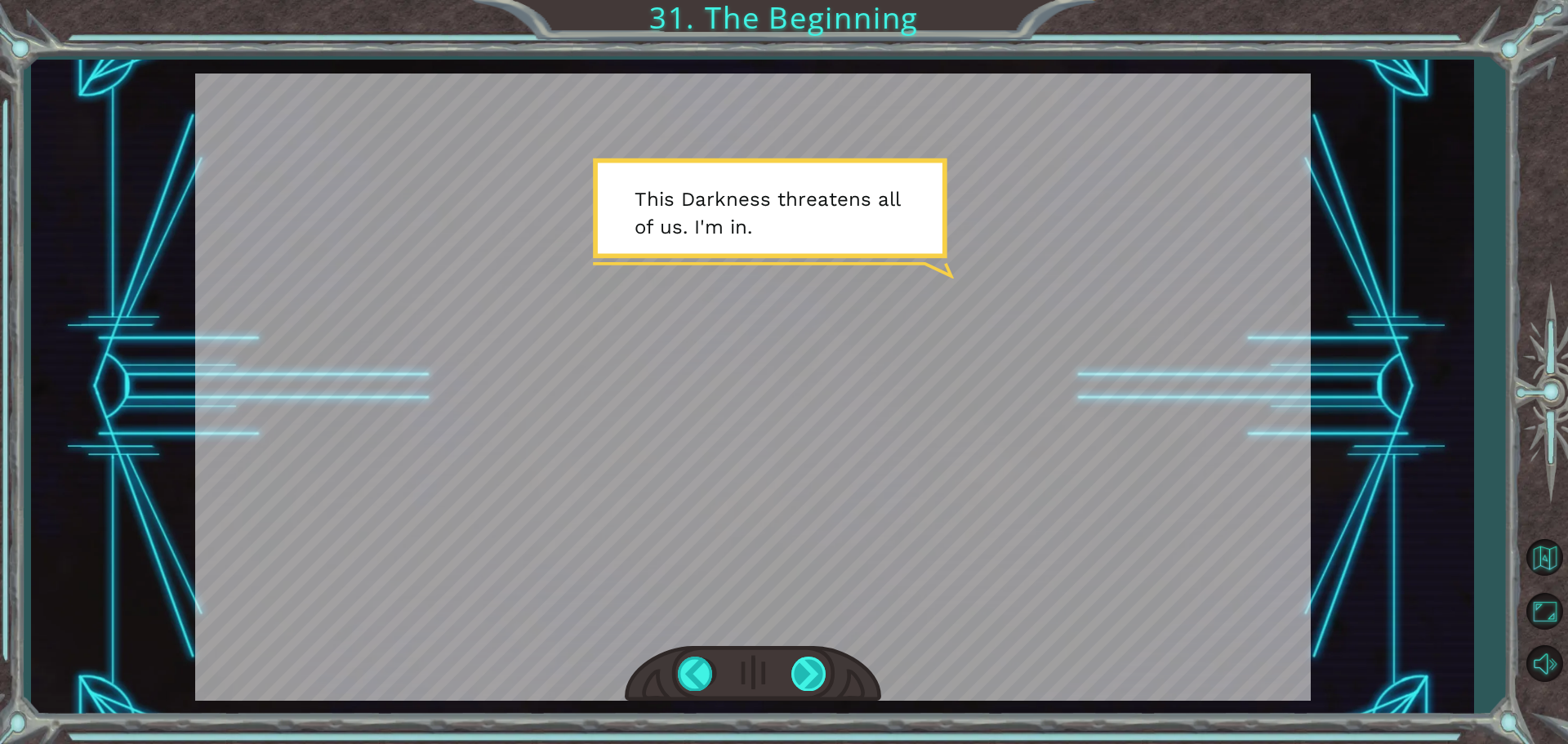
click at [808, 673] on div at bounding box center [810, 673] width 37 height 33
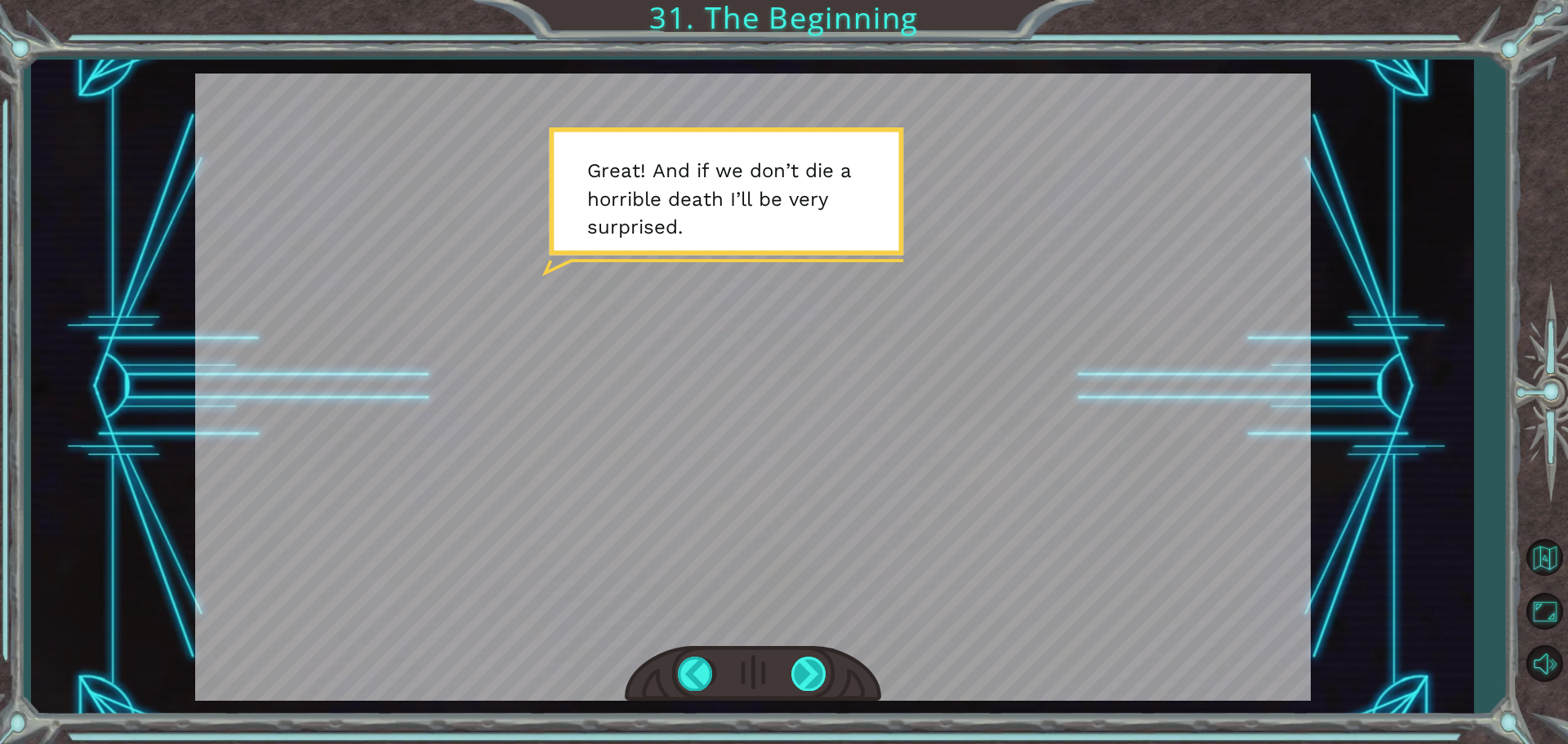
click at [808, 673] on div at bounding box center [810, 673] width 37 height 33
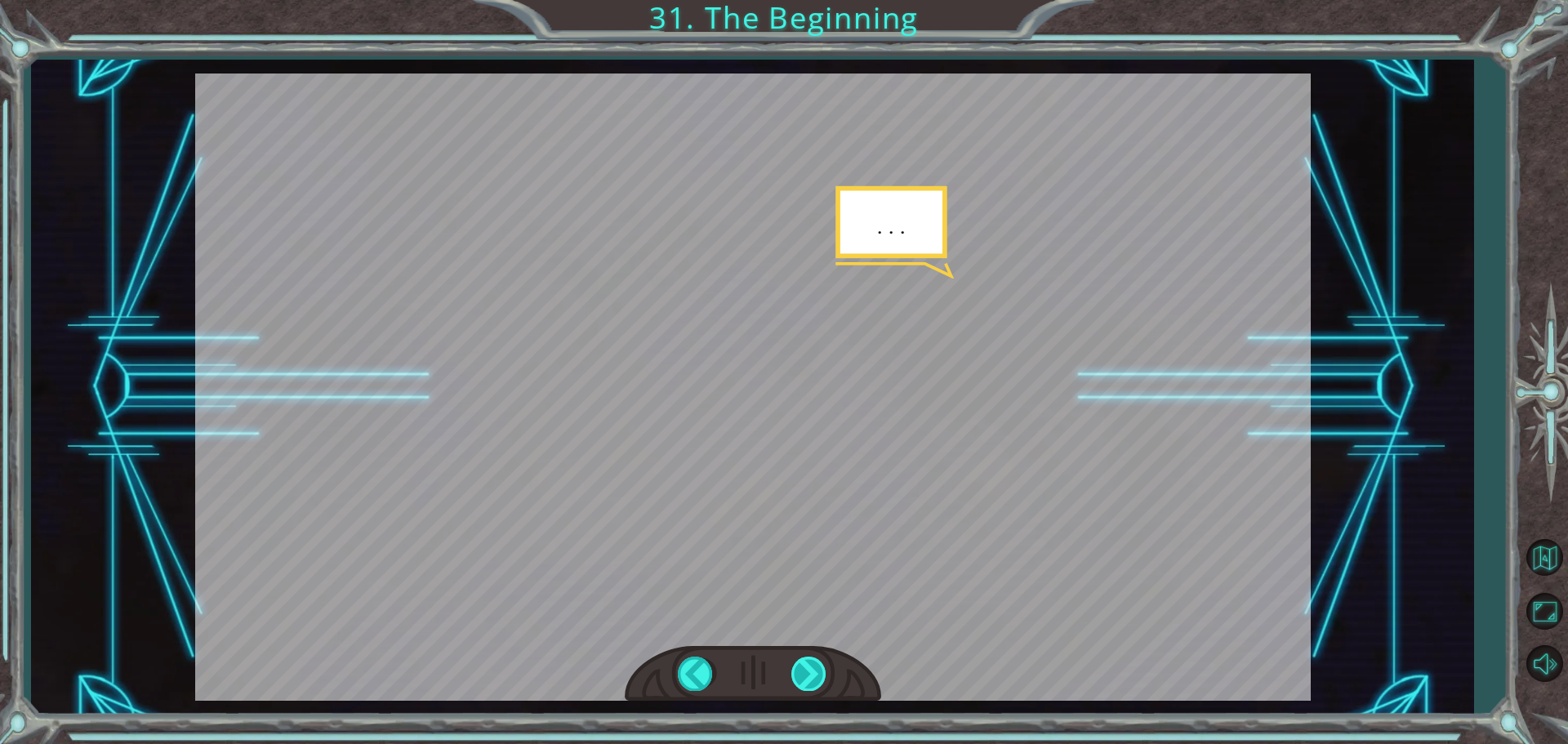
click at [808, 673] on div at bounding box center [810, 673] width 37 height 33
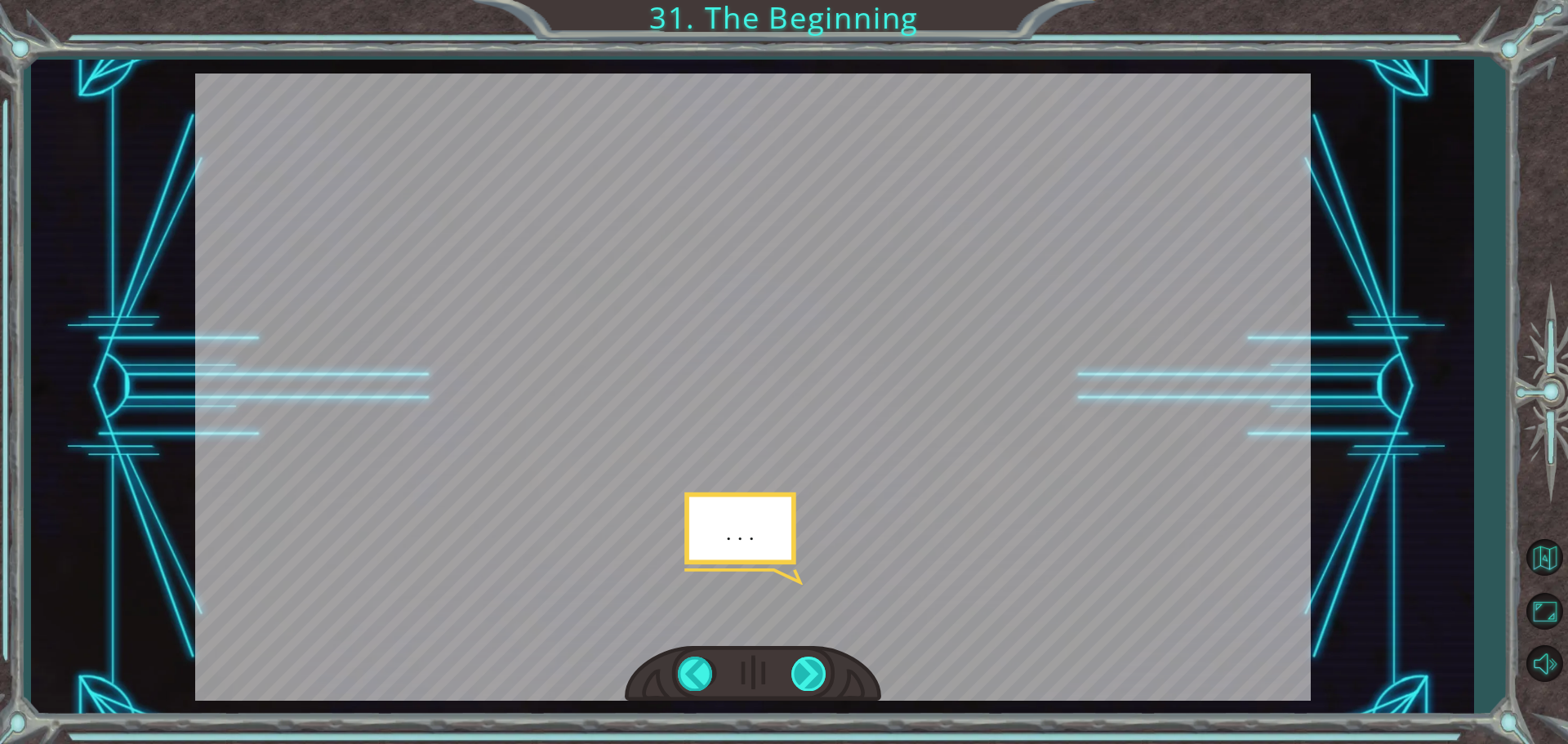
click at [808, 673] on div at bounding box center [810, 673] width 37 height 33
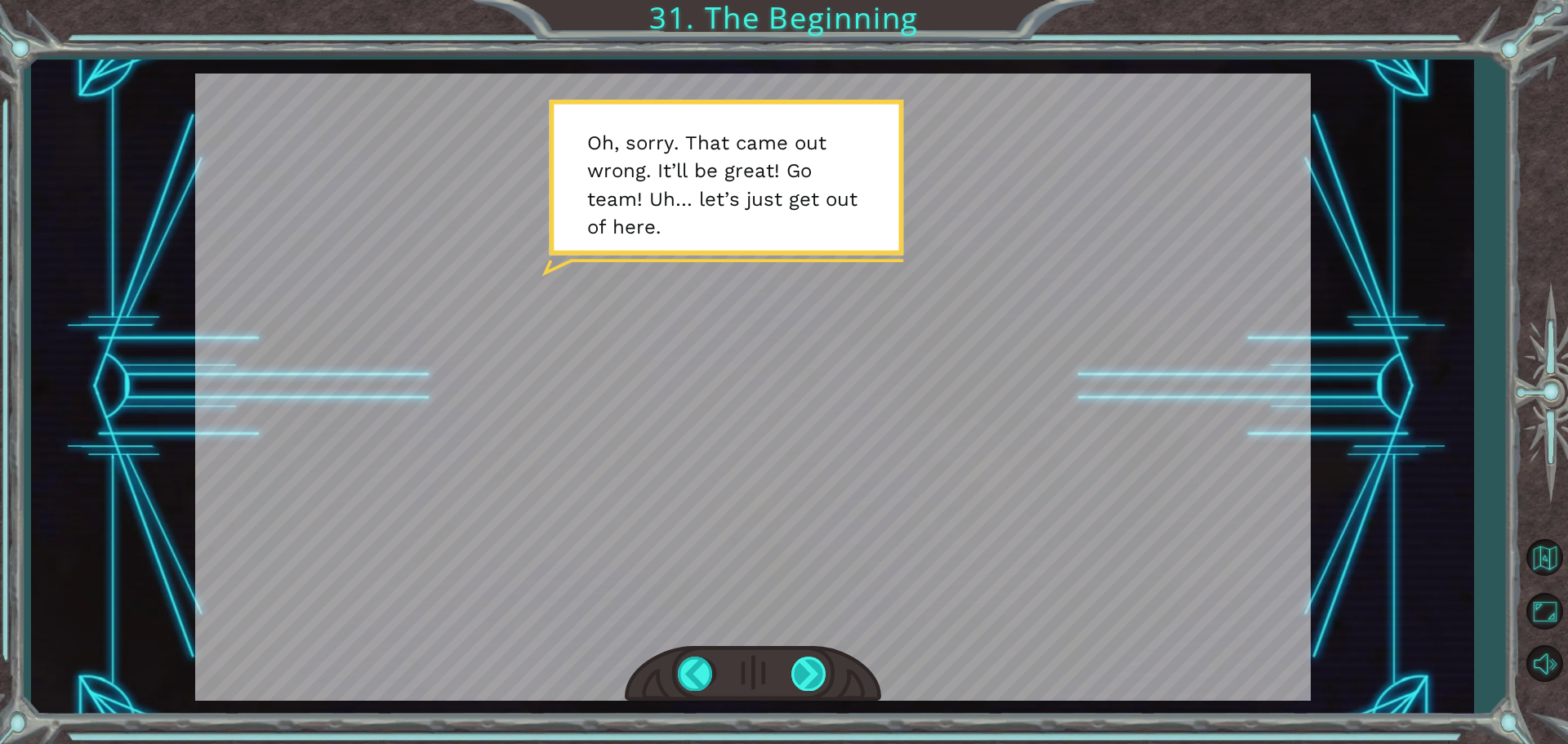
click at [808, 673] on div at bounding box center [810, 673] width 37 height 33
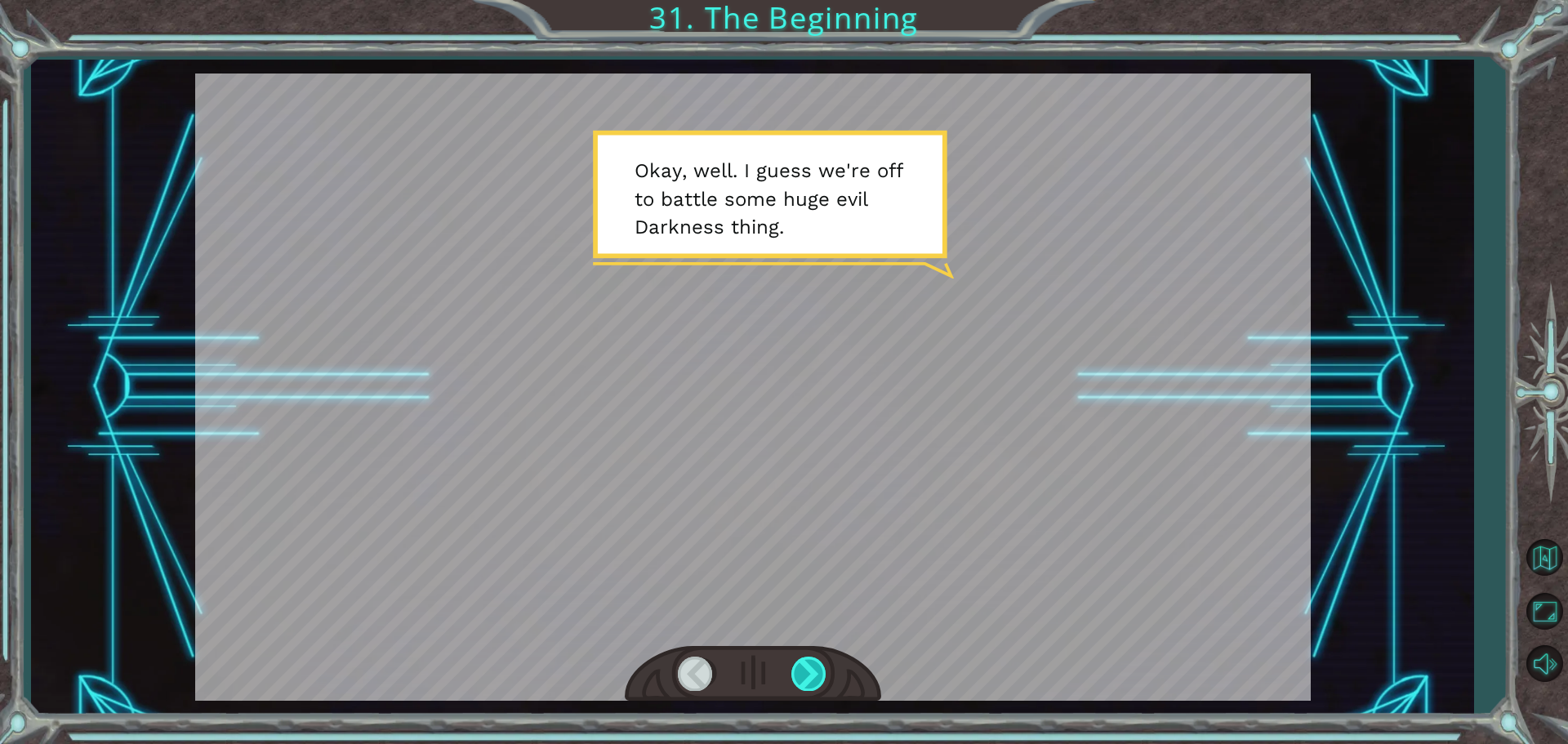
click at [808, 673] on div at bounding box center [810, 673] width 37 height 33
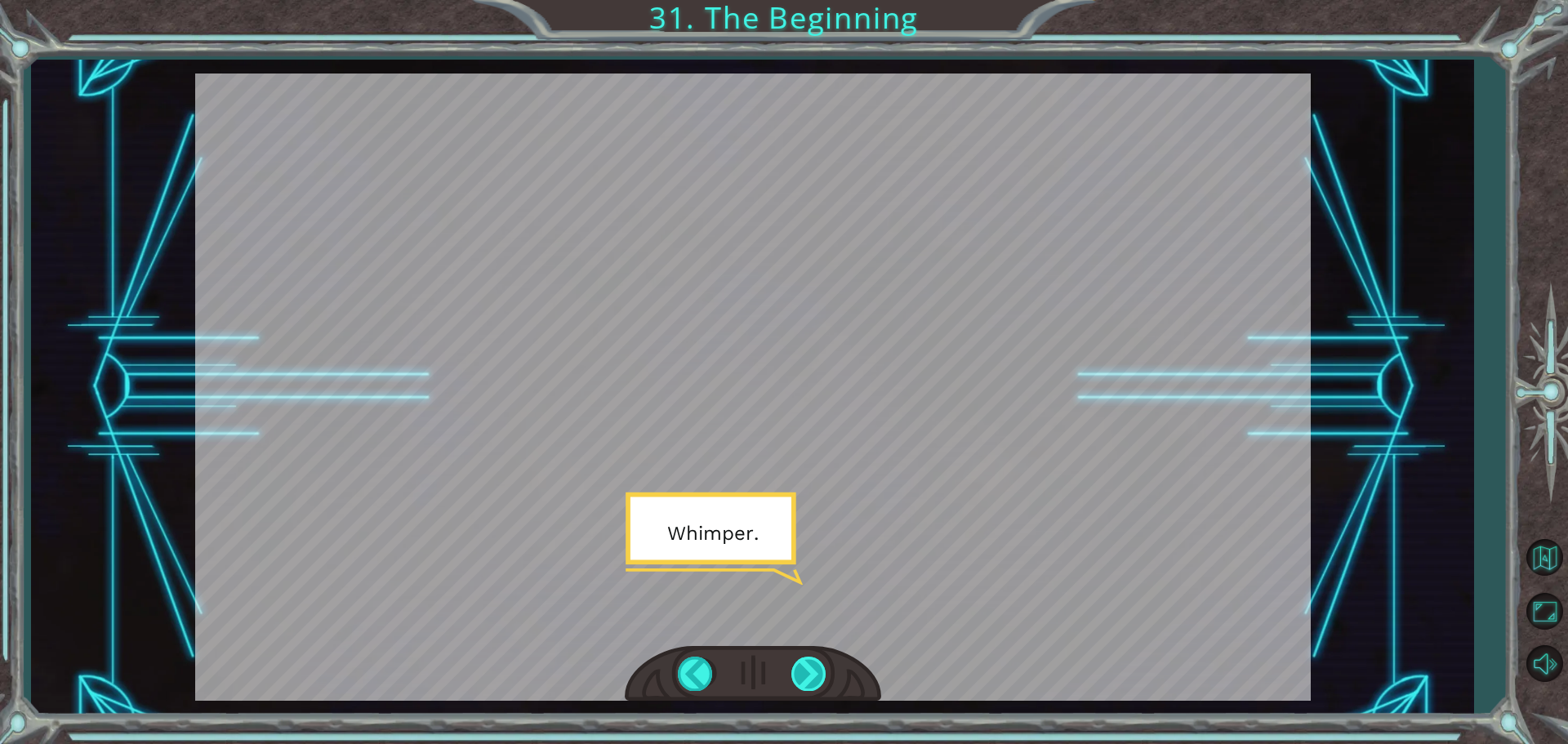
click at [808, 673] on div at bounding box center [810, 673] width 37 height 33
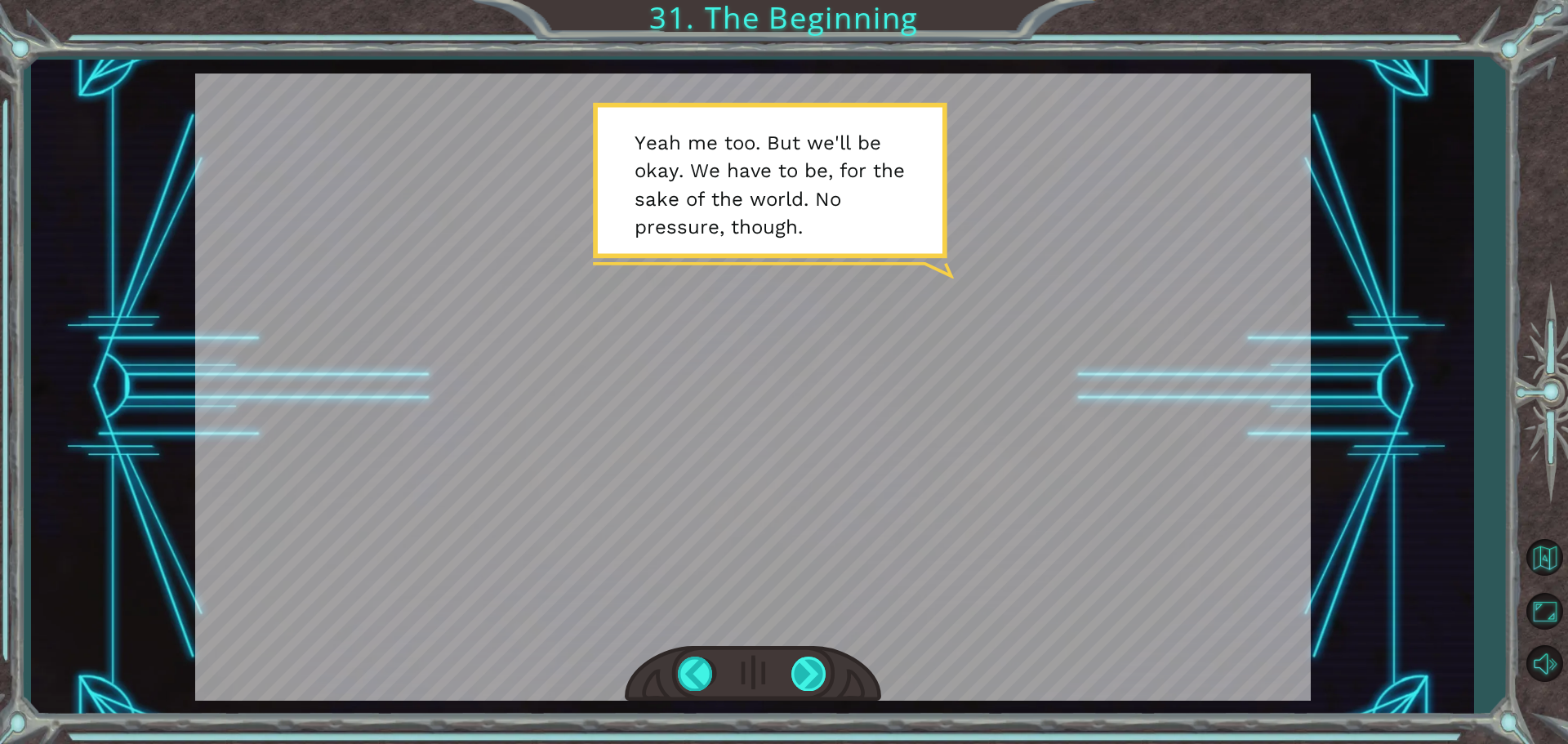
click at [808, 673] on div at bounding box center [810, 673] width 37 height 33
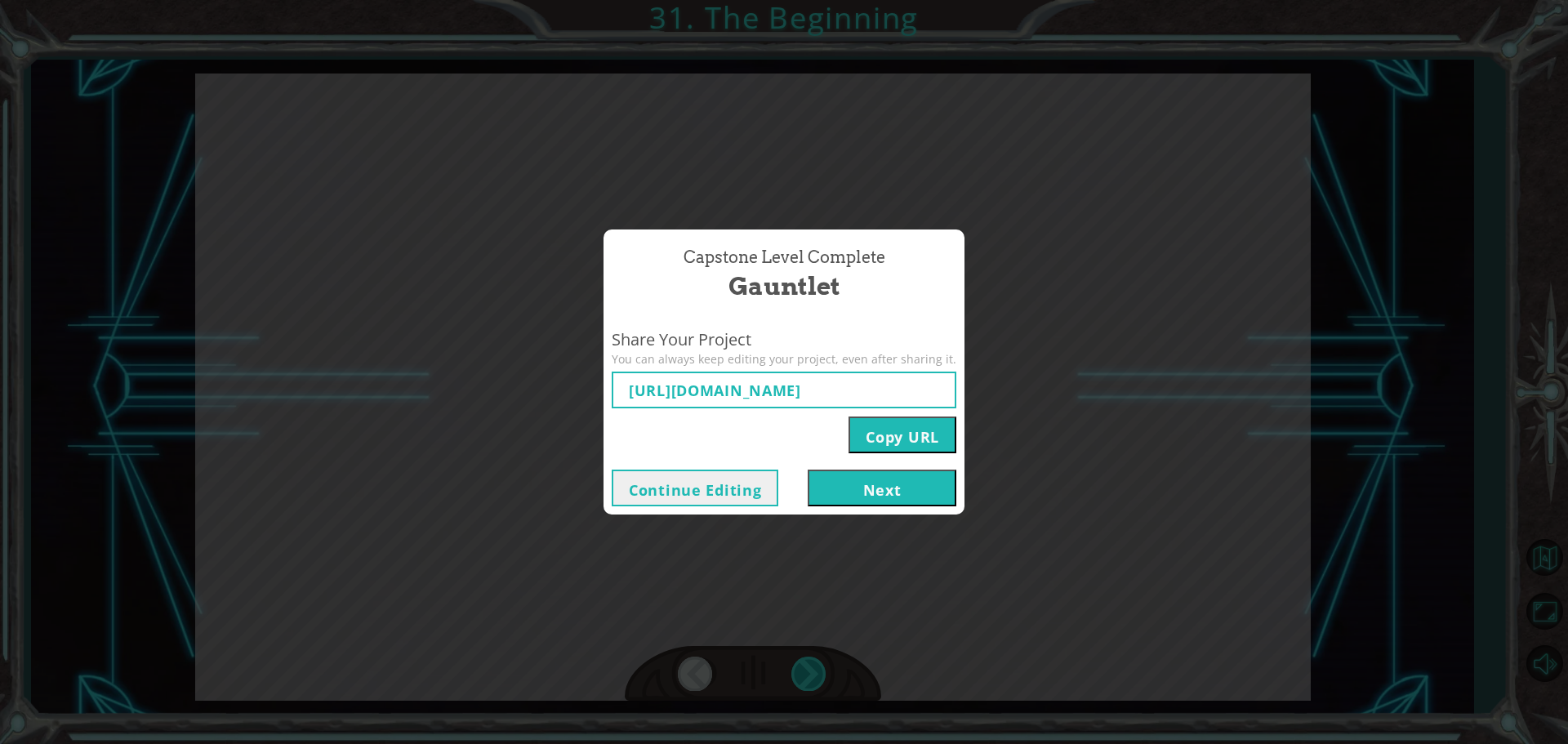
type input "[URL][DOMAIN_NAME]"
click at [855, 472] on button "Next" at bounding box center [882, 487] width 149 height 37
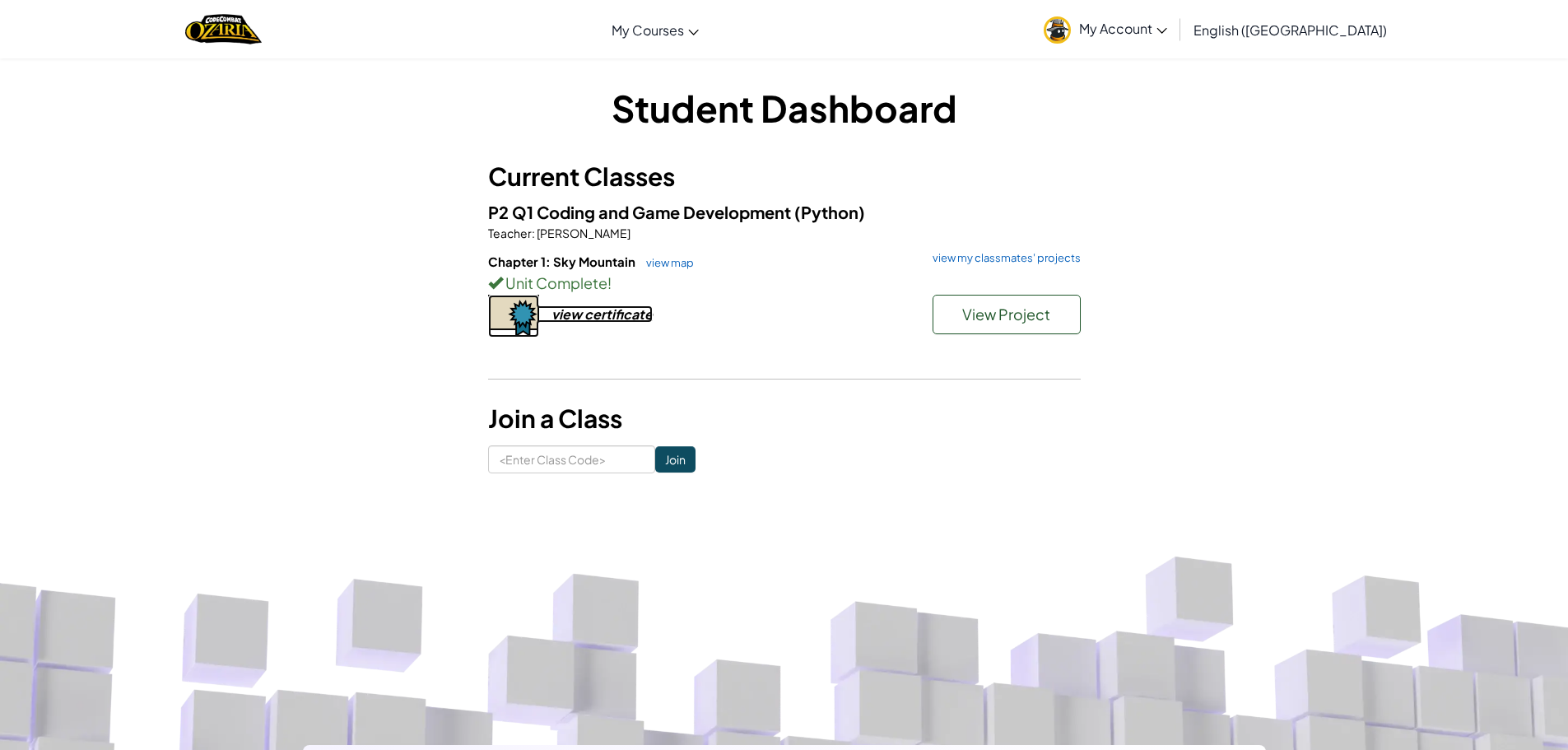
click at [613, 315] on div "view certificate" at bounding box center [602, 314] width 101 height 17
